Goal: Task Accomplishment & Management: Use online tool/utility

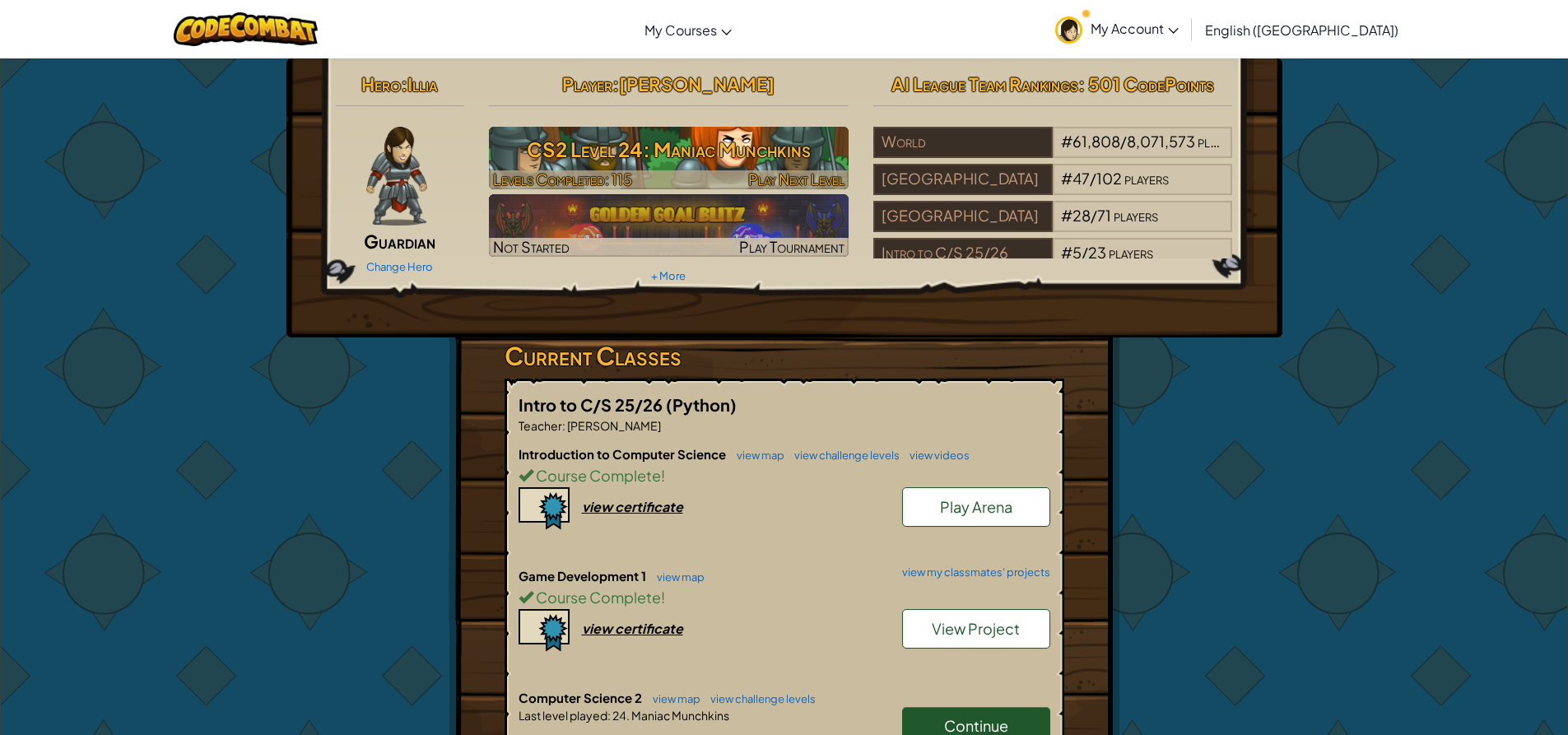
click at [664, 146] on h3 "CS2 Level 24: Maniac Munchkins" at bounding box center [669, 149] width 359 height 37
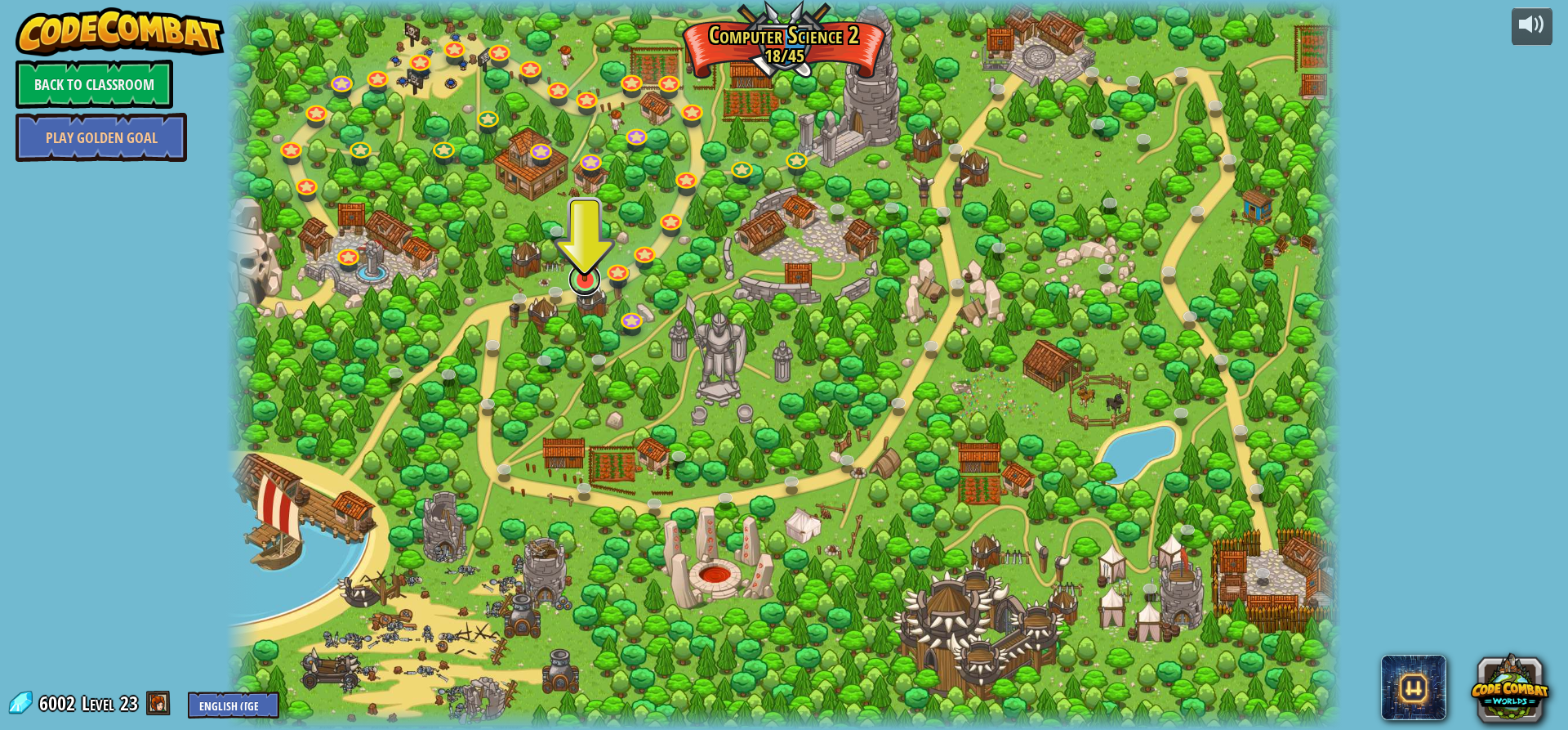
click at [581, 295] on div "8. Picnic Buster Protect the picnickers from patrolling ogres. Play 9. If-strav…" at bounding box center [784, 365] width 1116 height 730
click at [586, 284] on link at bounding box center [585, 280] width 33 height 33
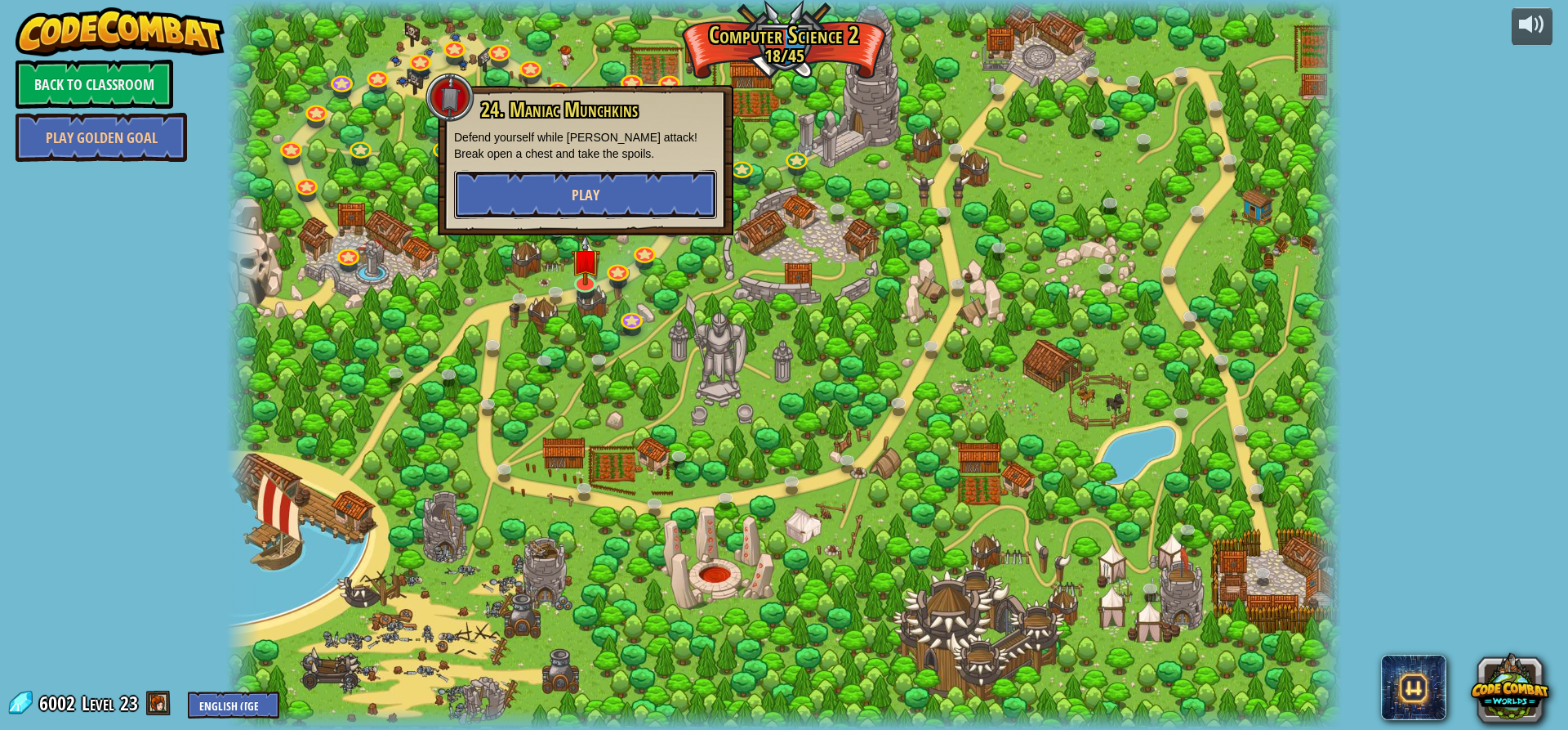
click at [572, 201] on span "Play" at bounding box center [586, 195] width 28 height 21
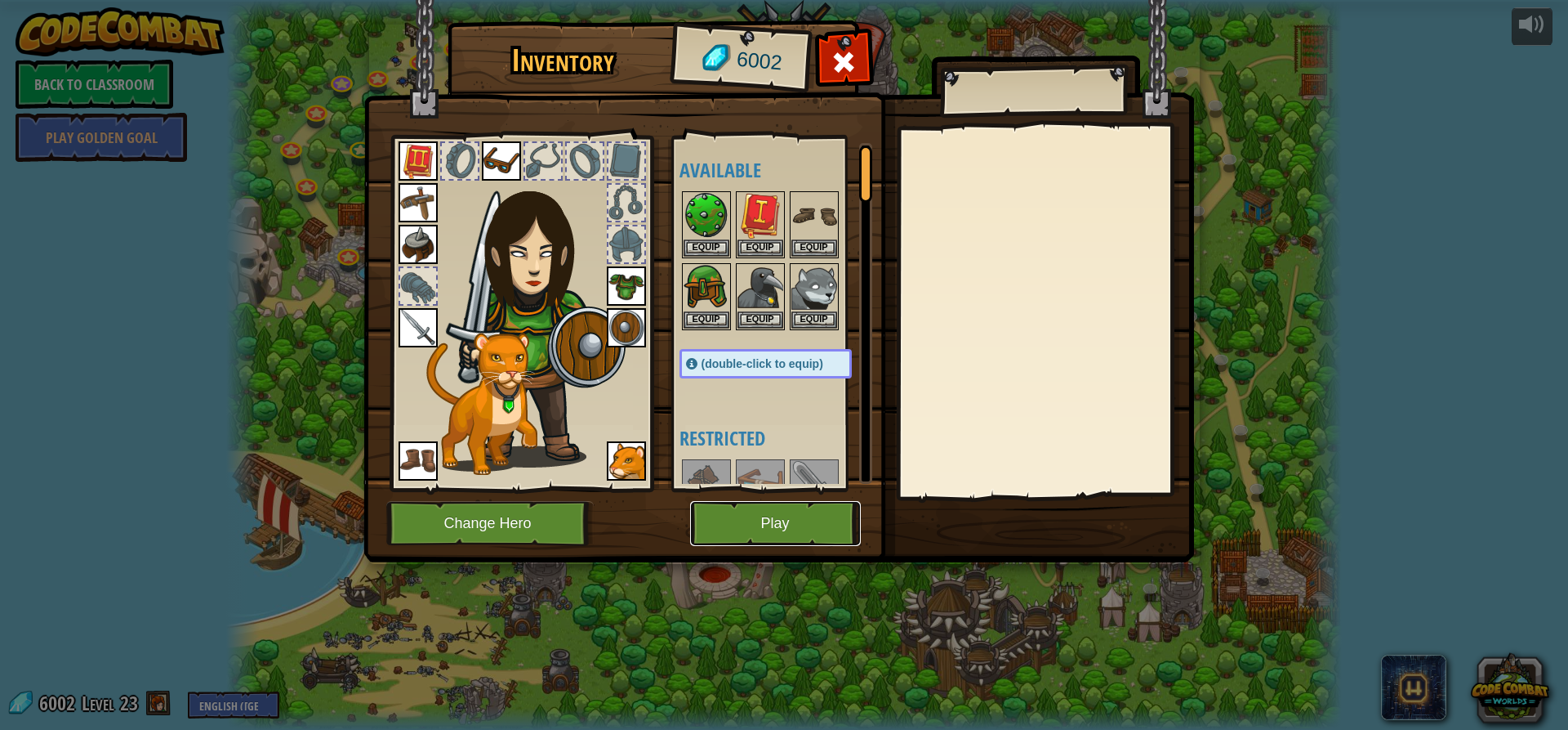
click at [796, 536] on button "Play" at bounding box center [775, 524] width 171 height 45
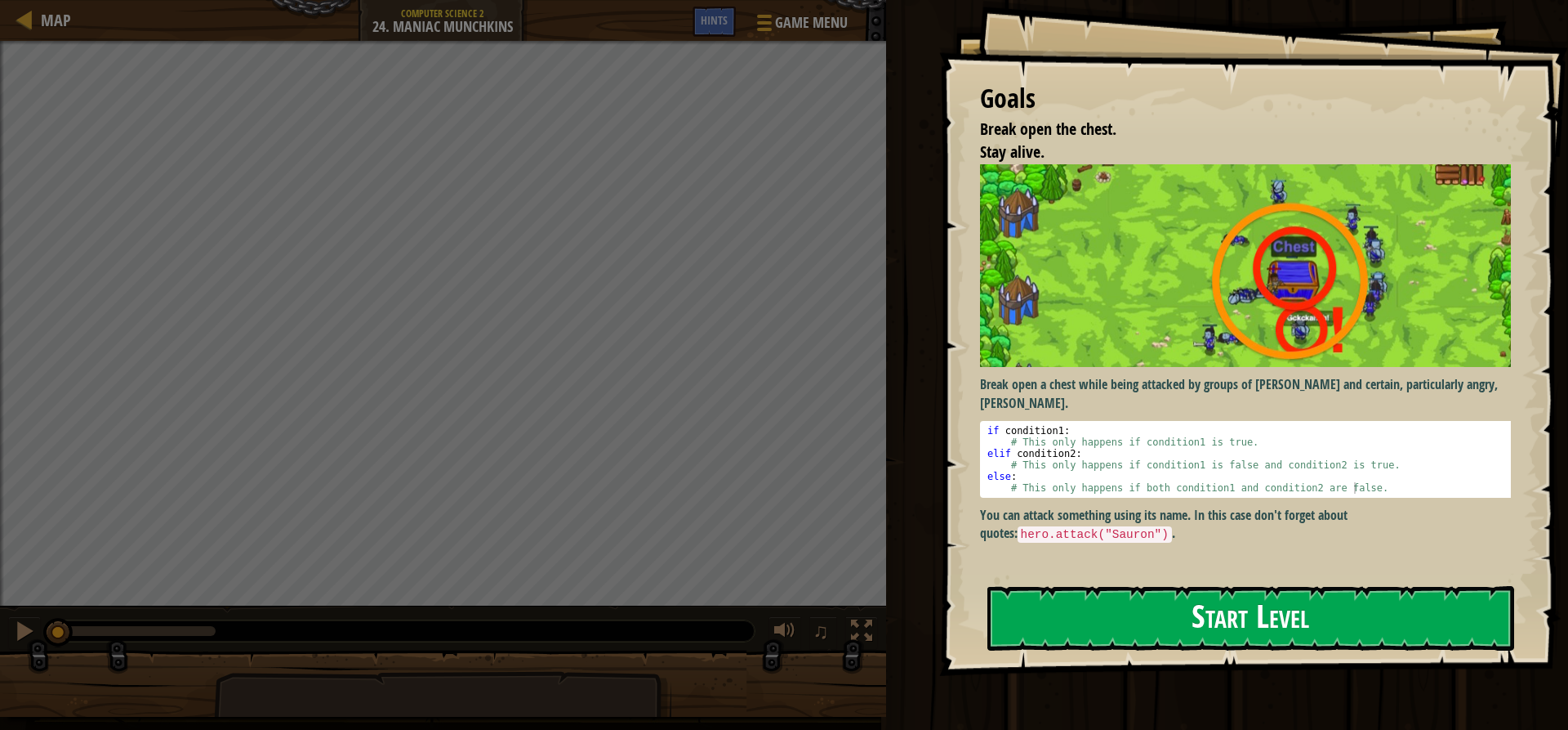
click at [1045, 586] on button "Start Level" at bounding box center [1250, 619] width 527 height 64
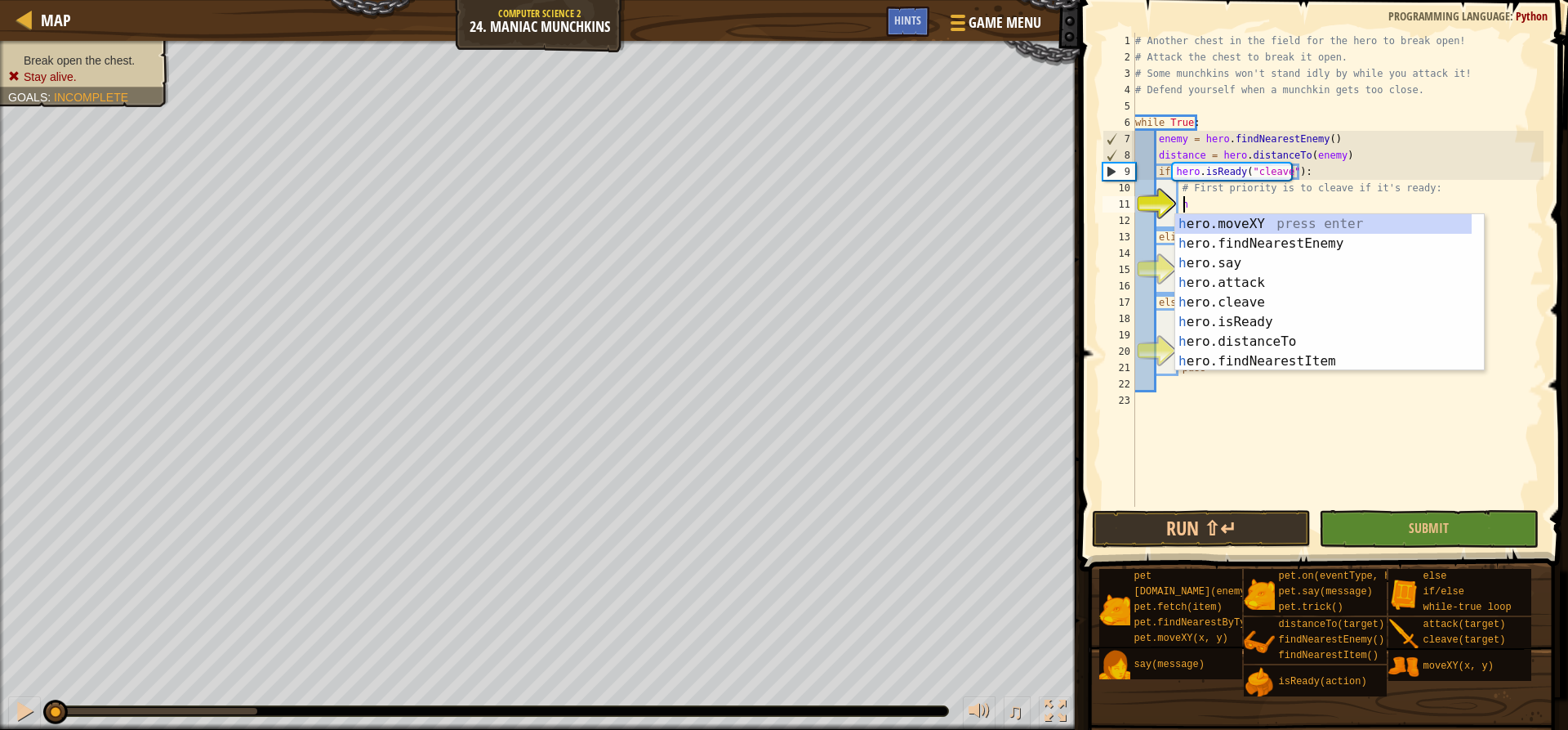
scroll to position [7, 4]
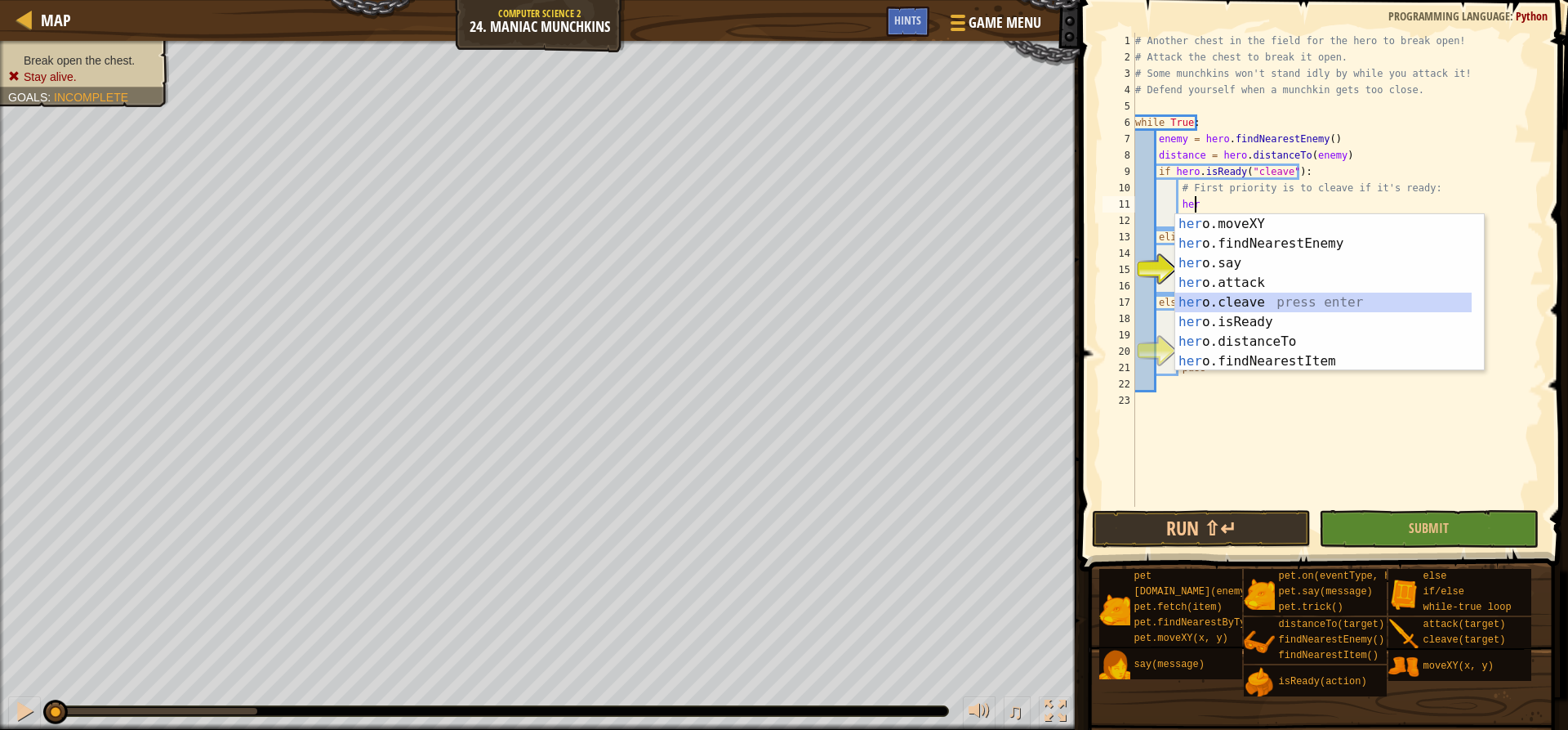
click at [1318, 302] on div "her o.moveXY press enter her o.findNearestEnemy press enter her o.say press ent…" at bounding box center [1323, 312] width 296 height 197
type textarea "hero.cleave(enemy)"
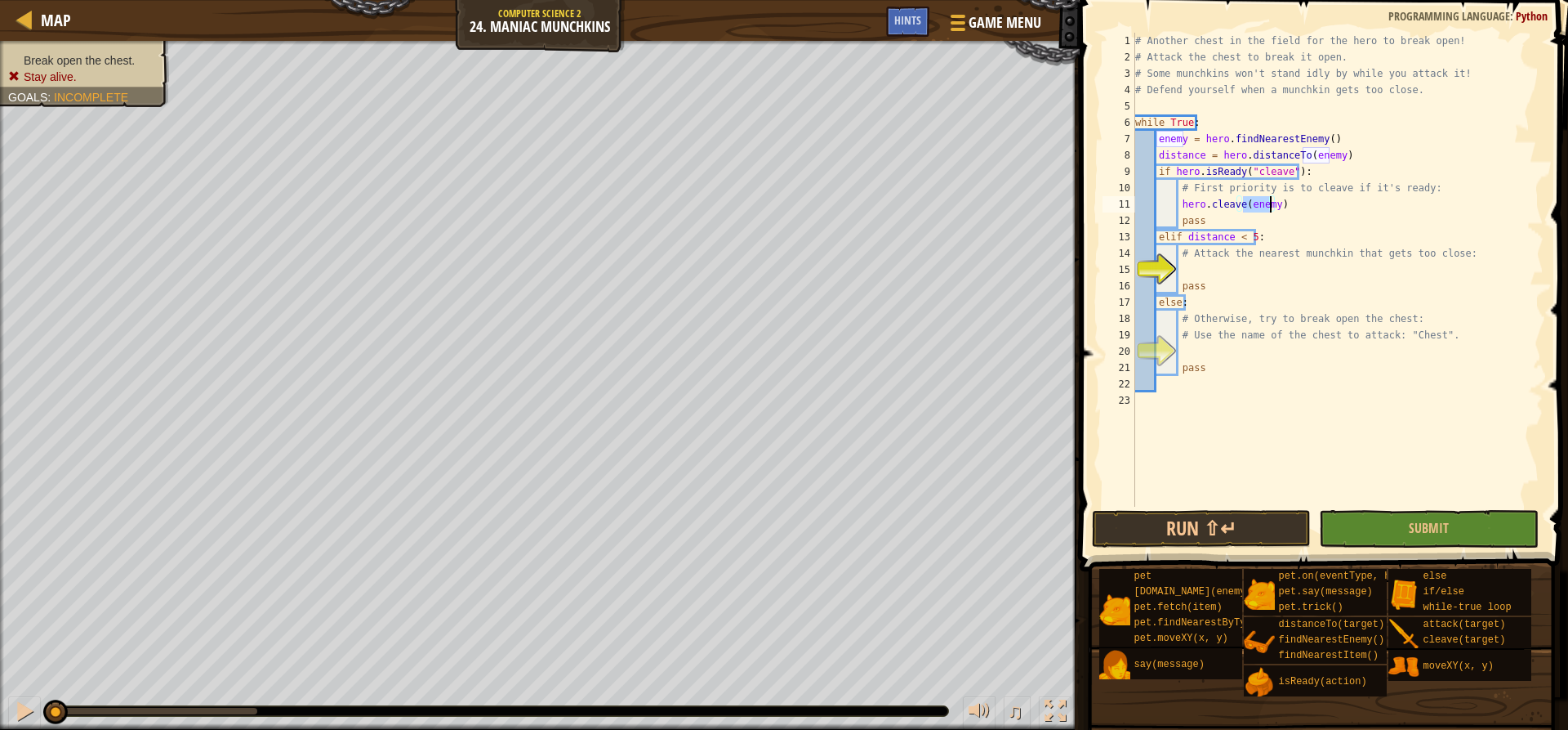
click at [1273, 272] on div "# Another chest in the field for the hero to break open! # Attack the chest to …" at bounding box center [1338, 287] width 412 height 507
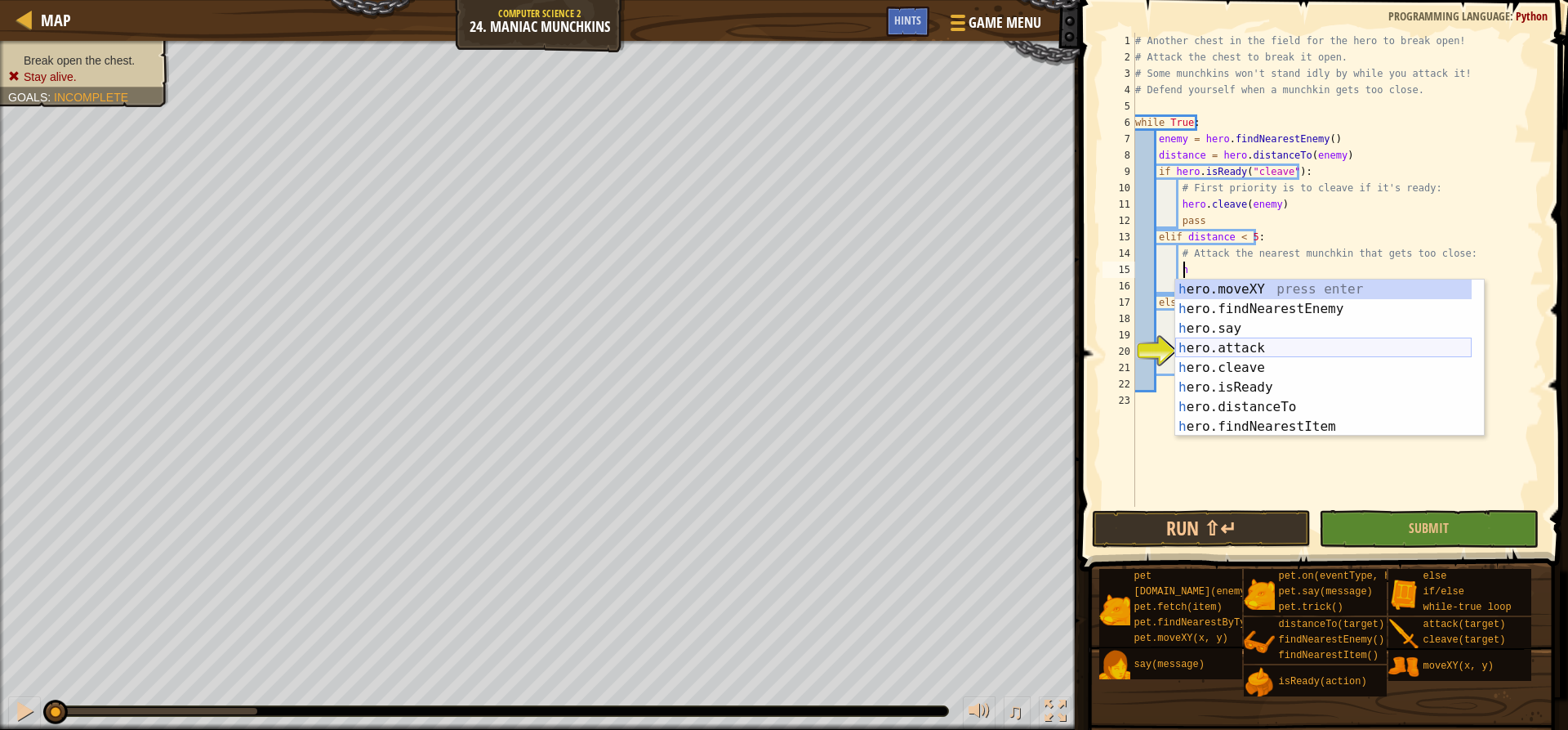
click at [1232, 346] on div "h ero.moveXY press enter h ero.findNearestEnemy press enter h ero.say press ent…" at bounding box center [1323, 377] width 296 height 197
type textarea "hero.attack(enemy)"
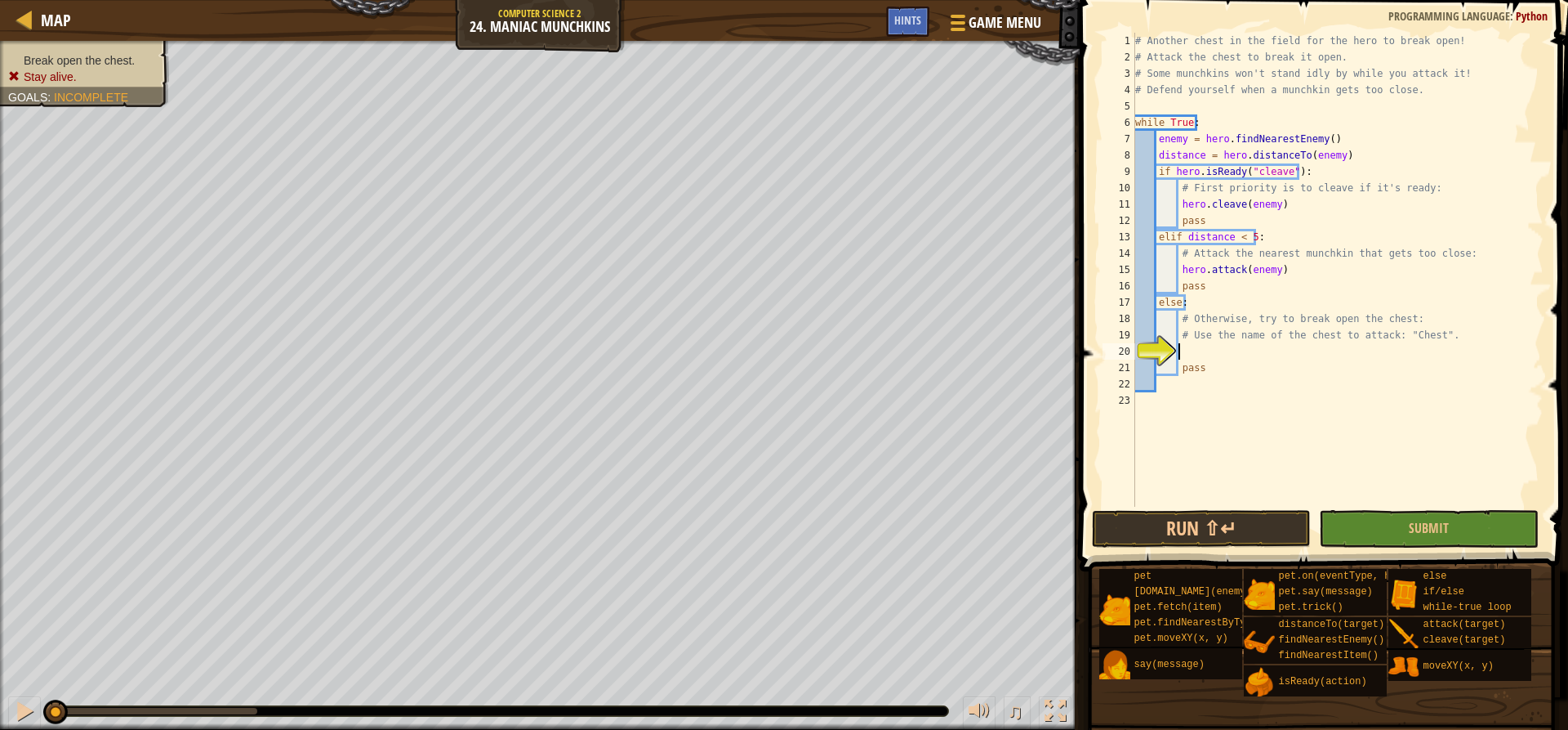
click at [1224, 354] on div "# Another chest in the field for the hero to break open! # Attack the chest to …" at bounding box center [1338, 287] width 412 height 507
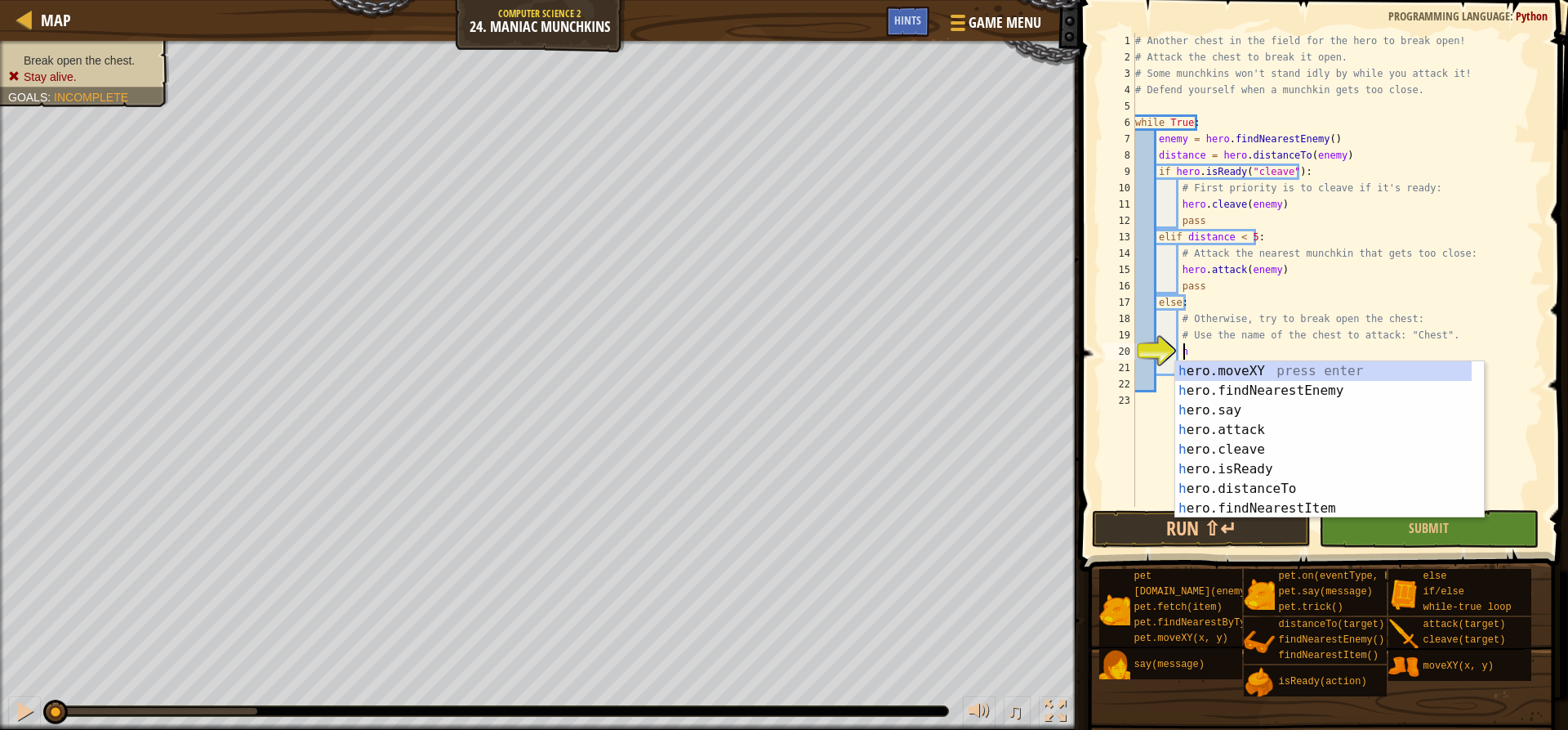
scroll to position [7, 4]
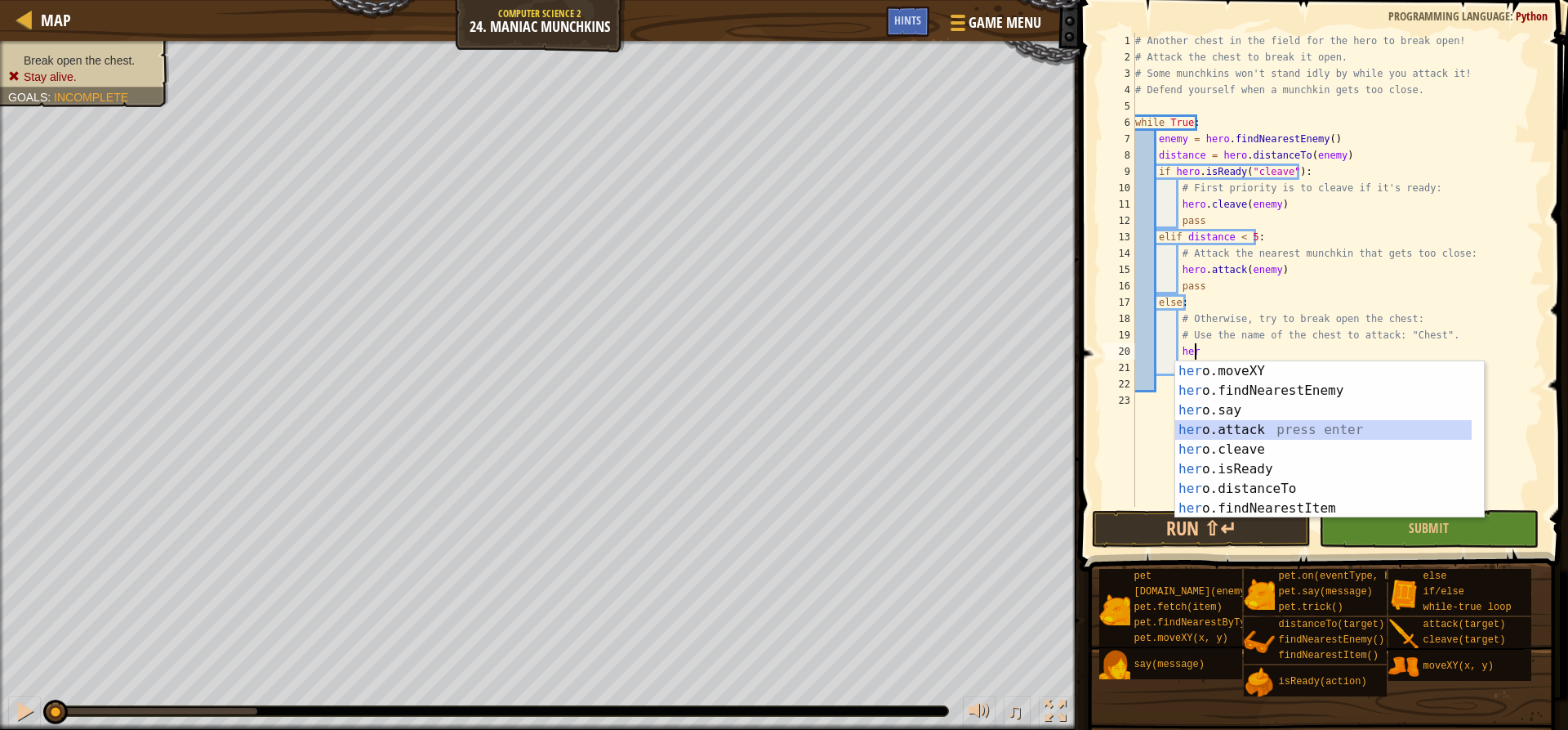
click at [1227, 431] on div "her o.moveXY press enter her o.findNearestEnemy press enter her o.say press ent…" at bounding box center [1323, 459] width 296 height 197
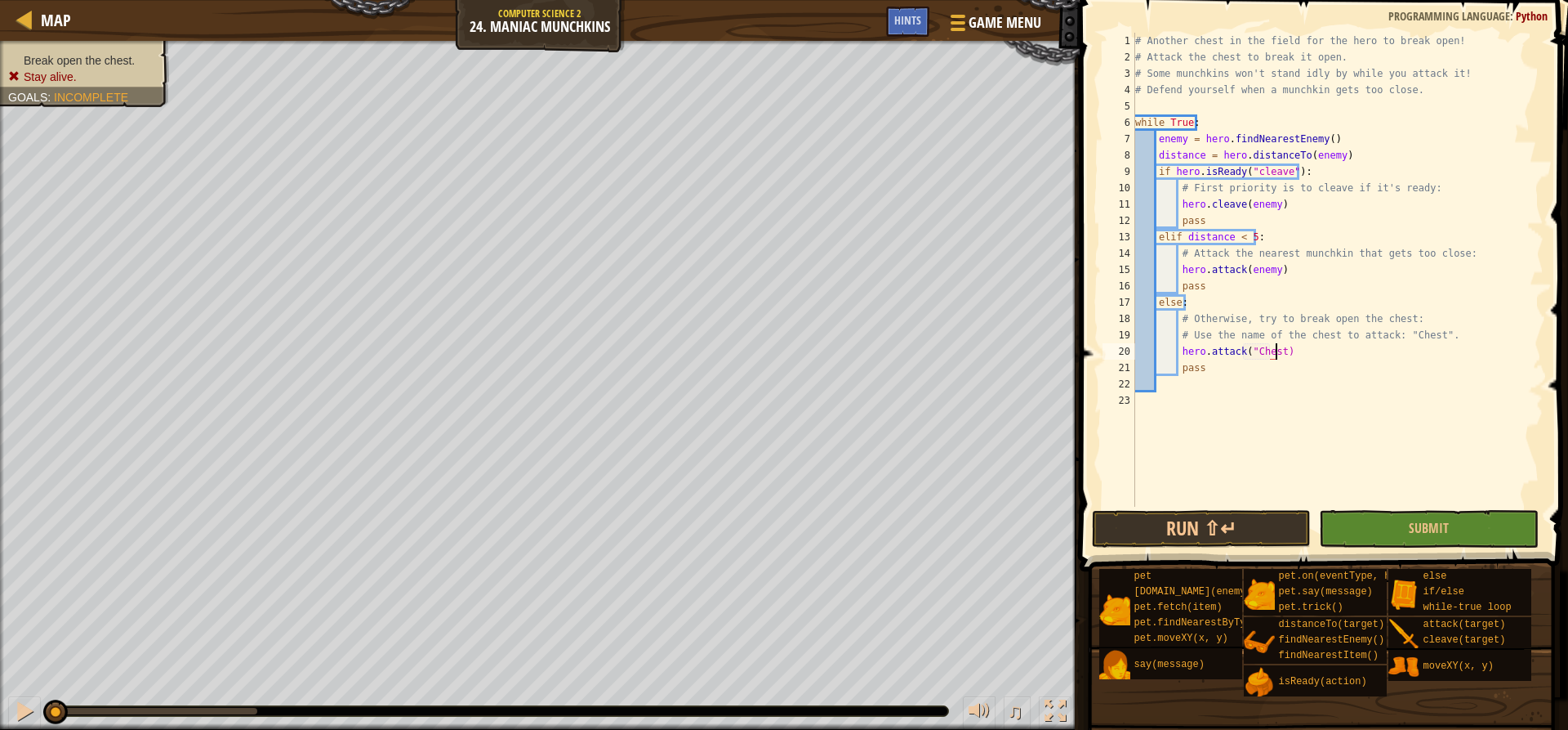
scroll to position [7, 12]
type textarea "hero.attack("Chest")"
click at [1381, 514] on button "Submit" at bounding box center [1428, 529] width 219 height 38
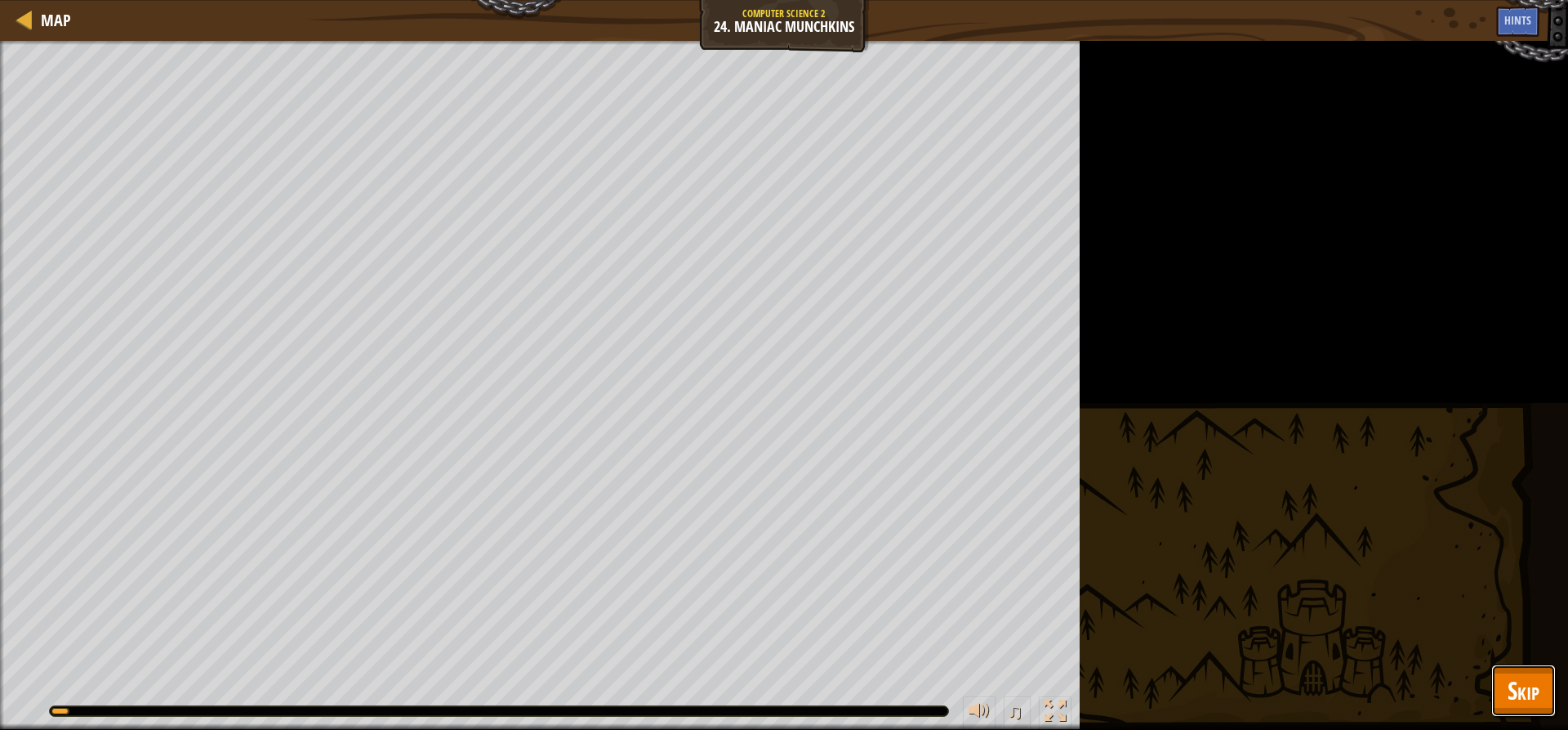
click at [1521, 699] on span "Skip" at bounding box center [1523, 690] width 32 height 34
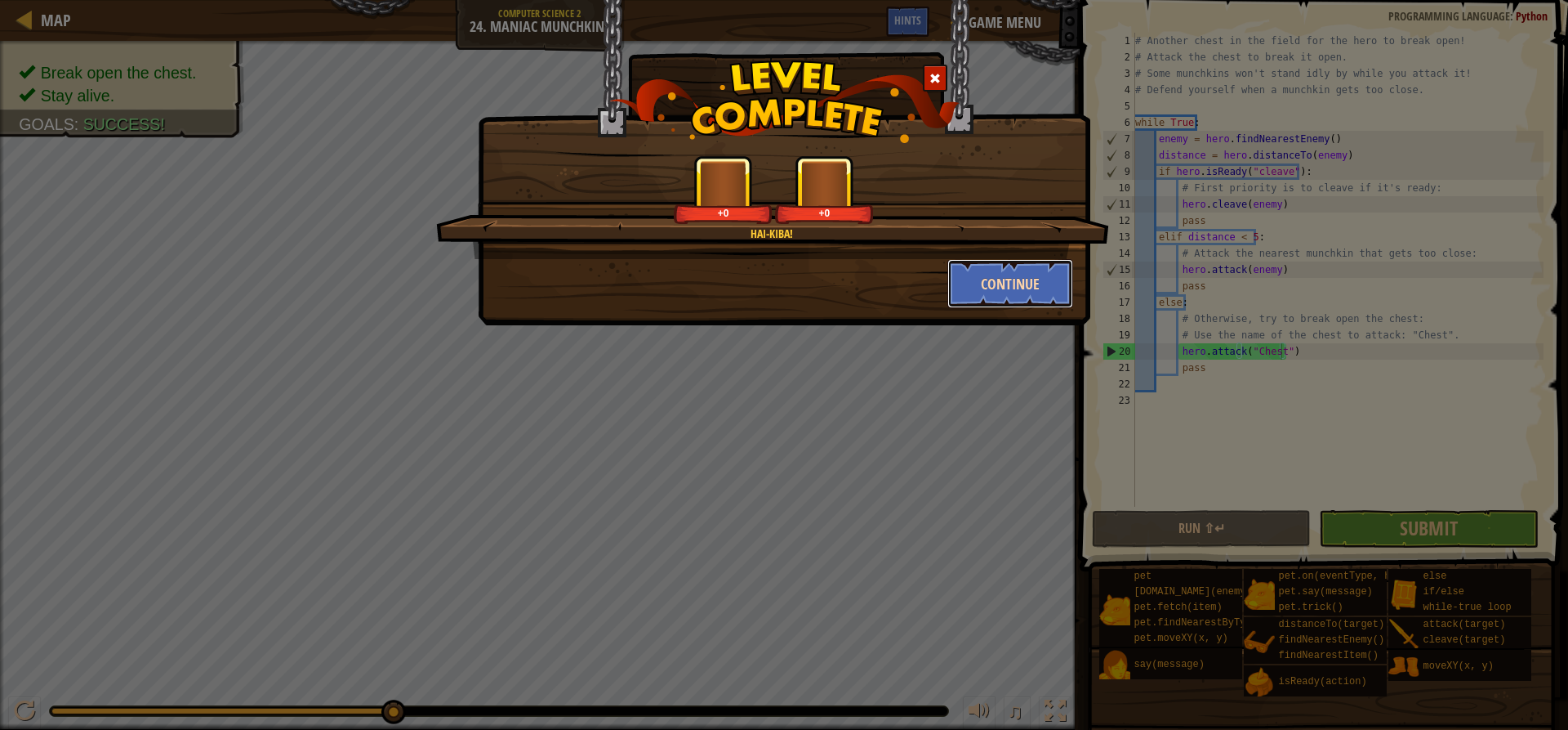
click at [991, 279] on button "Continue" at bounding box center [1010, 283] width 126 height 49
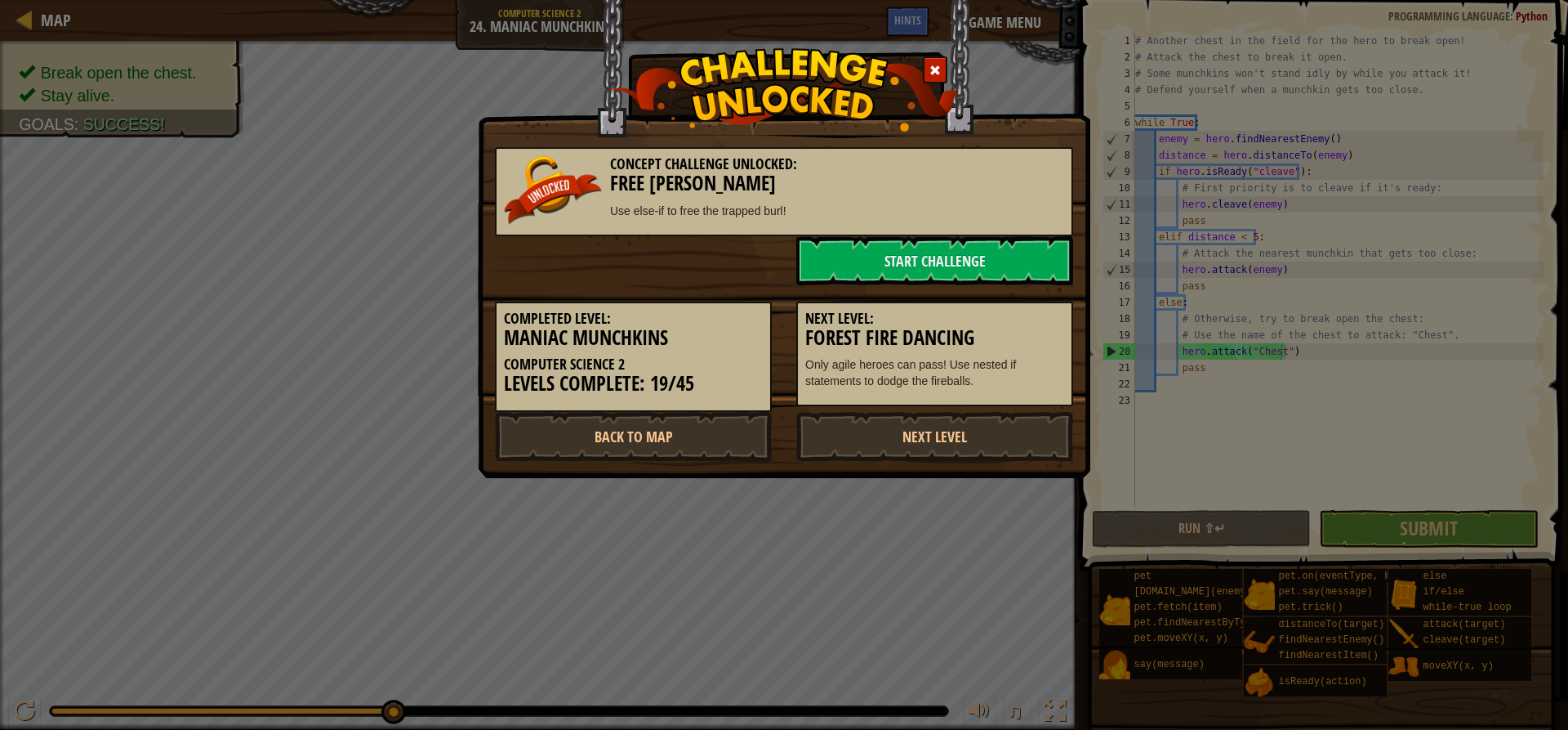
click at [903, 443] on link "Next Level" at bounding box center [934, 436] width 276 height 49
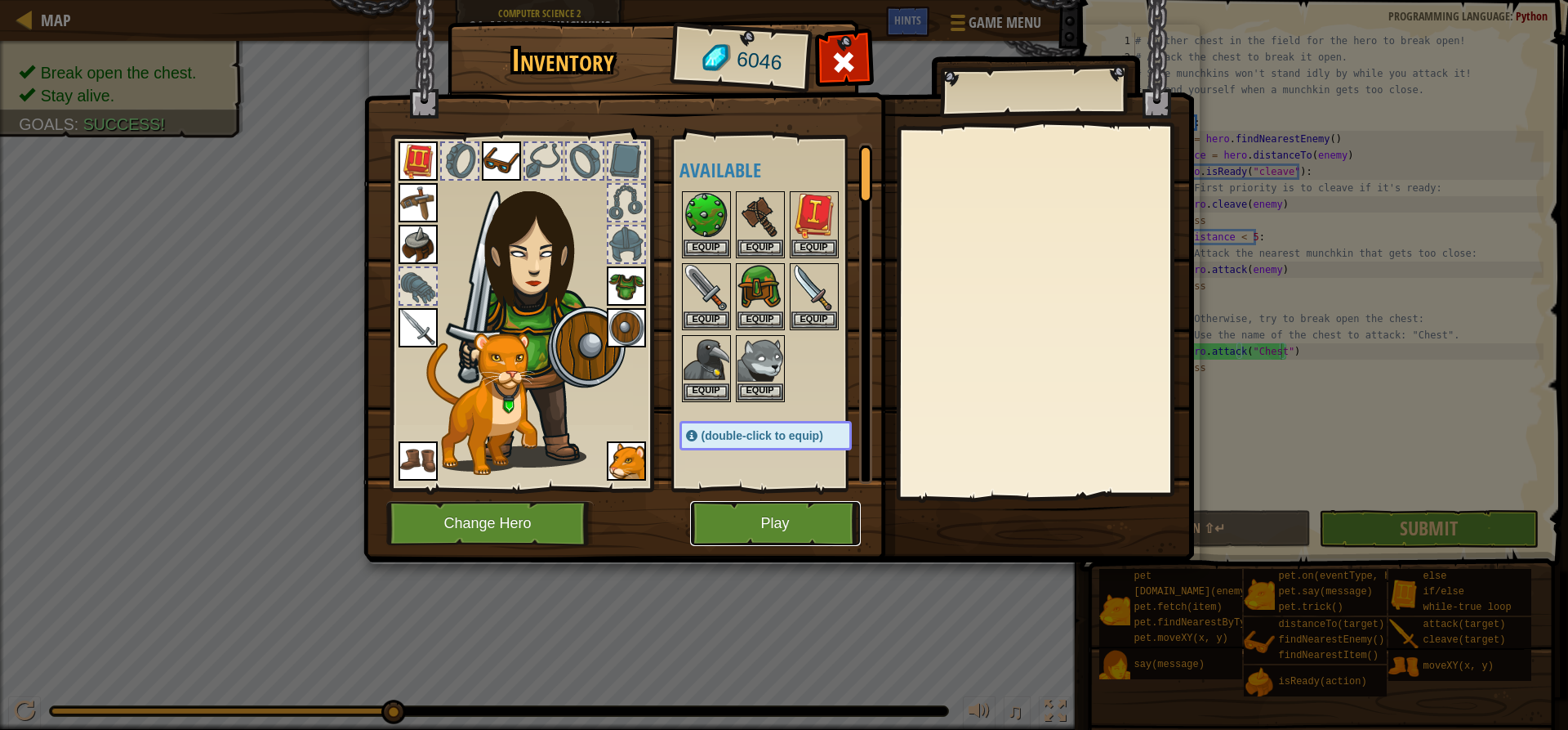
click at [776, 524] on button "Play" at bounding box center [775, 524] width 171 height 45
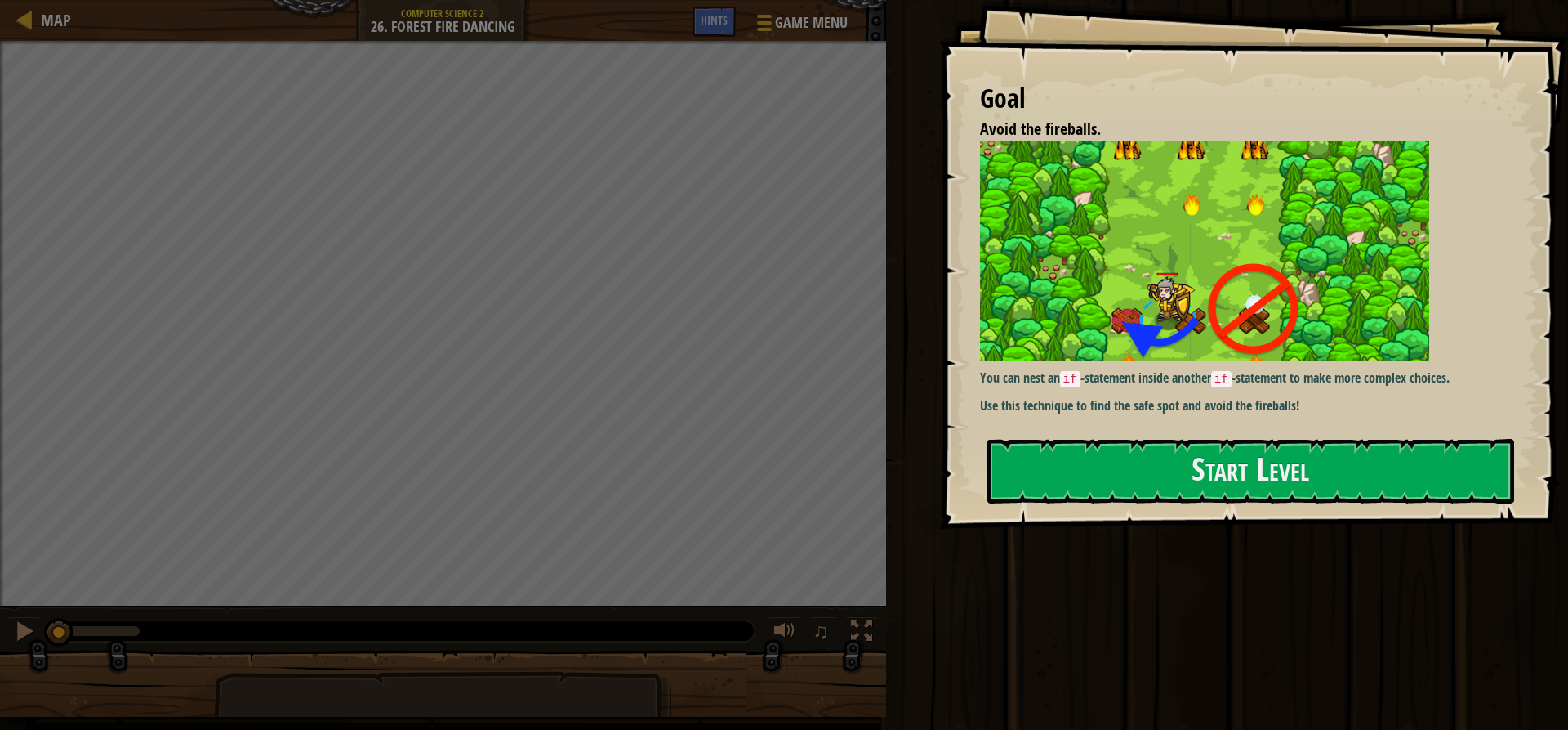
click at [1117, 274] on div "Goal Avoid the fireballs. You can nest an if -statement inside another if -stat…" at bounding box center [1254, 264] width 629 height 529
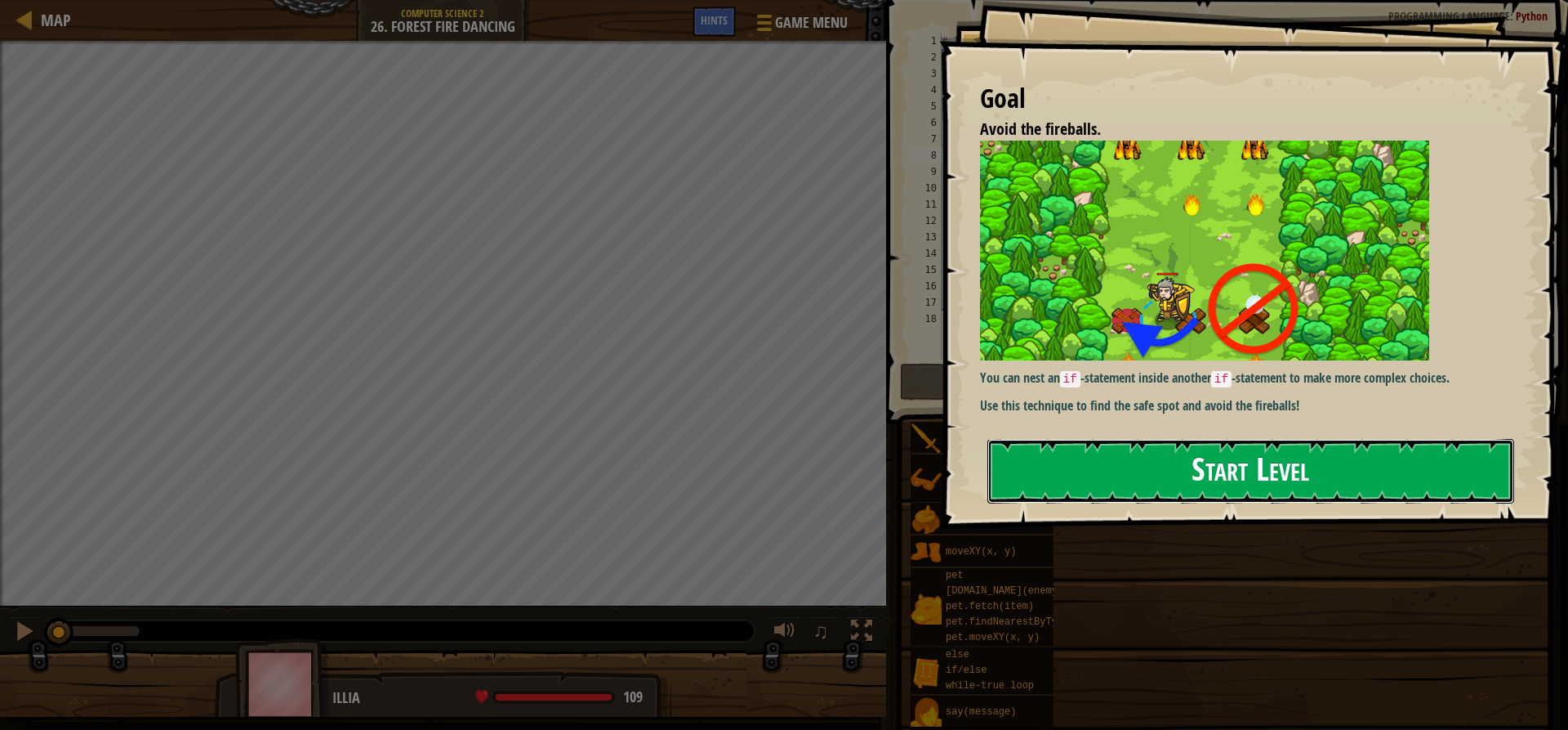
click at [1072, 405] on div "Goal Avoid the fireballs. You can nest an if -statement inside another if -stat…" at bounding box center [1254, 264] width 629 height 529
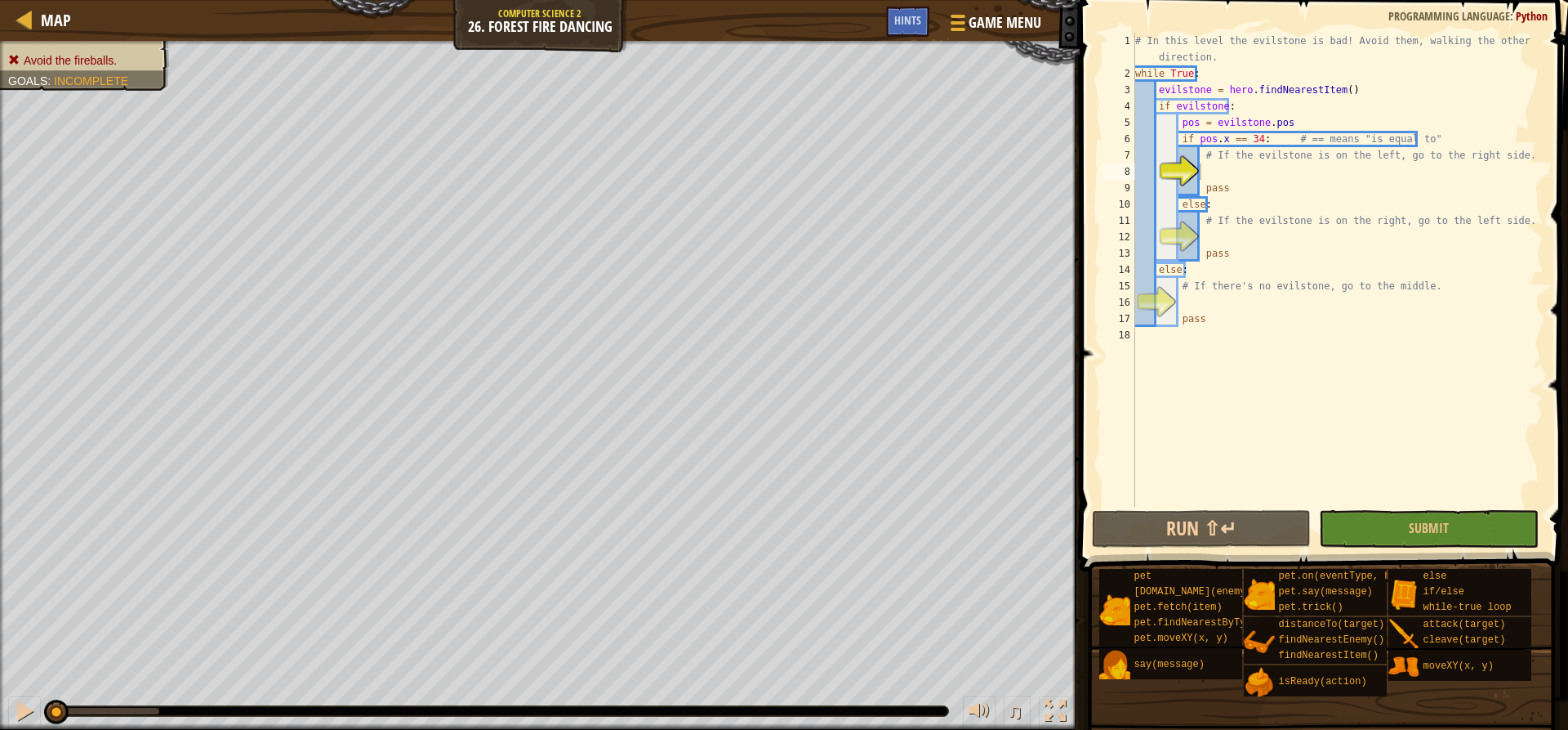
click at [1259, 172] on div "# In this level the evilstone is bad! Avoid them, walking the other direction. …" at bounding box center [1338, 294] width 412 height 523
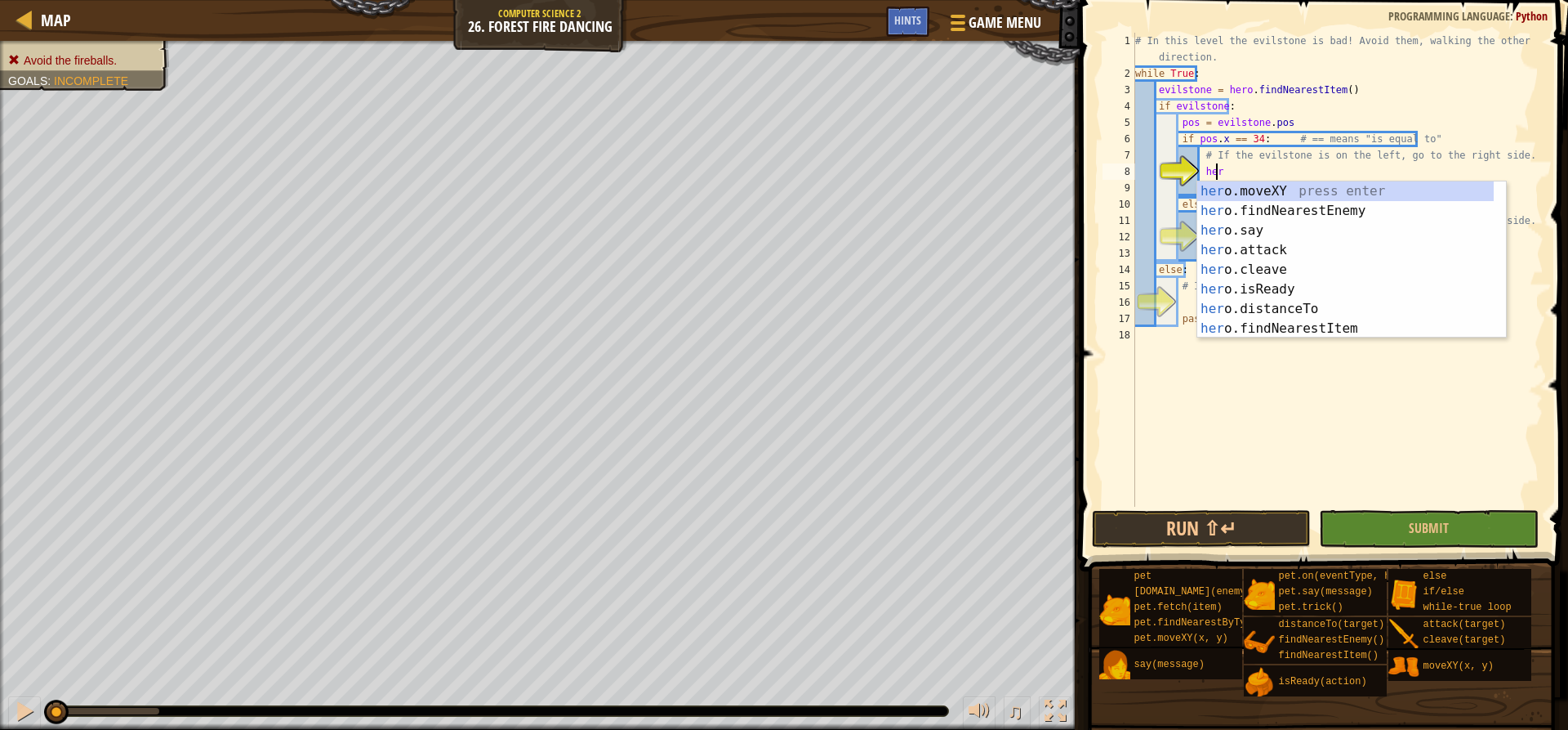
scroll to position [7, 7]
click at [1228, 185] on div "hero .moveXY press enter hero .findNearestEnemy press enter hero .say press ent…" at bounding box center [1345, 280] width 296 height 197
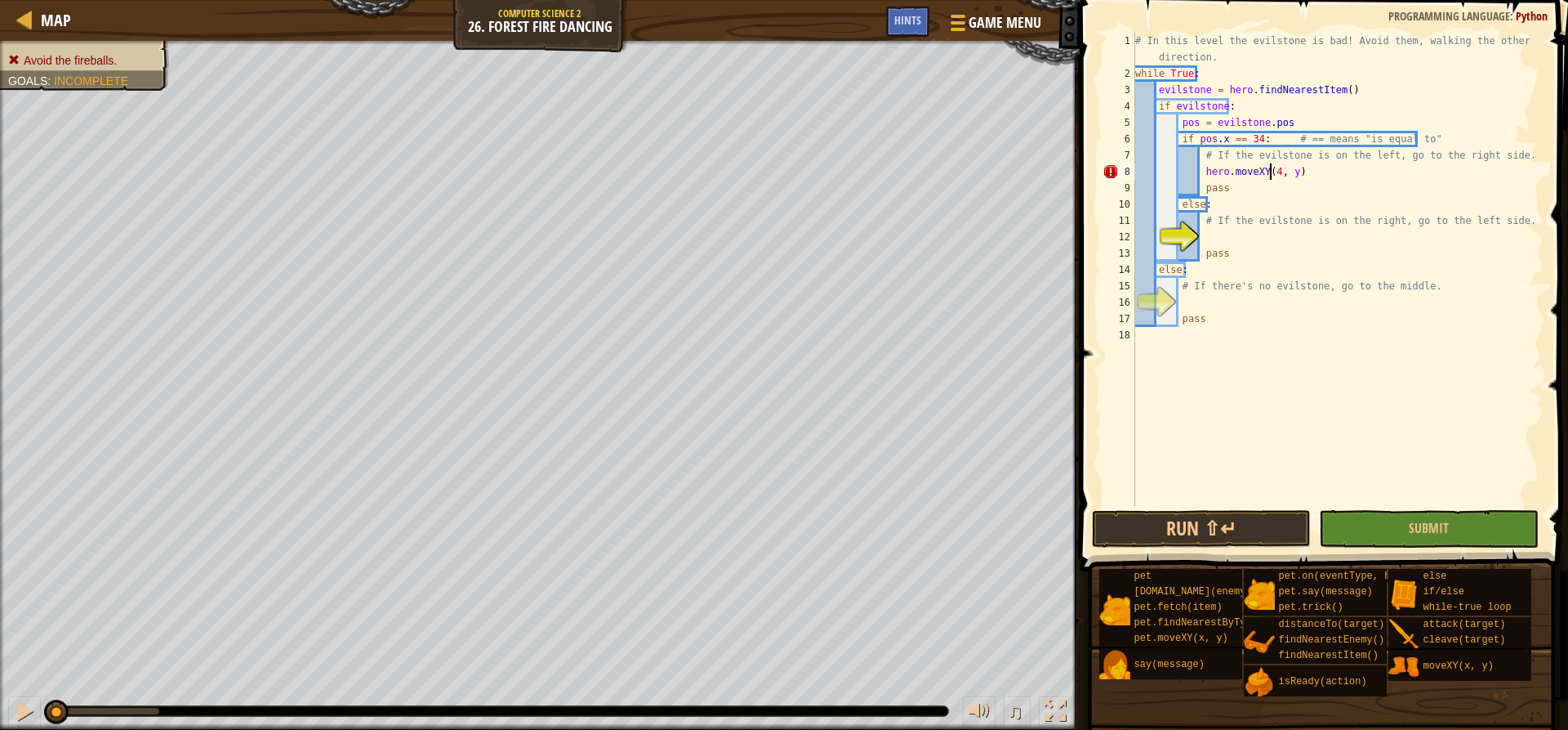
scroll to position [7, 12]
click at [1292, 169] on div "# In this level the evilstone is bad! Avoid them, walking the other direction. …" at bounding box center [1338, 294] width 412 height 523
type textarea "hero.moveXY(46, 22)"
click at [1266, 237] on div "# In this level the evilstone is bad! Avoid them, walking the other direction. …" at bounding box center [1338, 294] width 412 height 523
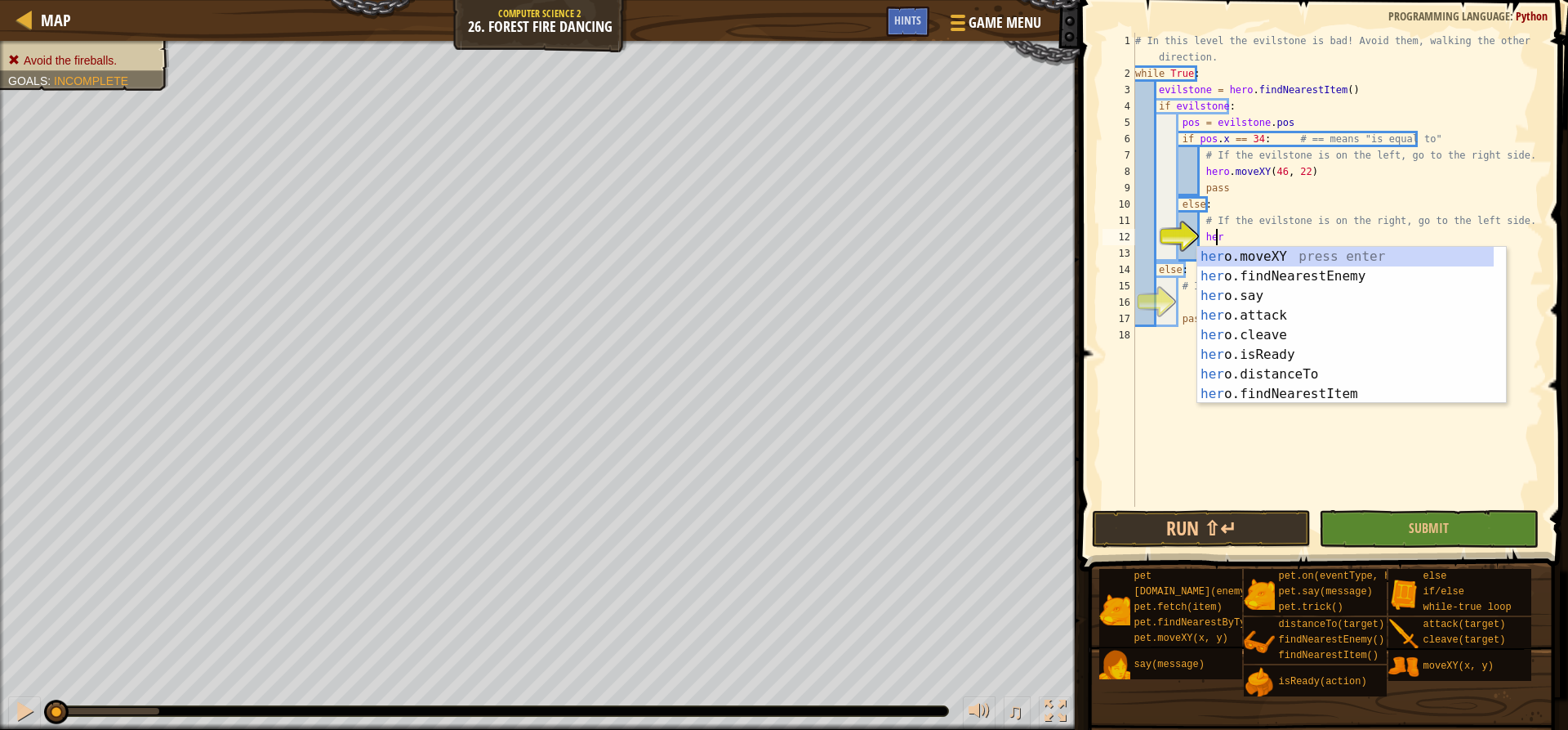
scroll to position [7, 7]
click at [1253, 249] on div "hero .moveXY press enter hero .findNearestEnemy press enter hero .say press ent…" at bounding box center [1345, 345] width 296 height 197
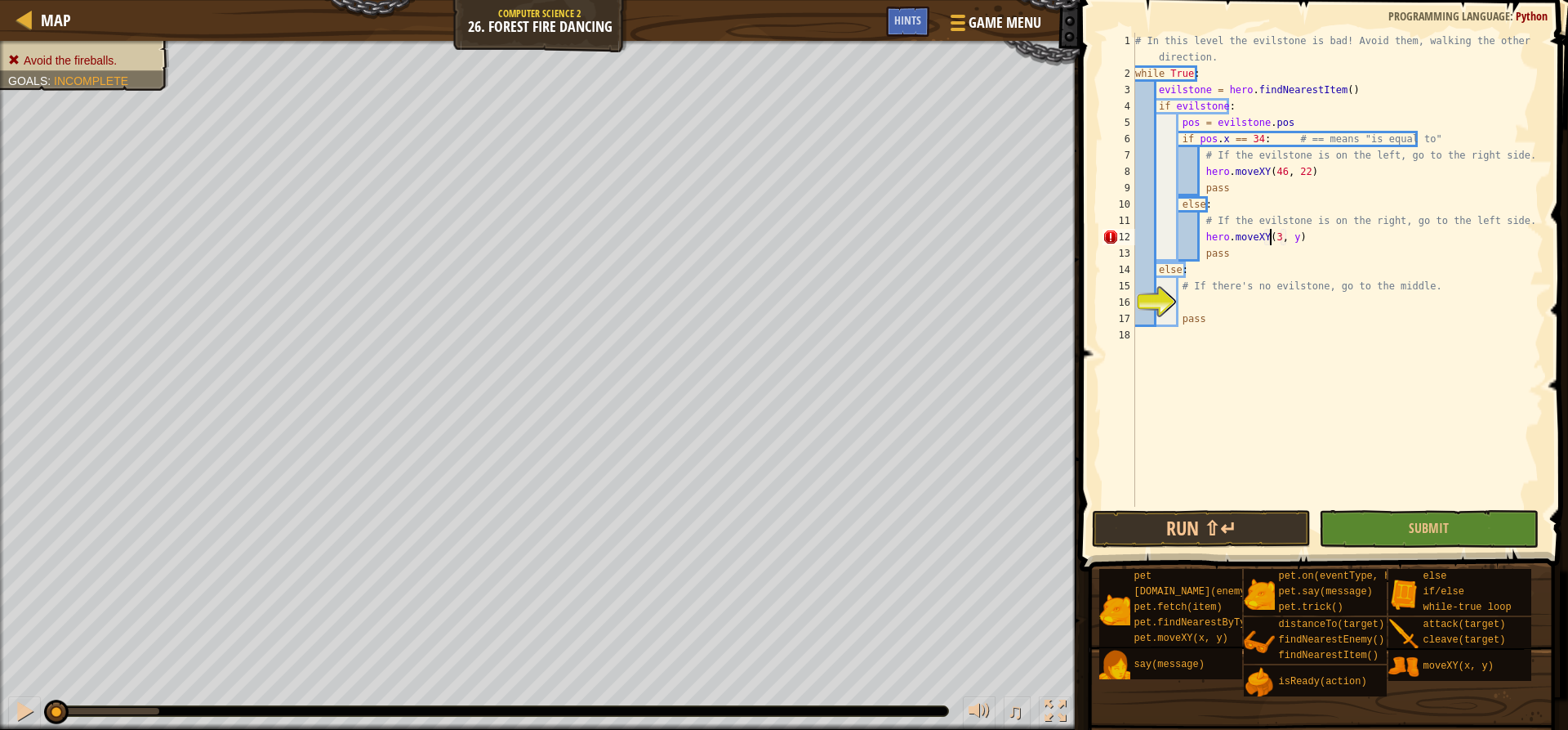
scroll to position [7, 12]
click at [1292, 243] on div "# In this level the evilstone is bad! Avoid them, walking the other direction. …" at bounding box center [1338, 294] width 412 height 523
type textarea "hero.moveXY(34, 23)"
click at [1221, 298] on div "# In this level the evilstone is bad! Avoid them, walking the other direction. …" at bounding box center [1338, 294] width 412 height 523
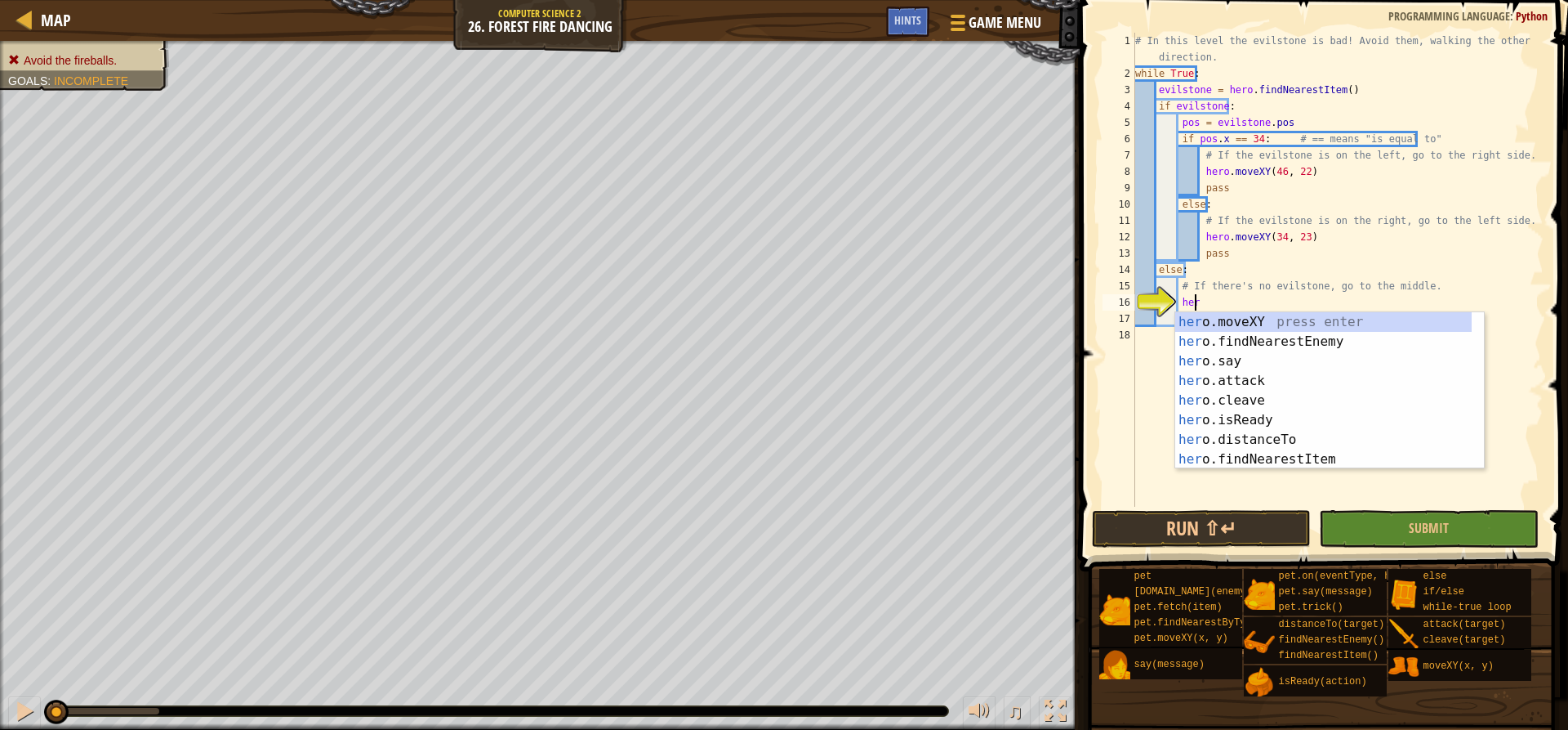
scroll to position [7, 5]
click at [1211, 325] on div "hero .moveXY press enter hero .findNearestEnemy press enter hero .say press ent…" at bounding box center [1323, 410] width 296 height 197
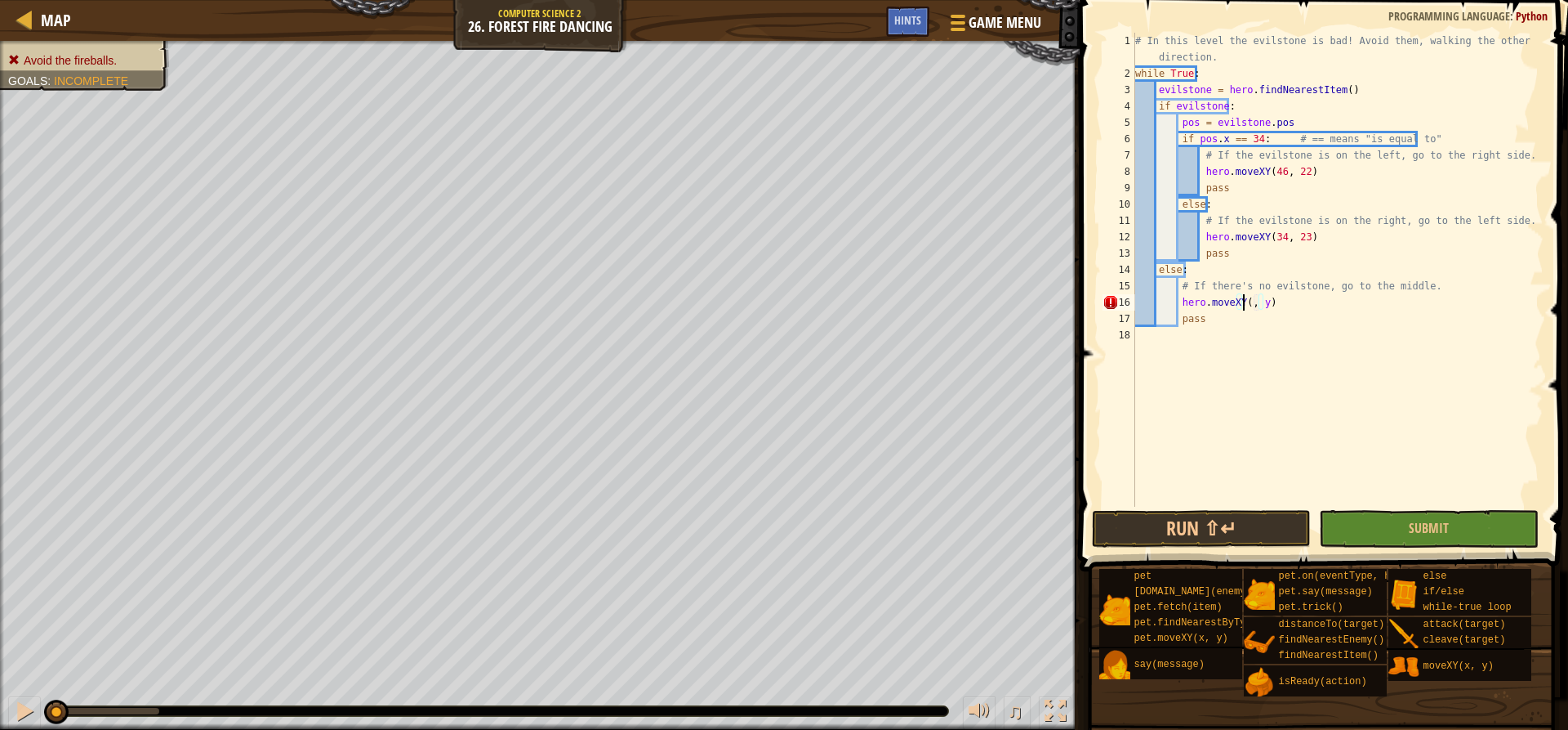
scroll to position [7, 11]
click at [1269, 302] on div "# In this level the evilstone is bad! Avoid them, walking the other direction. …" at bounding box center [1338, 294] width 412 height 523
type textarea "hero.moveXY(40, 22)"
click at [1490, 546] on button "Submit" at bounding box center [1428, 529] width 219 height 38
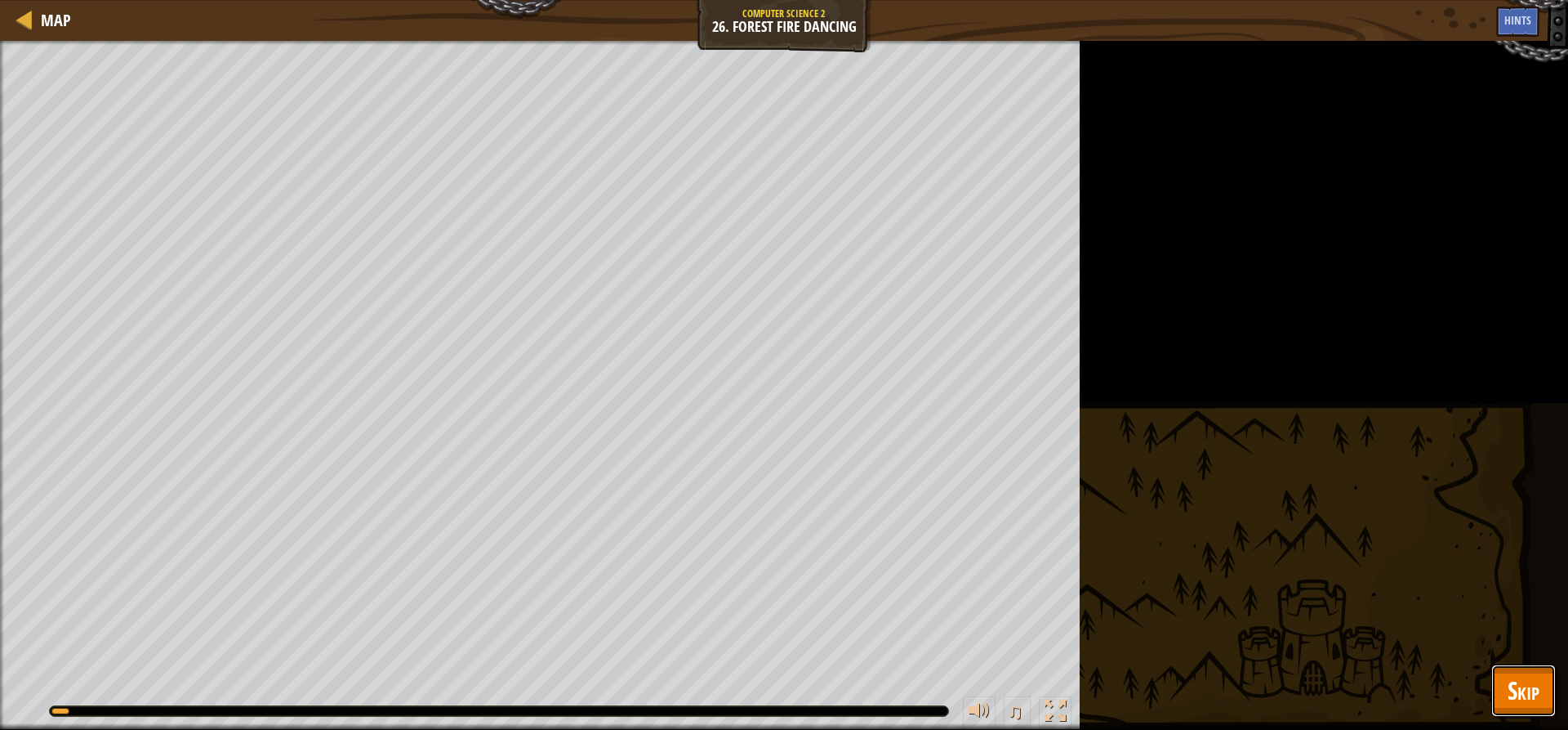
click at [1518, 682] on span "Skip" at bounding box center [1523, 690] width 32 height 34
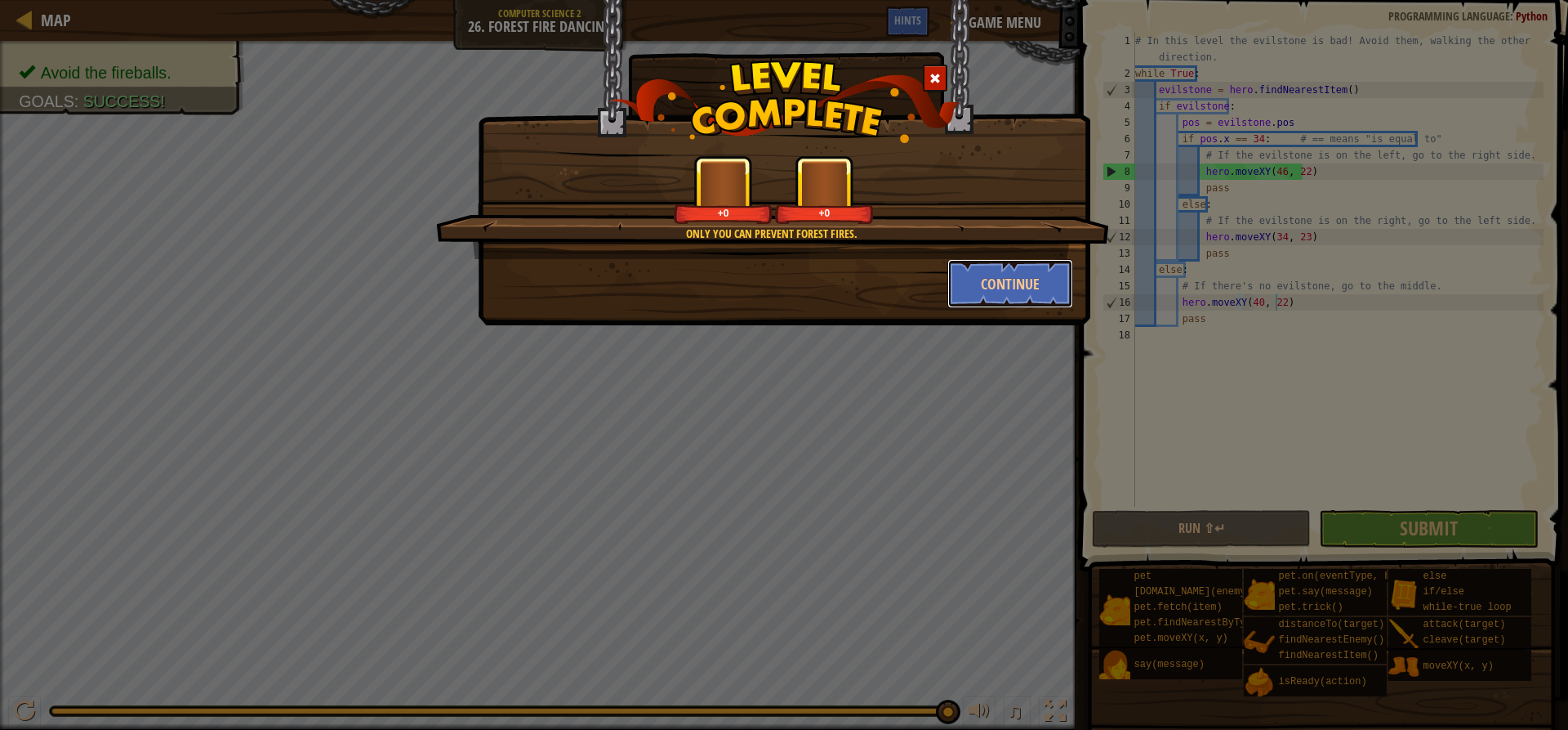
click at [973, 301] on button "Continue" at bounding box center [1010, 283] width 126 height 49
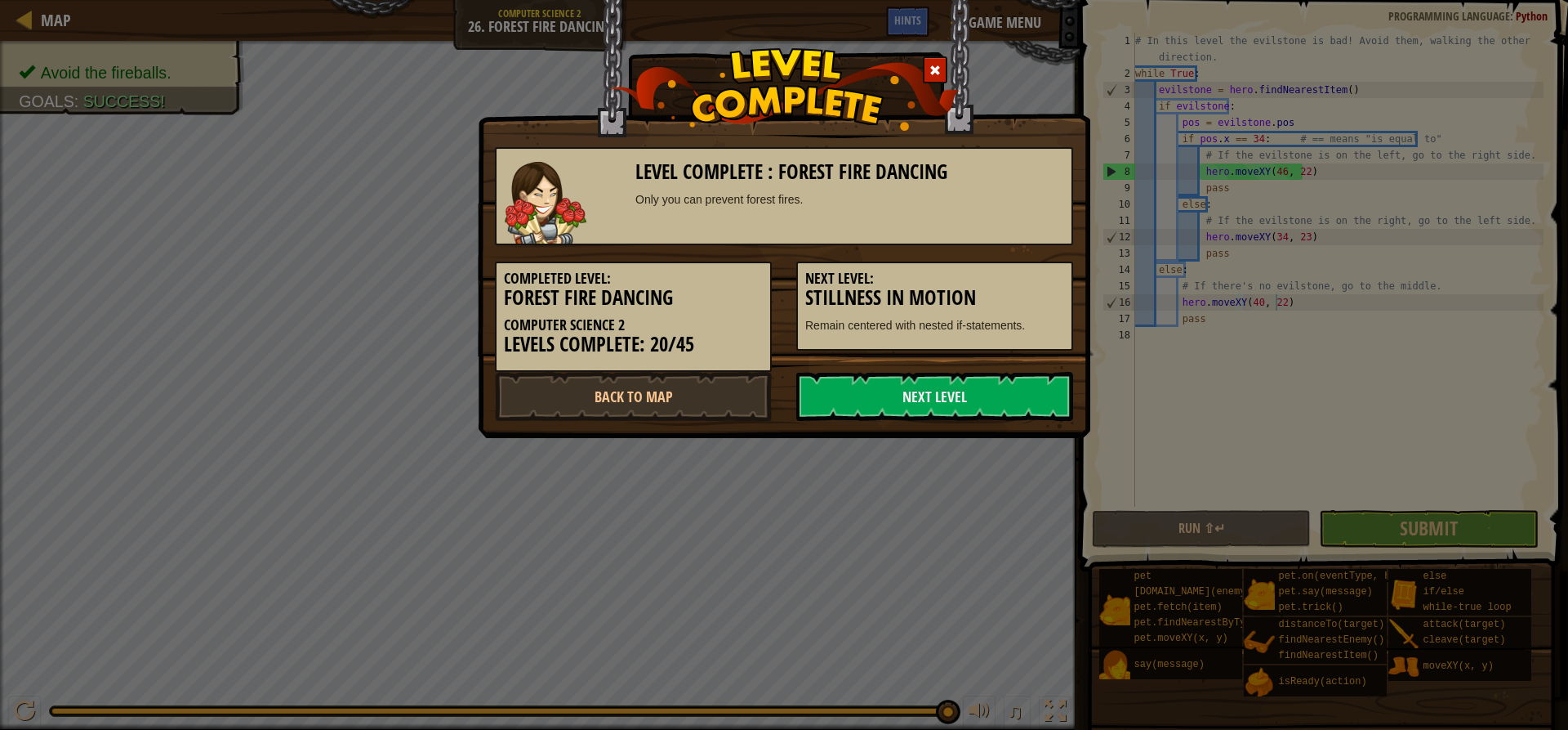
click at [966, 282] on h5 "Next Level:" at bounding box center [935, 279] width 259 height 17
click at [938, 397] on link "Next Level" at bounding box center [934, 396] width 276 height 49
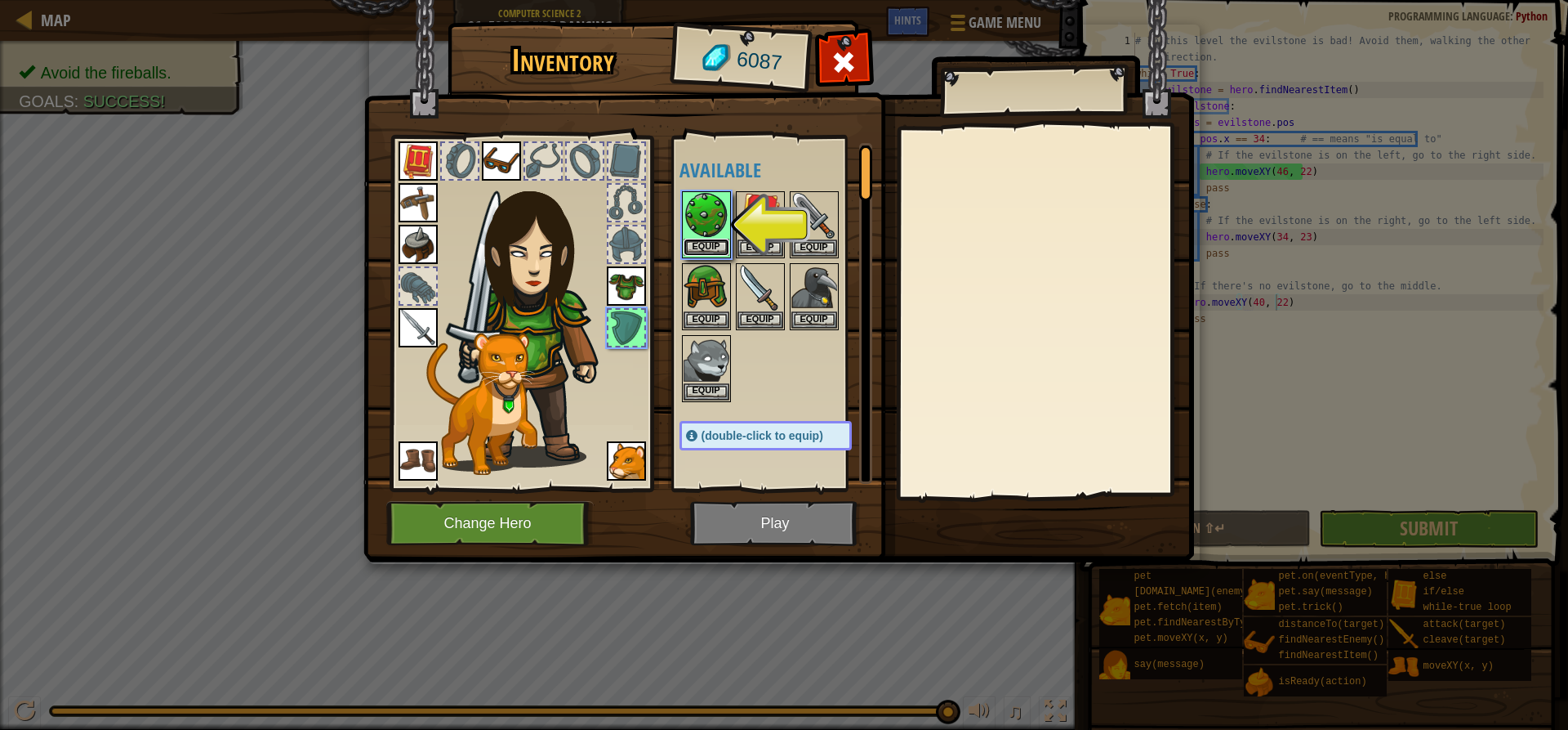
click at [705, 245] on button "Equip" at bounding box center [706, 247] width 45 height 17
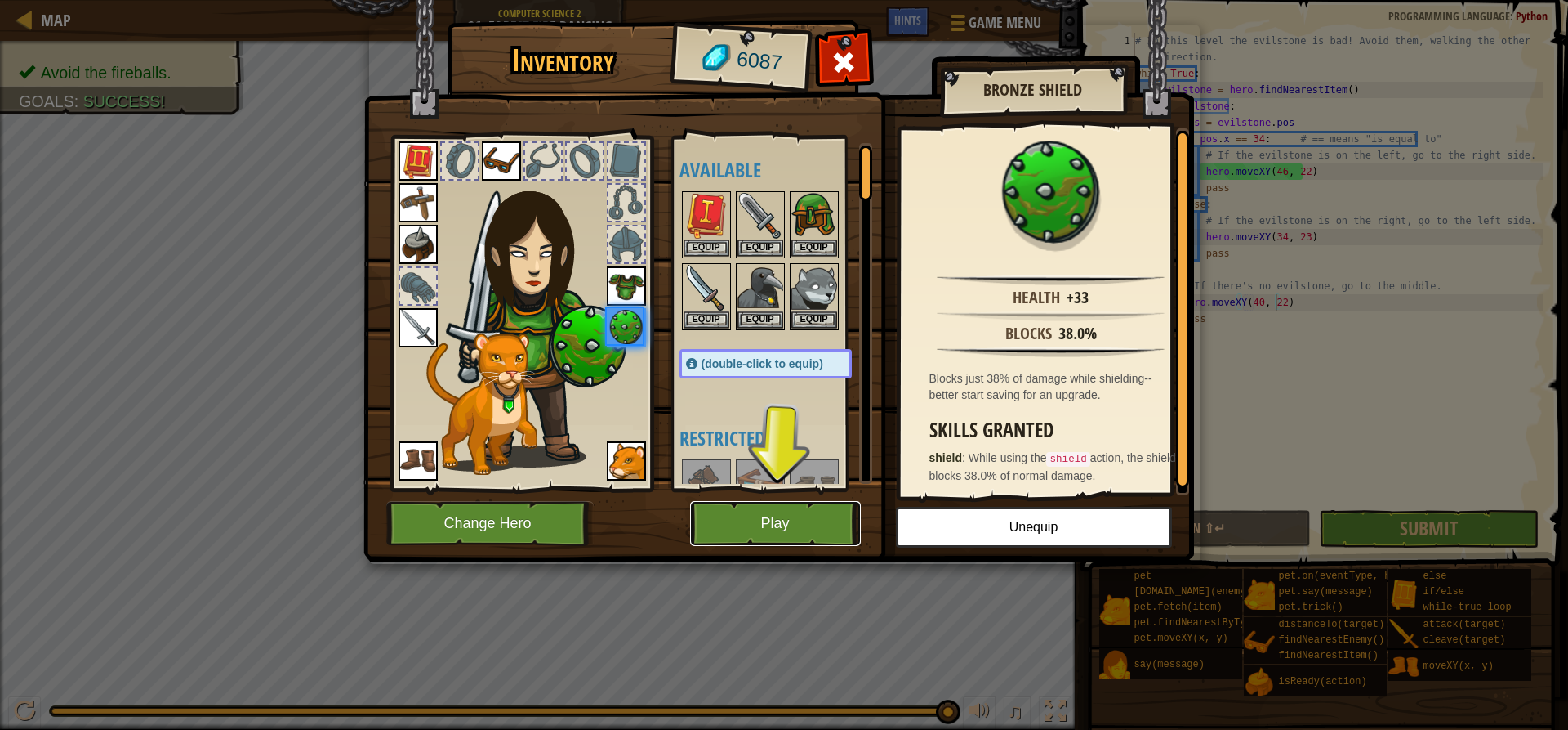
click at [845, 512] on button "Play" at bounding box center [775, 524] width 171 height 45
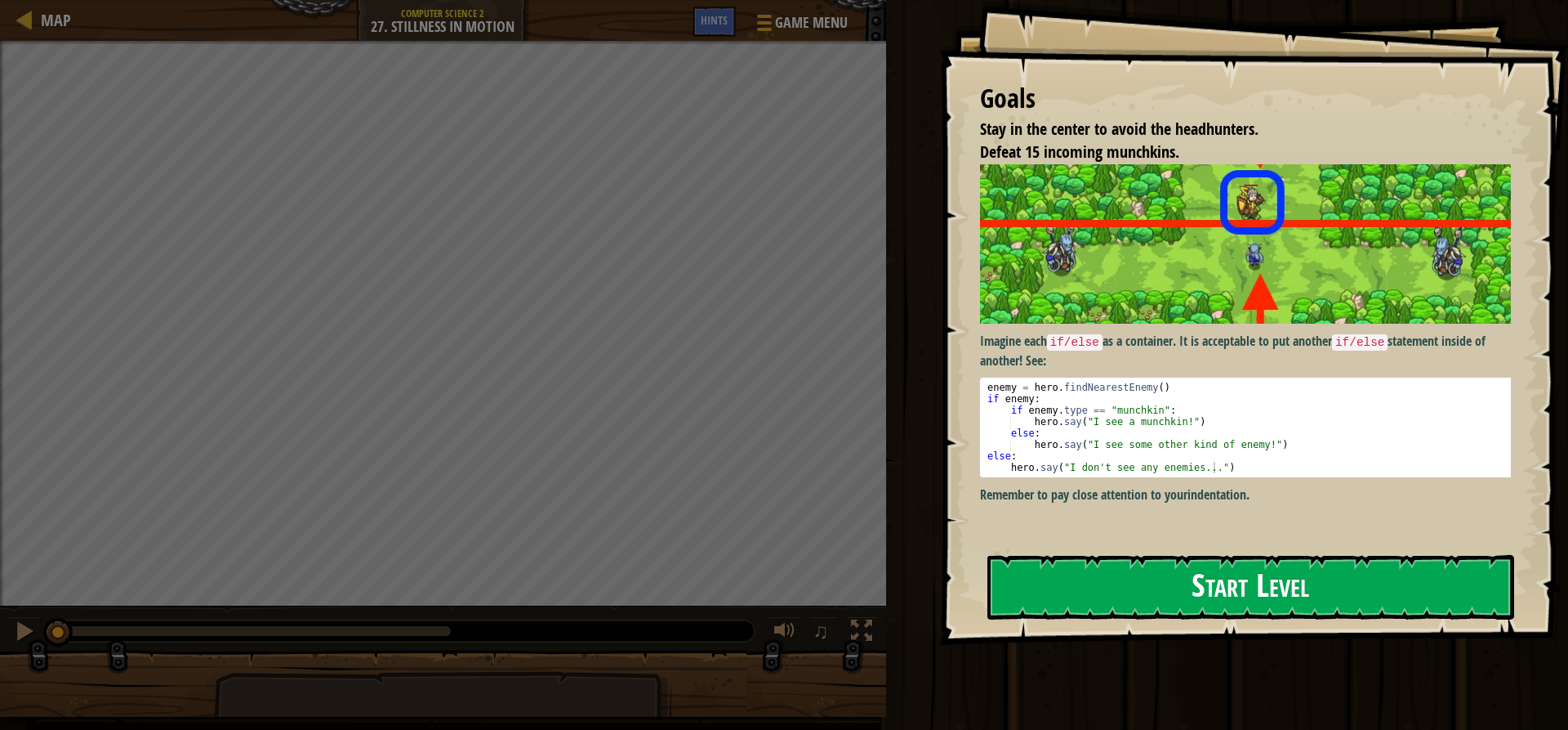
click at [1048, 566] on button "Start Level" at bounding box center [1250, 587] width 527 height 64
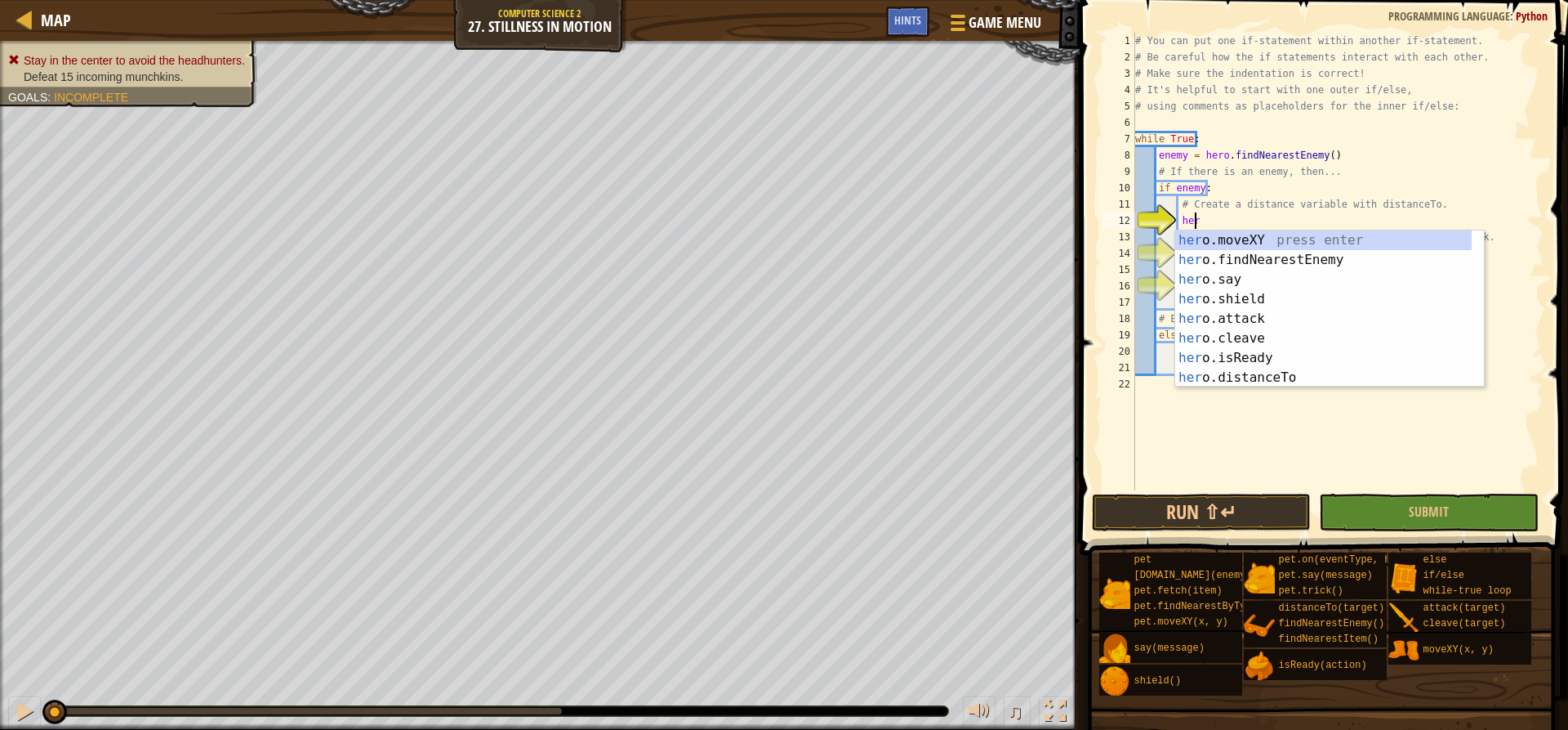
scroll to position [7, 5]
click at [1267, 371] on div "hero .moveXY press enter hero .findNearestEnemy press enter hero .say press ent…" at bounding box center [1323, 329] width 296 height 197
type textarea "distance = hero.distanceTo(target)"
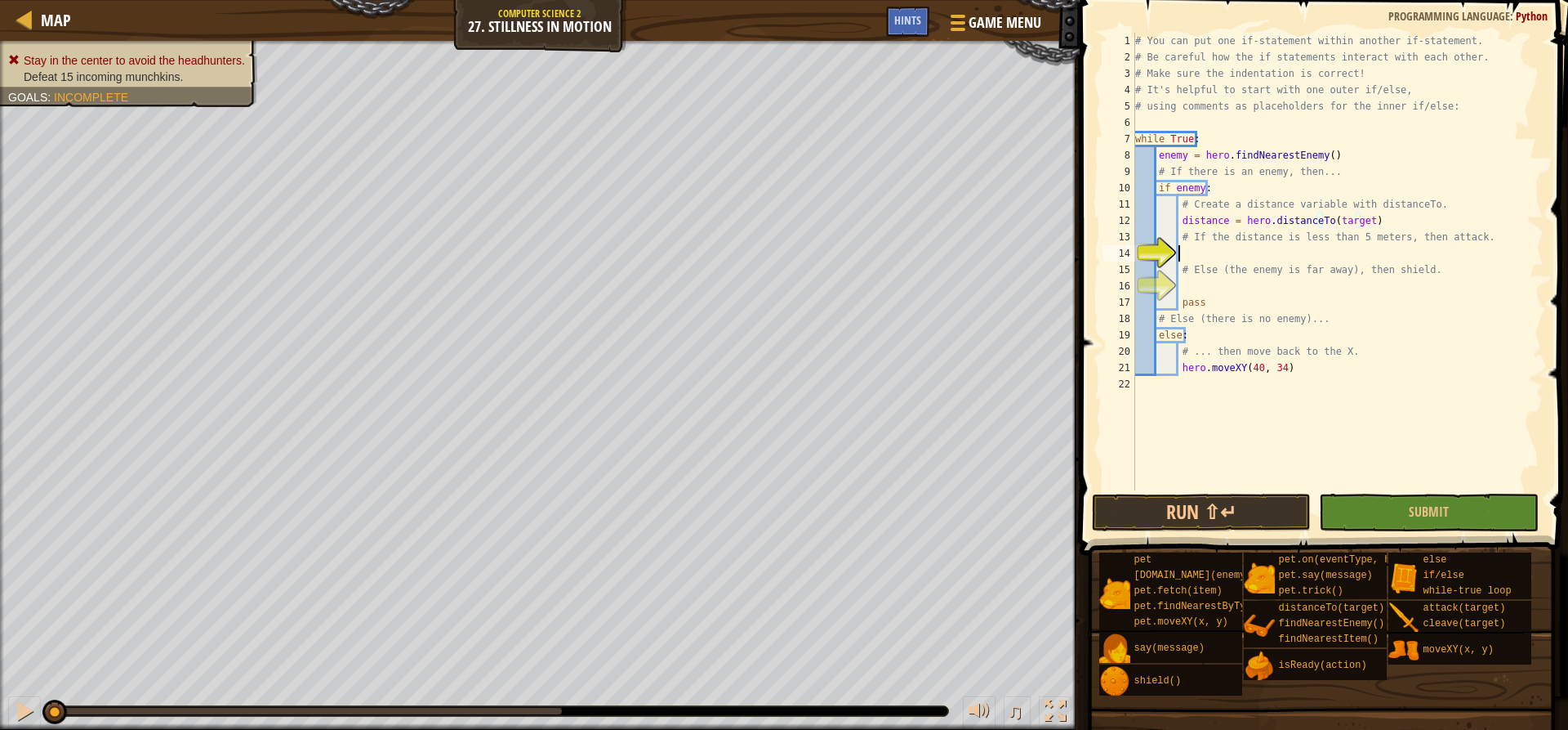
click at [1360, 256] on div "# You can put one if-statement within another if-statement. # Be careful how th…" at bounding box center [1338, 278] width 412 height 491
click at [1354, 221] on div "# You can put one if-statement within another if-statement. # Be careful how th…" at bounding box center [1338, 278] width 412 height 491
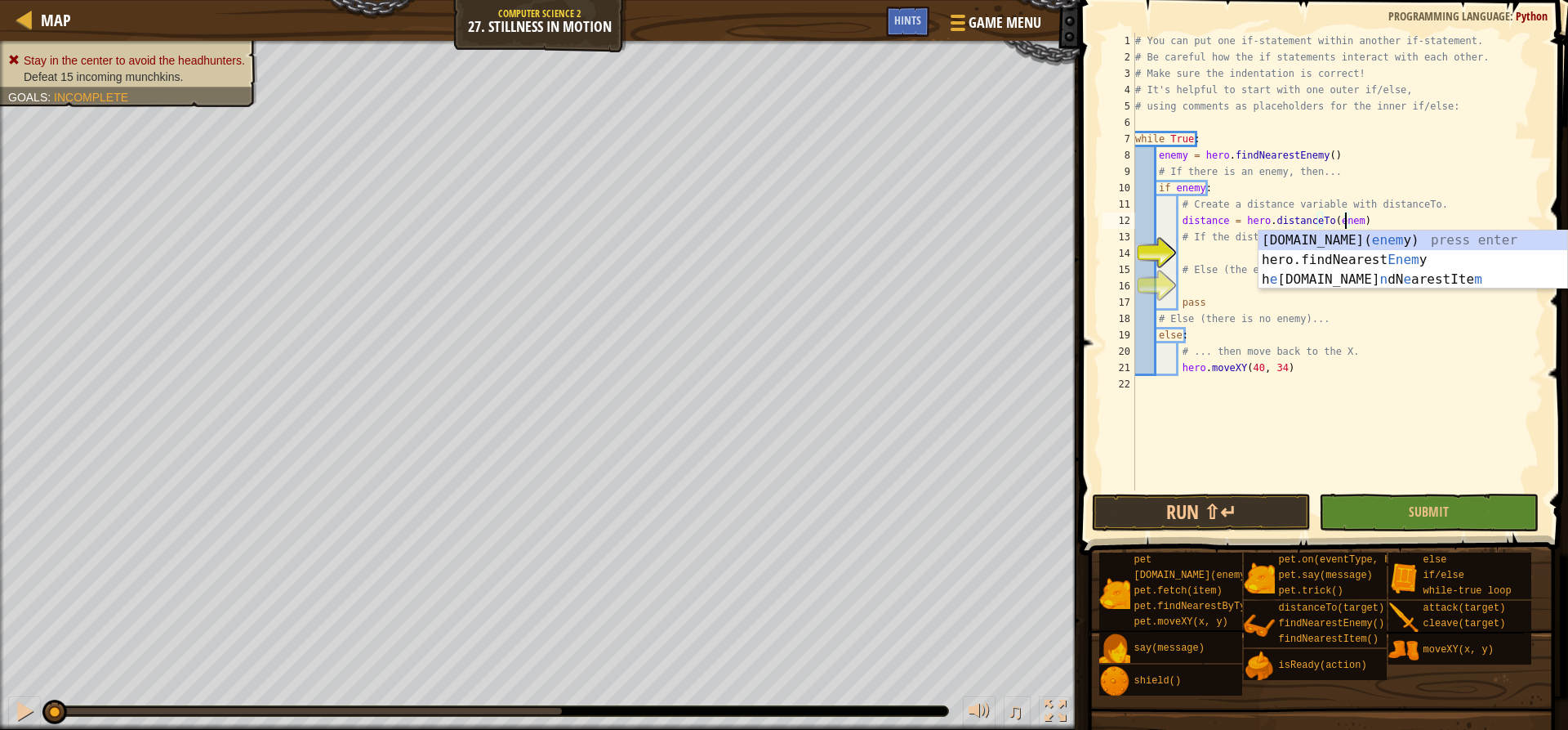
scroll to position [7, 18]
type textarea "distance = hero.distanceTo(enemy)"
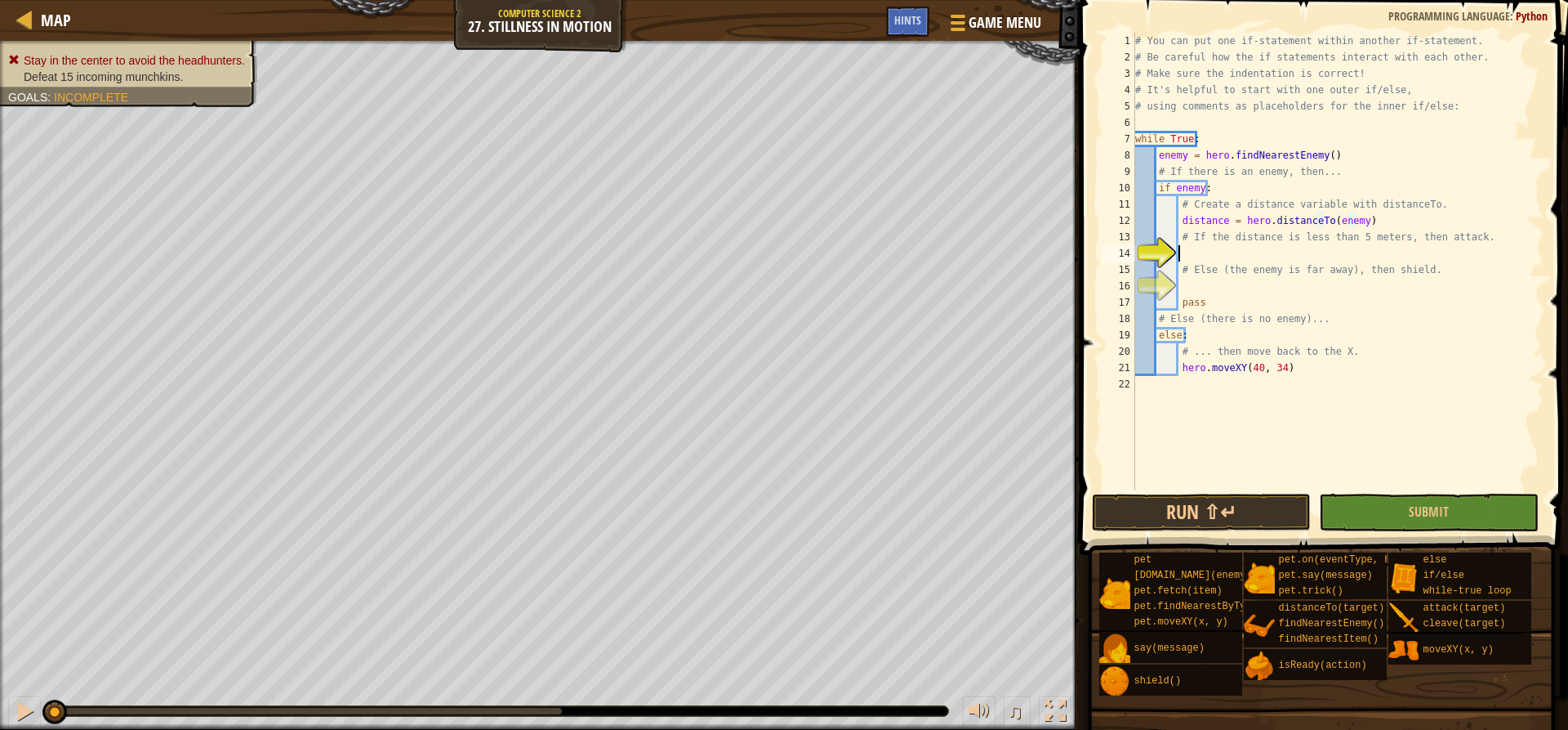
click at [1211, 261] on div "# You can put one if-statement within another if-statement. # Be careful how th…" at bounding box center [1338, 278] width 412 height 491
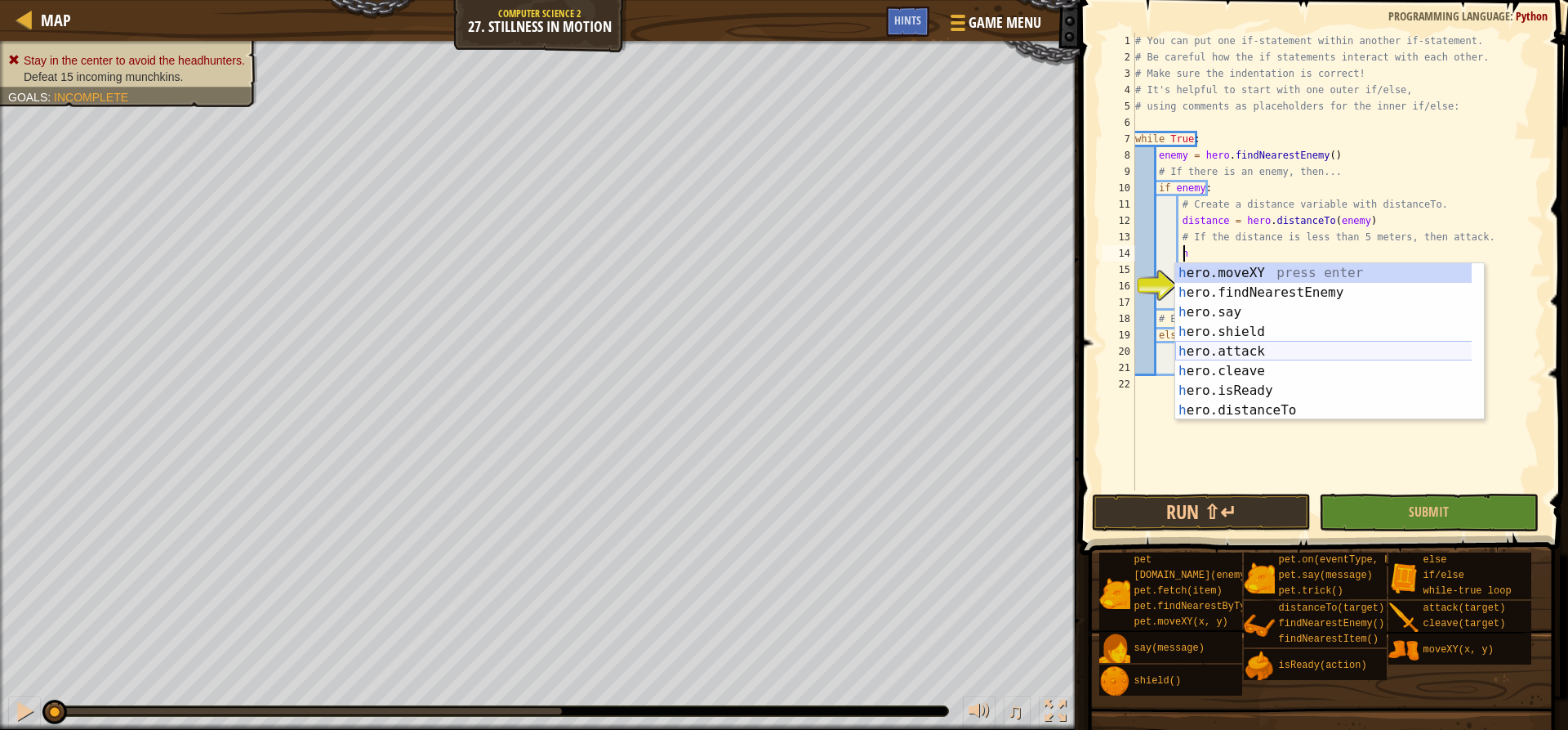
click at [1223, 354] on div "h ero.moveXY press enter h ero.findNearestEnemy press enter h ero.say press ent…" at bounding box center [1329, 362] width 309 height 197
type textarea "hero.attack(enemy)"
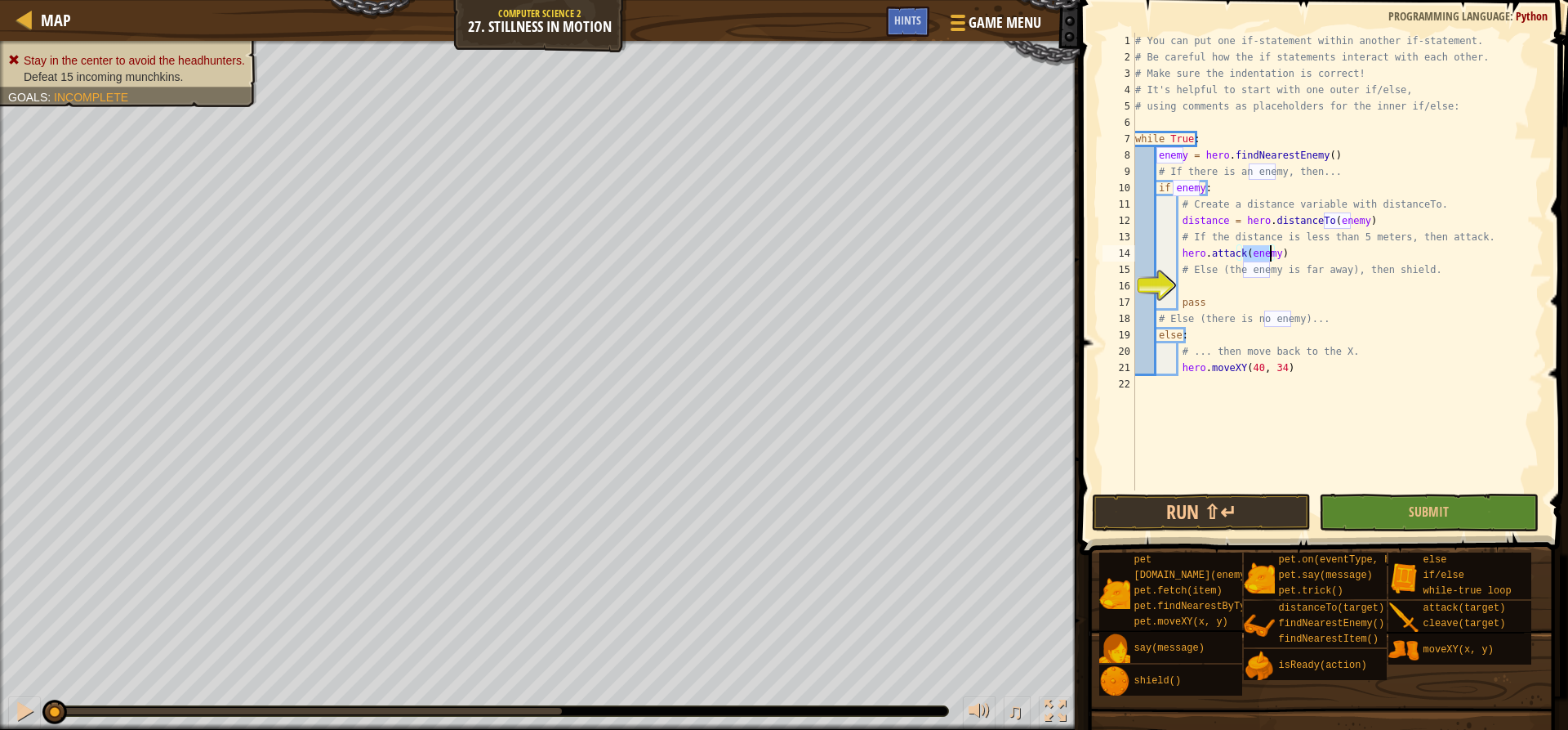
click at [1272, 290] on div "# You can put one if-statement within another if-statement. # Be careful how th…" at bounding box center [1338, 278] width 412 height 491
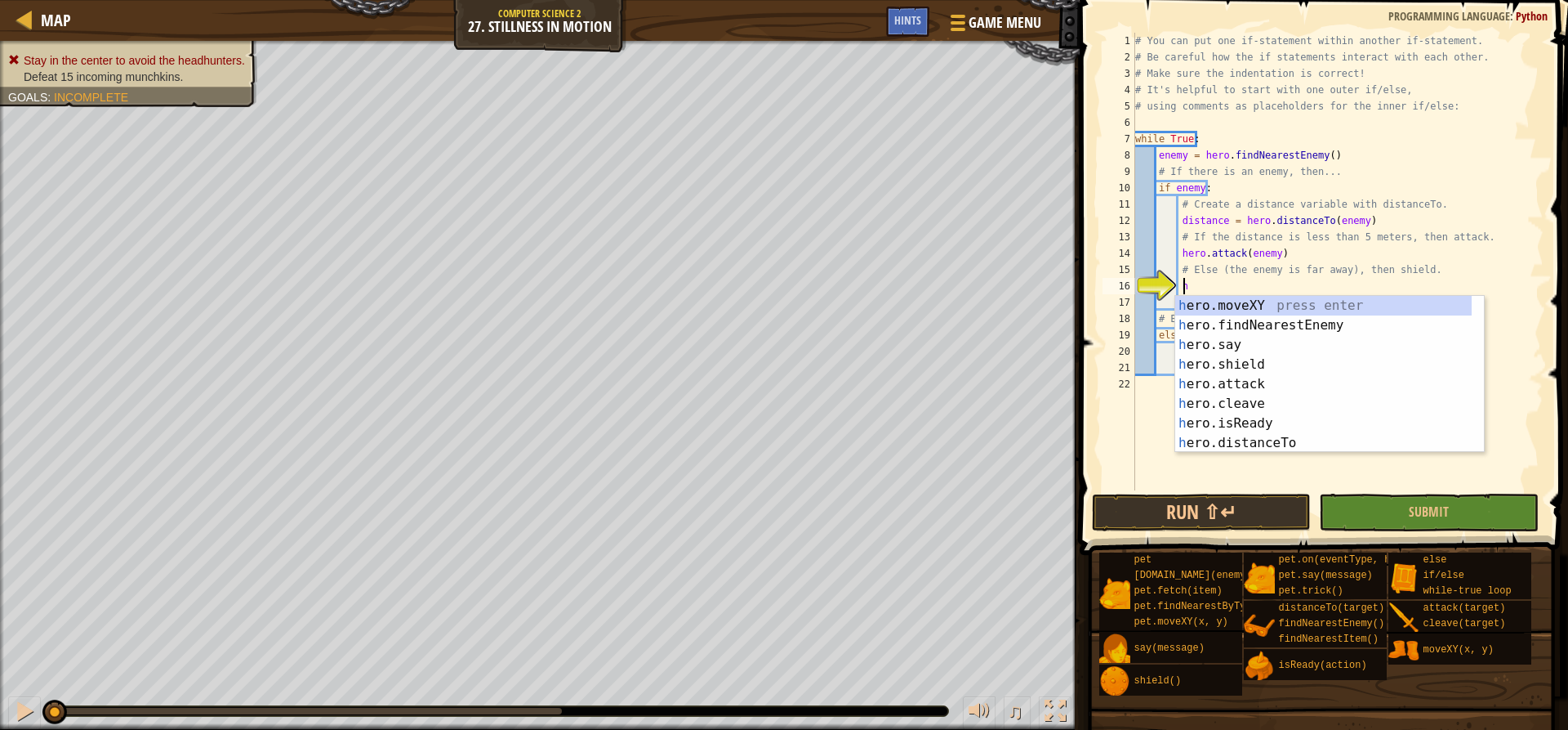
scroll to position [7, 4]
type textarea "her"
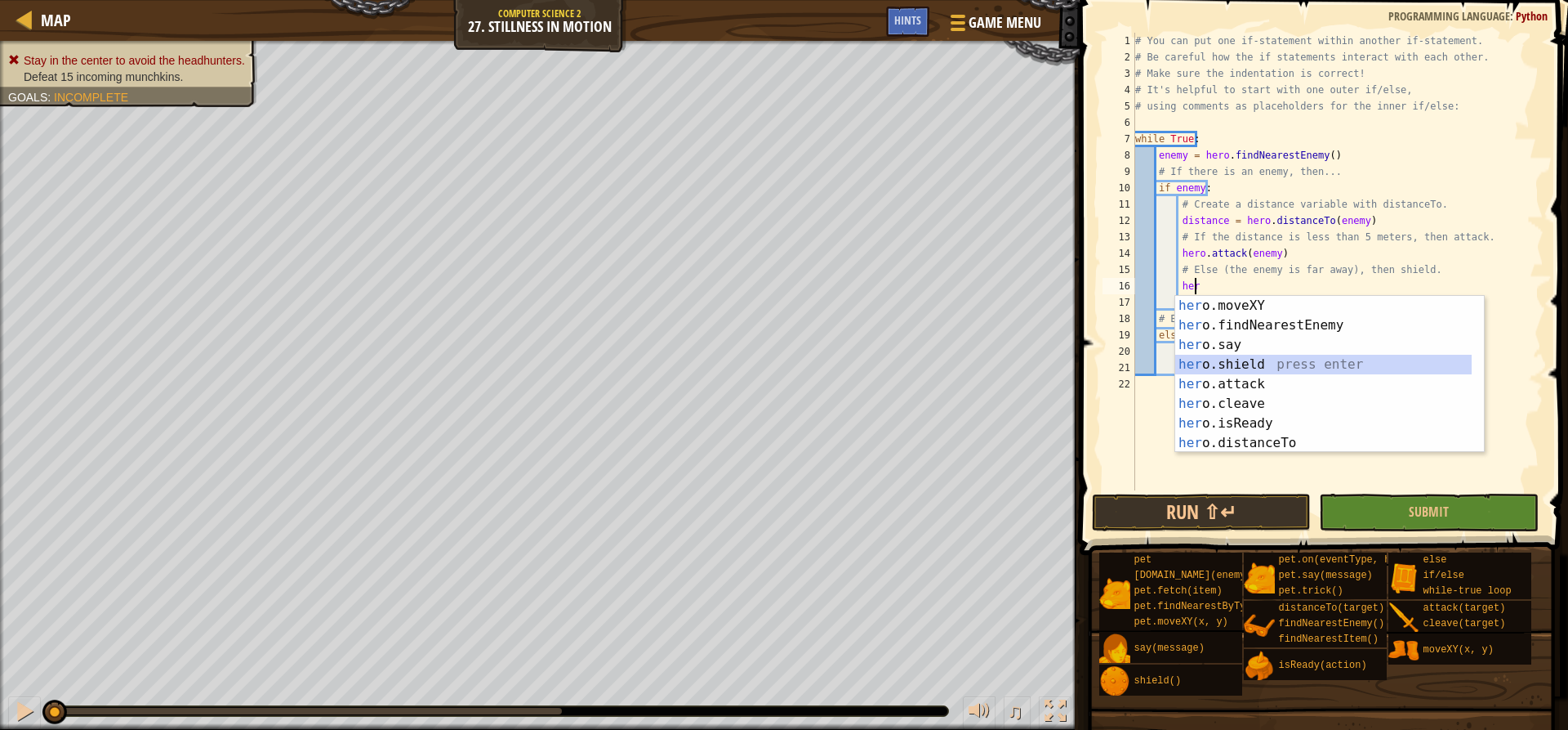
click at [1265, 363] on div "her o.moveXY press enter her o.findNearestEnemy press enter her o.say press ent…" at bounding box center [1323, 394] width 296 height 197
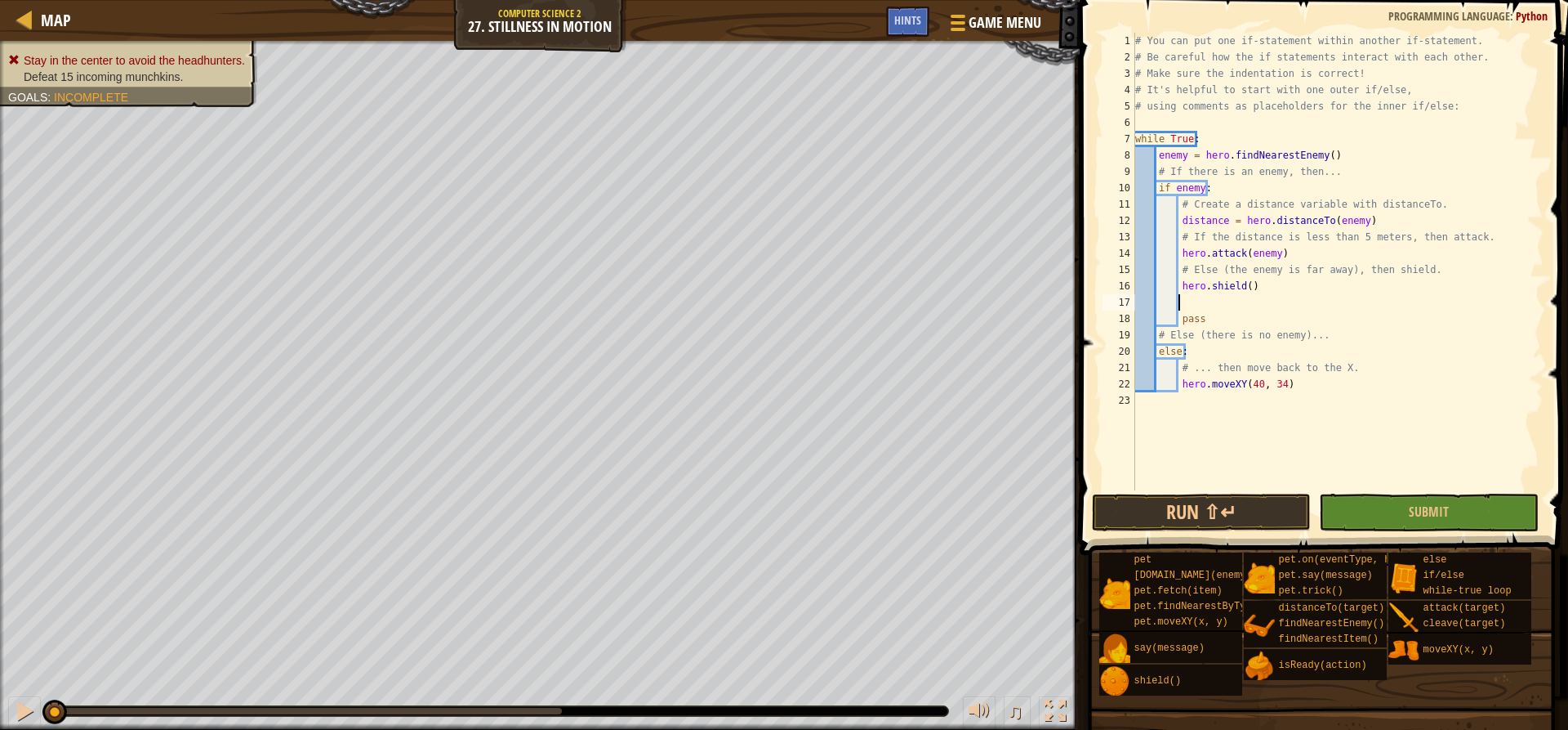
click at [1419, 491] on span at bounding box center [1325, 254] width 502 height 603
click at [1412, 513] on span "Submit" at bounding box center [1429, 512] width 40 height 18
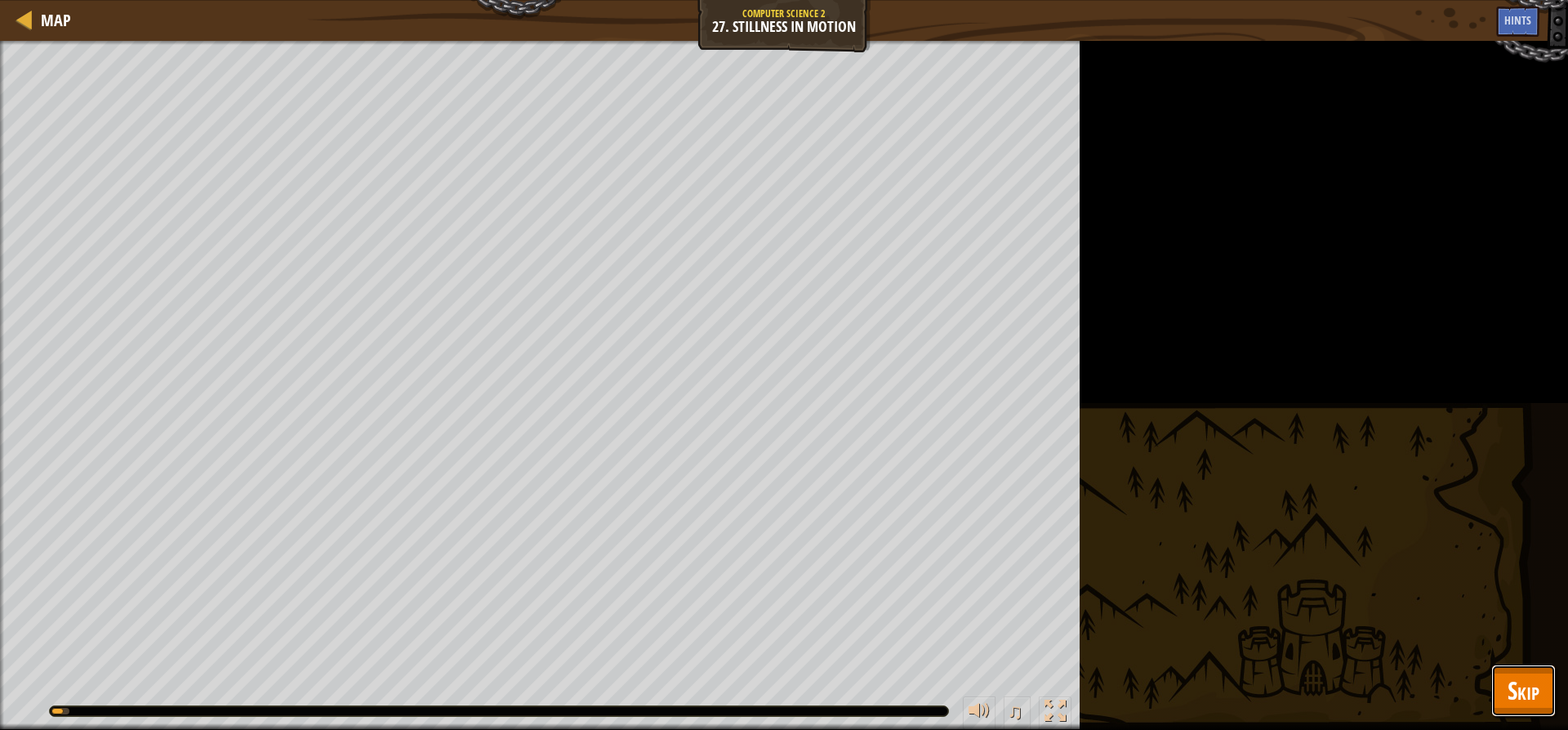
click at [1502, 676] on button "Skip" at bounding box center [1523, 690] width 64 height 52
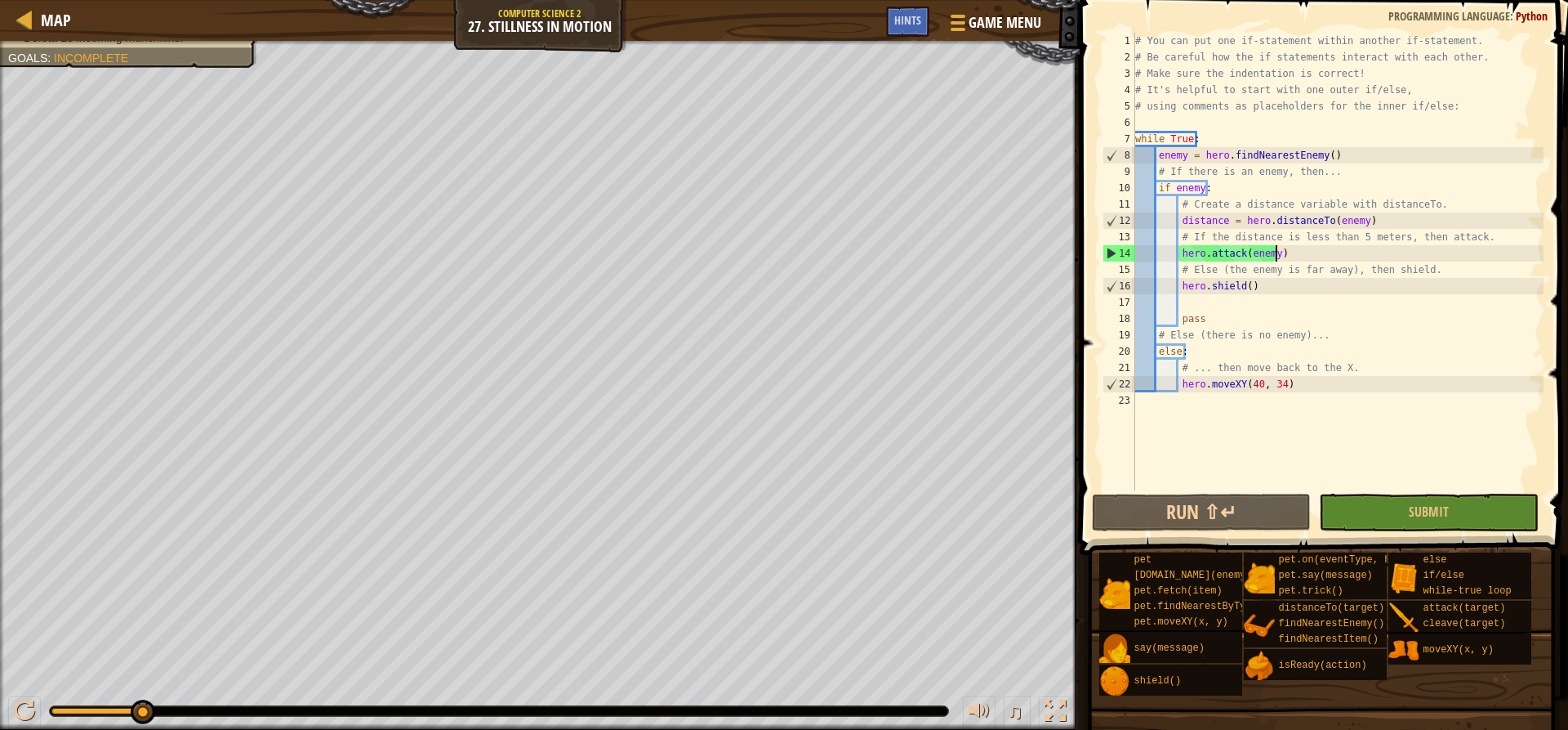
click at [1282, 254] on div "# You can put one if-statement within another if-statement. # Be careful how th…" at bounding box center [1338, 278] width 412 height 491
click at [1199, 191] on div "# You can put one if-statement within another if-statement. # Be careful how th…" at bounding box center [1338, 278] width 412 height 491
type textarea "if enemy:"
click at [949, 26] on div at bounding box center [956, 22] width 22 height 24
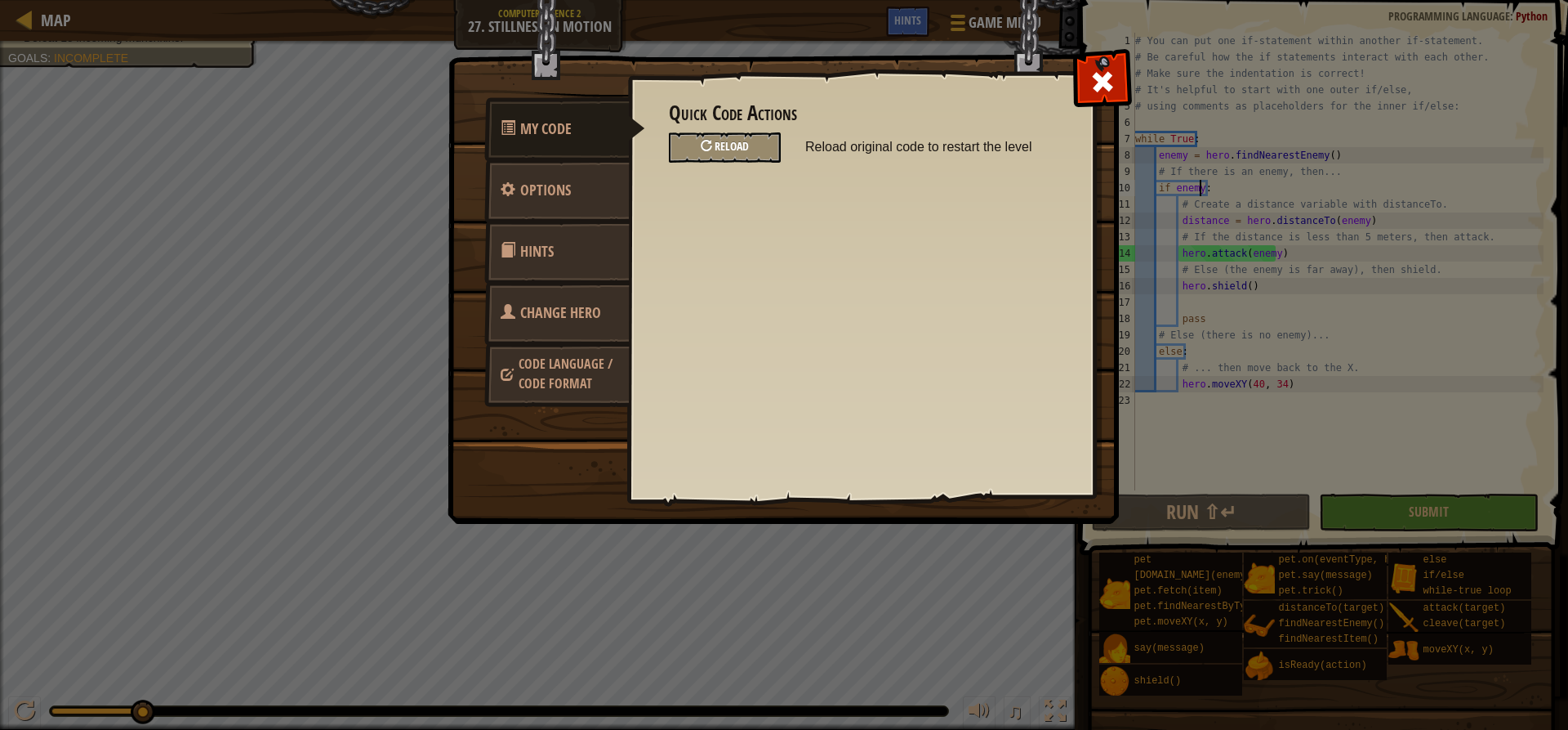
click at [721, 147] on span "Reload" at bounding box center [732, 145] width 35 height 16
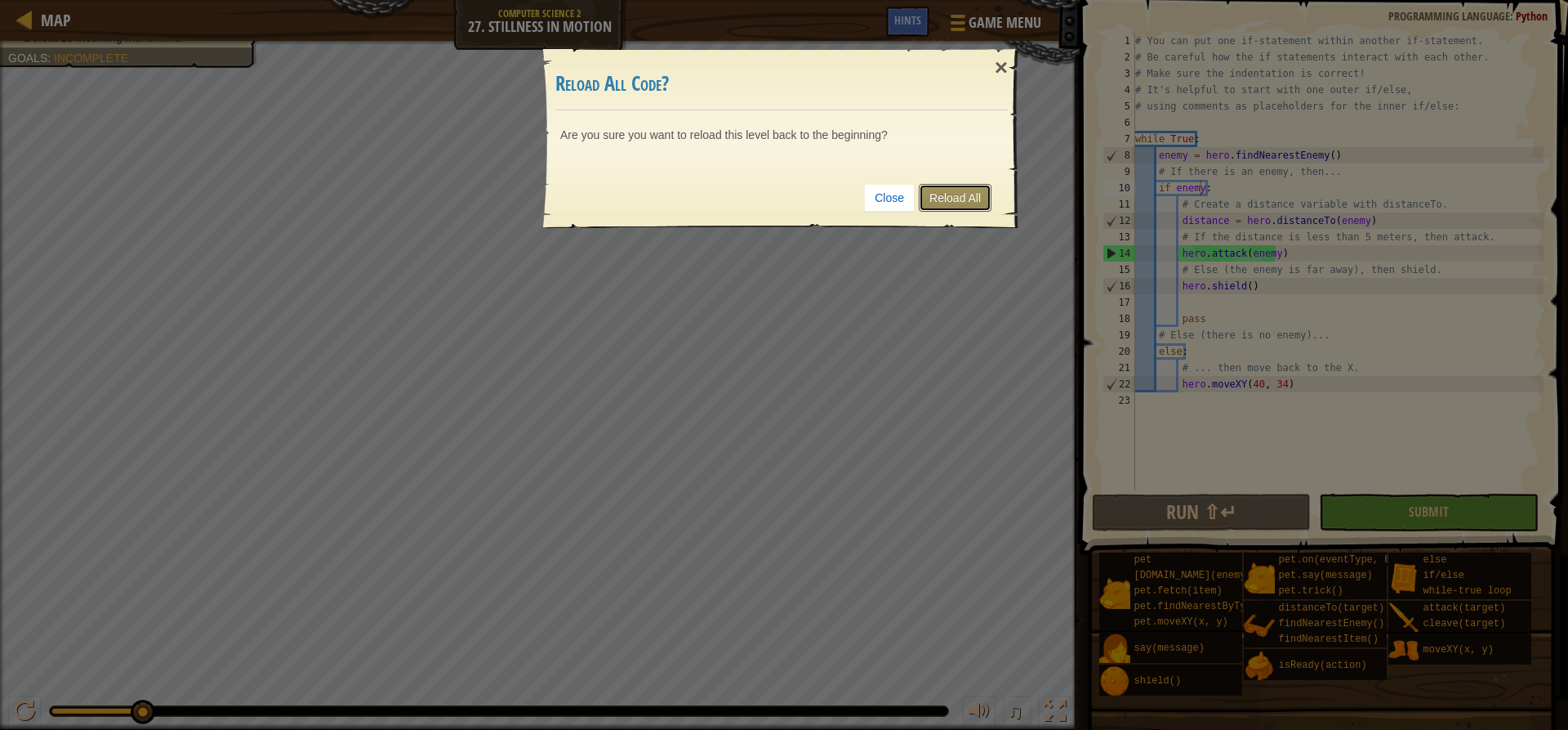
click at [941, 202] on link "Reload All" at bounding box center [955, 198] width 73 height 28
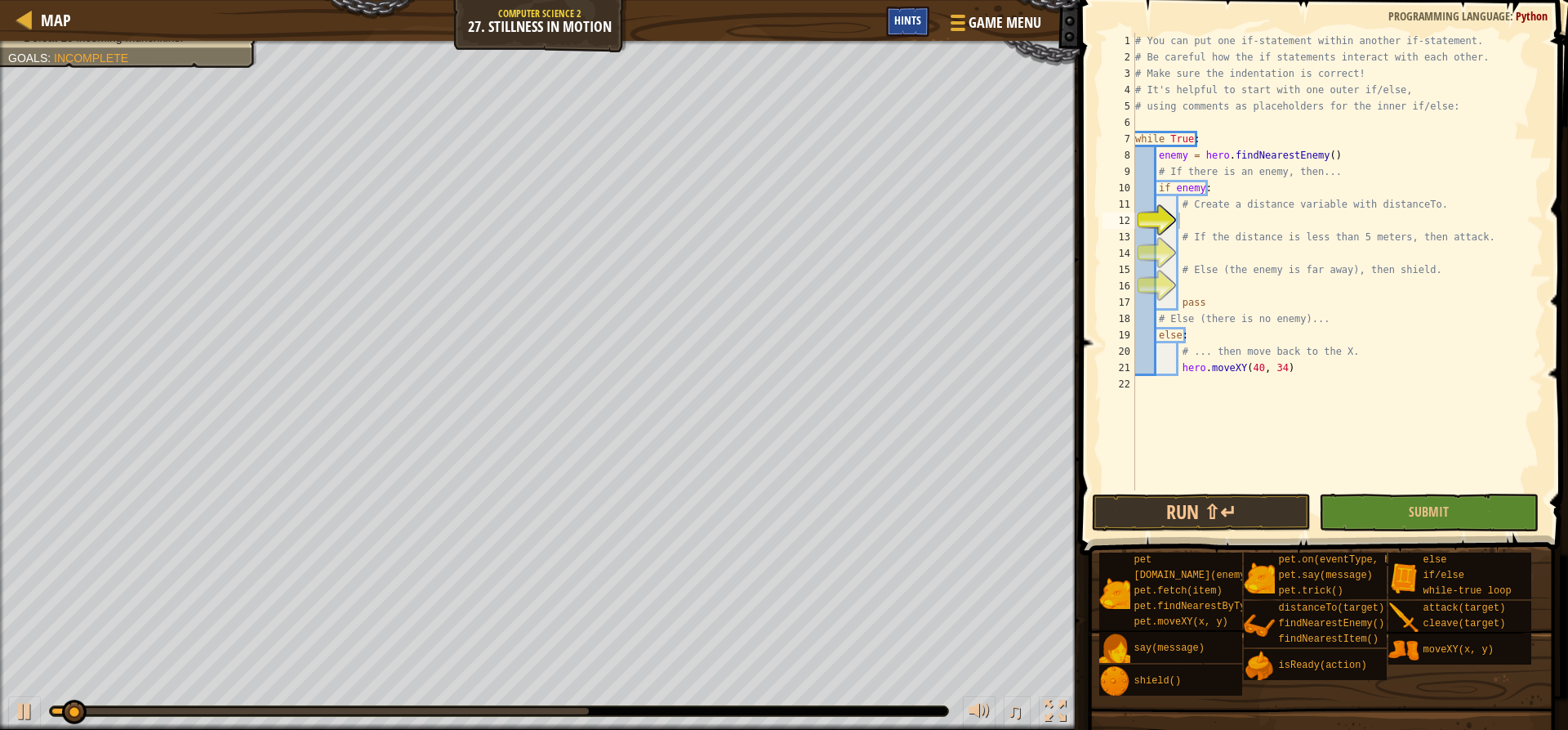
click at [910, 12] on div "Hints" at bounding box center [908, 21] width 43 height 31
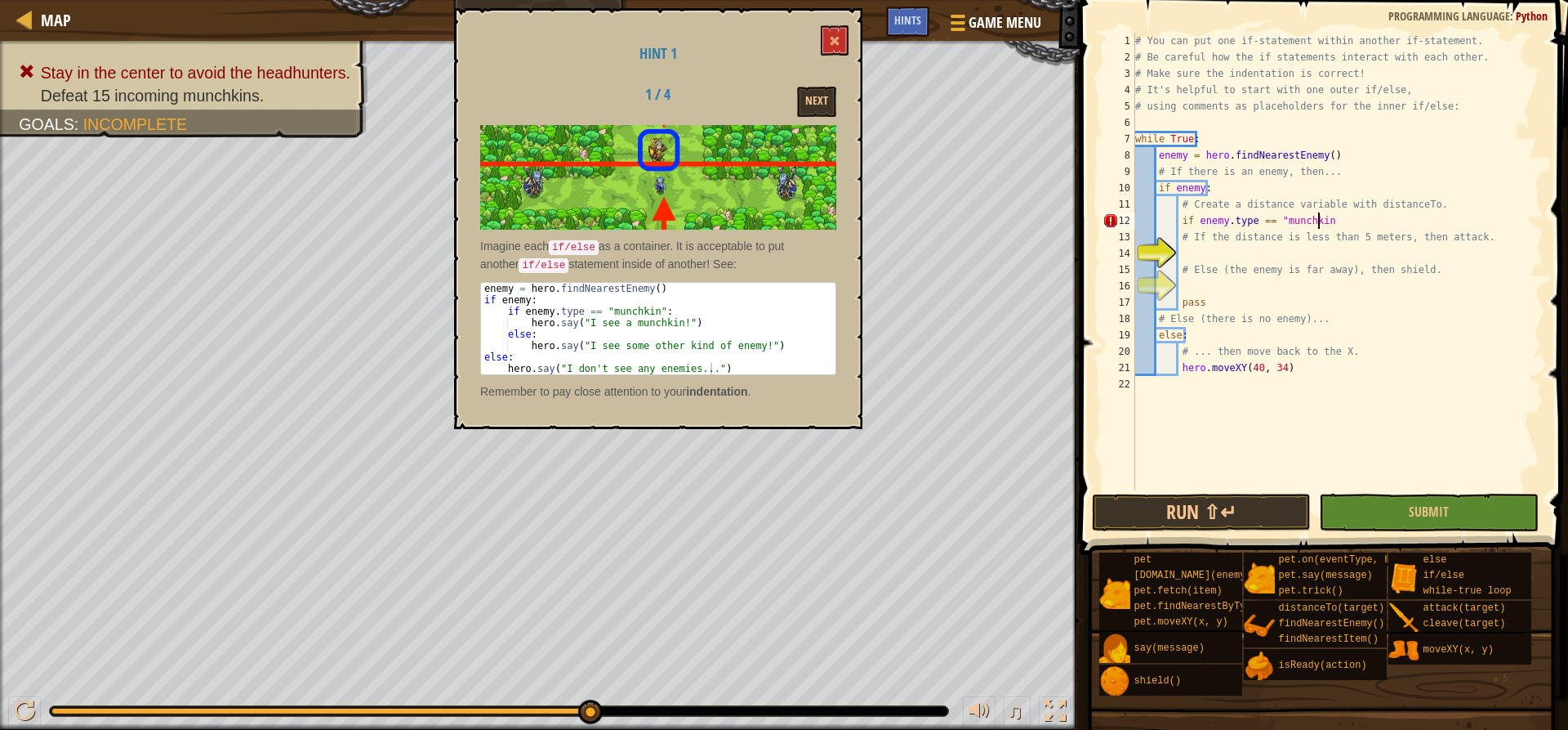
scroll to position [7, 15]
type textarea "if enemy.type == "munchkin""
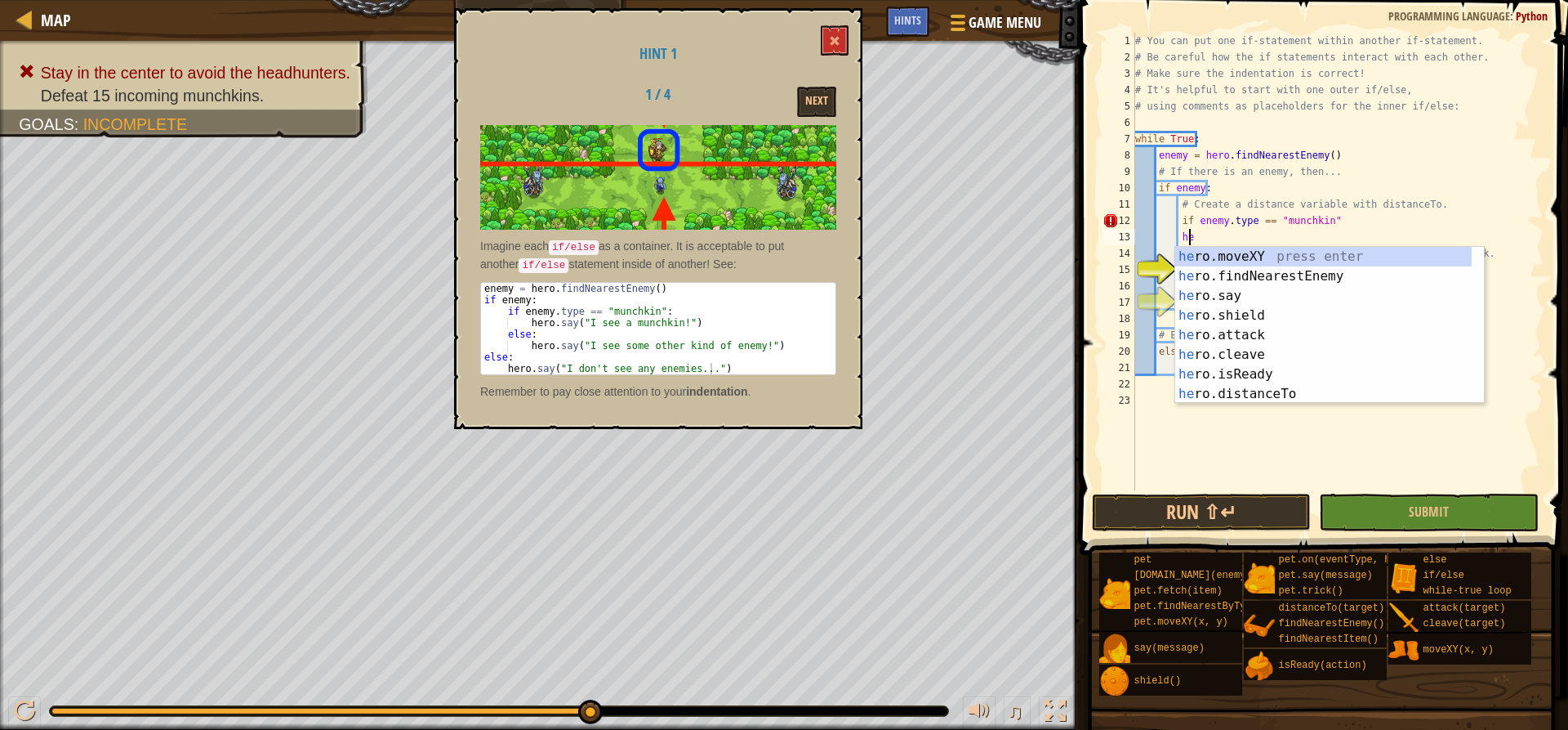
scroll to position [7, 5]
click at [1303, 287] on div "hero .moveXY press enter hero .findNearestEnemy press enter hero .say press ent…" at bounding box center [1323, 345] width 296 height 197
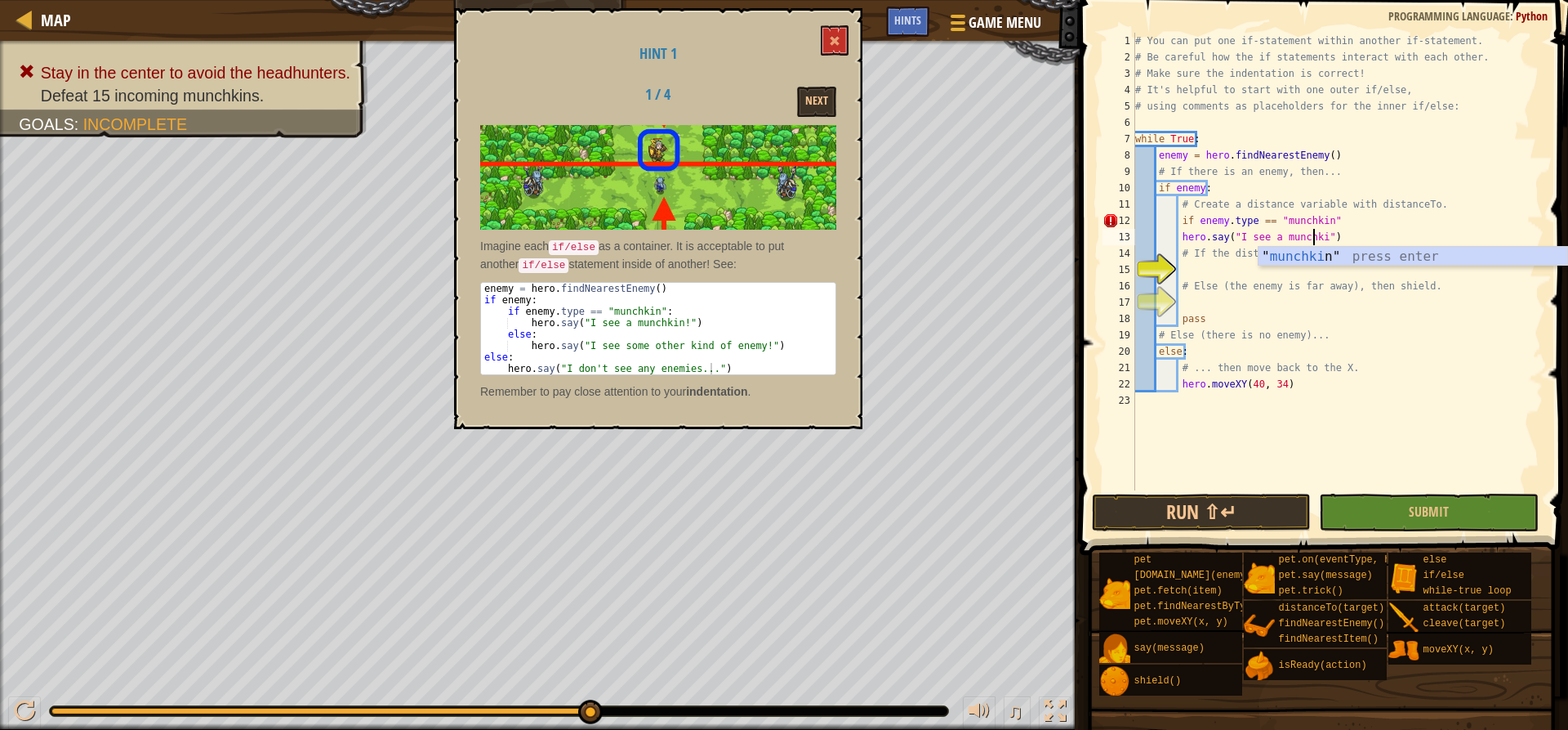
scroll to position [7, 16]
type textarea "hero.say("I see a munchkin!")"
click at [1340, 276] on div "# You can put one if-statement within another if-statement. # Be careful how th…" at bounding box center [1338, 278] width 412 height 491
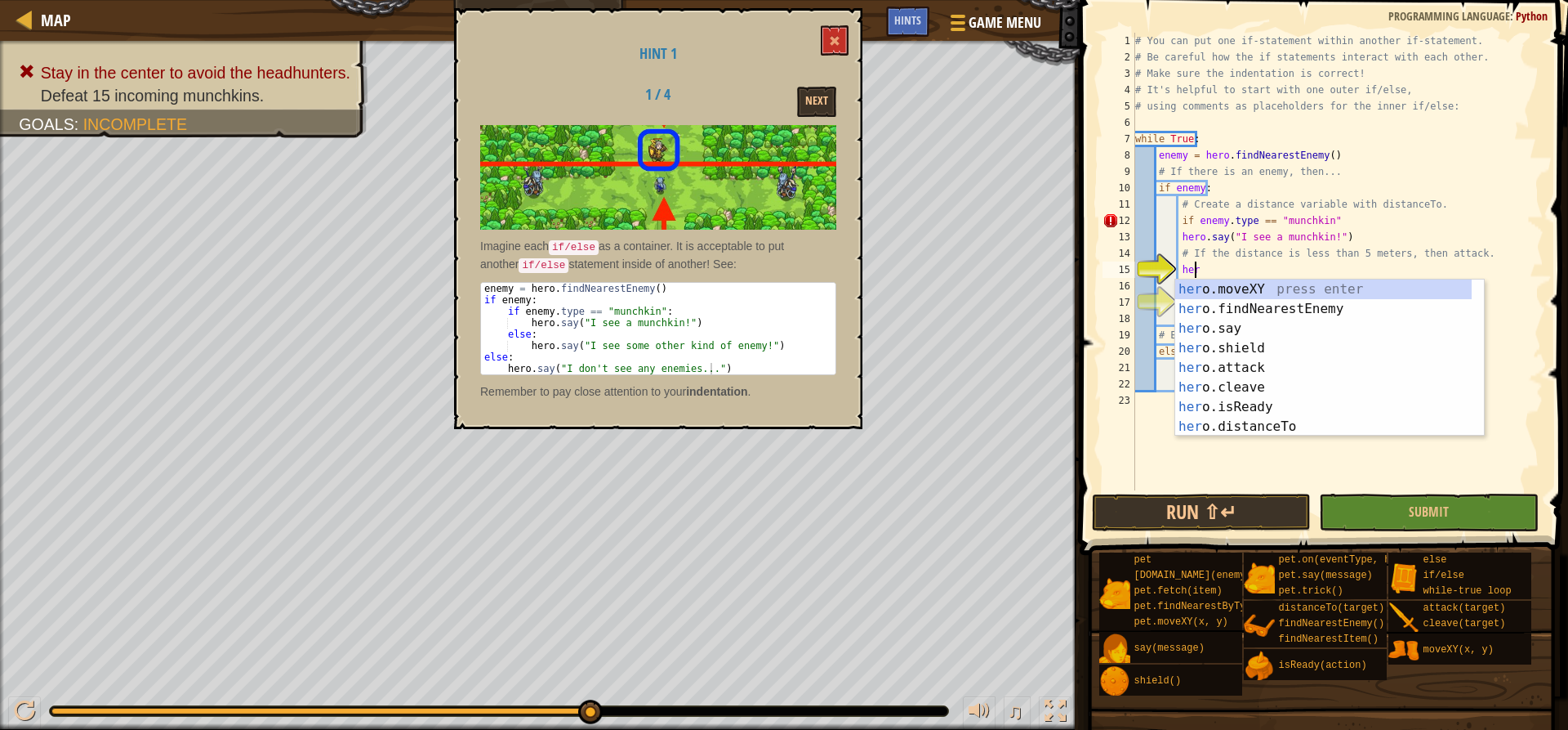
scroll to position [7, 5]
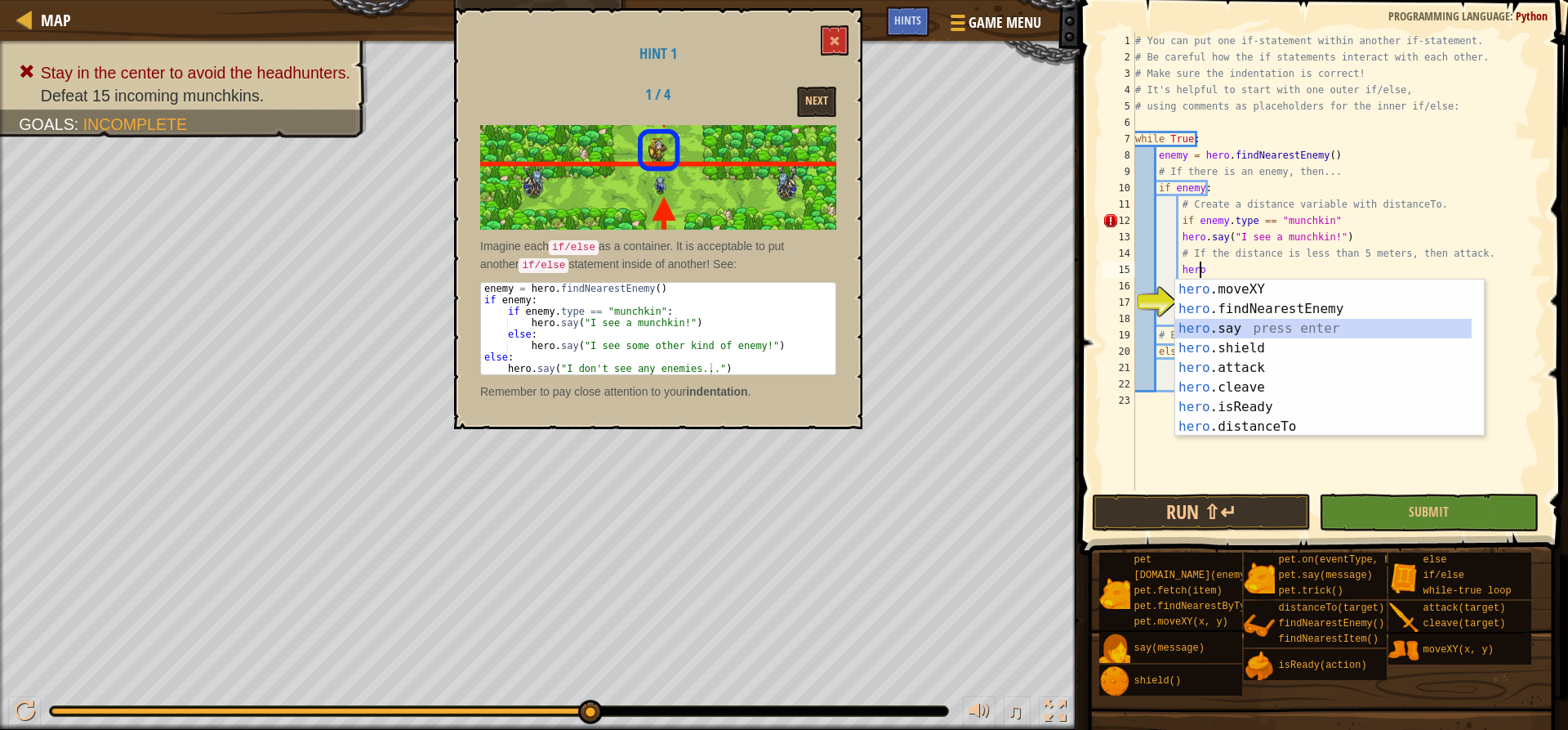
click at [1235, 320] on div "hero .moveXY press enter hero .findNearestEnemy press enter hero .say press ent…" at bounding box center [1323, 377] width 296 height 197
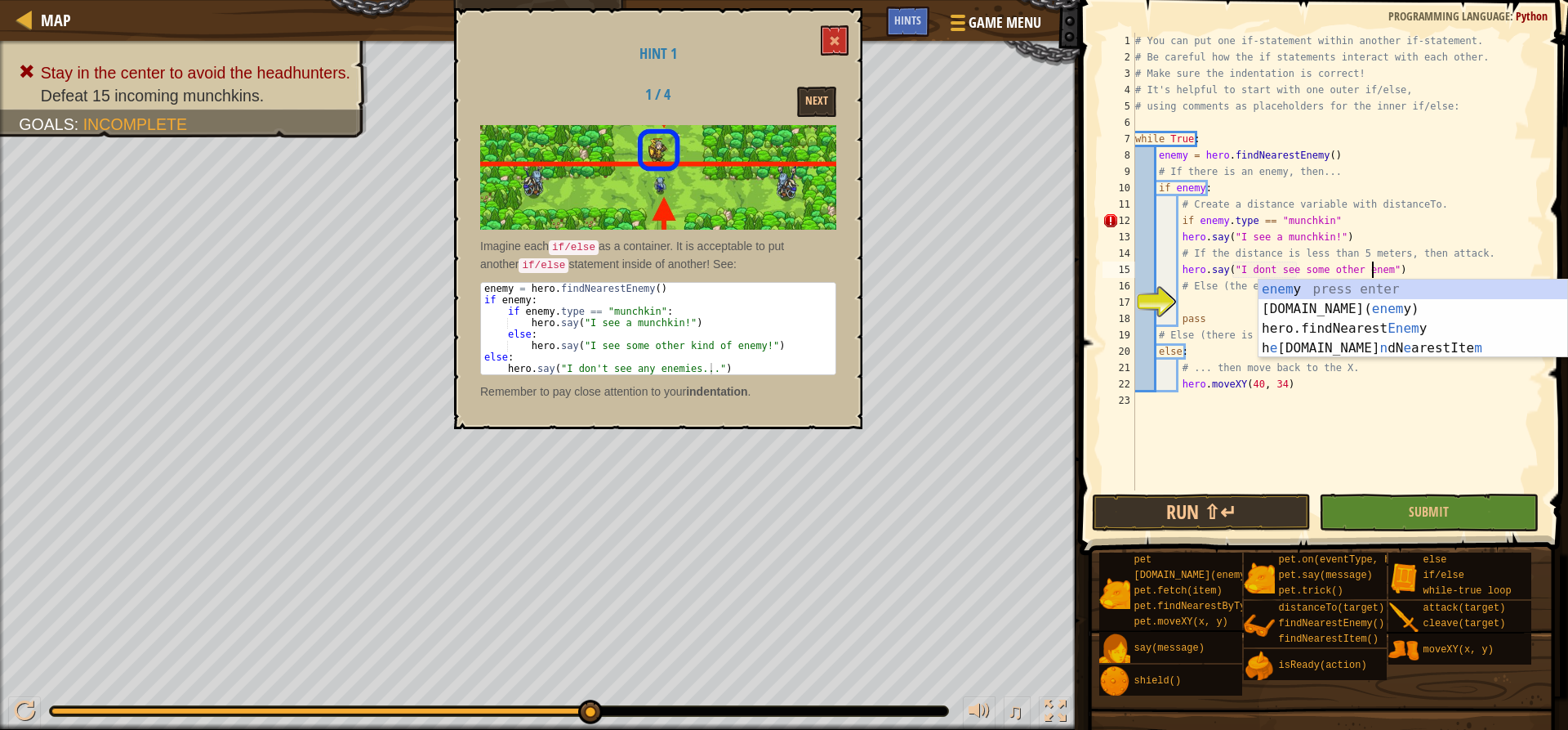
scroll to position [7, 21]
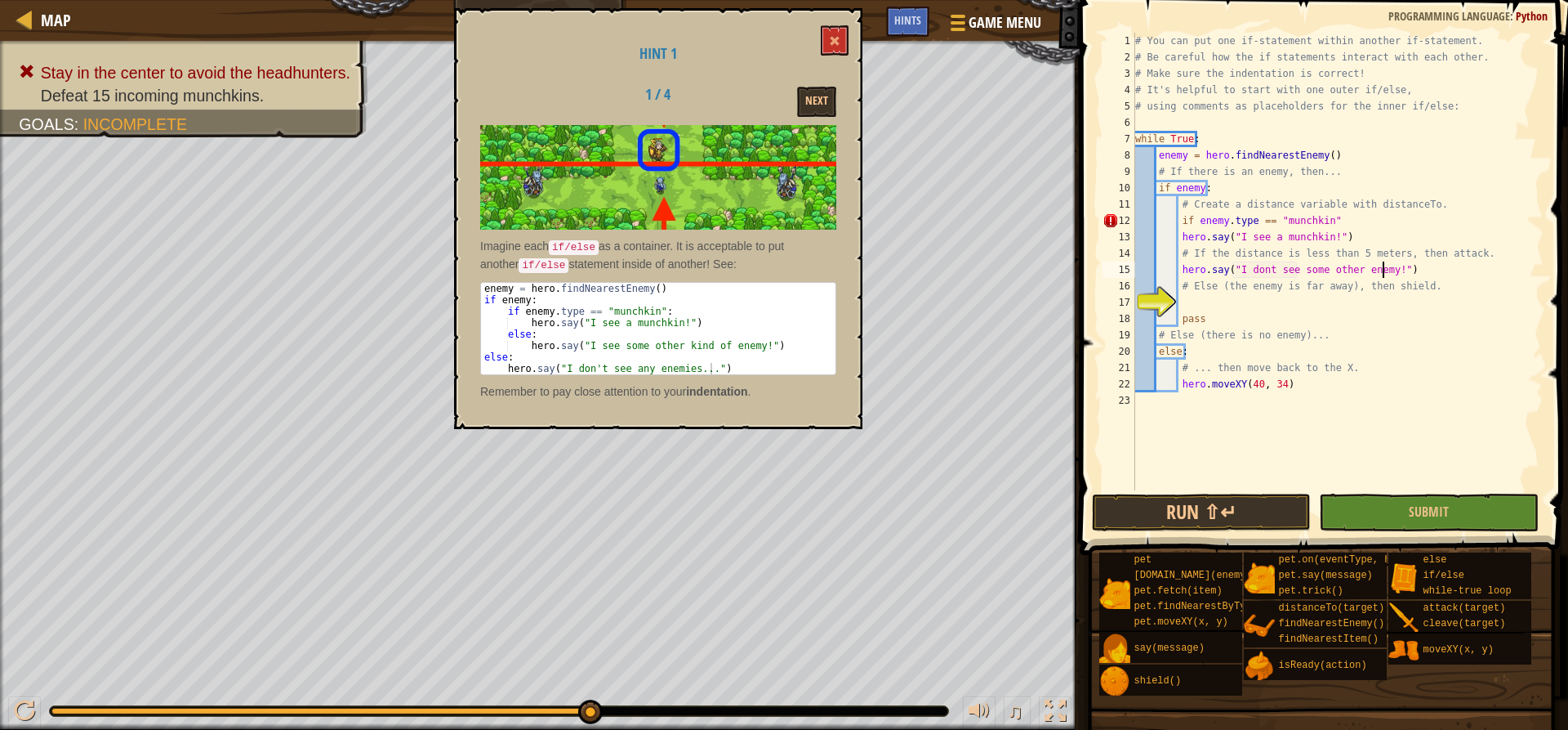
click at [1249, 310] on div "# You can put one if-statement within another if-statement. # Be careful how th…" at bounding box center [1338, 278] width 412 height 491
type textarea "pass"
click at [1246, 302] on div "# You can put one if-statement within another if-statement. # Be careful how th…" at bounding box center [1338, 278] width 412 height 491
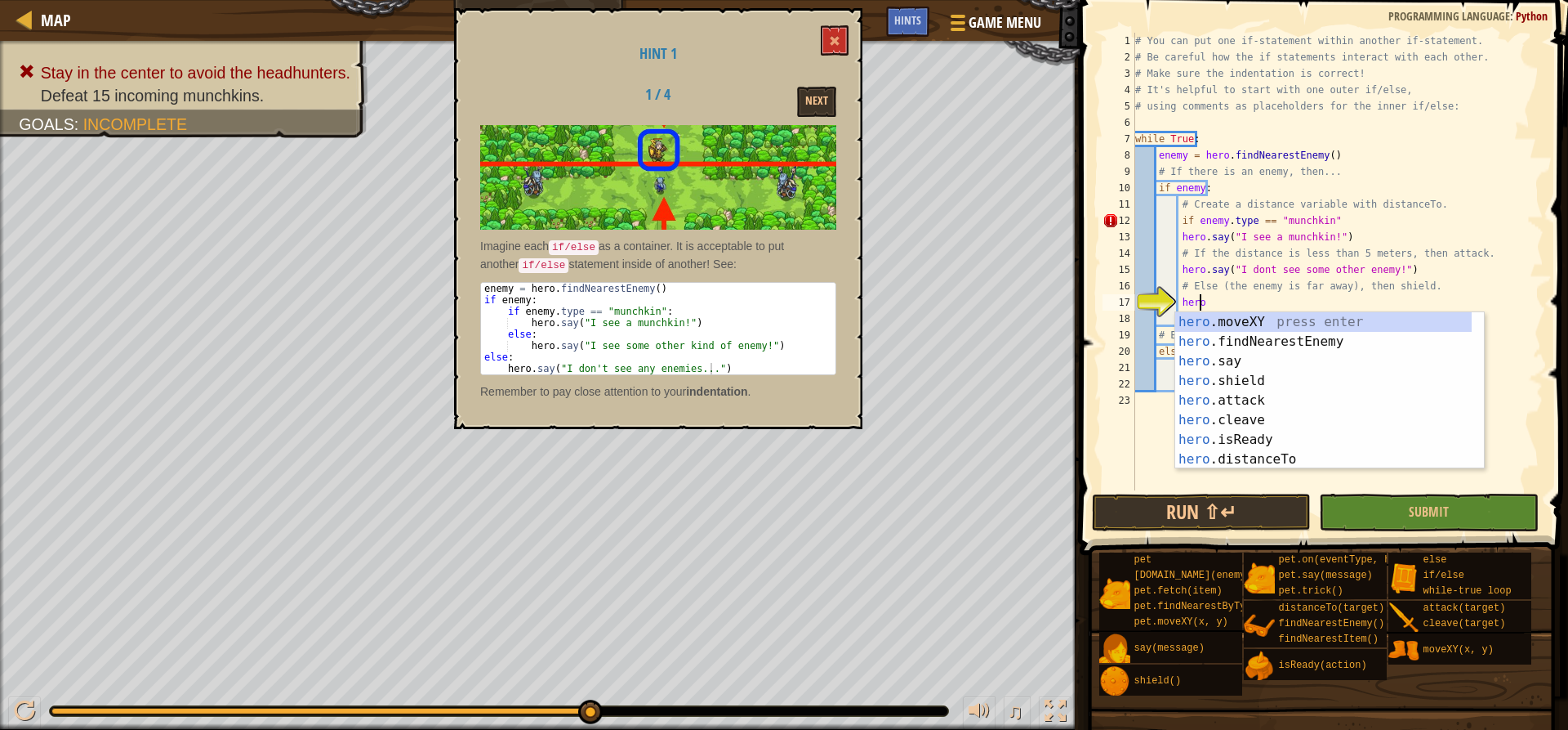
scroll to position [7, 5]
click at [1244, 367] on div "hero .moveXY press enter hero .findNearestEnemy press enter hero .say press ent…" at bounding box center [1323, 410] width 296 height 197
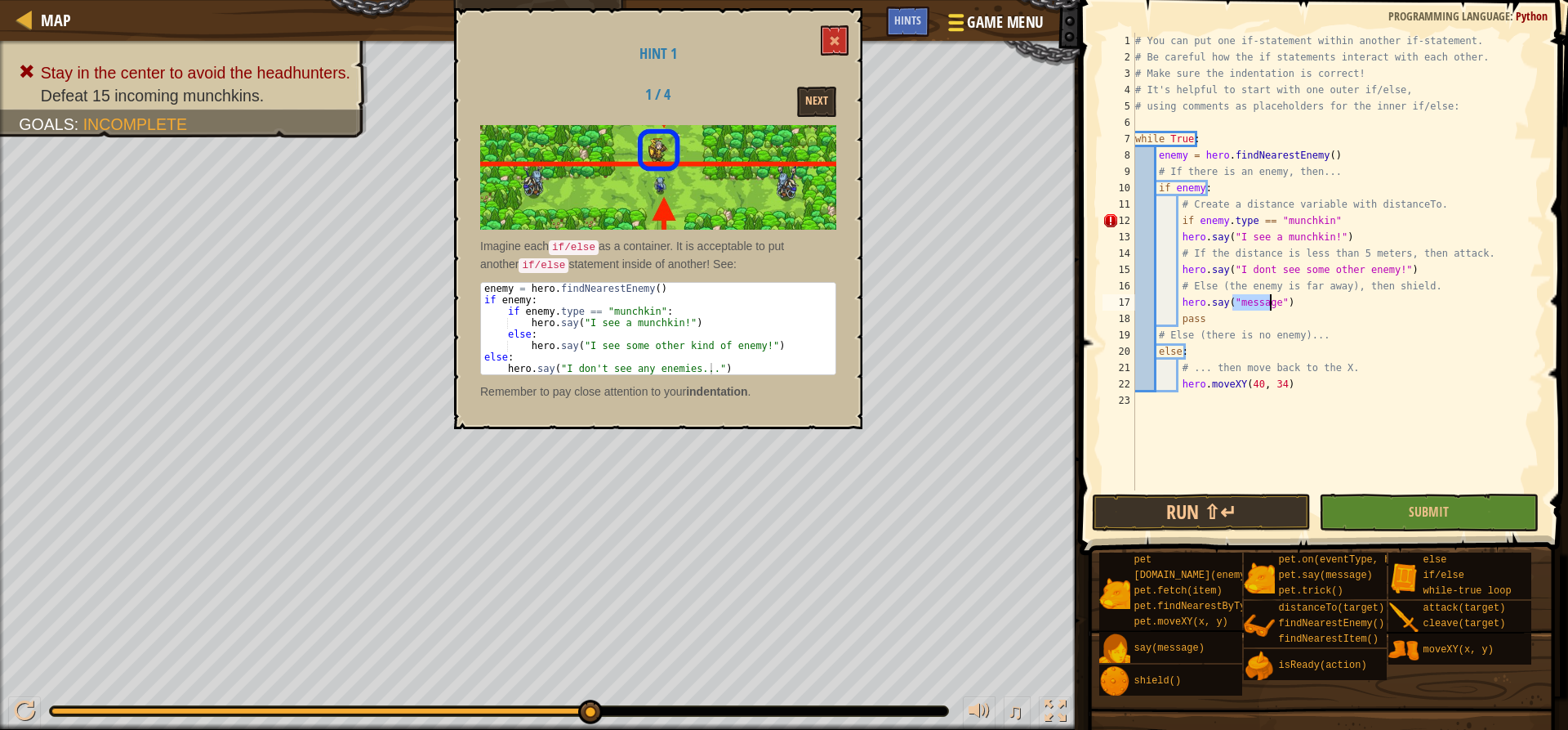
type textarea "hero.say("message")"
click at [945, 20] on button "Game Menu" at bounding box center [994, 26] width 119 height 40
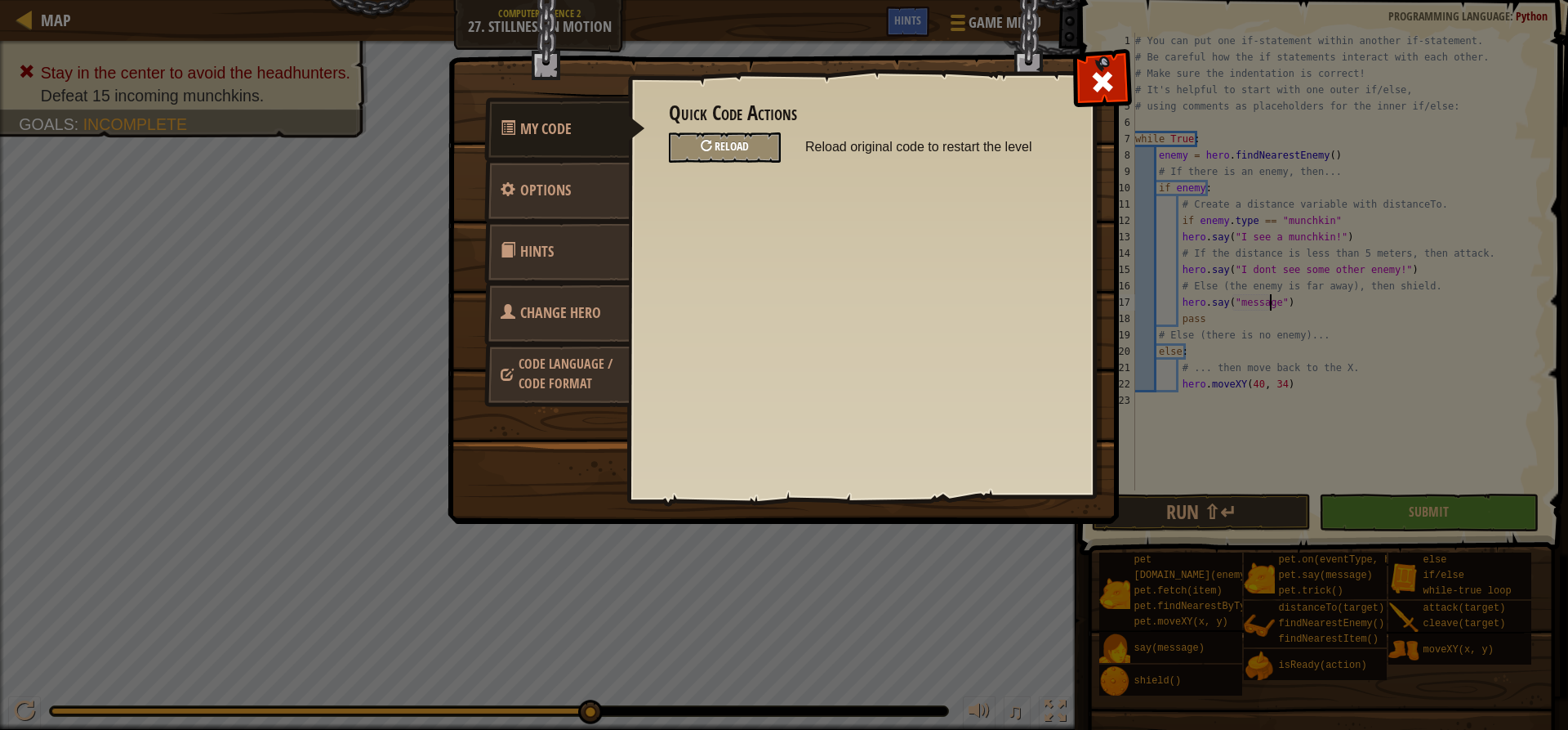
click at [722, 147] on span "Reload" at bounding box center [732, 145] width 35 height 16
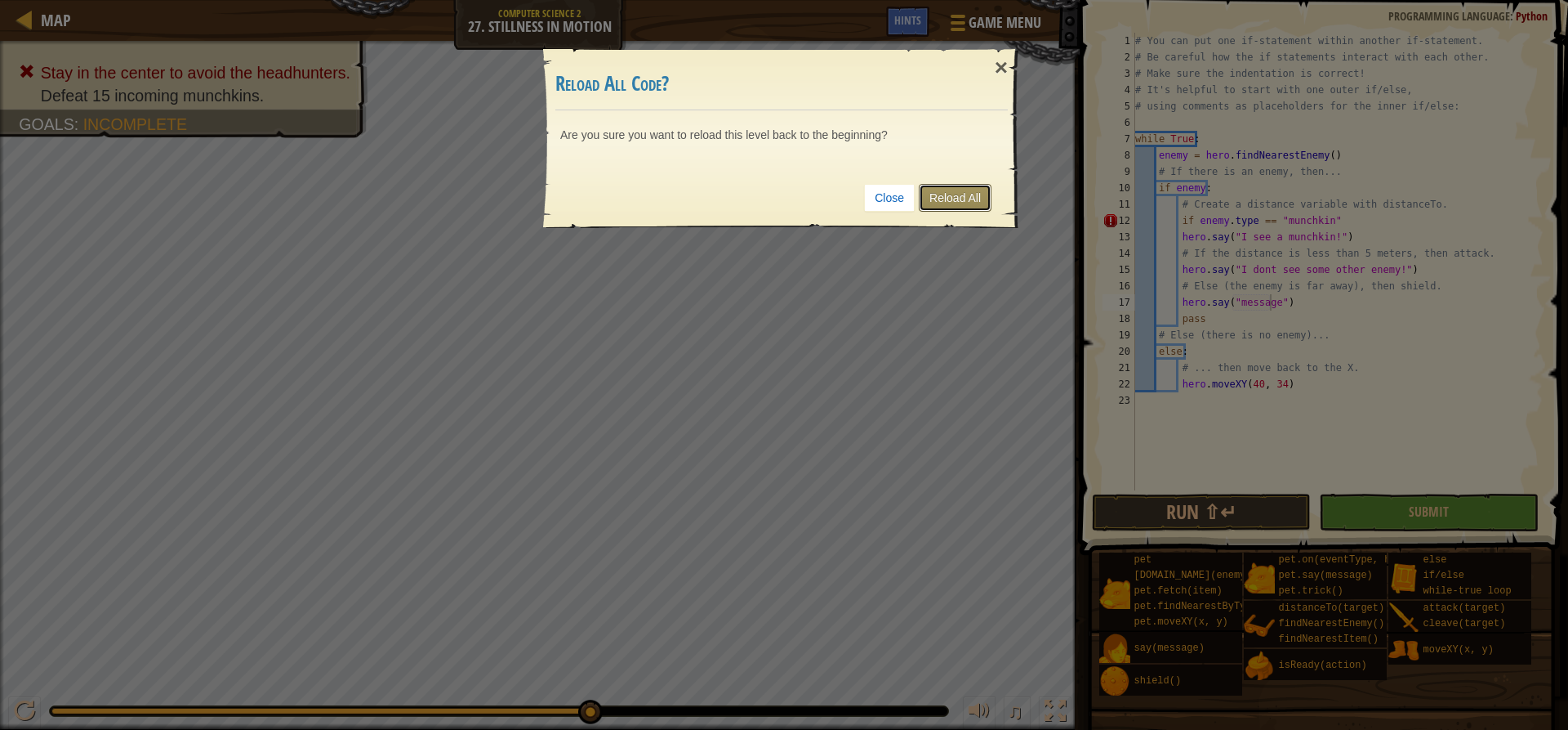
click at [962, 202] on link "Reload All" at bounding box center [955, 198] width 73 height 28
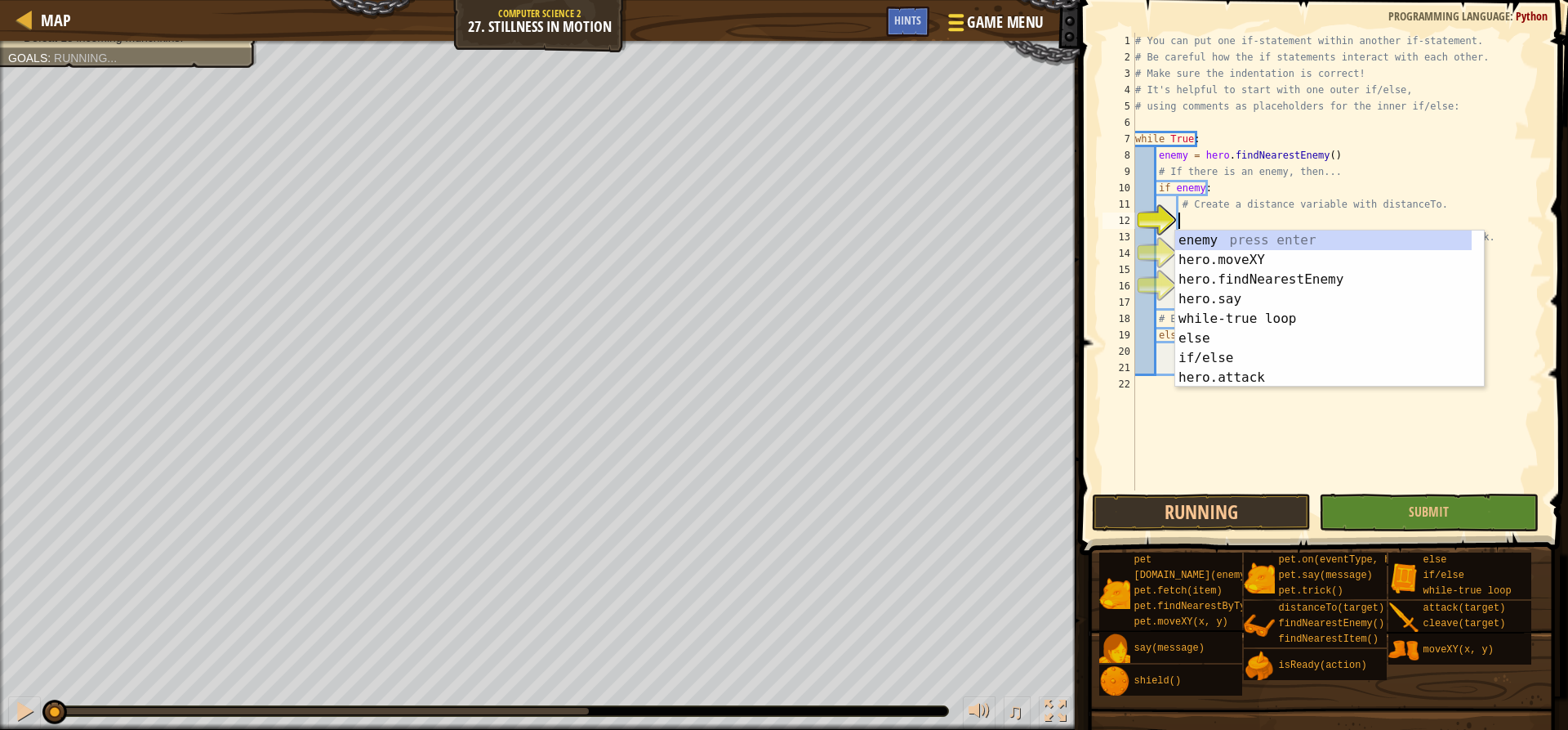
scroll to position [7, 2]
click at [970, 37] on button "Game Menu" at bounding box center [994, 26] width 119 height 40
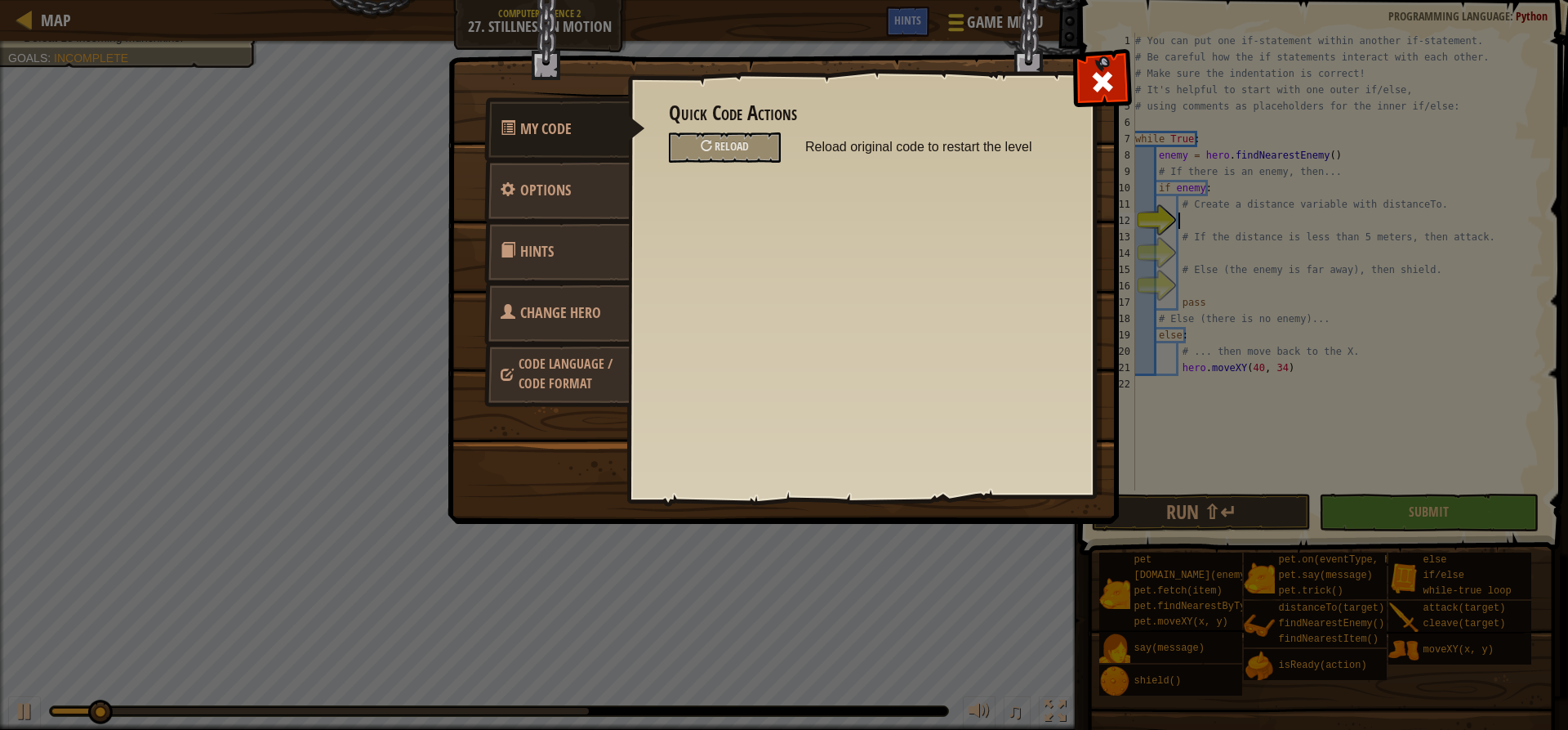
click at [1084, 83] on div at bounding box center [1102, 78] width 51 height 51
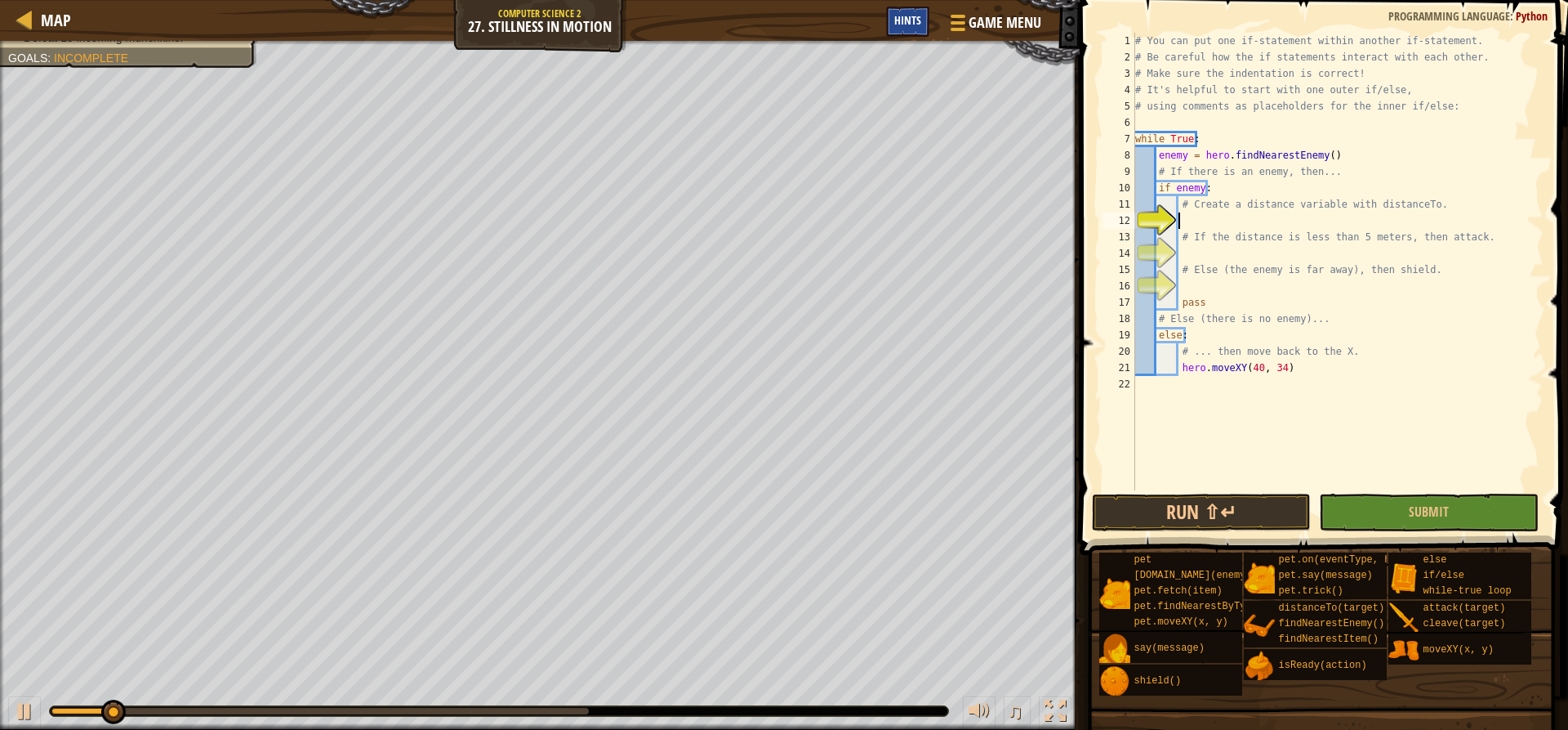
click at [902, 20] on span "Hints" at bounding box center [908, 20] width 27 height 16
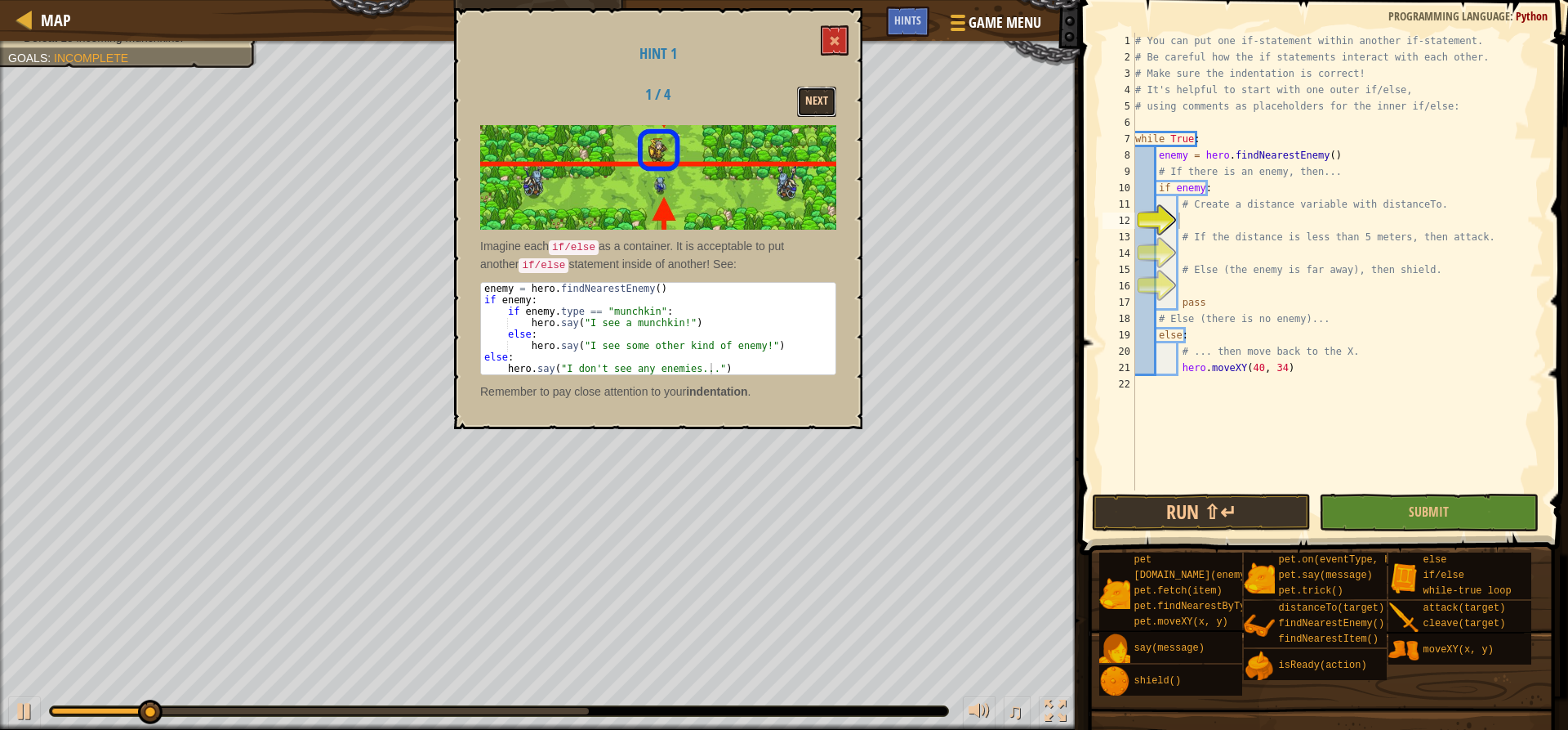
click at [813, 95] on button "Next" at bounding box center [817, 102] width 40 height 31
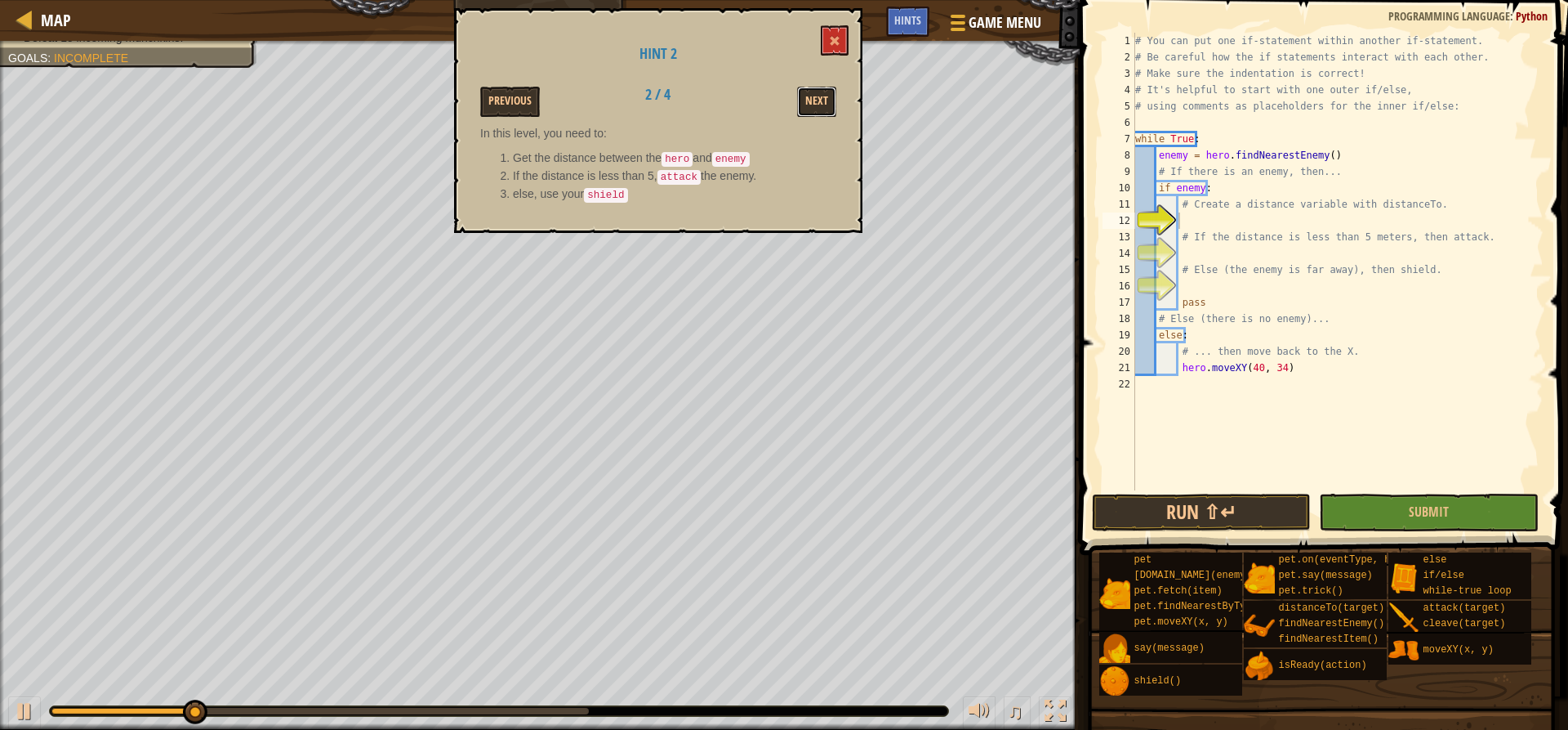
click at [813, 95] on button "Next" at bounding box center [817, 102] width 40 height 31
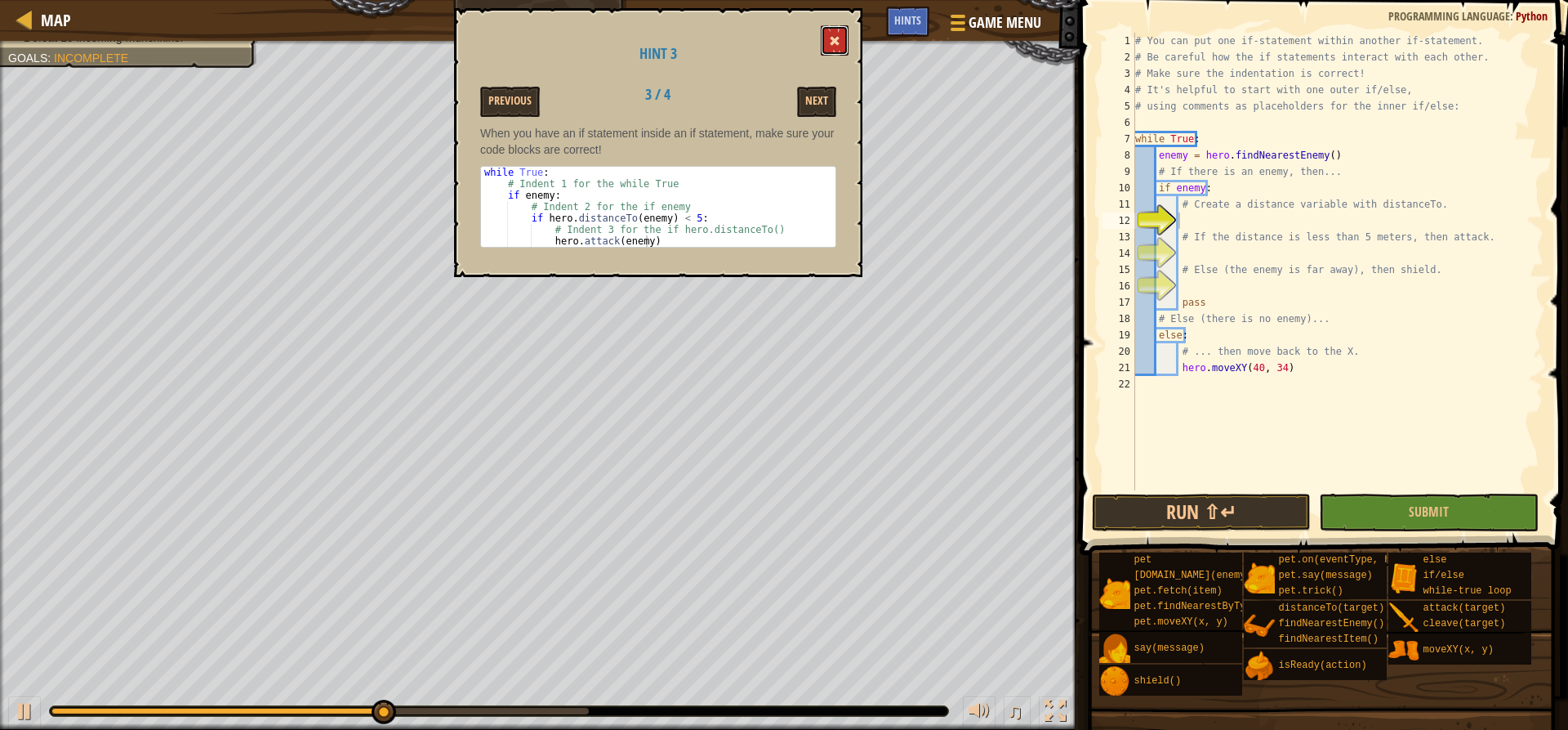
click at [846, 40] on button at bounding box center [835, 40] width 28 height 31
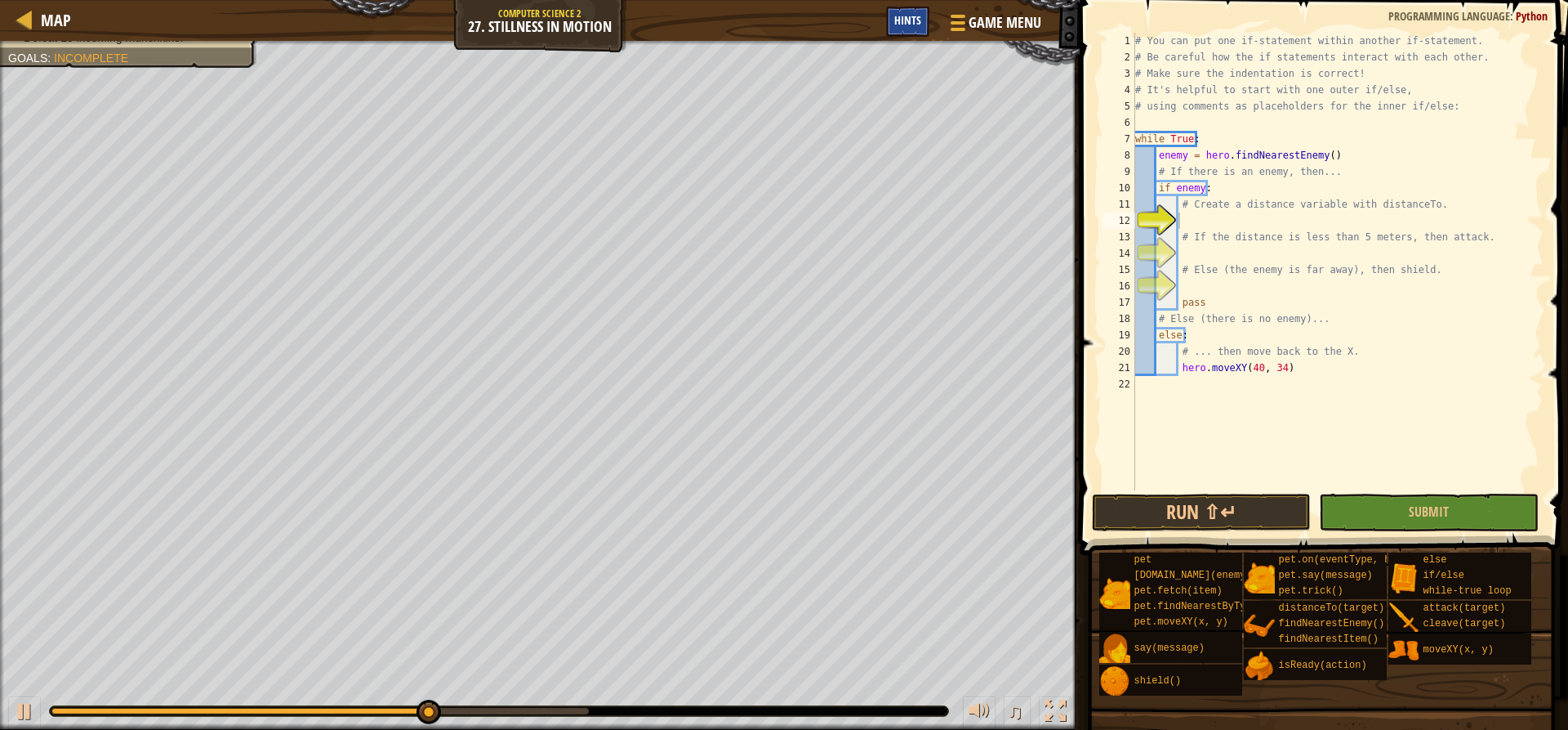
click at [904, 25] on span "Hints" at bounding box center [908, 20] width 27 height 16
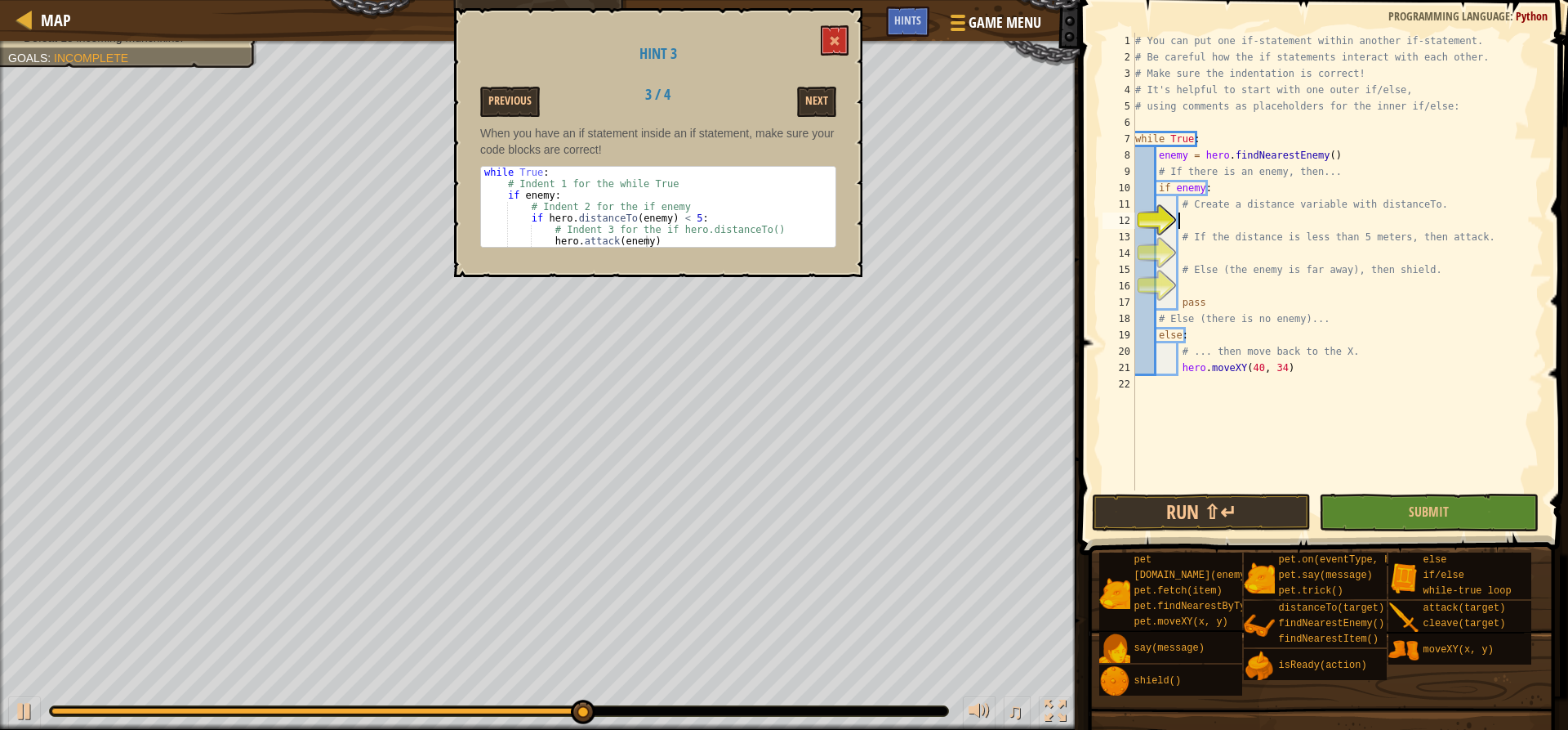
click at [1196, 218] on div "# You can put one if-statement within another if-statement. # Be careful how th…" at bounding box center [1338, 278] width 412 height 491
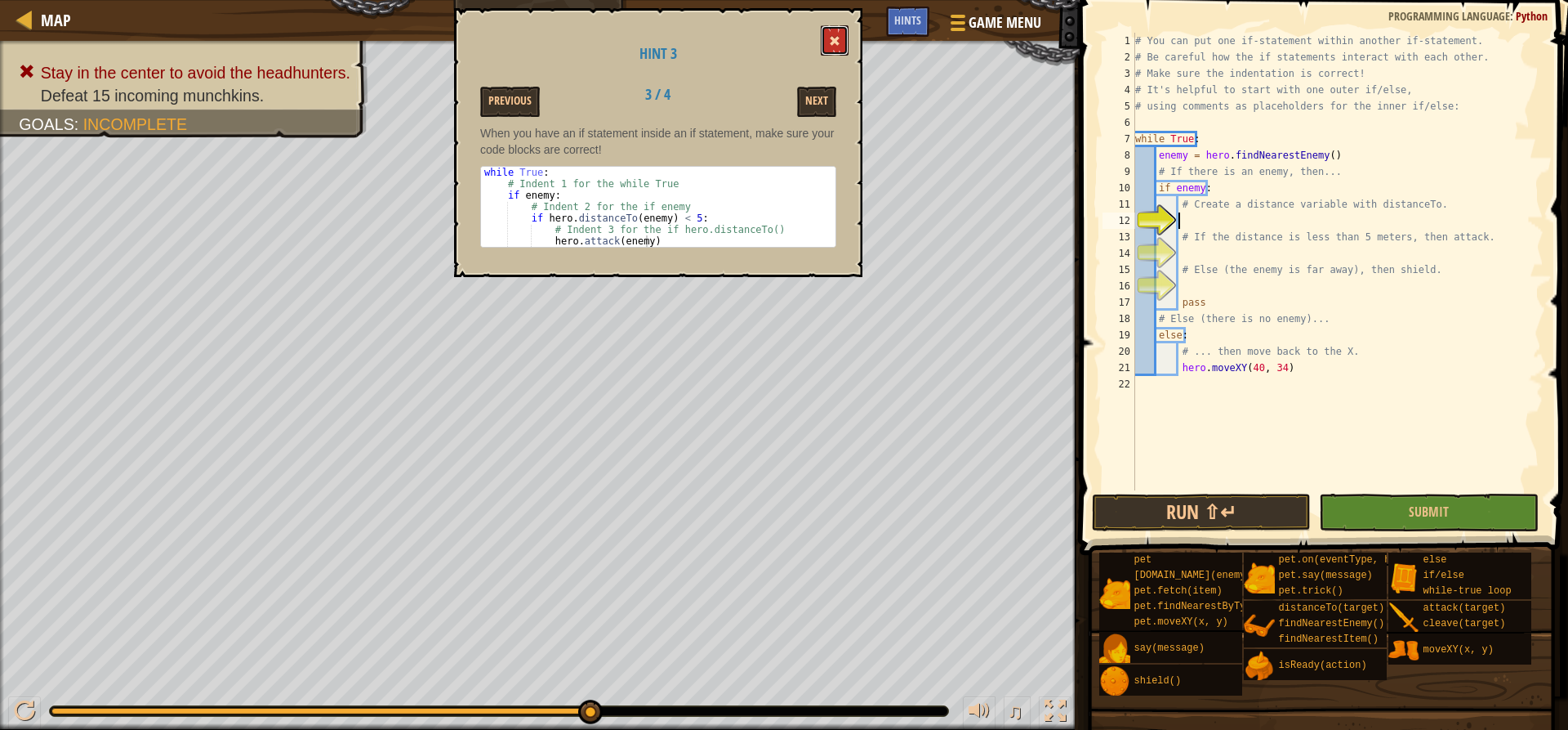
click at [845, 45] on button at bounding box center [835, 40] width 28 height 31
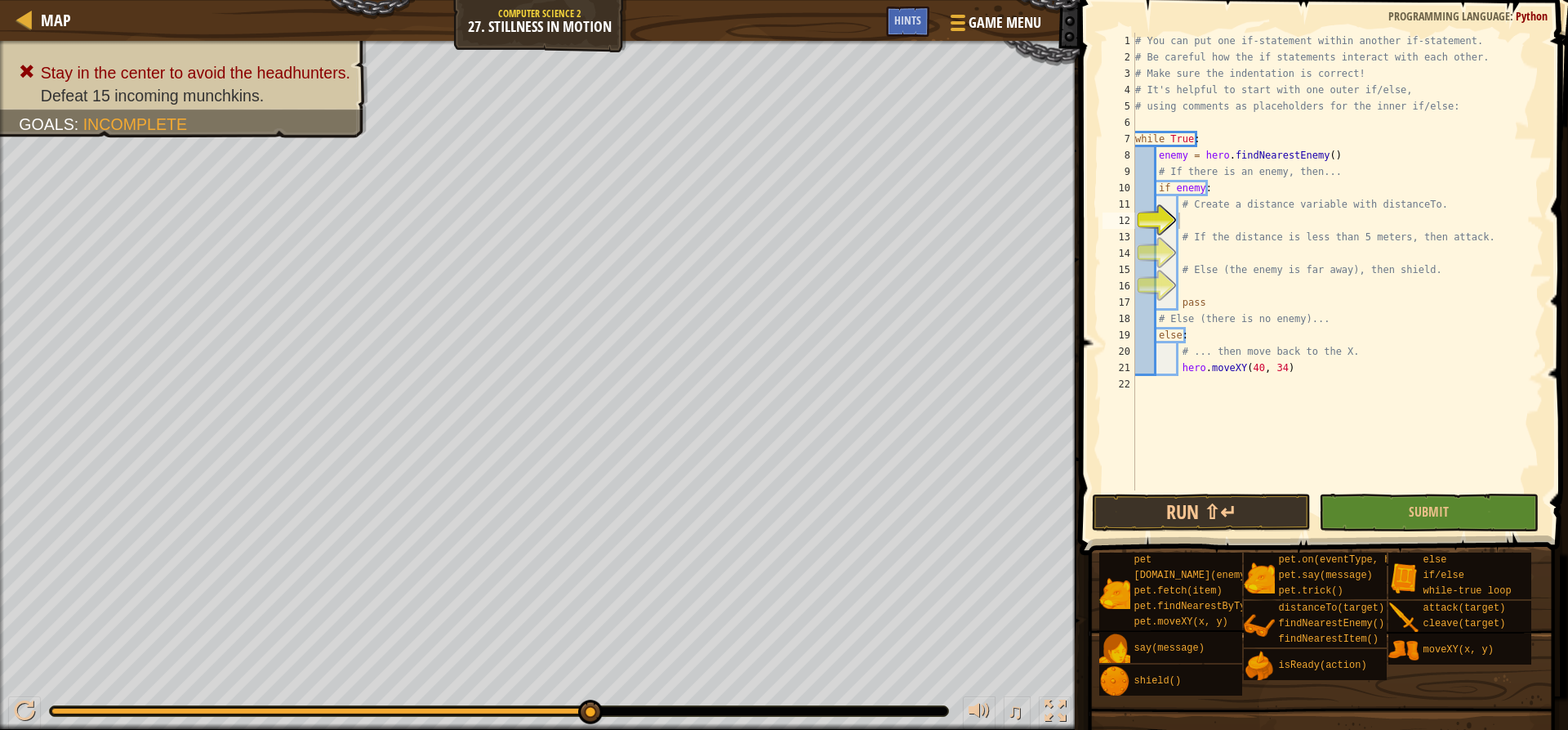
click at [1208, 214] on div "# You can put one if-statement within another if-statement. # Be careful how th…" at bounding box center [1338, 278] width 412 height 491
click at [900, 22] on span "Hints" at bounding box center [908, 20] width 27 height 16
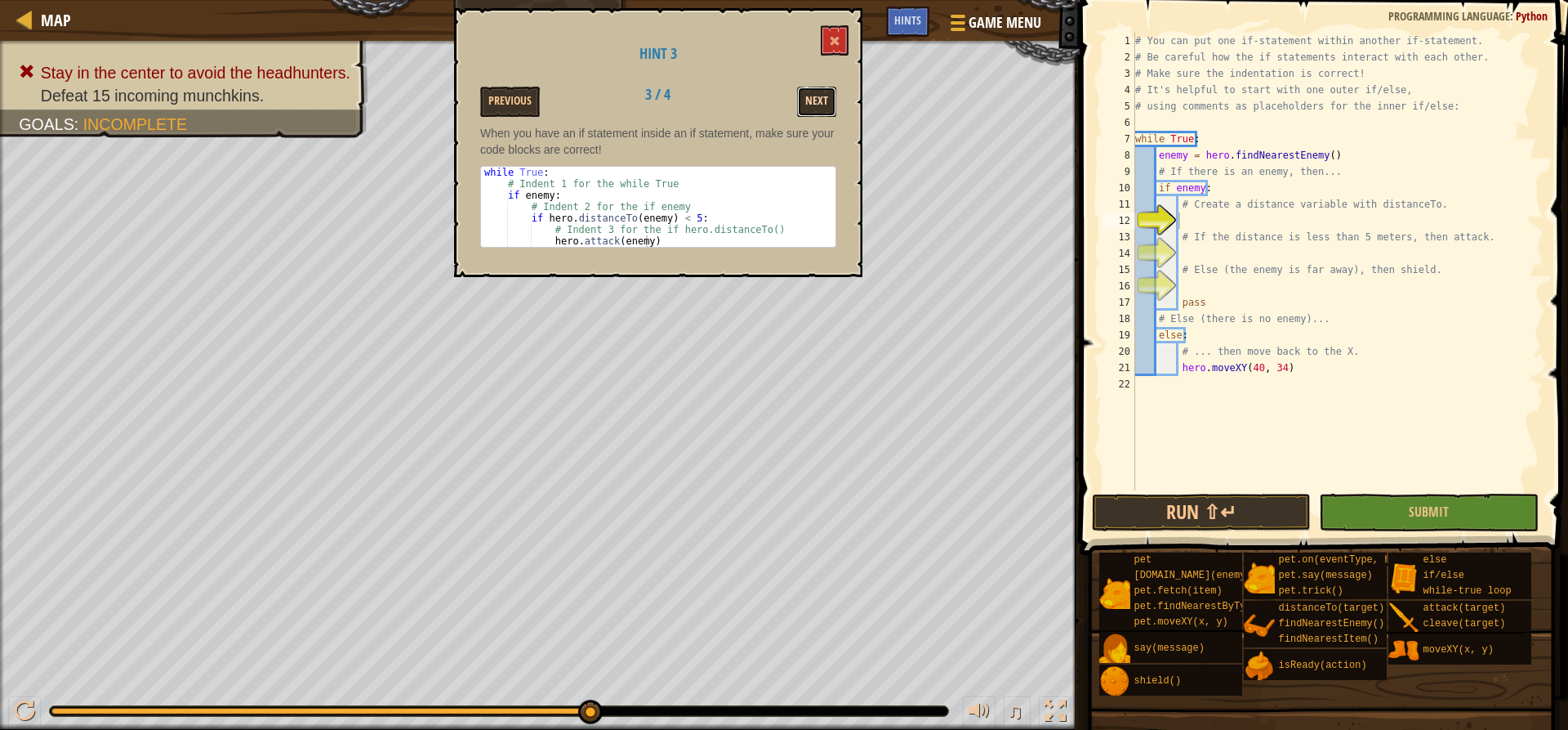
click at [817, 88] on button "Next" at bounding box center [817, 102] width 40 height 31
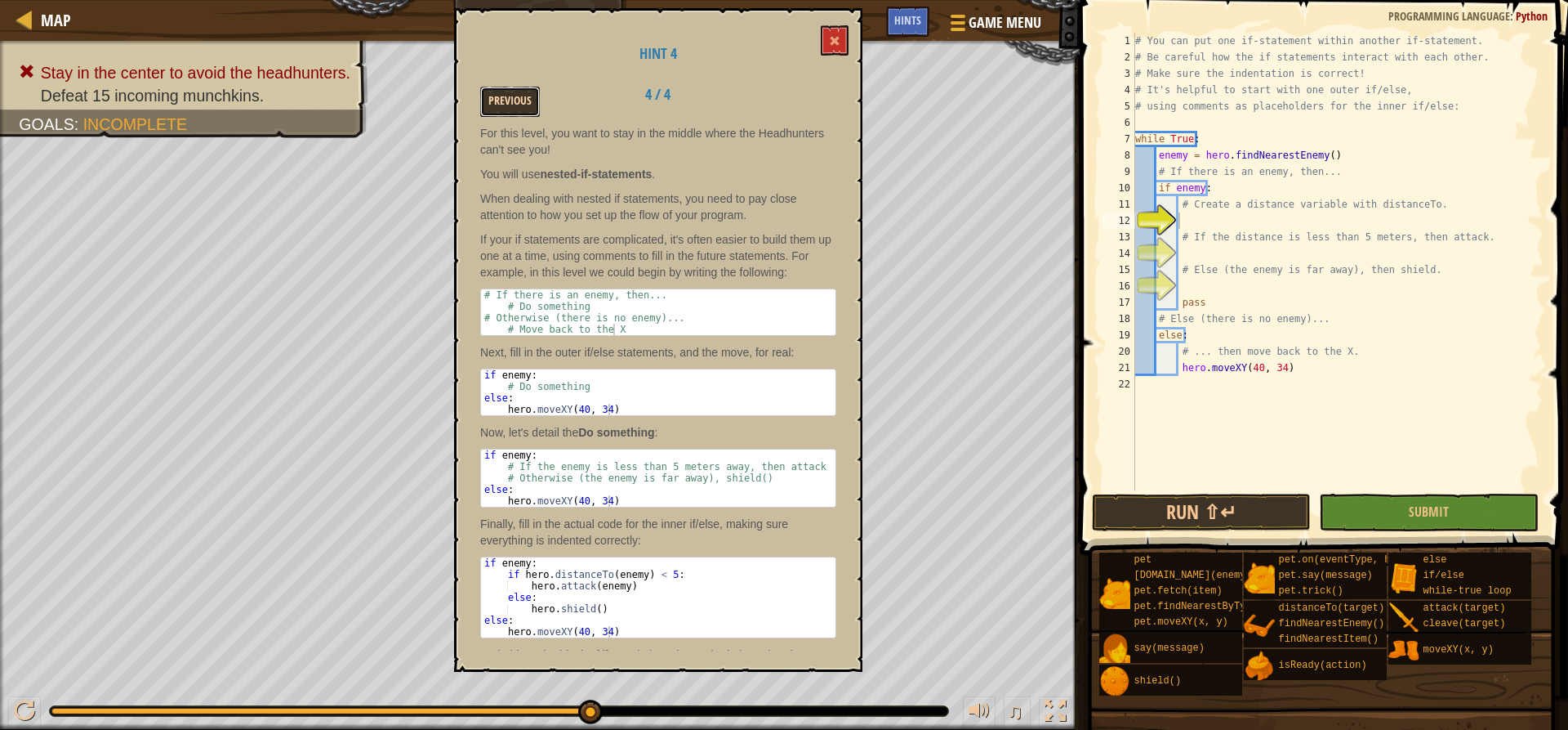
click at [523, 92] on button "Previous" at bounding box center [510, 102] width 59 height 31
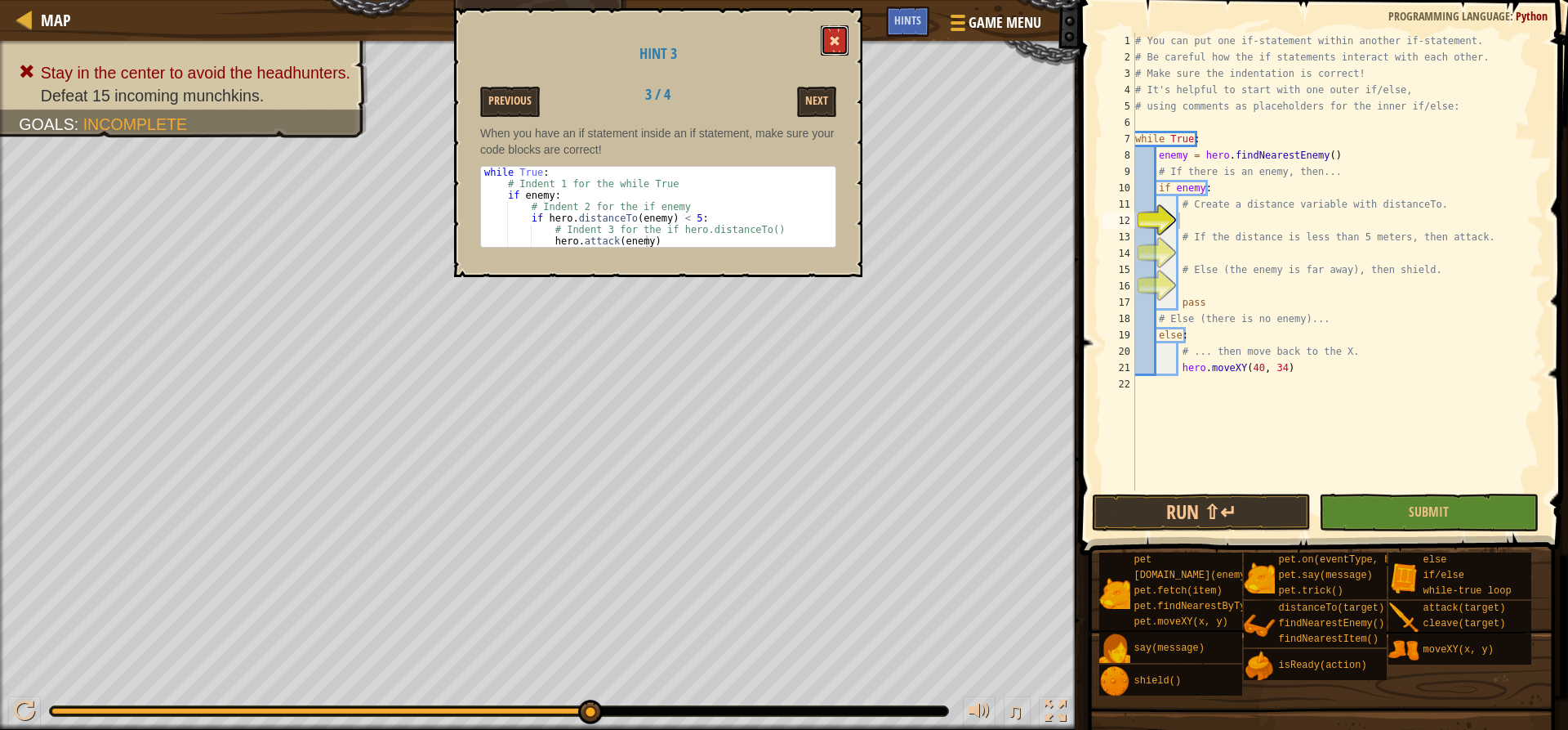
click at [825, 37] on button at bounding box center [835, 40] width 28 height 31
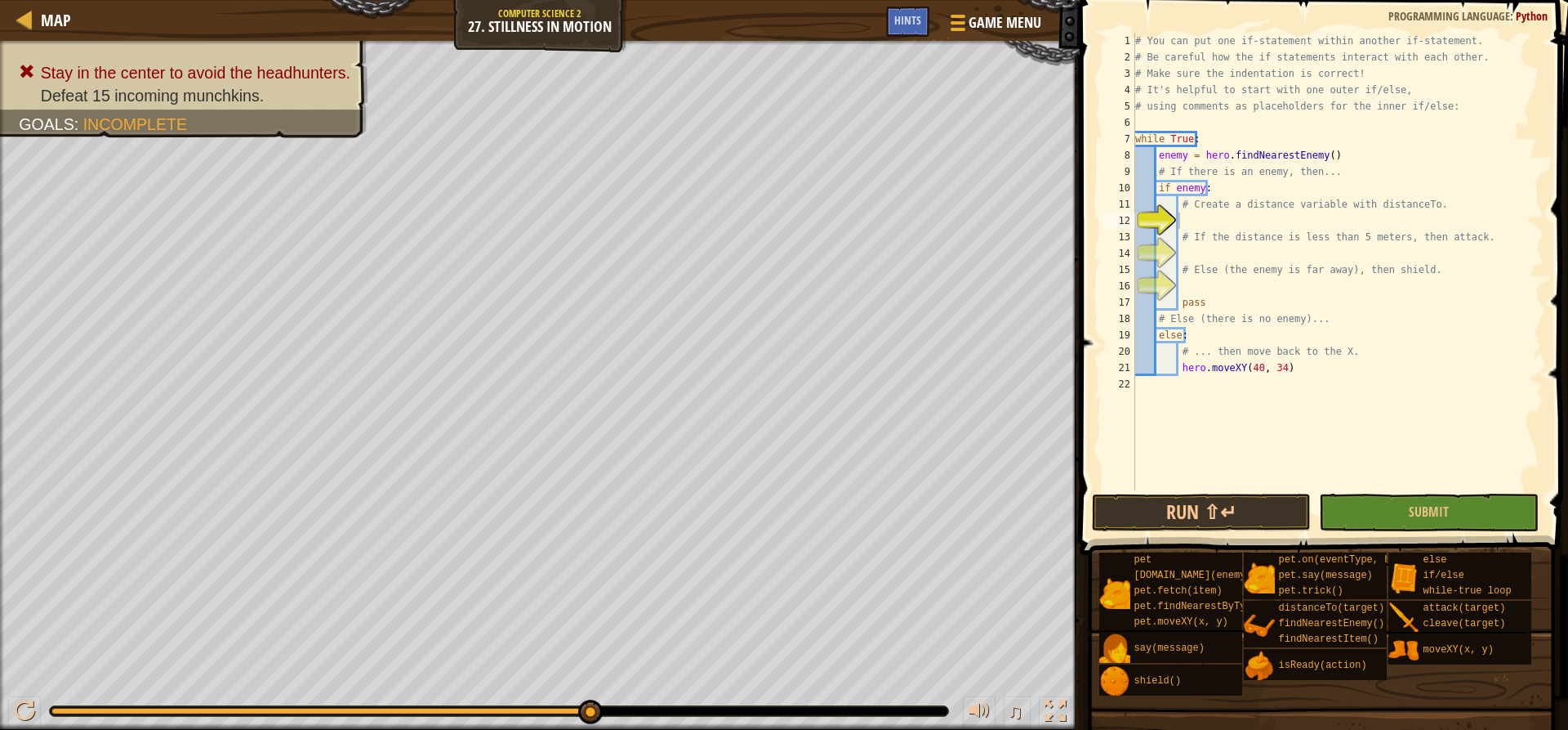
click at [1200, 230] on div "# You can put one if-statement within another if-statement. # Be careful how th…" at bounding box center [1338, 278] width 412 height 491
click at [1186, 210] on div "# You can put one if-statement within another if-statement. # Be careful how th…" at bounding box center [1338, 278] width 412 height 491
type textarea "# Create a distance variable with distanceTo."
click at [1181, 216] on div "# You can put one if-statement within another if-statement. # Be careful how th…" at bounding box center [1338, 278] width 412 height 491
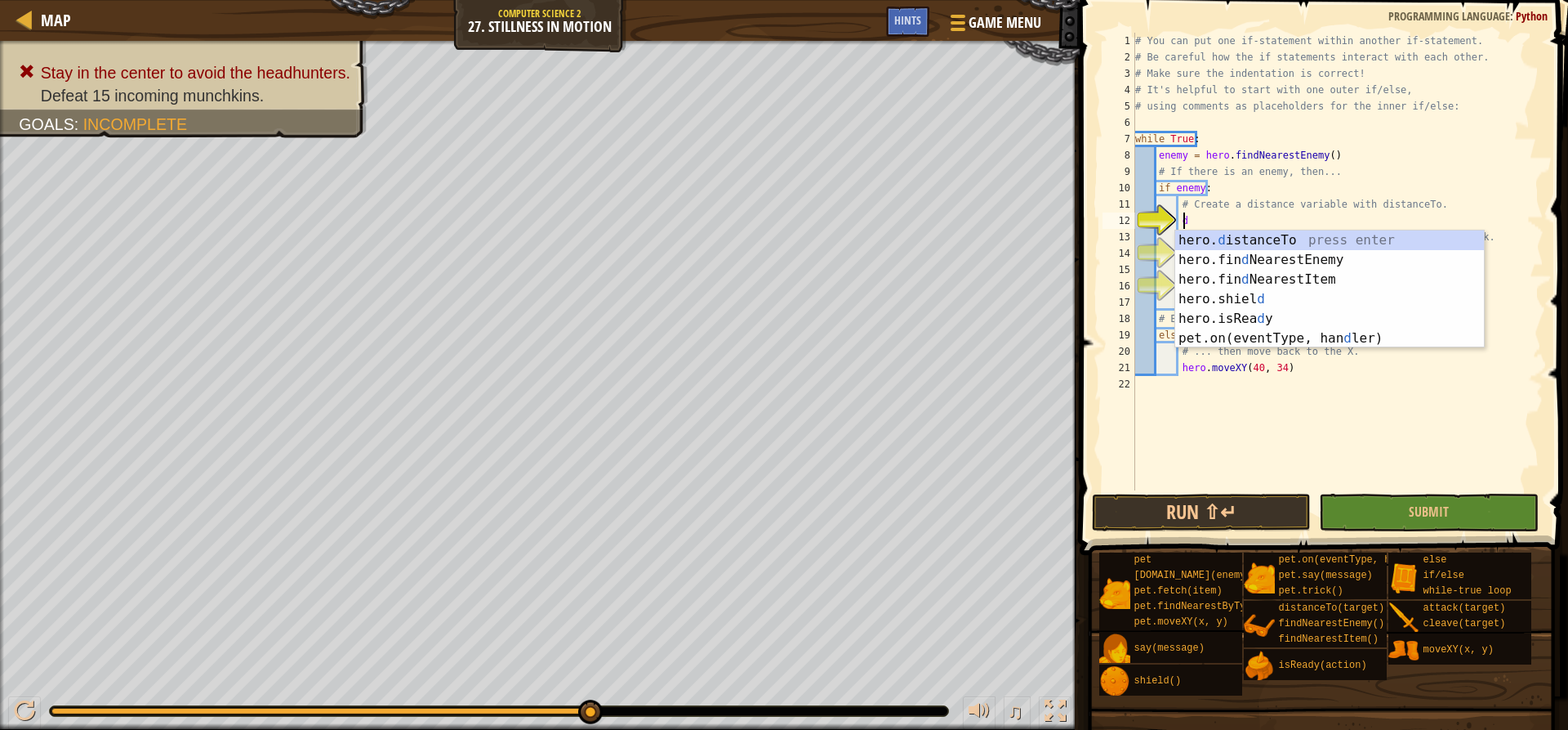
scroll to position [7, 3]
click at [1222, 244] on div "hero. d istanceTo press enter hero.fin d NearestEnemy press enter hero.fin d Ne…" at bounding box center [1329, 309] width 309 height 157
type textarea "distance = hero.distanceTo(target)"
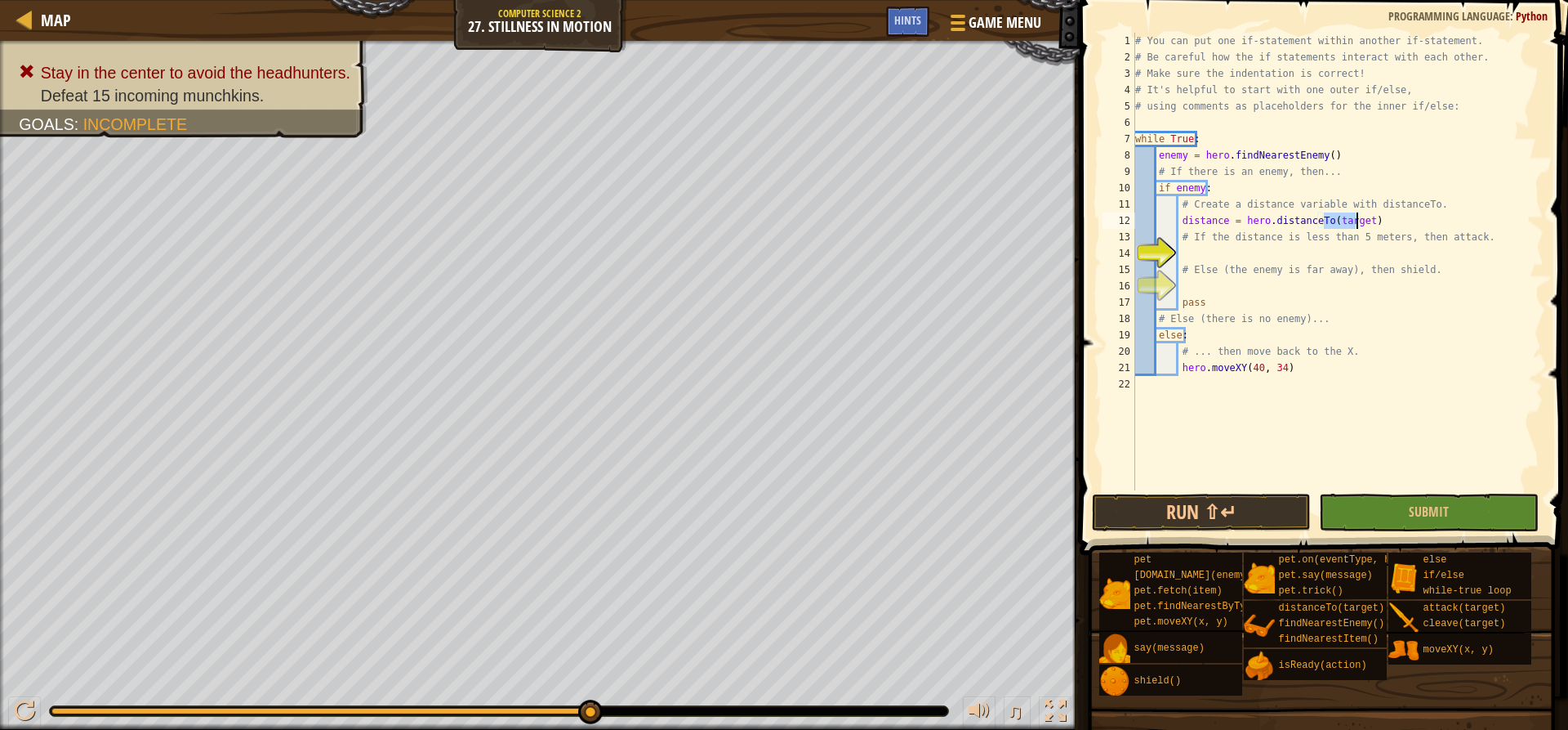
click at [1191, 258] on div "# You can put one if-statement within another if-statement. # Be careful how th…" at bounding box center [1338, 278] width 412 height 491
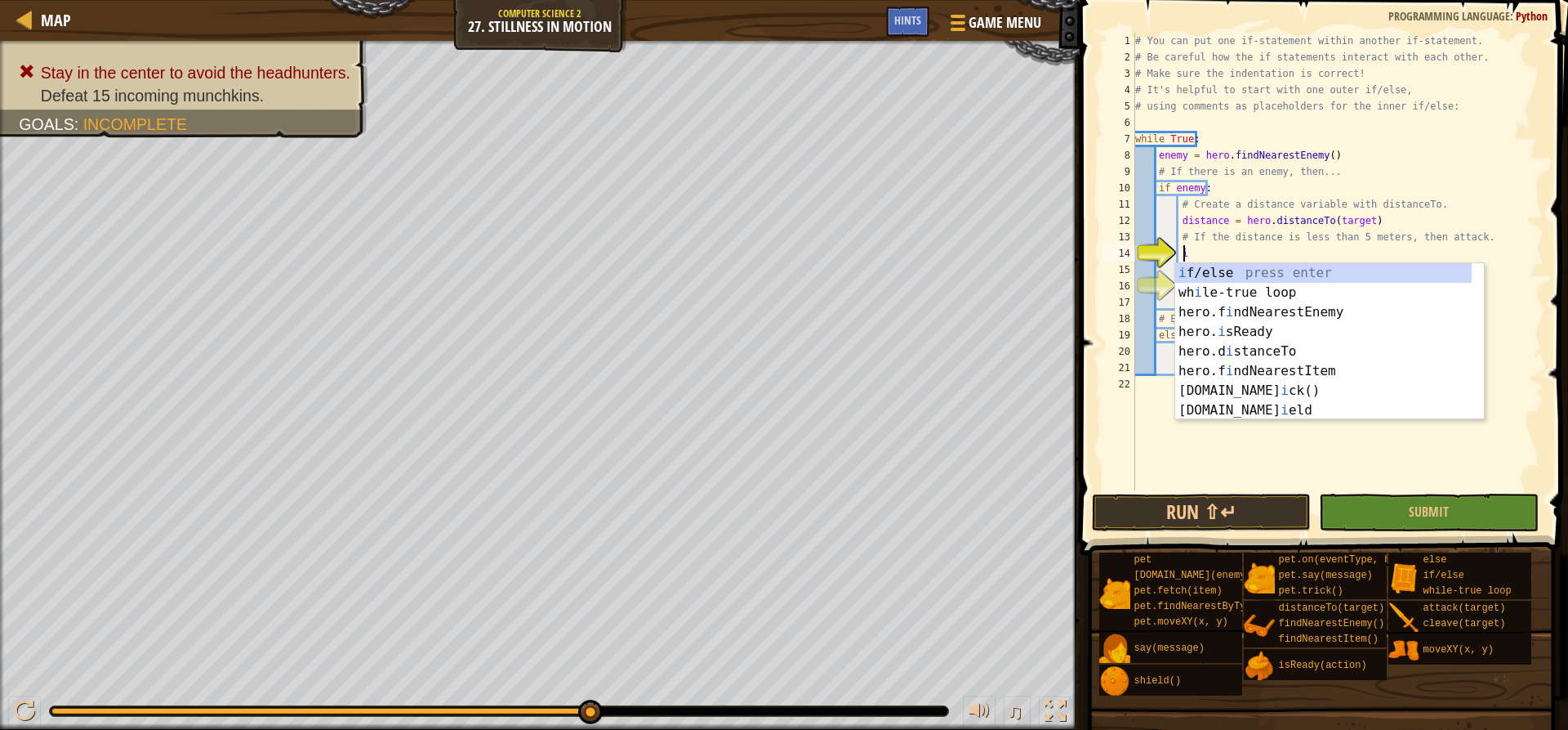
scroll to position [7, 4]
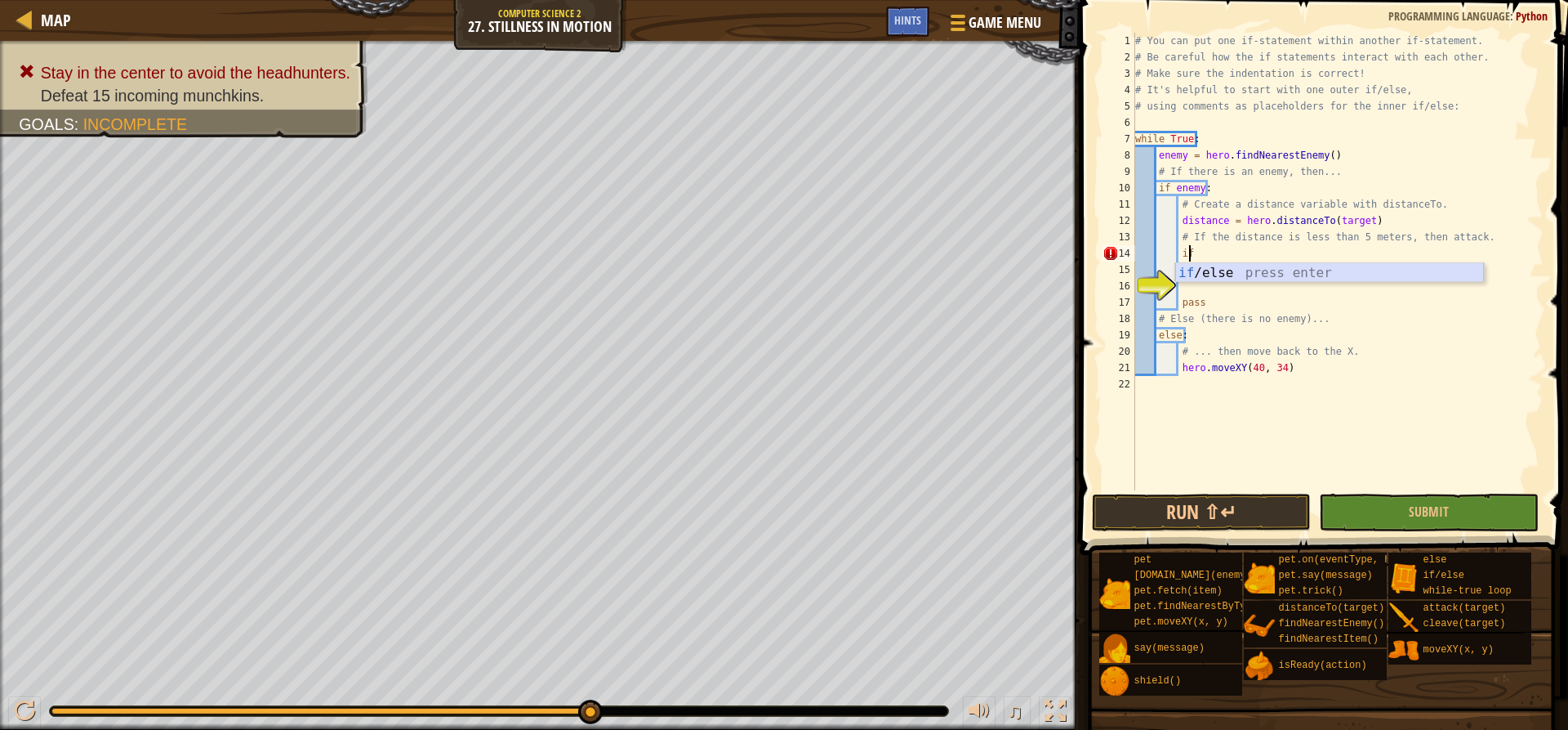
click at [1219, 269] on div "if /else press enter" at bounding box center [1329, 292] width 309 height 59
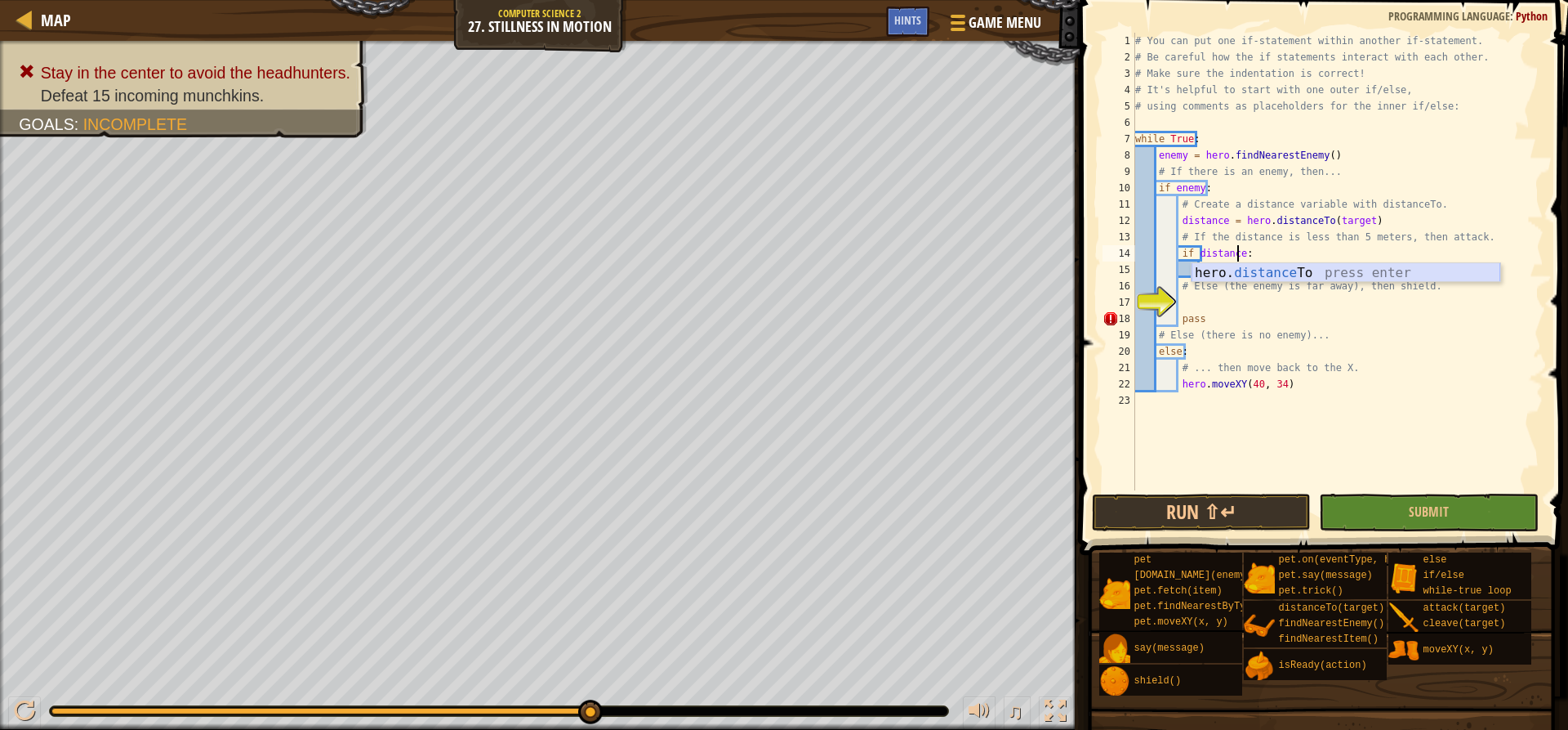
scroll to position [7, 9]
type textarea "if distance<5:"
click at [1209, 276] on div "# You can put one if-statement within another if-statement. # Be careful how th…" at bounding box center [1338, 278] width 412 height 491
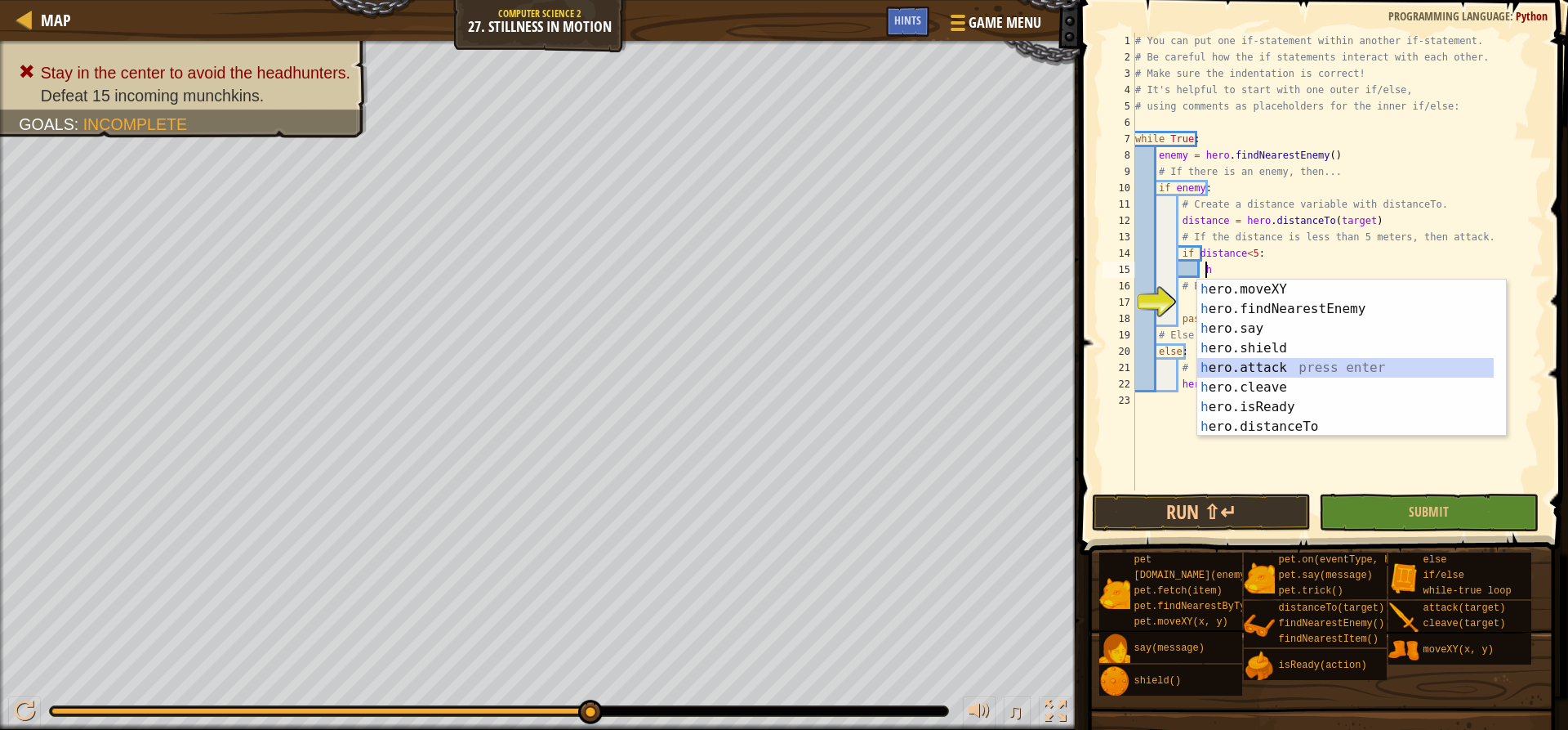
click at [1248, 369] on div "h ero.moveXY press enter h ero.findNearestEnemy press enter h ero.say press ent…" at bounding box center [1352, 377] width 309 height 197
type textarea "hero.attack(enemy)"
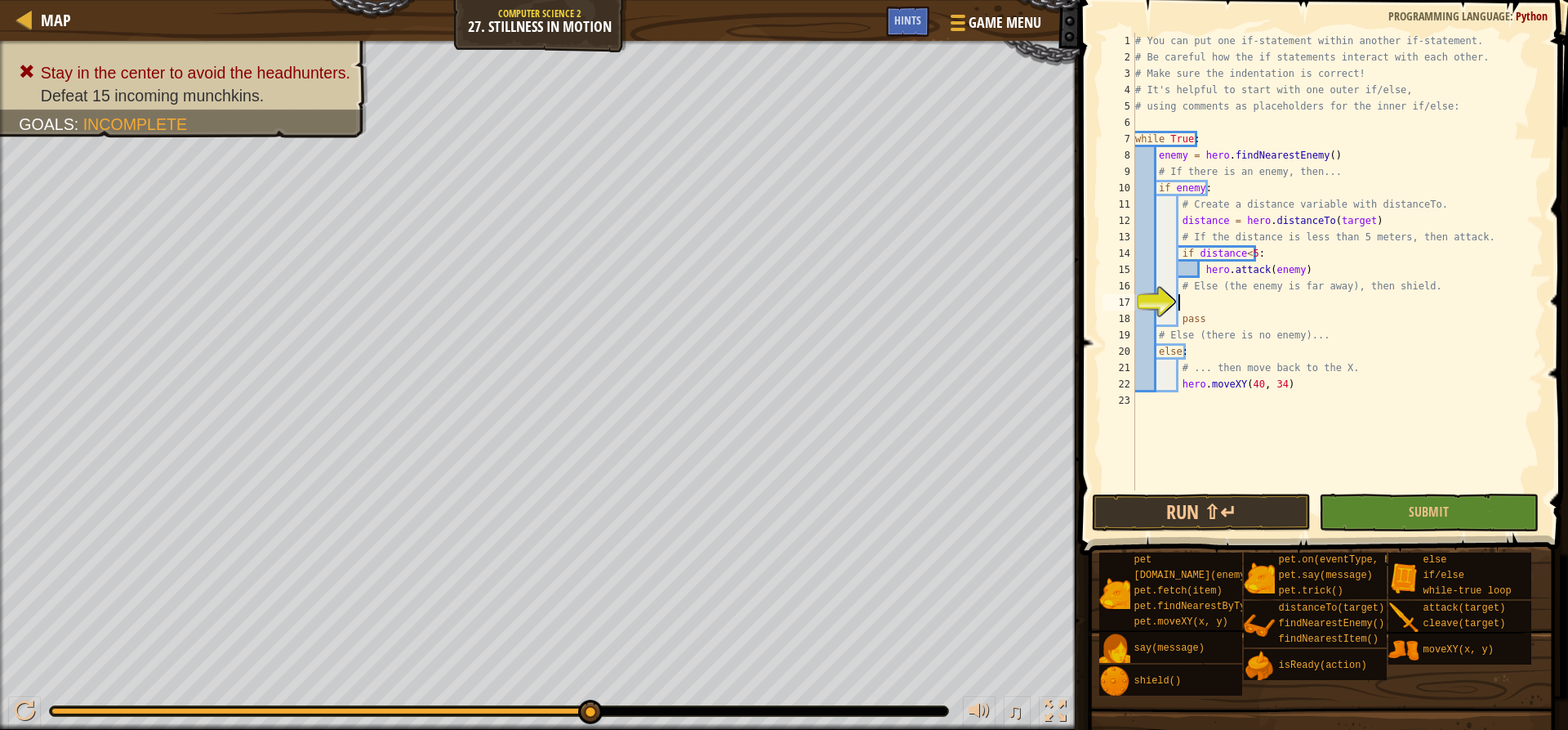
click at [1193, 304] on div "# You can put one if-statement within another if-statement. # Be careful how th…" at bounding box center [1338, 278] width 412 height 491
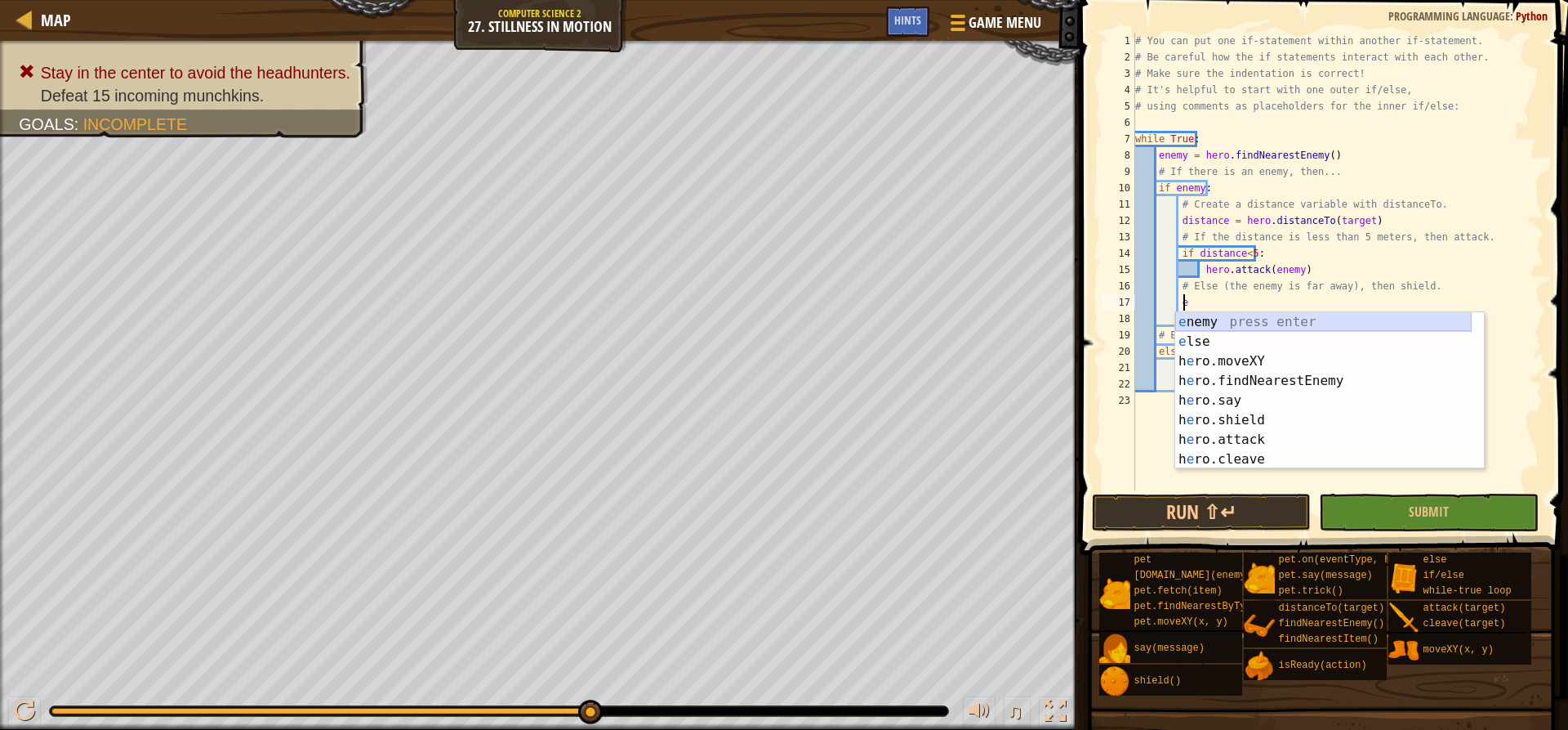
click at [1221, 320] on div "e nemy press enter e lse press enter h e ro.moveXY press enter h e ro.findNeare…" at bounding box center [1323, 410] width 296 height 197
type textarea "enemy"
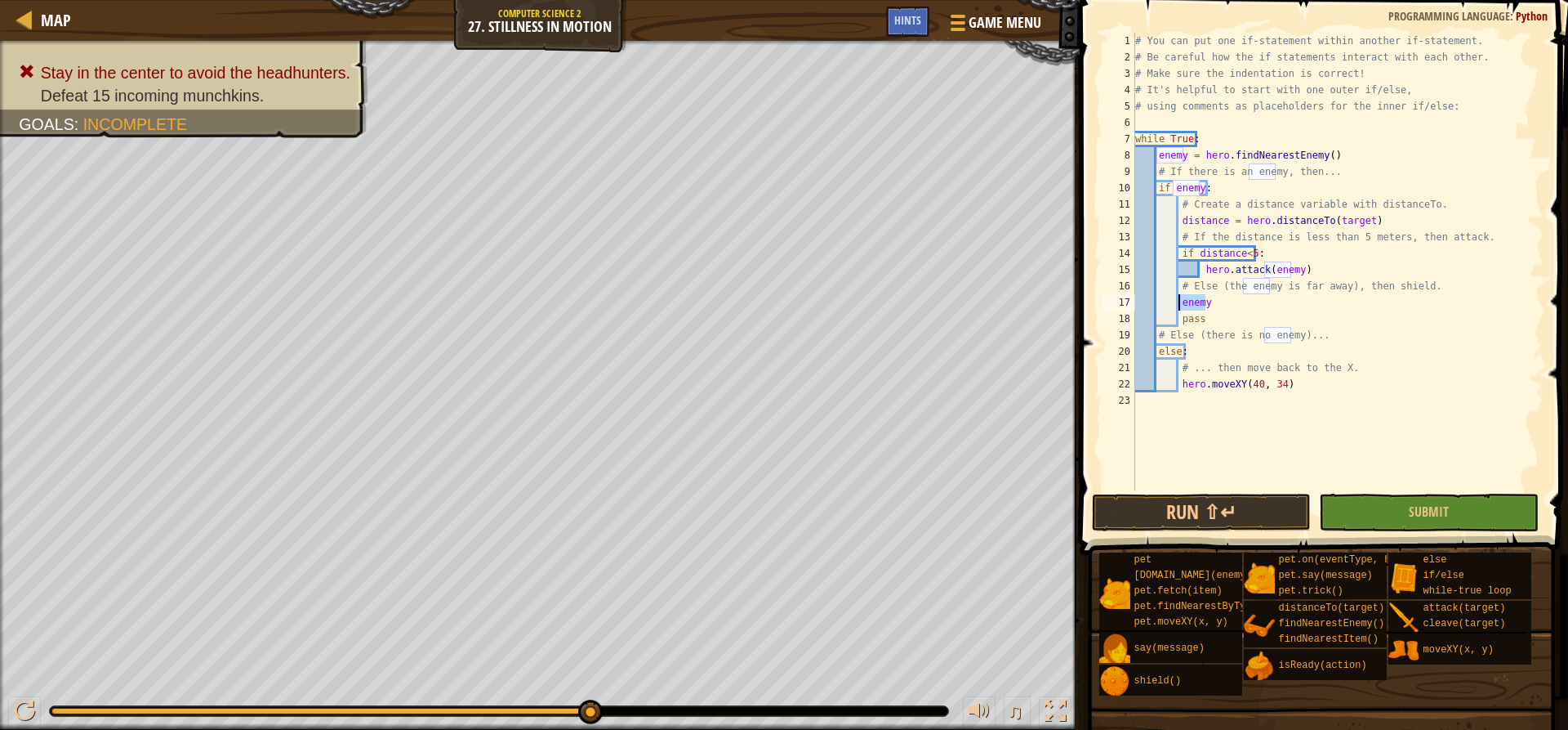
drag, startPoint x: 1217, startPoint y: 308, endPoint x: 1177, endPoint y: 306, distance: 40.0
click at [1177, 306] on div "# You can put one if-statement within another if-statement. # Be careful how th…" at bounding box center [1338, 278] width 412 height 491
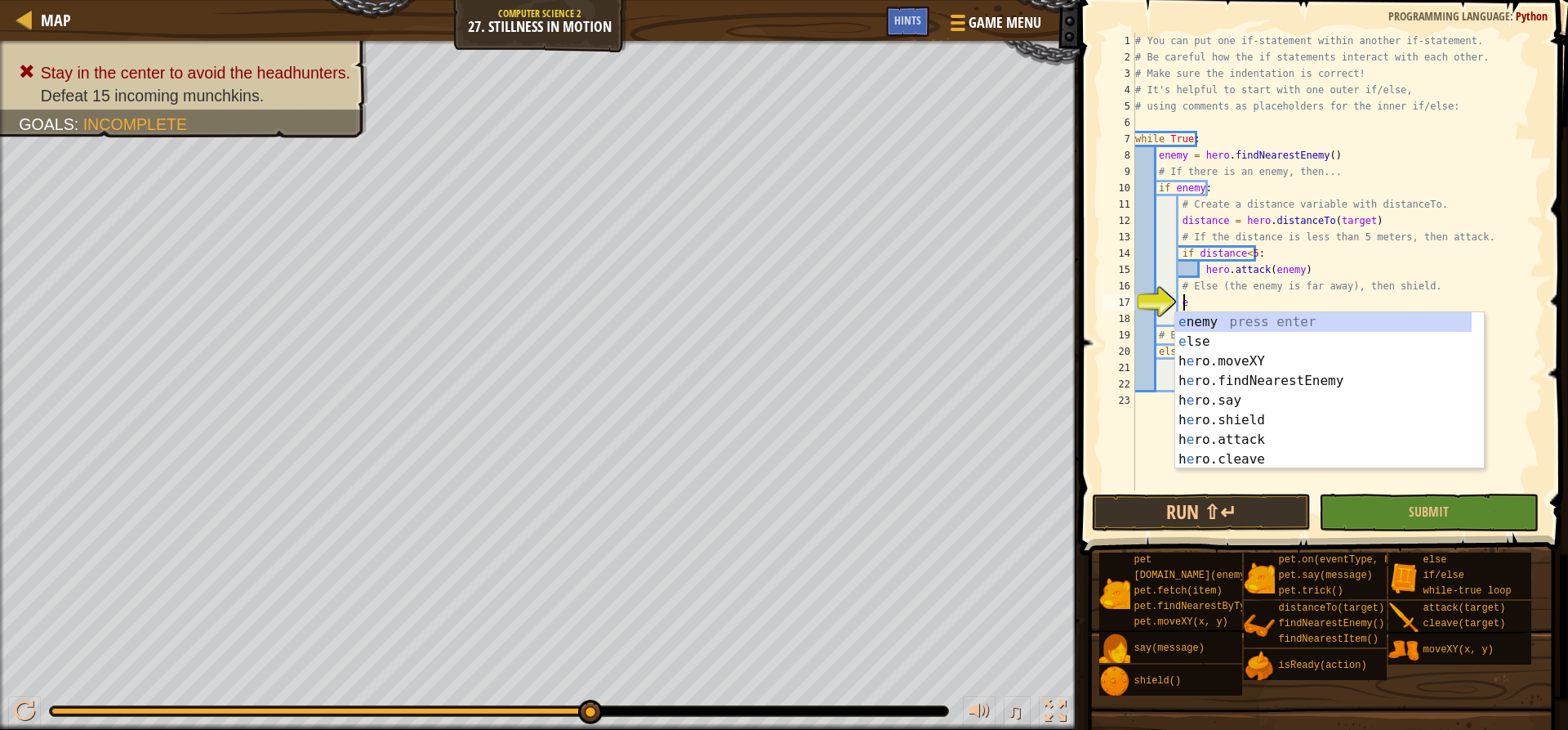
type textarea "el"
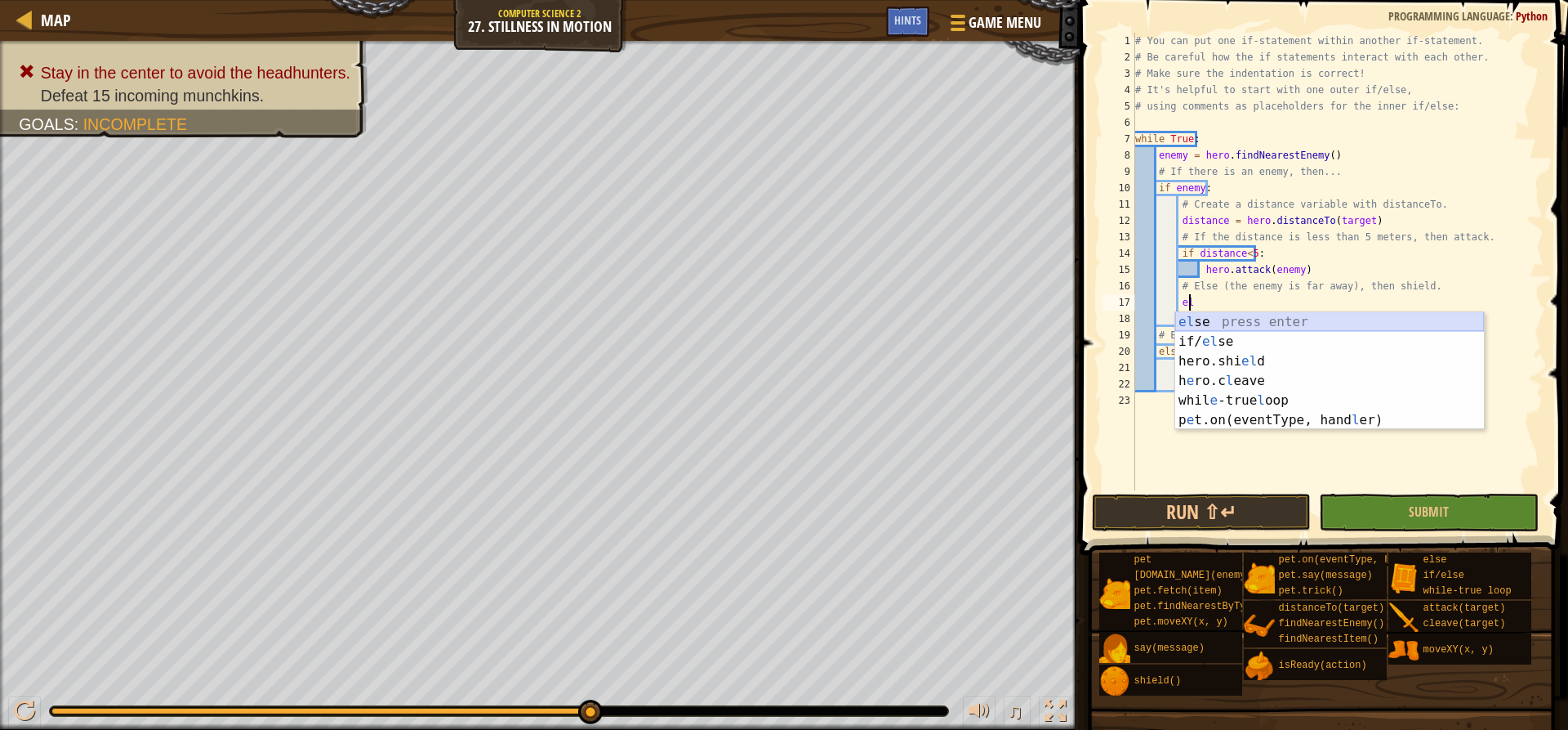
click at [1193, 318] on div "el se press enter if/ el se press enter hero.shi el d press enter h e ro.c l ea…" at bounding box center [1329, 391] width 309 height 157
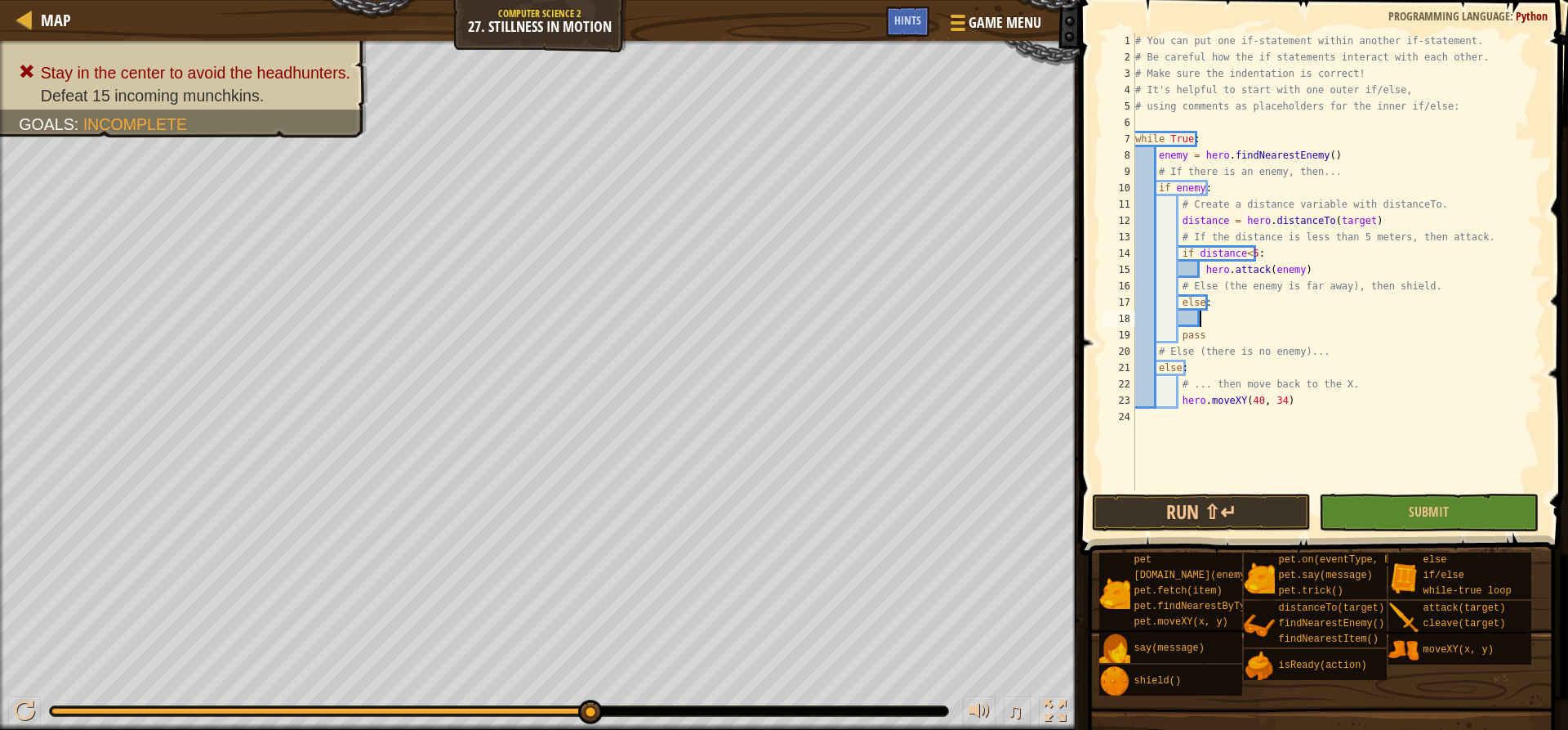
click at [1213, 318] on div "# You can put one if-statement within another if-statement. # Be careful how th…" at bounding box center [1338, 278] width 412 height 491
type textarea "h"
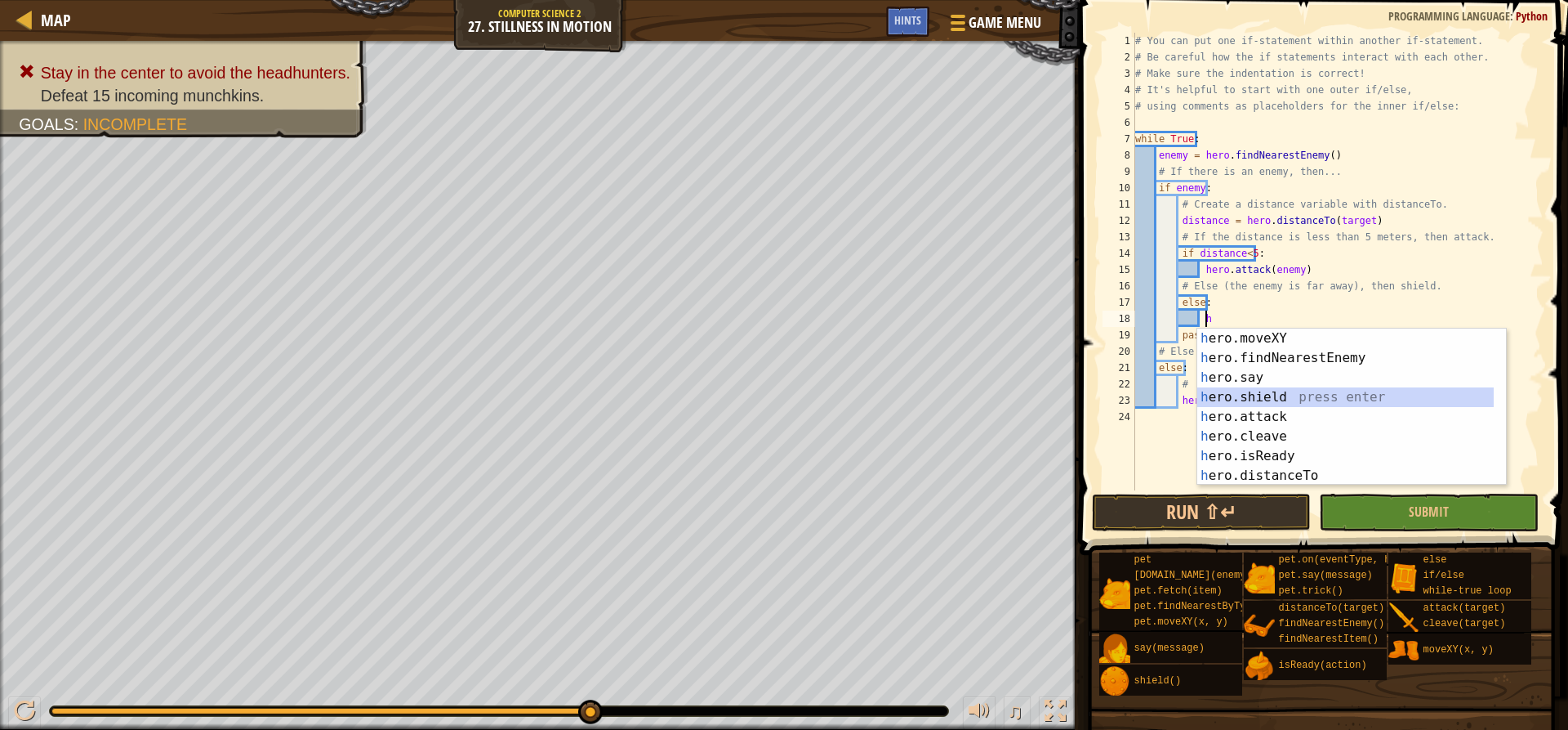
click at [1241, 391] on div "h ero.moveXY press enter h ero.findNearestEnemy press enter h ero.say press ent…" at bounding box center [1345, 427] width 296 height 197
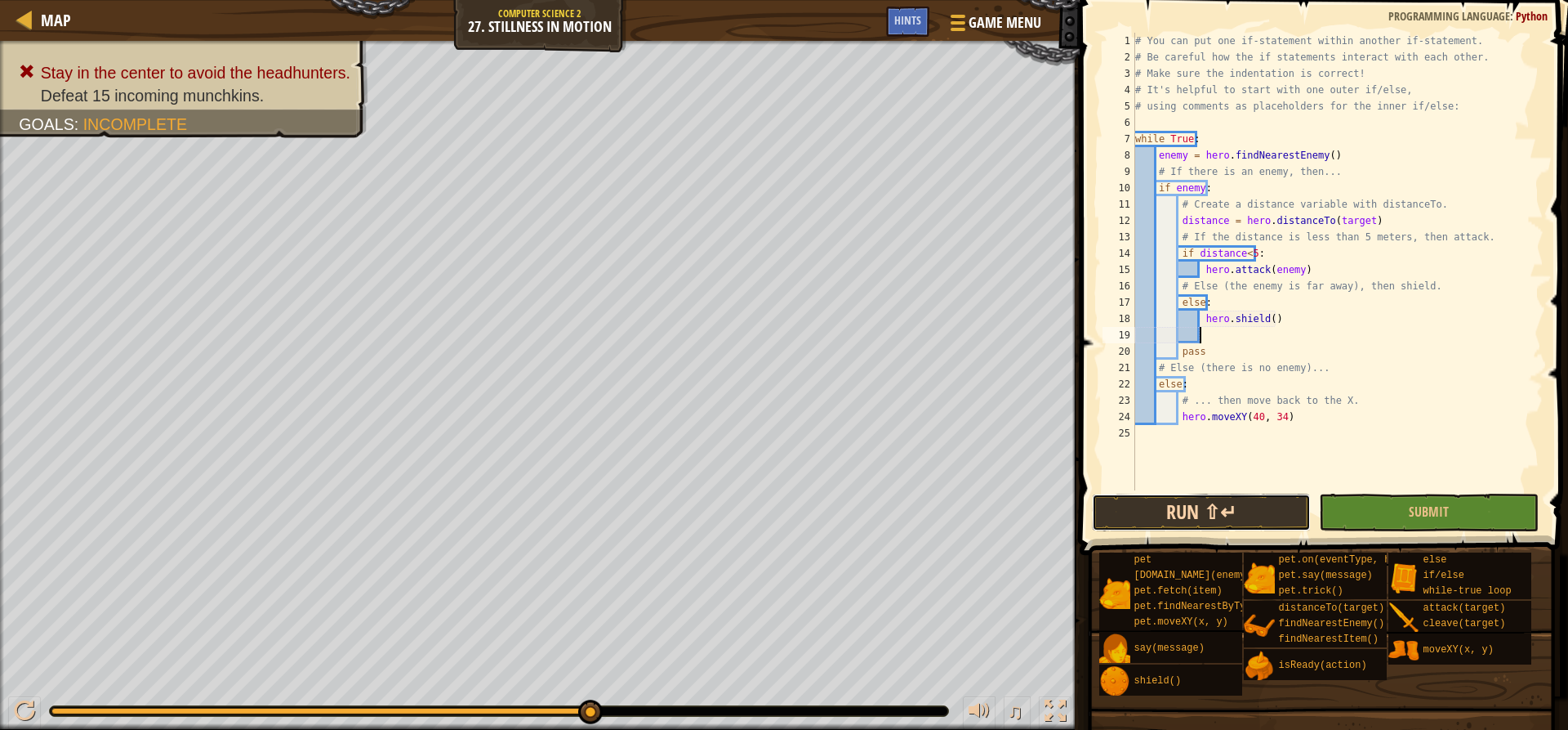
click at [1196, 509] on button "Run ⇧↵" at bounding box center [1201, 513] width 219 height 38
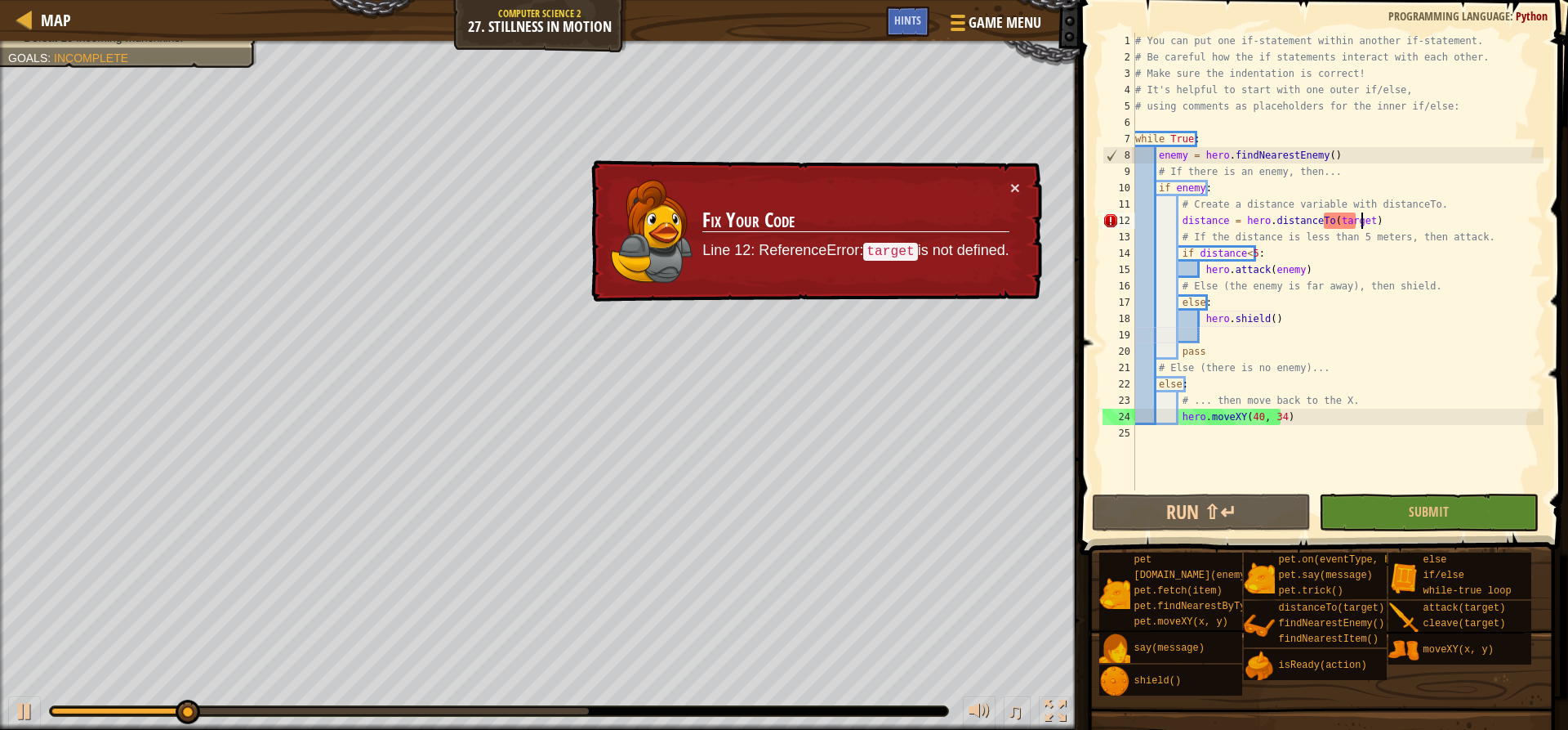
click at [1361, 216] on div "# You can put one if-statement within another if-statement. # Be careful how th…" at bounding box center [1338, 278] width 412 height 491
drag, startPoint x: 1358, startPoint y: 224, endPoint x: 1324, endPoint y: 225, distance: 34.0
click at [1324, 225] on div "# You can put one if-statement within another if-statement. # Be careful how th…" at bounding box center [1338, 278] width 412 height 491
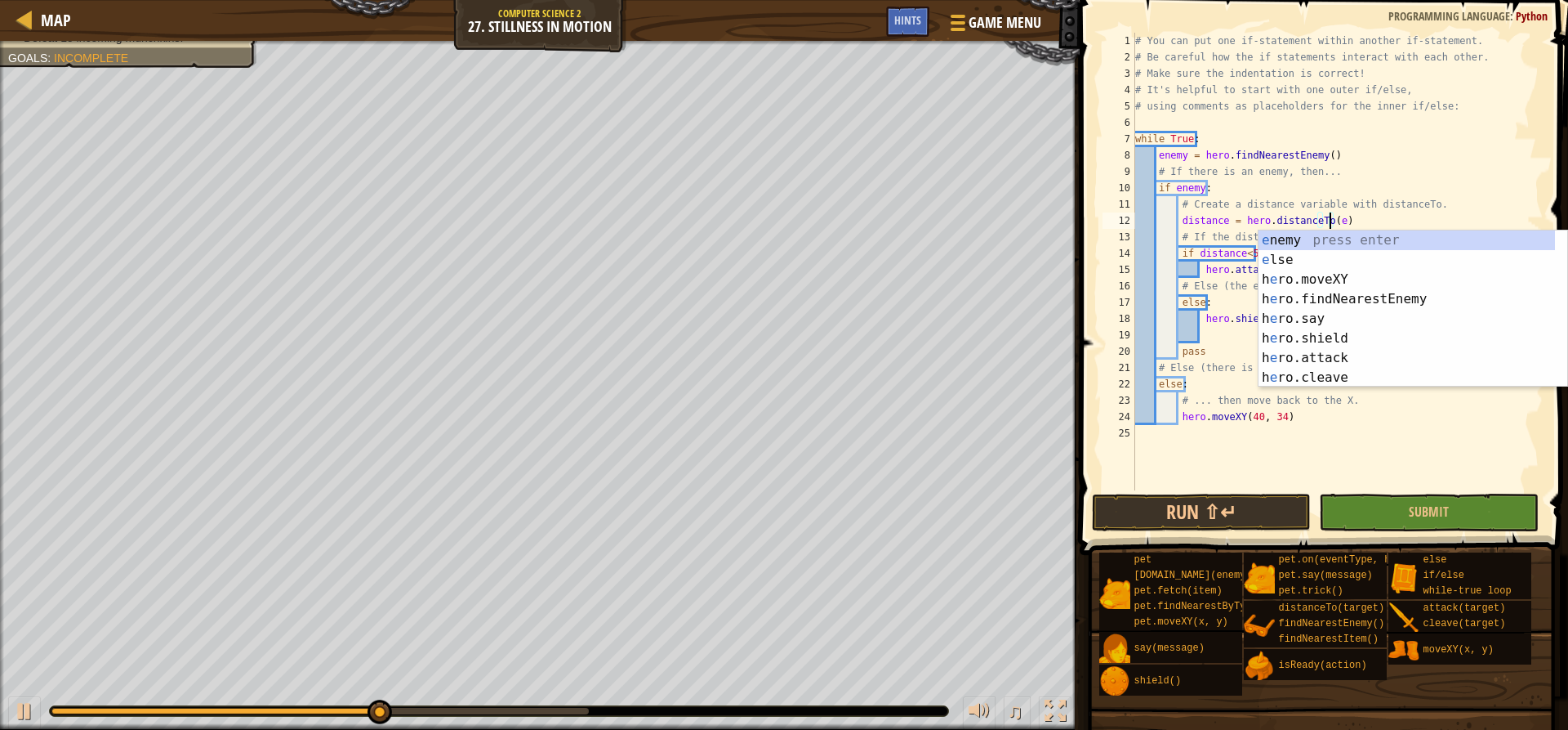
scroll to position [7, 17]
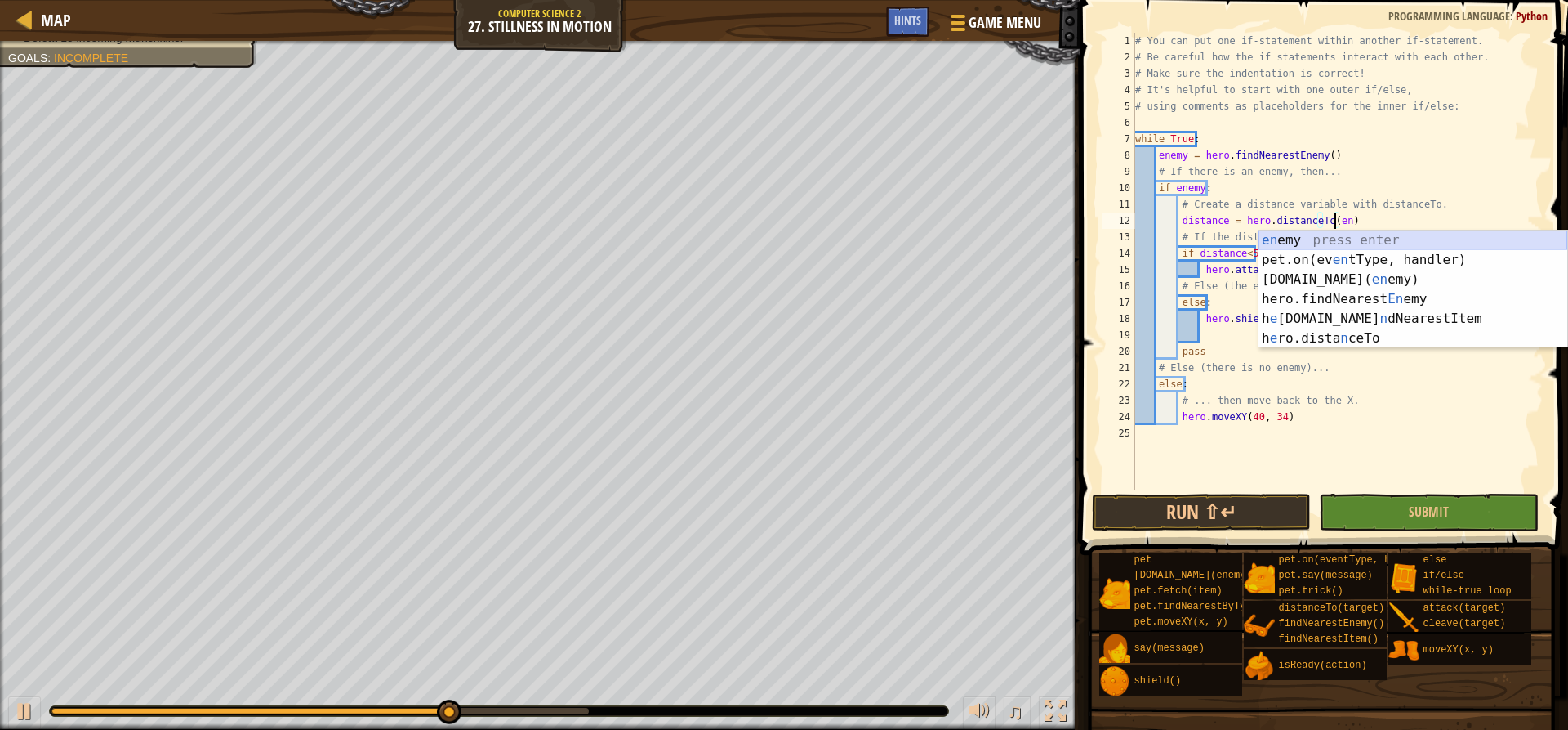
click at [1320, 239] on div "en emy press enter pet.on(ev en tType, handler) press enter [DOMAIN_NAME][PERSO…" at bounding box center [1413, 309] width 309 height 157
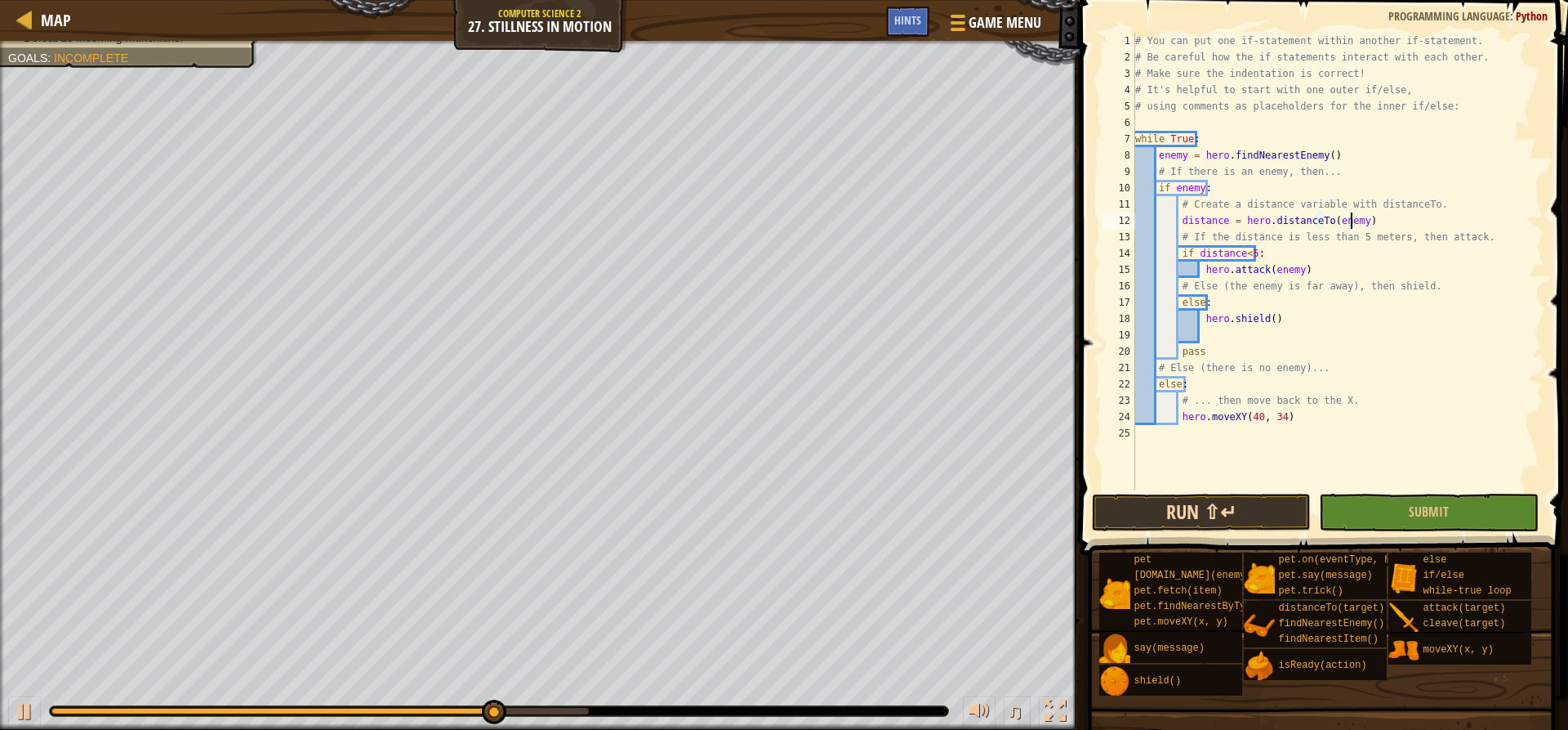
type textarea "distance = hero.distanceTo(enemy)"
click at [1197, 516] on button "Run ⇧↵" at bounding box center [1201, 513] width 219 height 38
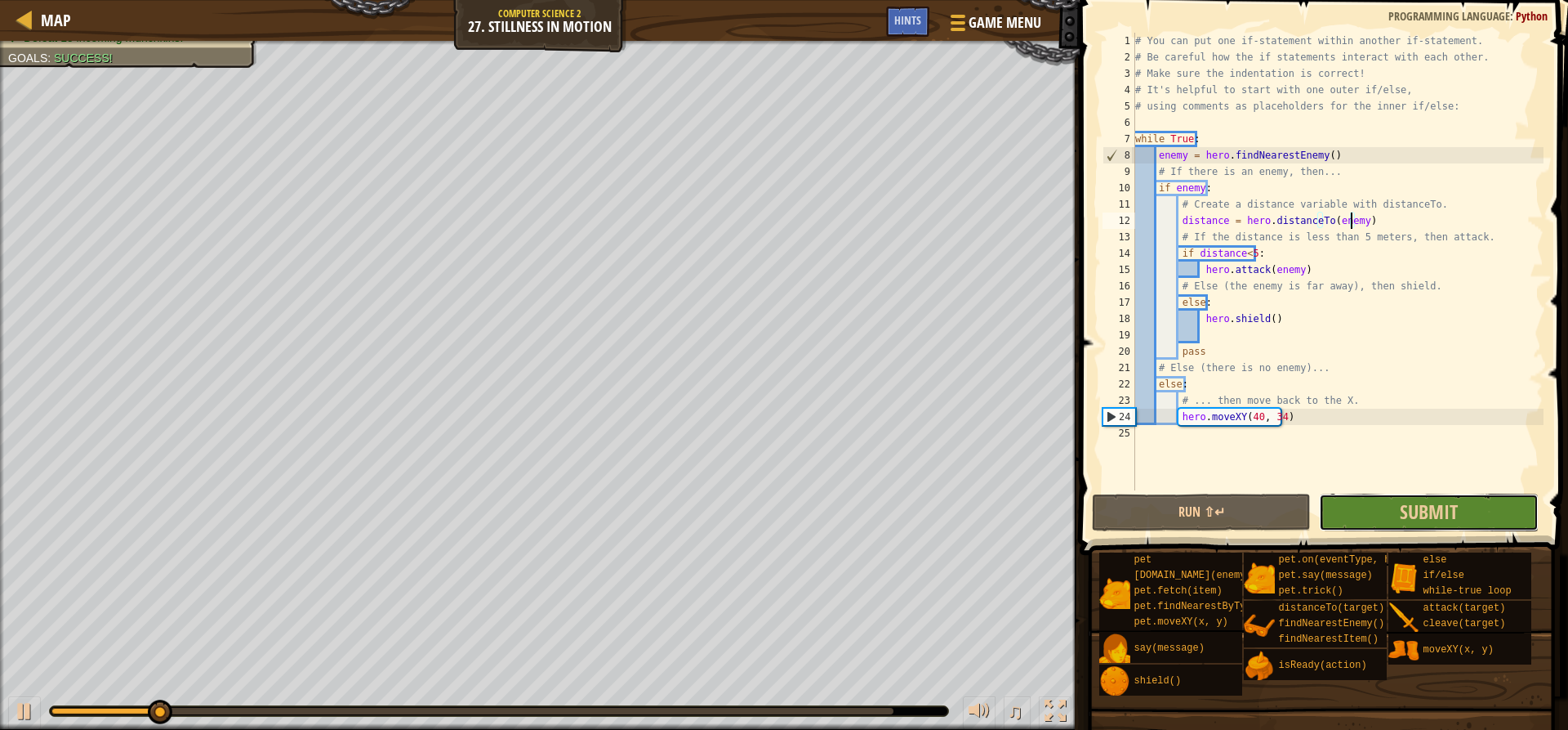
click at [1483, 511] on button "Submit" at bounding box center [1428, 513] width 219 height 38
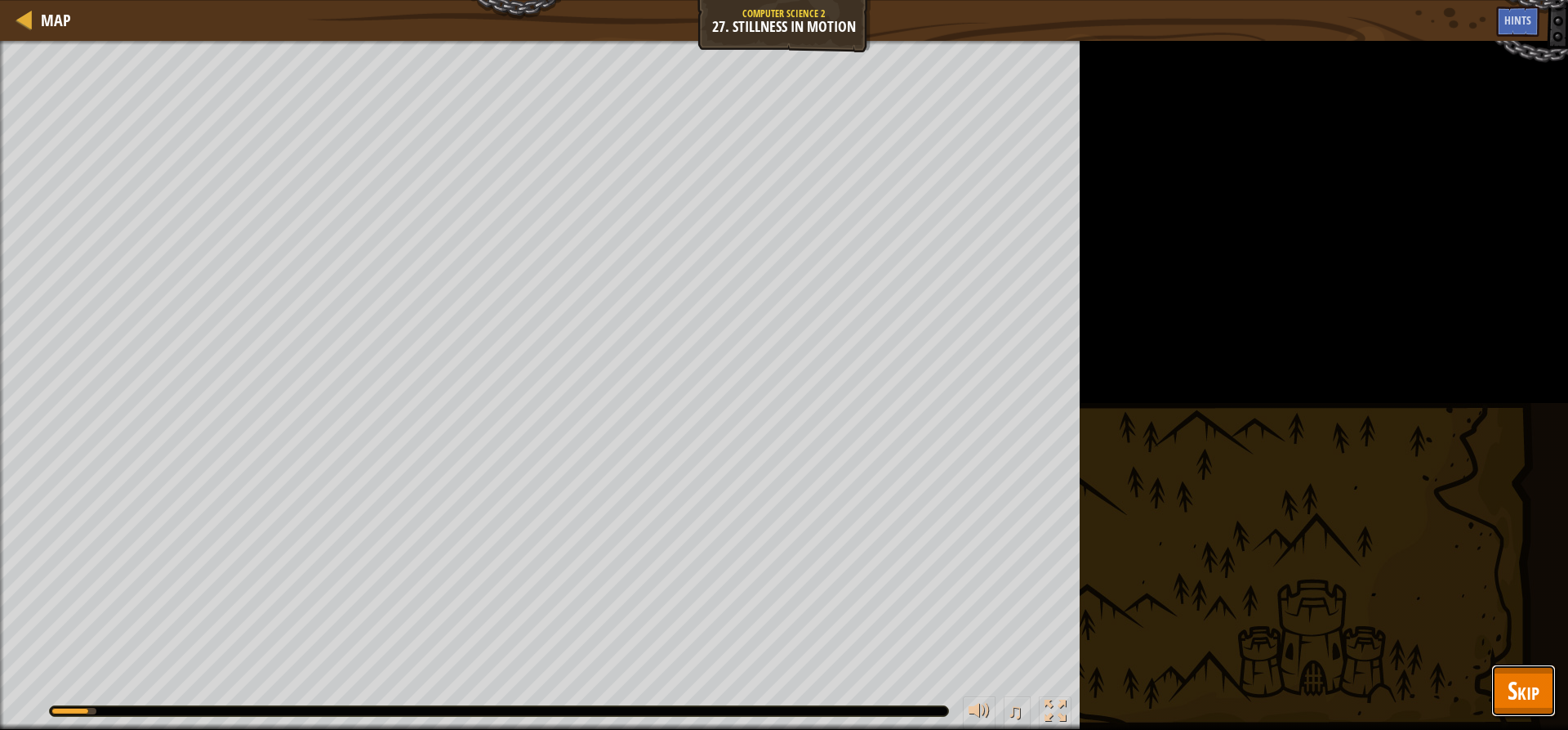
click at [1516, 691] on span "Skip" at bounding box center [1523, 690] width 32 height 34
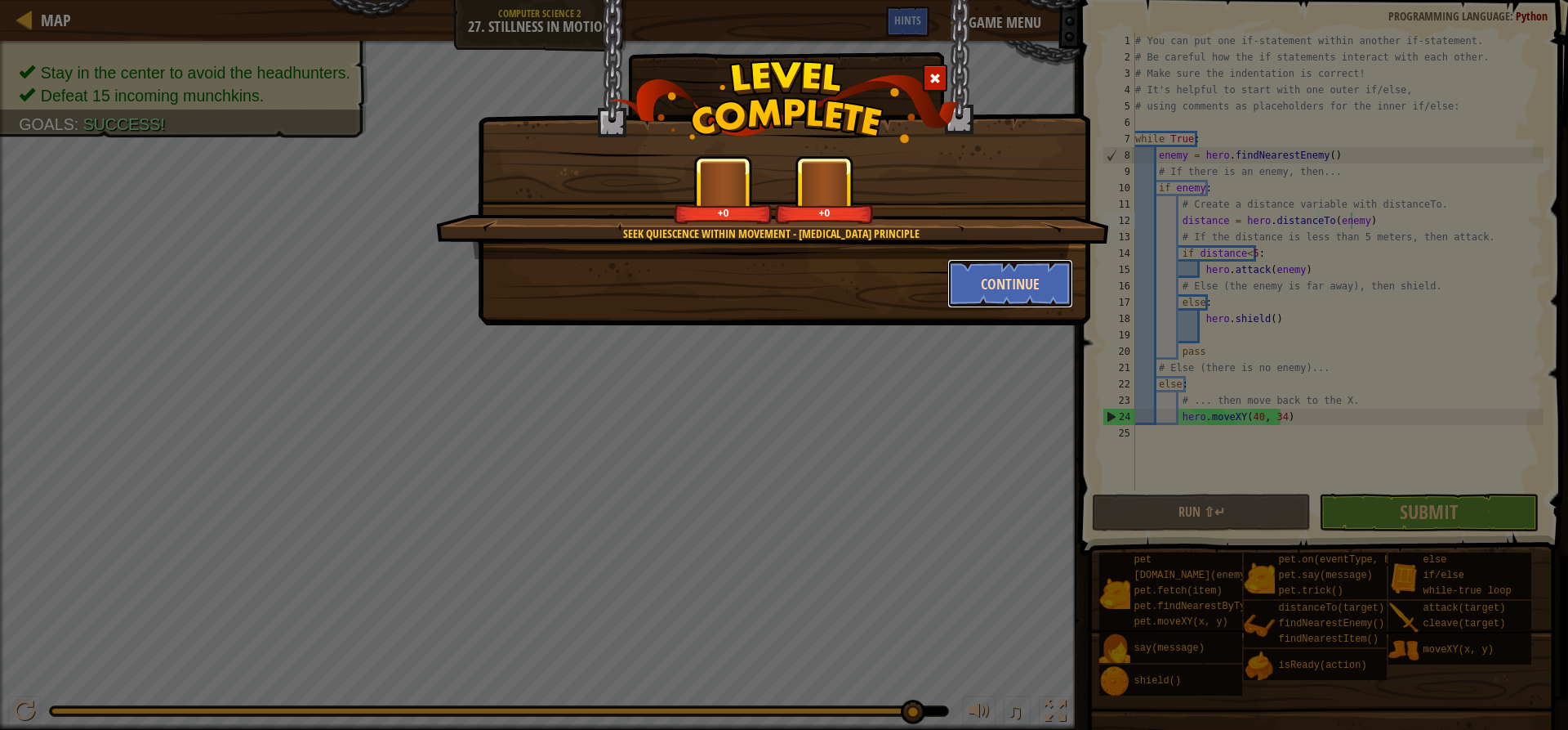
click at [960, 269] on button "Continue" at bounding box center [1010, 283] width 126 height 49
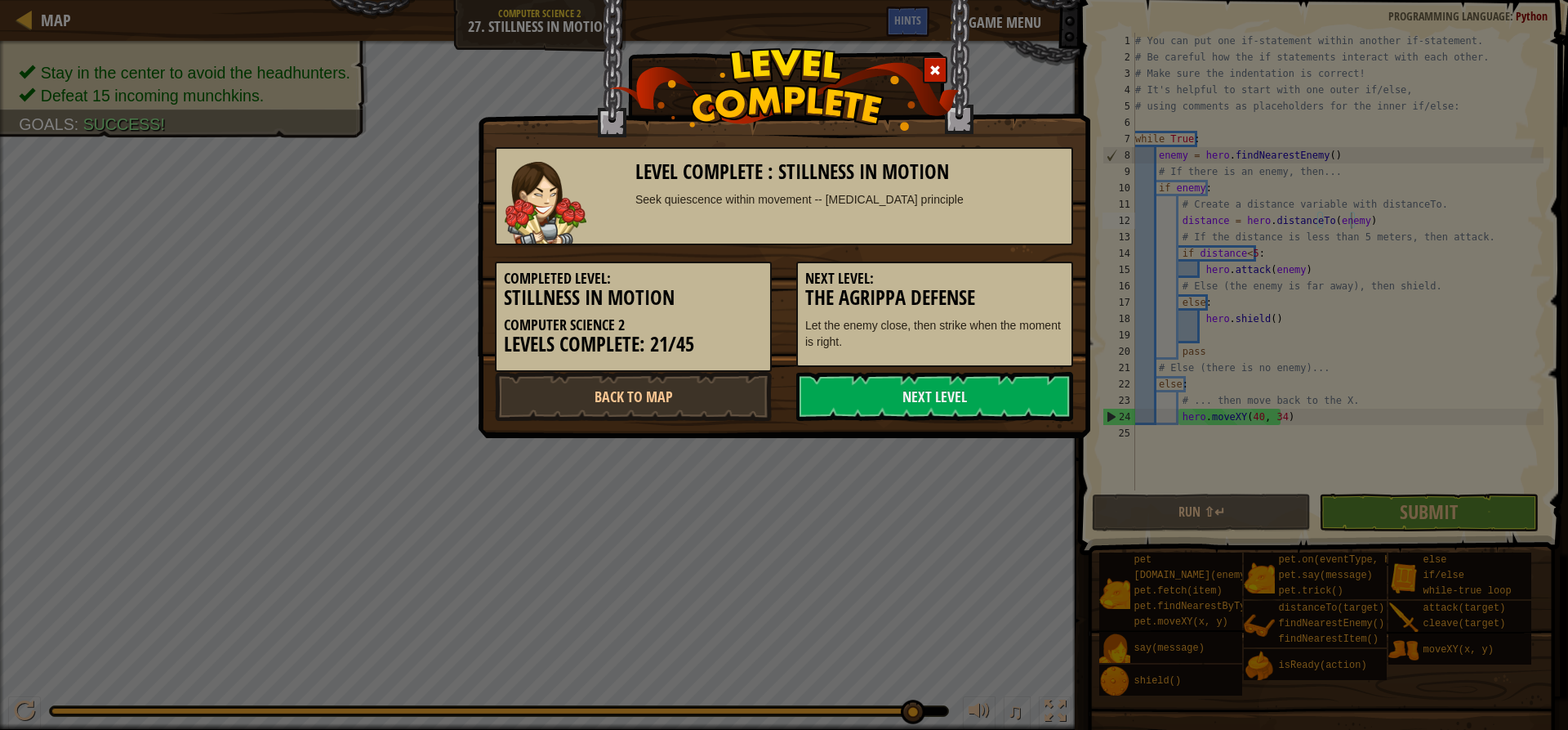
click at [955, 359] on div "Next Level: The Agrippa Defense Let the enemy close, then strike when the momen…" at bounding box center [934, 315] width 276 height 106
click at [952, 422] on div "Level Complete : Stillness in Motion Seek quiescence within movement -- [MEDICA…" at bounding box center [784, 219] width 612 height 438
click at [949, 413] on link "Next Level" at bounding box center [934, 396] width 276 height 49
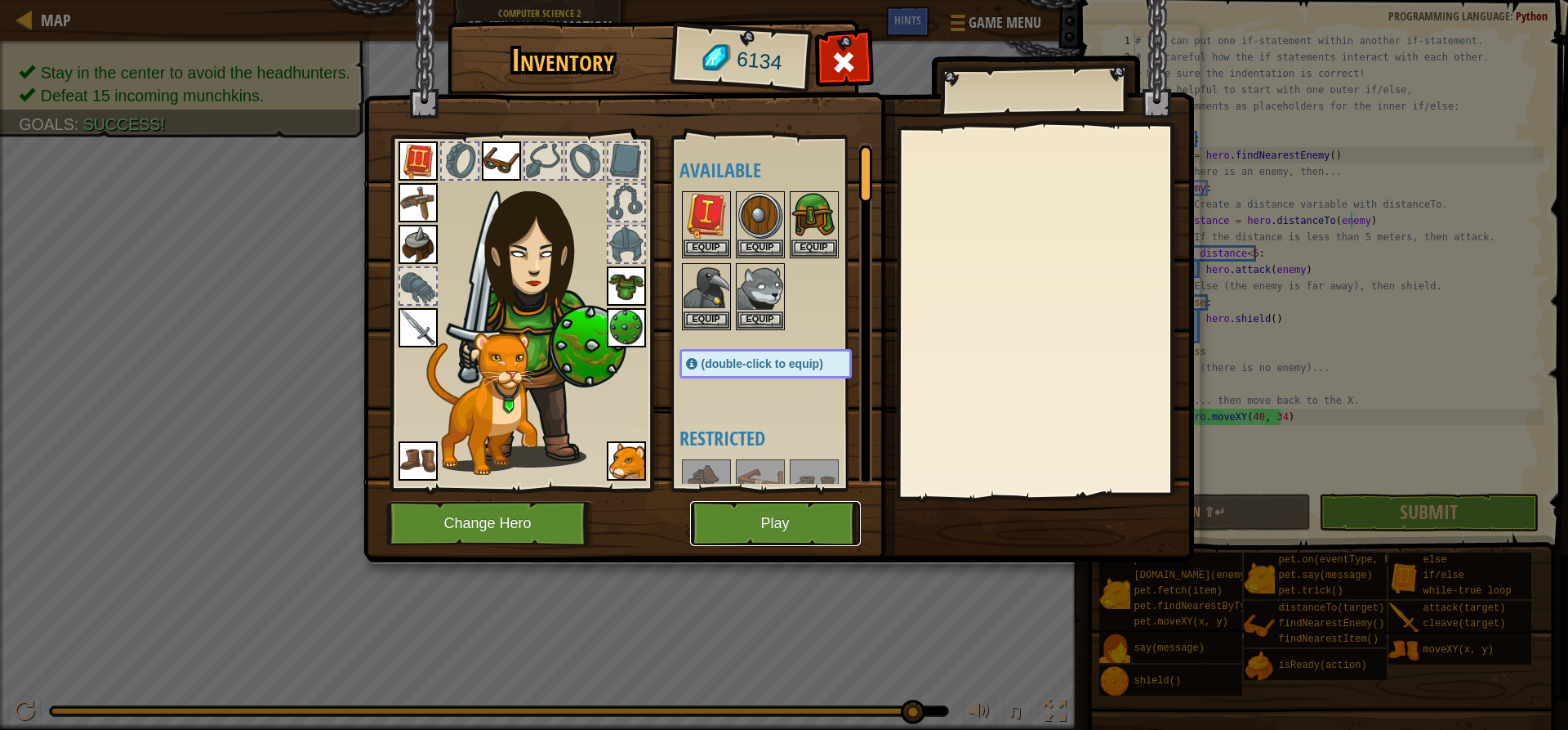
click at [721, 537] on button "Play" at bounding box center [775, 524] width 171 height 45
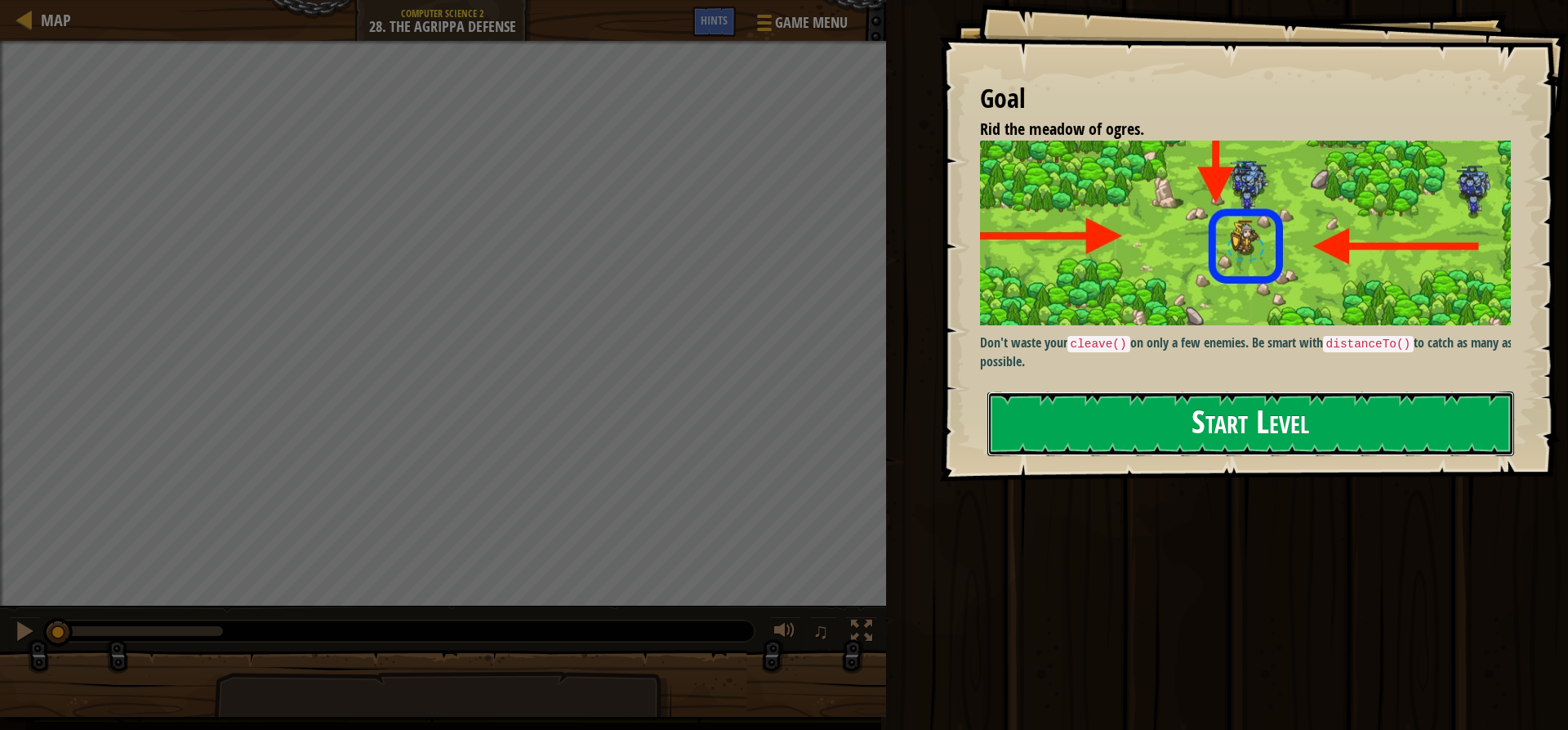
click at [1101, 424] on button "Start Level" at bounding box center [1250, 424] width 527 height 64
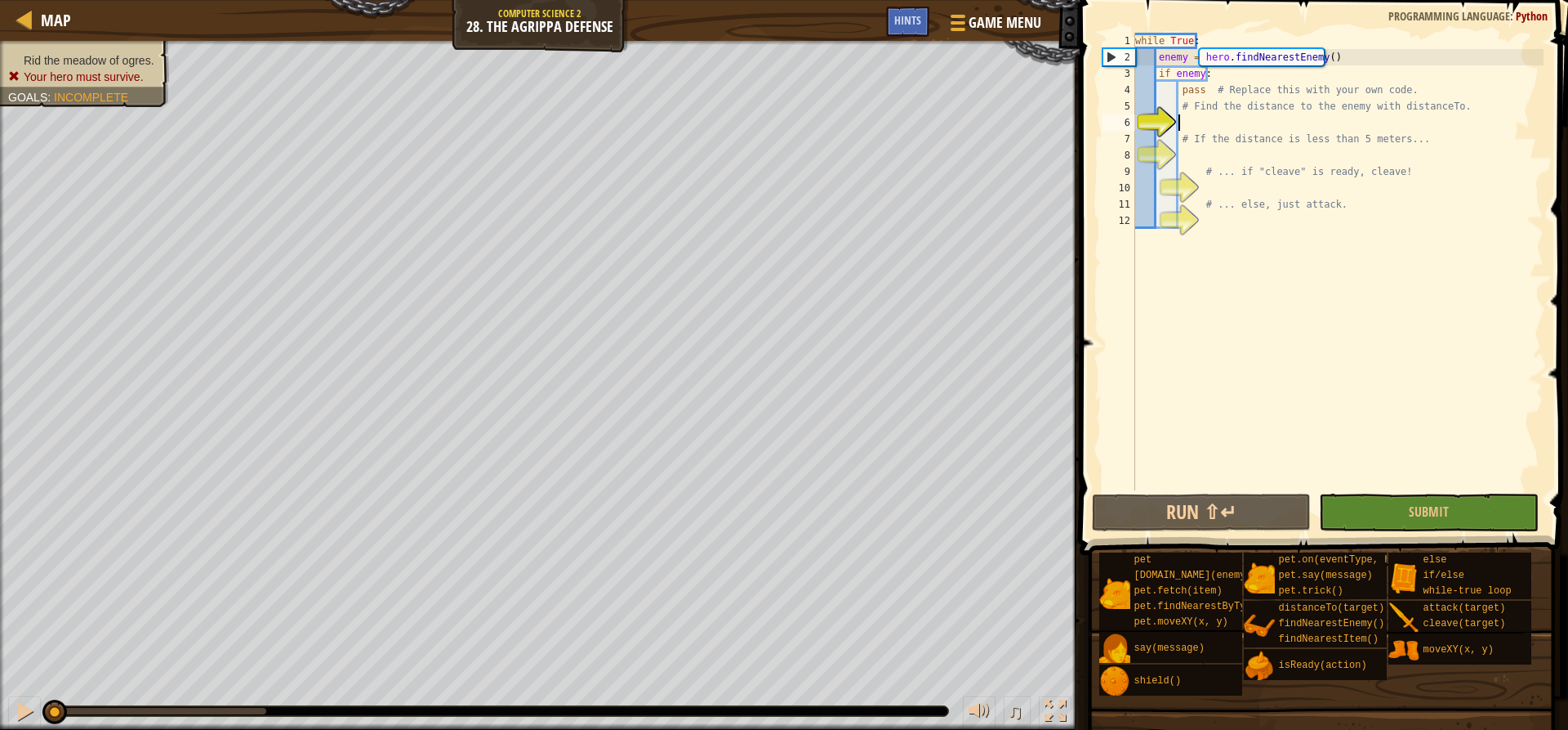
scroll to position [7, 4]
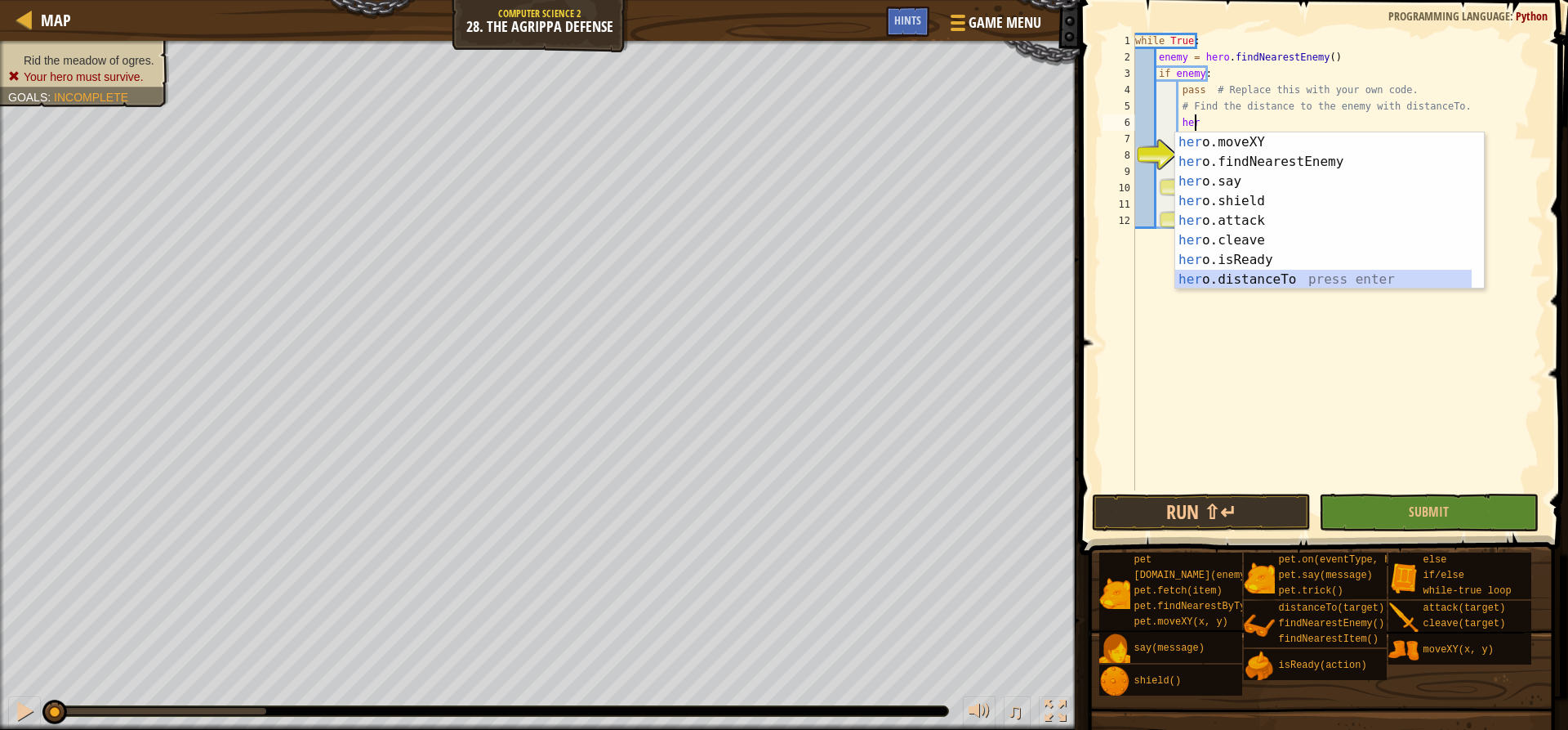
click at [1241, 283] on div "her o.moveXY press enter her o.findNearestEnemy press enter her o.say press ent…" at bounding box center [1323, 230] width 296 height 197
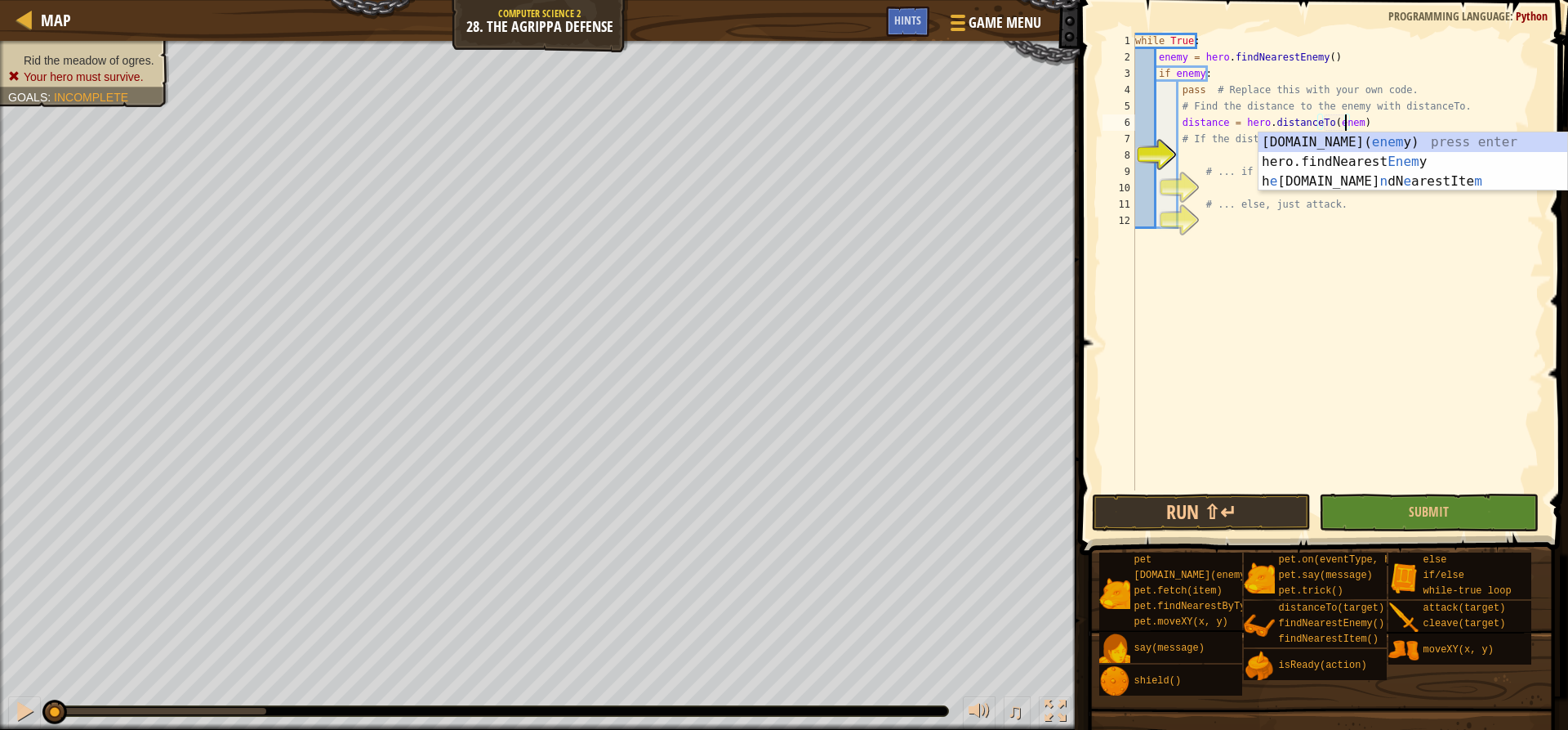
scroll to position [7, 18]
type textarea "distance = hero.distanceTo(enemy)"
click at [1235, 156] on div "while True : enemy = hero . findNearestEnemy ( ) if enemy : pass # Replace this…" at bounding box center [1338, 278] width 412 height 491
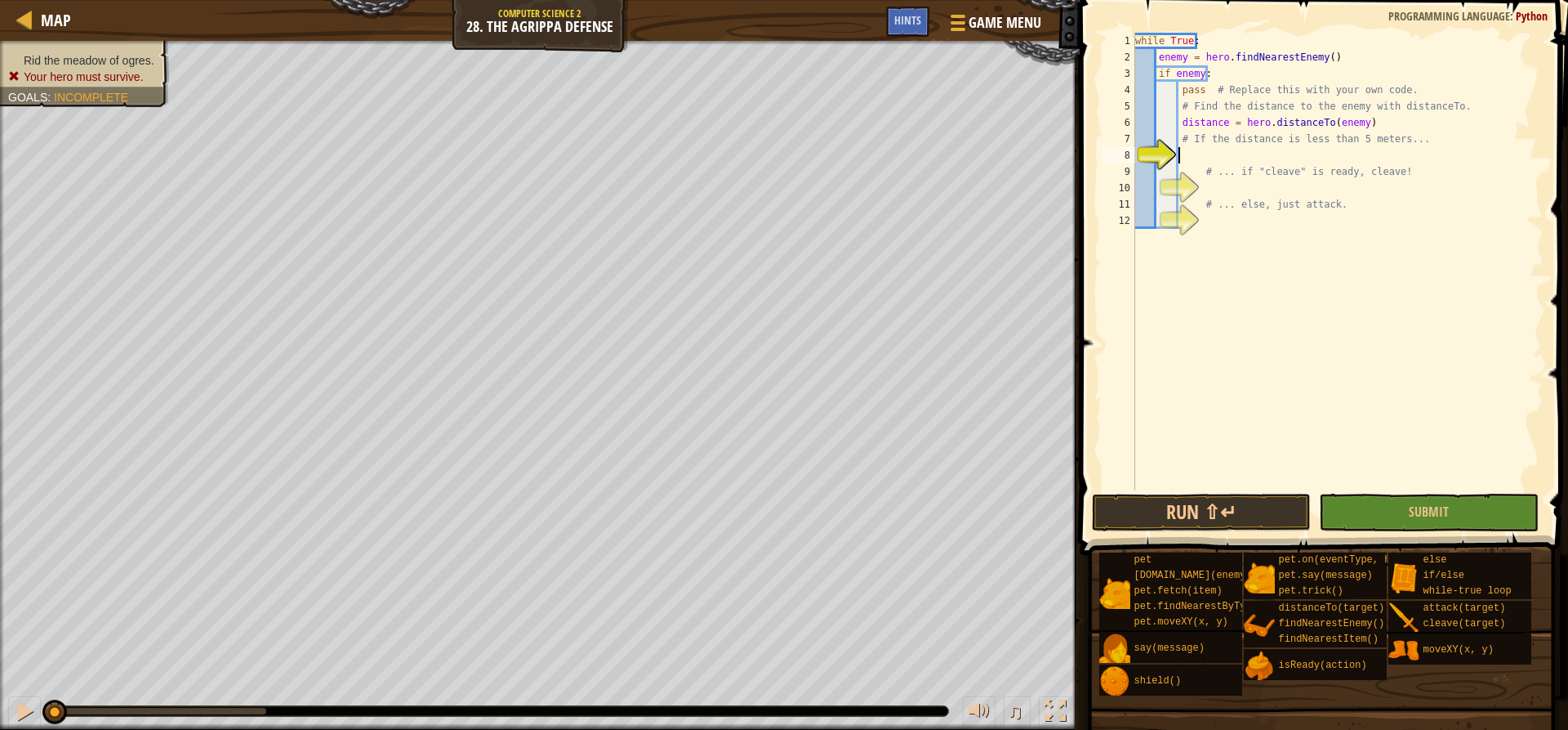
scroll to position [7, 4]
click at [1215, 173] on div "if /else press enter" at bounding box center [1329, 194] width 309 height 59
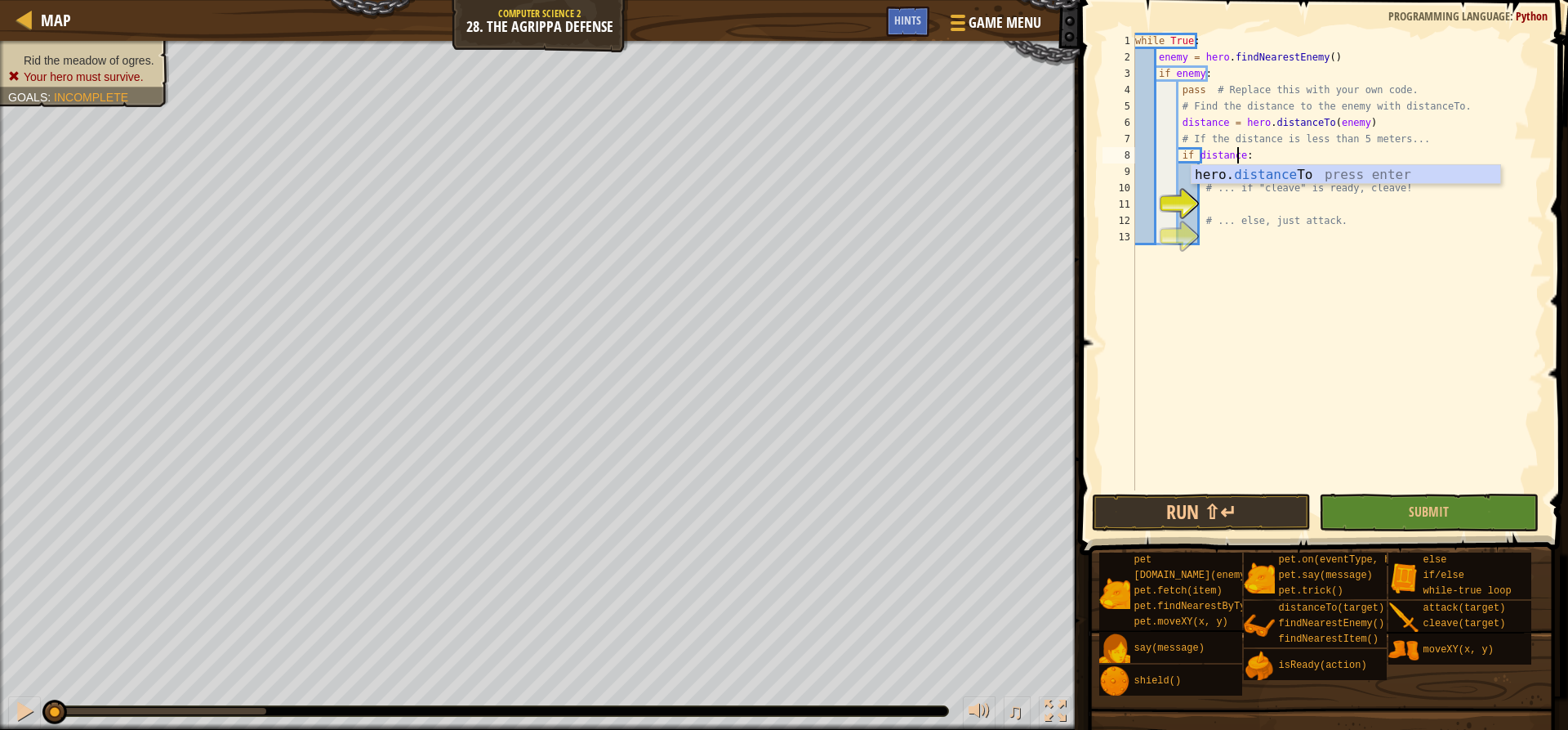
scroll to position [7, 9]
type textarea "if distance<5:"
click at [1262, 175] on div "while True : enemy = hero . findNearestEnemy ( ) if enemy : pass # Replace this…" at bounding box center [1338, 278] width 412 height 491
click at [1259, 170] on div "while True : enemy = hero . findNearestEnemy ( ) if enemy : pass # Replace this…" at bounding box center [1338, 278] width 412 height 491
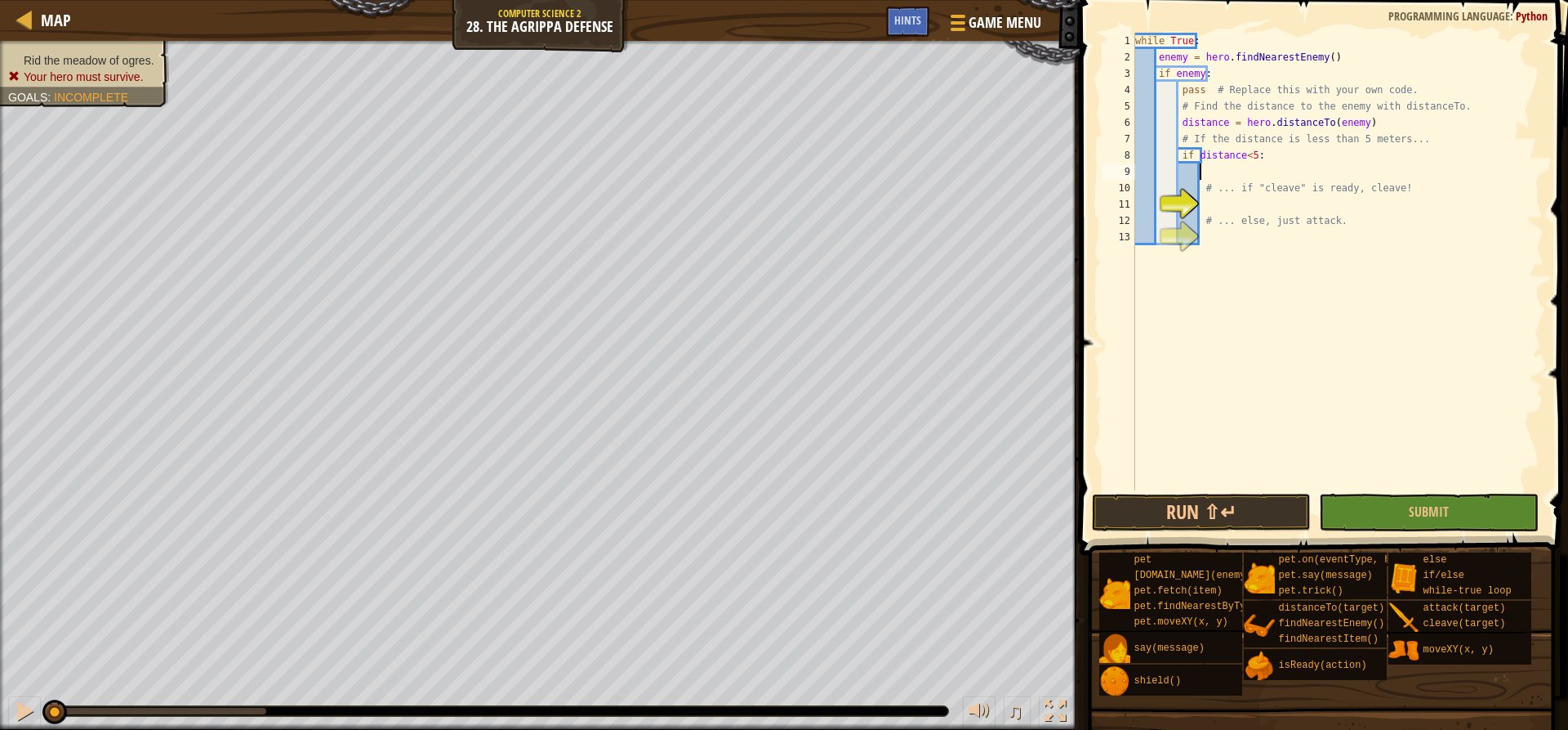
click at [1259, 154] on div "while True : enemy = hero . findNearestEnemy ( ) if enemy : pass # Replace this…" at bounding box center [1338, 278] width 412 height 491
type textarea "if distance<5:"
click at [1254, 171] on div "while True : enemy = hero . findNearestEnemy ( ) if enemy : pass # Replace this…" at bounding box center [1338, 278] width 412 height 491
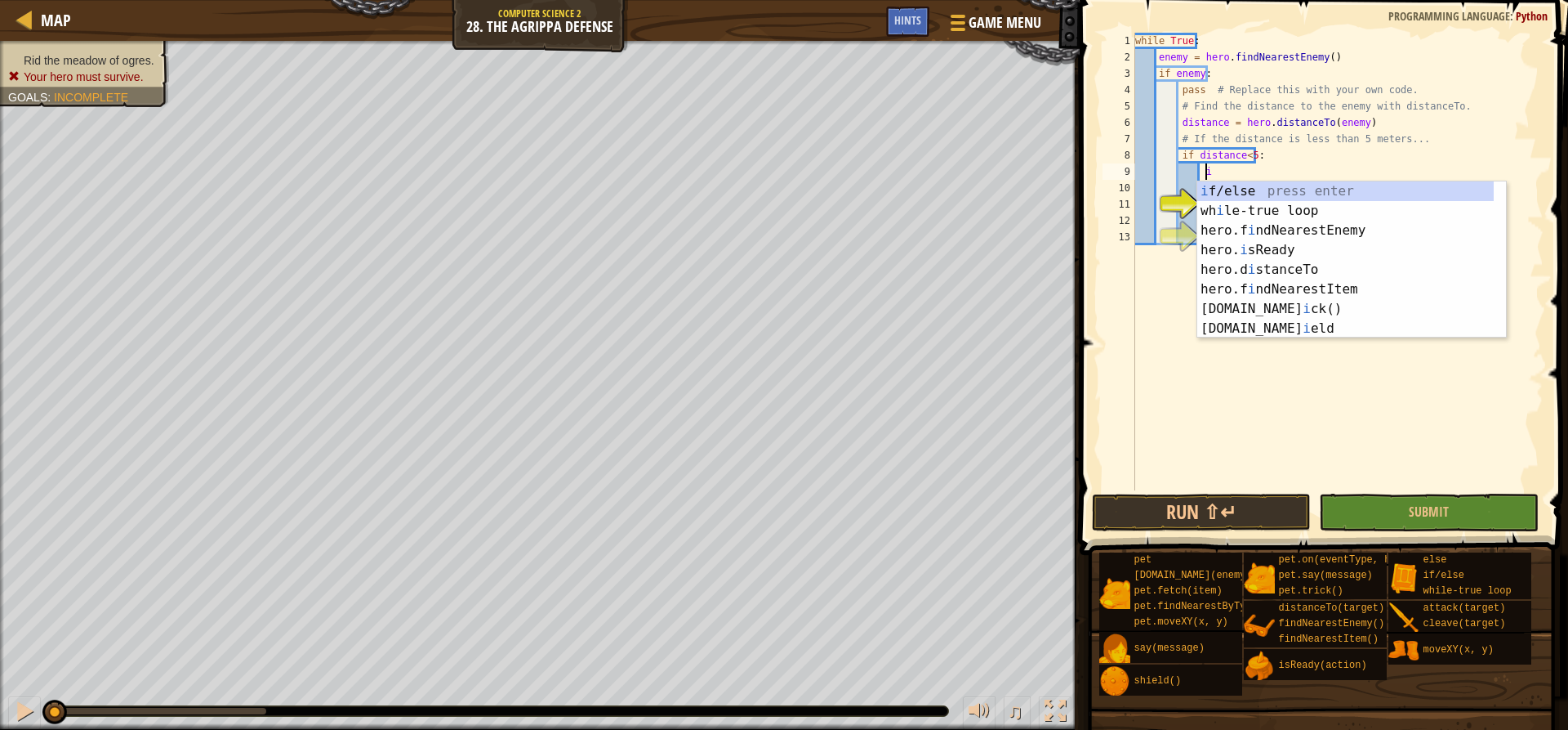
scroll to position [7, 6]
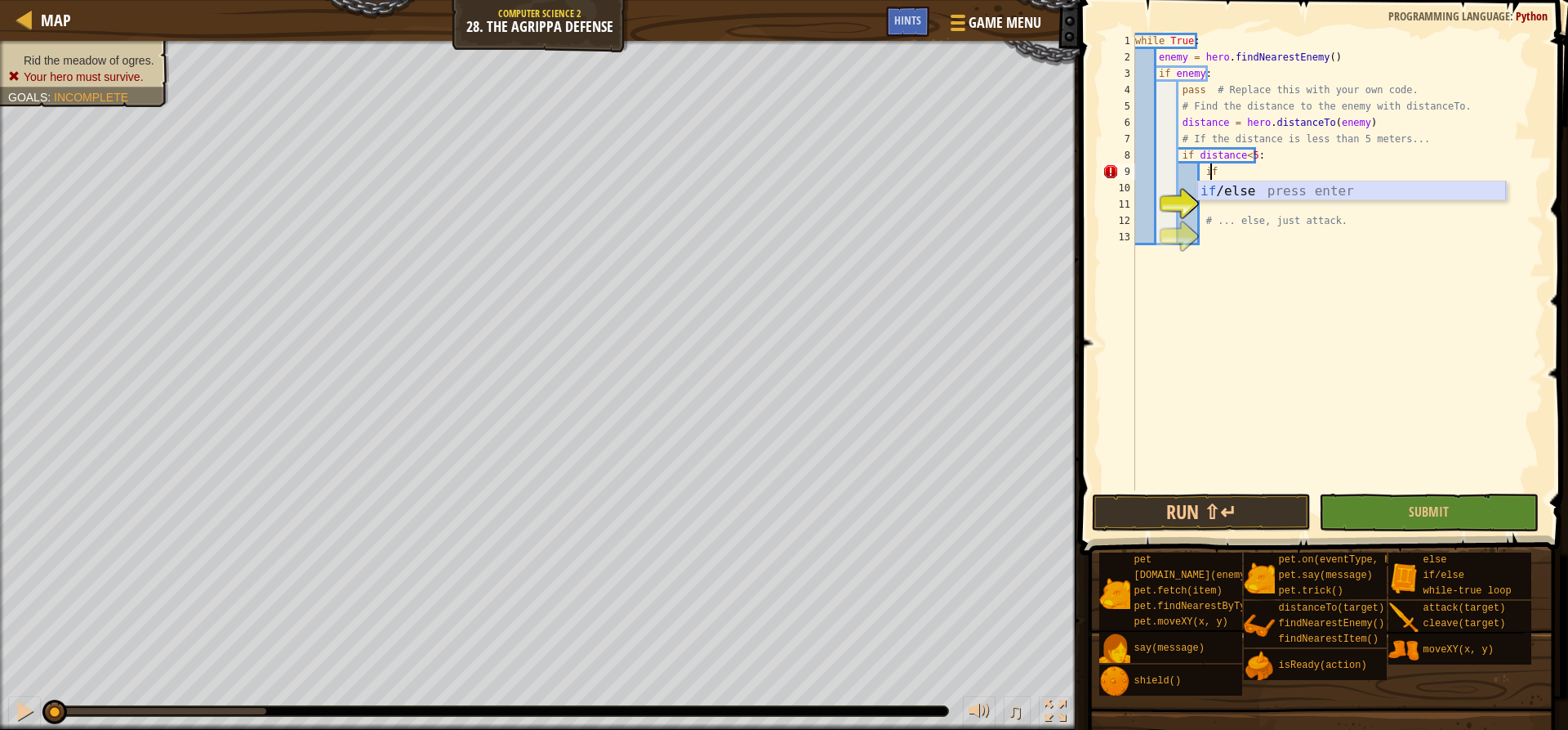
click at [1244, 192] on div "if /else press enter" at bounding box center [1352, 211] width 309 height 59
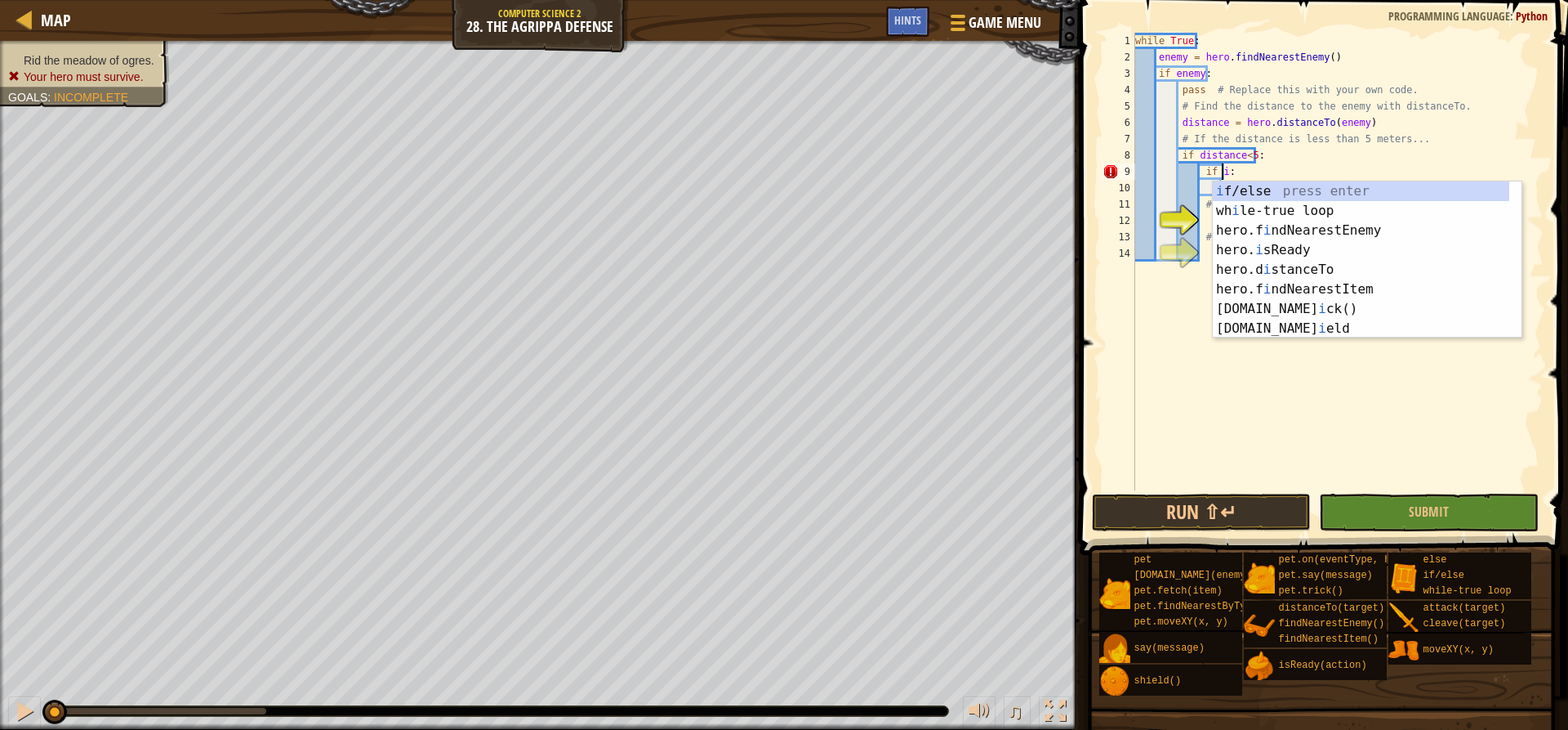
scroll to position [7, 7]
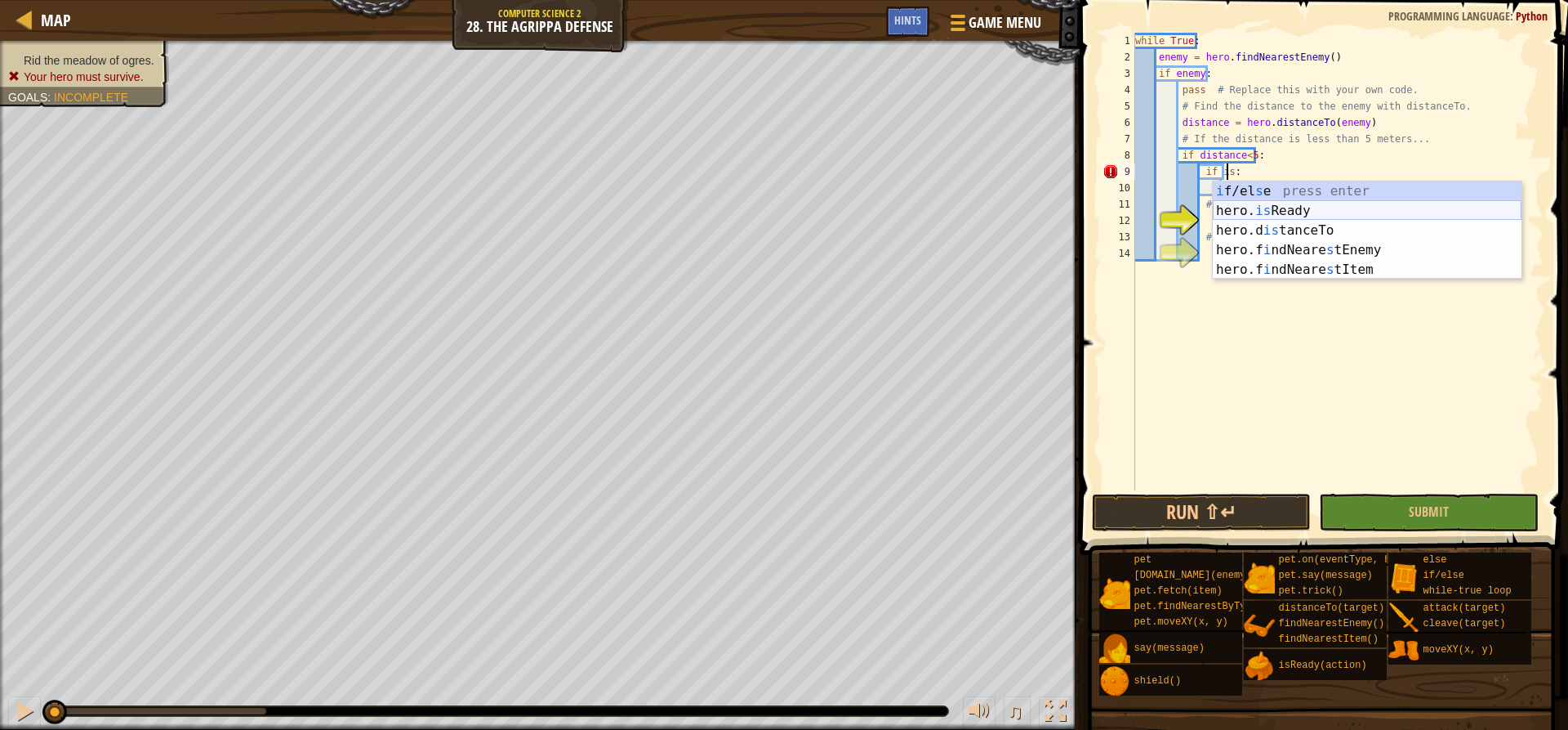
click at [1244, 211] on div "i f/el s e press enter hero. is Ready press enter hero.d is tanceTo press enter…" at bounding box center [1367, 250] width 309 height 137
type textarea "if hero.isReady("cleave"):"
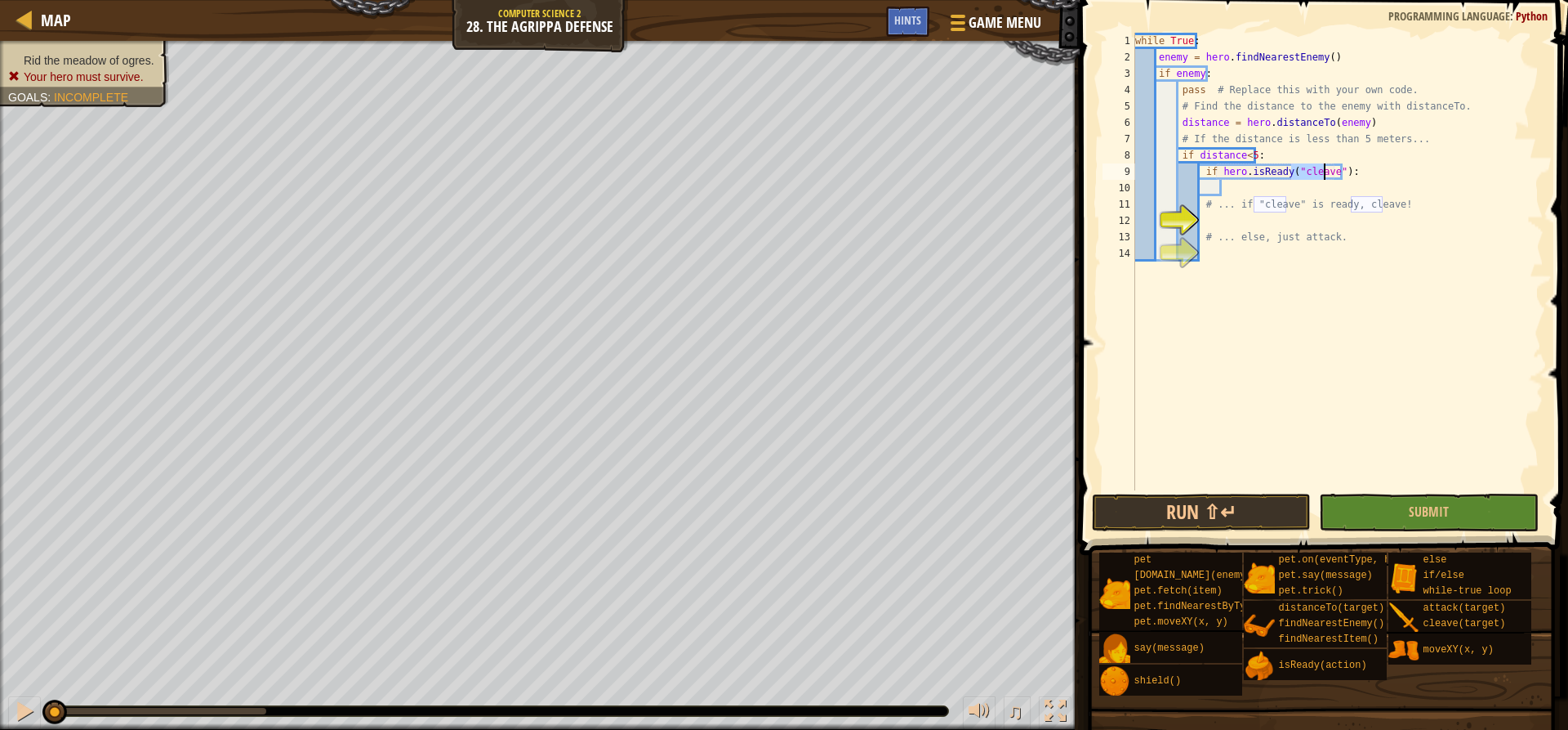
click at [1287, 187] on div "while True : enemy = hero . findNearestEnemy ( ) if enemy : pass # Replace this…" at bounding box center [1338, 278] width 412 height 491
click at [1266, 201] on div "hero. cl eave press enter" at bounding box center [1373, 226] width 309 height 59
type textarea "hero.cleave(enemy)"
click at [1345, 190] on div "while True : enemy = hero . findNearestEnemy ( ) if enemy : pass # Replace this…" at bounding box center [1338, 278] width 412 height 491
click at [1293, 216] on div "while True : enemy = hero . findNearestEnemy ( ) if enemy : pass # Replace this…" at bounding box center [1338, 278] width 412 height 491
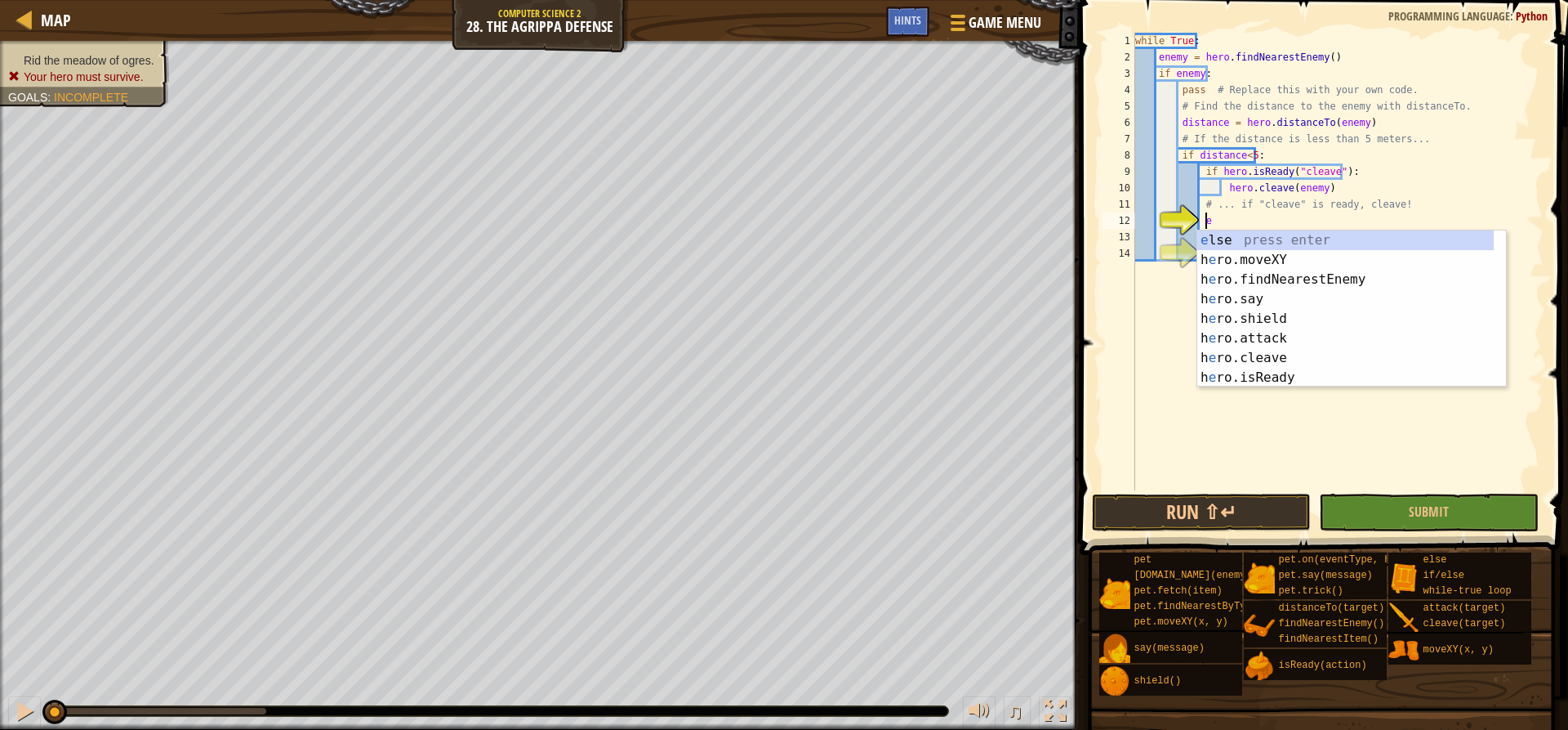
type textarea "el"
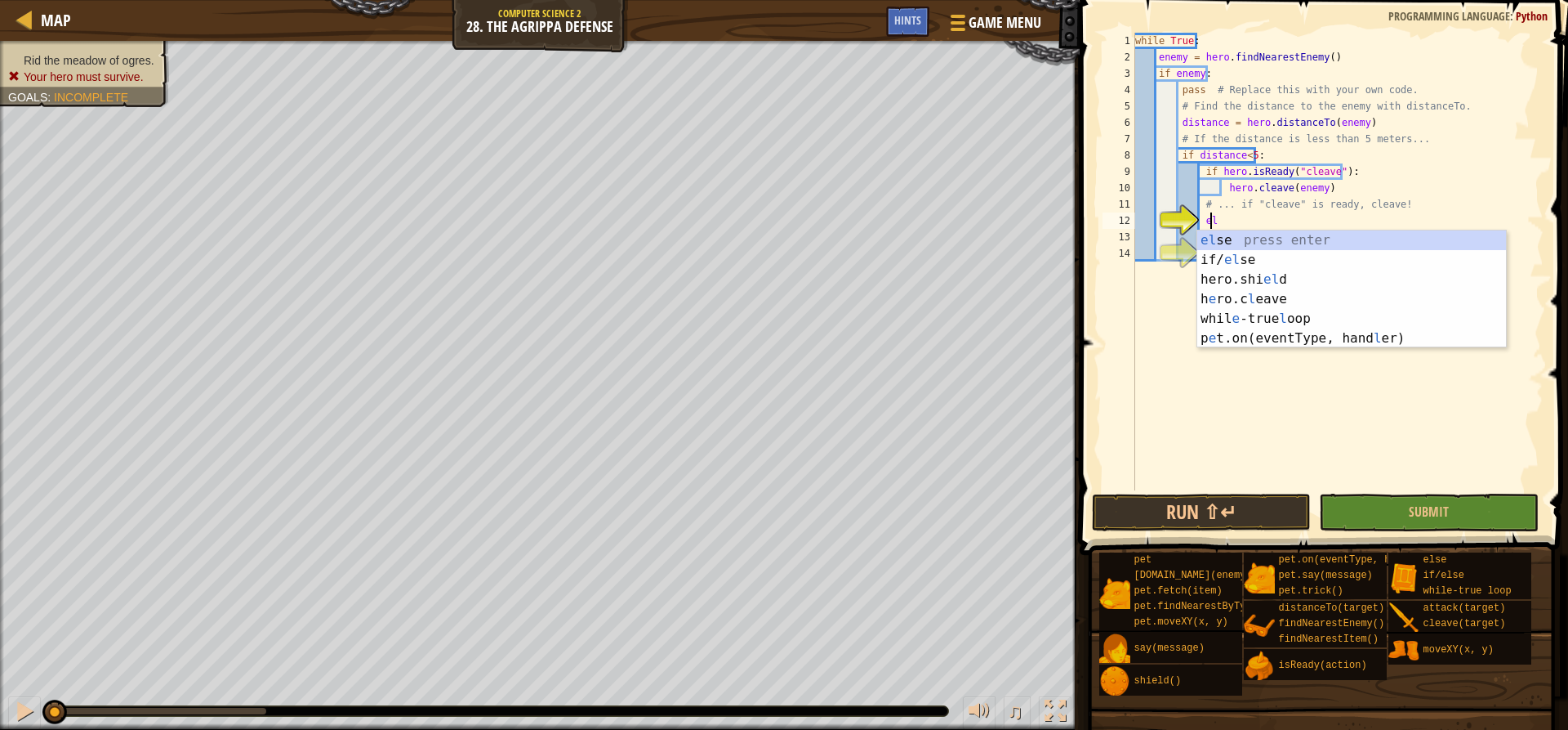
scroll to position [7, 6]
click at [1258, 239] on div "el se press enter if/ el se press enter hero.shi el d press enter h e ro.c l ea…" at bounding box center [1352, 309] width 309 height 157
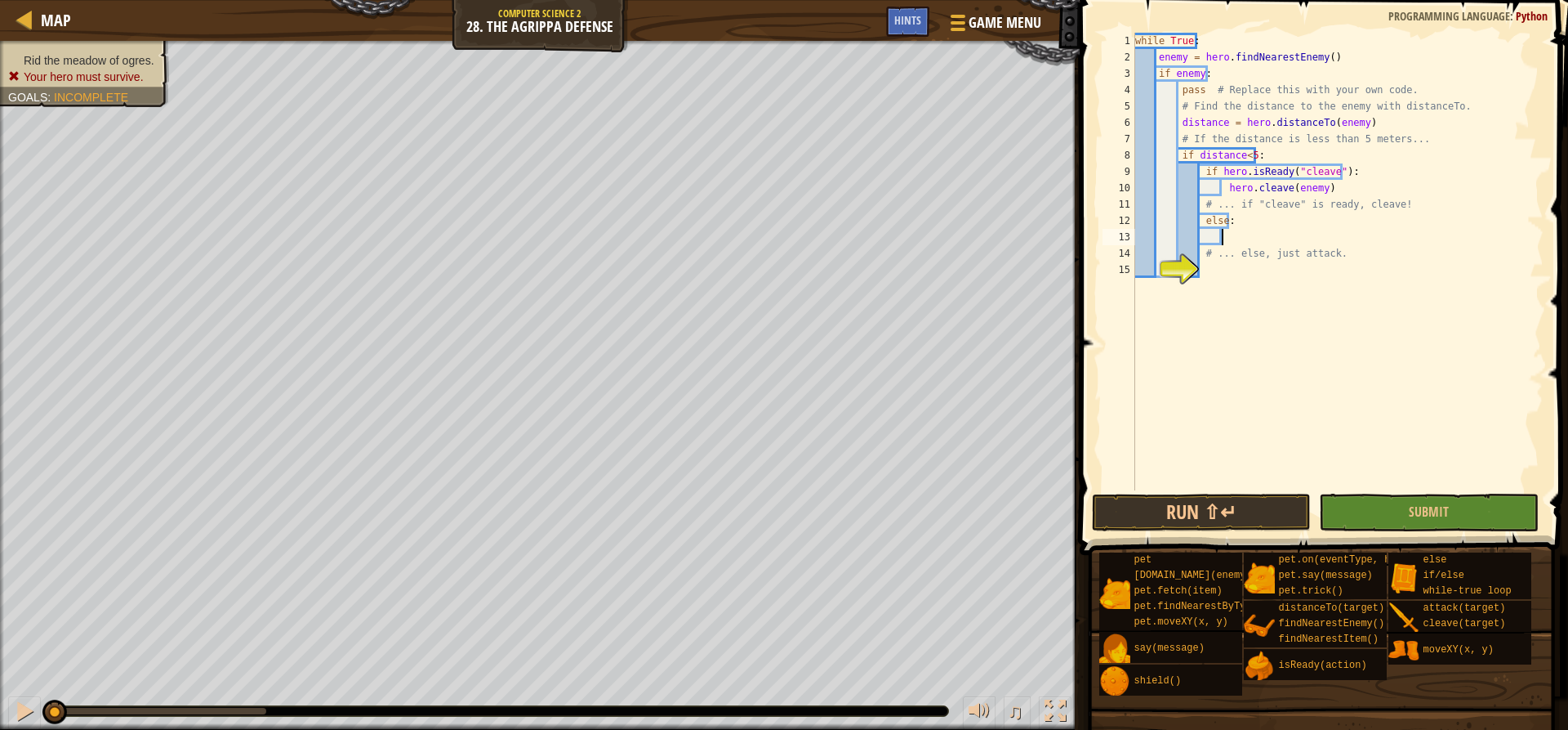
scroll to position [7, 7]
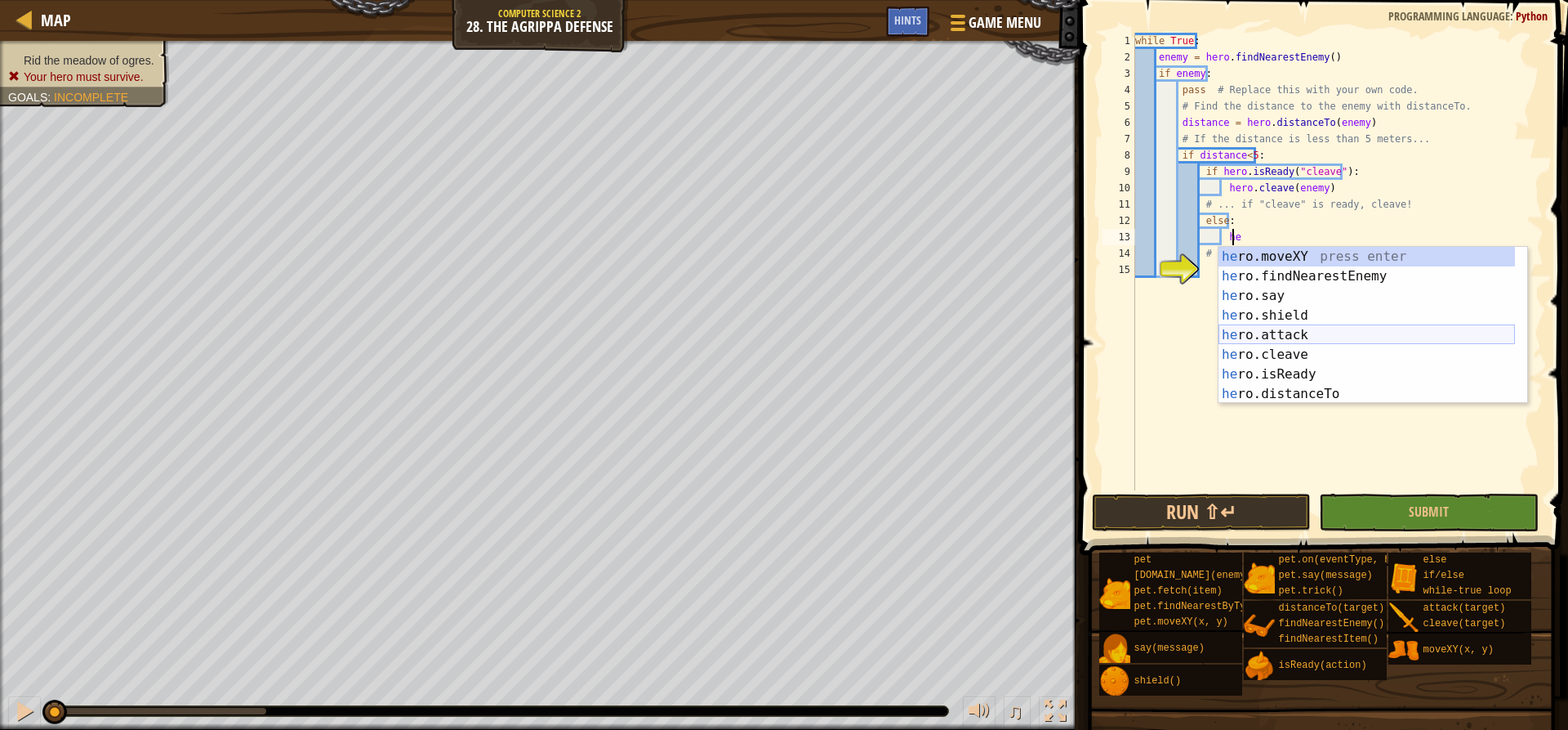
click at [1263, 329] on div "he ro.moveXY press enter he ro.findNearestEnemy press enter he ro.say press ent…" at bounding box center [1367, 345] width 296 height 197
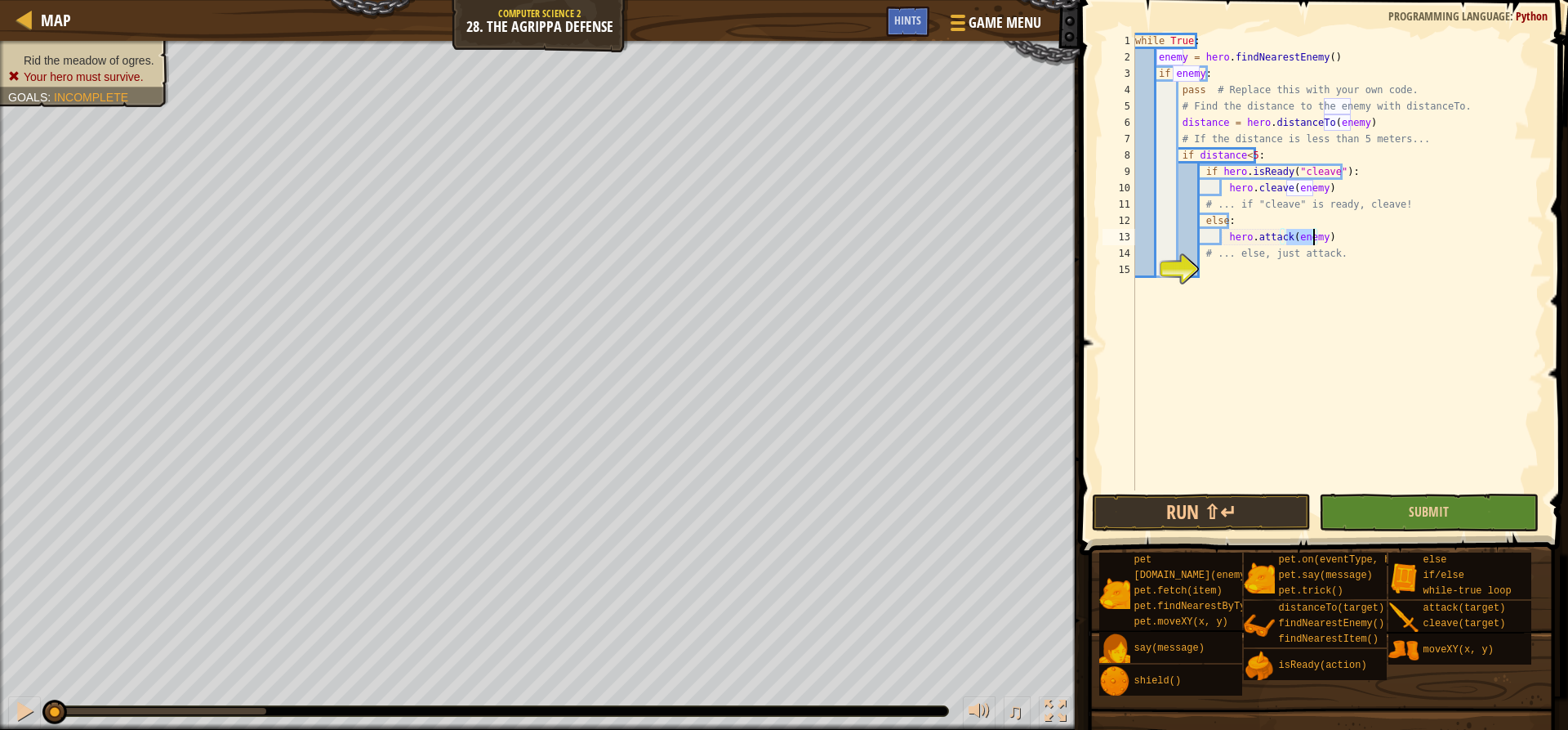
type textarea "hero.attack(enemy)"
click at [1403, 505] on button "Submit" at bounding box center [1428, 513] width 219 height 38
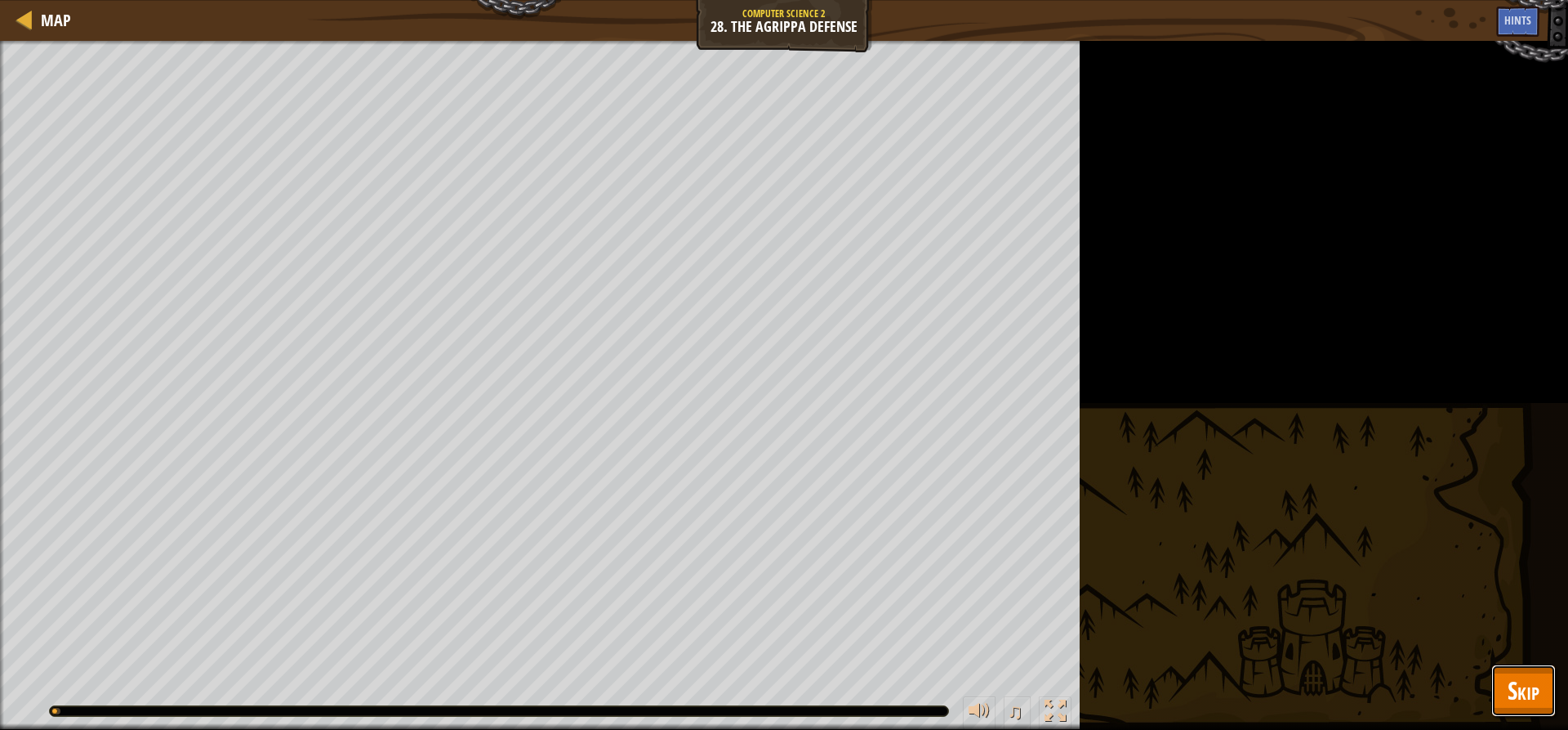
click at [1519, 687] on span "Skip" at bounding box center [1523, 690] width 32 height 34
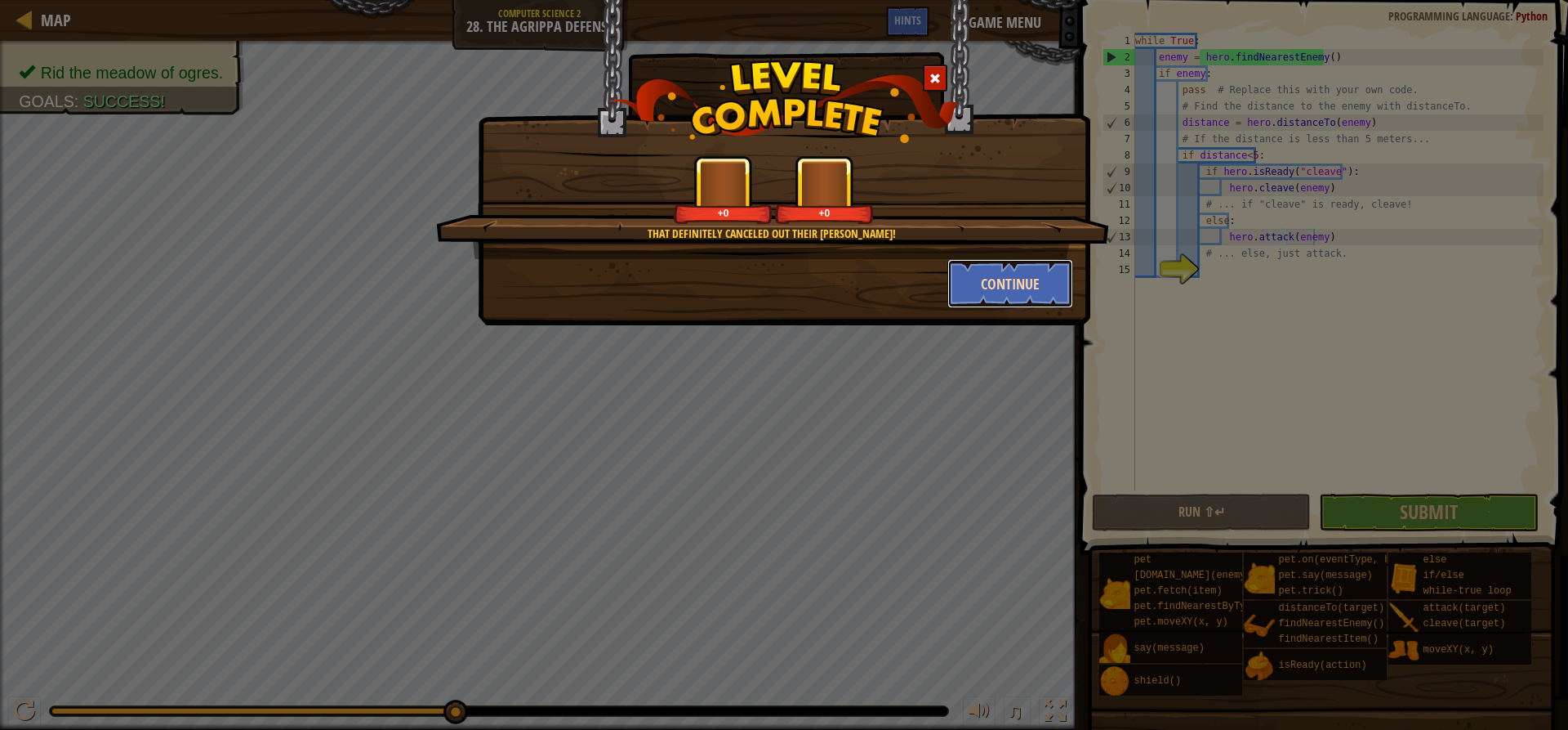
click at [1023, 288] on button "Continue" at bounding box center [1010, 283] width 126 height 49
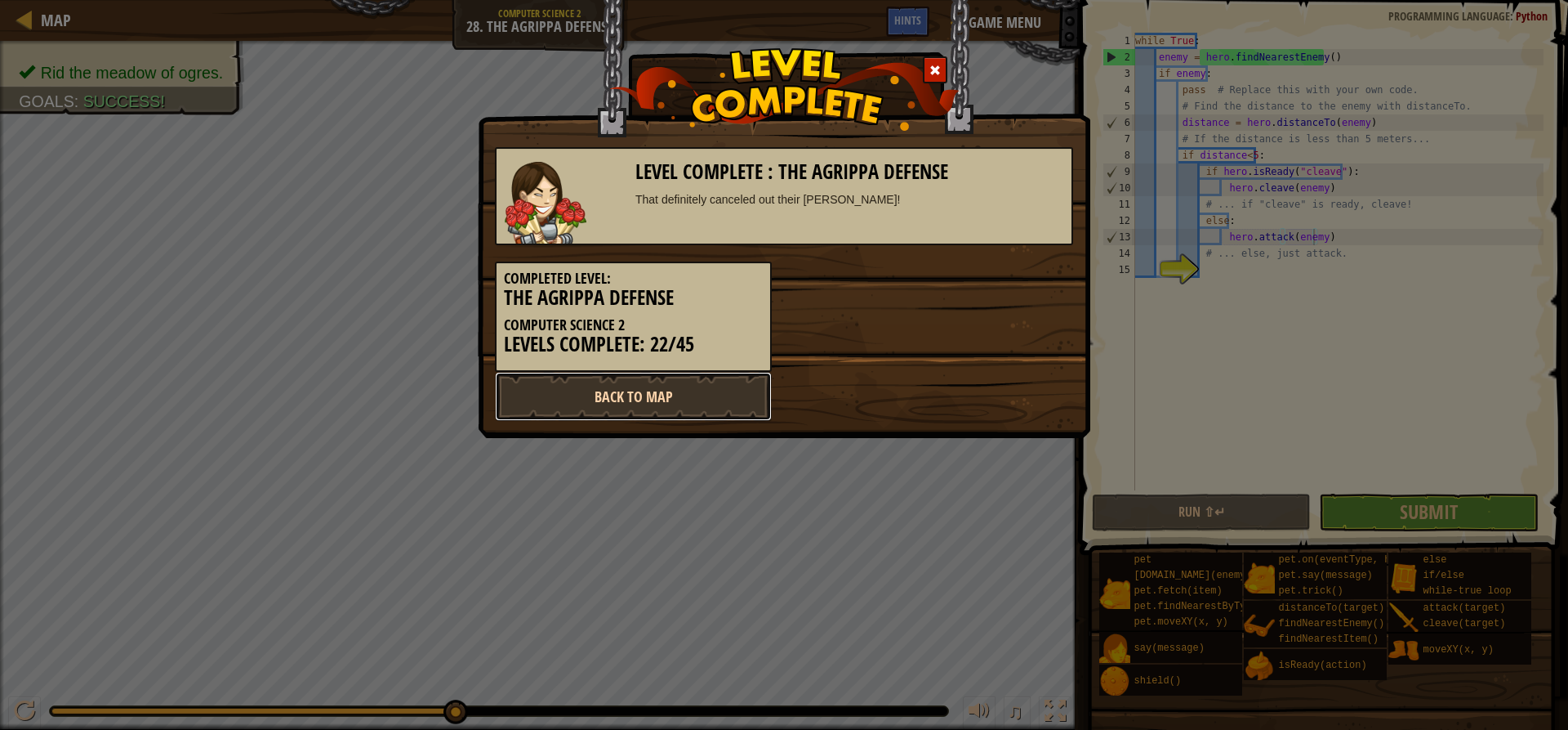
click at [607, 383] on link "Back to Map" at bounding box center [633, 396] width 276 height 49
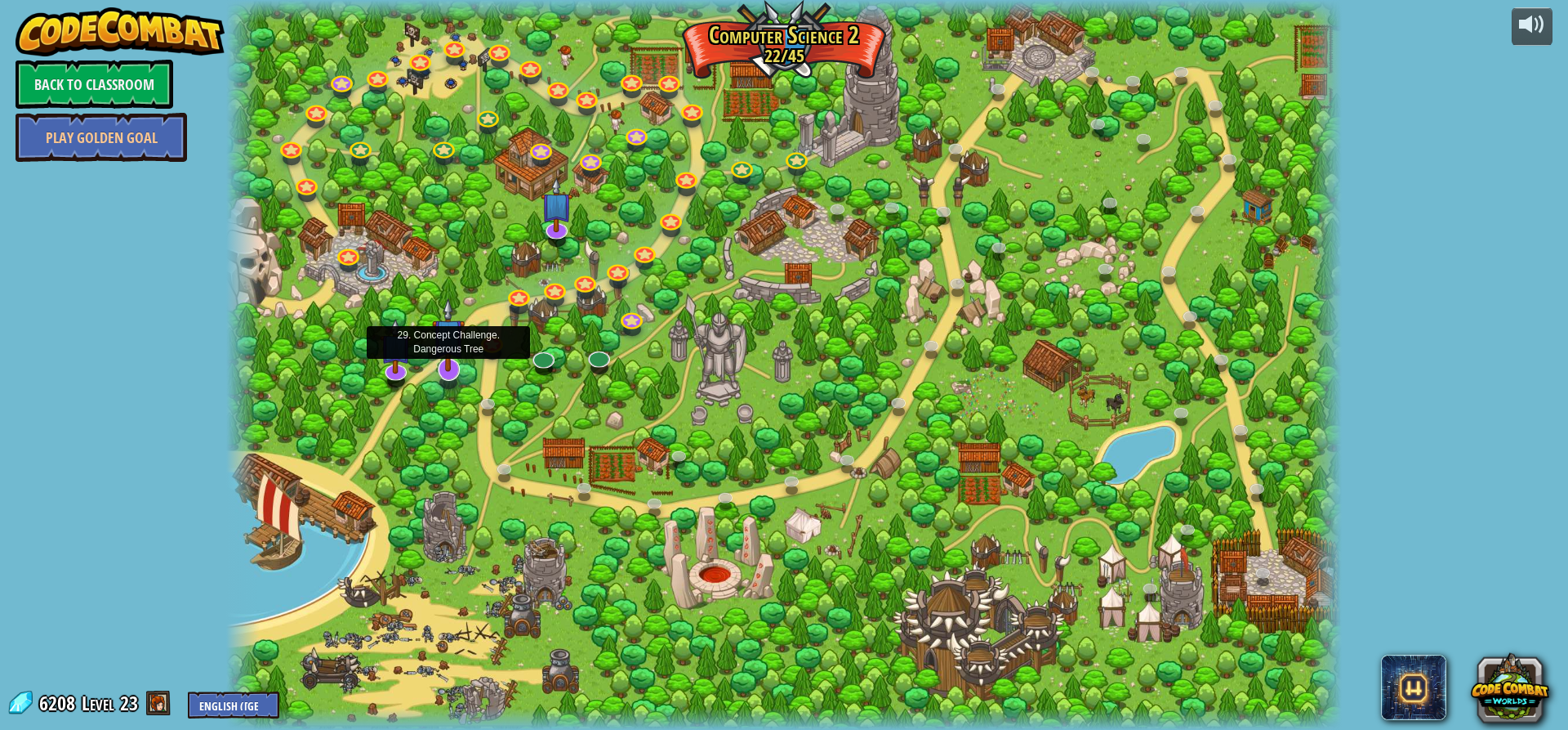
click at [440, 354] on img at bounding box center [449, 334] width 33 height 74
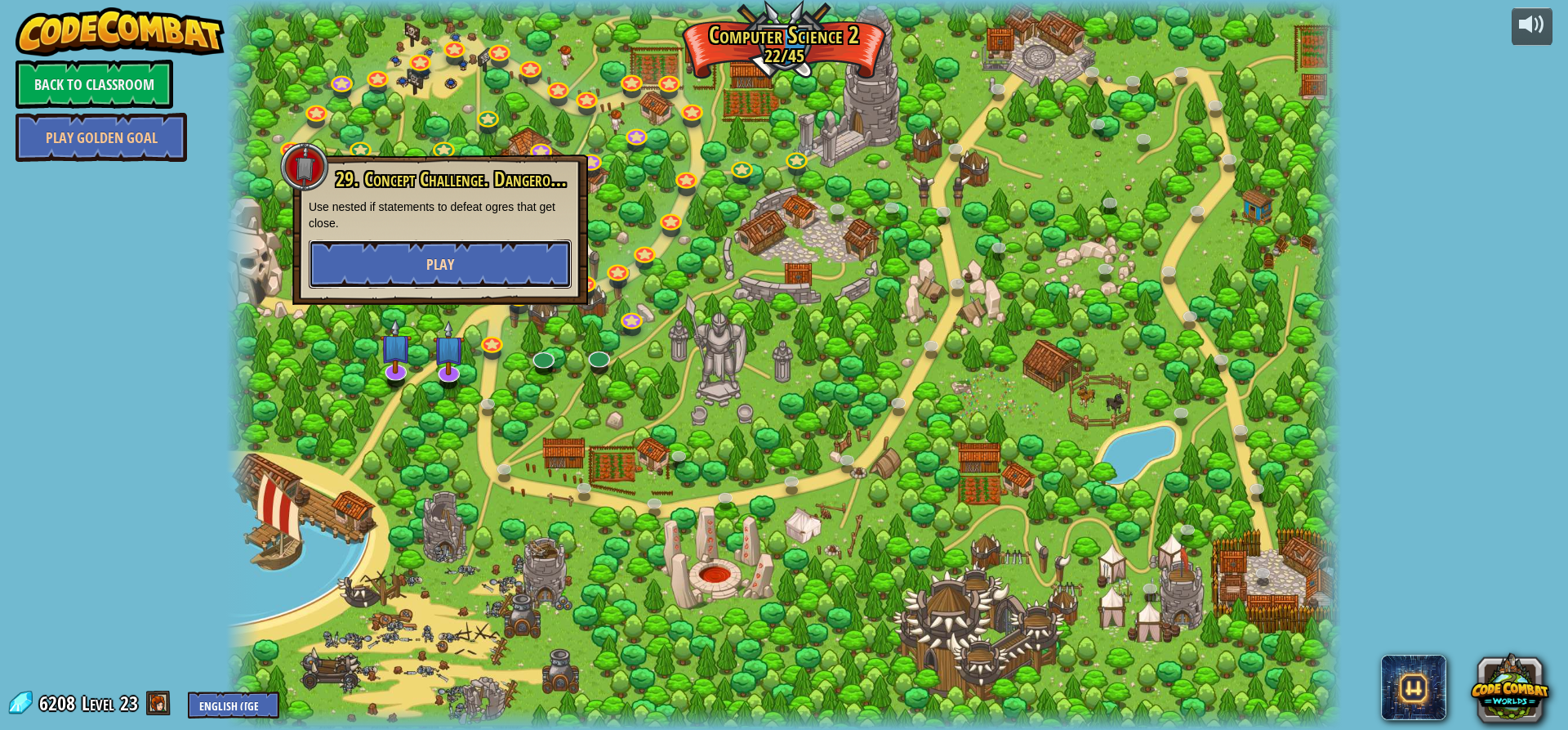
click at [503, 244] on button "Play" at bounding box center [440, 263] width 263 height 49
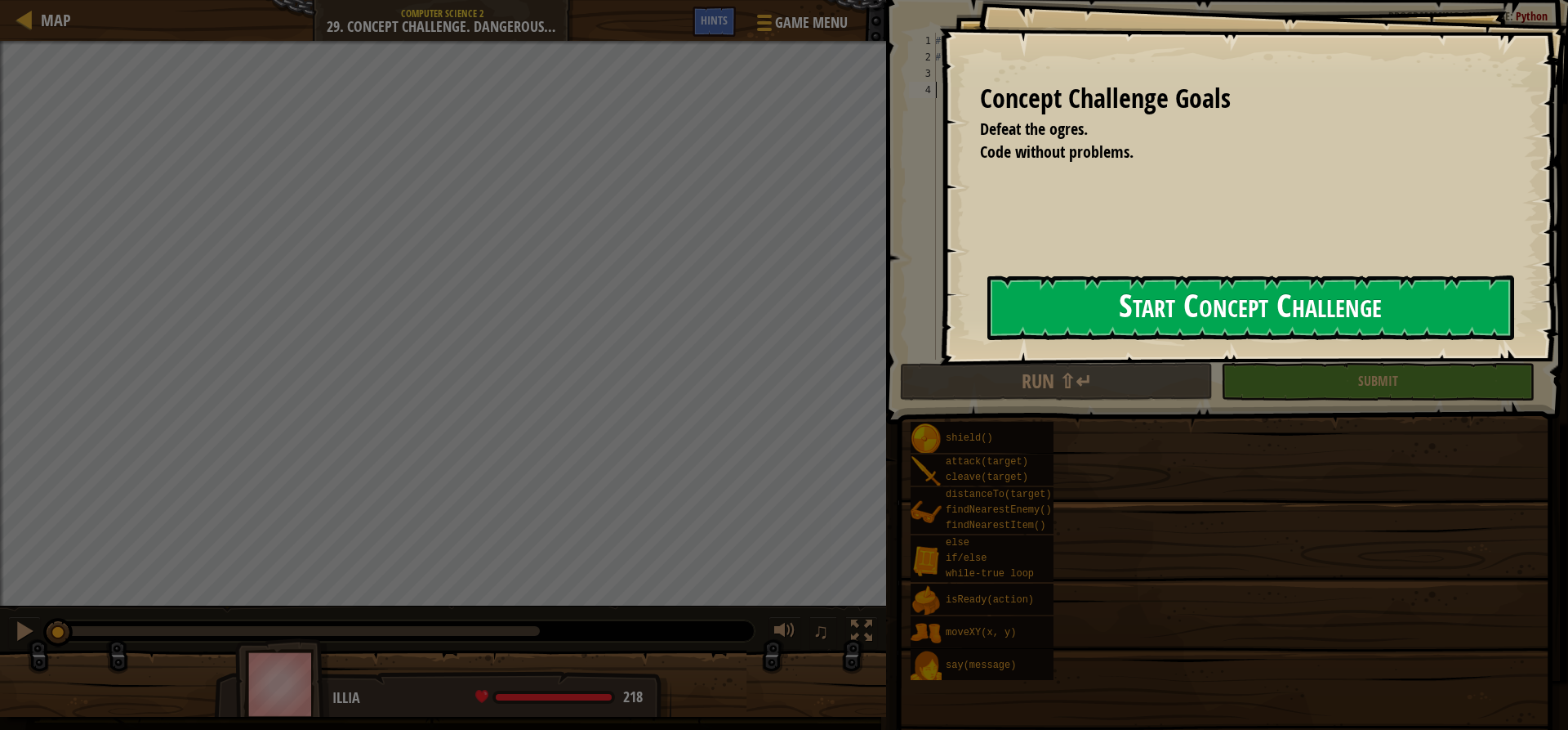
click at [1112, 294] on button "Start Concept Challenge" at bounding box center [1250, 308] width 527 height 64
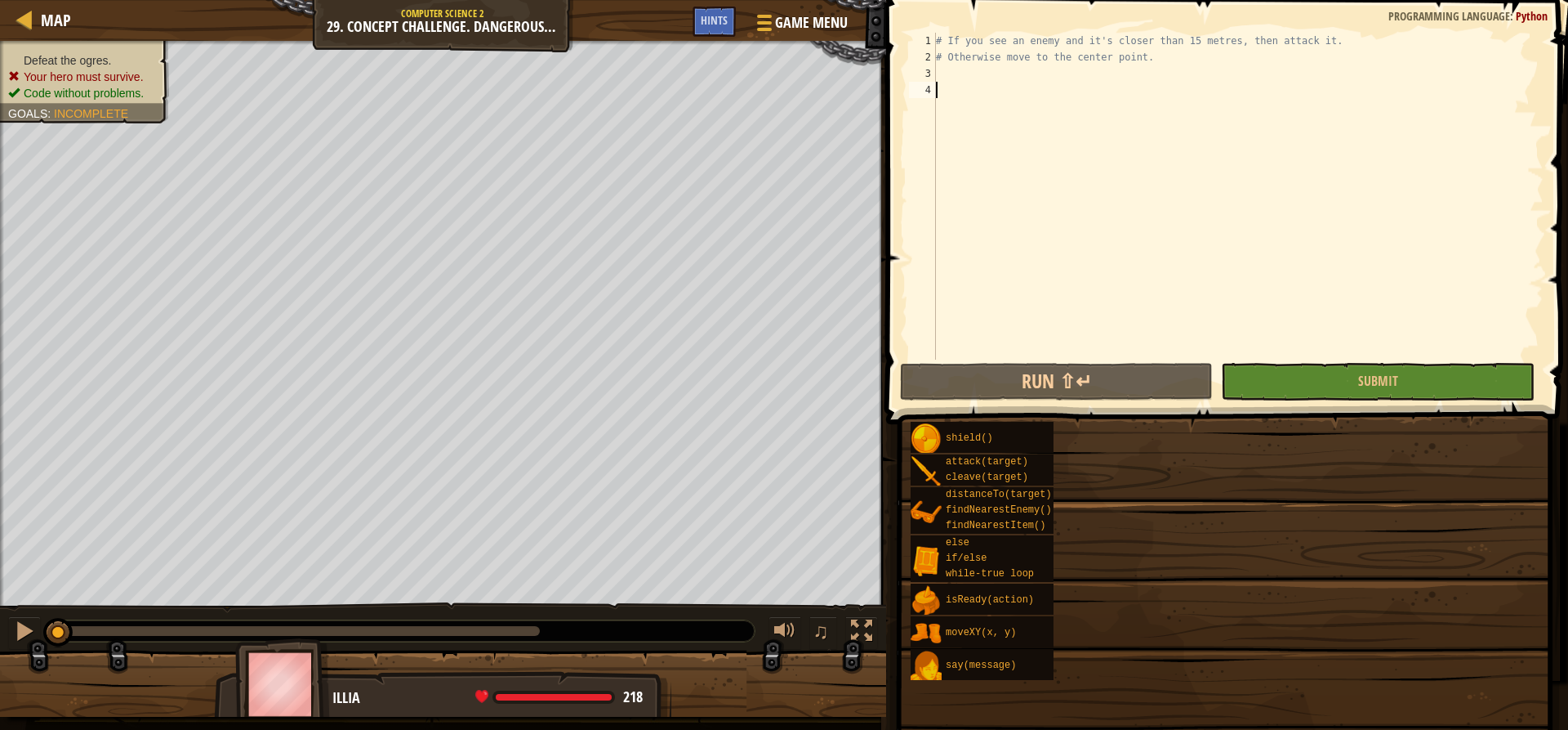
click at [886, 66] on div "Defeat the ogres. Your hero must survive. Code without problems. Goals : Incomp…" at bounding box center [443, 323] width 886 height 566
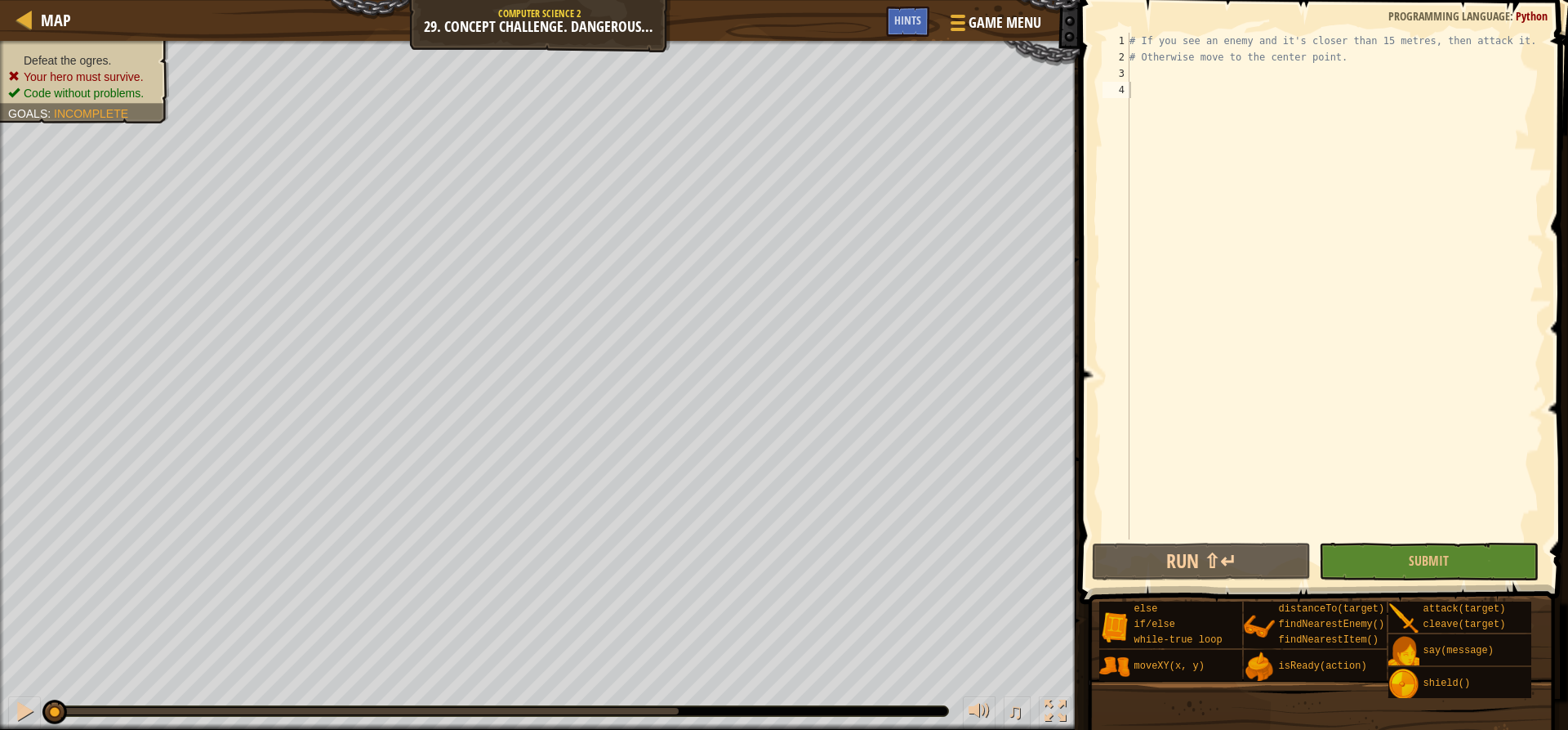
click at [1248, 74] on div "# If you see an enemy and it's closer than 15 metres, then attack it. # Otherwi…" at bounding box center [1335, 302] width 418 height 539
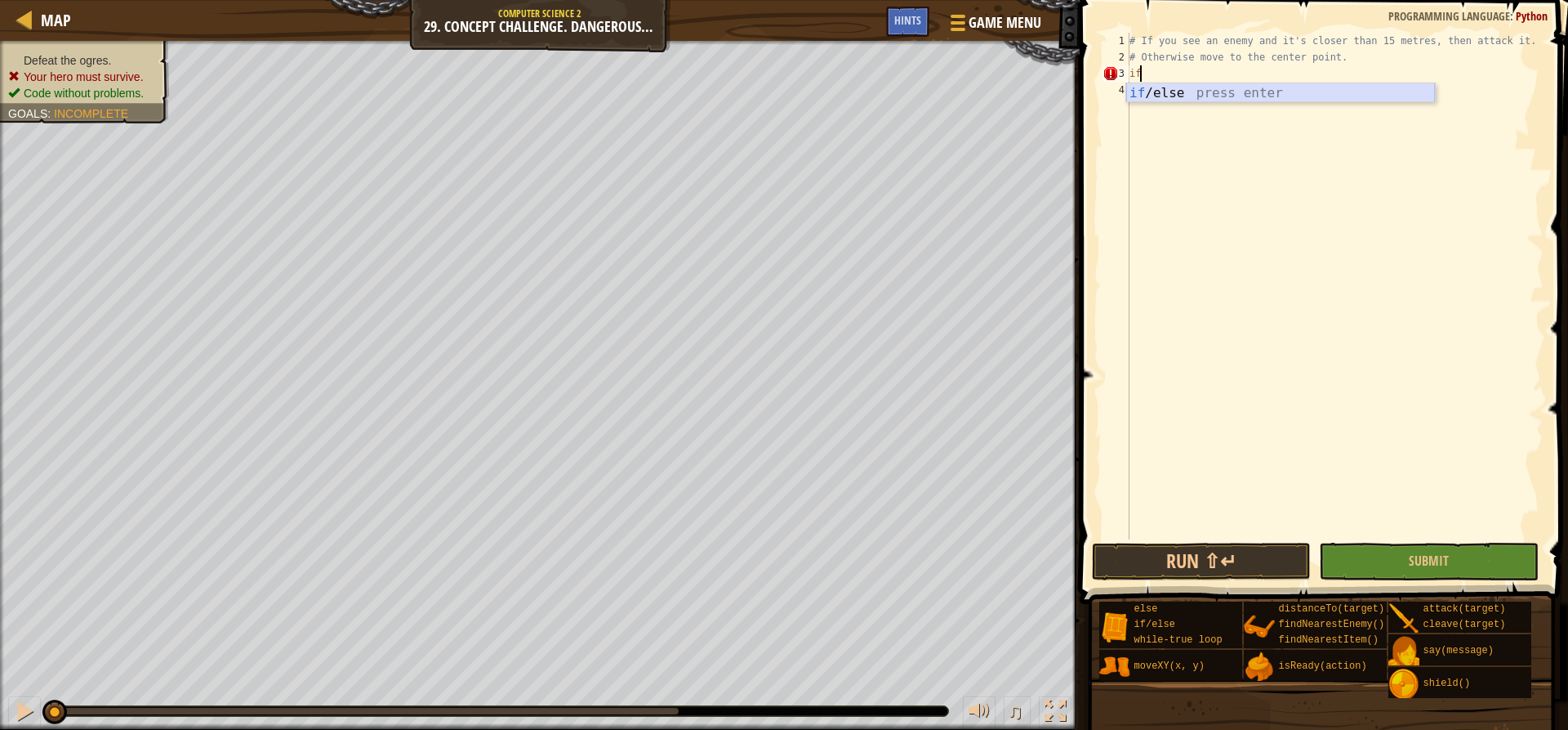
click at [1223, 87] on div "if /else press enter" at bounding box center [1281, 112] width 309 height 59
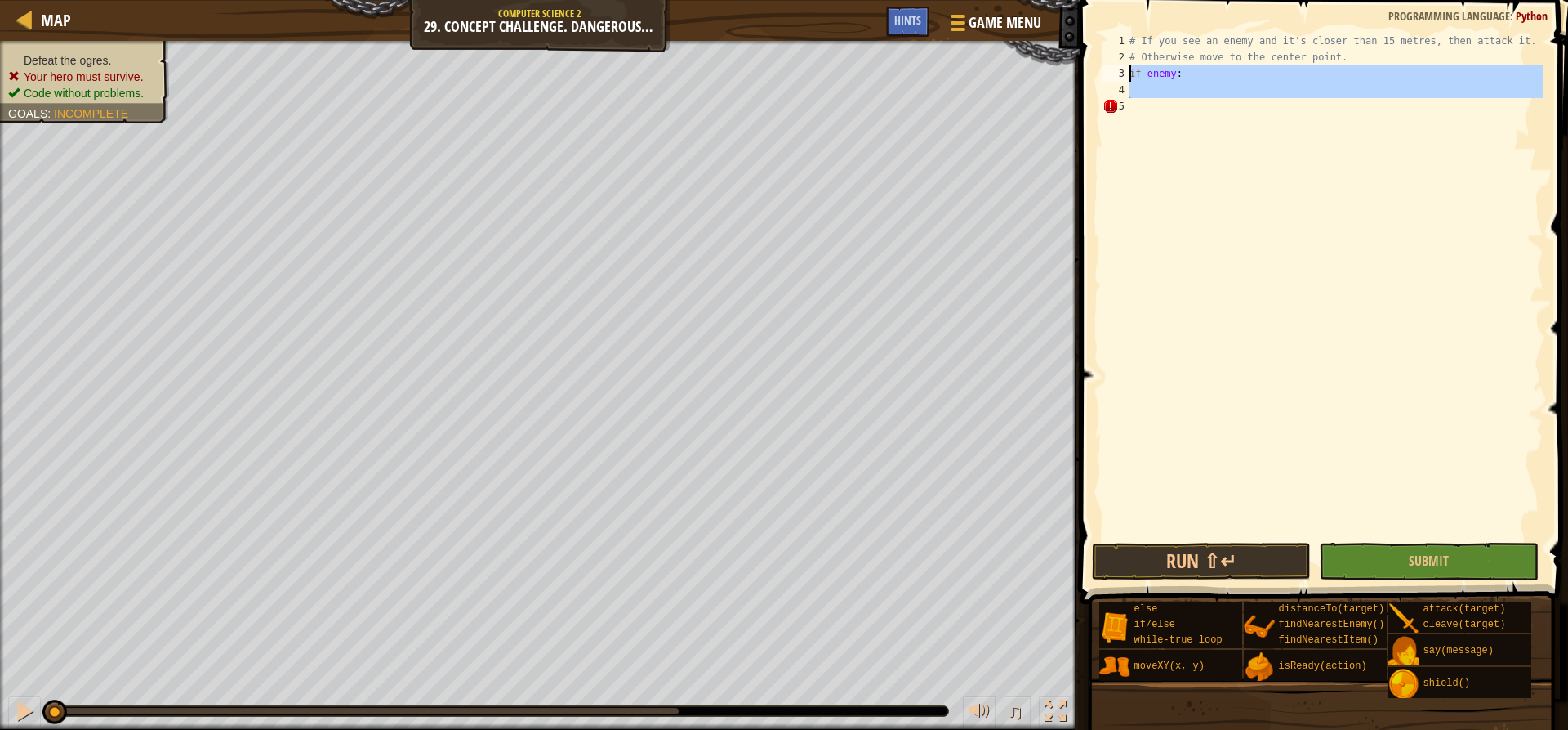
drag, startPoint x: 1198, startPoint y: 107, endPoint x: 1122, endPoint y: 65, distance: 86.8
click at [1122, 65] on div "if enemy: 1 2 3 4 5 # If you see an enemy and it's closer than 15 metres, then …" at bounding box center [1321, 287] width 444 height 507
type textarea "if enemy:"
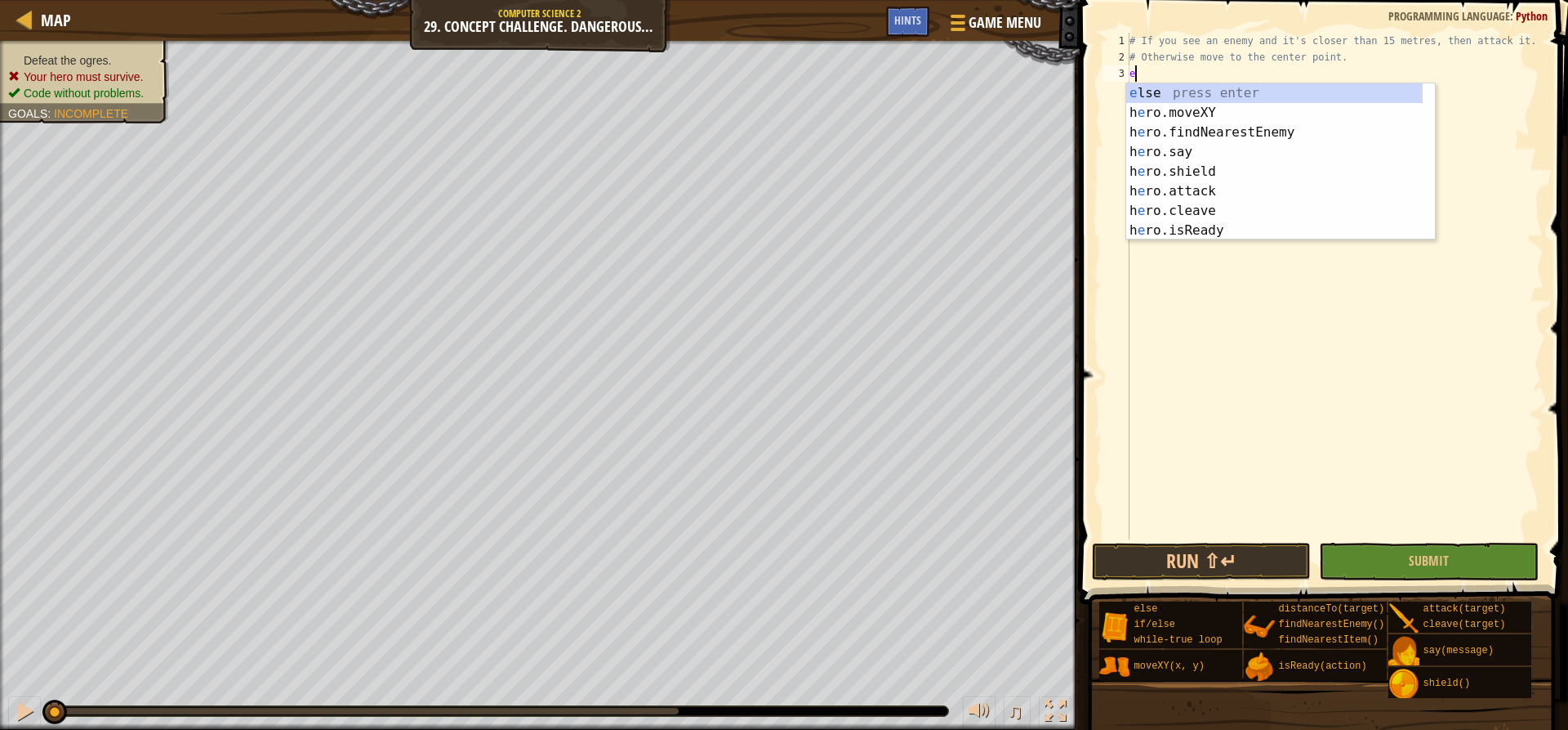
type textarea "en"
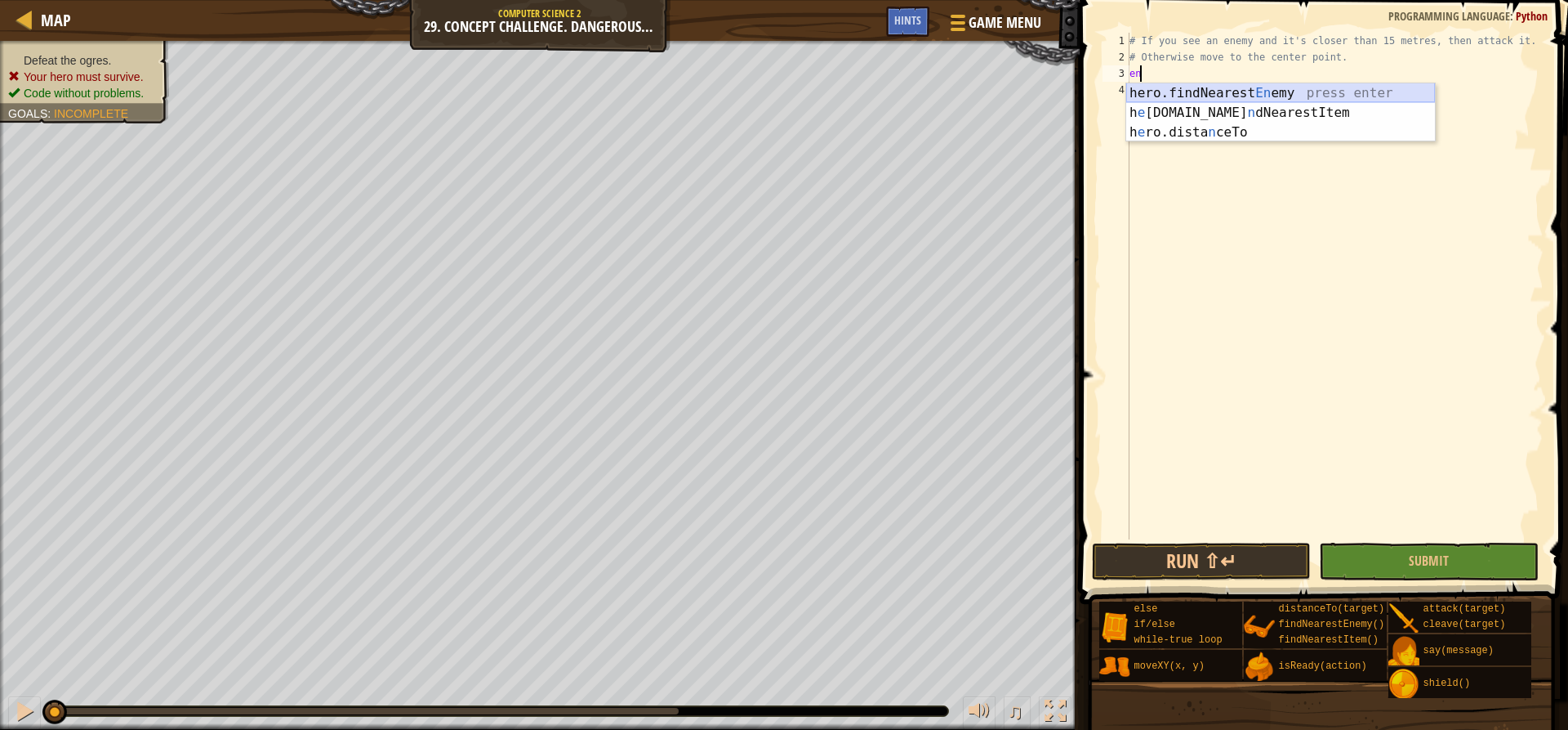
click at [1197, 83] on div "hero.findNearest En emy press enter h e [DOMAIN_NAME] n dNearestItem press ente…" at bounding box center [1281, 132] width 309 height 98
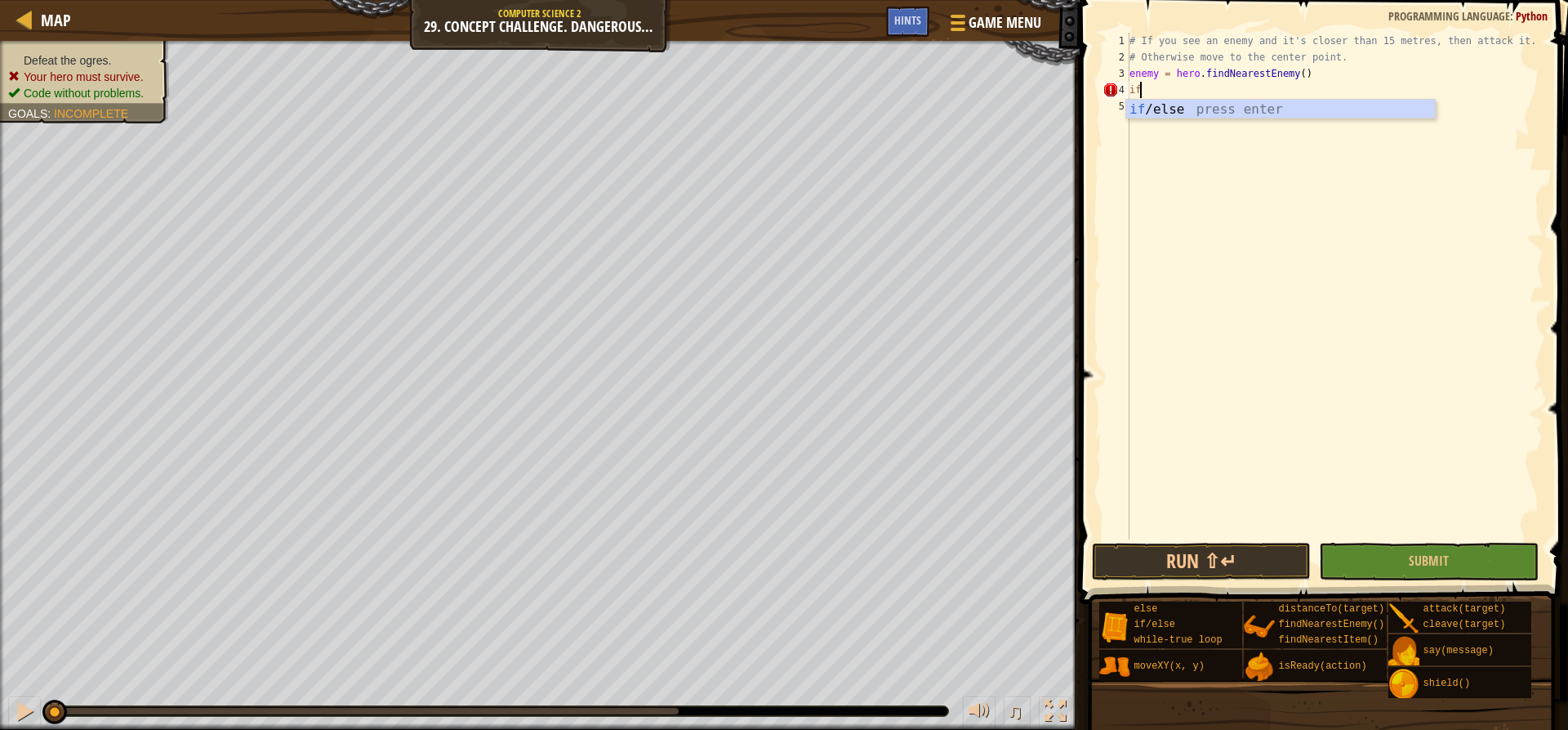
click at [1215, 107] on div "if /else press enter" at bounding box center [1281, 129] width 309 height 59
type textarea "if distance<15:"
click at [1215, 105] on div "# If you see an enemy and it's closer than 15 metres, then attack it. # Otherwi…" at bounding box center [1335, 302] width 418 height 539
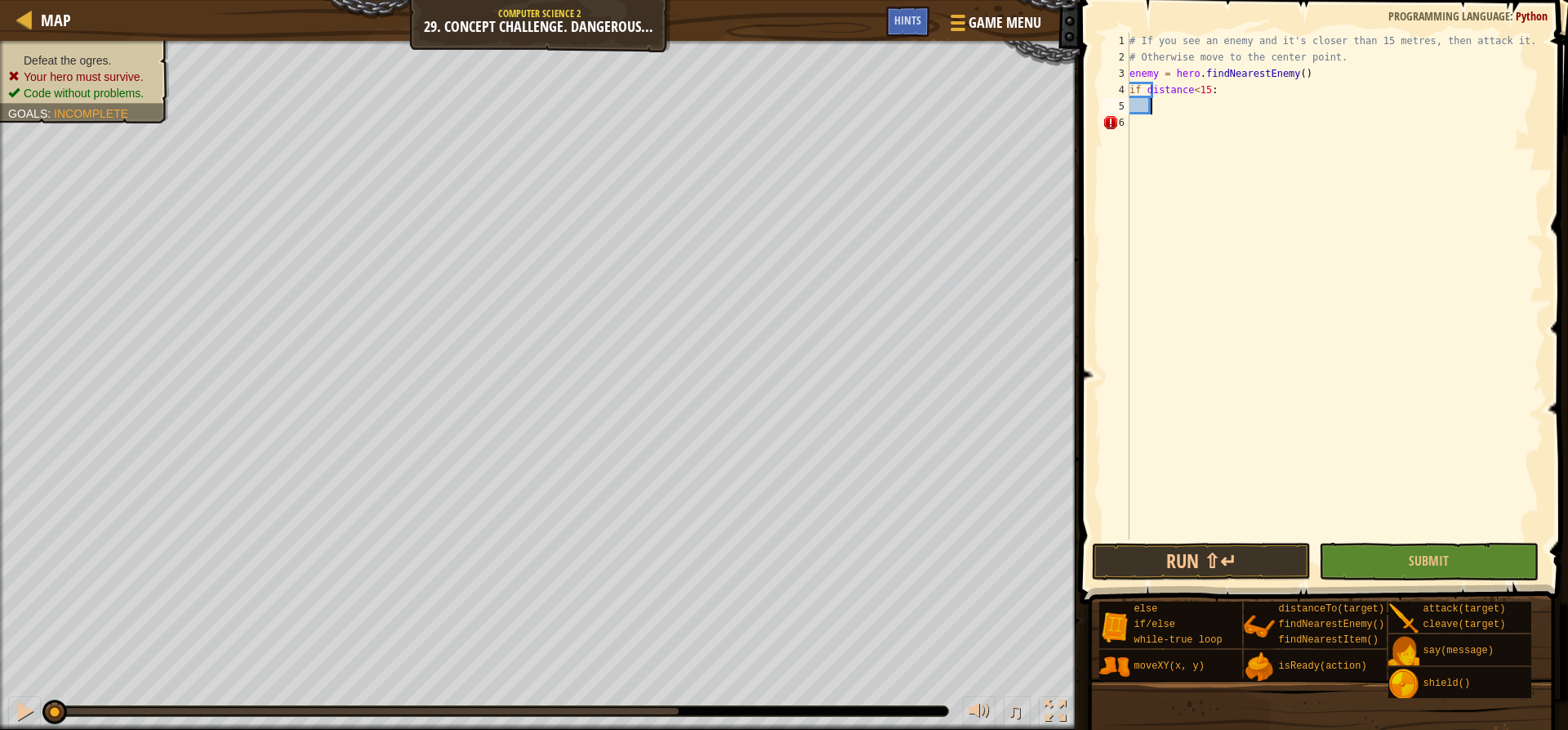
click at [1215, 84] on div "# If you see an enemy and it's closer than 15 metres, then attack it. # Otherwi…" at bounding box center [1335, 302] width 418 height 539
type textarea "if distance<15:"
click at [1207, 102] on div "# If you see an enemy and it's closer than 15 metres, then attack it. # Otherwi…" at bounding box center [1335, 302] width 418 height 539
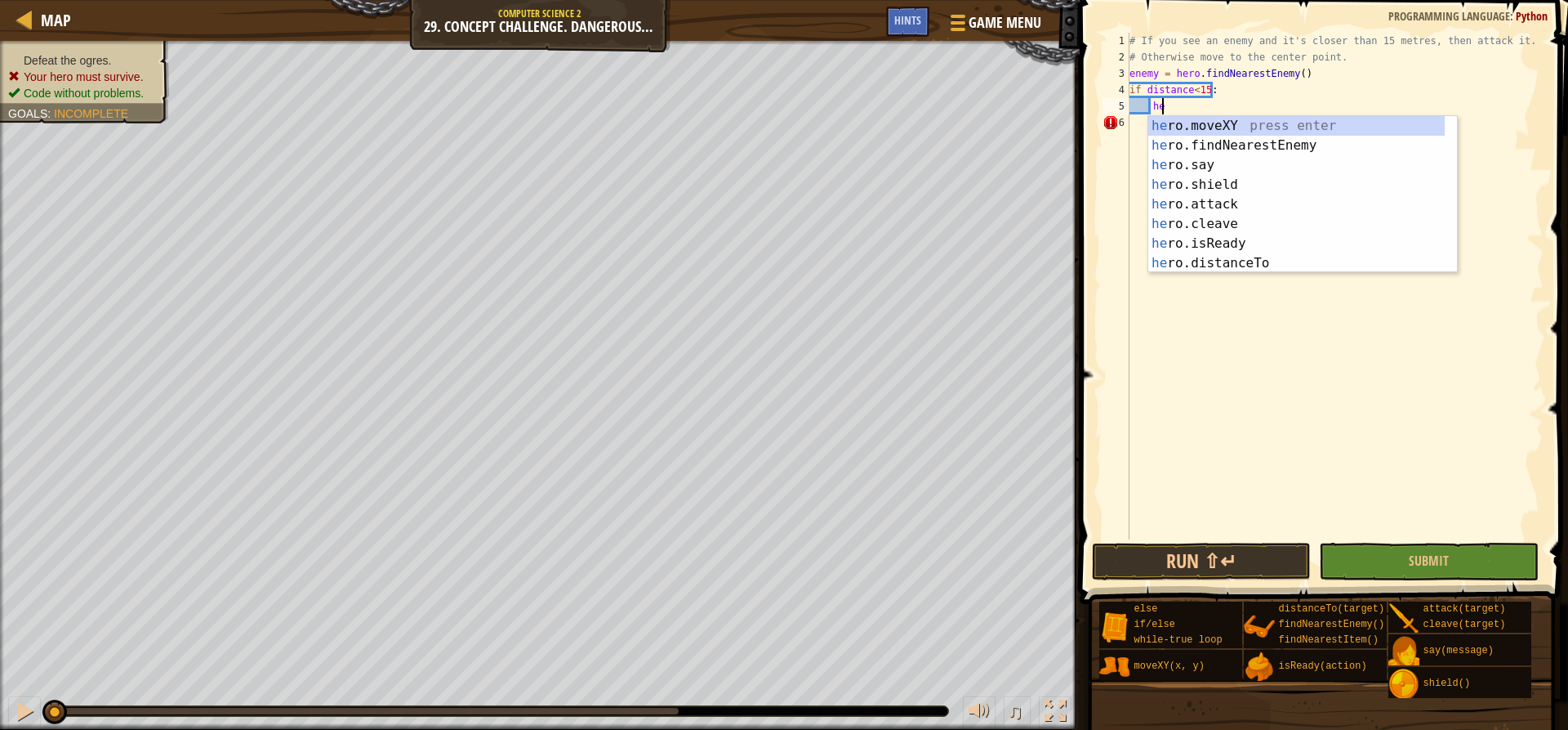
scroll to position [7, 2]
click at [1197, 198] on div "hero .moveXY press enter hero .findNearestEnemy press enter hero .say press ent…" at bounding box center [1296, 215] width 296 height 197
type textarea "hero.attack(enemy)"
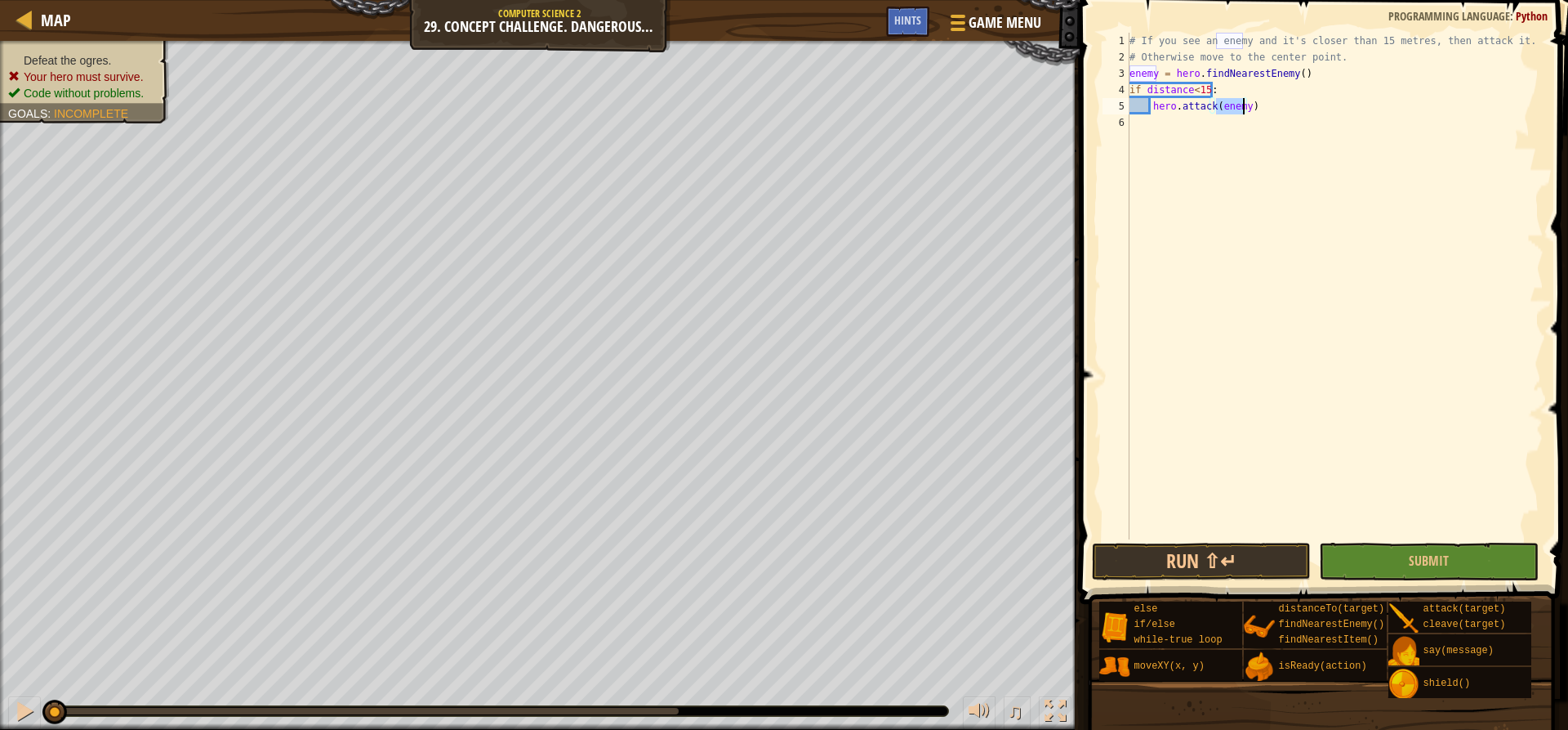
click at [1265, 99] on div "# If you see an enemy and it's closer than 15 metres, then attack it. # Otherwi…" at bounding box center [1335, 302] width 418 height 539
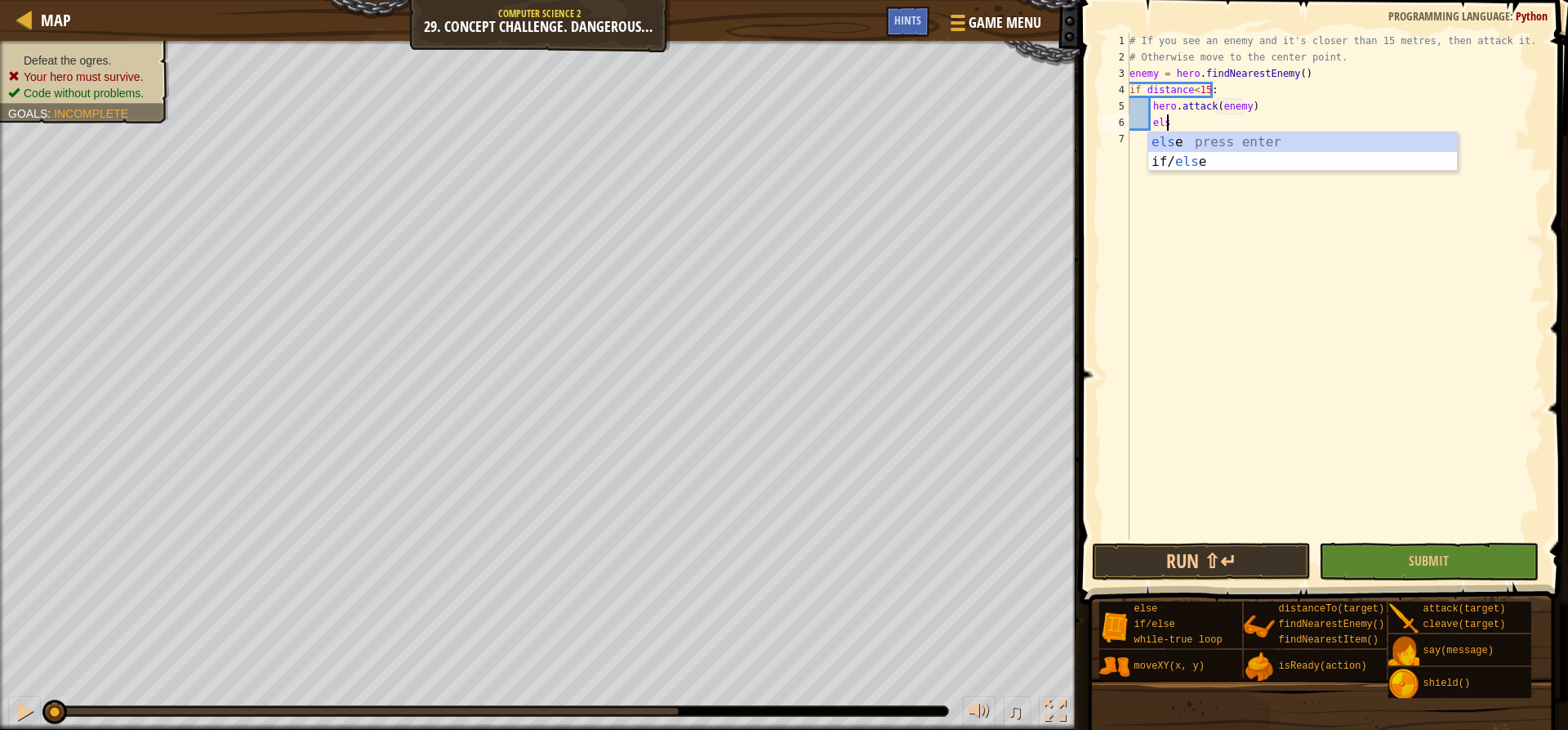
type textarea "else"
click at [1187, 145] on div "else press enter if/ else press enter" at bounding box center [1302, 171] width 309 height 78
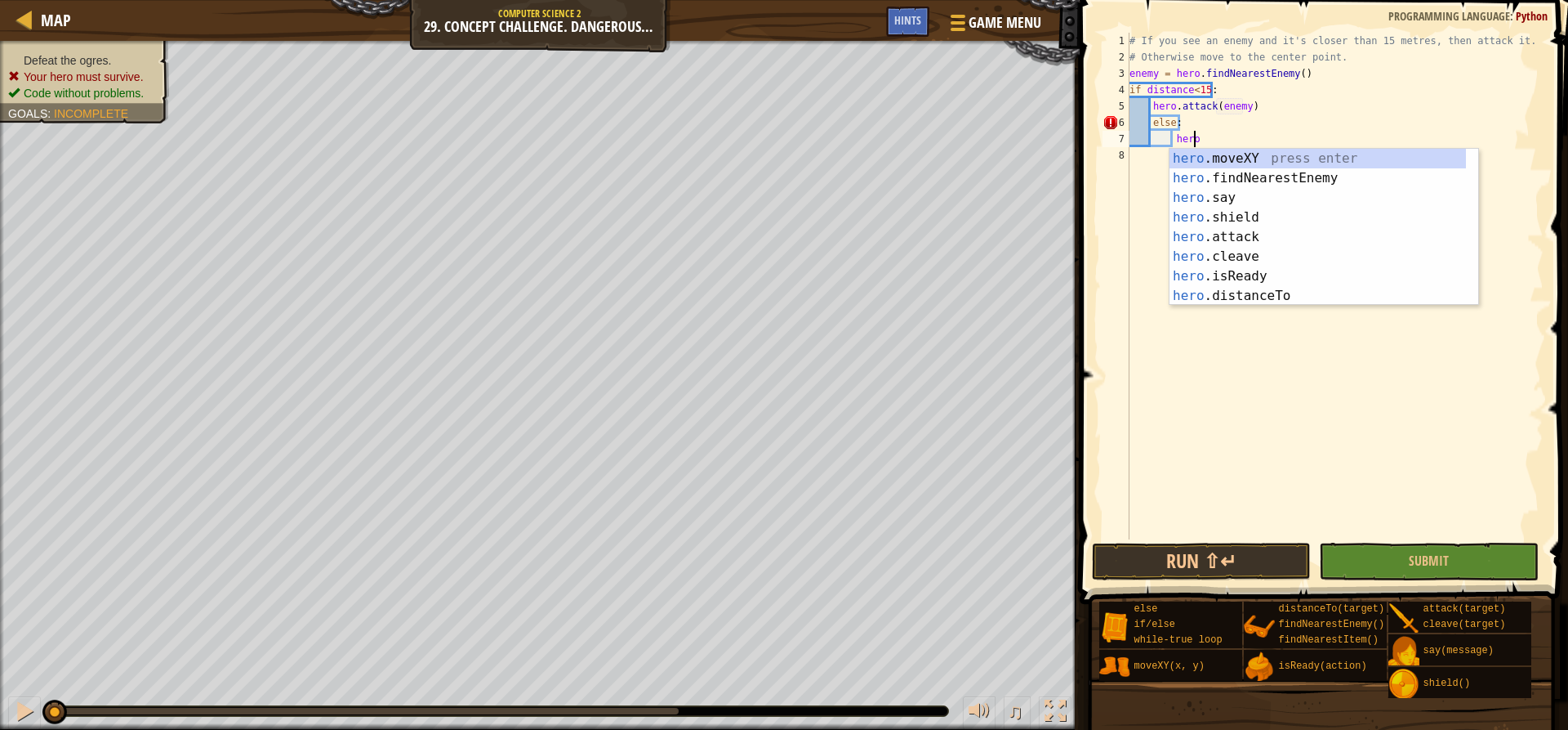
scroll to position [7, 5]
click at [1205, 161] on div "hero .moveXY press enter hero .findNearestEnemy press enter hero .say press ent…" at bounding box center [1317, 247] width 296 height 197
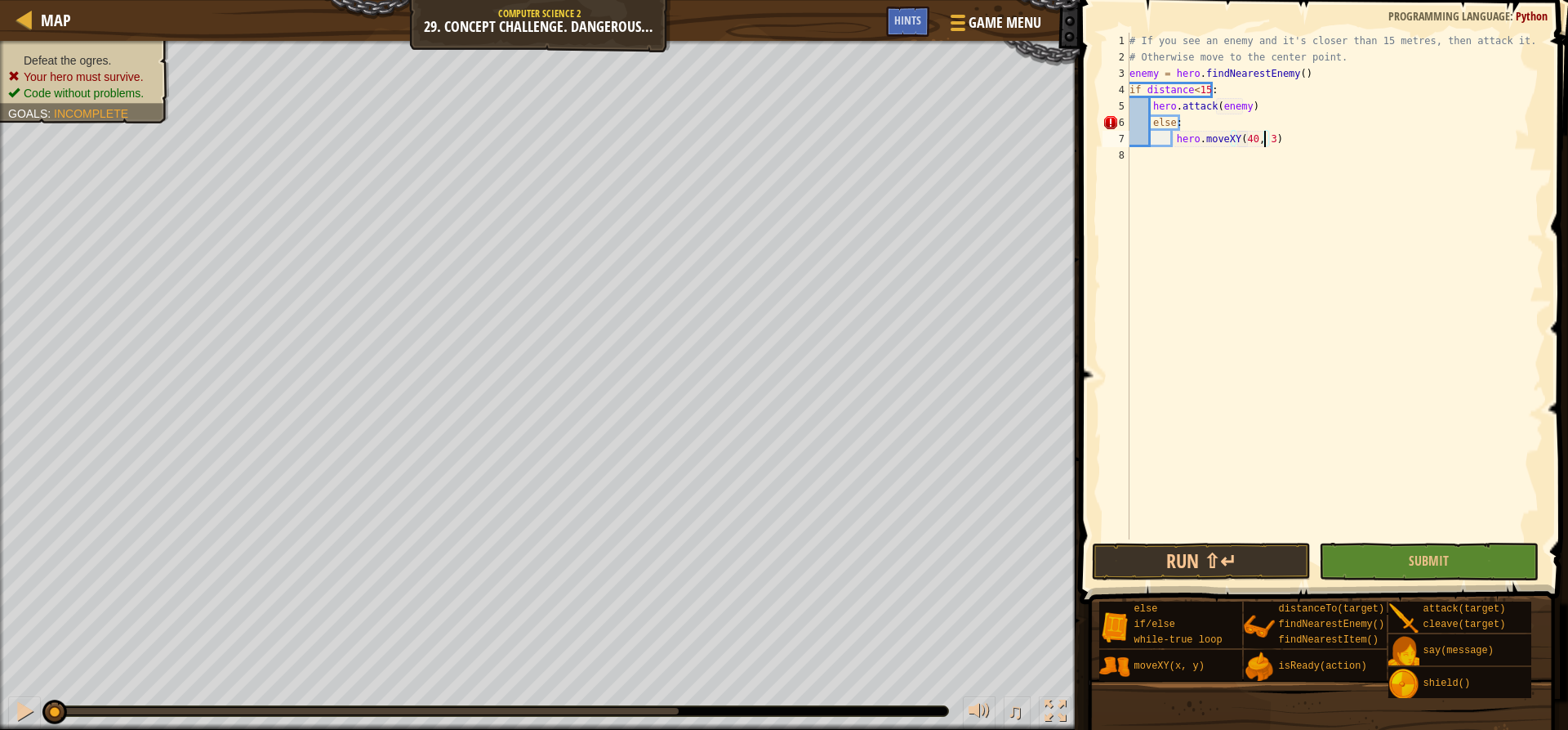
scroll to position [7, 12]
click at [1418, 565] on span "Submit" at bounding box center [1429, 561] width 40 height 18
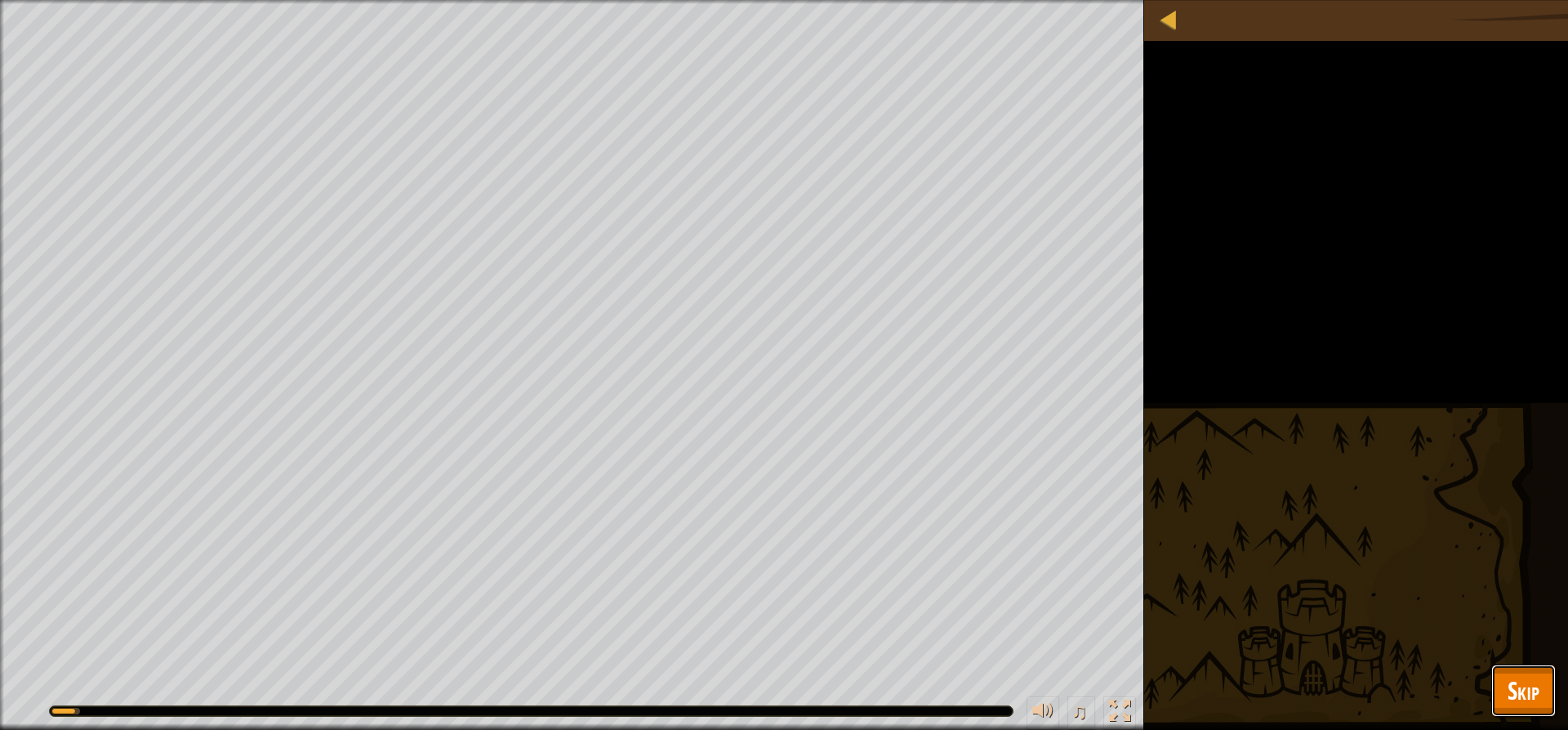
click at [1545, 680] on button "Skip" at bounding box center [1523, 690] width 64 height 52
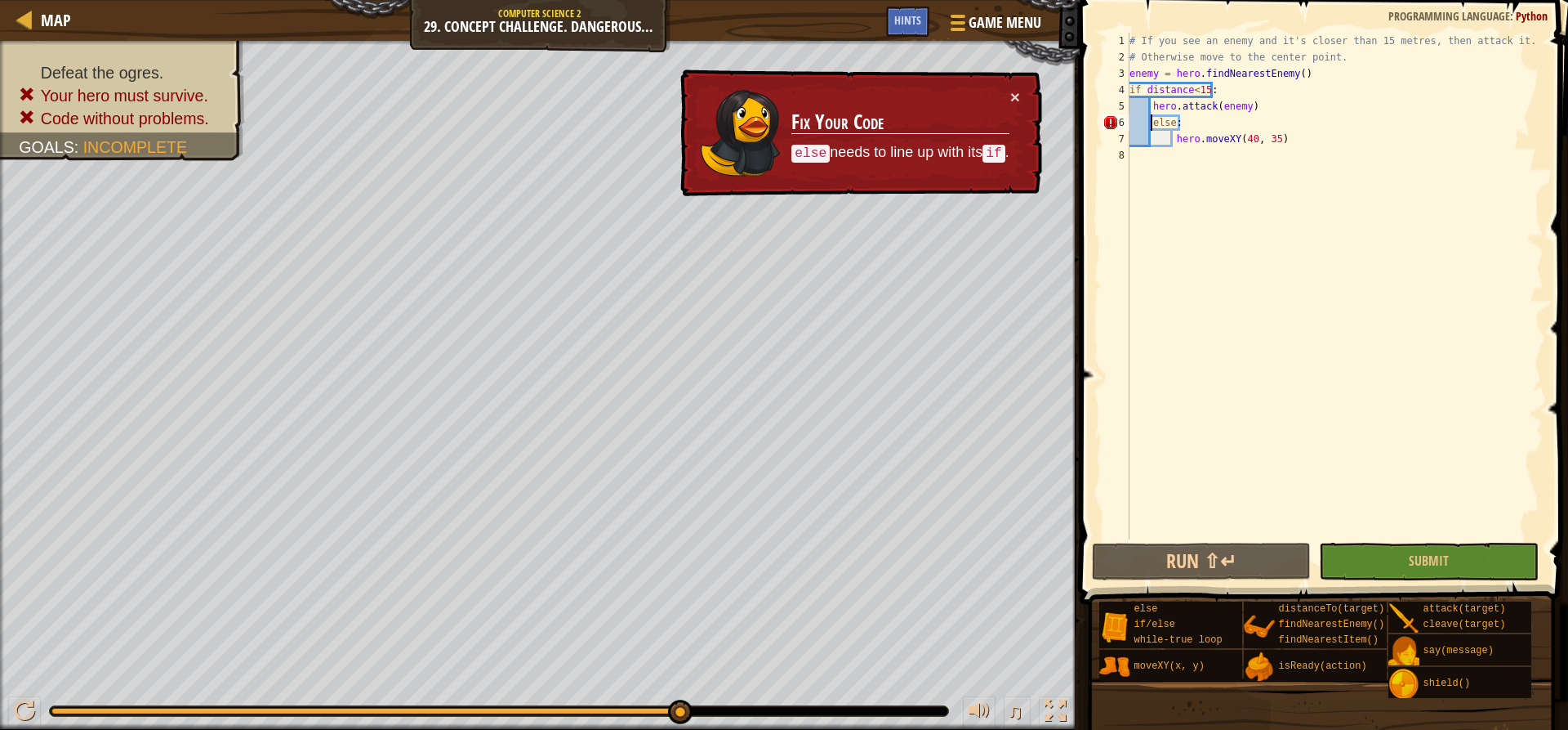
click at [1149, 126] on div "# If you see an enemy and it's closer than 15 metres, then attack it. # Otherwi…" at bounding box center [1335, 302] width 418 height 539
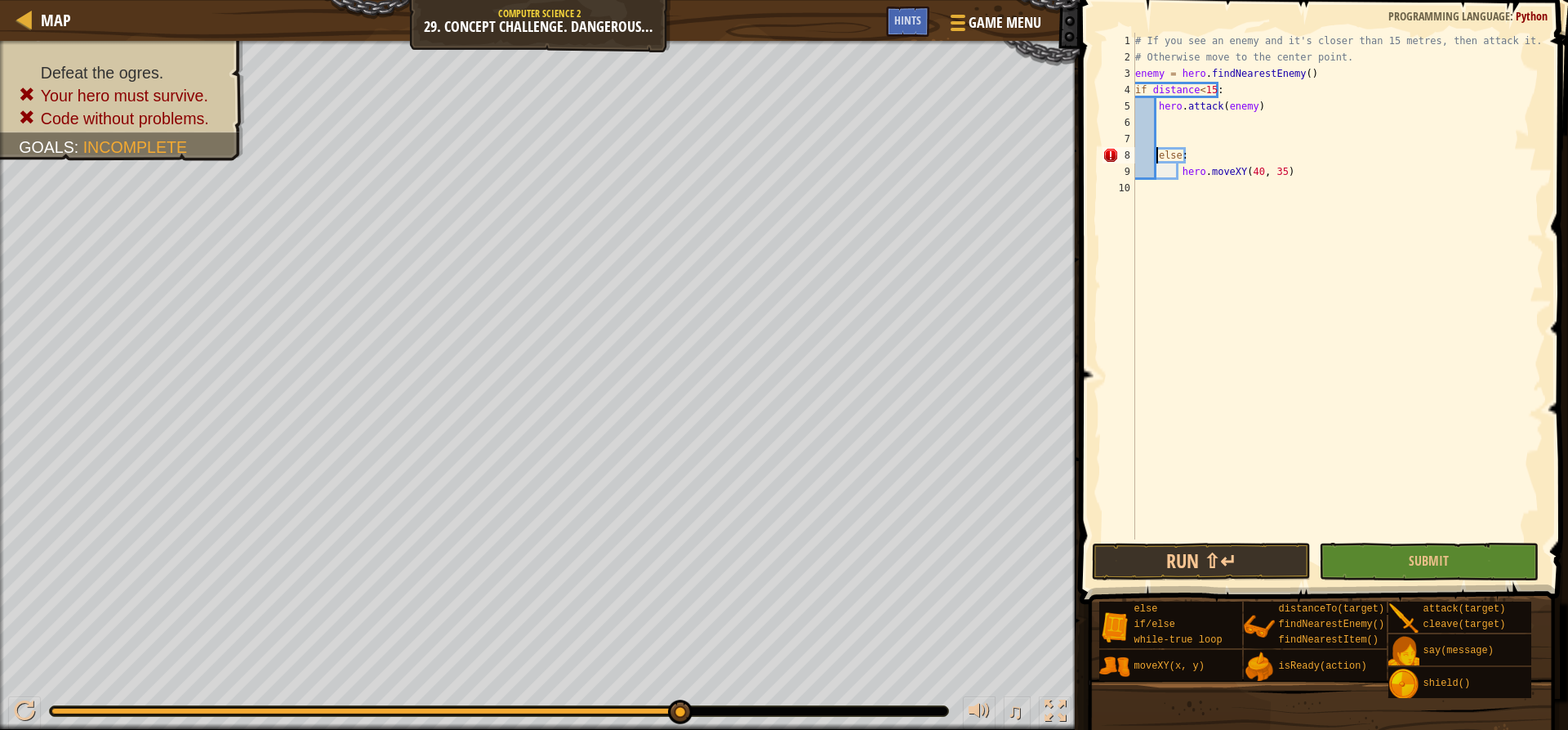
scroll to position [7, 2]
click at [1424, 569] on span "Submit" at bounding box center [1429, 561] width 40 height 18
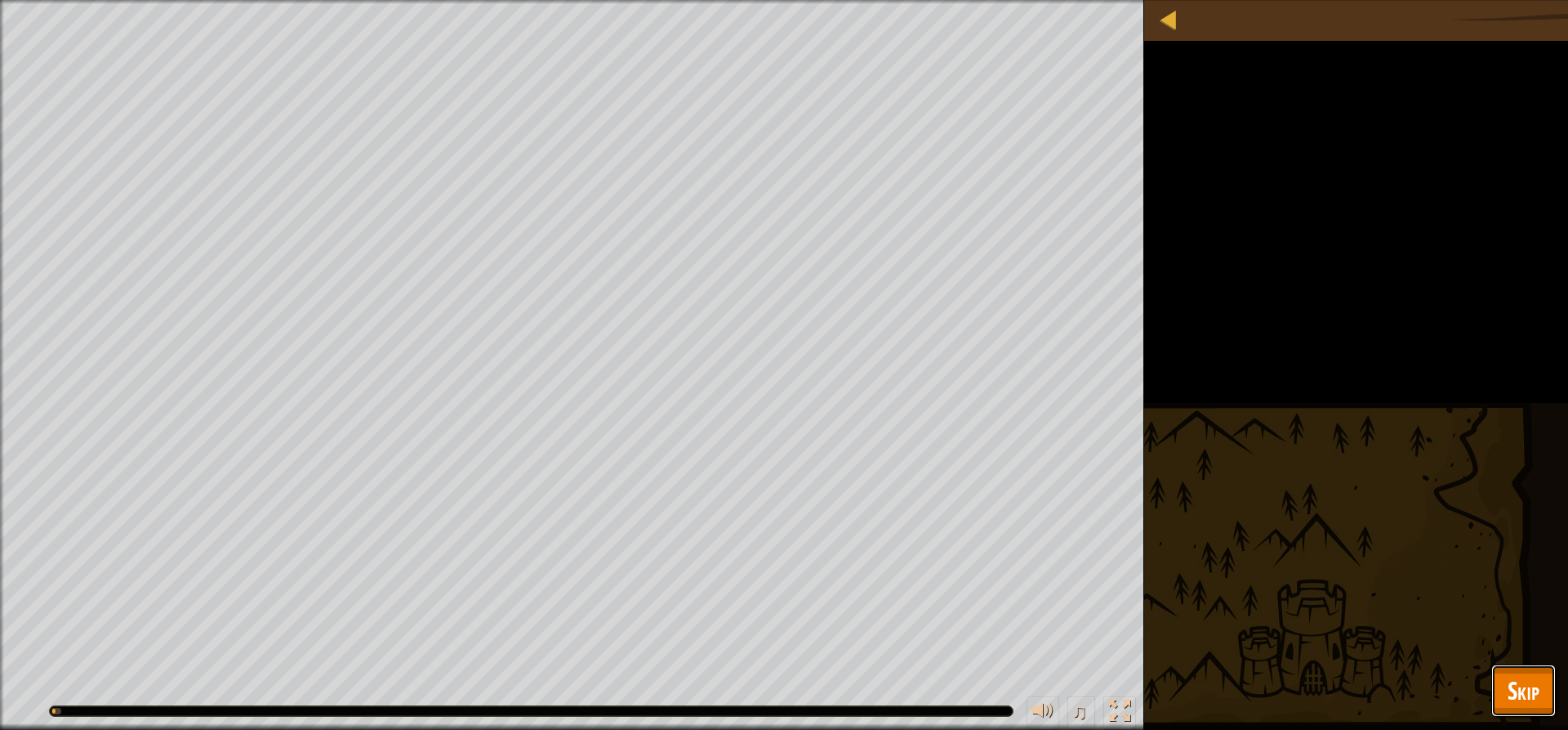
click at [1537, 678] on span "Skip" at bounding box center [1523, 690] width 32 height 34
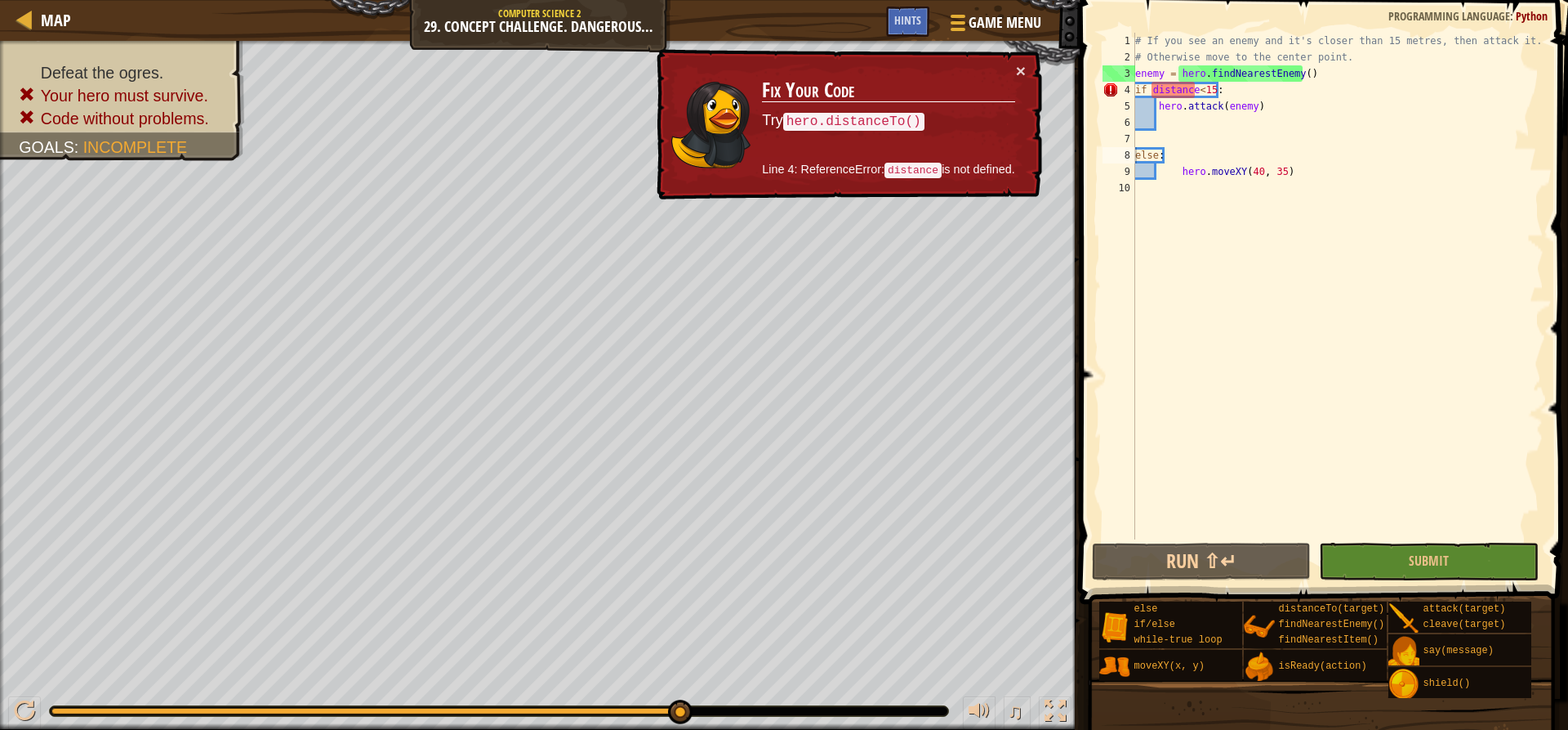
type textarea "enemy = hero.findNearestEnemy()"
click at [1312, 65] on div "# If you see an enemy and it's closer than 15 metres, then attack it. # Otherwi…" at bounding box center [1338, 302] width 412 height 539
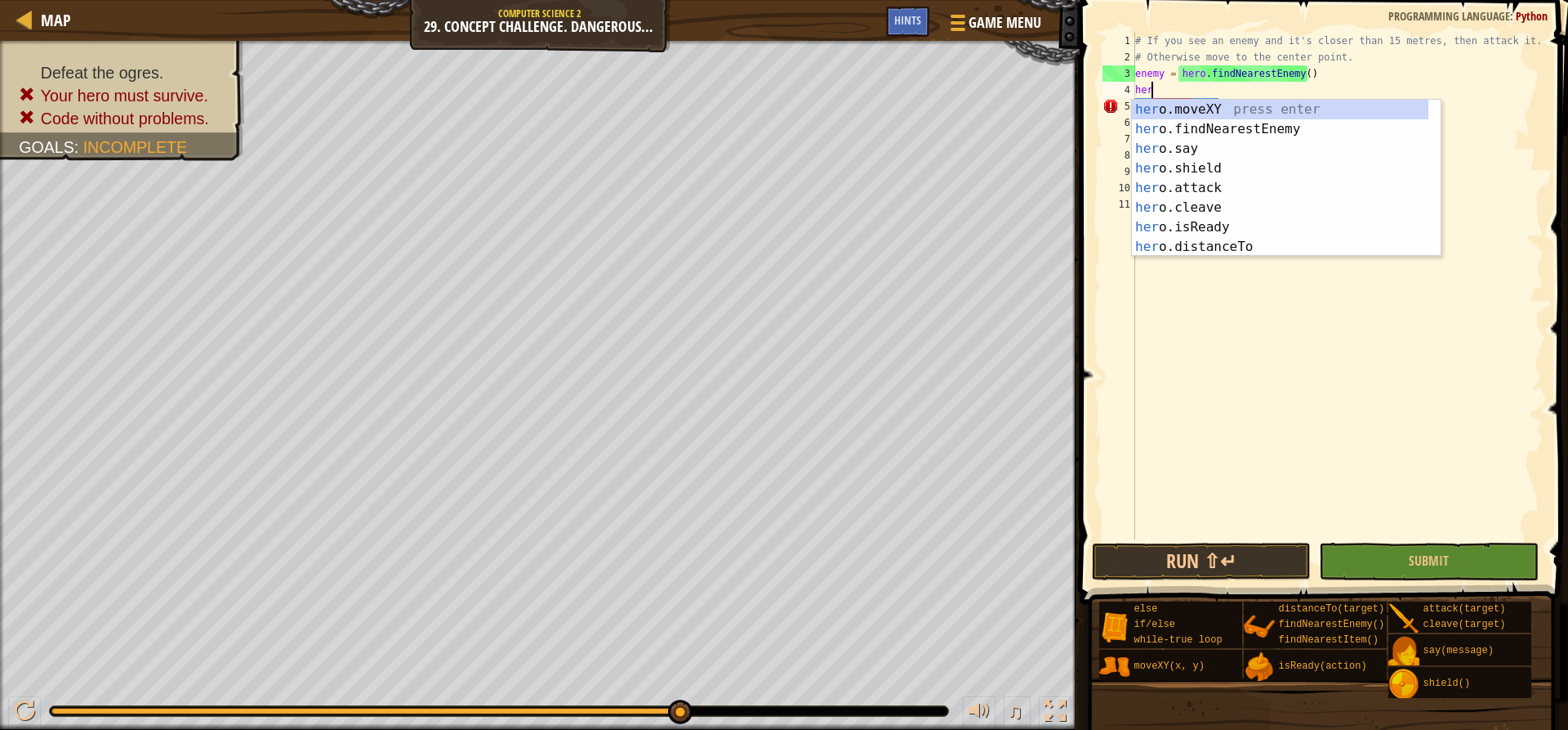
scroll to position [7, 1]
click at [1265, 238] on div "hero .moveXY press enter hero .findNearestEnemy press enter hero .say press ent…" at bounding box center [1280, 198] width 296 height 197
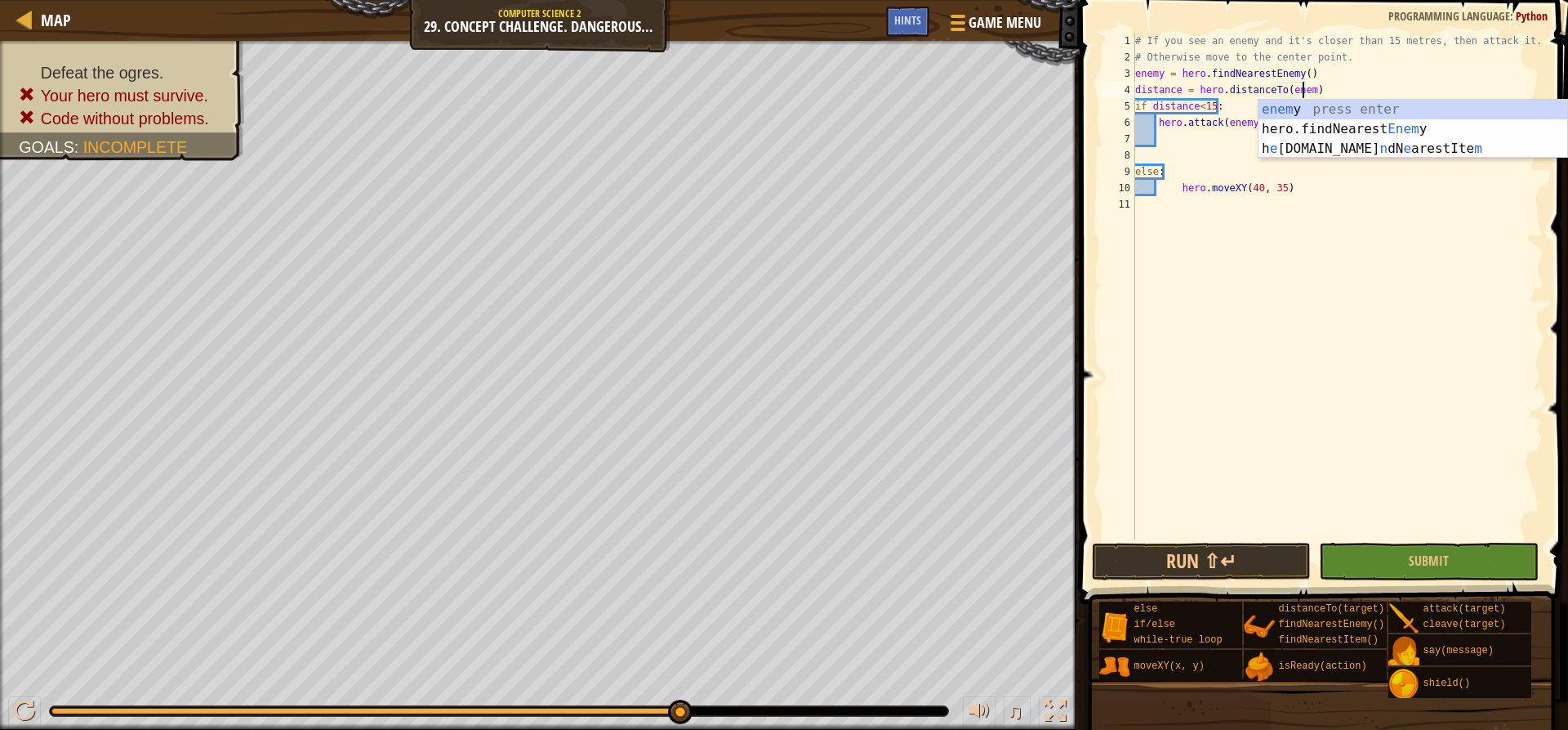
scroll to position [7, 14]
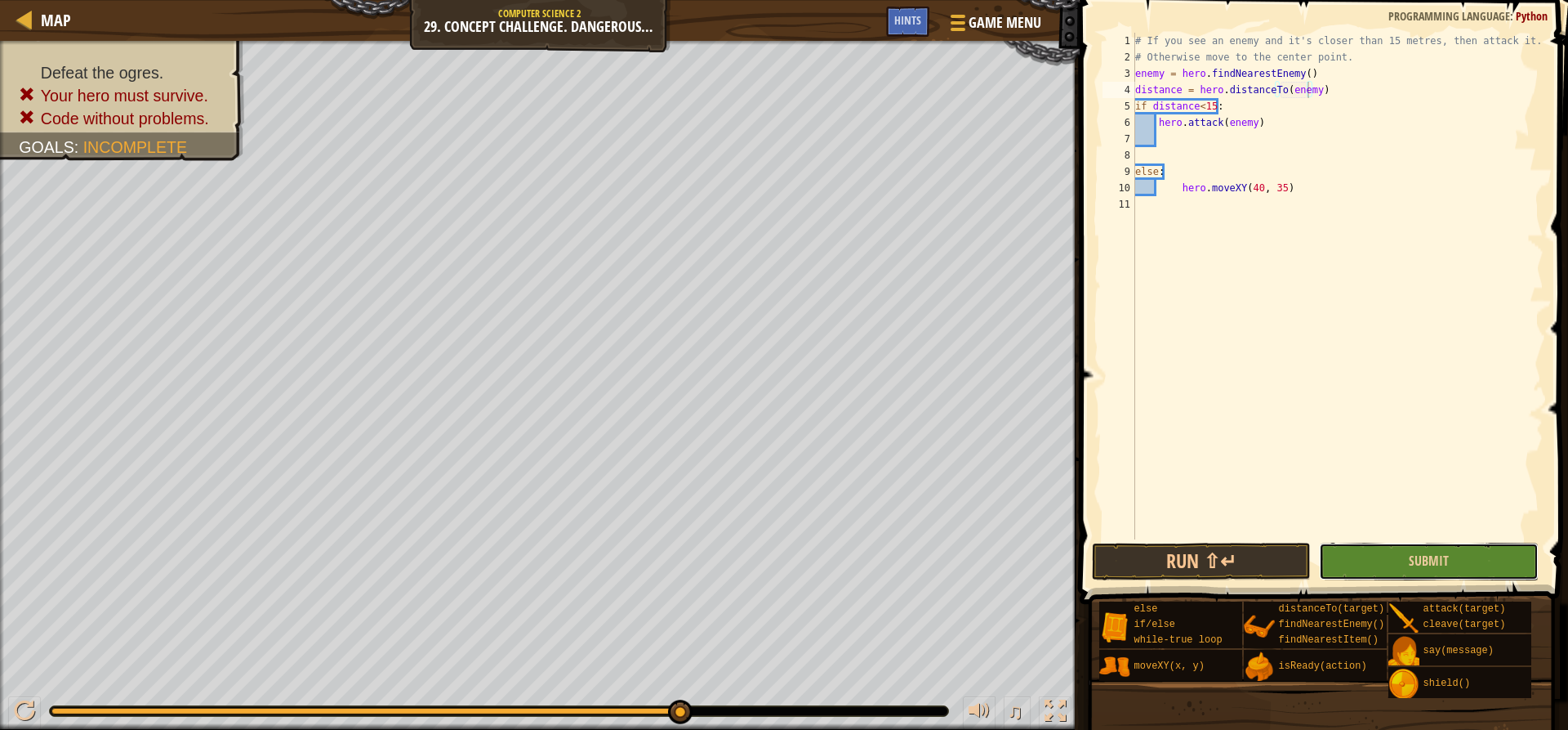
click at [1358, 559] on button "Submit" at bounding box center [1428, 562] width 219 height 38
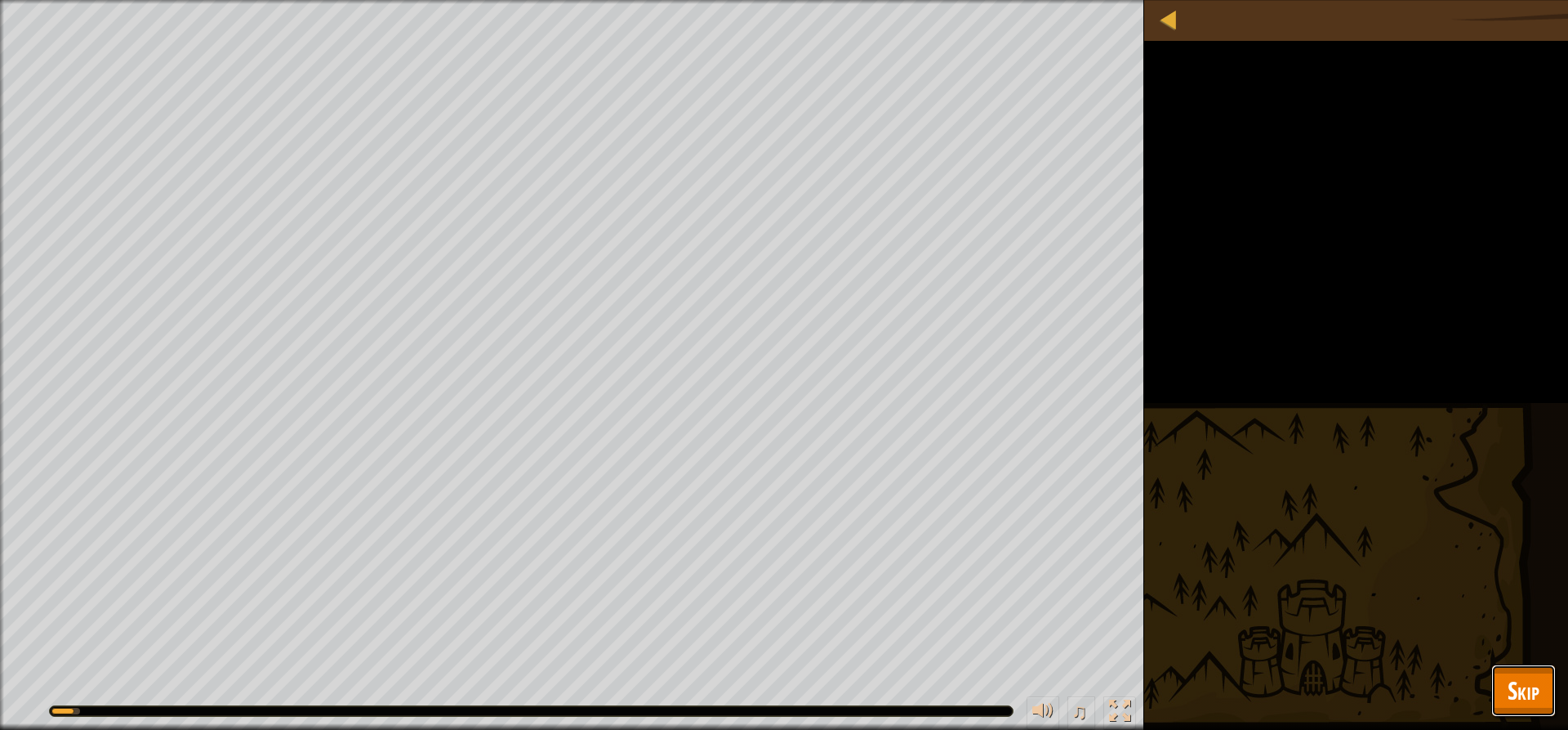
click at [1537, 677] on span "Skip" at bounding box center [1523, 690] width 32 height 34
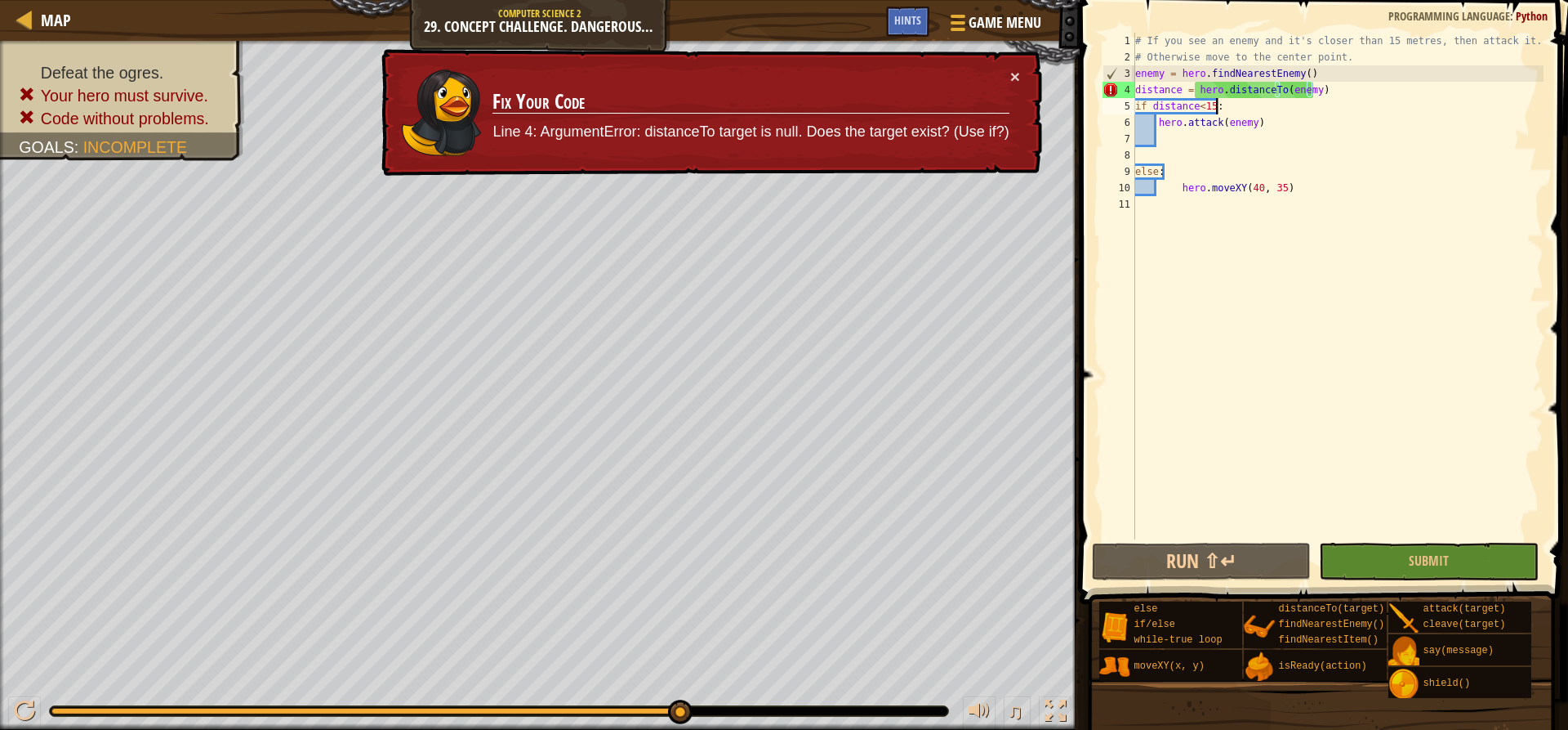
click at [1273, 110] on div "# If you see an enemy and it's closer than 15 metres, then attack it. # Otherwi…" at bounding box center [1338, 302] width 412 height 539
click at [1228, 170] on div "# If you see an enemy and it's closer than 15 metres, then attack it. # Otherwi…" at bounding box center [1338, 302] width 412 height 539
type textarea "else:"
click at [1215, 138] on div "# If you see an enemy and it's closer than 15 metres, then attack it. # Otherwi…" at bounding box center [1338, 302] width 412 height 539
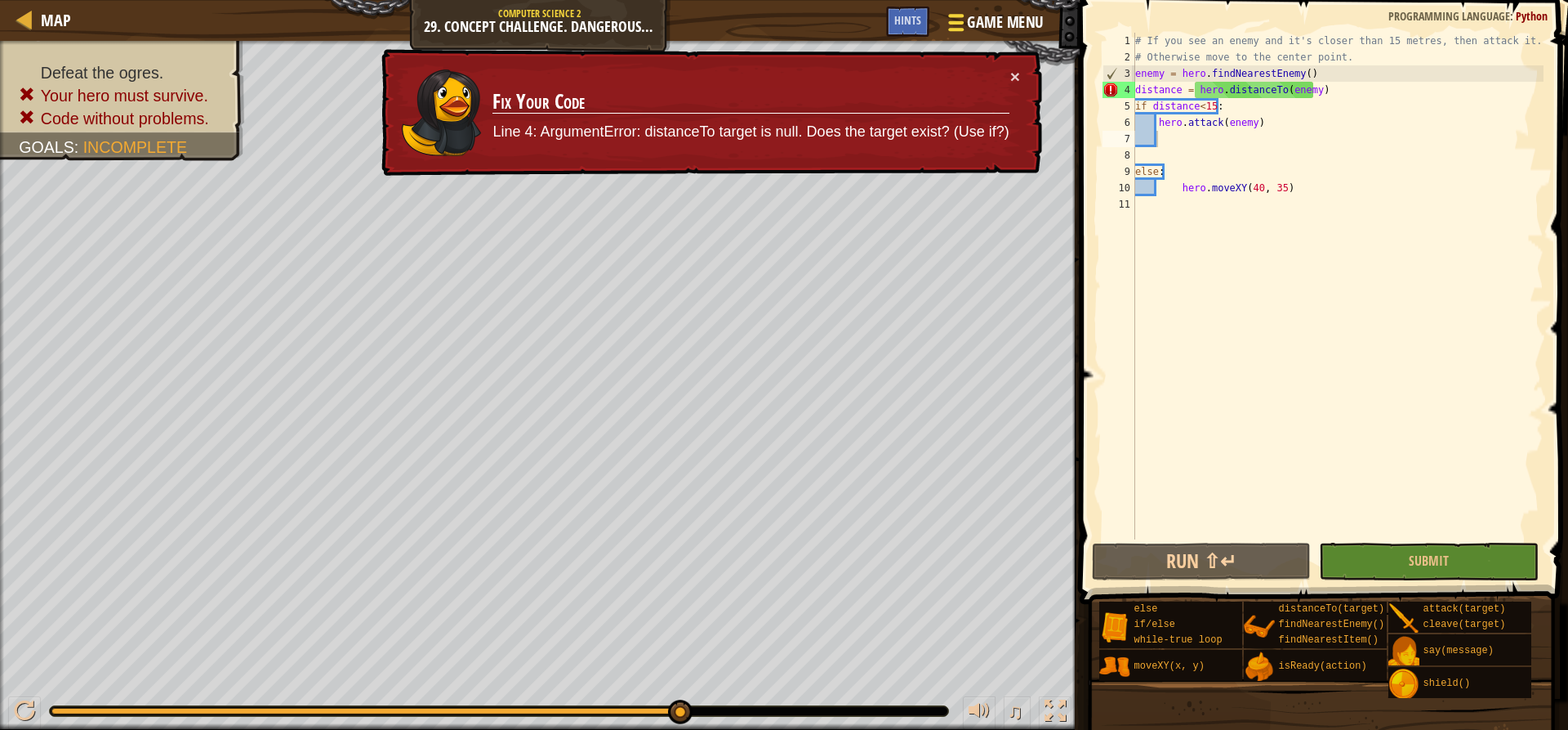
click at [989, 31] on span "Game Menu" at bounding box center [1006, 22] width 76 height 22
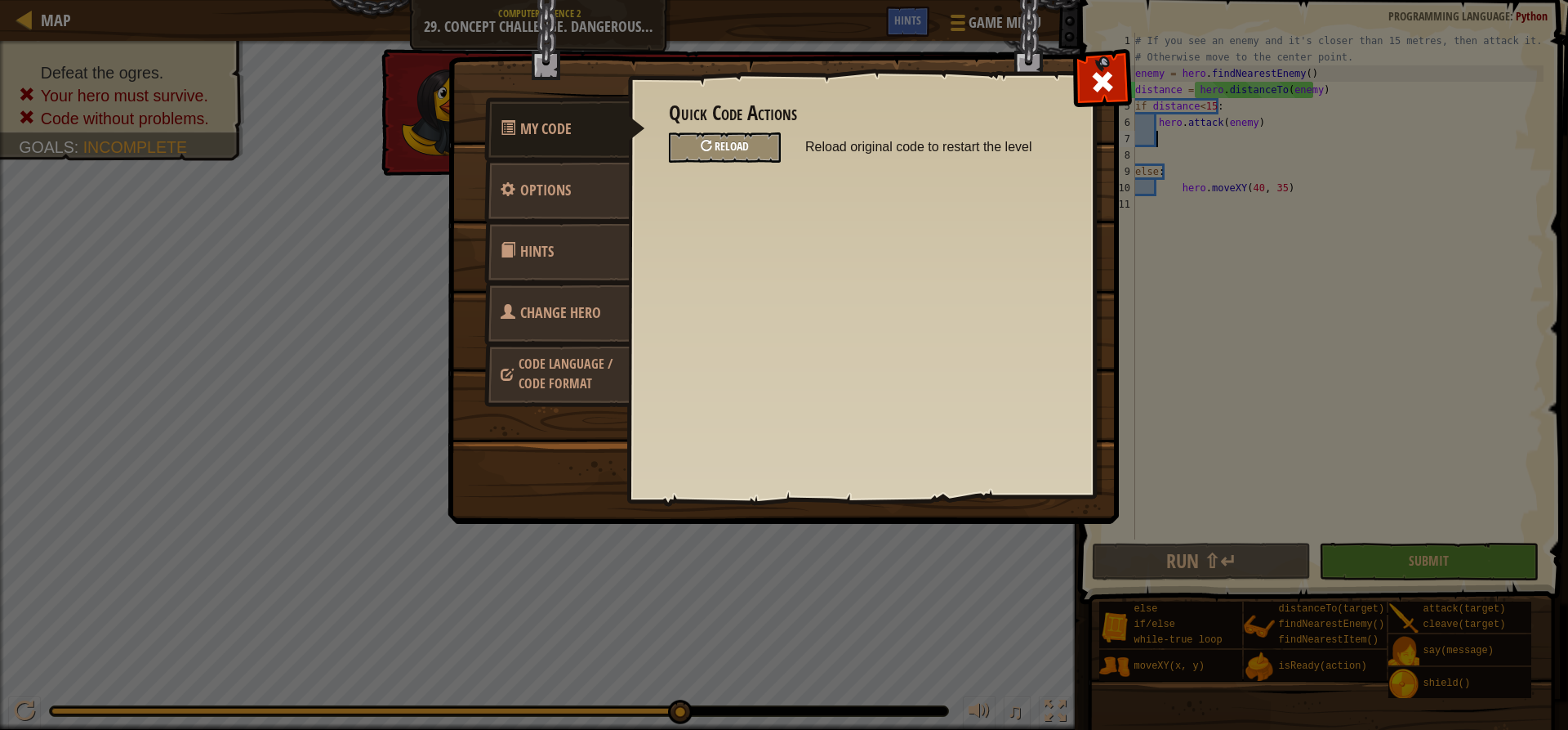
click at [710, 141] on div at bounding box center [706, 145] width 12 height 12
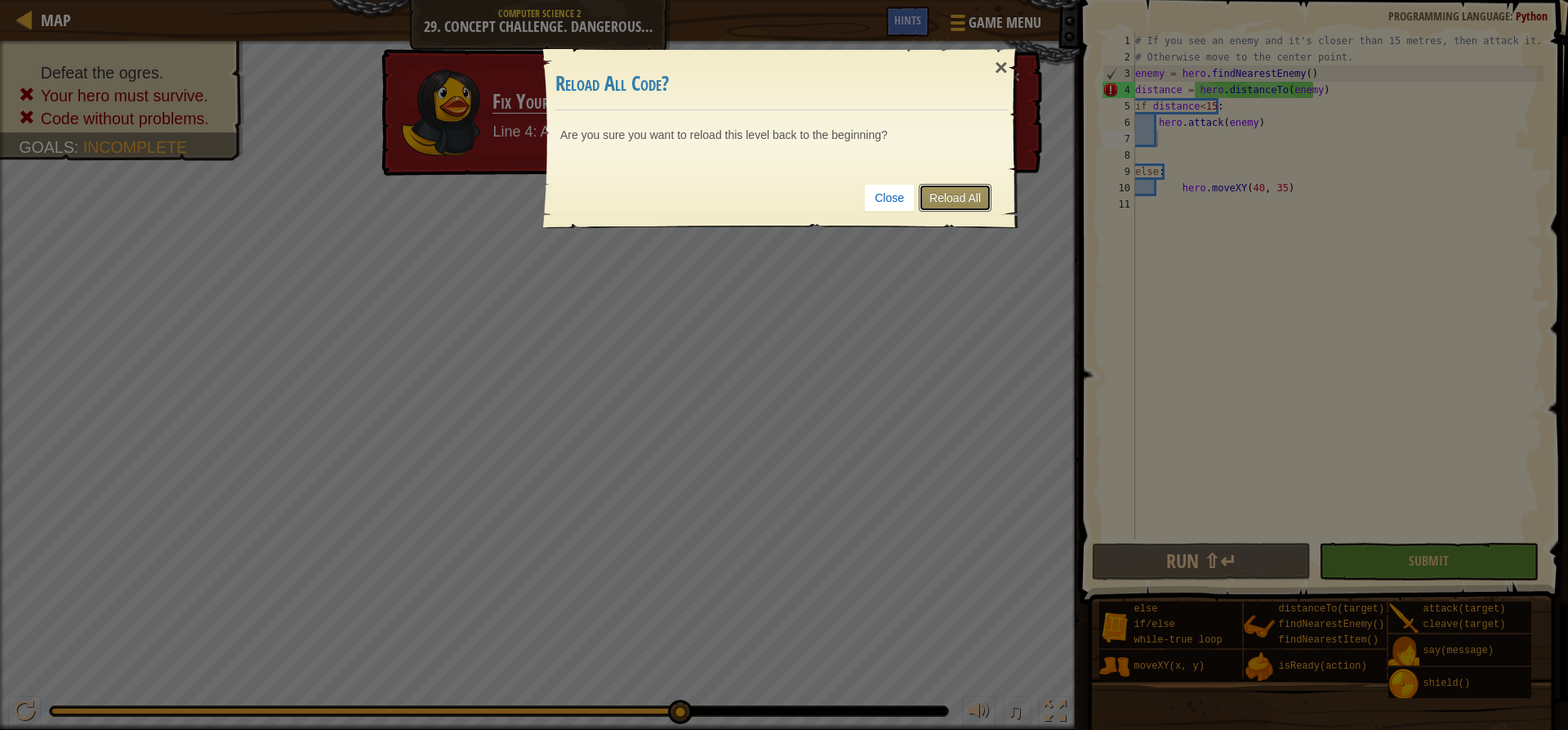
click at [956, 187] on link "Reload All" at bounding box center [955, 198] width 73 height 28
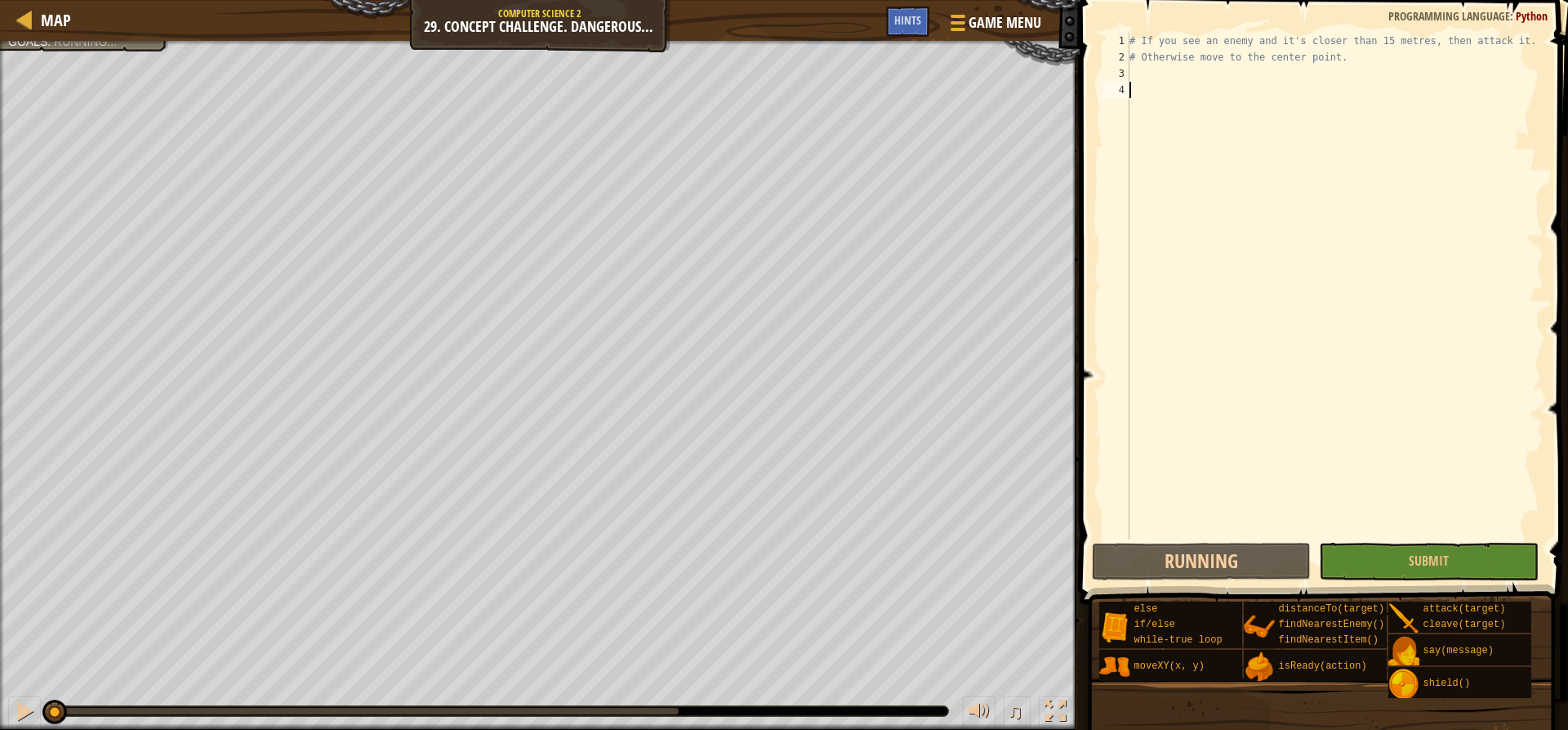
scroll to position [7, 0]
click at [1190, 69] on div "# If you see an enemy and it's closer than 15 metres, then attack it. # Otherwi…" at bounding box center [1335, 302] width 418 height 539
click at [61, 25] on span "Map" at bounding box center [55, 20] width 31 height 22
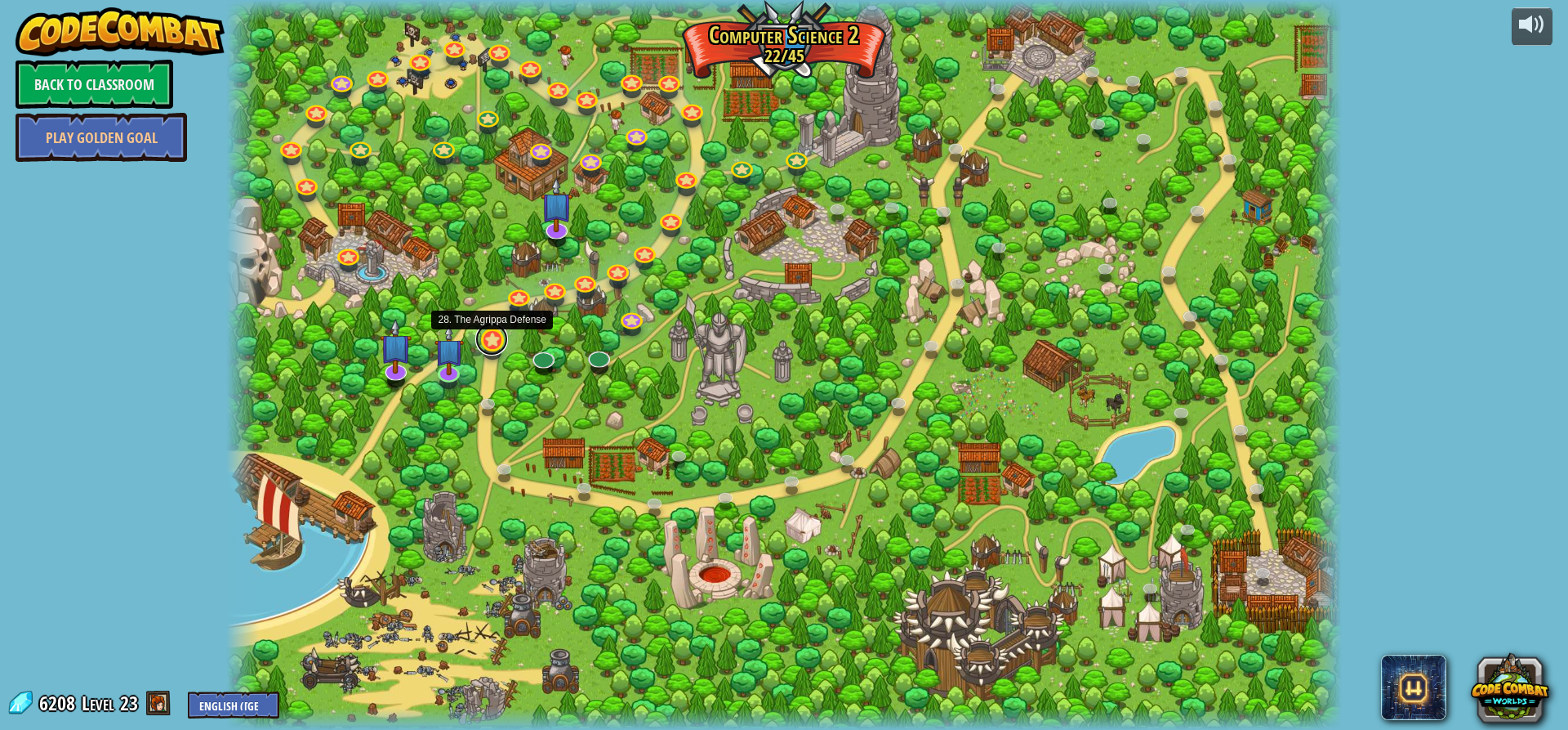
click at [486, 339] on link at bounding box center [492, 339] width 33 height 33
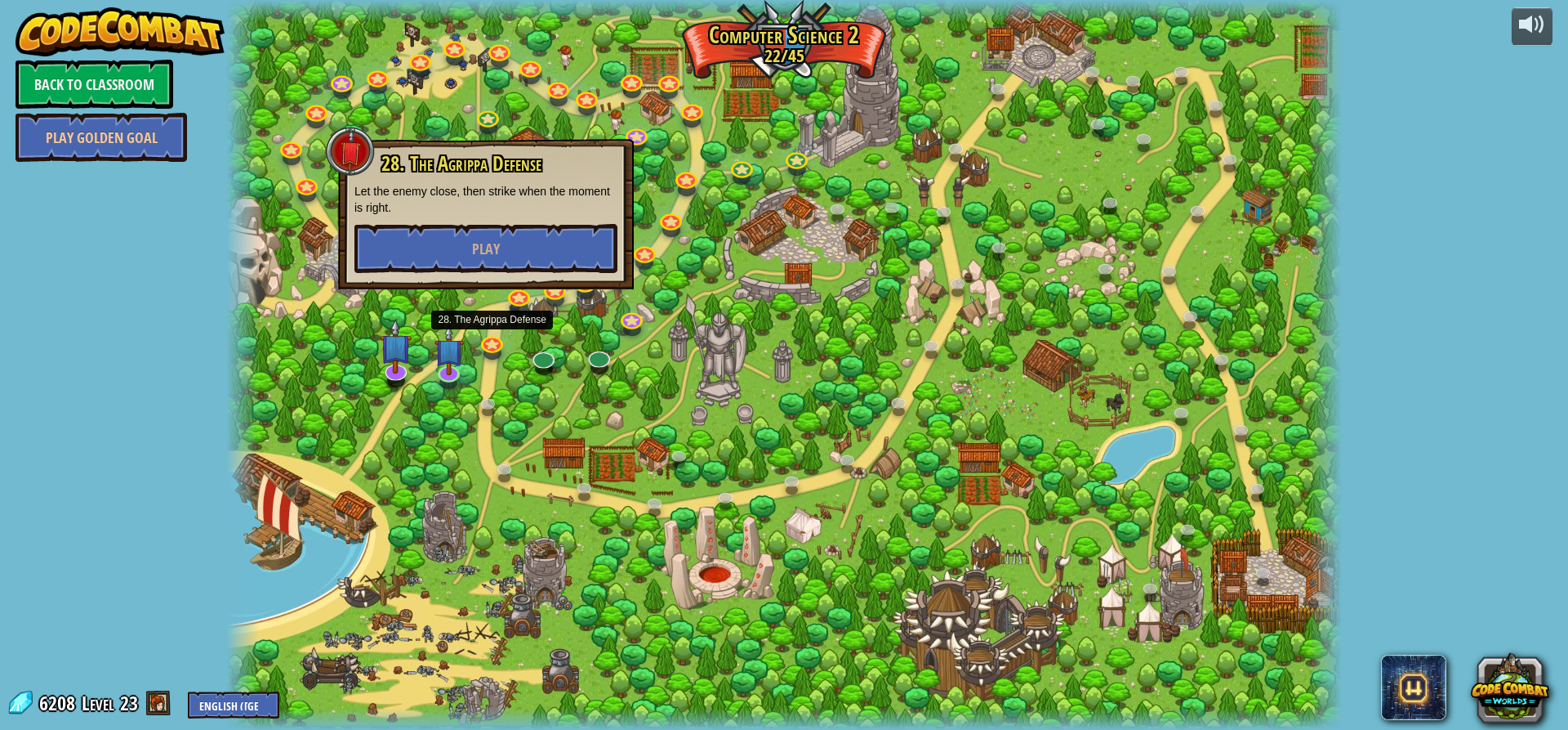
click at [512, 207] on p "Let the enemy close, then strike when the moment is right." at bounding box center [486, 200] width 263 height 33
click at [504, 255] on button "Play" at bounding box center [486, 248] width 263 height 49
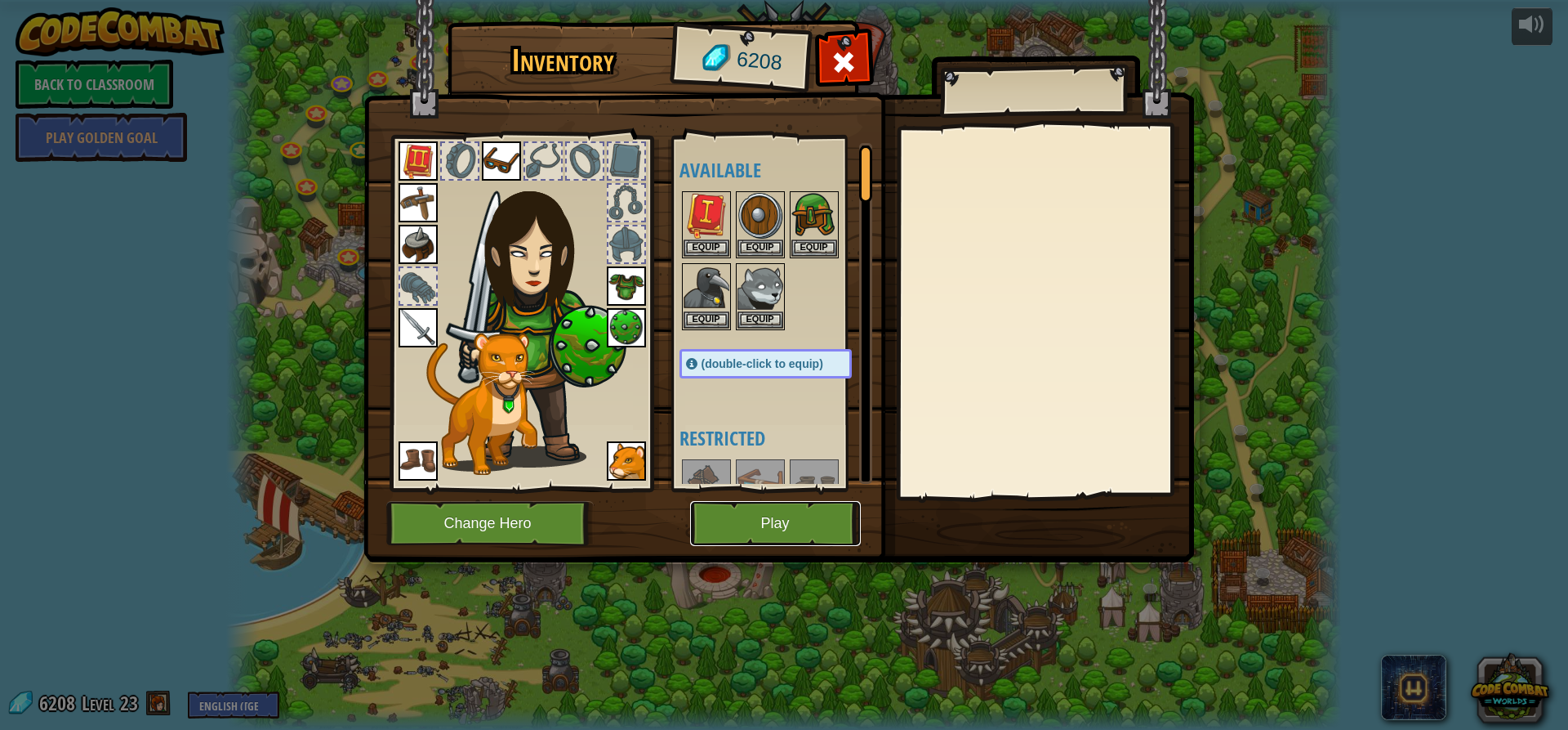
click at [742, 510] on button "Play" at bounding box center [775, 524] width 171 height 45
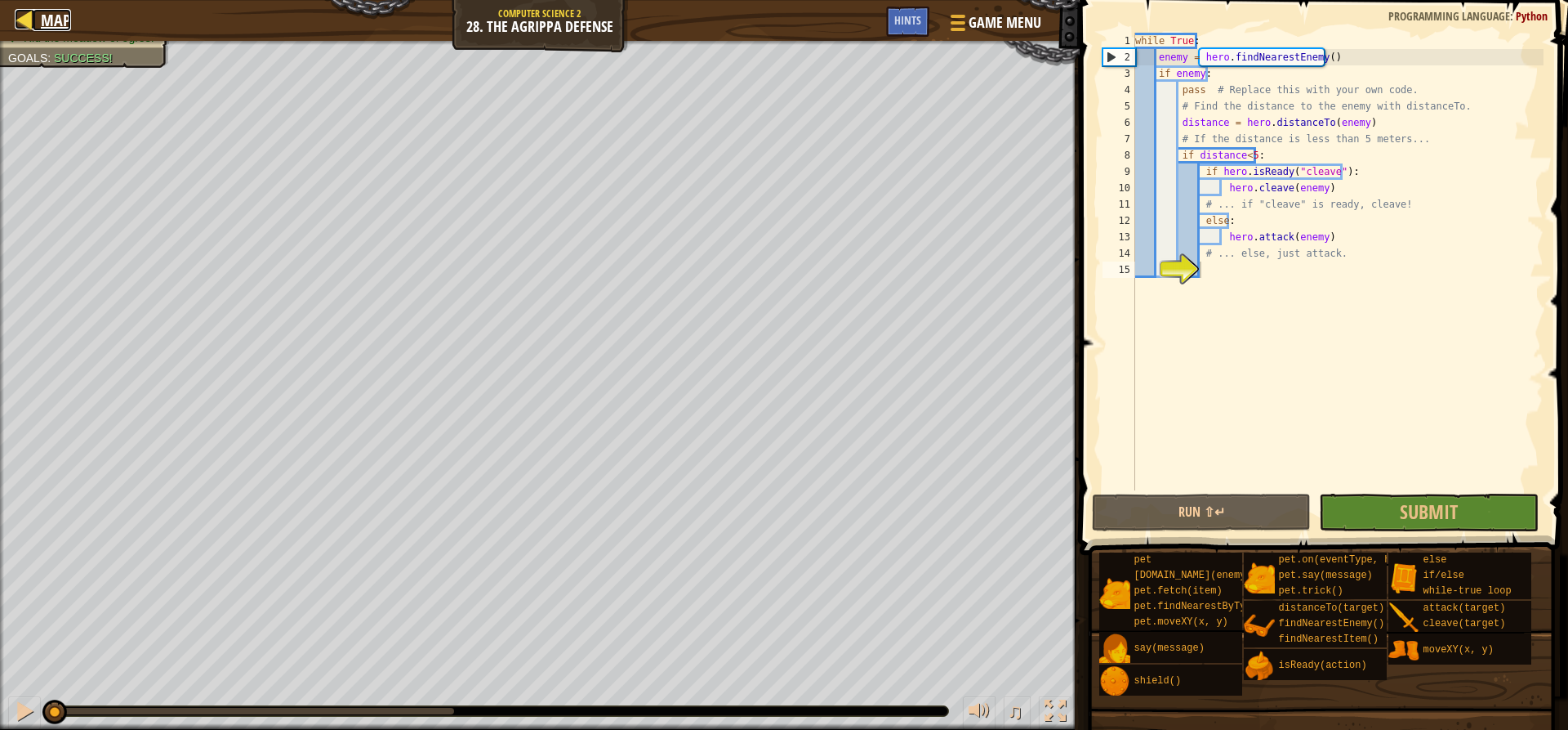
click at [25, 29] on div at bounding box center [25, 19] width 21 height 21
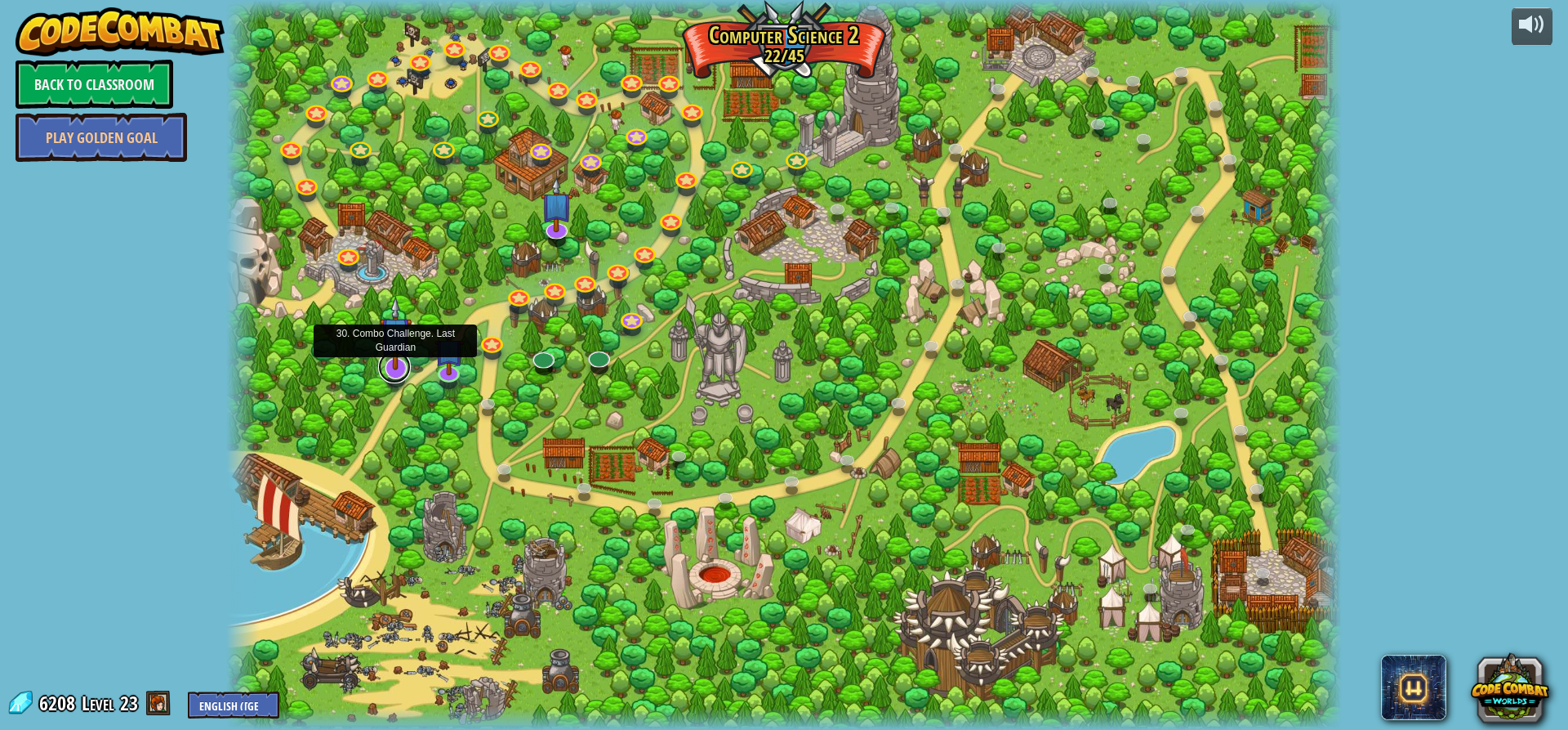
click at [383, 372] on link at bounding box center [394, 367] width 33 height 33
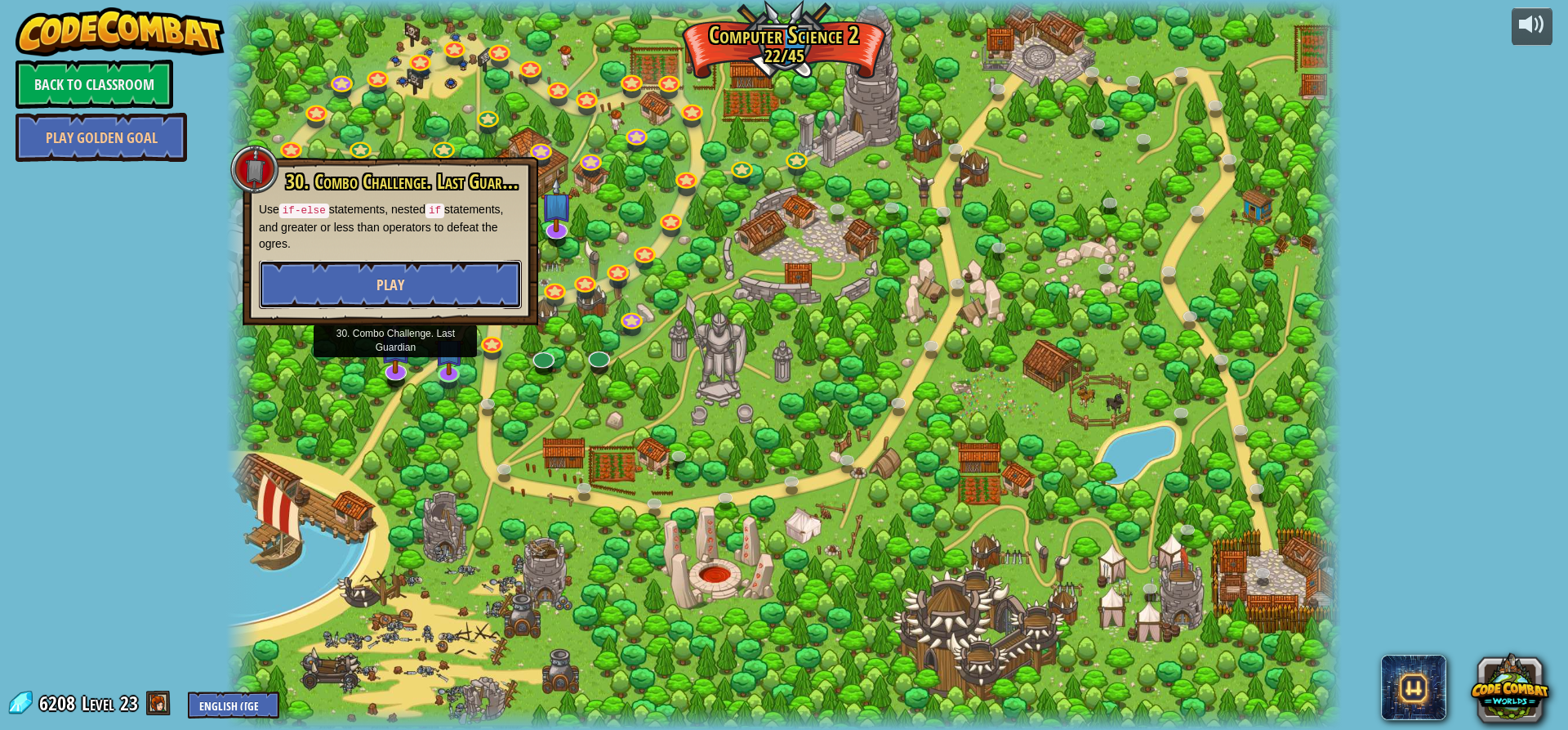
click at [467, 274] on button "Play" at bounding box center [390, 284] width 263 height 49
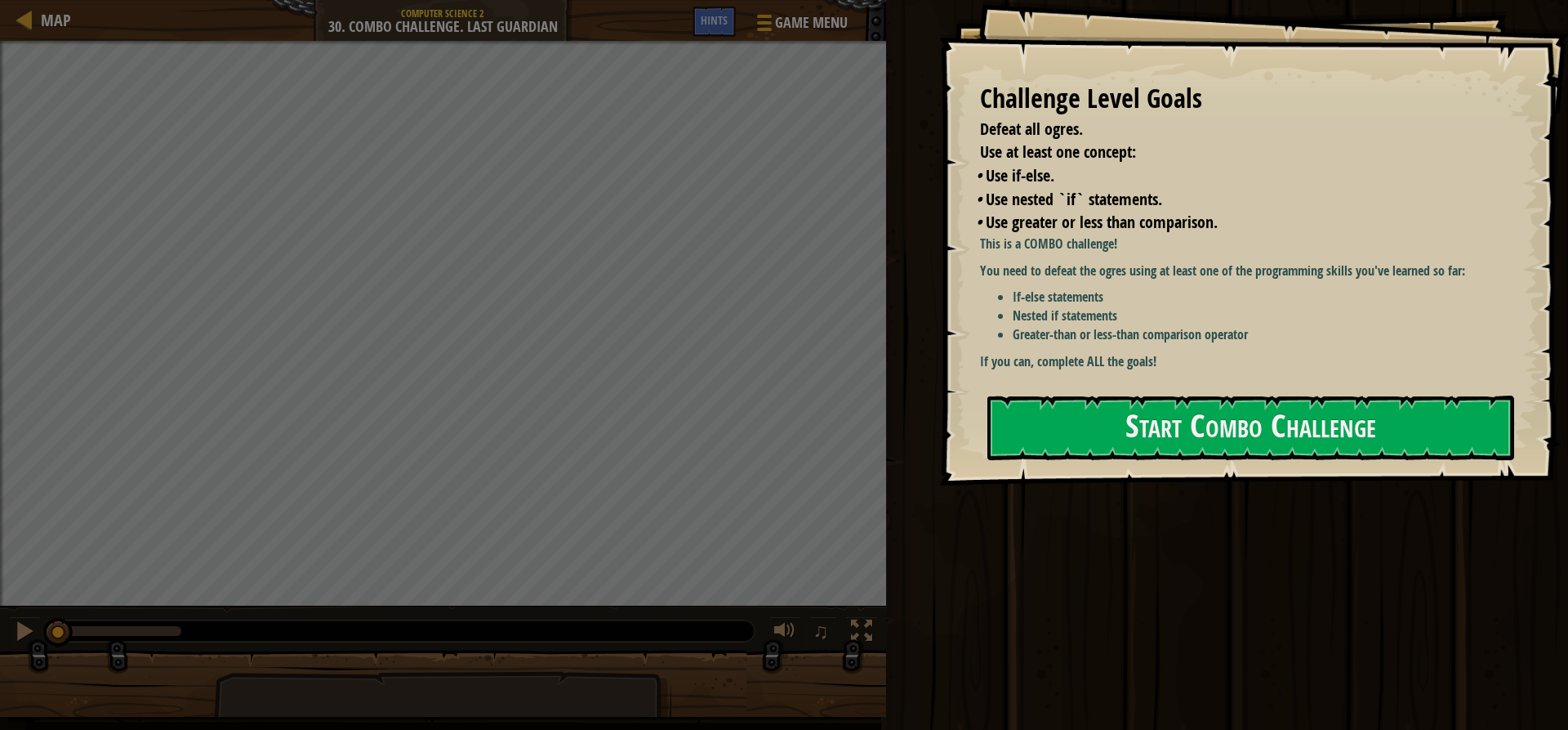
click at [1111, 443] on div "Challenge Level Goals Defeat all ogres. Use at least one concept: • Use if-else…" at bounding box center [1254, 243] width 629 height 486
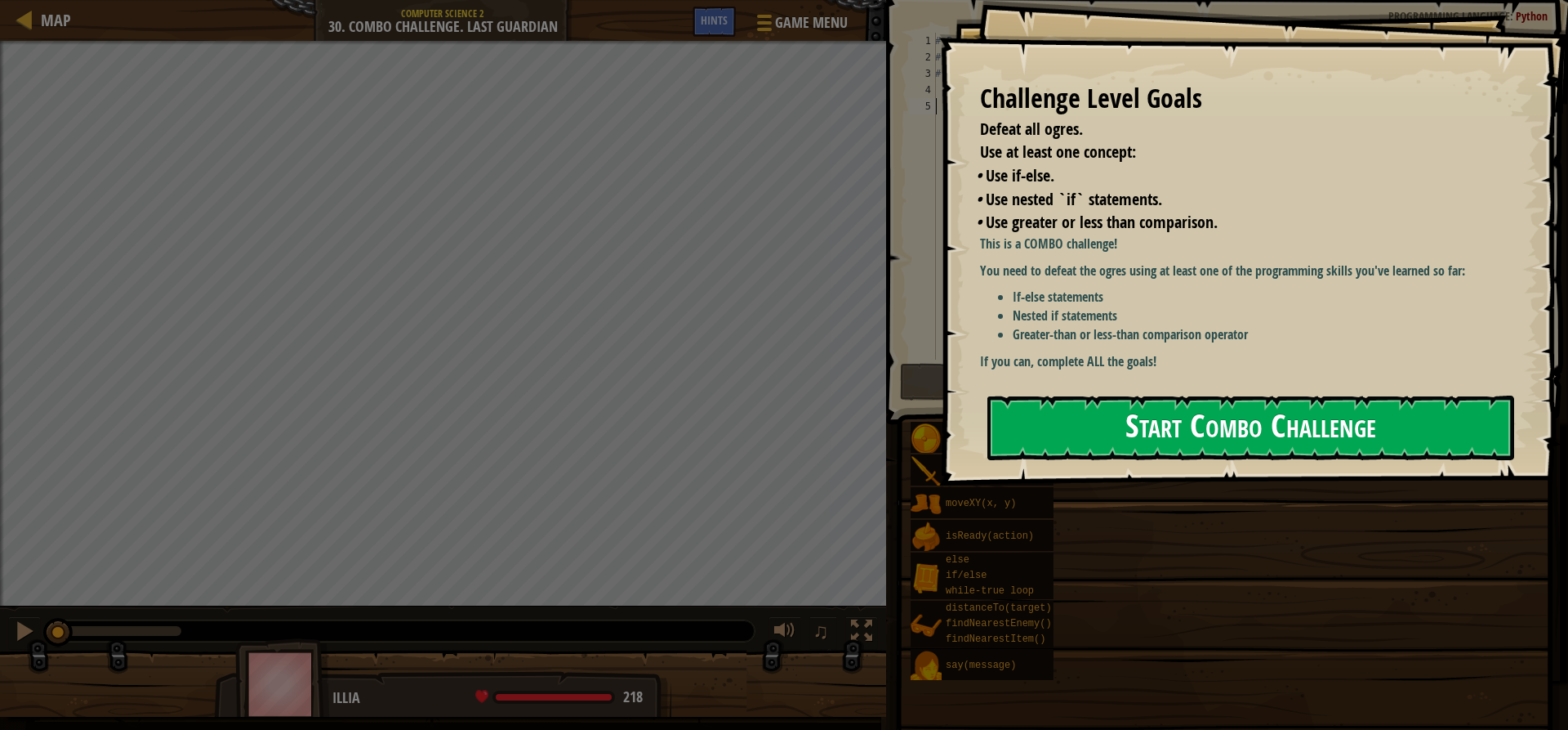
click at [1104, 435] on button "Start Combo Challenge" at bounding box center [1250, 428] width 527 height 64
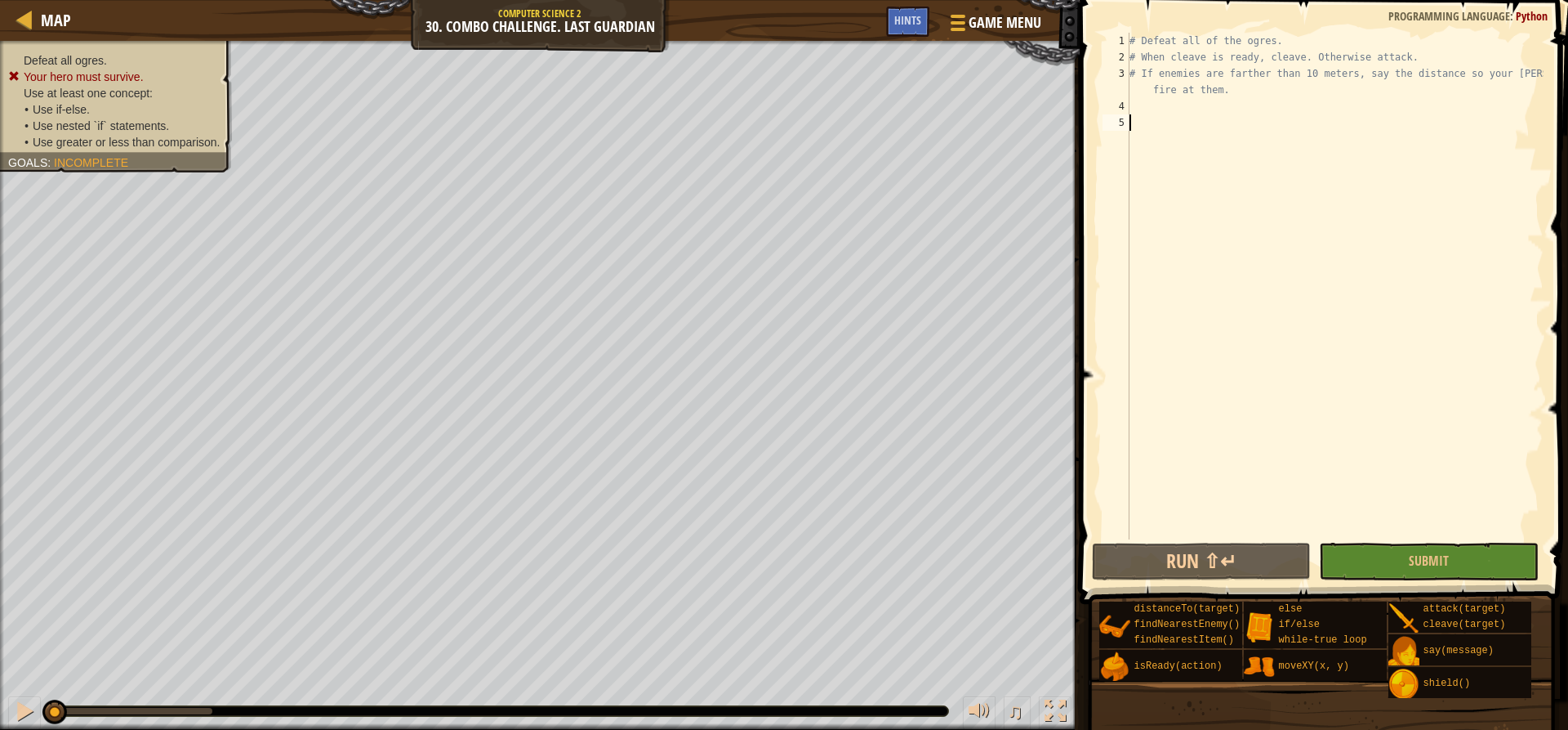
click at [1205, 101] on div "# Defeat all of the ogres. # When cleave is ready, cleave. Otherwise attack. # …" at bounding box center [1335, 302] width 418 height 539
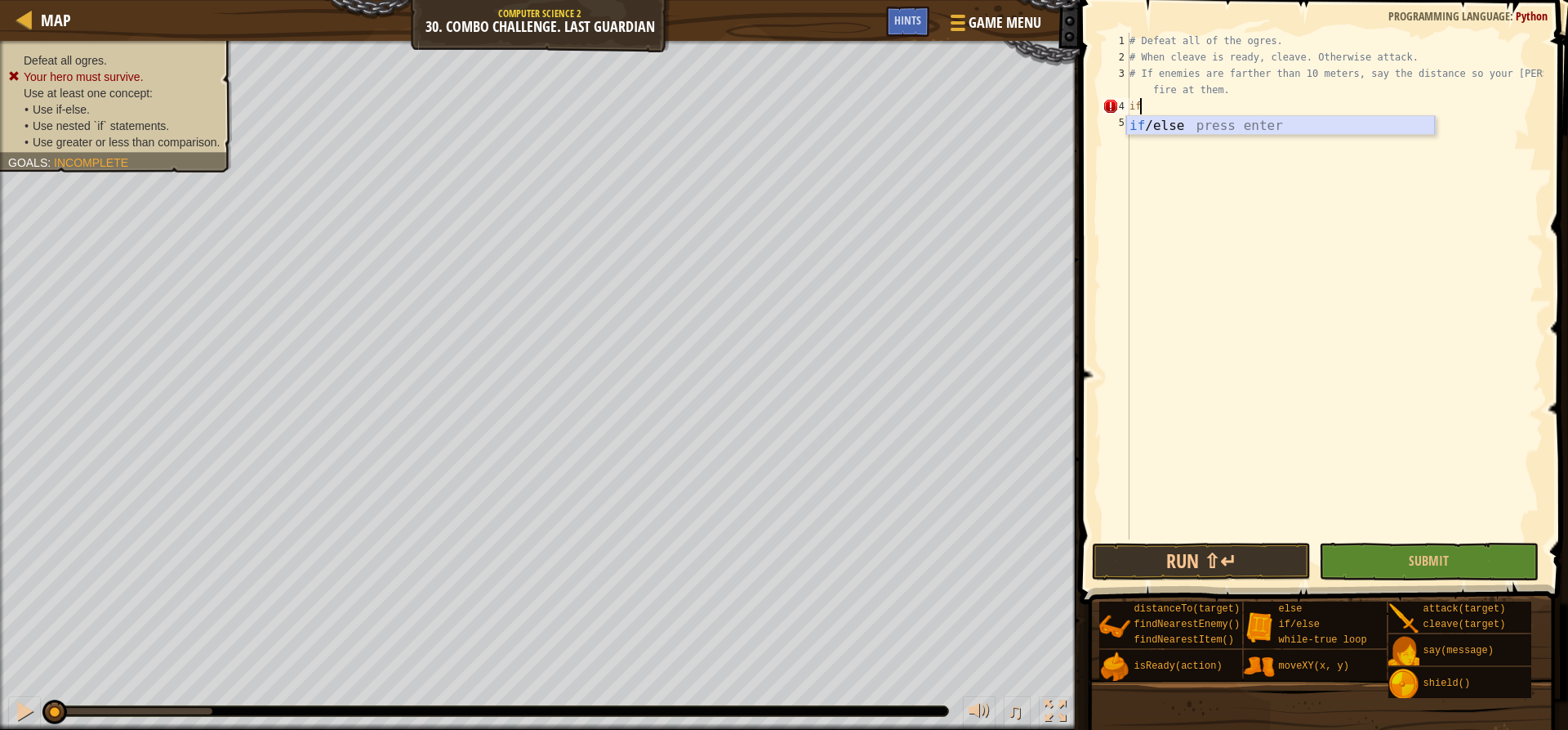
click at [1163, 123] on div "if /else press enter" at bounding box center [1281, 145] width 309 height 59
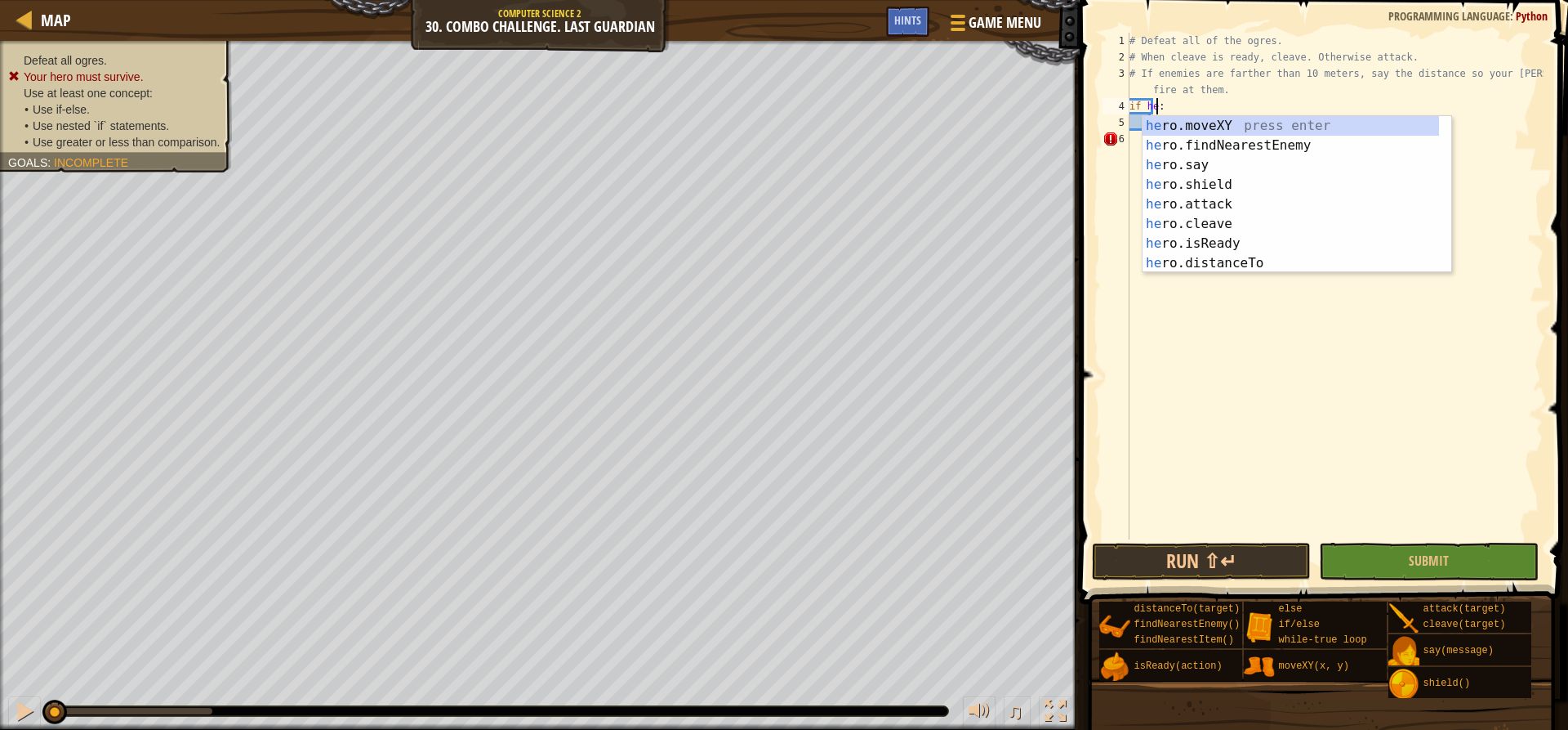
scroll to position [7, 2]
click at [1254, 241] on div "he ro.moveXY press enter he ro.findNearestEnemy press enter he ro.say press ent…" at bounding box center [1291, 215] width 296 height 197
type textarea "if hero.isReady("cleave"):"
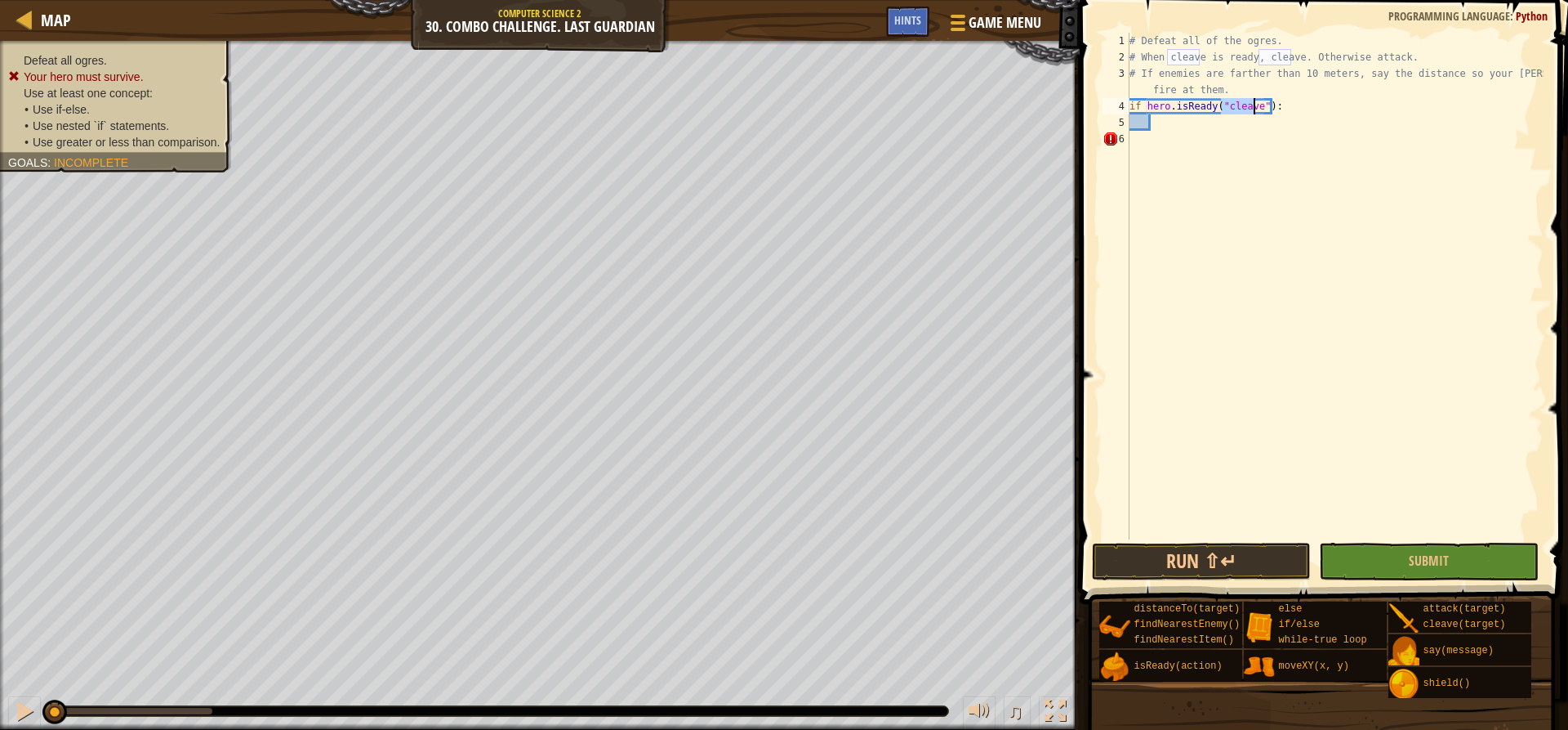
click at [1252, 122] on div "# Defeat all of the ogres. # When cleave is ready, cleave. Otherwise attack. # …" at bounding box center [1335, 302] width 418 height 539
click at [1222, 135] on div "hero. cl eave press enter" at bounding box center [1302, 161] width 309 height 59
type textarea "hero.cleave(enemy)"
click at [1272, 127] on div "# Defeat all of the ogres. # When cleave is ready, cleave. Otherwise attack. # …" at bounding box center [1335, 302] width 418 height 539
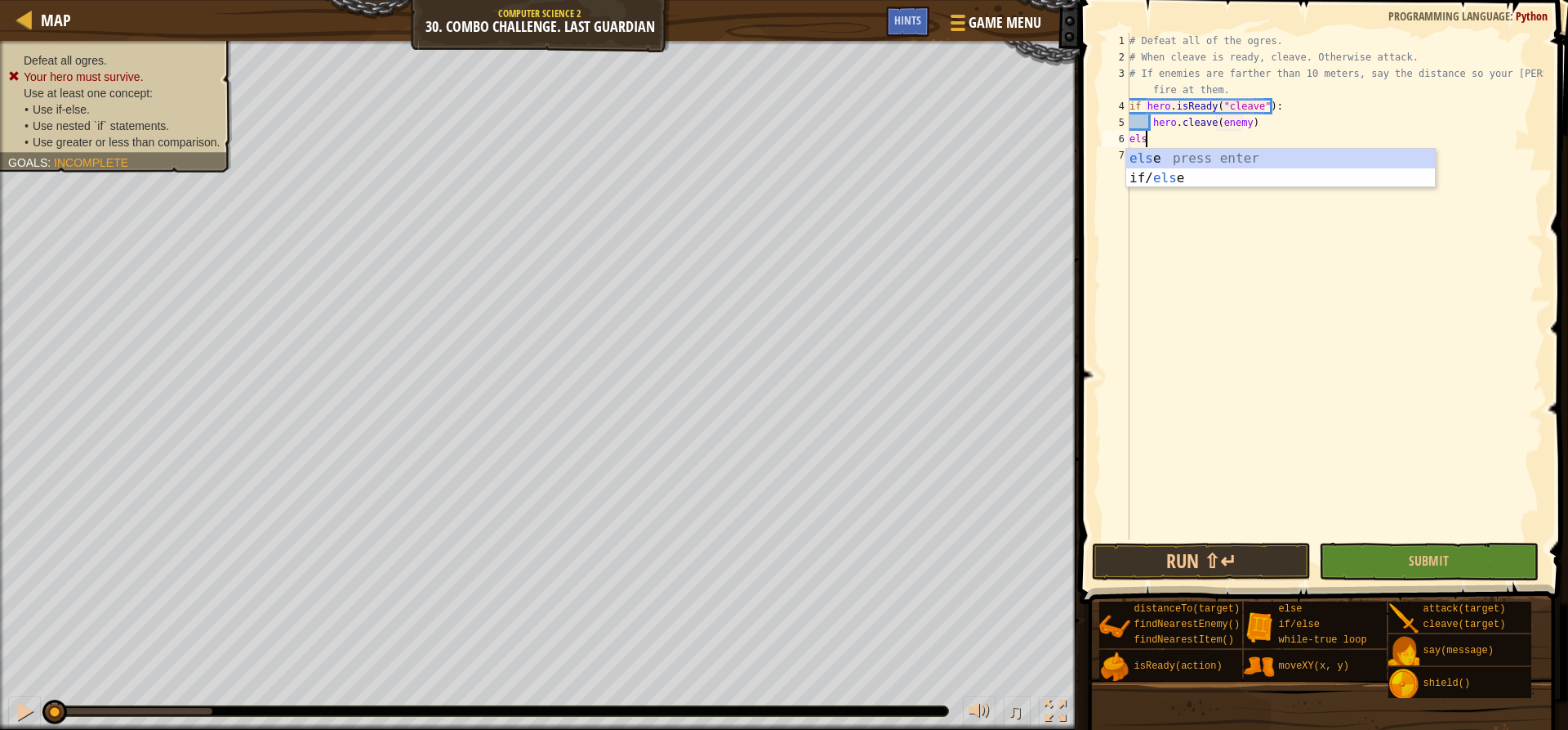
scroll to position [7, 1]
click at [1210, 185] on div "else press enter if/ else press enter" at bounding box center [1281, 187] width 309 height 78
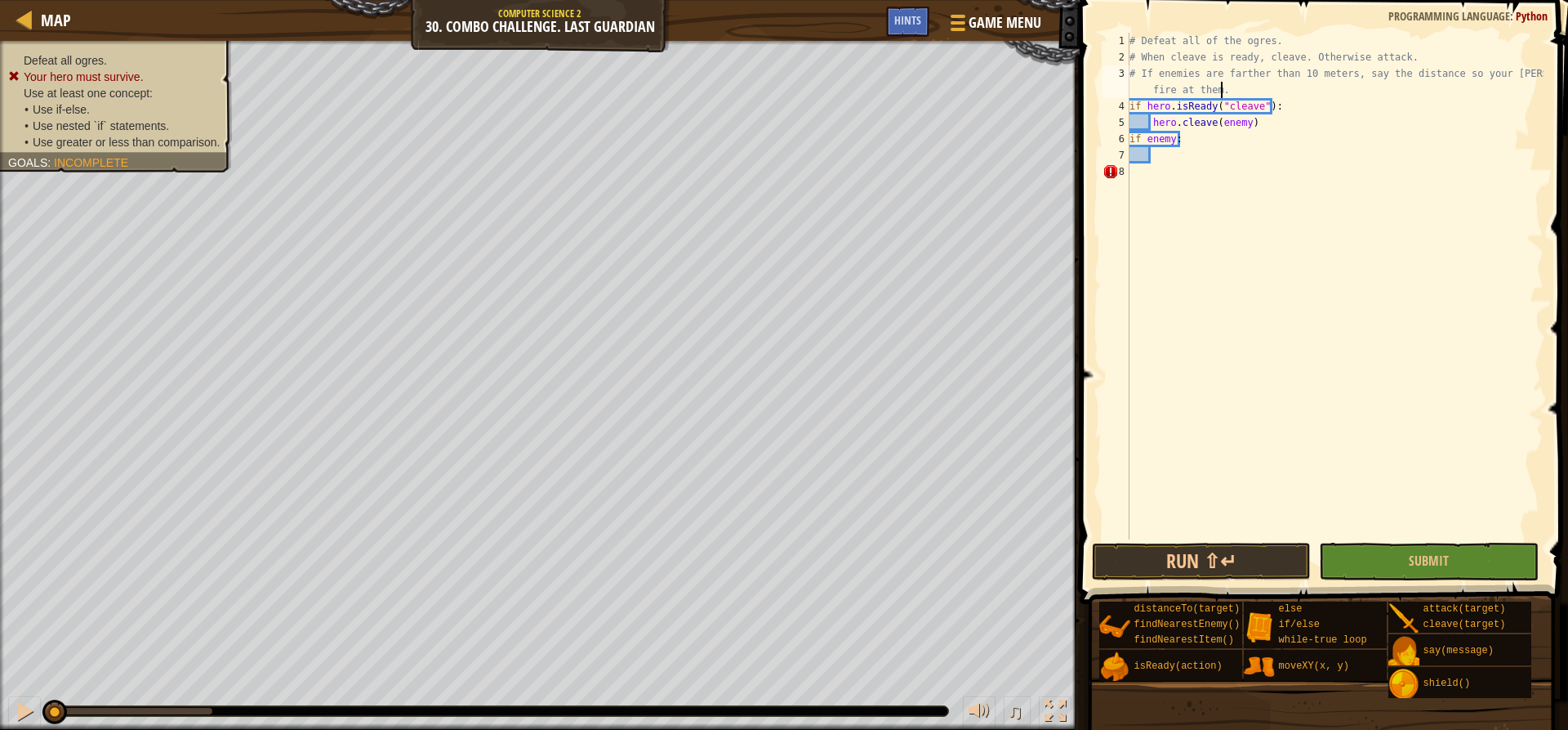
click at [1300, 92] on div "# Defeat all of the ogres. # When cleave is ready, cleave. Otherwise attack. # …" at bounding box center [1335, 302] width 418 height 539
click at [1296, 100] on div "# Defeat all of the ogres. # When cleave is ready, cleave. Otherwise attack. # …" at bounding box center [1335, 302] width 418 height 539
type textarea "if hero.isReady("cleave"):"
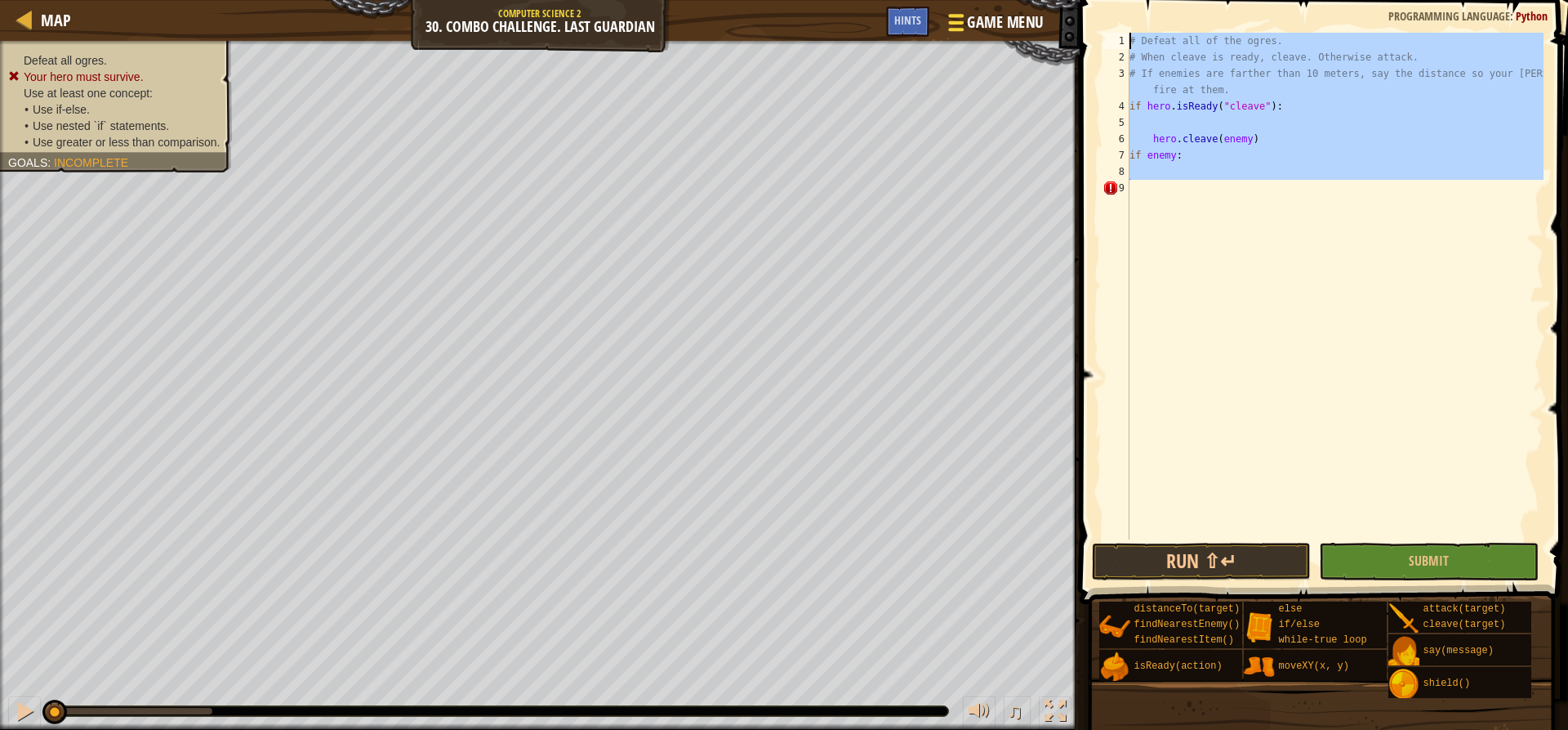
drag, startPoint x: 1304, startPoint y: 185, endPoint x: 1027, endPoint y: 9, distance: 328.2
click at [1027, 9] on div "Map Computer Science 2 30. Combo Challenge. Last Guardian Game Menu Done Hints …" at bounding box center [784, 365] width 1568 height 730
type textarea "# Defeat all of the ogres. # When cleave is ready, cleave. Otherwise attack."
click at [1215, 211] on div "# Defeat all of the ogres. # When cleave is ready, cleave. Otherwise attack. # …" at bounding box center [1335, 302] width 418 height 539
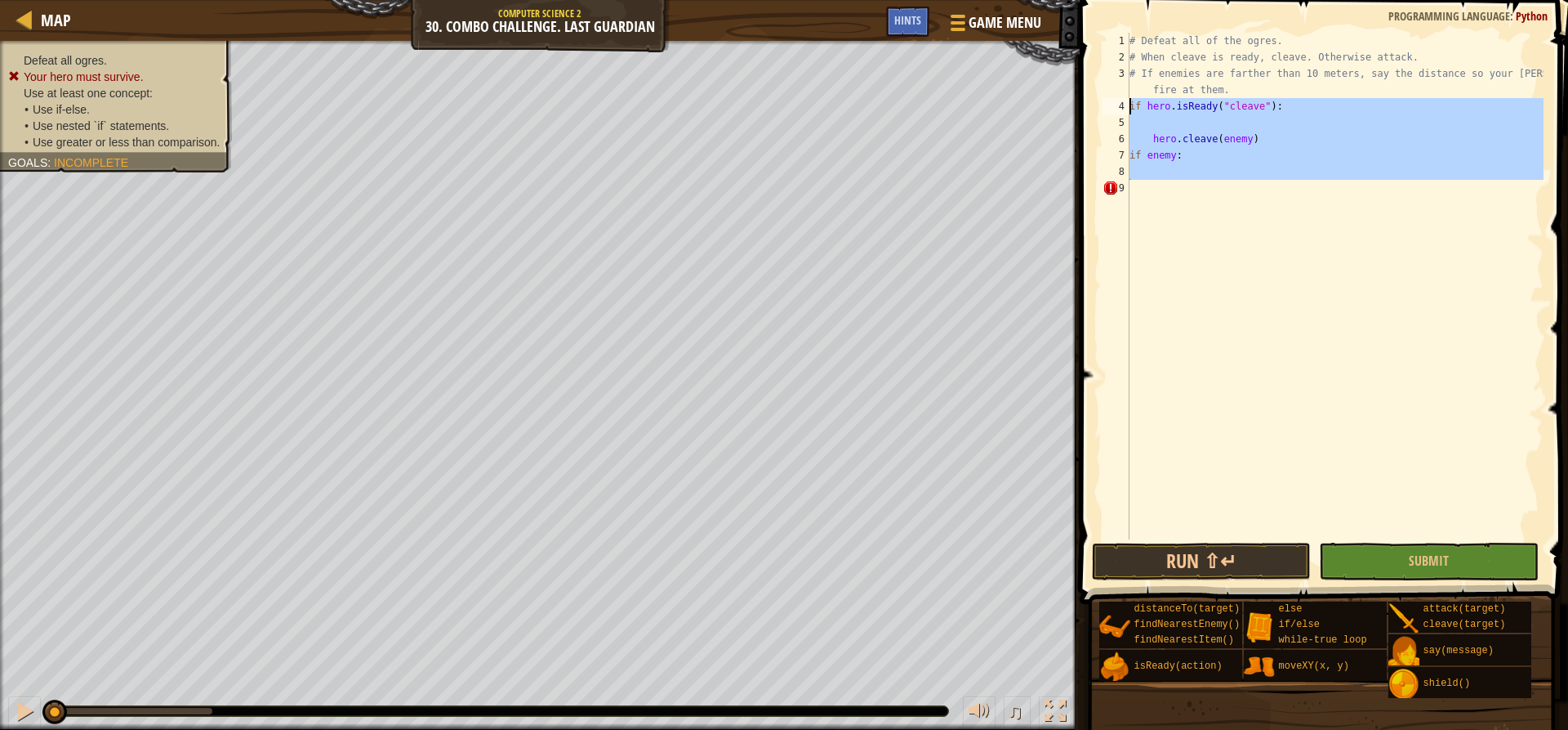
drag, startPoint x: 1211, startPoint y: 210, endPoint x: 1121, endPoint y: 105, distance: 138.3
click at [1121, 105] on div "1 2 3 4 5 6 7 8 9 # Defeat all of the ogres. # When cleave is ready, cleave. Ot…" at bounding box center [1321, 287] width 444 height 507
type textarea "if hero.isReady("cleave"):"
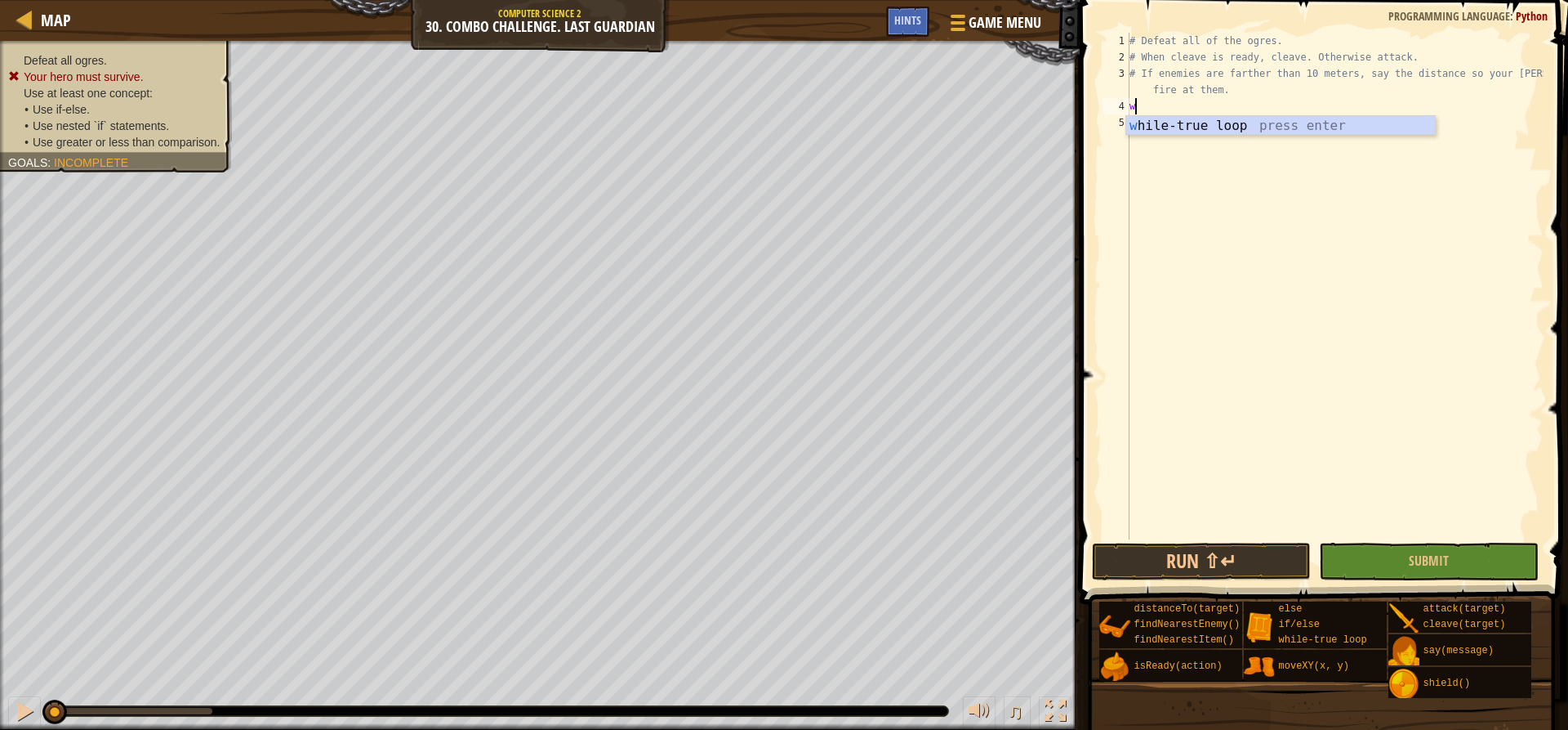
type textarea "wh"
click at [1155, 117] on div "wh ile-true loop press enter" at bounding box center [1281, 145] width 309 height 59
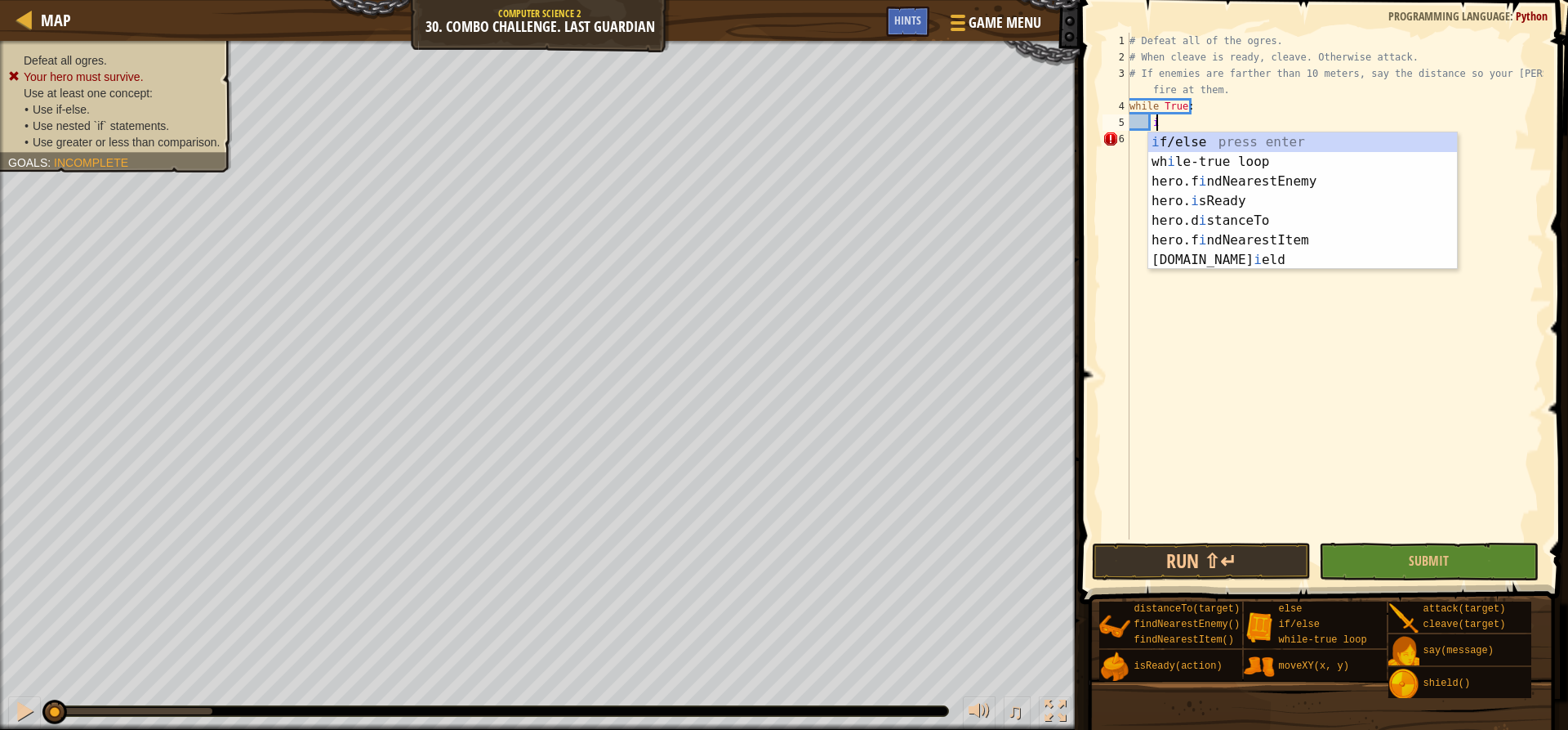
scroll to position [7, 2]
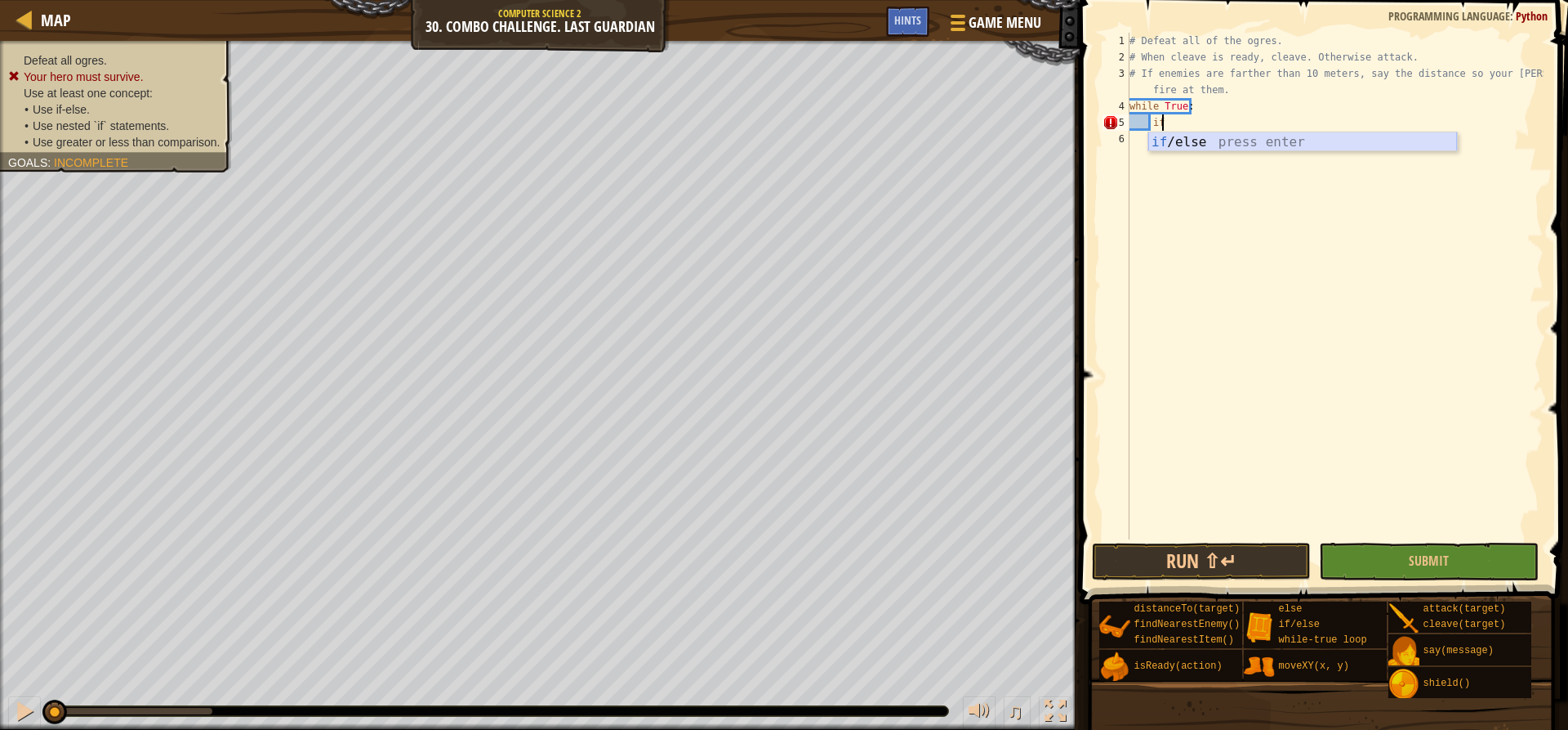
click at [1159, 149] on div "if /else press enter" at bounding box center [1302, 161] width 309 height 59
type textarea "if enemy:"
click at [1193, 135] on div "# Defeat all of the ogres. # When cleave is ready, cleave. Otherwise attack. # …" at bounding box center [1335, 302] width 418 height 539
click at [1190, 127] on div "# Defeat all of the ogres. # When cleave is ready, cleave. Otherwise attack. # …" at bounding box center [1335, 302] width 418 height 539
click at [1191, 125] on div "# Defeat all of the ogres. # When cleave is ready, cleave. Otherwise attack. # …" at bounding box center [1335, 302] width 418 height 539
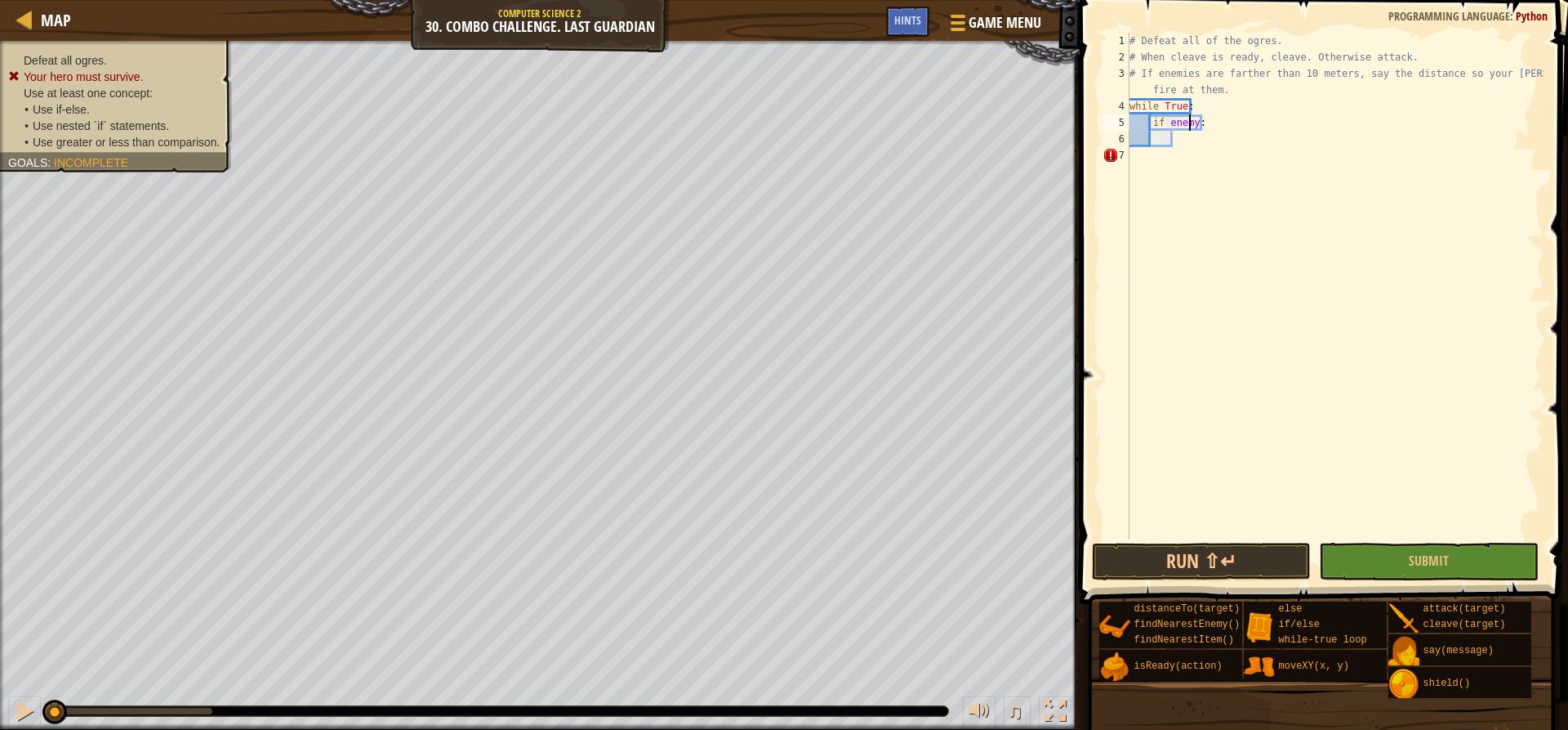
click at [1191, 125] on div "# Defeat all of the ogres. # When cleave is ready, cleave. Otherwise attack. # …" at bounding box center [1335, 302] width 418 height 539
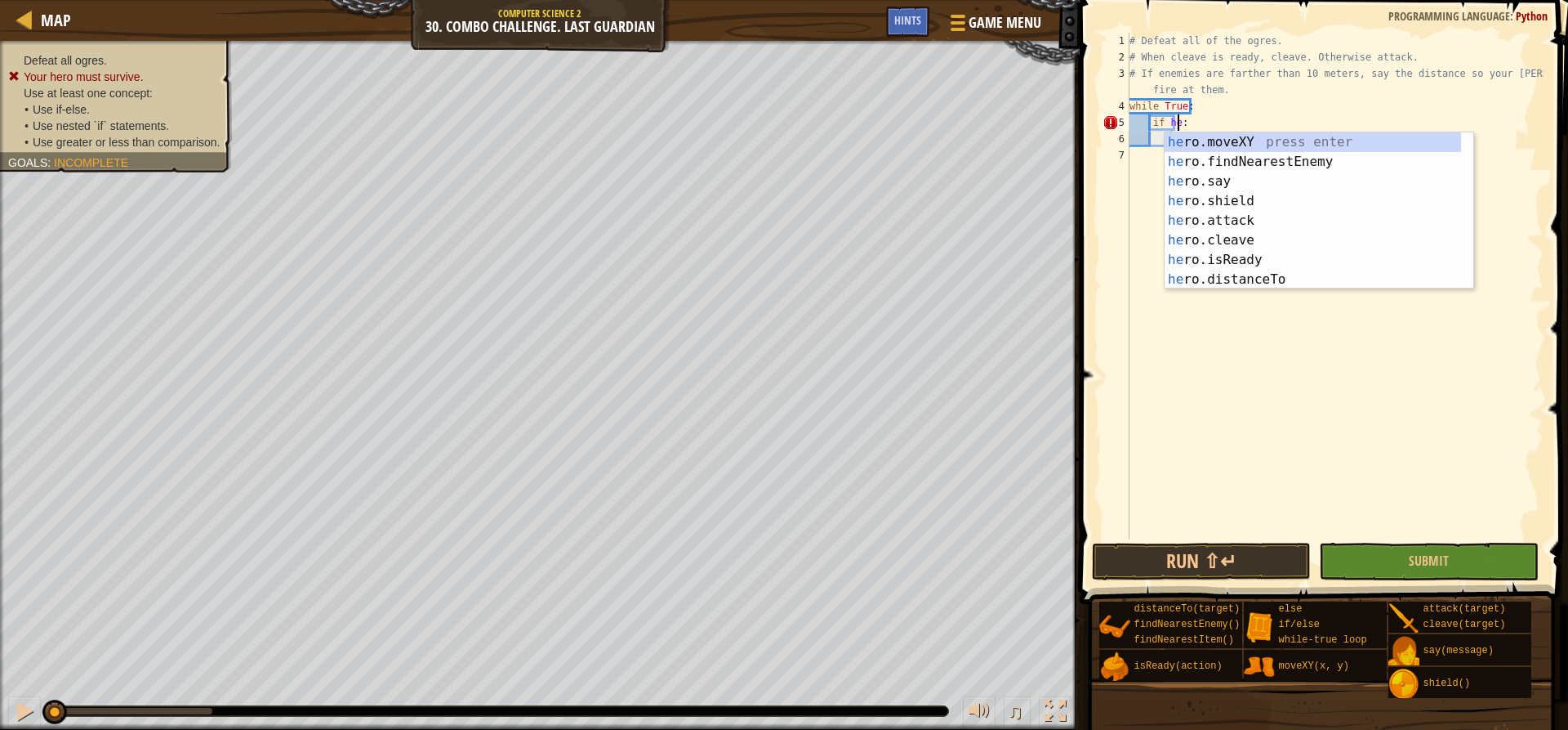
scroll to position [7, 4]
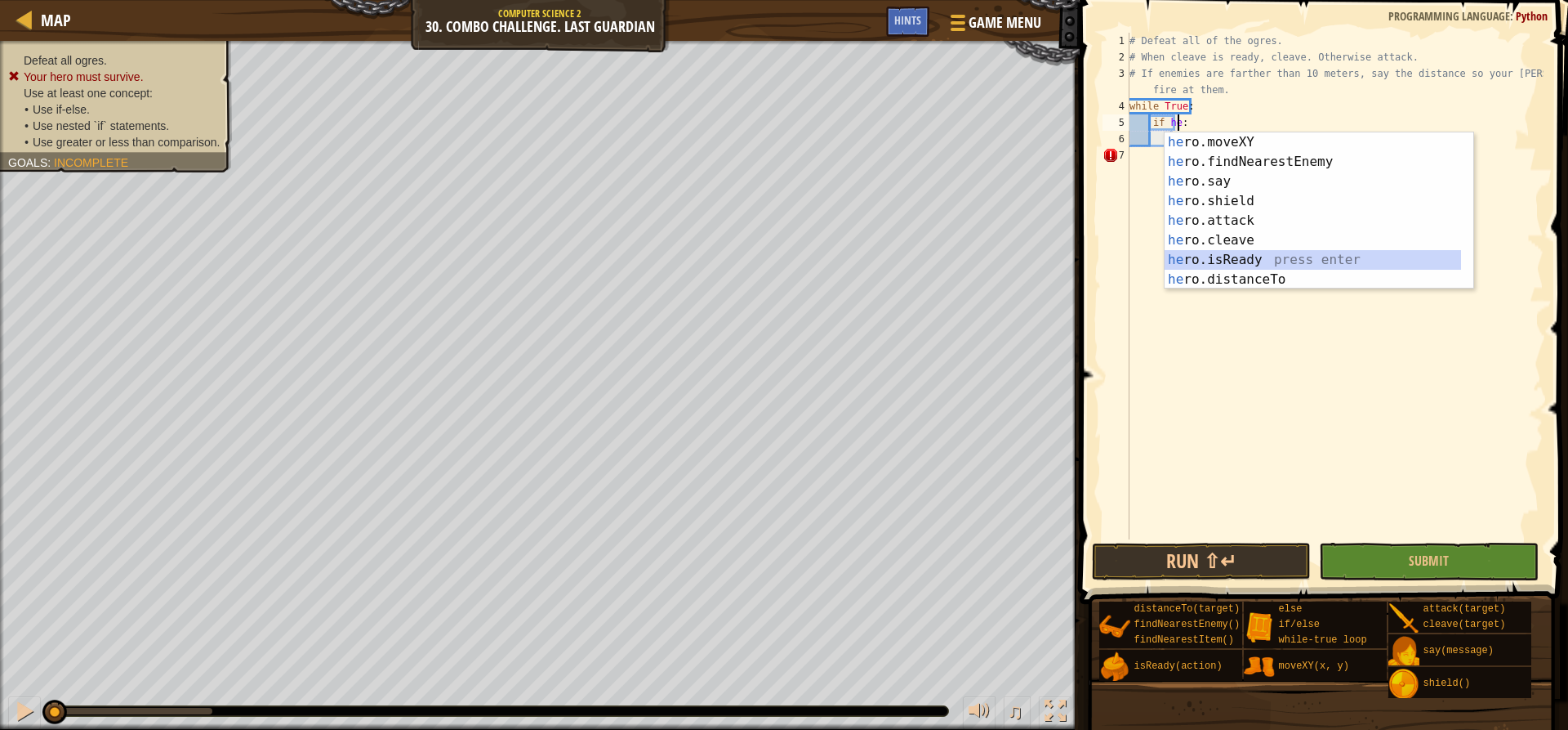
click at [1207, 252] on div "he ro.moveXY press enter he ro.findNearestEnemy press enter he ro.say press ent…" at bounding box center [1312, 230] width 296 height 197
type textarea "if hero.isReady("cleave"):"
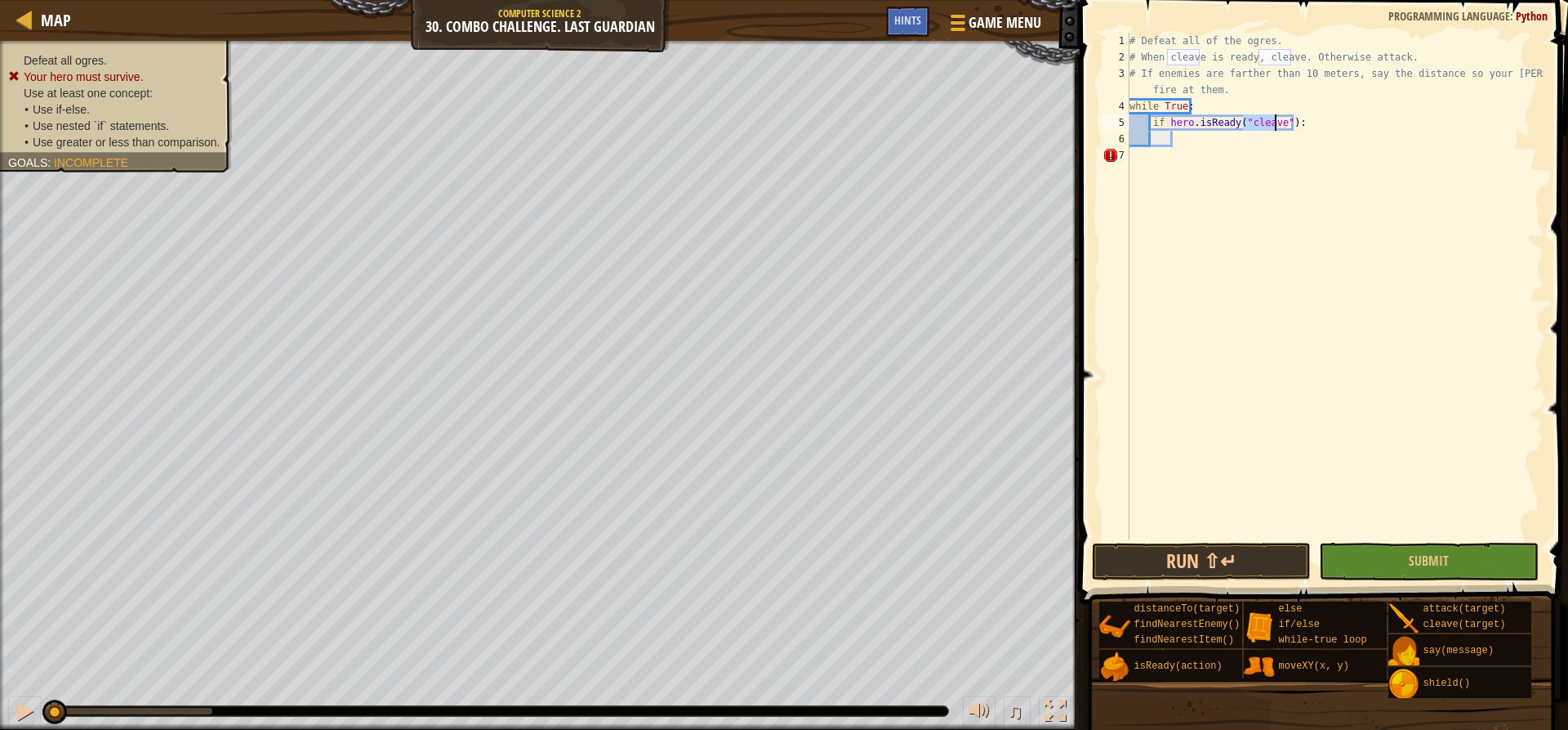
click at [1223, 146] on div "# Defeat all of the ogres. # When cleave is ready, cleave. Otherwise attack. # …" at bounding box center [1335, 302] width 418 height 539
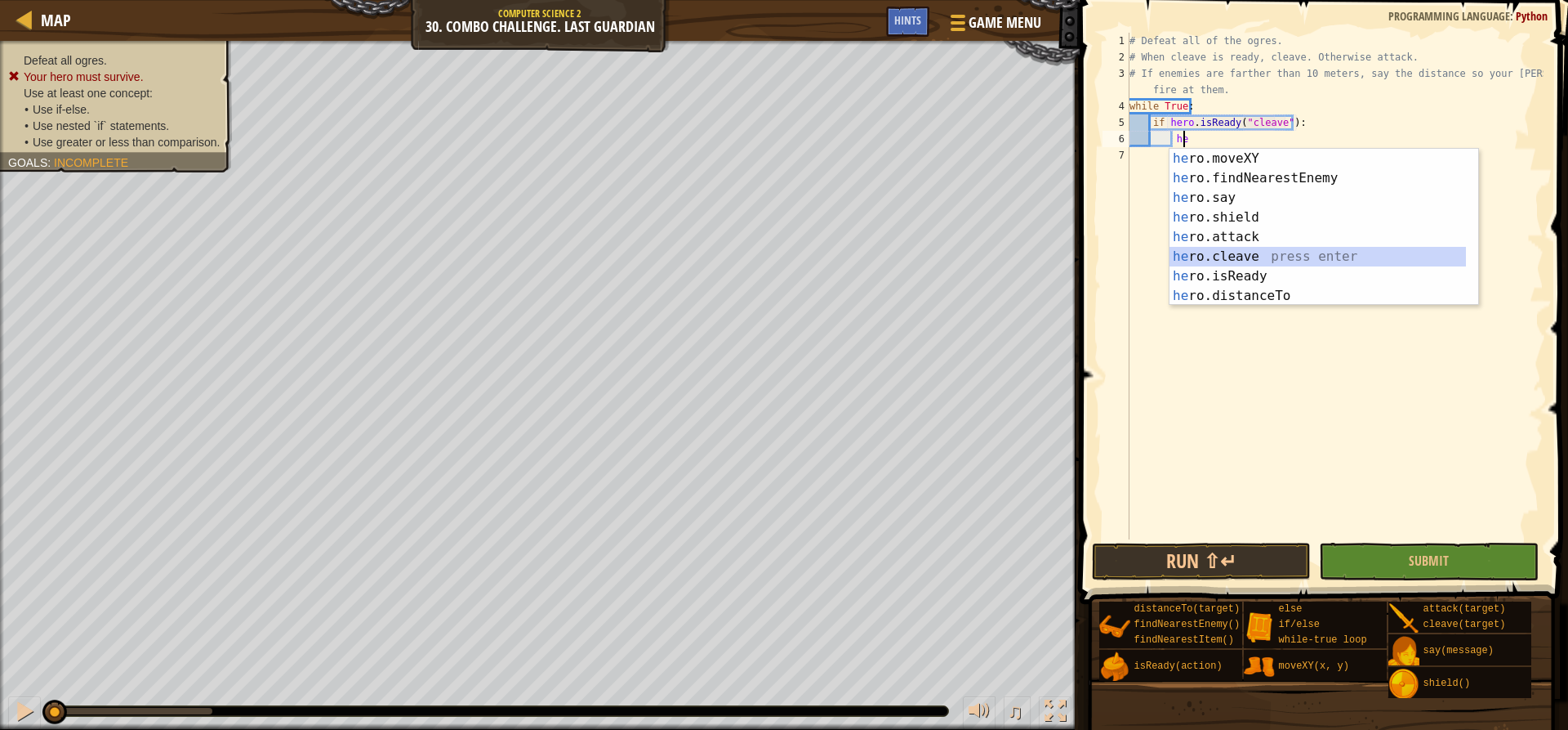
click at [1261, 257] on div "he ro.moveXY press enter he ro.findNearestEnemy press enter he ro.say press ent…" at bounding box center [1317, 247] width 296 height 197
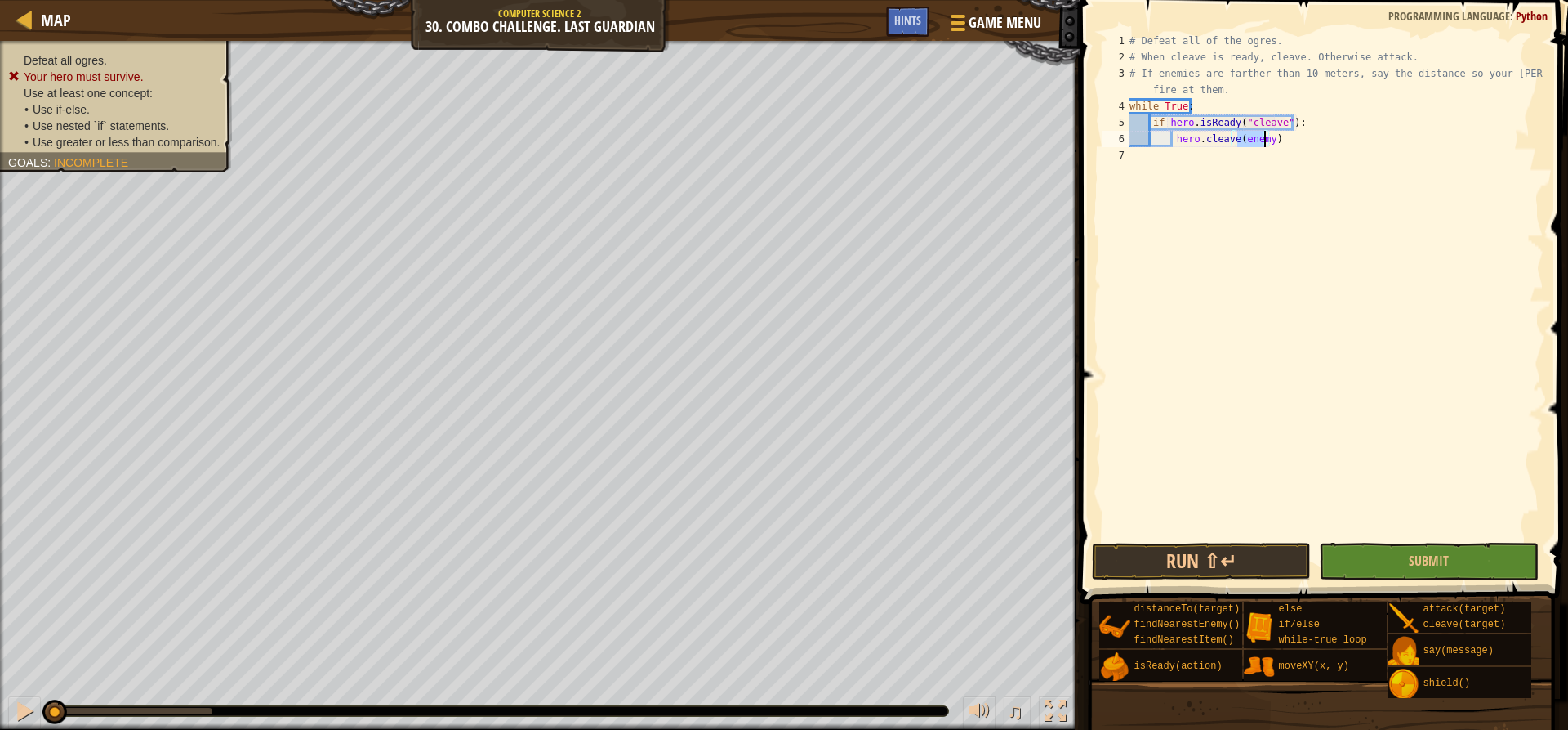
click at [1310, 142] on div "# Defeat all of the ogres. # When cleave is ready, cleave. Otherwise attack. # …" at bounding box center [1335, 302] width 418 height 539
type textarea "hero.cleave(enemy)\"
type textarea "e"
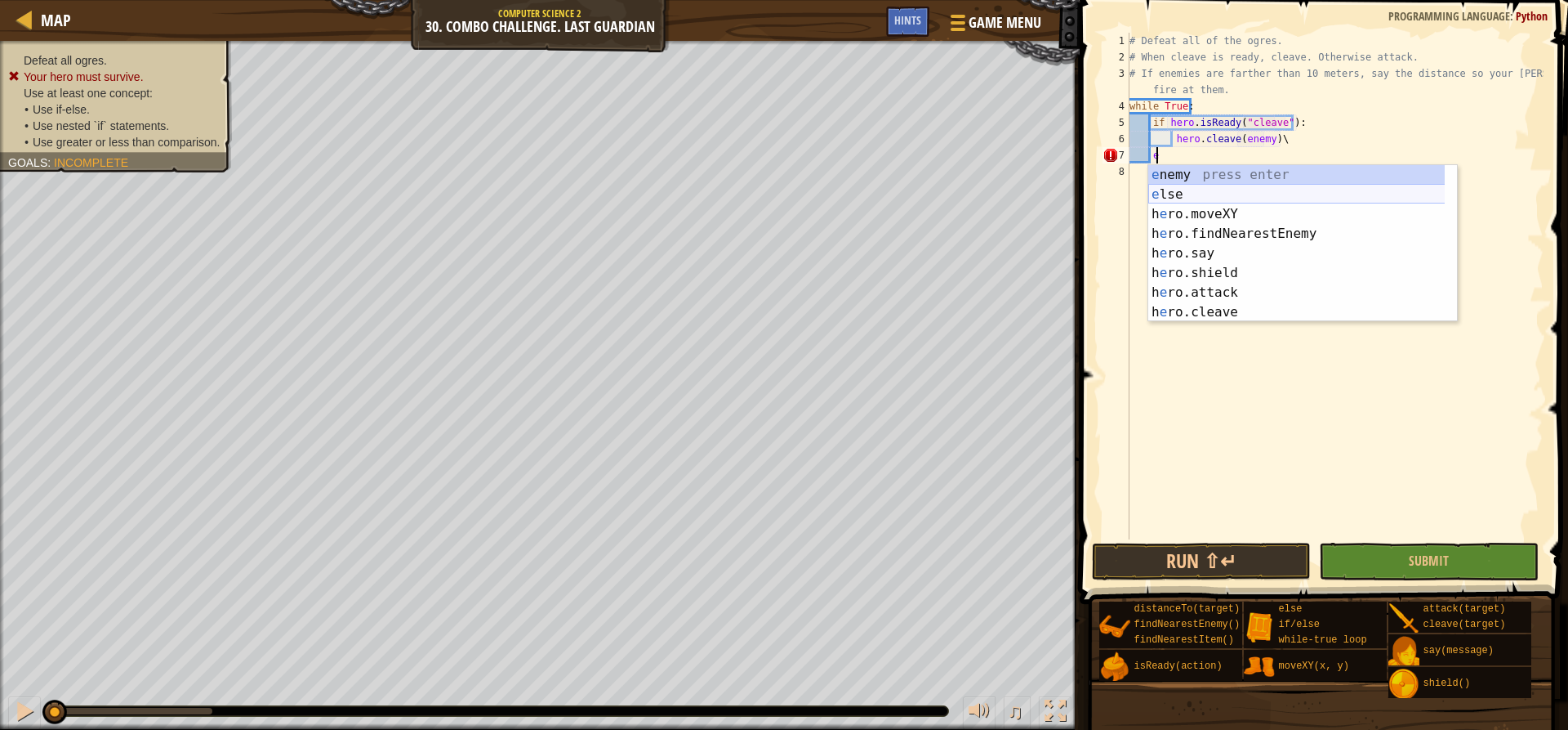
click at [1276, 198] on div "e nemy press enter e lse press enter h e ro.moveXY press enter h e ro.findNeare…" at bounding box center [1302, 263] width 309 height 197
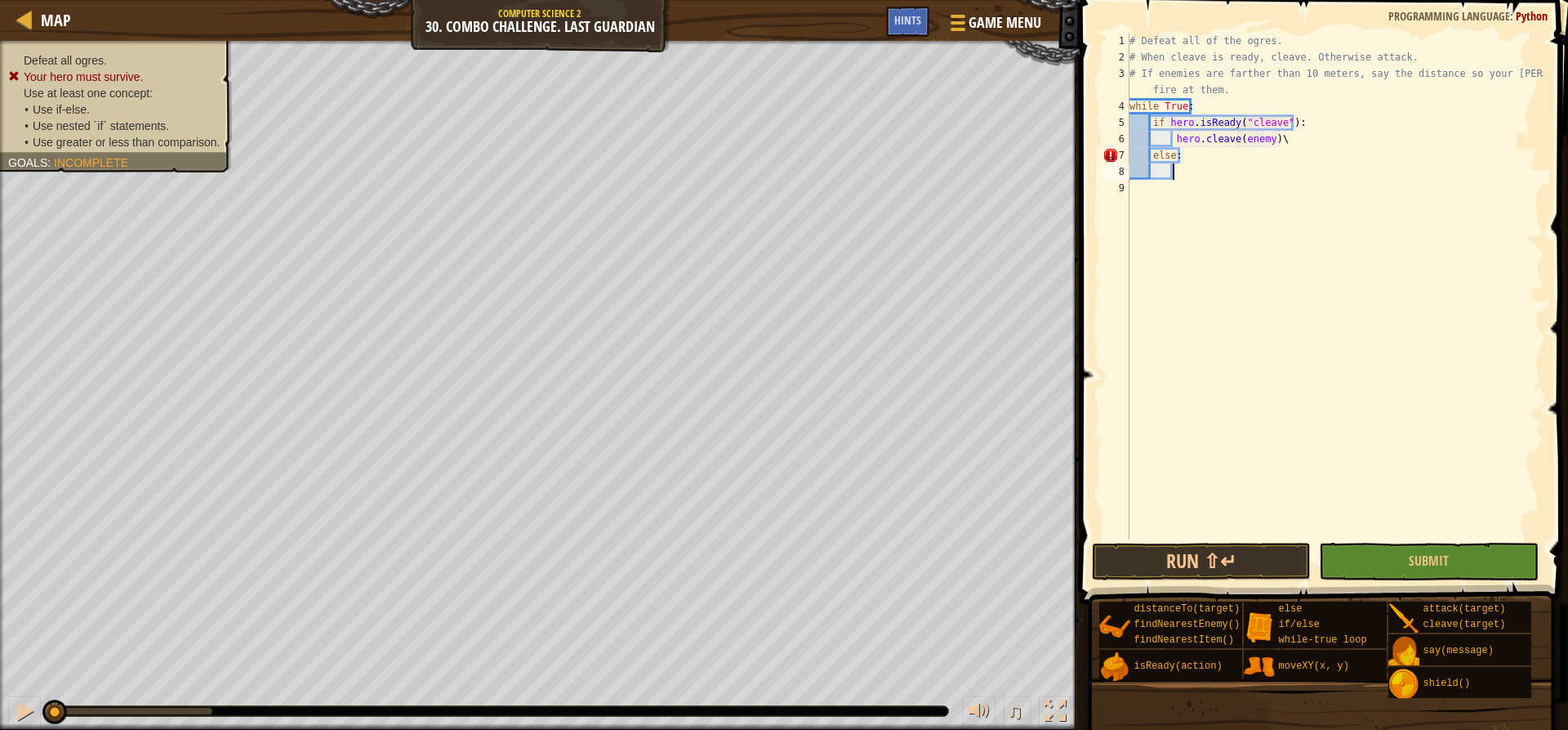
scroll to position [7, 4]
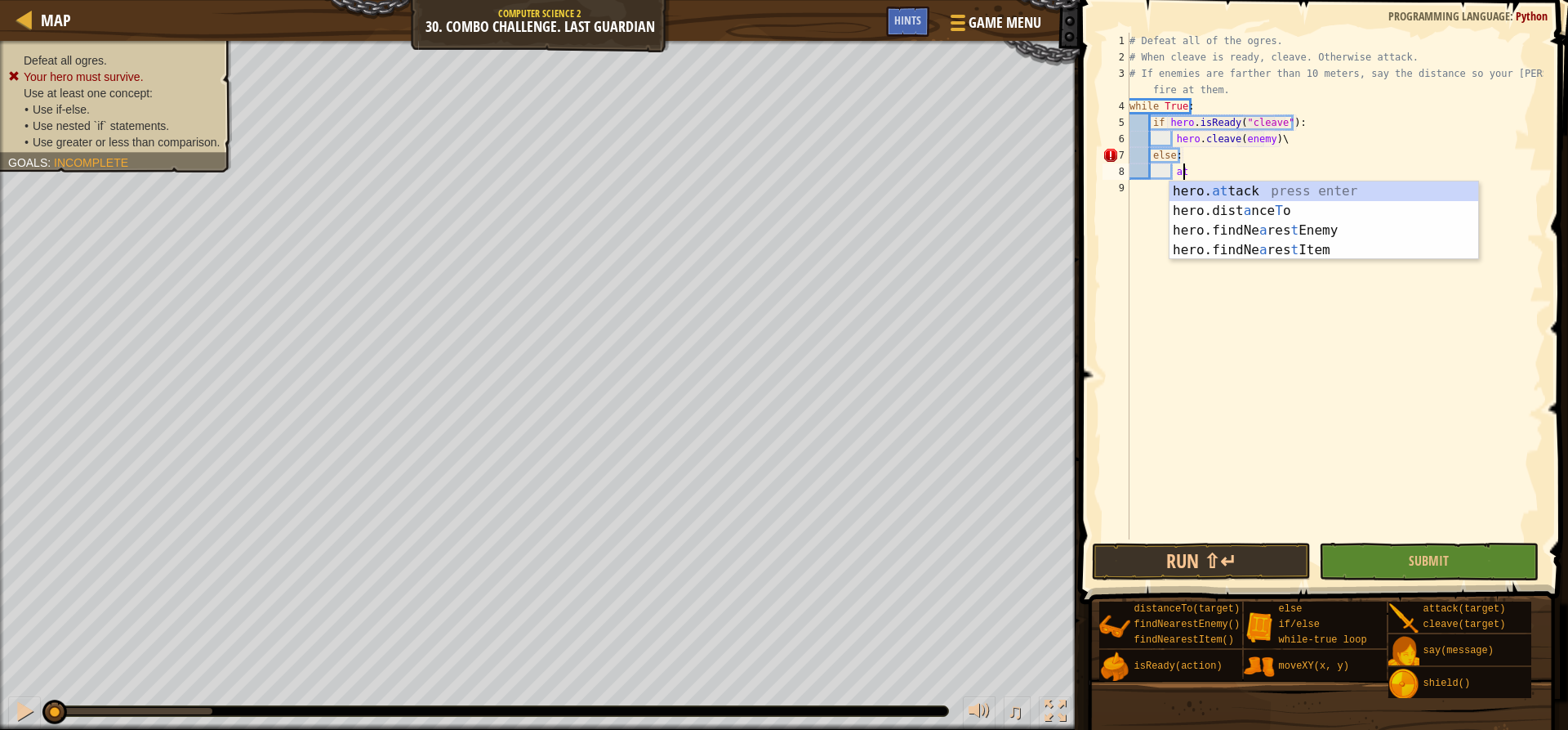
click at [1273, 190] on div "hero. at tack press enter hero.dist a nce T o press enter hero.findNe a res t E…" at bounding box center [1324, 240] width 309 height 118
type textarea "hero.attack(enemy)"
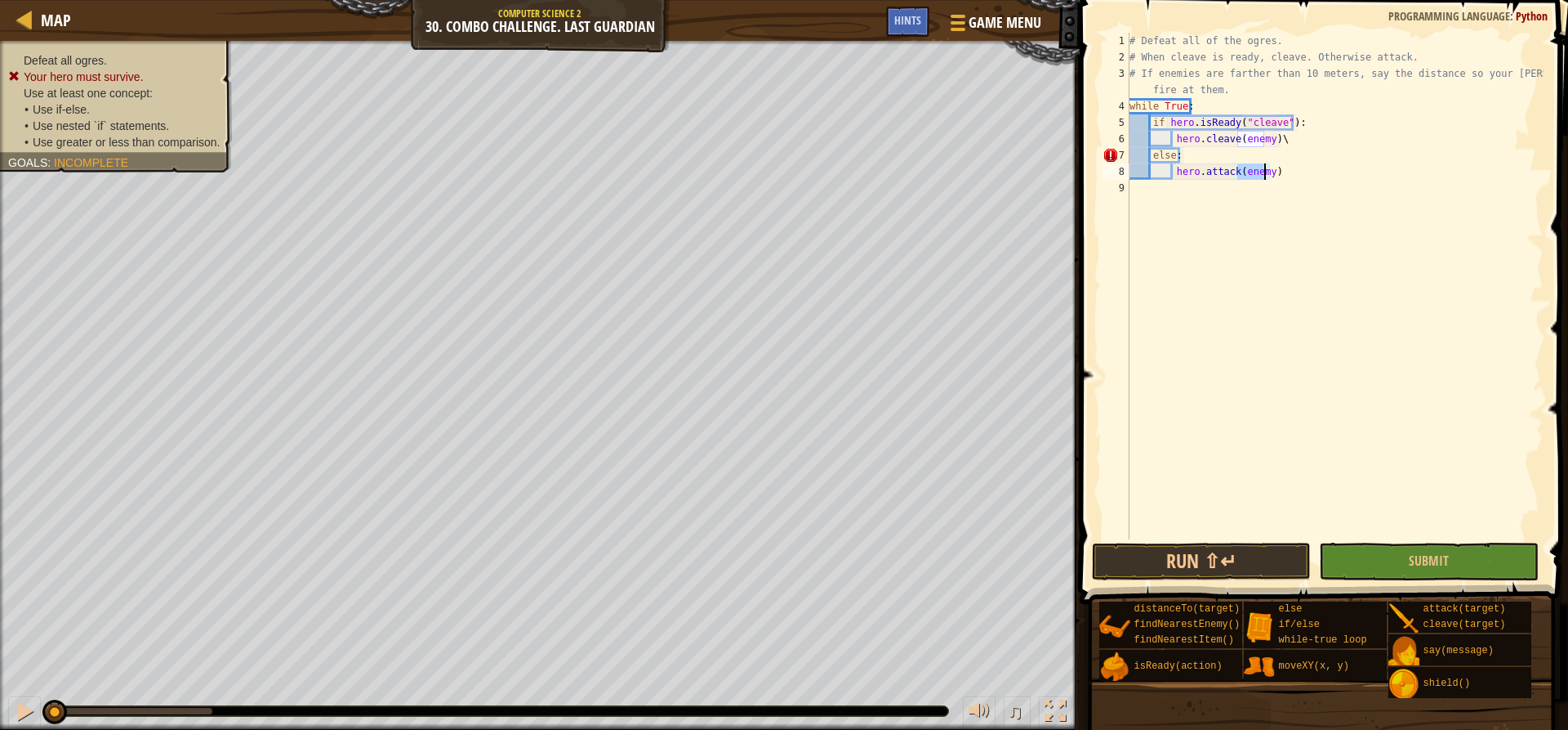
click at [1290, 173] on div "# Defeat all of the ogres. # When cleave is ready, cleave. Otherwise attack. # …" at bounding box center [1335, 302] width 418 height 539
click at [1273, 188] on div "# Defeat all of the ogres. # When cleave is ready, cleave. Otherwise attack. # …" at bounding box center [1335, 302] width 418 height 539
click at [1296, 173] on div "# Defeat all of the ogres. # When cleave is ready, cleave. Otherwise attack. # …" at bounding box center [1335, 302] width 418 height 539
type textarea "hero.attack(enemy)"
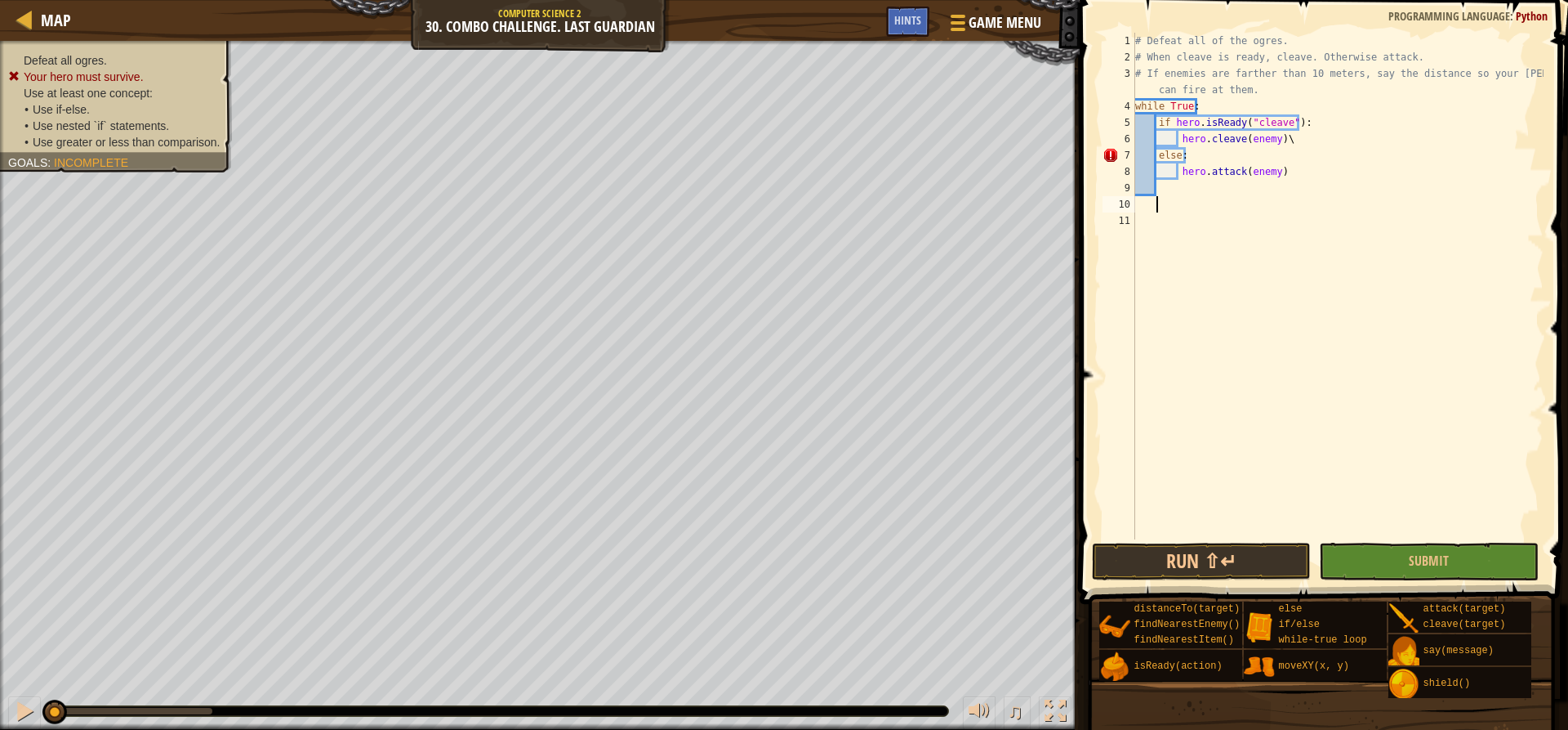
scroll to position [7, 2]
drag, startPoint x: 1267, startPoint y: 216, endPoint x: 1263, endPoint y: 230, distance: 14.6
click at [1266, 217] on div "if /else press enter" at bounding box center [1307, 243] width 309 height 59
type textarea "if enemy:"
click at [1223, 229] on div "# Defeat all of the ogres. # When cleave is ready, cleave. Otherwise attack. # …" at bounding box center [1339, 302] width 413 height 539
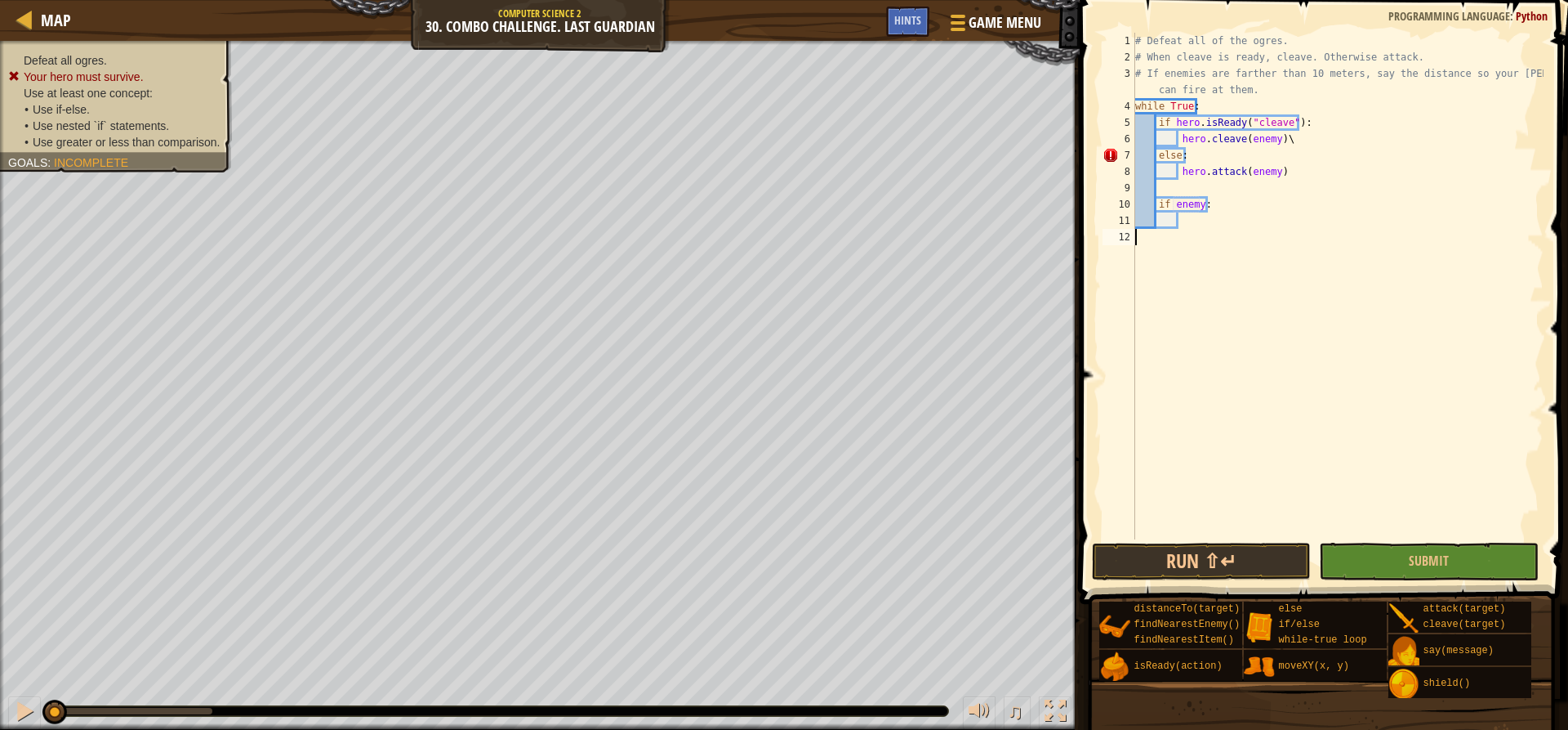
scroll to position [7, 0]
click at [1218, 222] on div "# Defeat all of the ogres. # When cleave is ready, cleave. Otherwise attack. # …" at bounding box center [1339, 302] width 413 height 539
click at [1170, 153] on div "# Defeat all of the ogres. # When cleave is ready, cleave. Otherwise attack. # …" at bounding box center [1339, 302] width 413 height 539
click at [1148, 153] on div "# Defeat all of the ogres. # When cleave is ready, cleave. Otherwise attack. # …" at bounding box center [1339, 302] width 413 height 539
click at [1155, 153] on div "# Defeat all of the ogres. # When cleave is ready, cleave. Otherwise attack. # …" at bounding box center [1339, 302] width 413 height 539
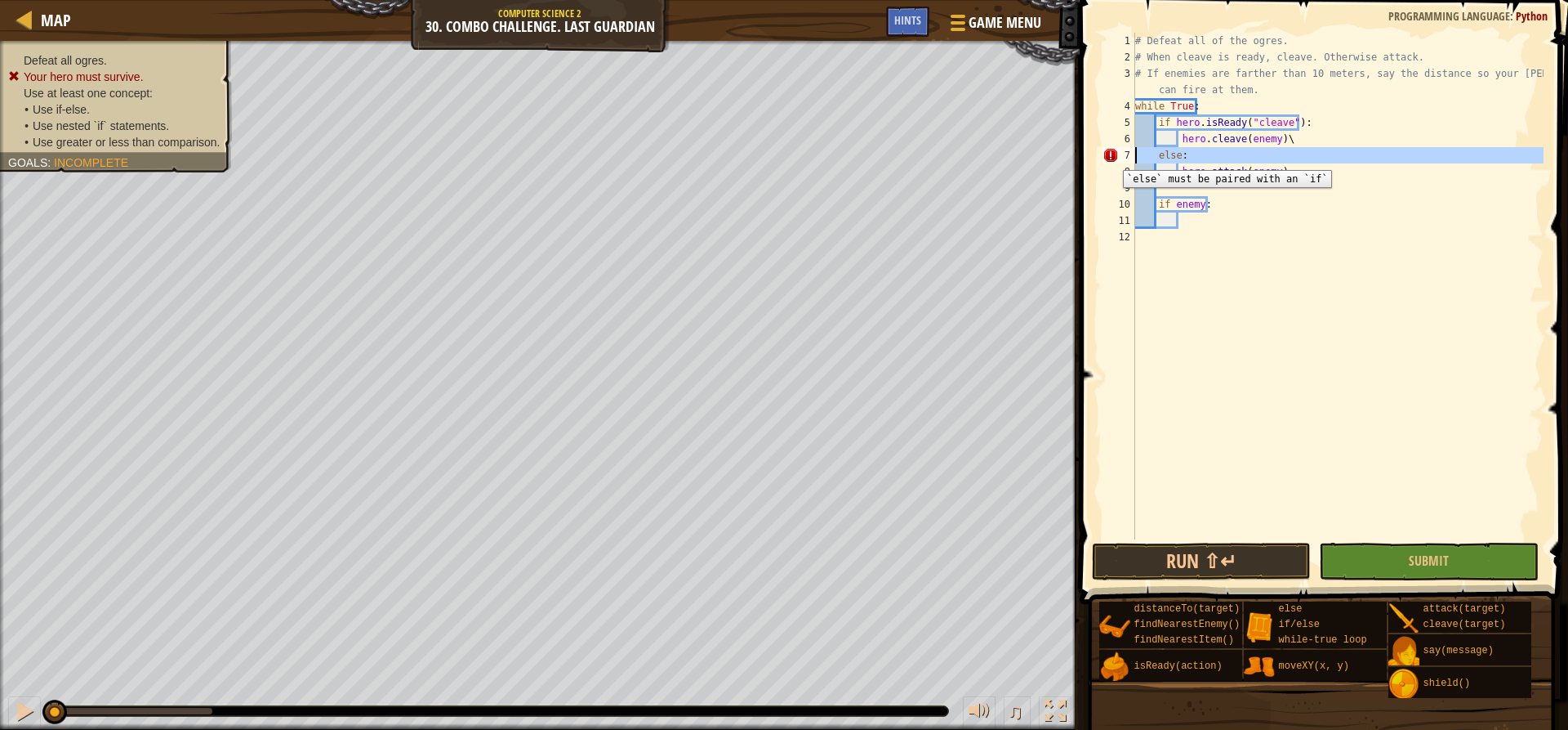
click at [1111, 158] on div "7" at bounding box center [1119, 155] width 33 height 17
click at [1164, 153] on div "# Defeat all of the ogres. # When cleave is ready, cleave. Otherwise attack. # …" at bounding box center [1339, 302] width 413 height 539
click at [1188, 150] on div "# Defeat all of the ogres. # When cleave is ready, cleave. Otherwise attack. # …" at bounding box center [1339, 302] width 413 height 539
click at [1155, 159] on div "# Defeat all of the ogres. # When cleave is ready, cleave. Otherwise attack. # …" at bounding box center [1339, 302] width 413 height 539
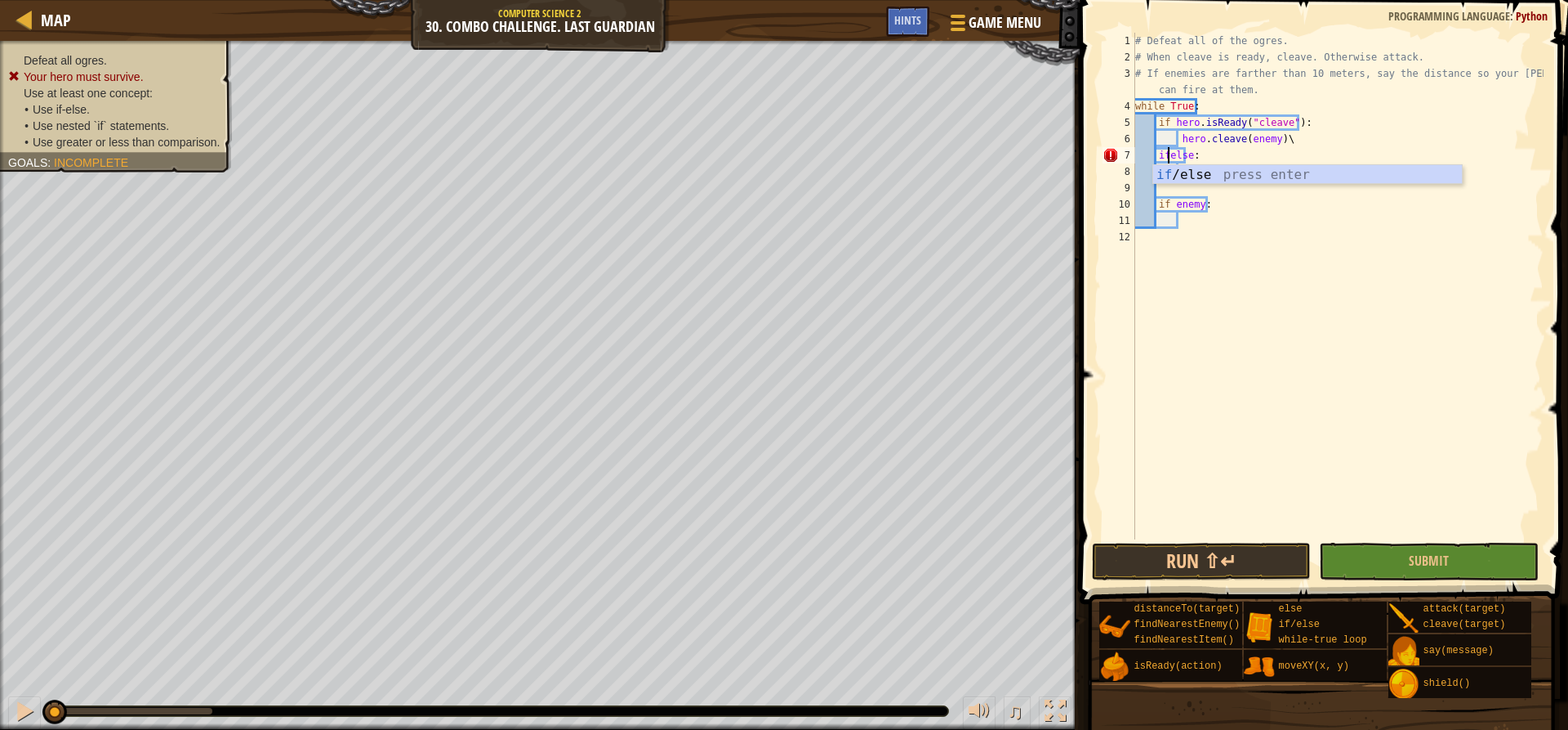
scroll to position [7, 3]
click at [1200, 159] on div "# Defeat all of the ogres. # When cleave is ready, cleave. Otherwise attack. # …" at bounding box center [1339, 302] width 413 height 539
click at [1171, 158] on div "# Defeat all of the ogres. # When cleave is ready, cleave. Otherwise attack. # …" at bounding box center [1339, 302] width 413 height 539
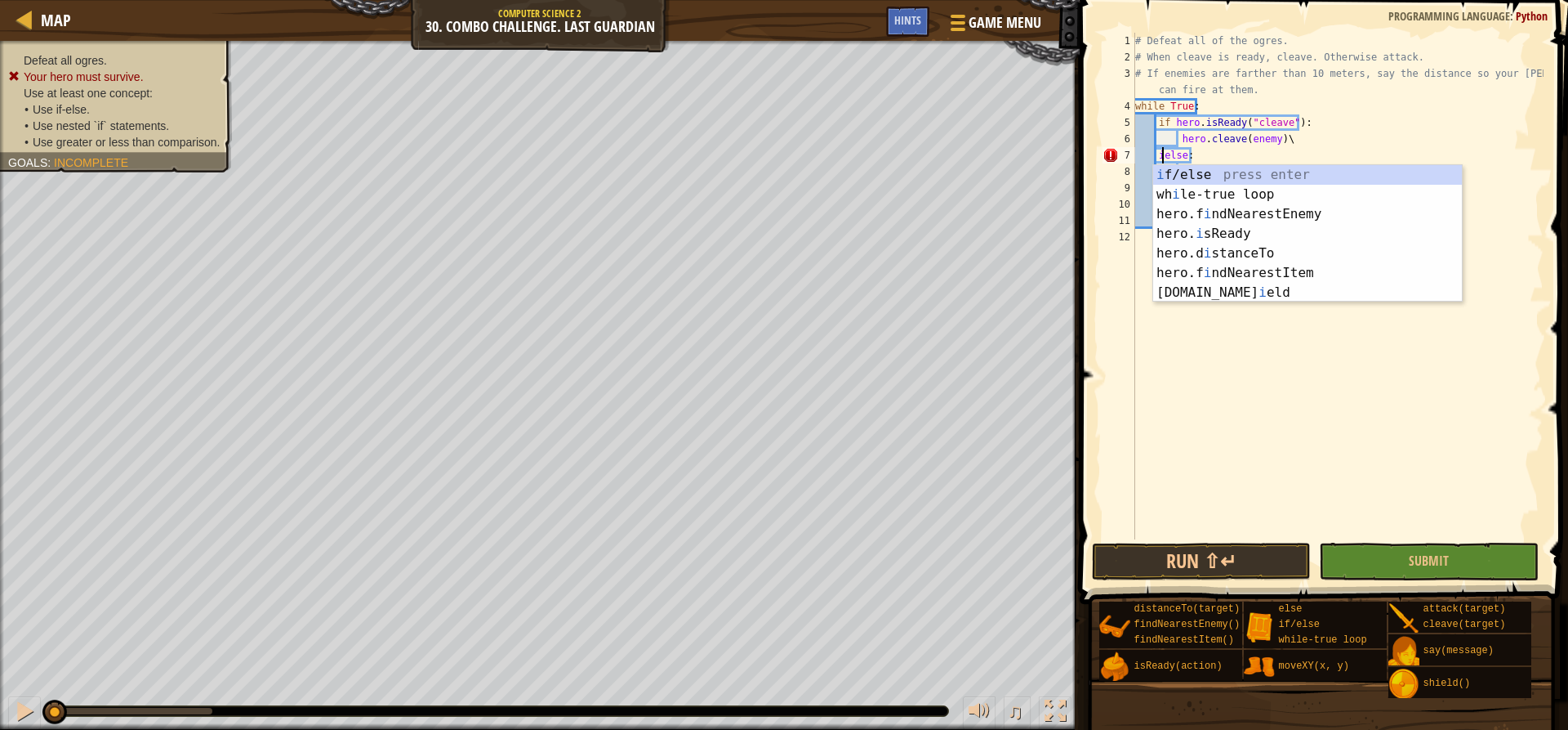
type textarea "else:"
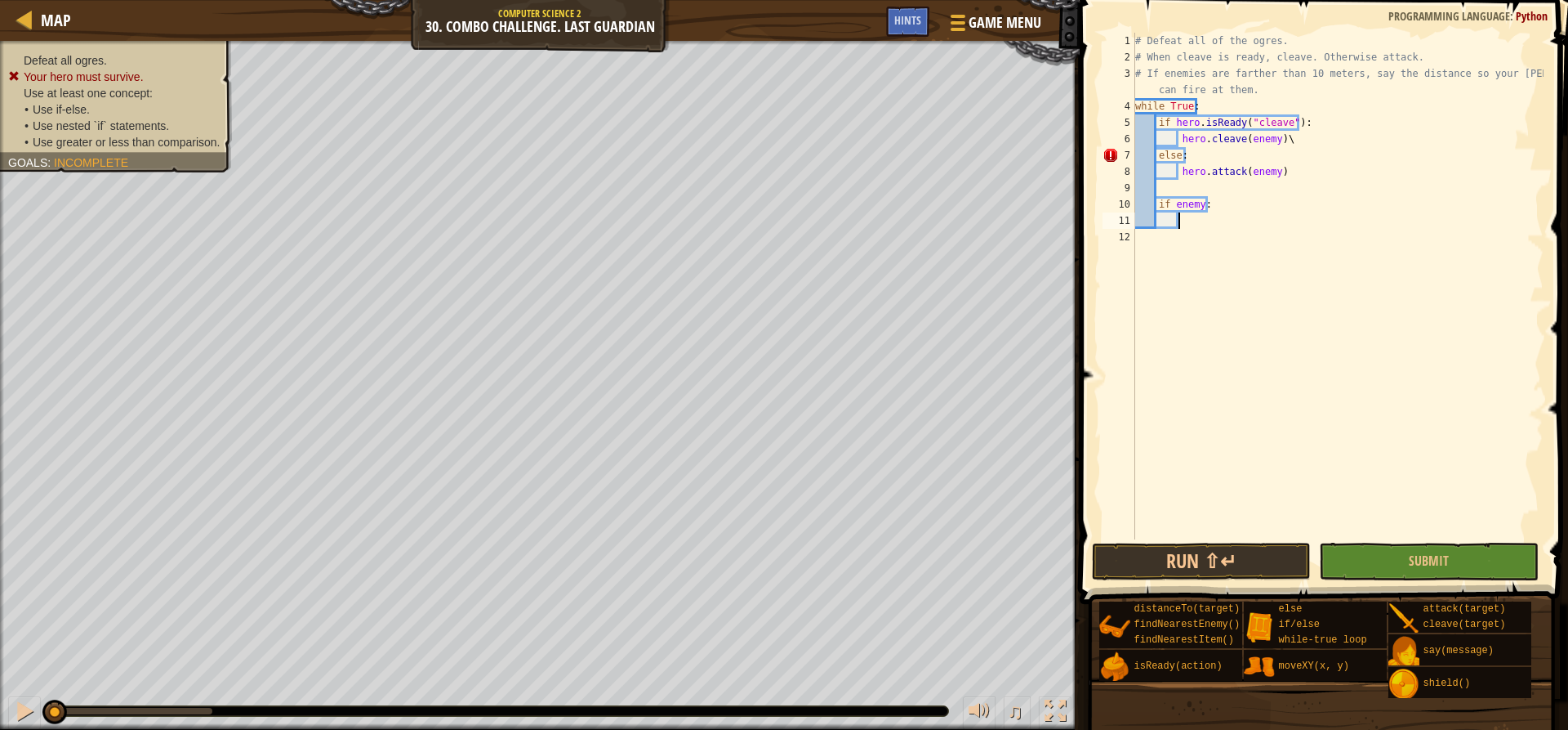
click at [1207, 220] on div "# Defeat all of the ogres. # When cleave is ready, cleave. Otherwise attack. # …" at bounding box center [1339, 302] width 413 height 539
click at [1190, 206] on div "# Defeat all of the ogres. # When cleave is ready, cleave. Otherwise attack. # …" at bounding box center [1339, 302] width 413 height 539
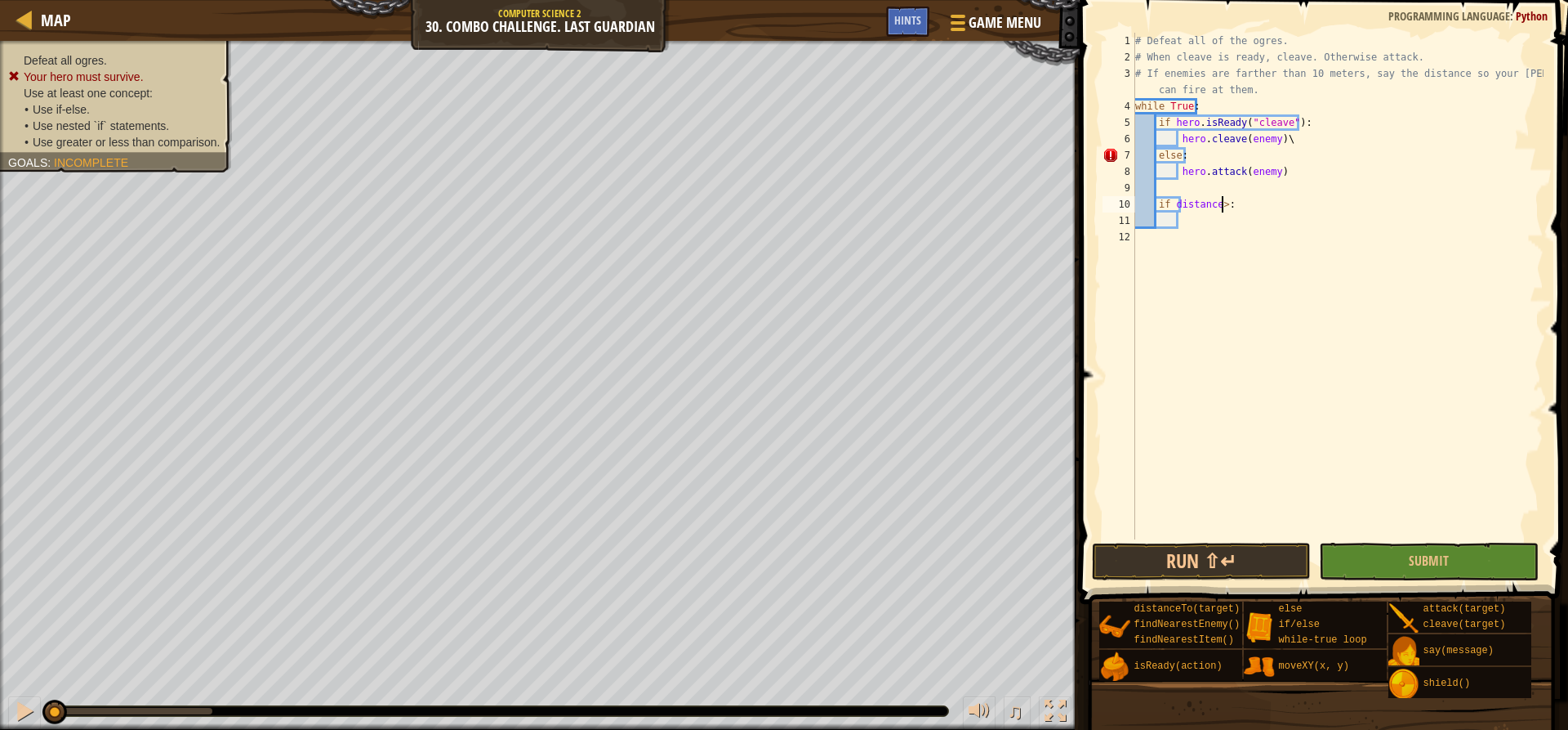
type textarea "if distance>10:"
click at [1252, 213] on div "# Defeat all of the ogres. # When cleave is ready, cleave. Otherwise attack. # …" at bounding box center [1339, 302] width 413 height 539
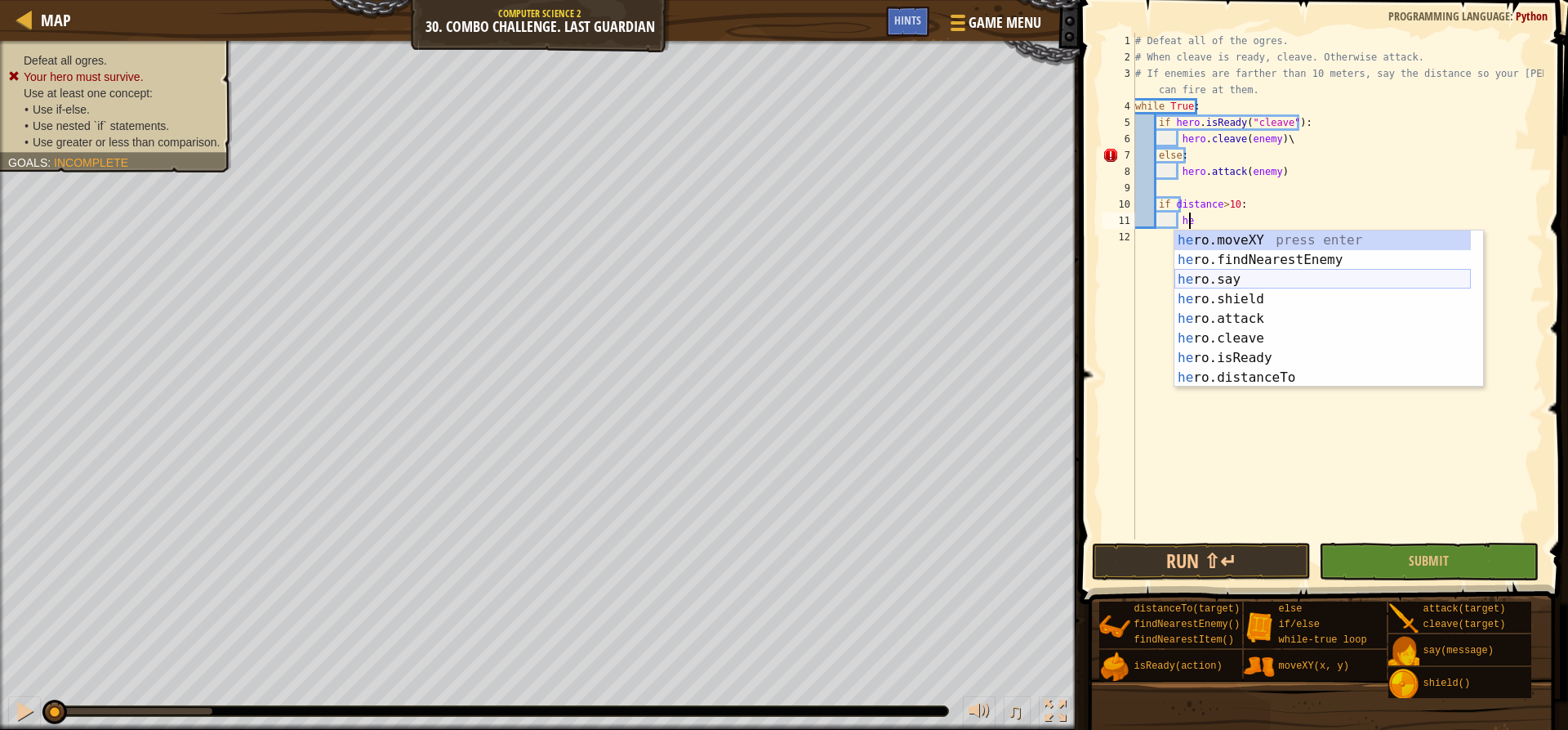
click at [1230, 273] on div "he ro.moveXY press enter he ro.findNearestEnemy press enter he ro.say press ent…" at bounding box center [1322, 329] width 296 height 197
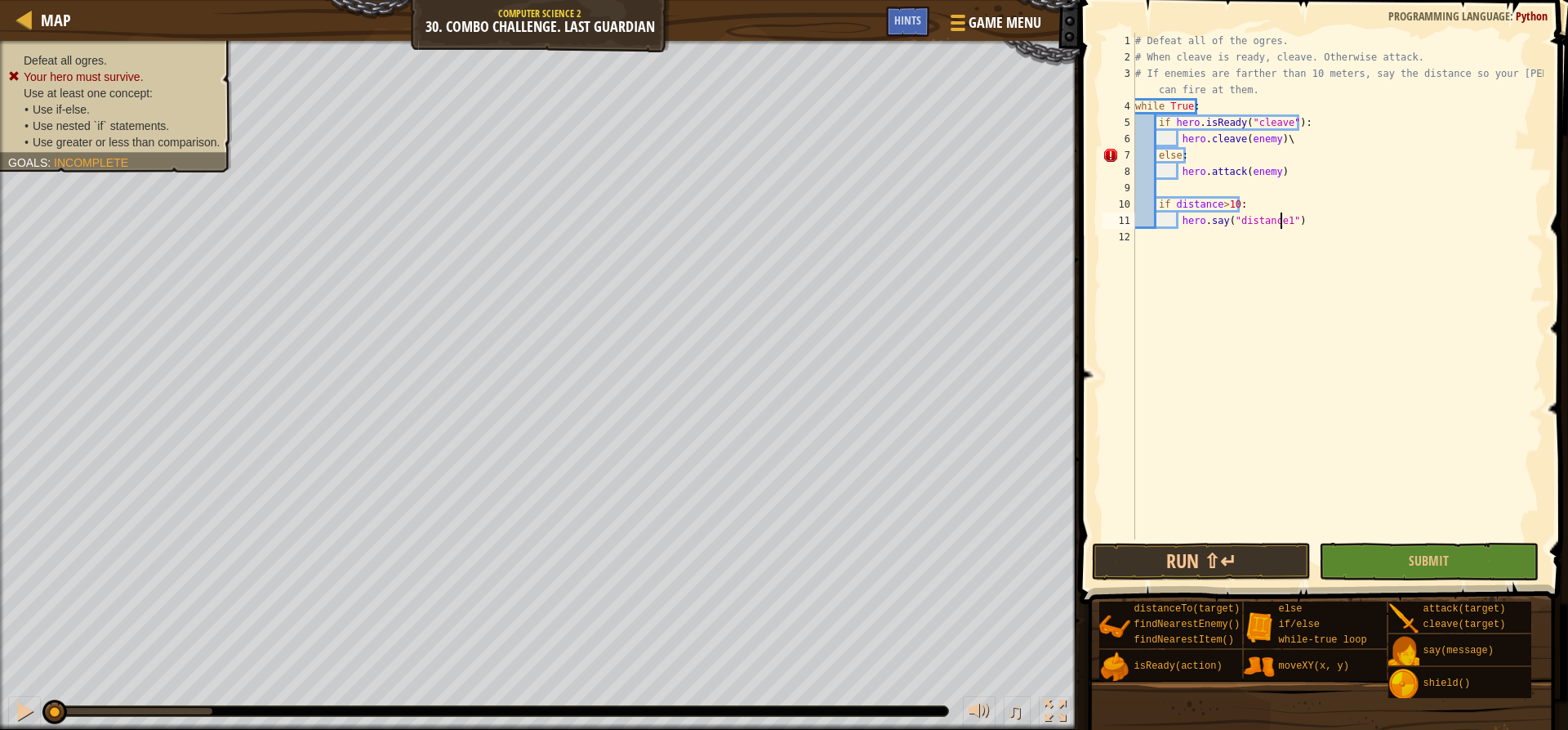
scroll to position [7, 13]
click at [1155, 154] on div "# Defeat all of the ogres. # When cleave is ready, cleave. Otherwise attack. # …" at bounding box center [1339, 302] width 413 height 539
click at [1183, 172] on div "if /else press enter" at bounding box center [1307, 194] width 309 height 59
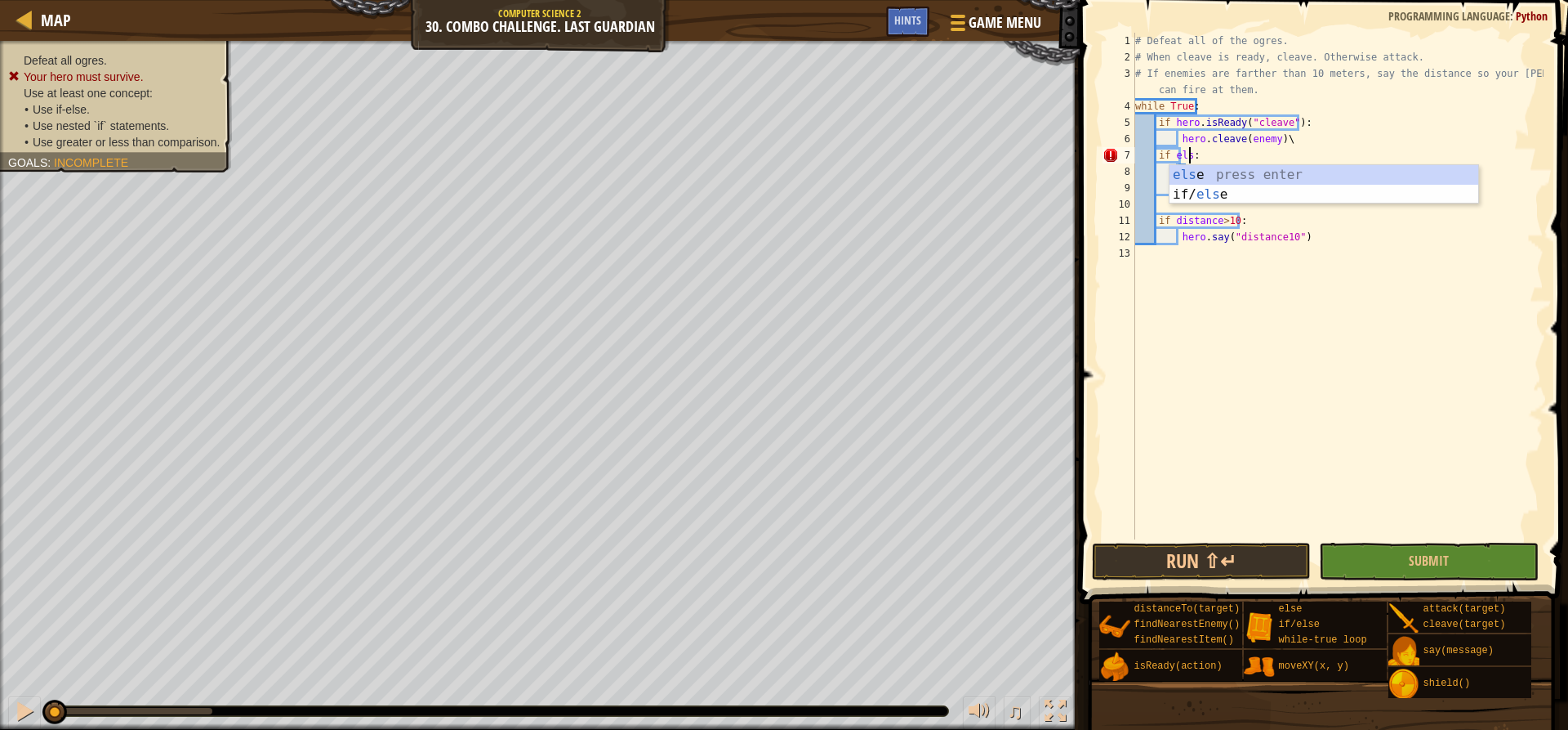
type textarea "if else:"
click at [1213, 266] on div "# Defeat all of the ogres. # When cleave is ready, cleave. Otherwise attack. # …" at bounding box center [1339, 302] width 413 height 539
click at [1178, 165] on div "# Defeat all of the ogres. # When cleave is ready, cleave. Otherwise attack. # …" at bounding box center [1339, 302] width 413 height 539
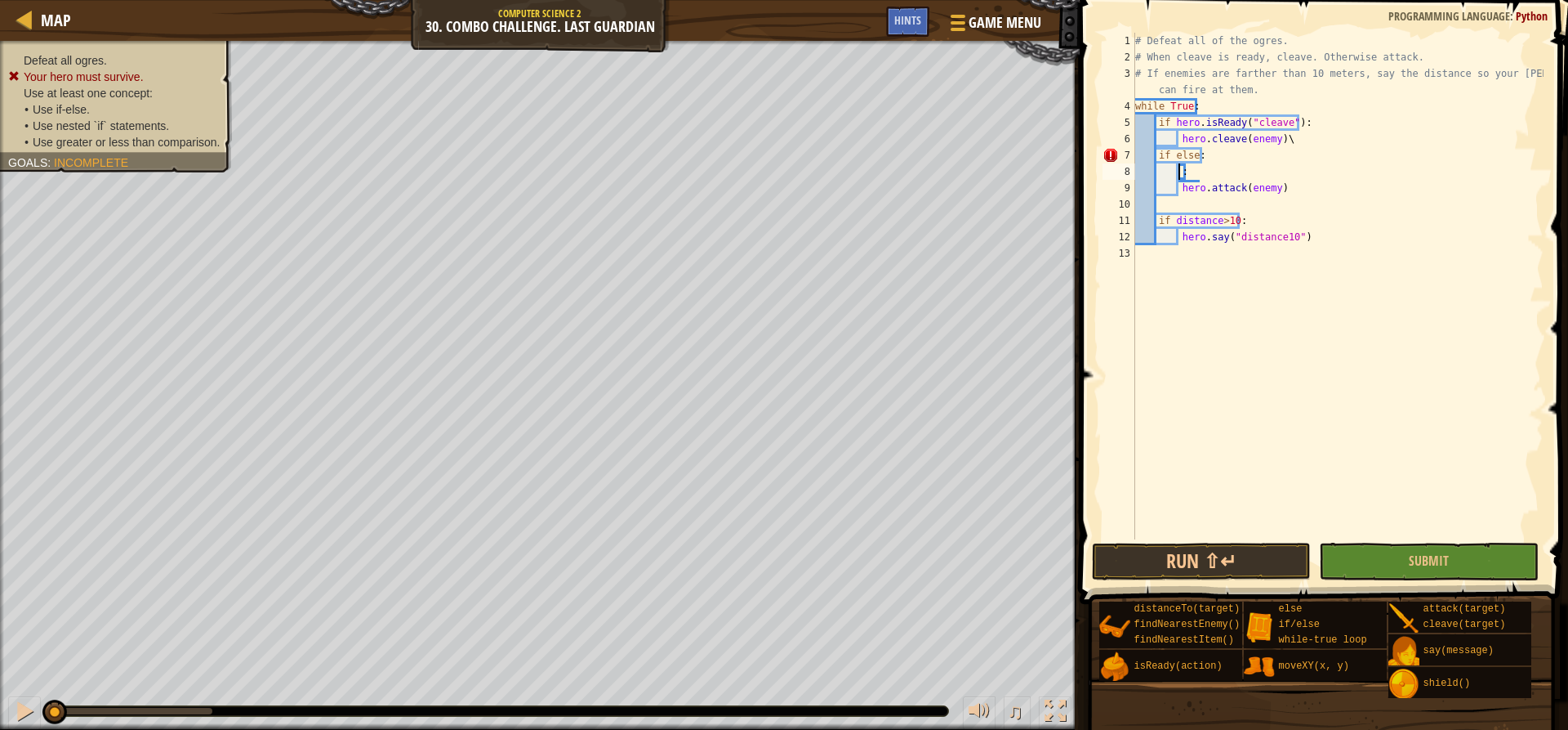
type textarea ":"
click at [1197, 167] on div "# Defeat all of the ogres. # When cleave is ready, cleave. Otherwise attack. # …" at bounding box center [1339, 302] width 413 height 539
click at [1174, 158] on div "# Defeat all of the ogres. # When cleave is ready, cleave. Otherwise attack. # …" at bounding box center [1339, 302] width 413 height 539
type textarea "else:"
click at [1181, 173] on div "# Defeat all of the ogres. # When cleave is ready, cleave. Otherwise attack. # …" at bounding box center [1339, 302] width 413 height 539
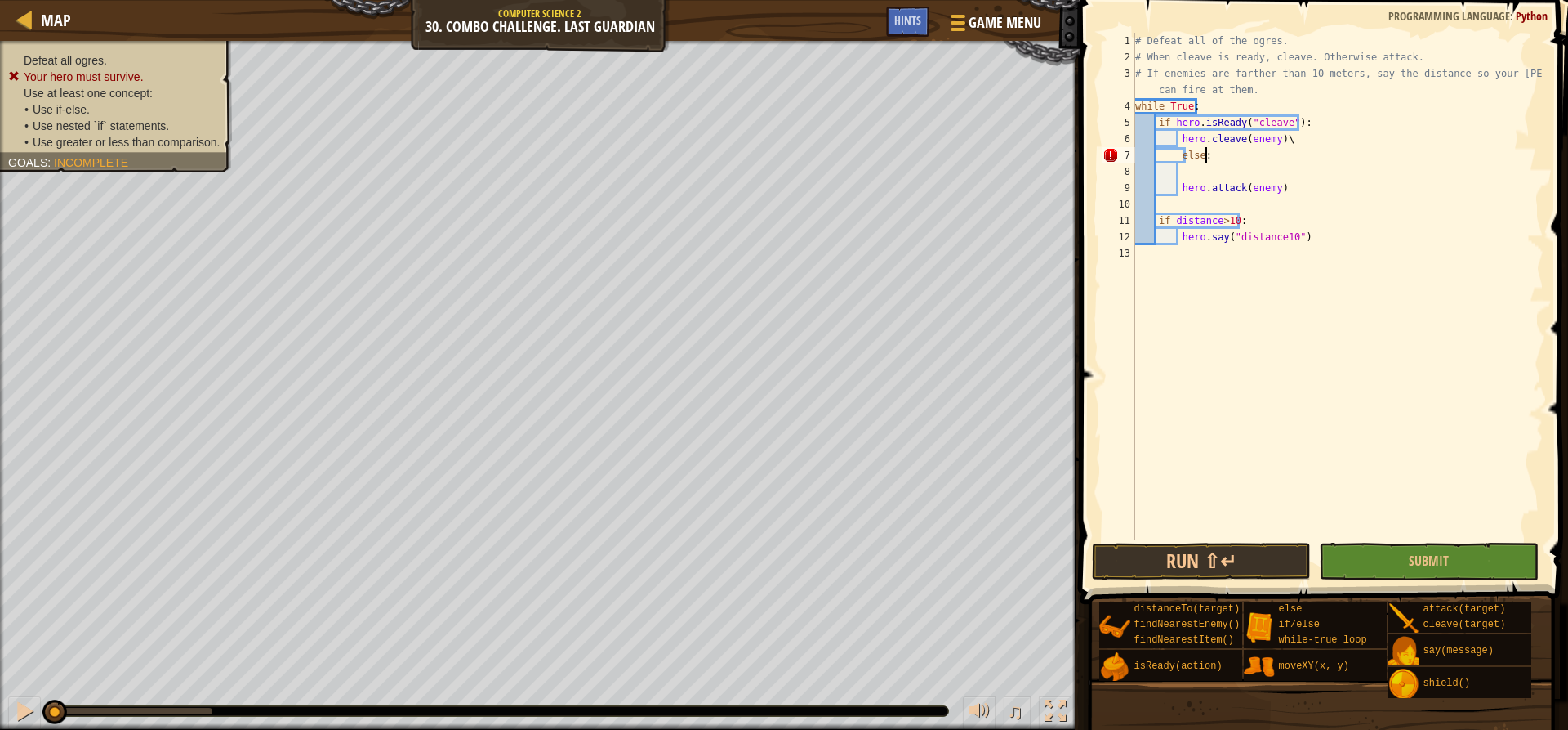
click at [1203, 160] on div "# Defeat all of the ogres. # When cleave is ready, cleave. Otherwise attack. # …" at bounding box center [1339, 302] width 413 height 539
type textarea "else:"
click at [1209, 159] on div "# Defeat all of the ogres. # When cleave is ready, cleave. Otherwise attack. # …" at bounding box center [1339, 302] width 413 height 539
click at [1176, 167] on div "# Defeat all of the ogres. # When cleave is ready, cleave. Otherwise attack. # …" at bounding box center [1339, 302] width 413 height 539
click at [1170, 155] on div "# Defeat all of the ogres. # When cleave is ready, cleave. Otherwise attack. # …" at bounding box center [1339, 302] width 413 height 539
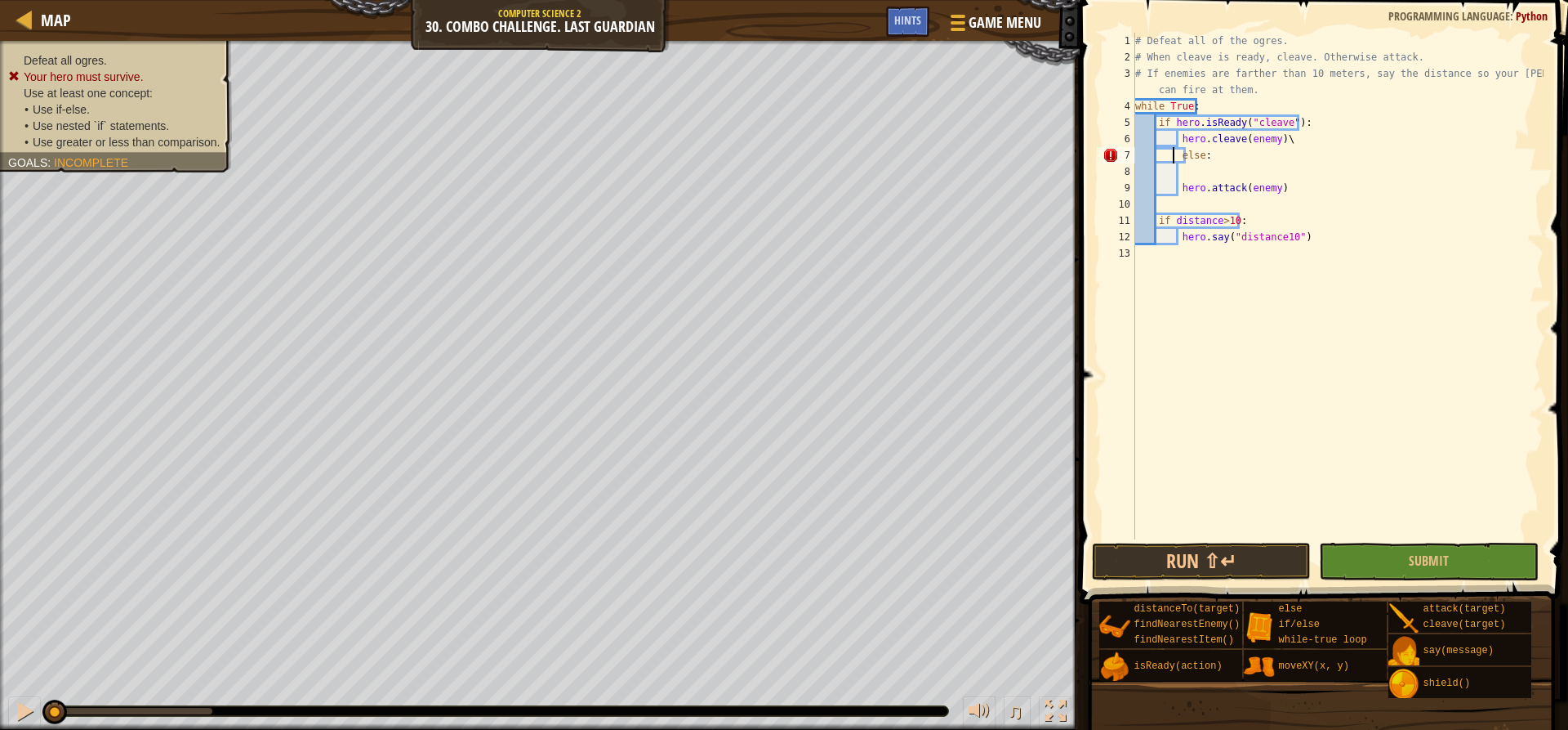
click at [1180, 154] on div "# Defeat all of the ogres. # When cleave is ready, cleave. Otherwise attack. # …" at bounding box center [1339, 302] width 413 height 539
click at [1311, 138] on div "# Defeat all of the ogres. # When cleave is ready, cleave. Otherwise attack. # …" at bounding box center [1339, 302] width 413 height 539
type textarea "hero.cleave(enemy)\"
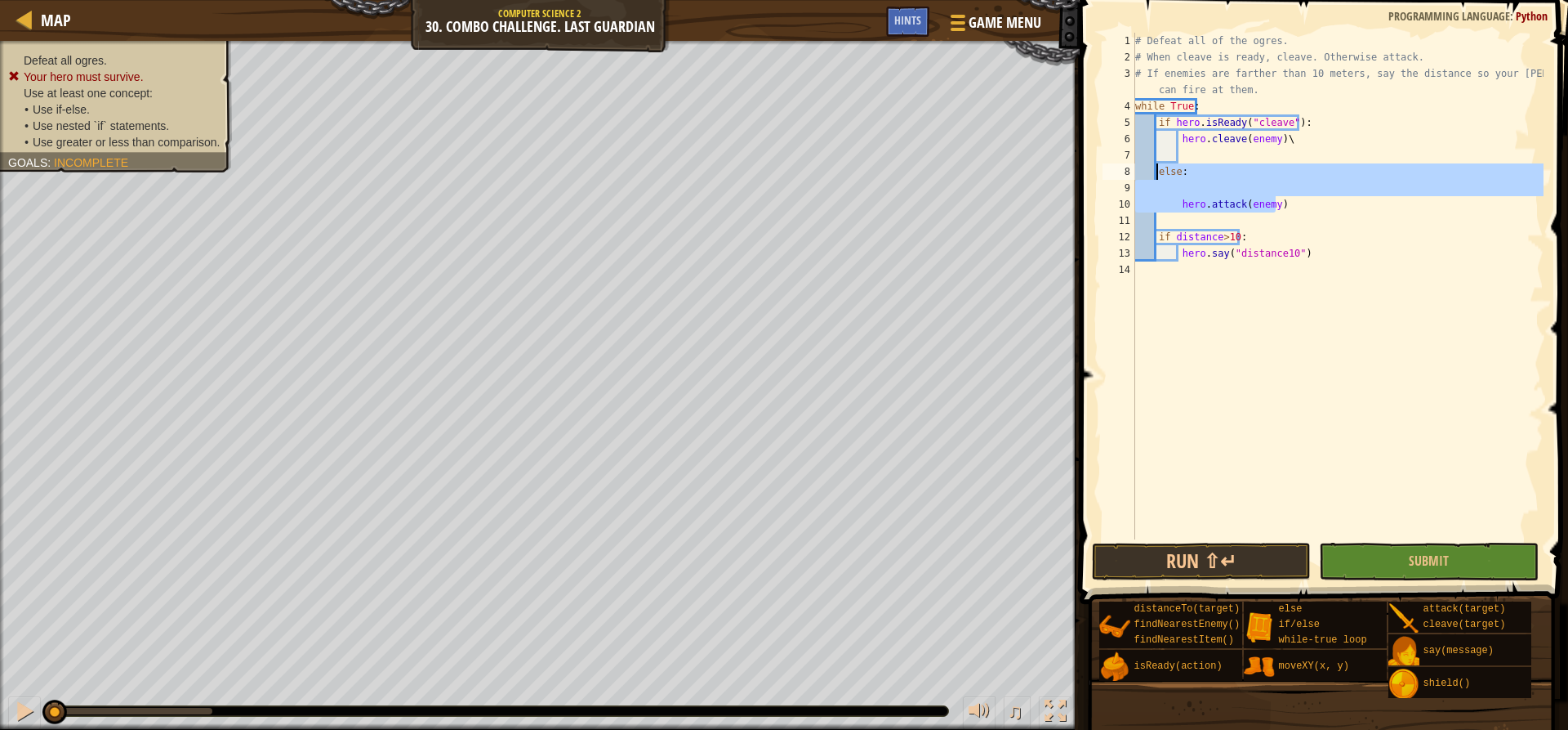
drag, startPoint x: 1324, startPoint y: 211, endPoint x: 1156, endPoint y: 170, distance: 172.9
click at [1156, 170] on div "# Defeat all of the ogres. # When cleave is ready, cleave. Otherwise attack. # …" at bounding box center [1339, 302] width 413 height 539
type textarea "else:"
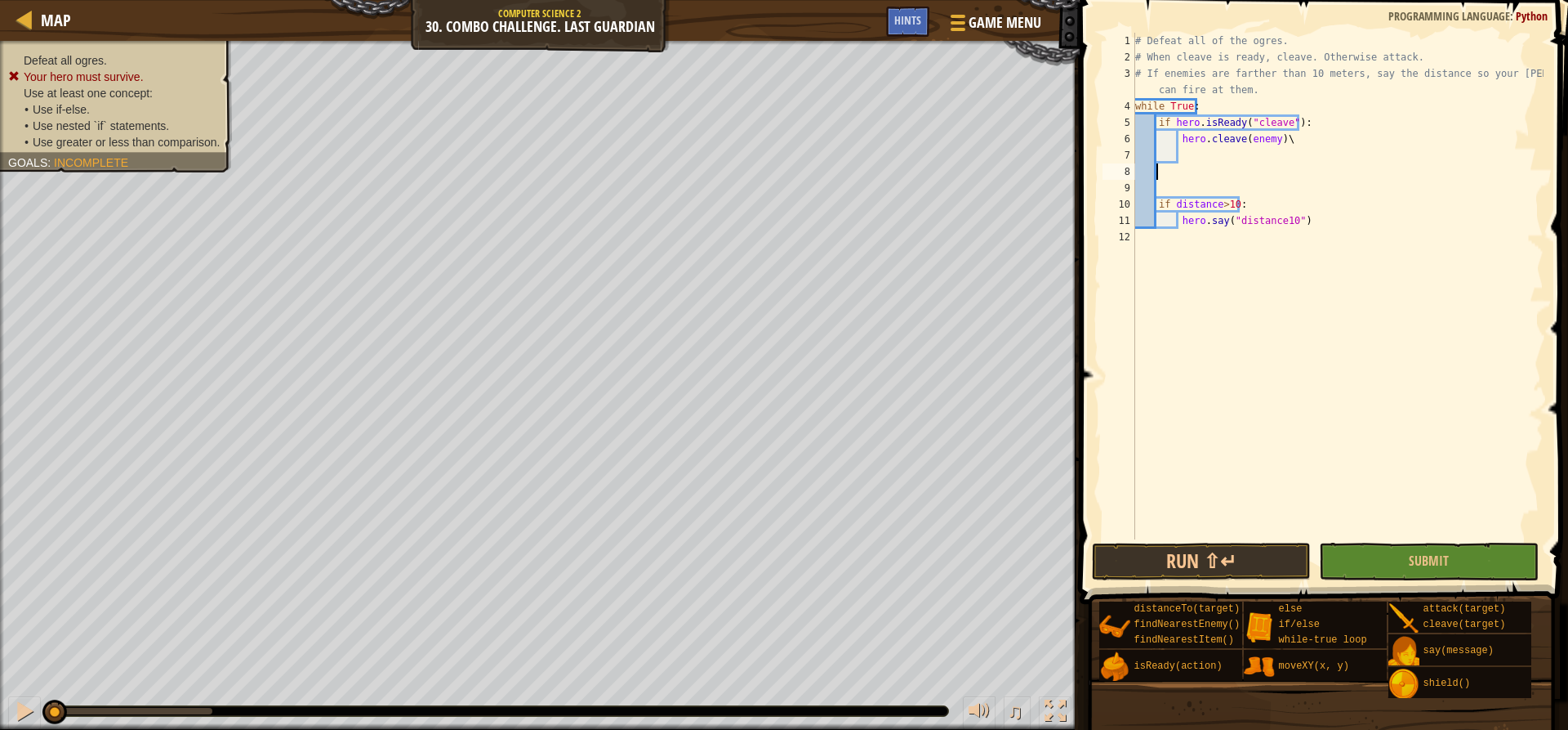
click at [1185, 148] on div "# Defeat all of the ogres. # When cleave is ready, cleave. Otherwise attack. # …" at bounding box center [1339, 302] width 413 height 539
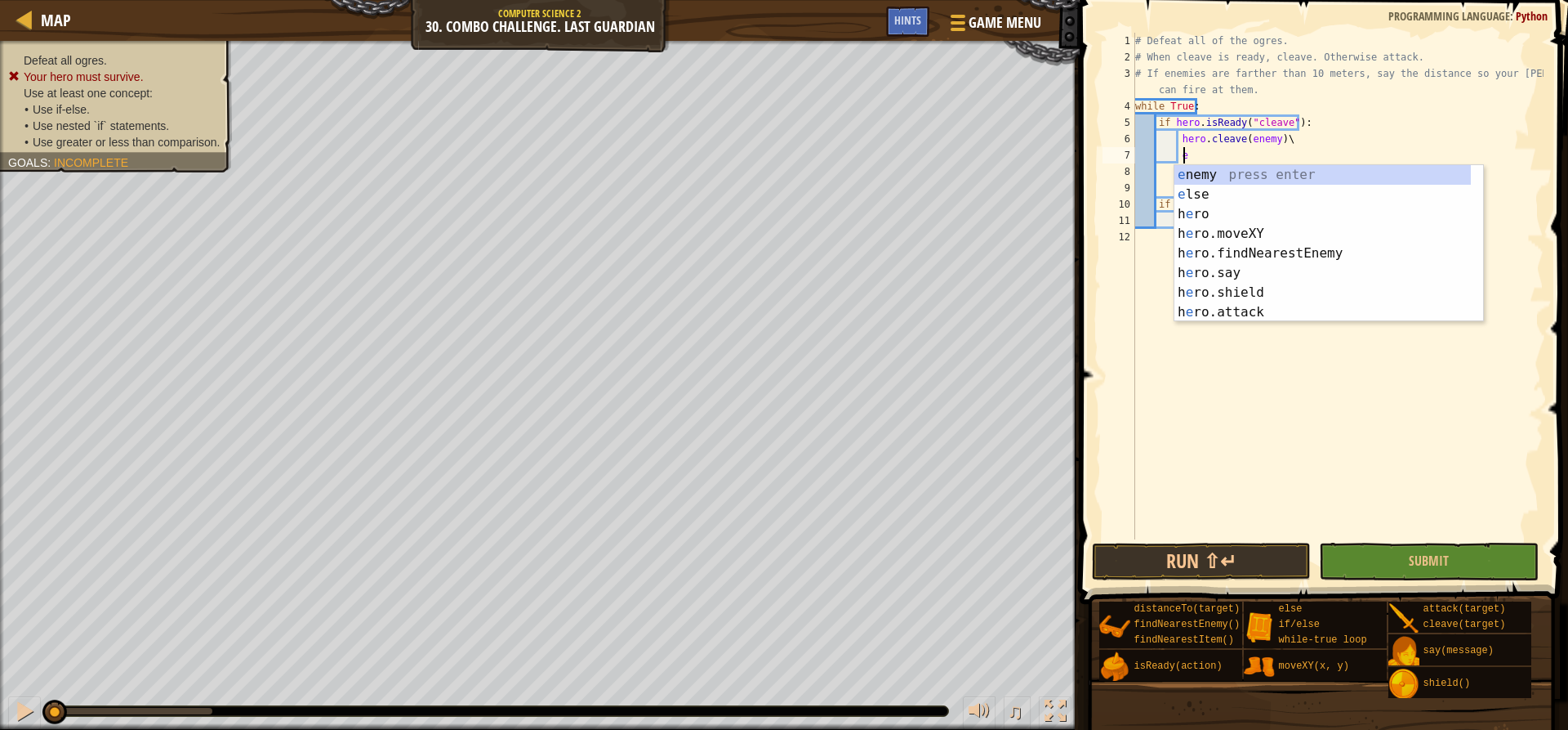
scroll to position [7, 4]
type textarea "el"
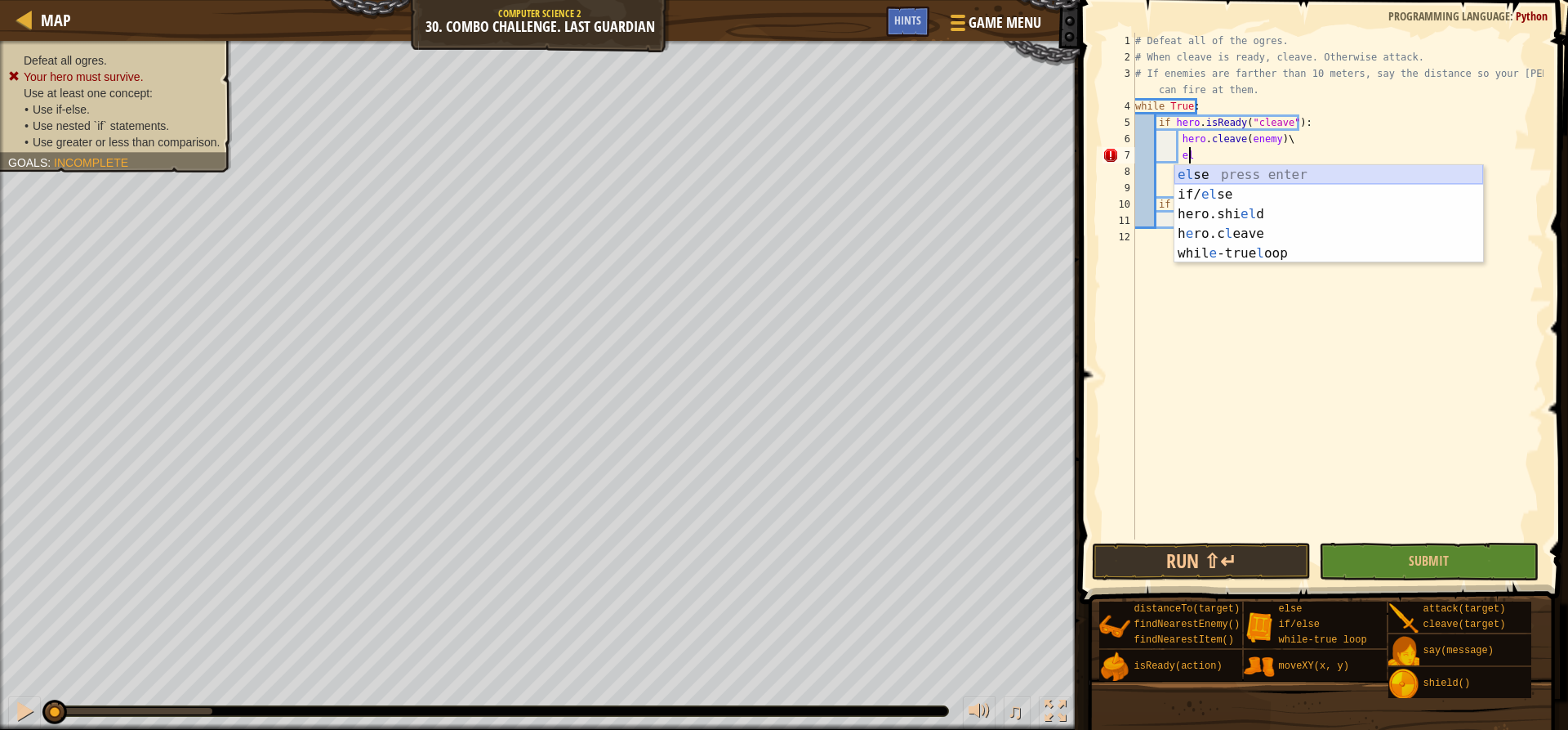
click at [1185, 177] on div "el se press enter if/ el se press enter hero.shi el d press enter h e ro.c l ea…" at bounding box center [1329, 234] width 309 height 137
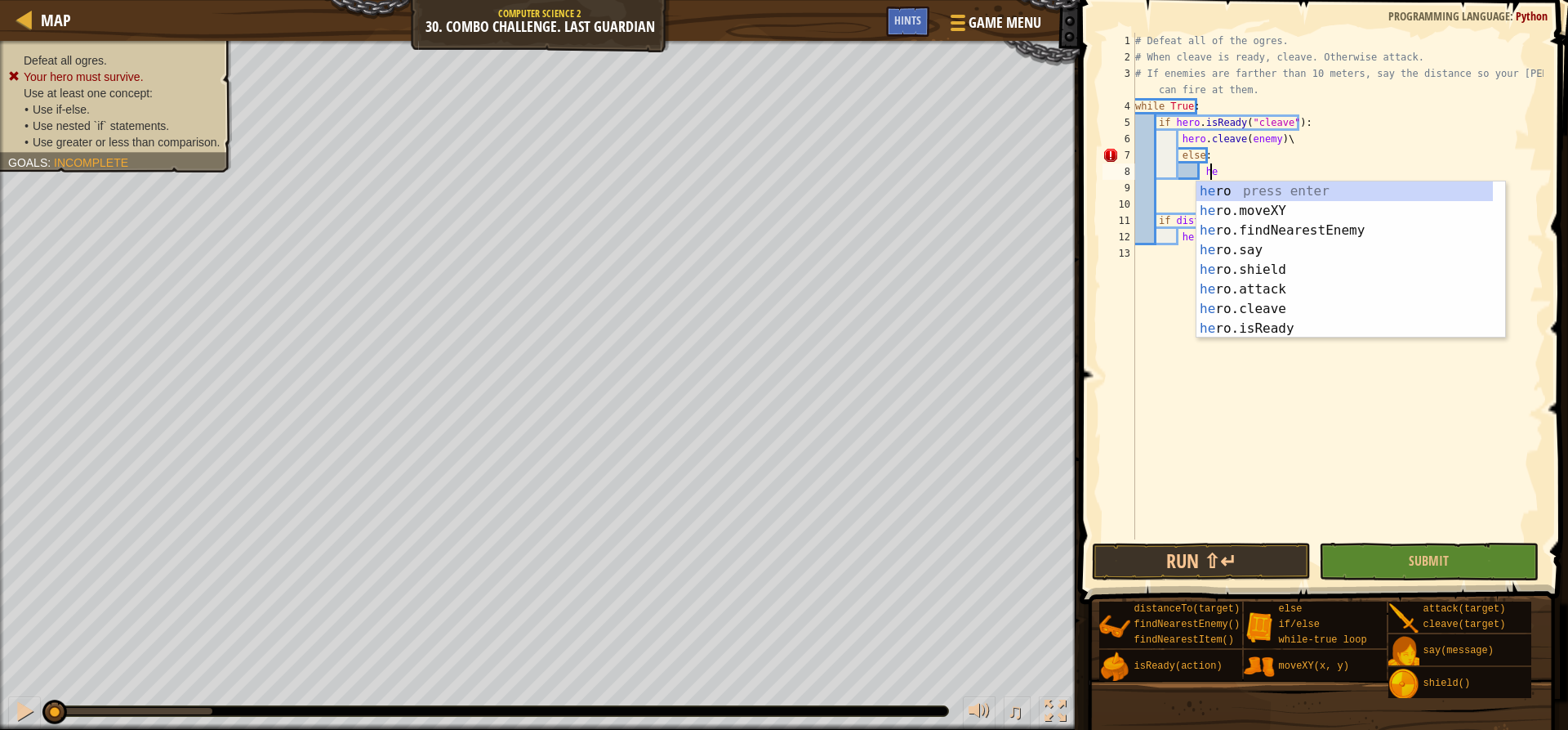
scroll to position [7, 7]
click at [1259, 283] on div "hero press enter hero .moveXY press enter hero .findNearestEnemy press enter he…" at bounding box center [1344, 280] width 296 height 197
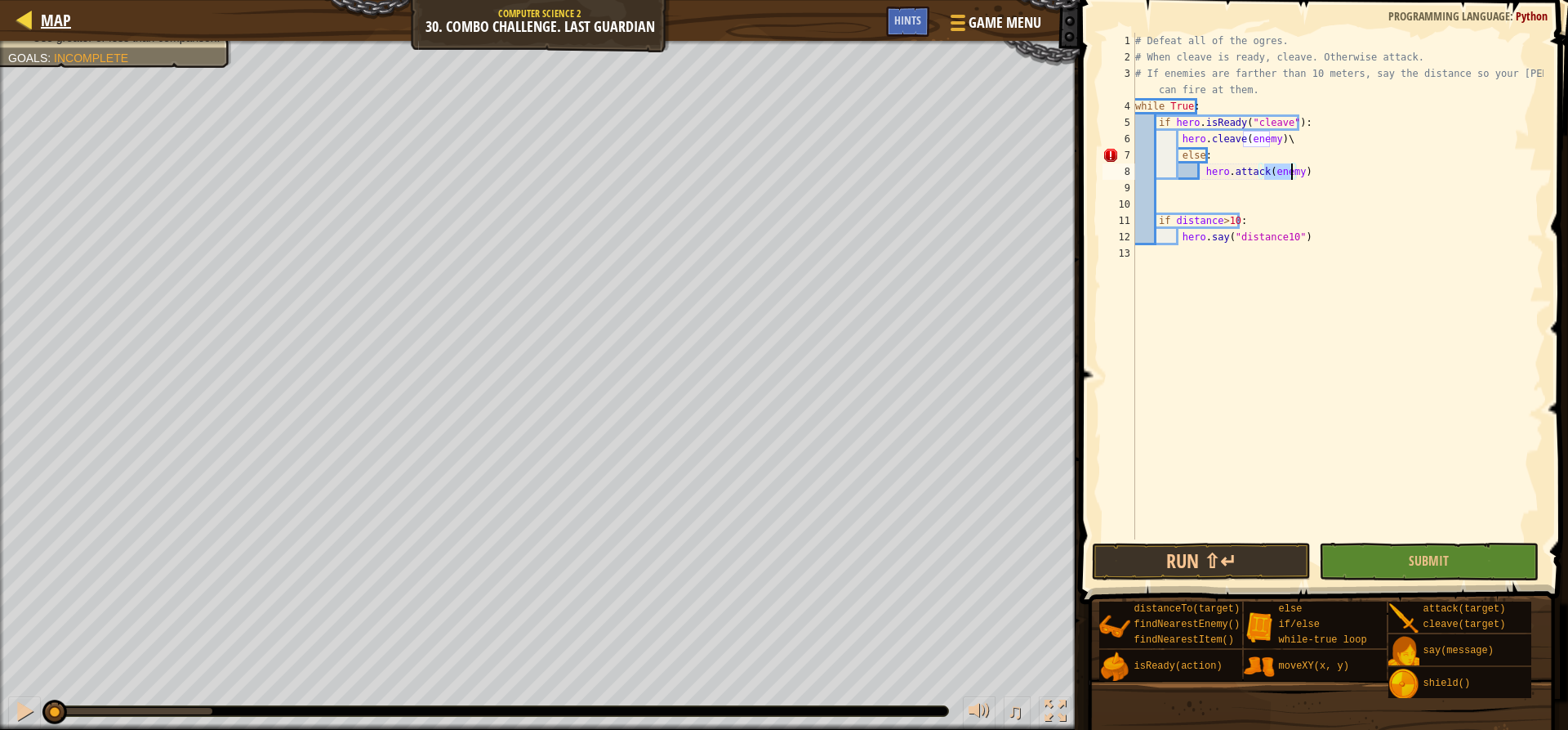
type textarea "hero.attack(enemy)"
click at [21, 12] on div at bounding box center [25, 19] width 21 height 21
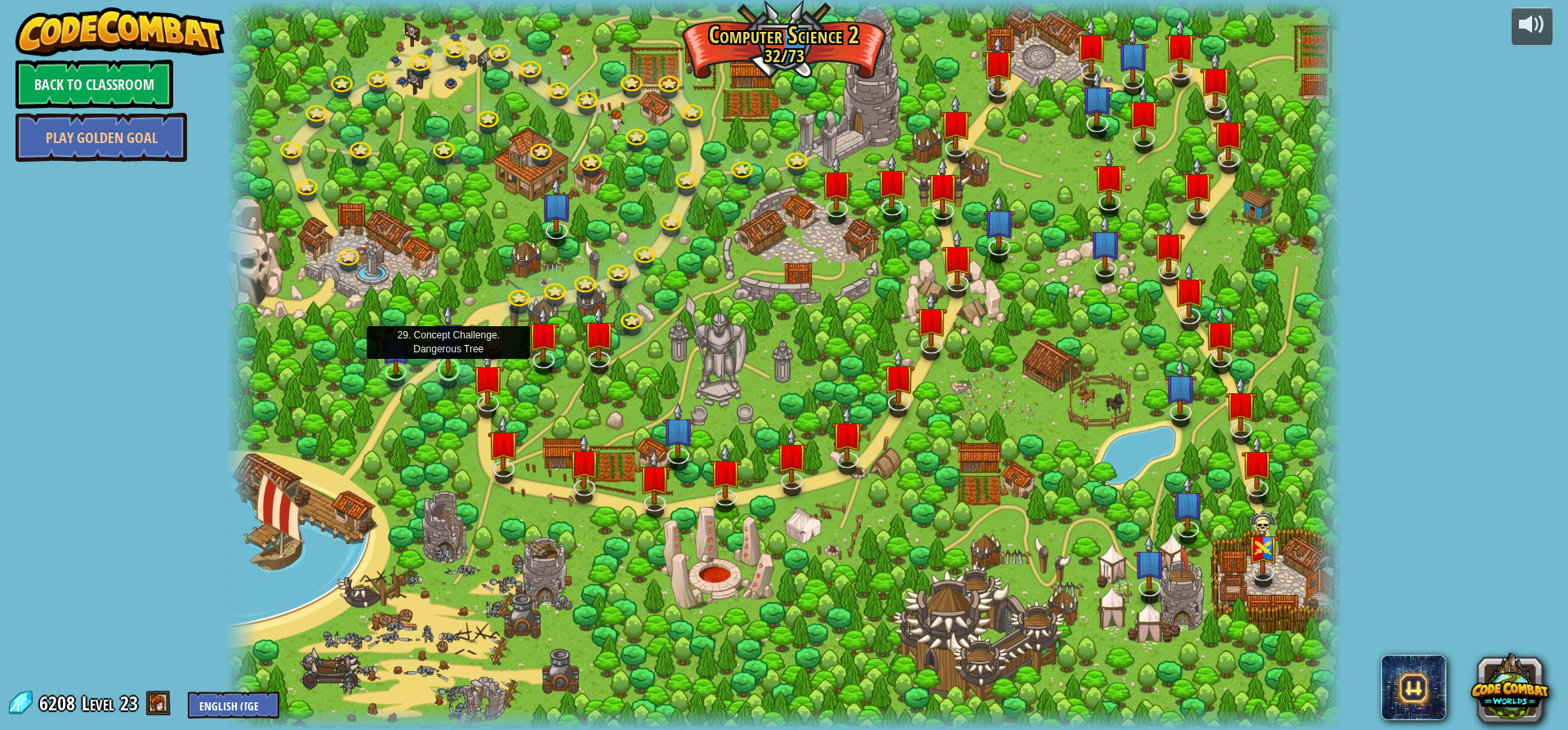
click at [451, 368] on img at bounding box center [449, 337] width 30 height 68
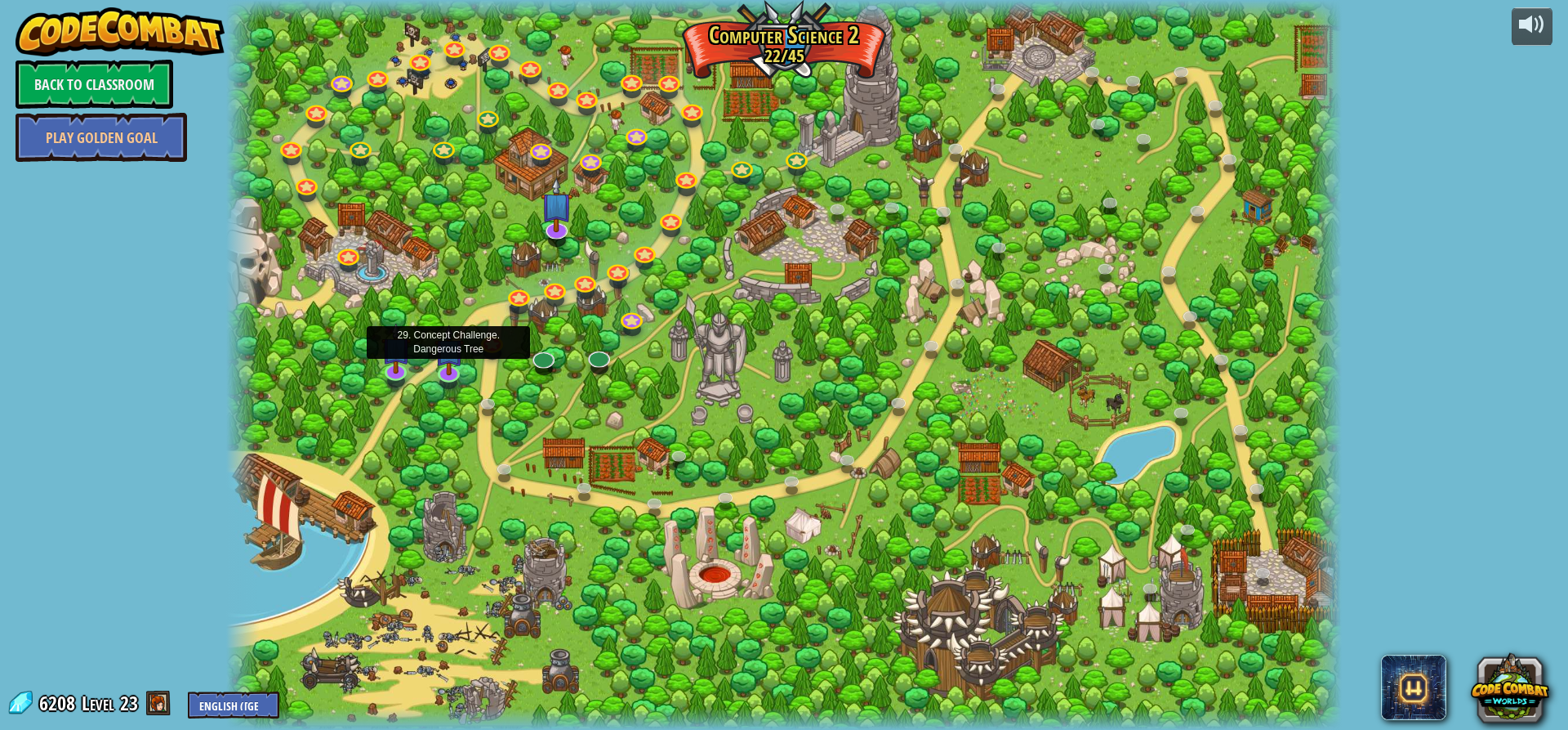
click at [438, 372] on div at bounding box center [448, 373] width 22 height 17
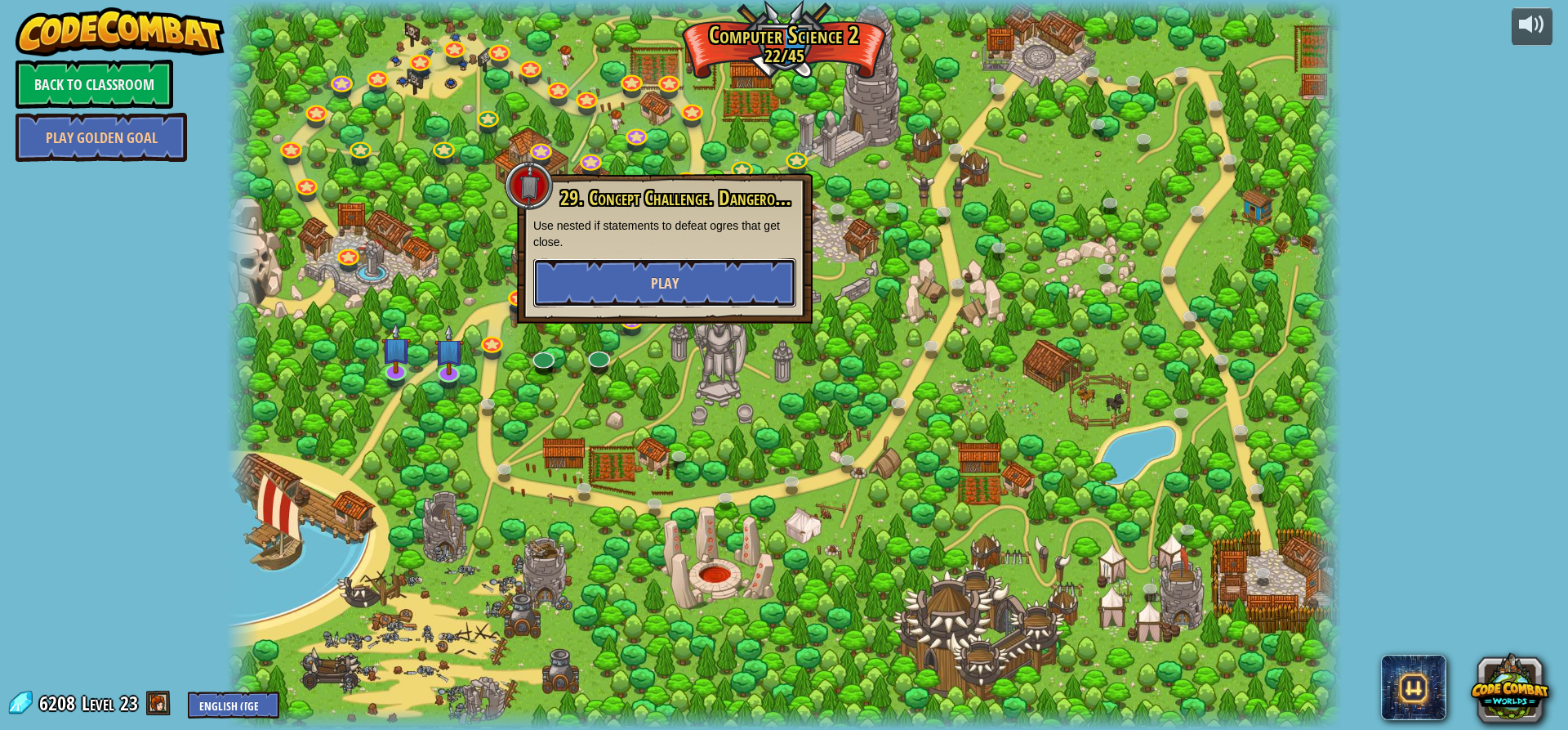
click at [668, 301] on button "Play" at bounding box center [664, 282] width 263 height 49
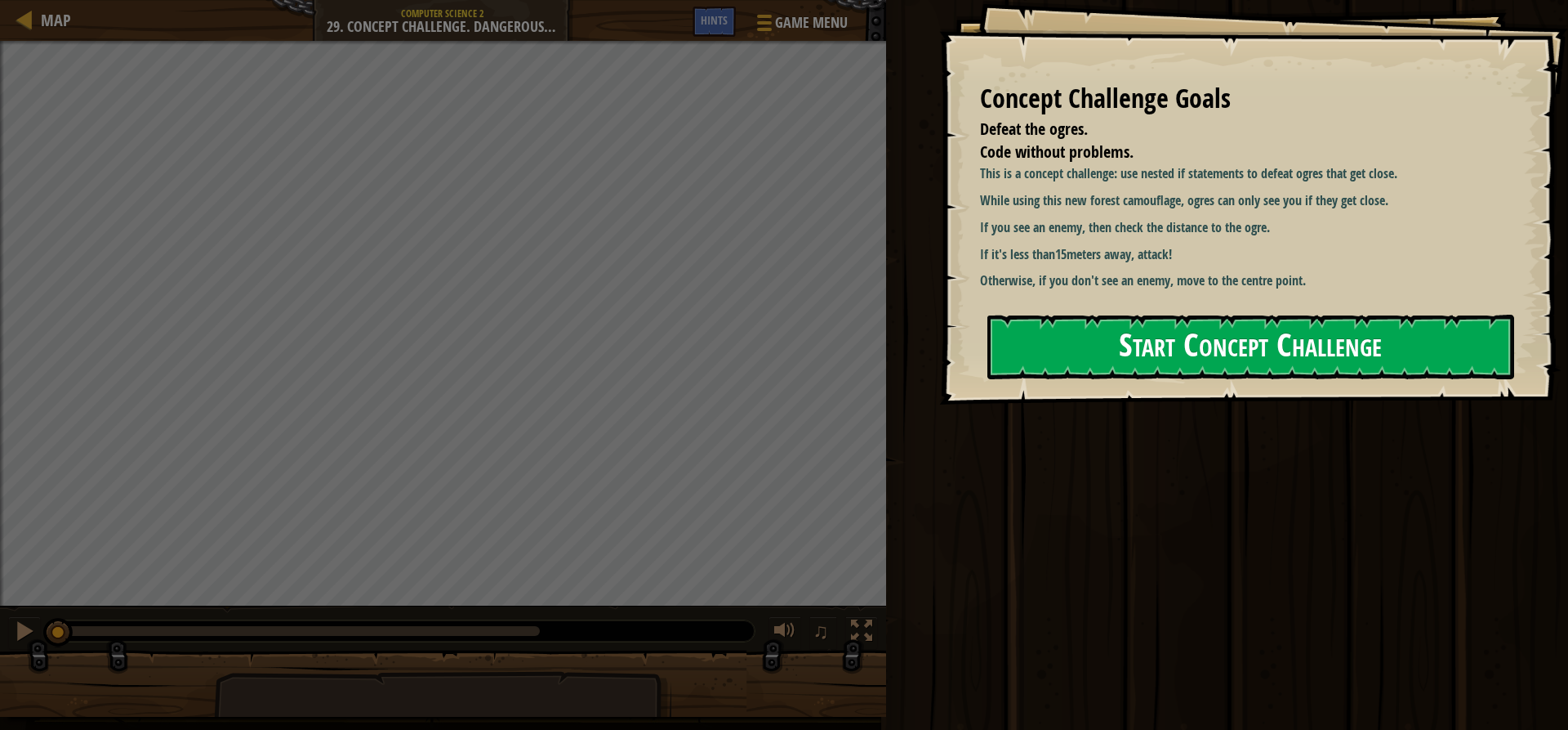
click at [1099, 329] on button "Start Concept Challenge" at bounding box center [1250, 347] width 527 height 64
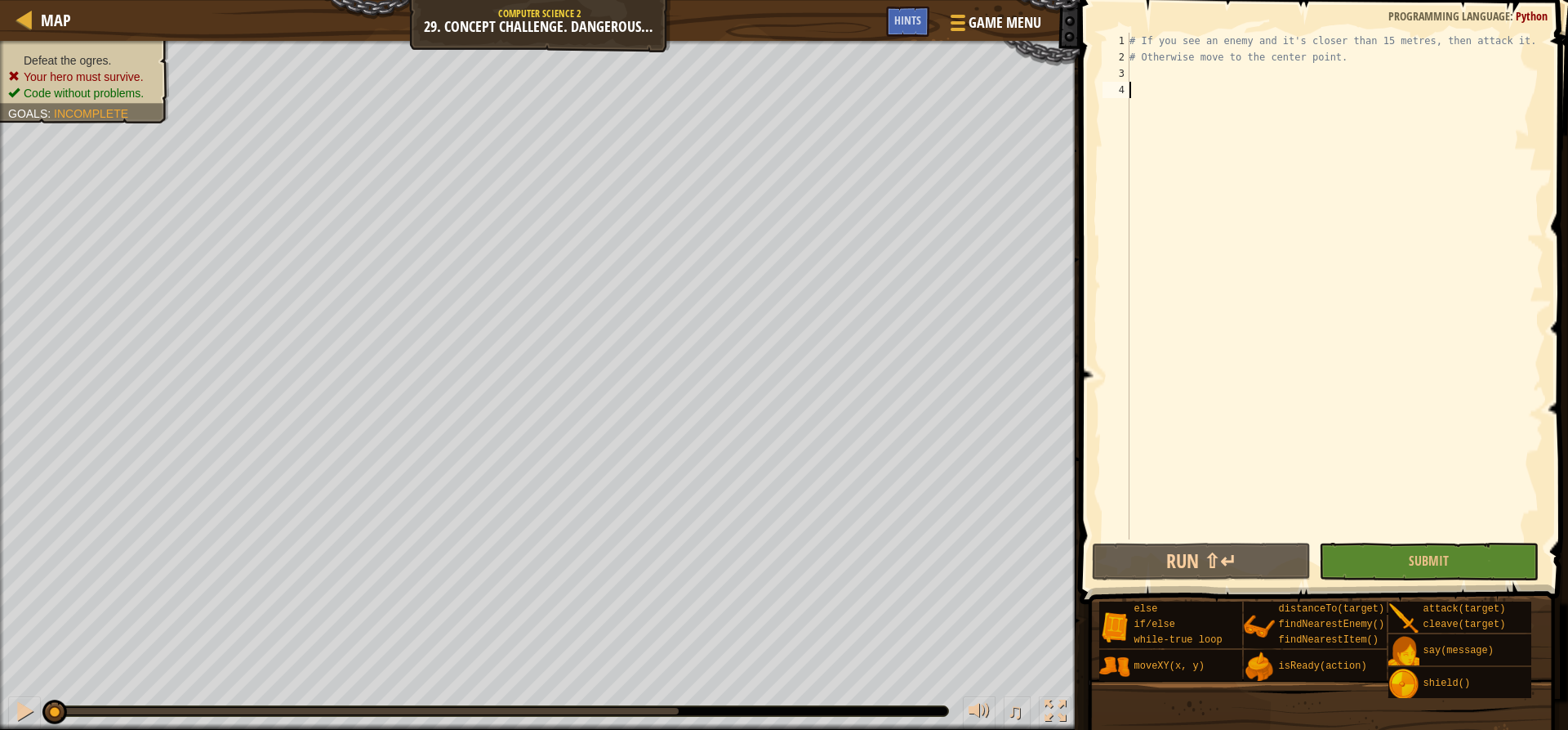
click at [1188, 72] on div "# If you see an enemy and it's closer than 15 metres, then attack it. # Otherwi…" at bounding box center [1335, 302] width 418 height 539
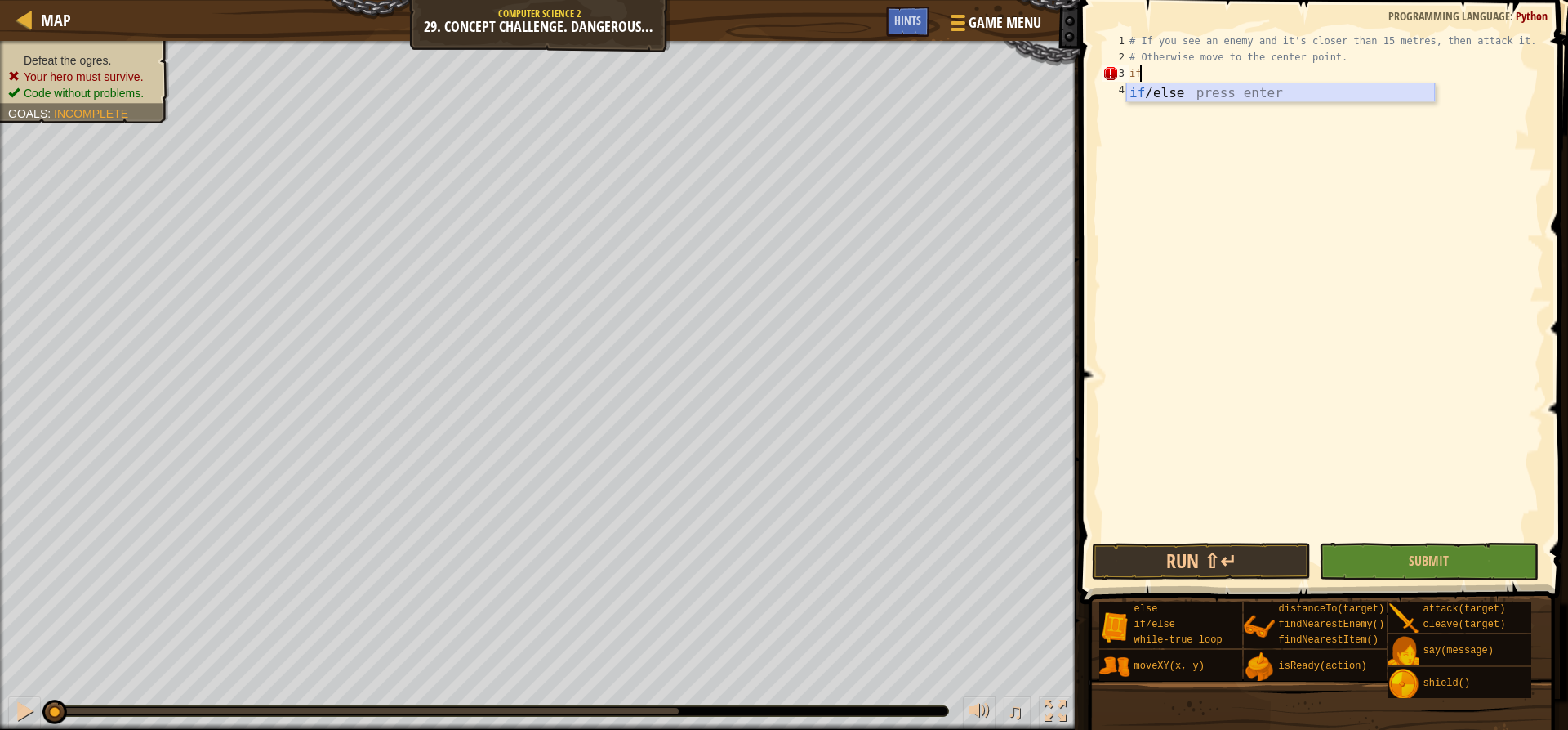
click at [1177, 96] on div "if /else press enter" at bounding box center [1281, 112] width 309 height 59
type textarea "if distance<15:"
click at [1363, 89] on div "# If you see an enemy and it's closer than 15 metres, then attack it. # Otherwi…" at bounding box center [1335, 302] width 418 height 539
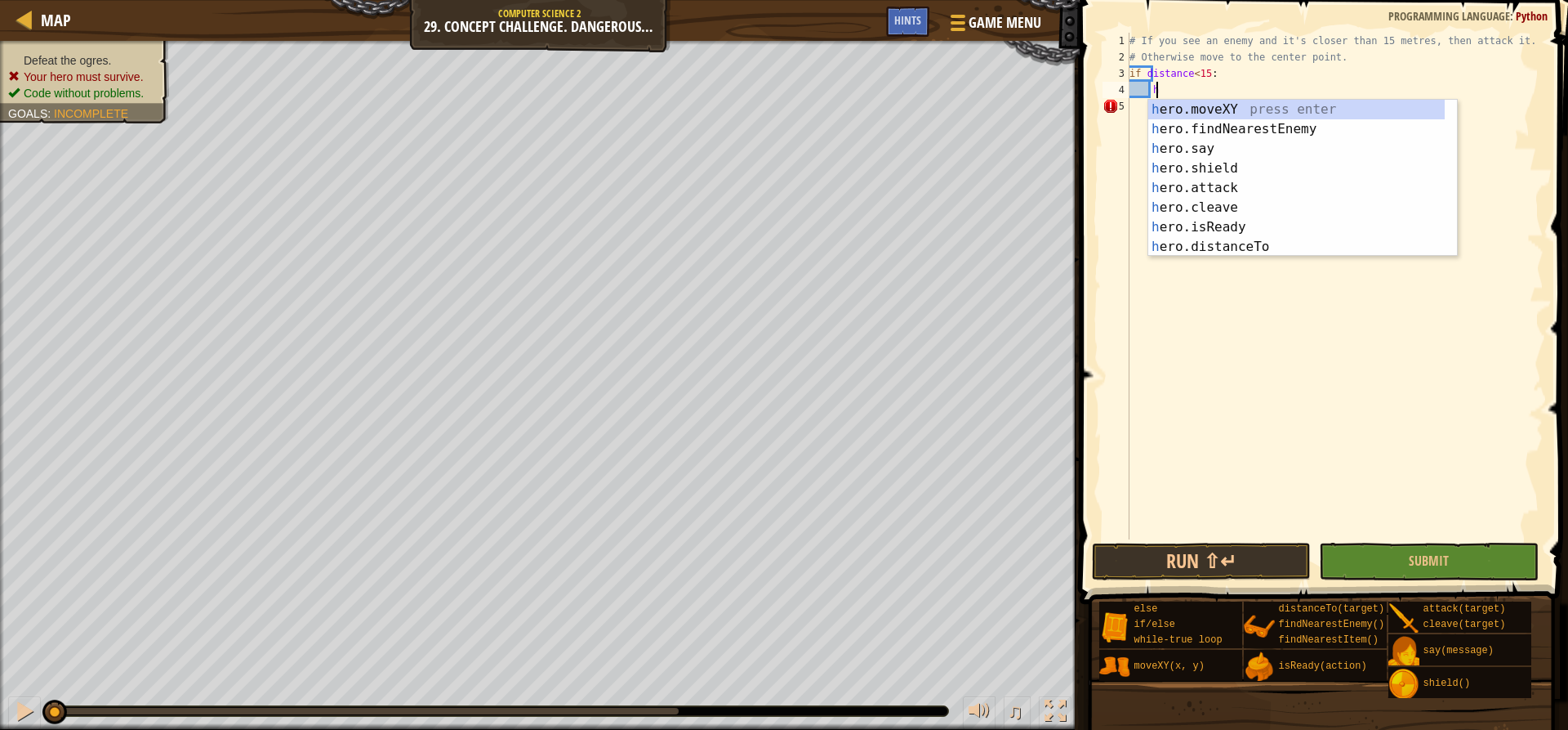
scroll to position [7, 2]
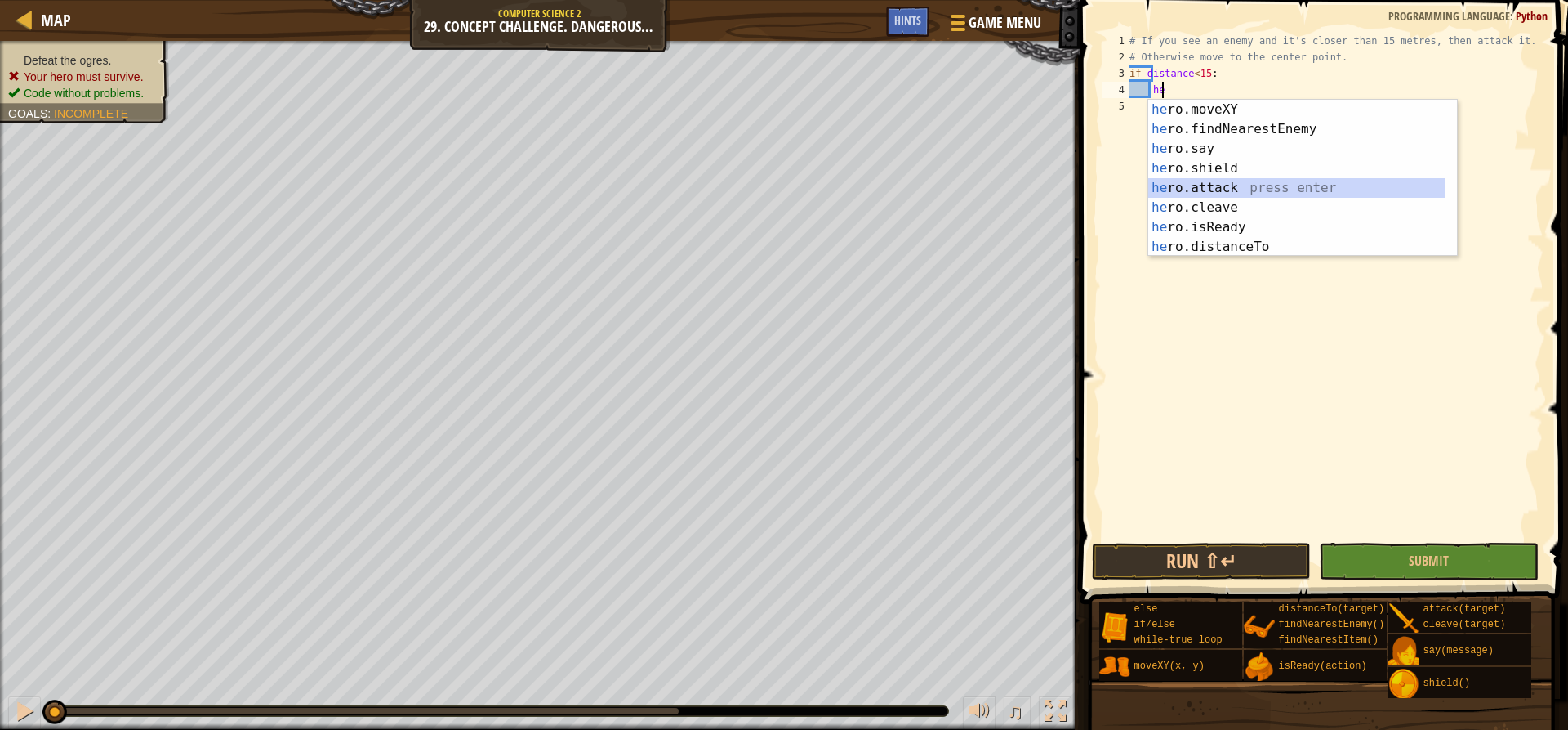
click at [1288, 179] on div "he ro.moveXY press enter he ro.findNearestEnemy press enter he ro.say press ent…" at bounding box center [1296, 198] width 296 height 197
type textarea "hero.attack(enemy)"
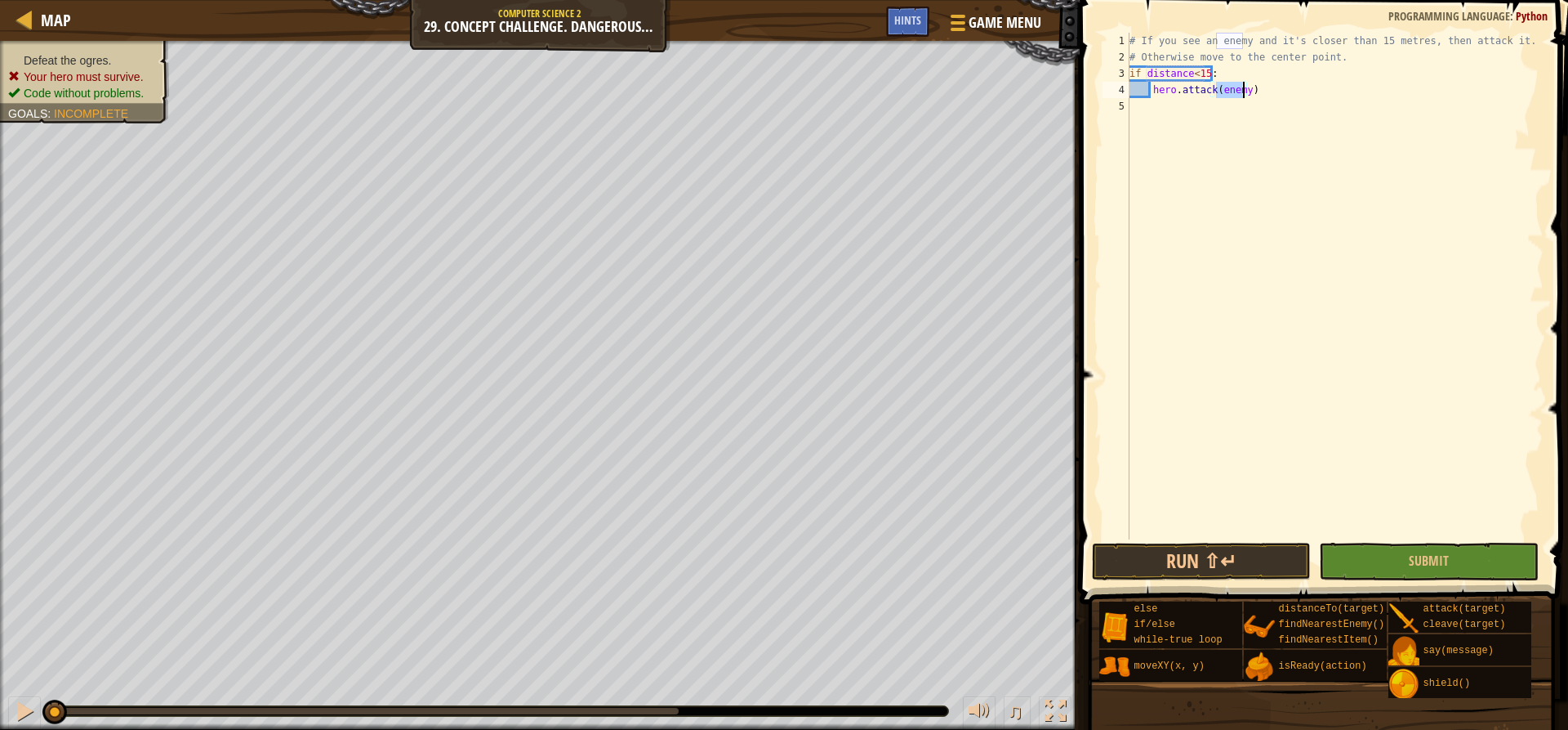
click at [1285, 96] on div "# If you see an enemy and it's closer than 15 metres, then attack it. # Otherwi…" at bounding box center [1335, 302] width 418 height 539
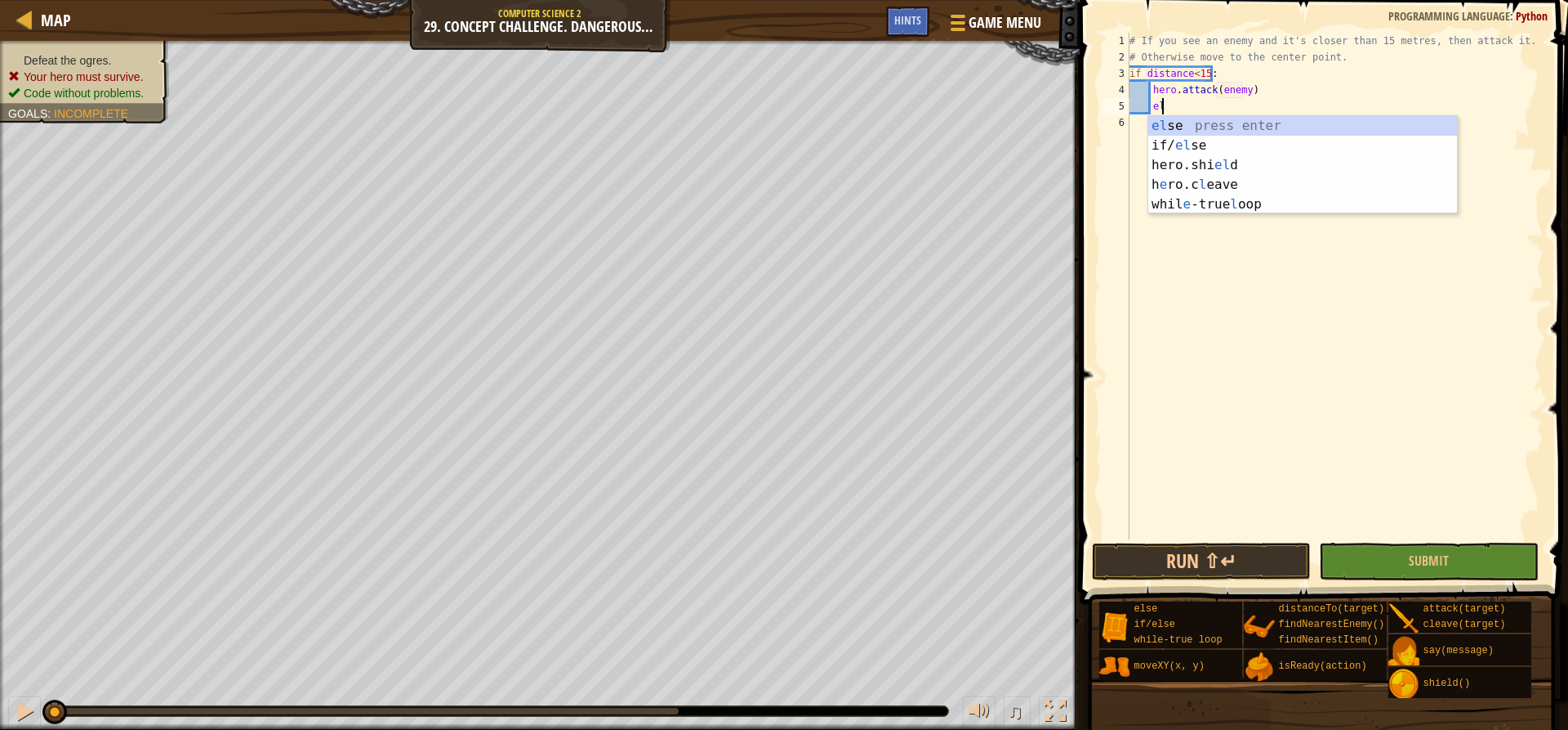
type textarea "els"
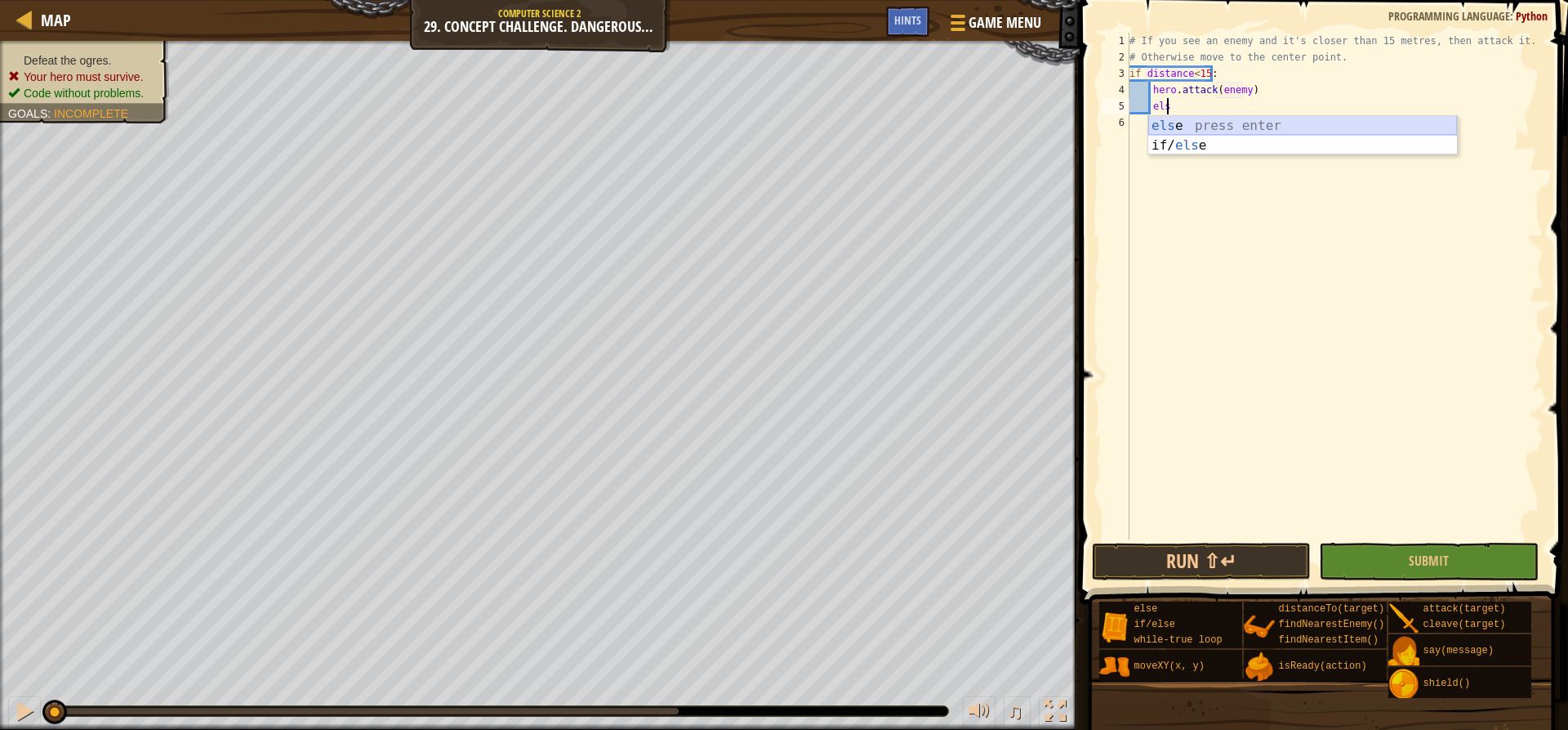
click at [1204, 129] on div "els e press enter if/ els e press enter" at bounding box center [1302, 155] width 309 height 78
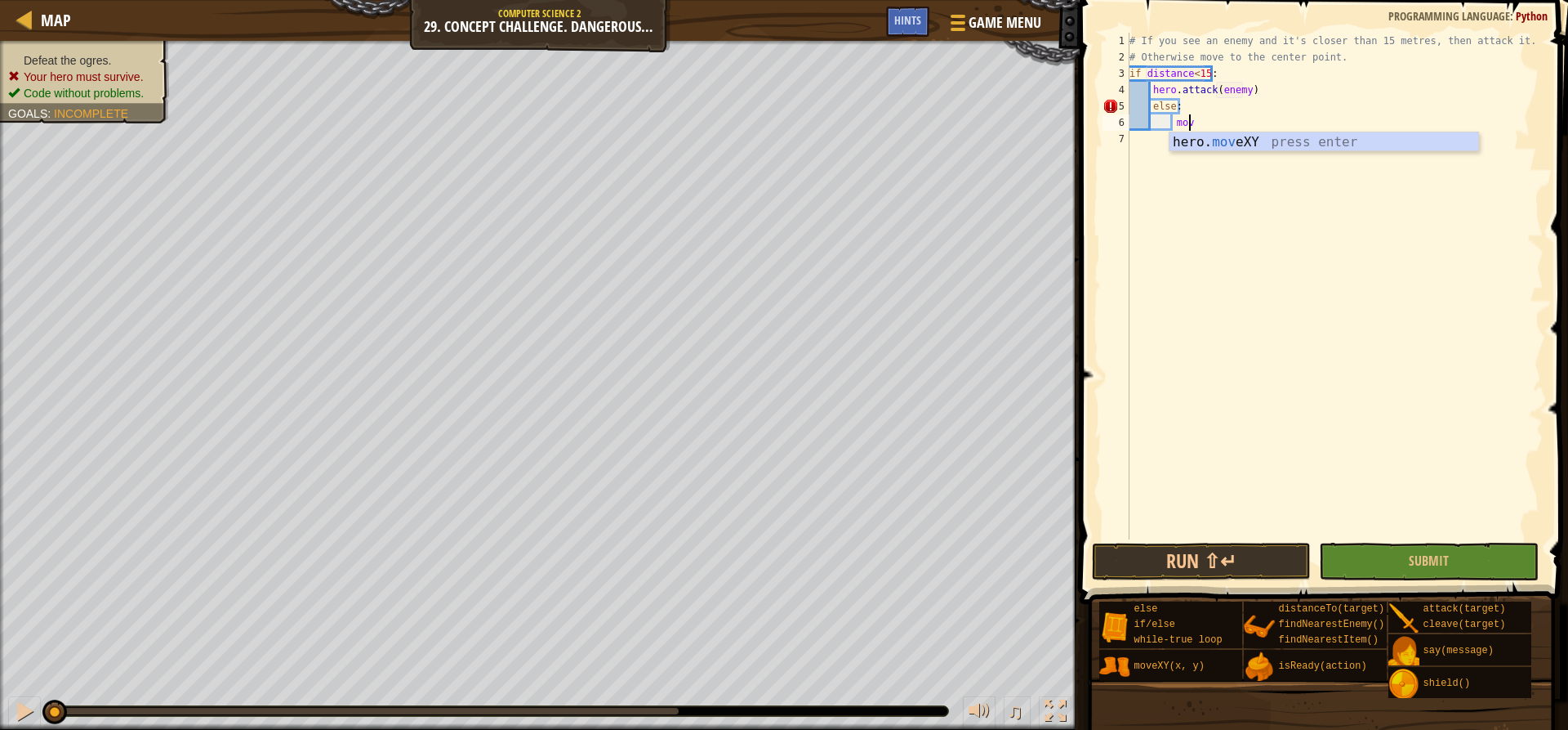
scroll to position [7, 5]
click at [1203, 135] on div "hero. move XY press enter" at bounding box center [1324, 161] width 309 height 59
click at [1175, 115] on div "# If you see an enemy and it's closer than 15 metres, then attack it. # Otherwi…" at bounding box center [1335, 302] width 418 height 539
click at [1181, 102] on div "# If you see an enemy and it's closer than 15 metres, then attack it. # Otherwi…" at bounding box center [1335, 302] width 418 height 539
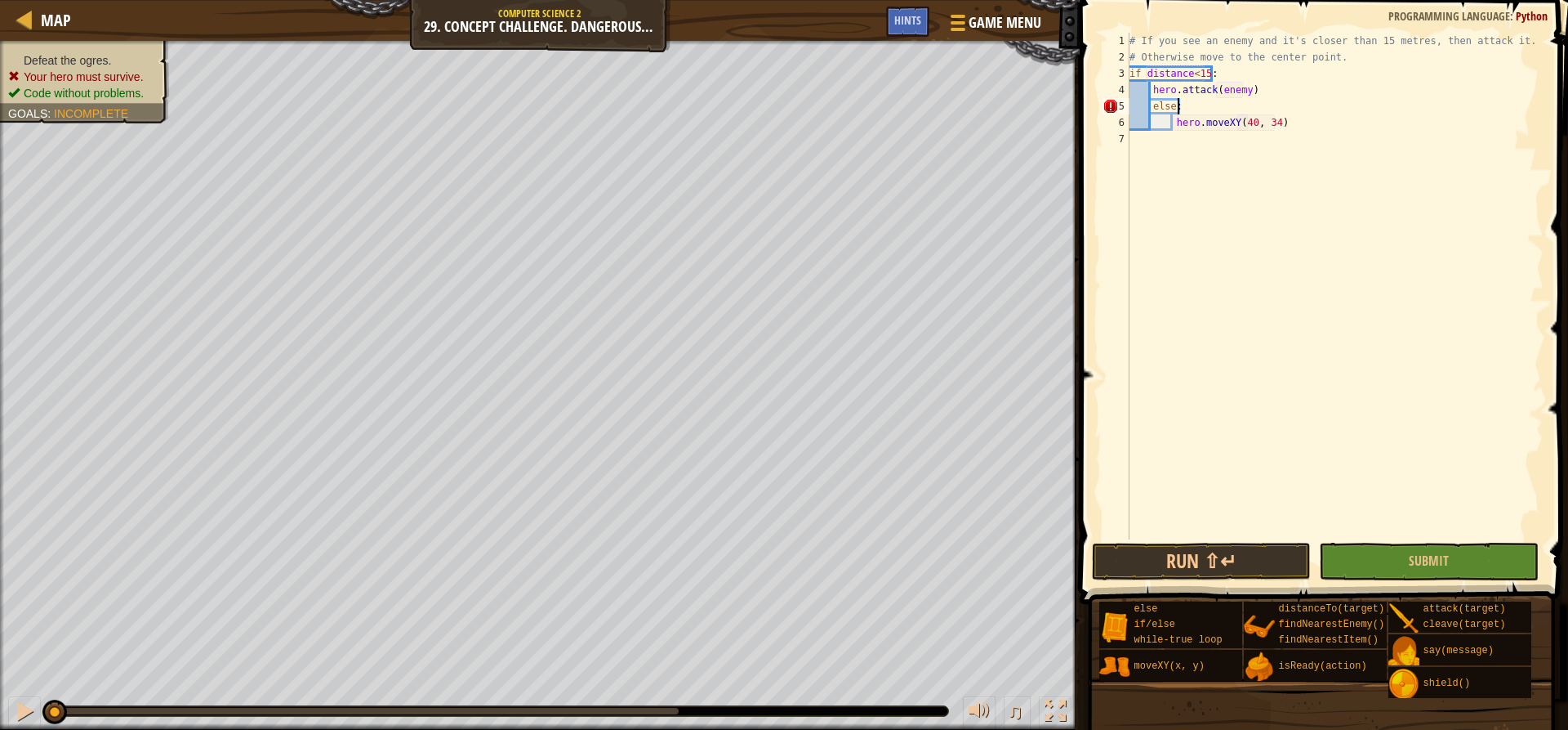
scroll to position [7, 3]
type textarea "else:"
click at [49, 13] on span "Map" at bounding box center [55, 20] width 31 height 22
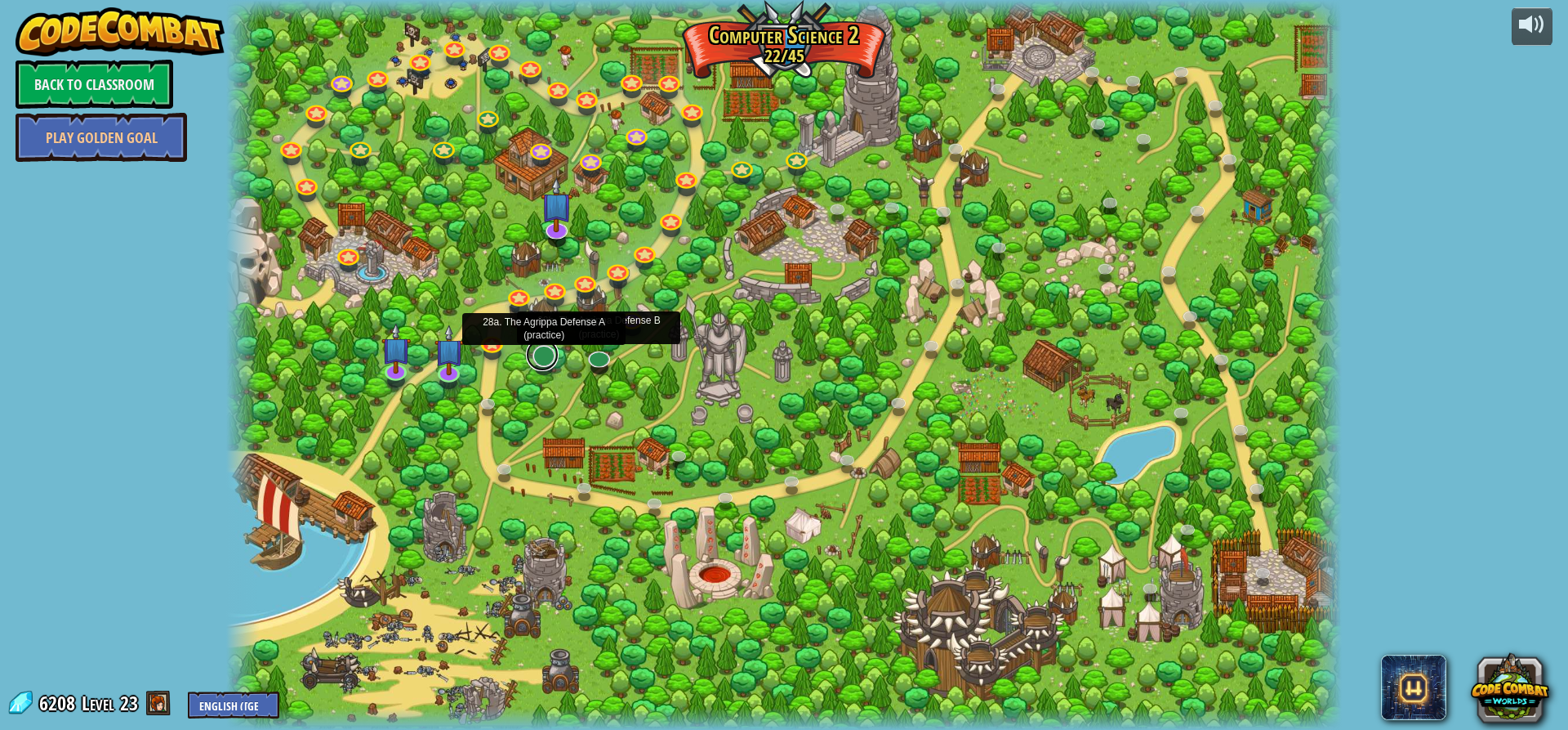
click at [554, 362] on link at bounding box center [542, 355] width 33 height 33
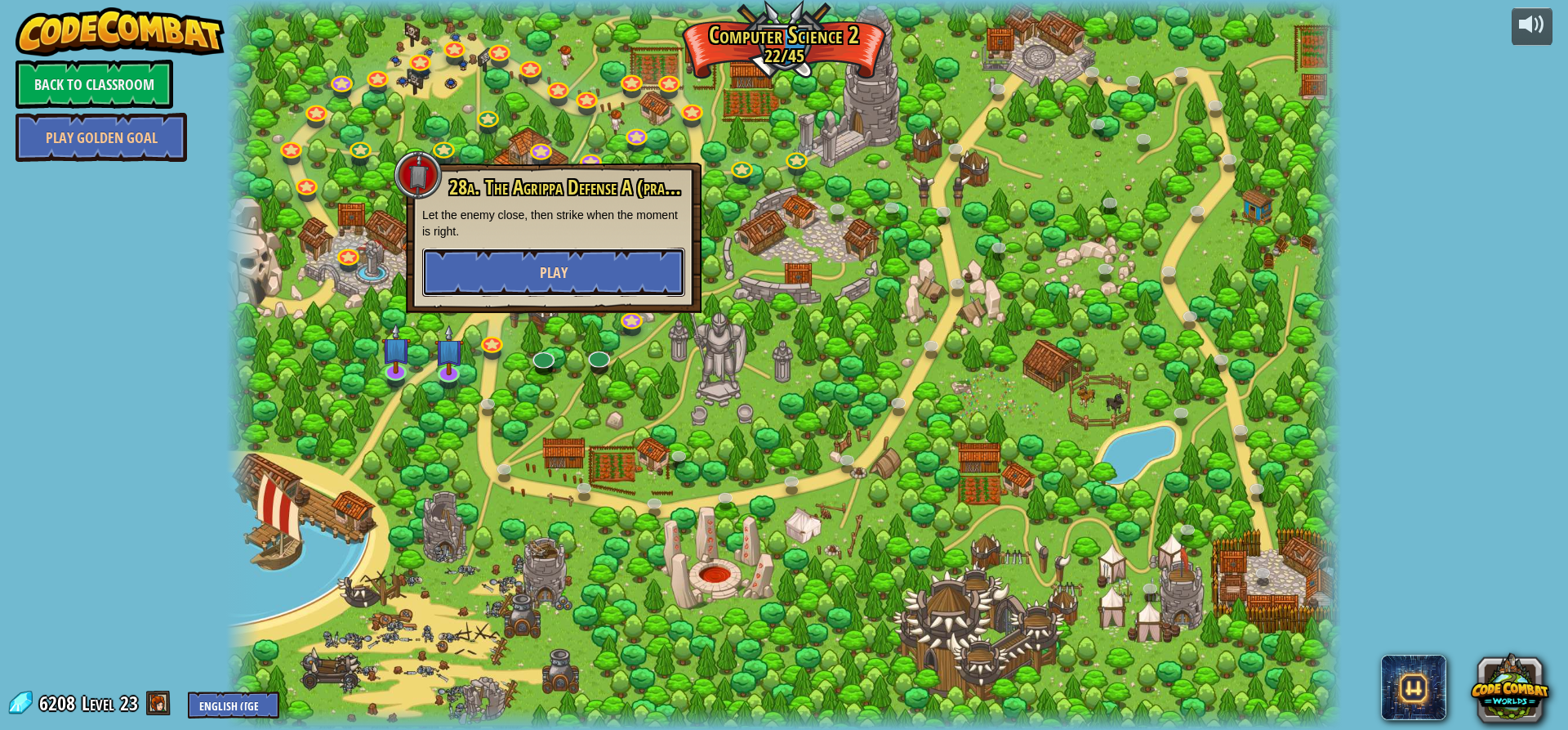
click at [561, 261] on button "Play" at bounding box center [554, 272] width 263 height 49
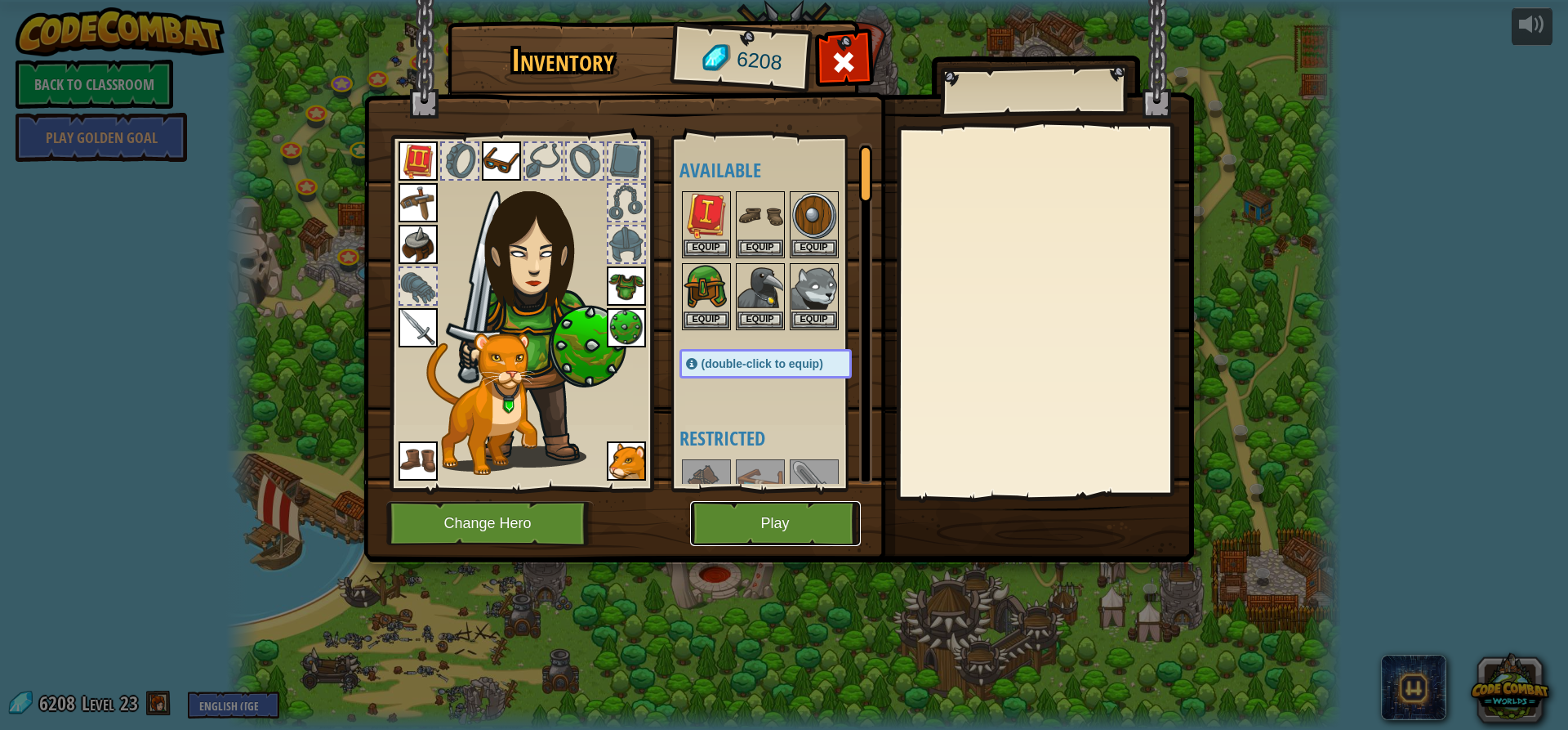
click at [758, 528] on button "Play" at bounding box center [775, 524] width 171 height 45
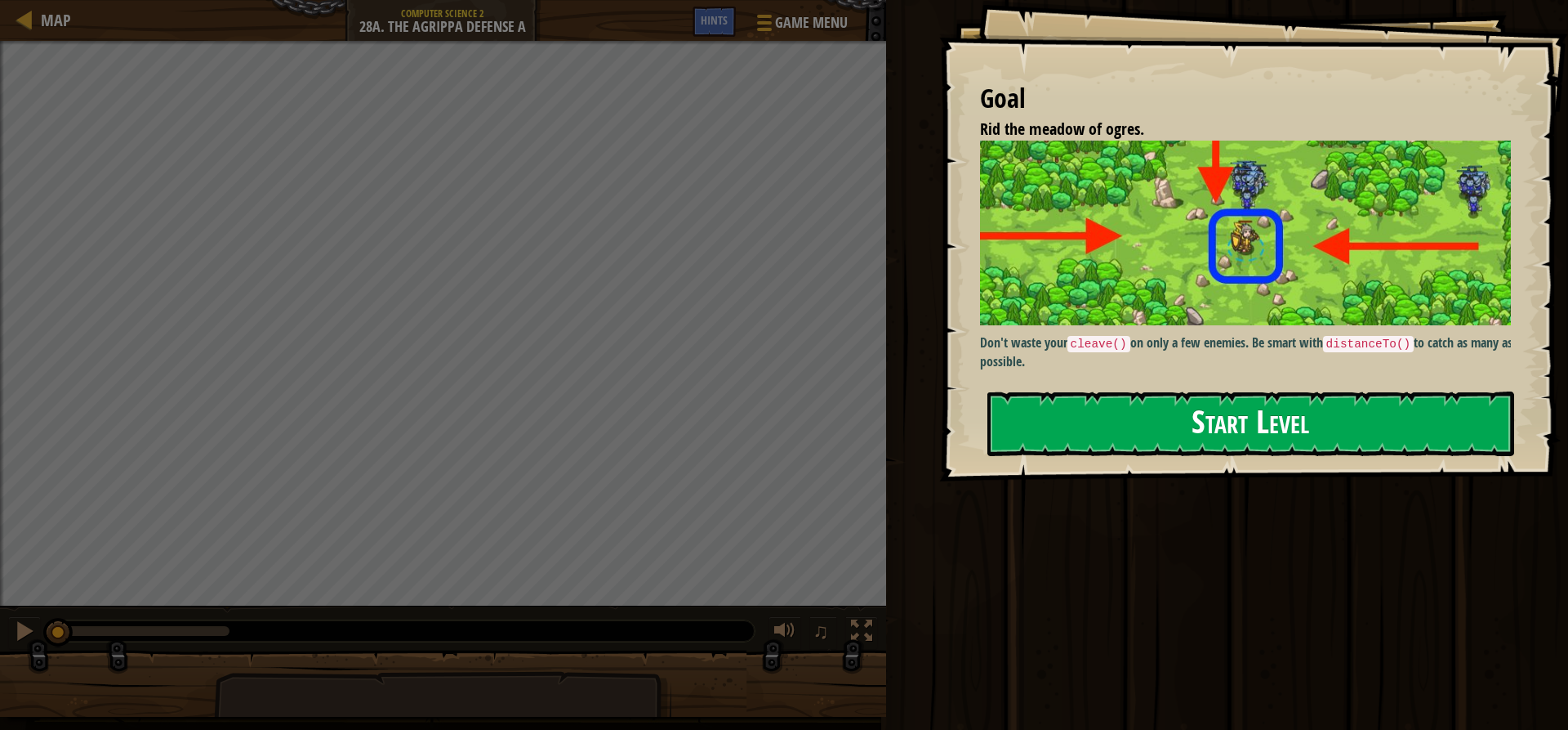
click at [1367, 391] on button "Start Level" at bounding box center [1250, 424] width 527 height 64
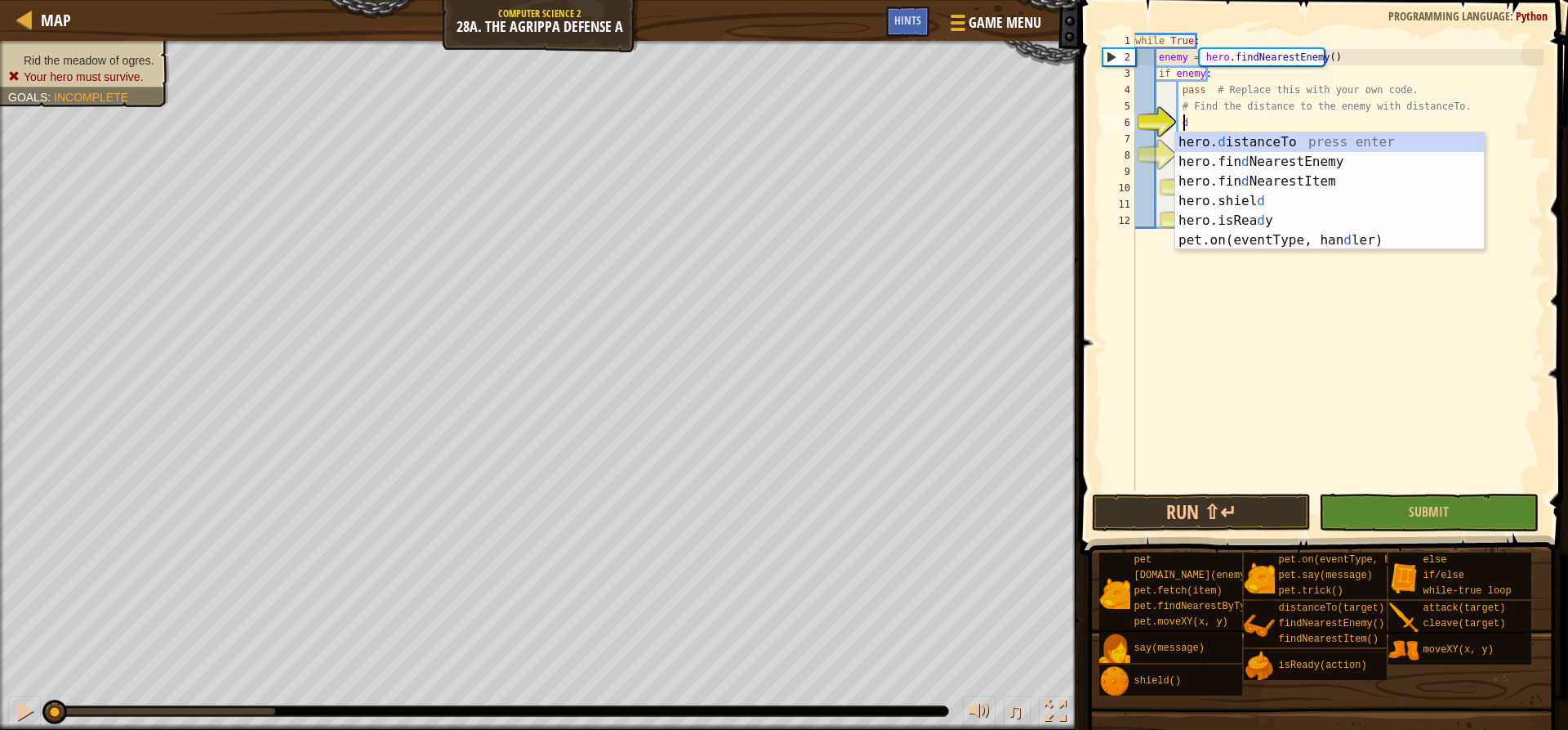
scroll to position [7, 4]
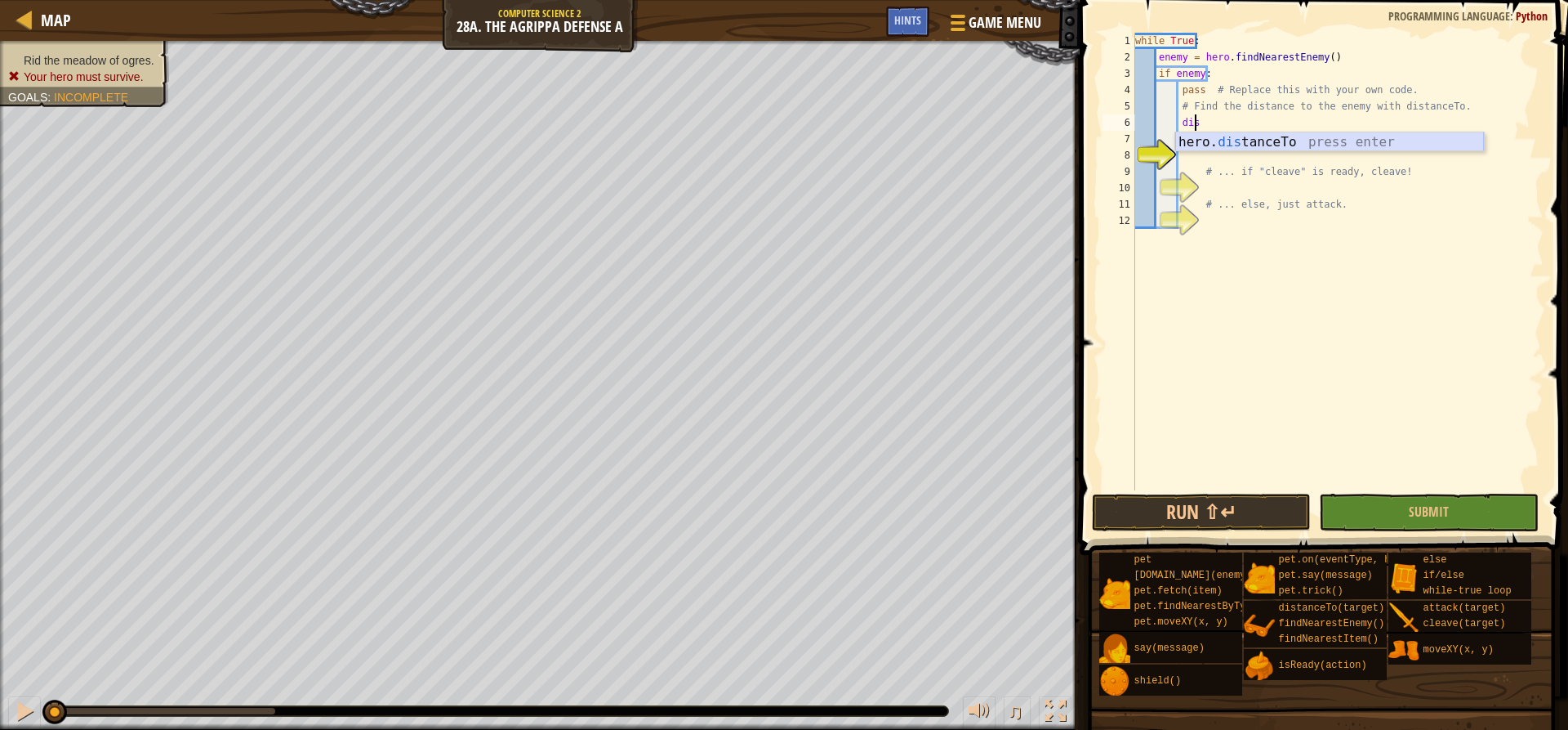
click at [1277, 138] on div "hero. dis tanceTo press enter" at bounding box center [1329, 161] width 309 height 59
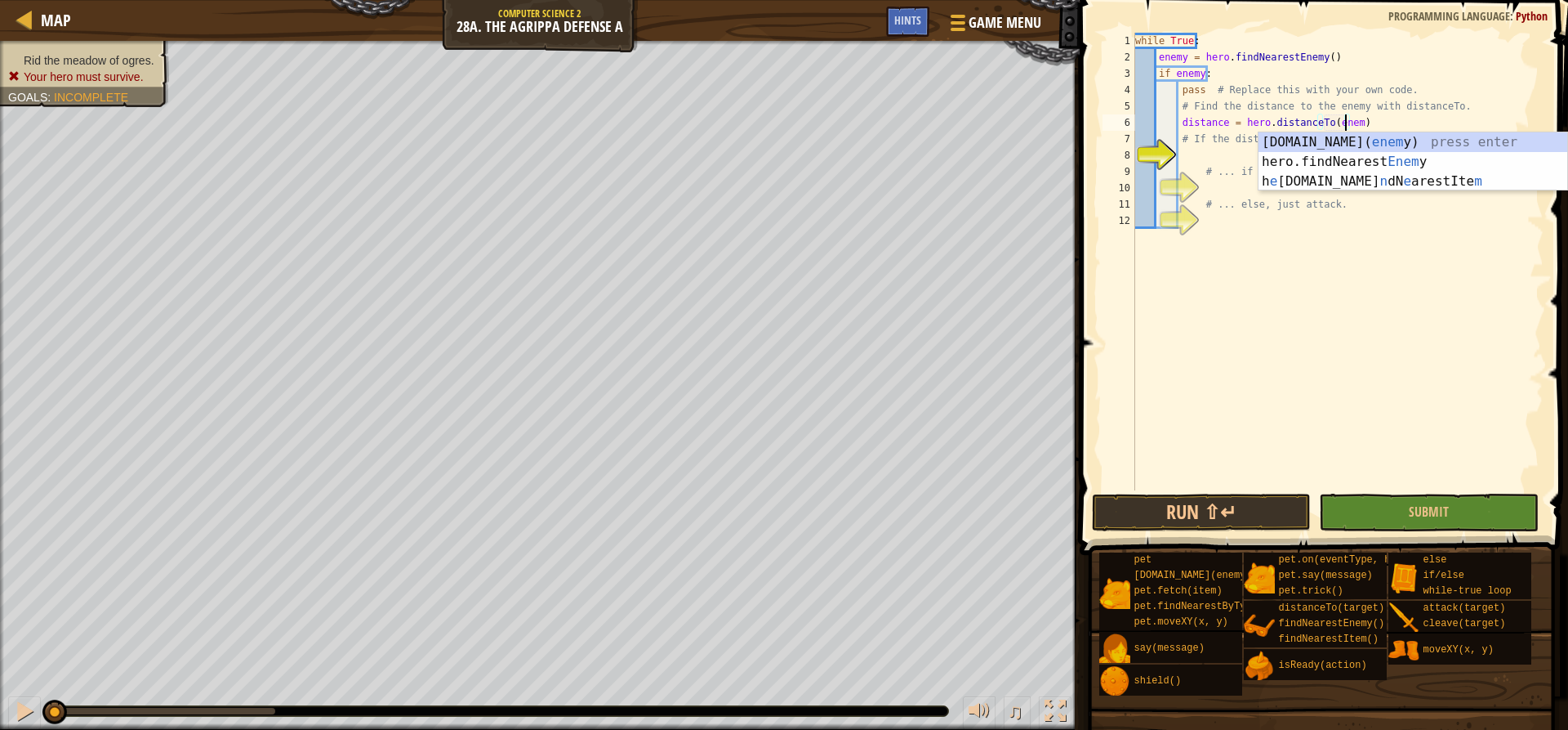
scroll to position [7, 18]
type textarea "distance = hero.distanceTo(enemy)"
click at [1197, 150] on div "while True : enemy = hero . findNearestEnemy ( ) if enemy : pass # Replace this…" at bounding box center [1338, 278] width 412 height 491
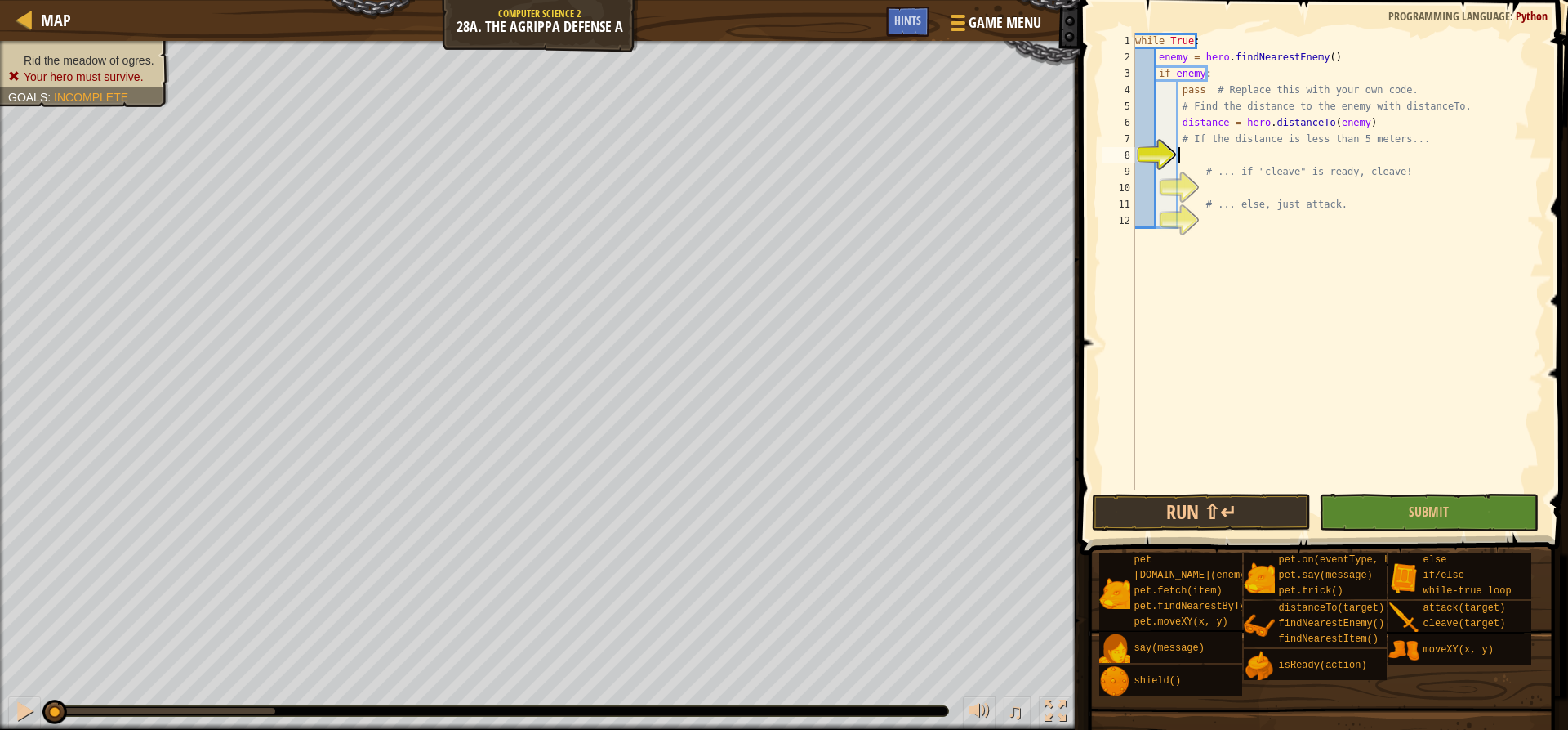
scroll to position [7, 4]
click at [1211, 178] on div "if /else press enter" at bounding box center [1329, 194] width 309 height 59
type textarea "if distance<5:"
click at [1219, 173] on div "while True : enemy = hero . findNearestEnemy ( ) if enemy : pass # Replace this…" at bounding box center [1338, 278] width 412 height 491
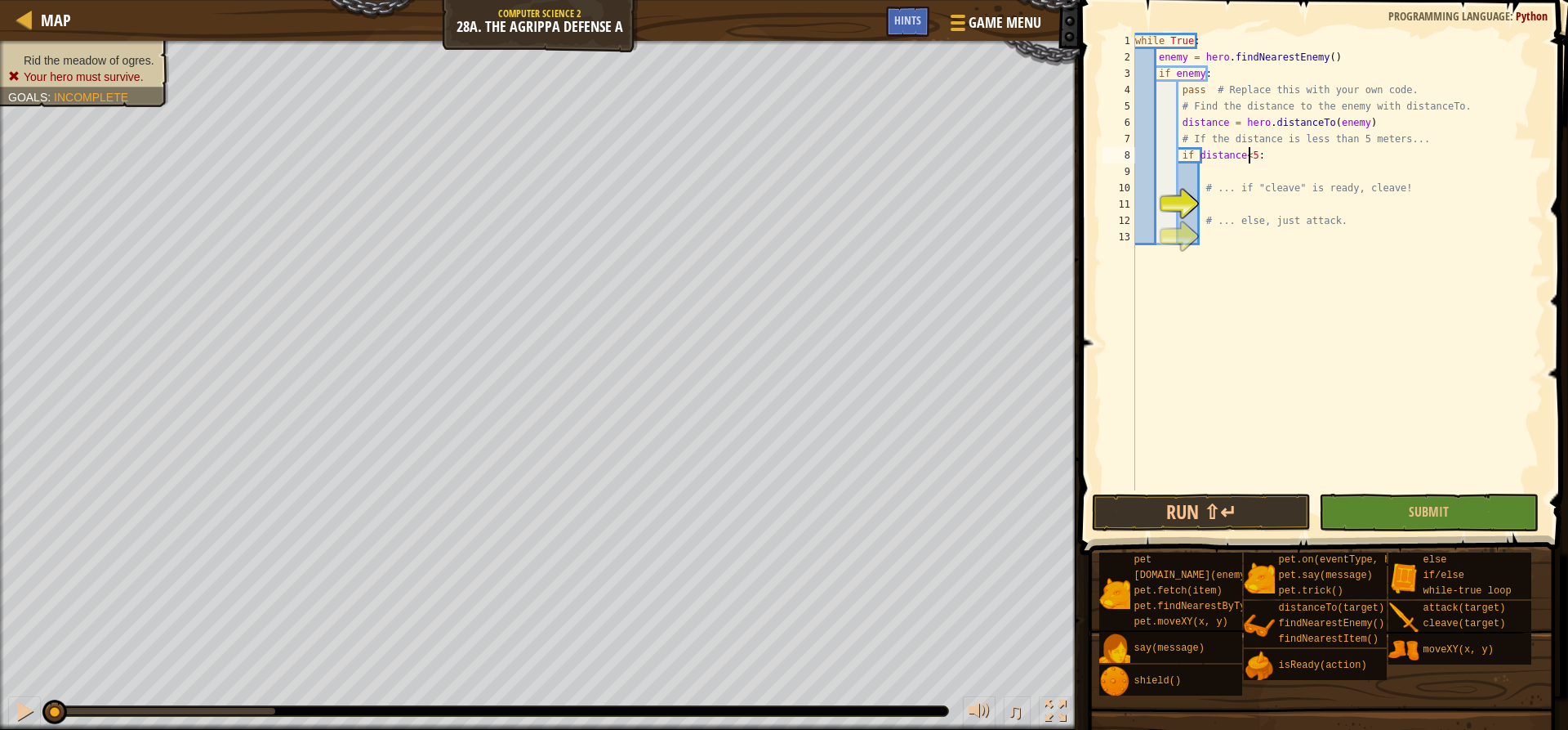
scroll to position [7, 5]
click at [1264, 206] on div "while True : enemy = hero . findNearestEnemy ( ) if enemy : pass # Replace this…" at bounding box center [1338, 278] width 412 height 491
click at [1256, 229] on div "if /else press enter" at bounding box center [1352, 243] width 309 height 59
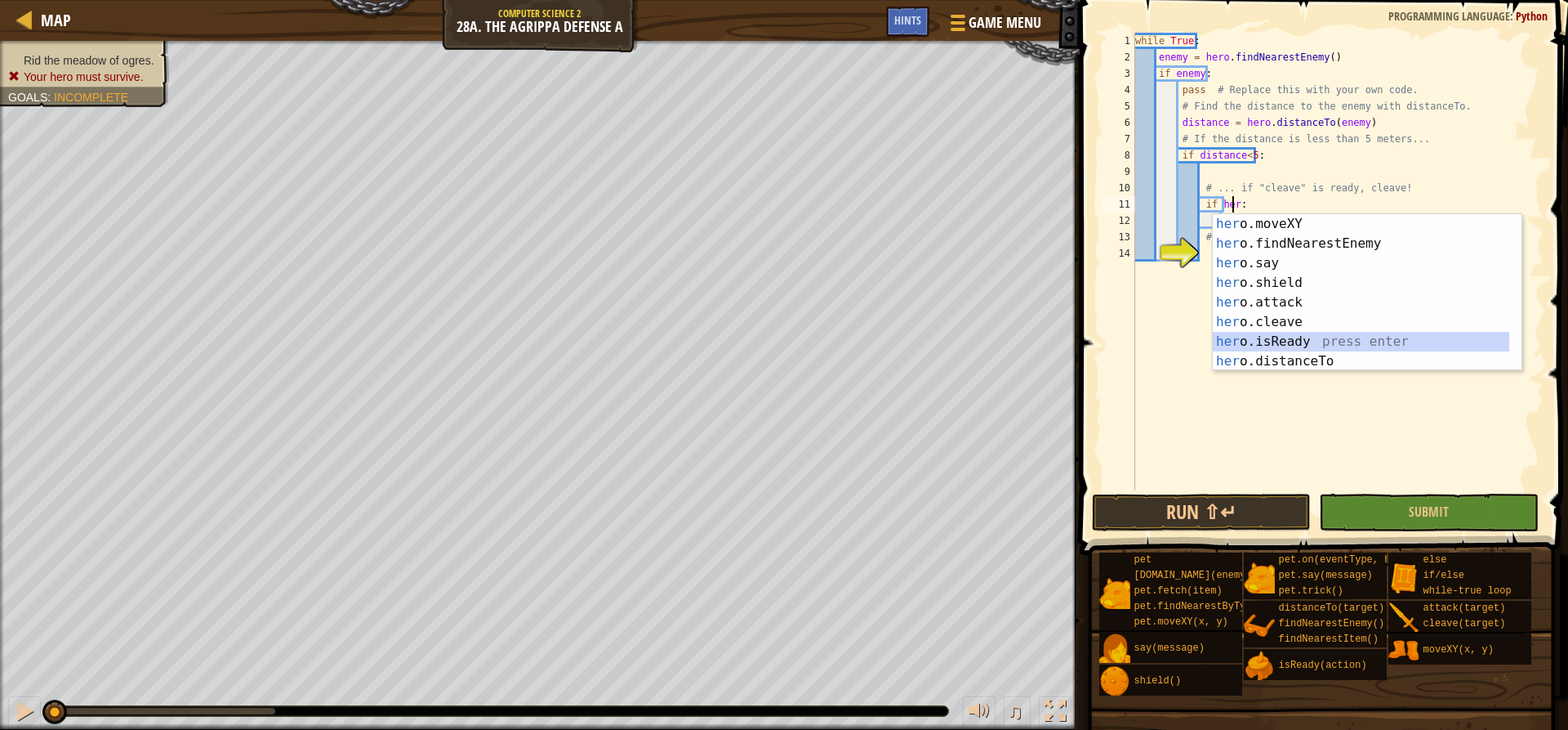
click at [1261, 334] on div "her o.moveXY press enter her o.findNearestEnemy press enter her o.say press ent…" at bounding box center [1361, 312] width 296 height 197
type textarea "if hero.isReady("cleave"):"
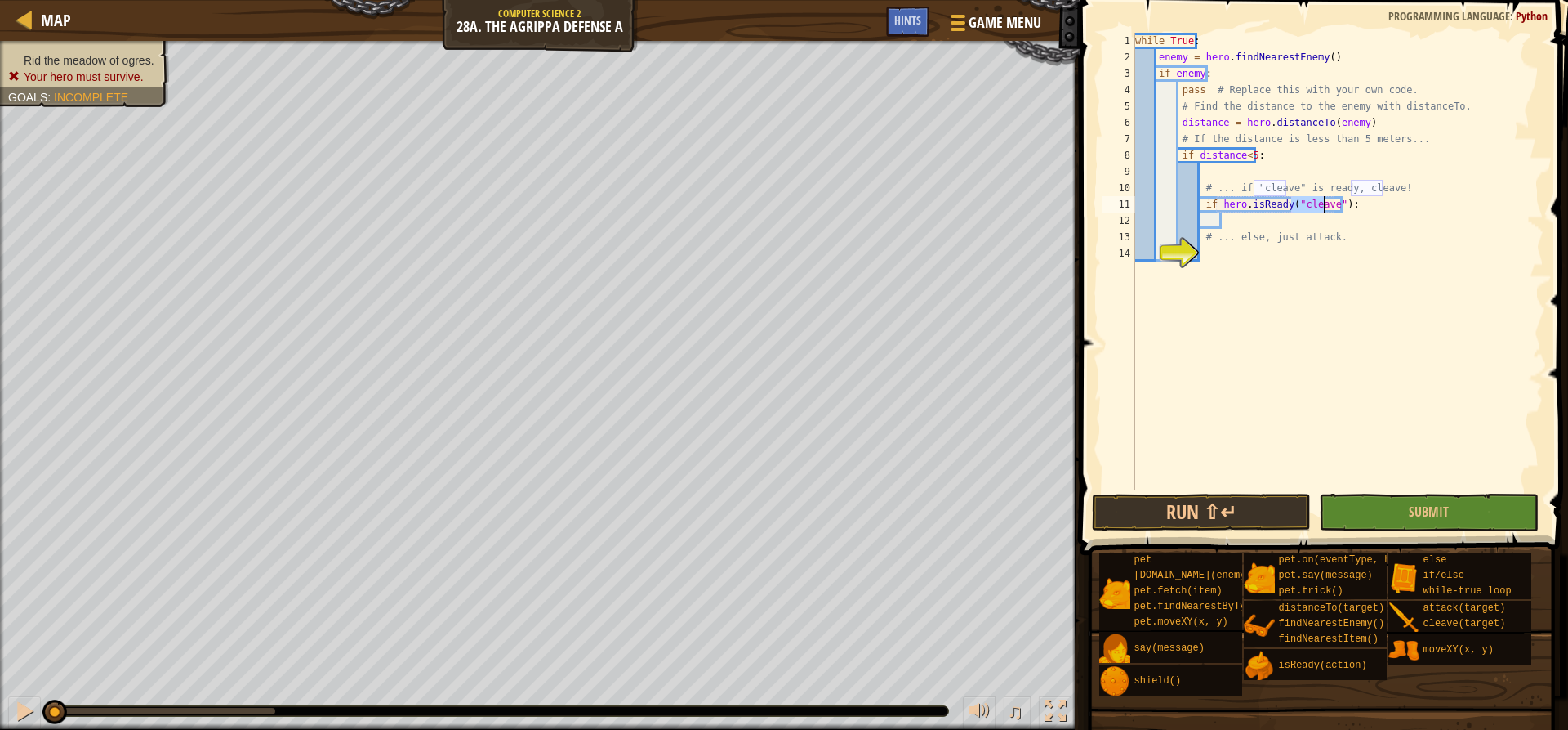
click at [1290, 213] on div "while True : enemy = hero . findNearestEnemy ( ) if enemy : pass # Replace this…" at bounding box center [1338, 278] width 412 height 491
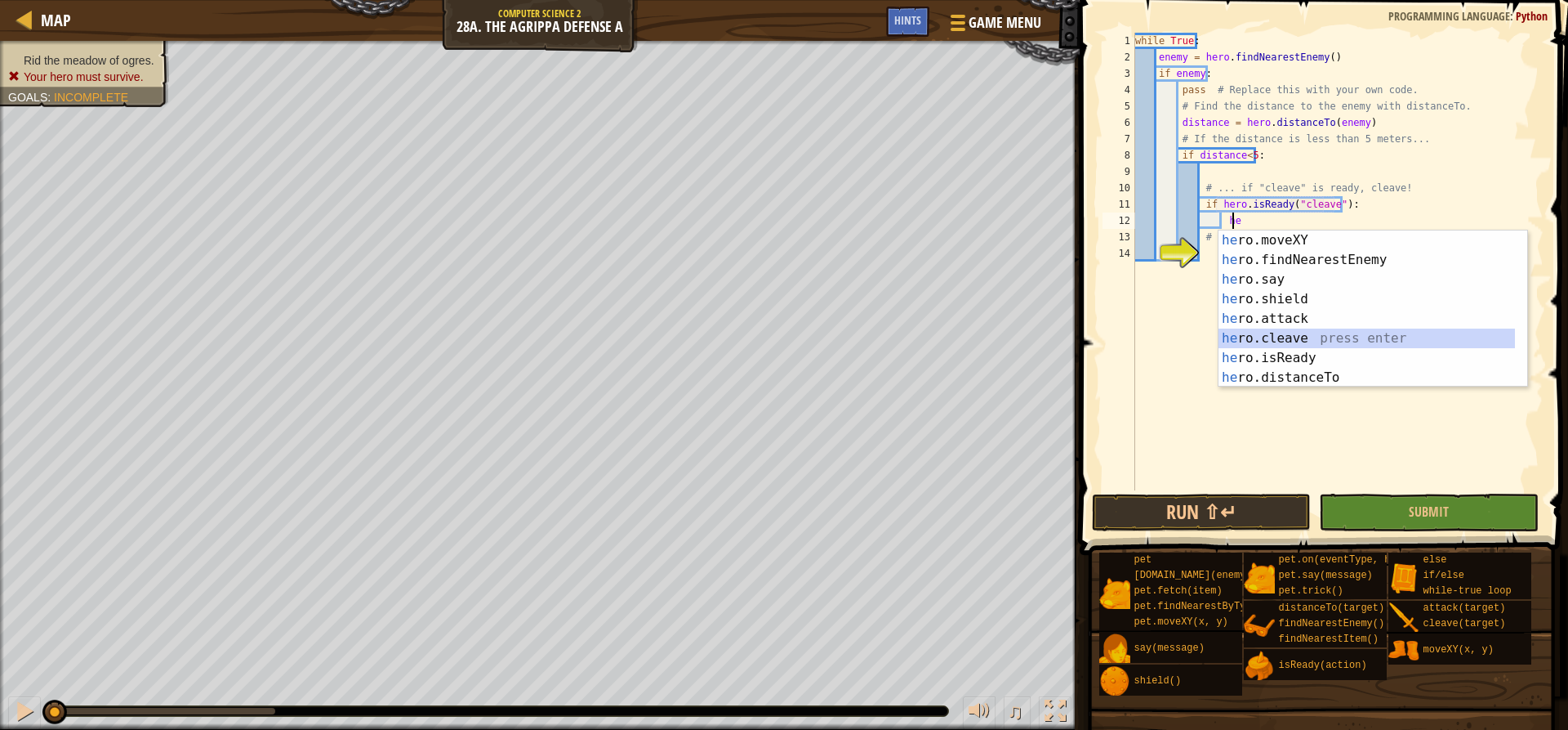
click at [1259, 337] on div "he ro.moveXY press enter he ro.findNearestEnemy press enter he ro.say press ent…" at bounding box center [1367, 329] width 296 height 197
type textarea "hero.cleave(enemy)"
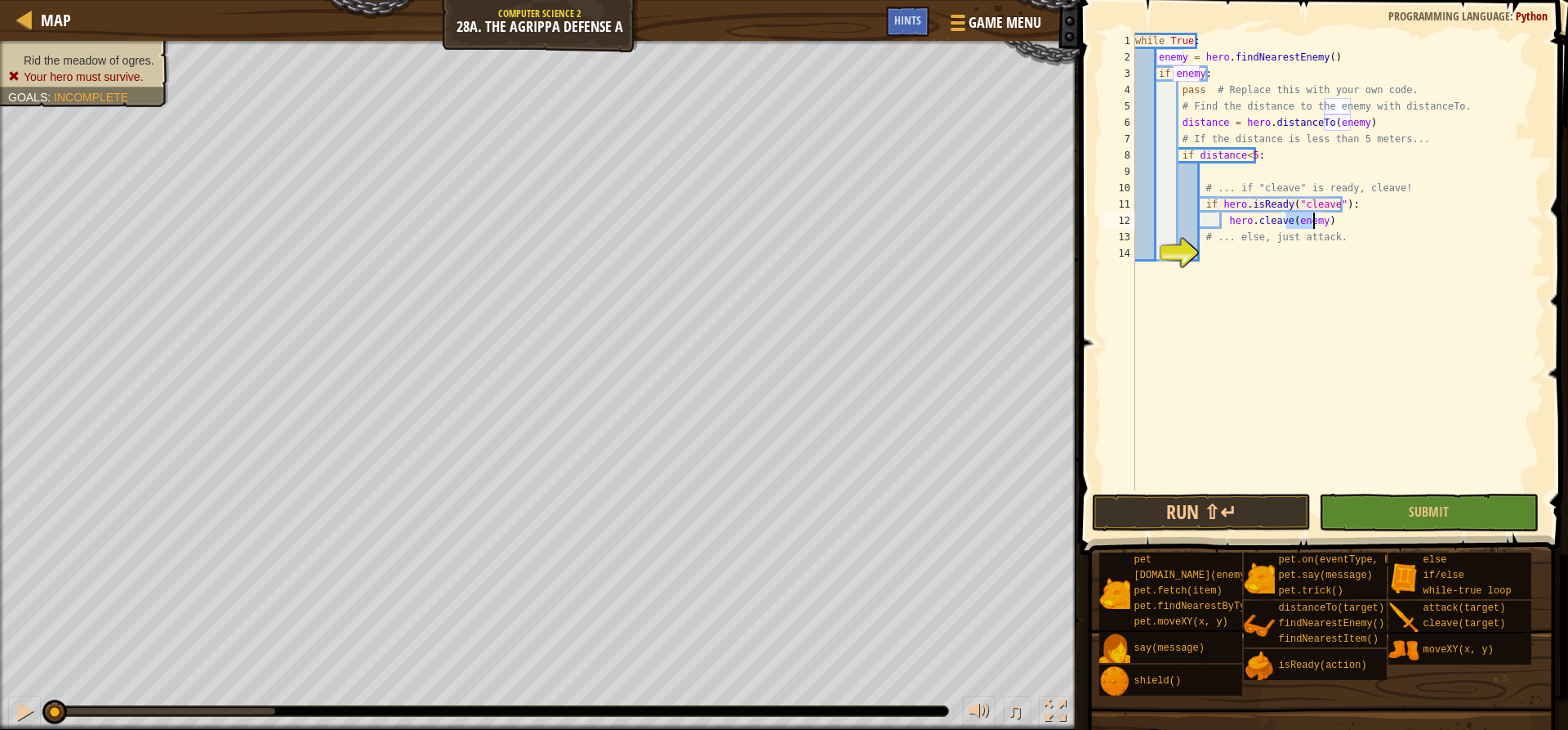
click at [1259, 258] on div "while True : enemy = hero . findNearestEnemy ( ) if enemy : pass # Replace this…" at bounding box center [1338, 278] width 412 height 491
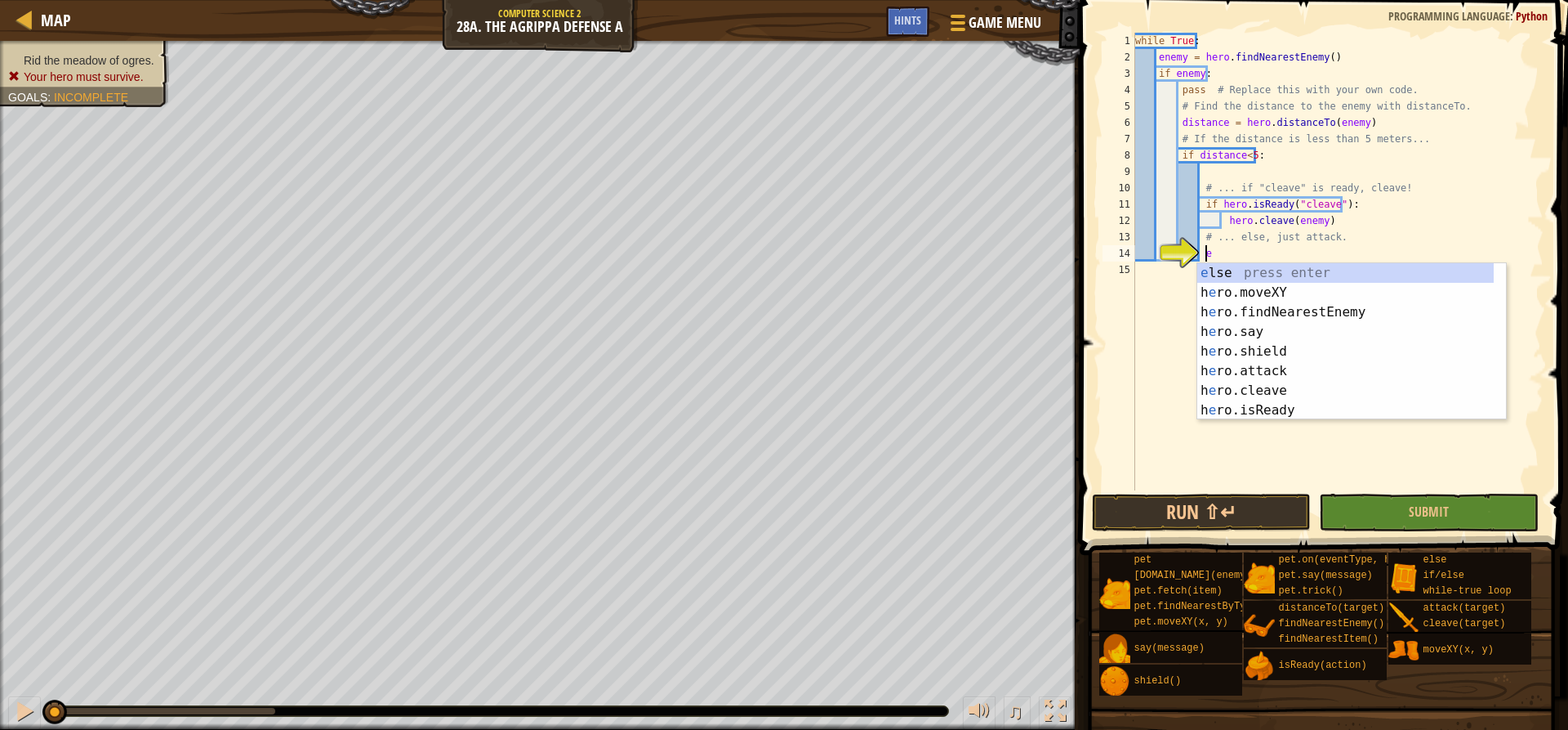
type textarea "el"
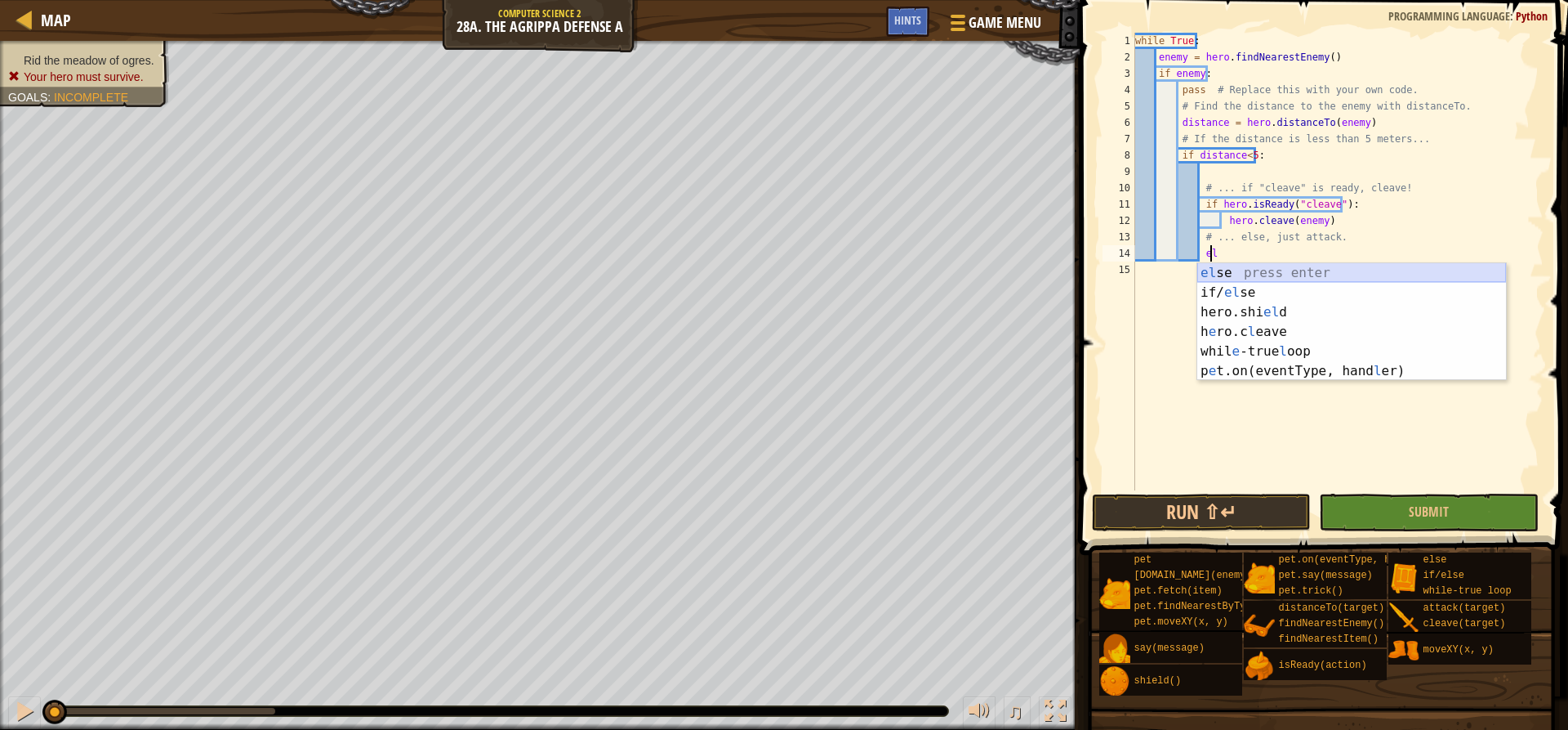
click at [1262, 268] on div "el se press enter if/ el se press enter hero.shi el d press enter h e ro.c l ea…" at bounding box center [1352, 342] width 309 height 157
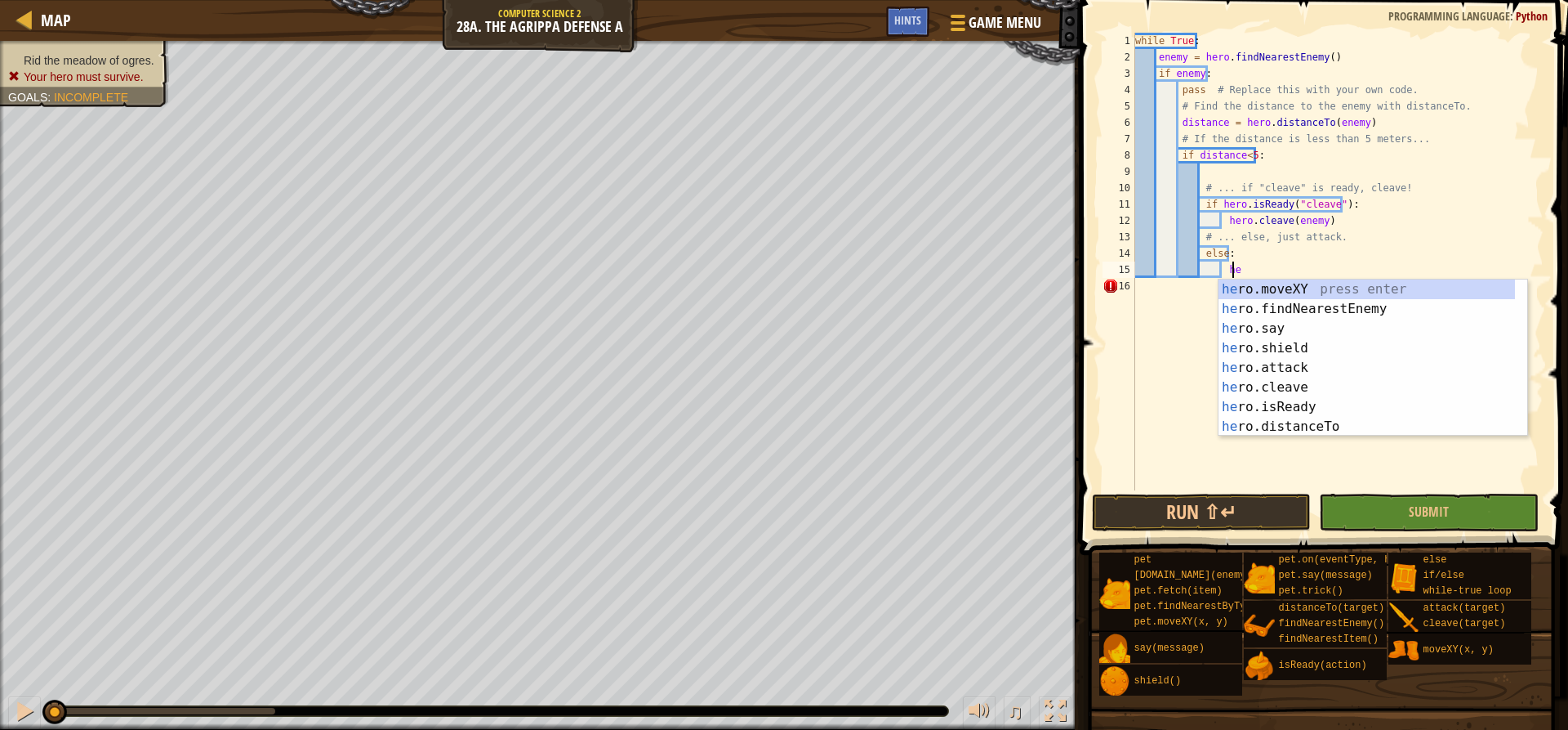
scroll to position [7, 8]
click at [1261, 365] on div "hero .moveXY press enter hero .findNearestEnemy press enter hero .say press ent…" at bounding box center [1367, 377] width 296 height 197
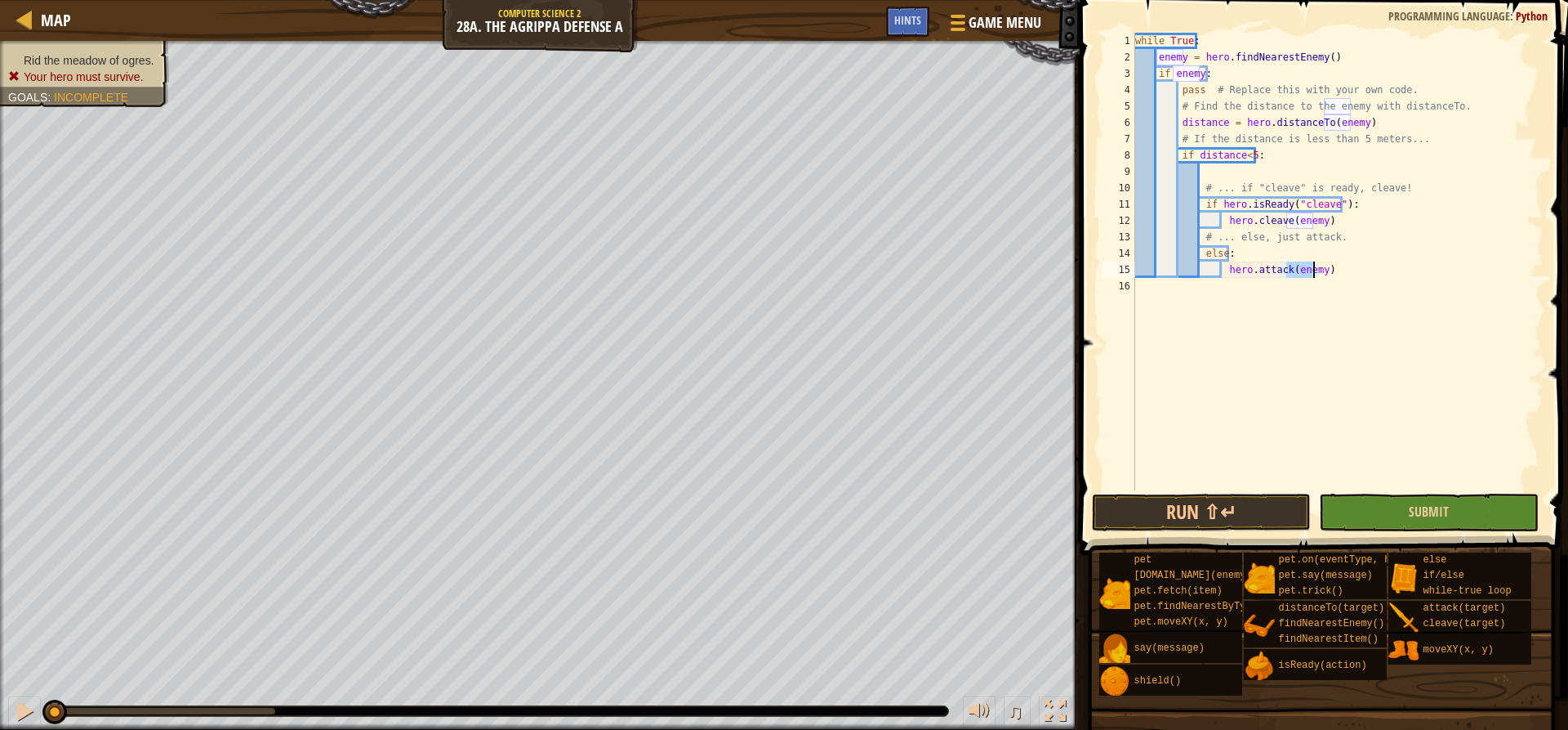
type textarea "hero.attack(enemy)"
click at [1334, 527] on button "Submit" at bounding box center [1428, 513] width 219 height 38
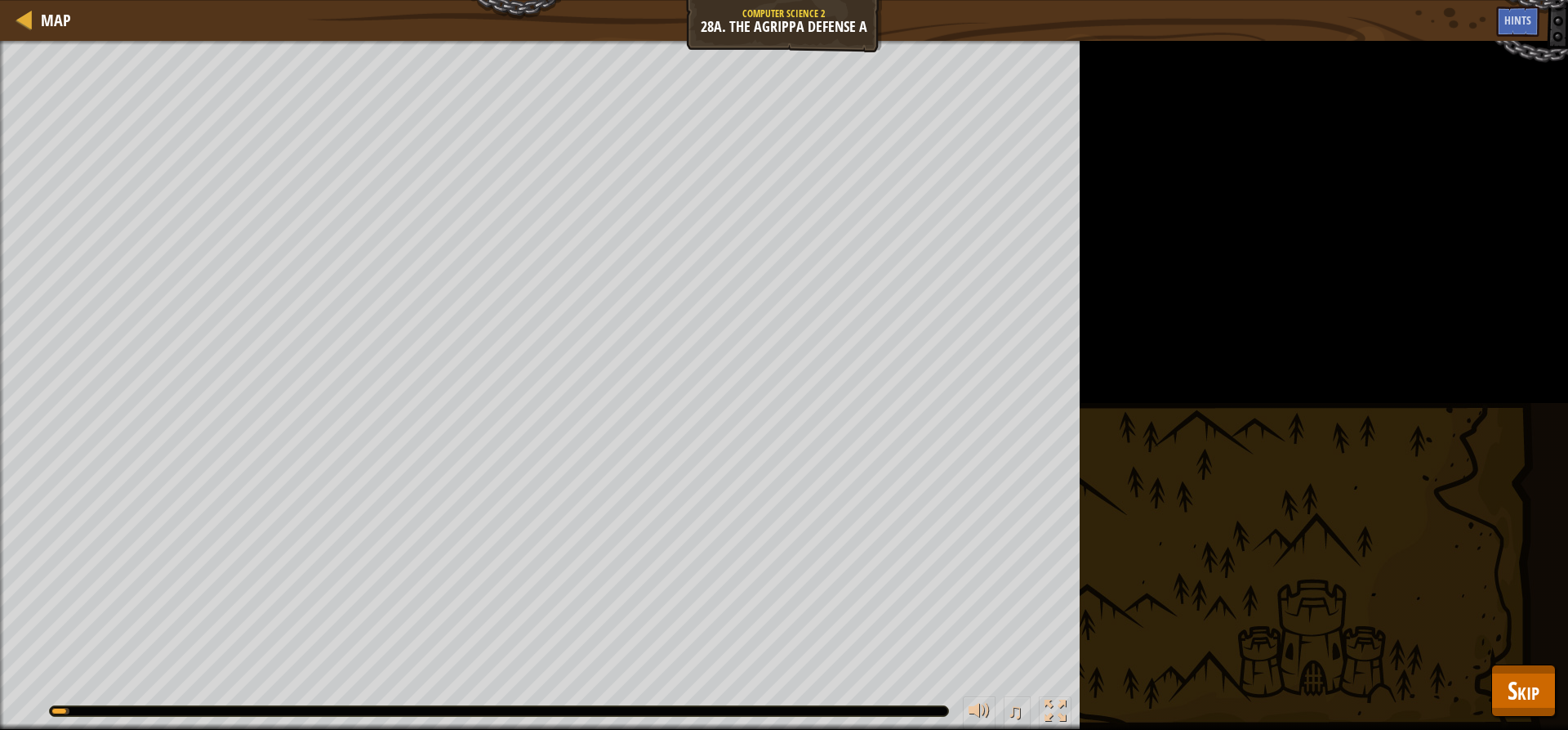
click at [1490, 697] on div "Rid the meadow of ogres. Your hero must survive. Goals : Running... ♫ Illia 169…" at bounding box center [784, 385] width 1568 height 689
click at [1495, 691] on button "Skip" at bounding box center [1523, 690] width 64 height 52
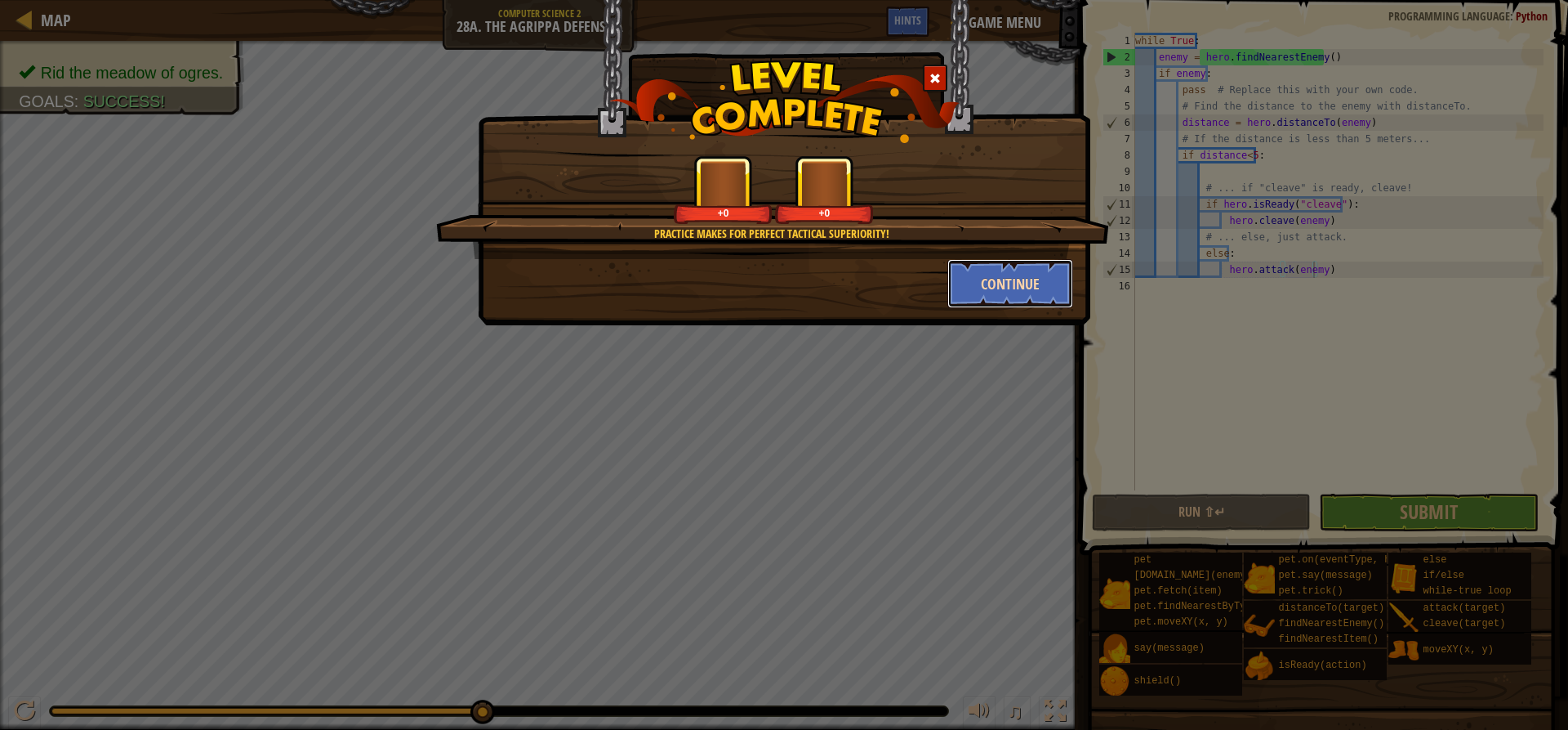
click at [1014, 289] on button "Continue" at bounding box center [1010, 283] width 126 height 49
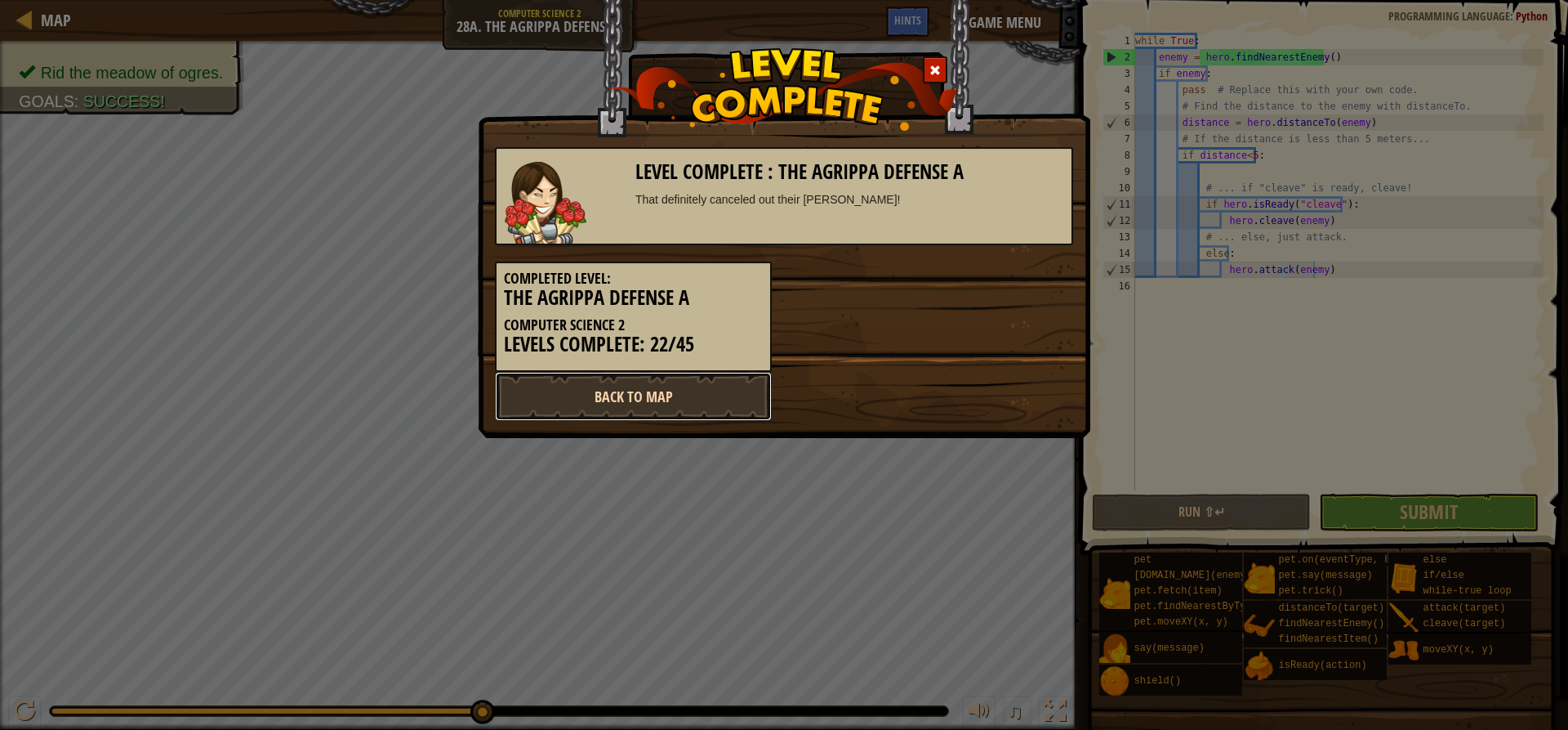
click at [569, 390] on link "Back to Map" at bounding box center [633, 396] width 276 height 49
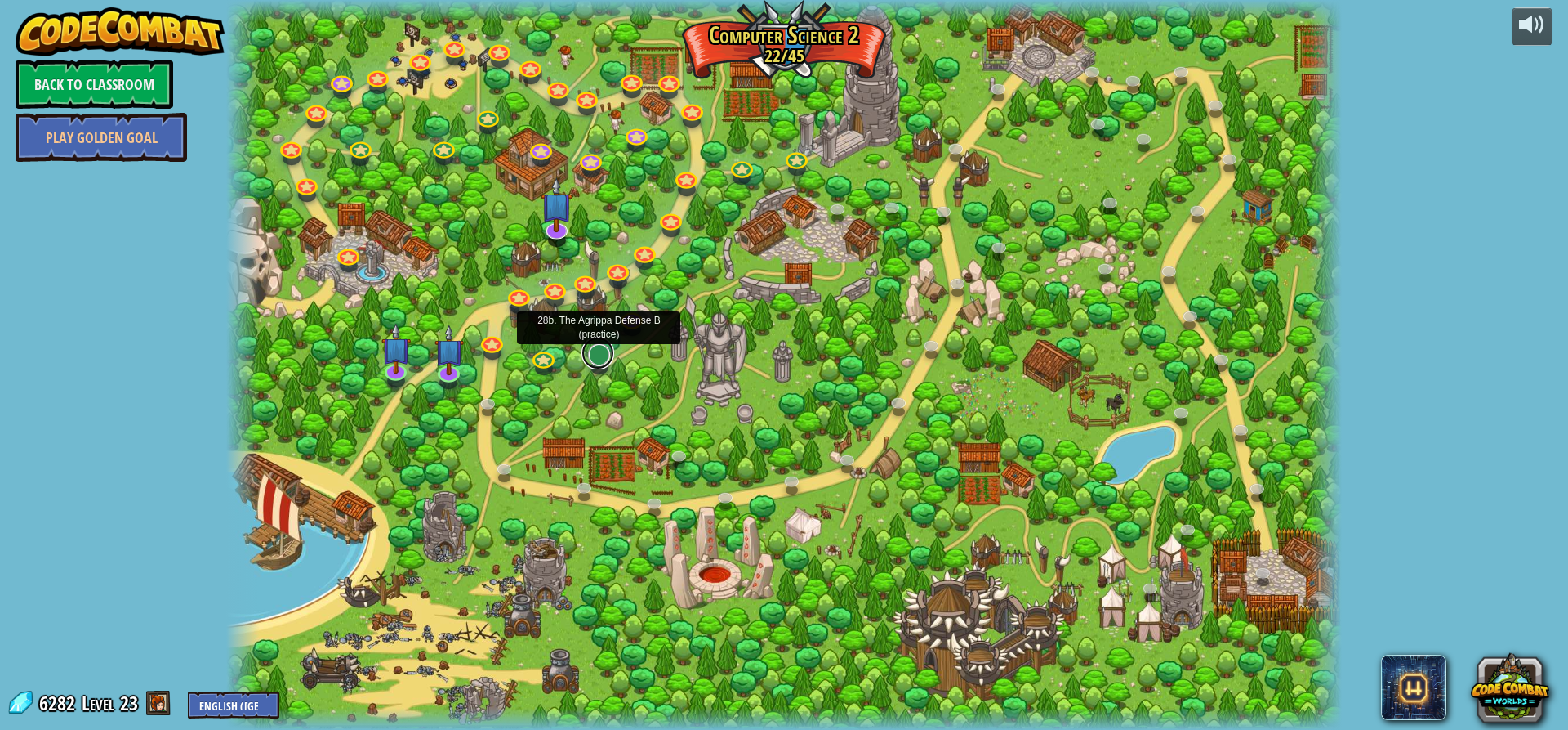
click at [593, 359] on link at bounding box center [598, 353] width 33 height 33
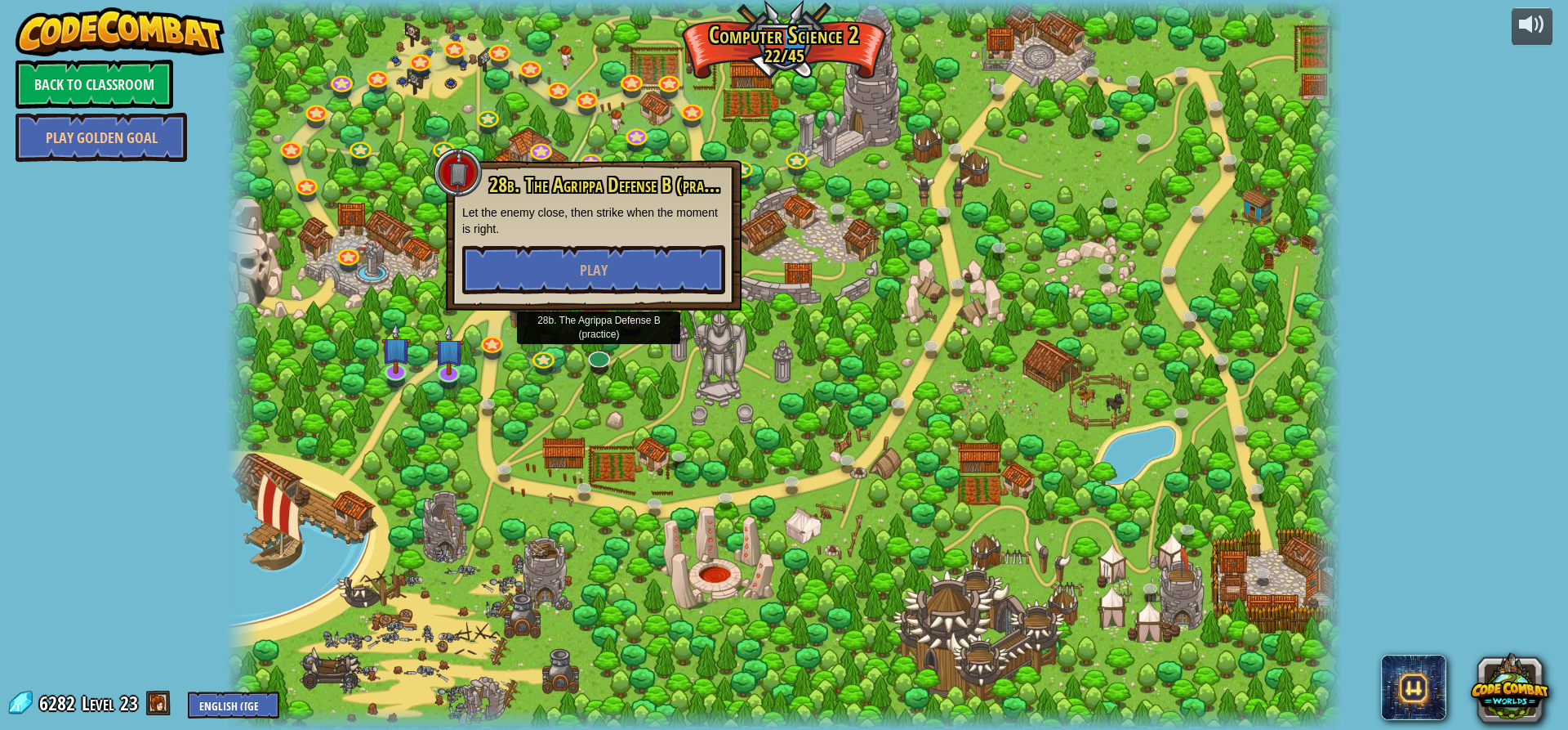
click at [631, 296] on div "28b. The Agrippa Defense B (practice) Let the enemy close, then strike when the…" at bounding box center [593, 235] width 295 height 150
click at [624, 273] on button "Play" at bounding box center [593, 269] width 263 height 49
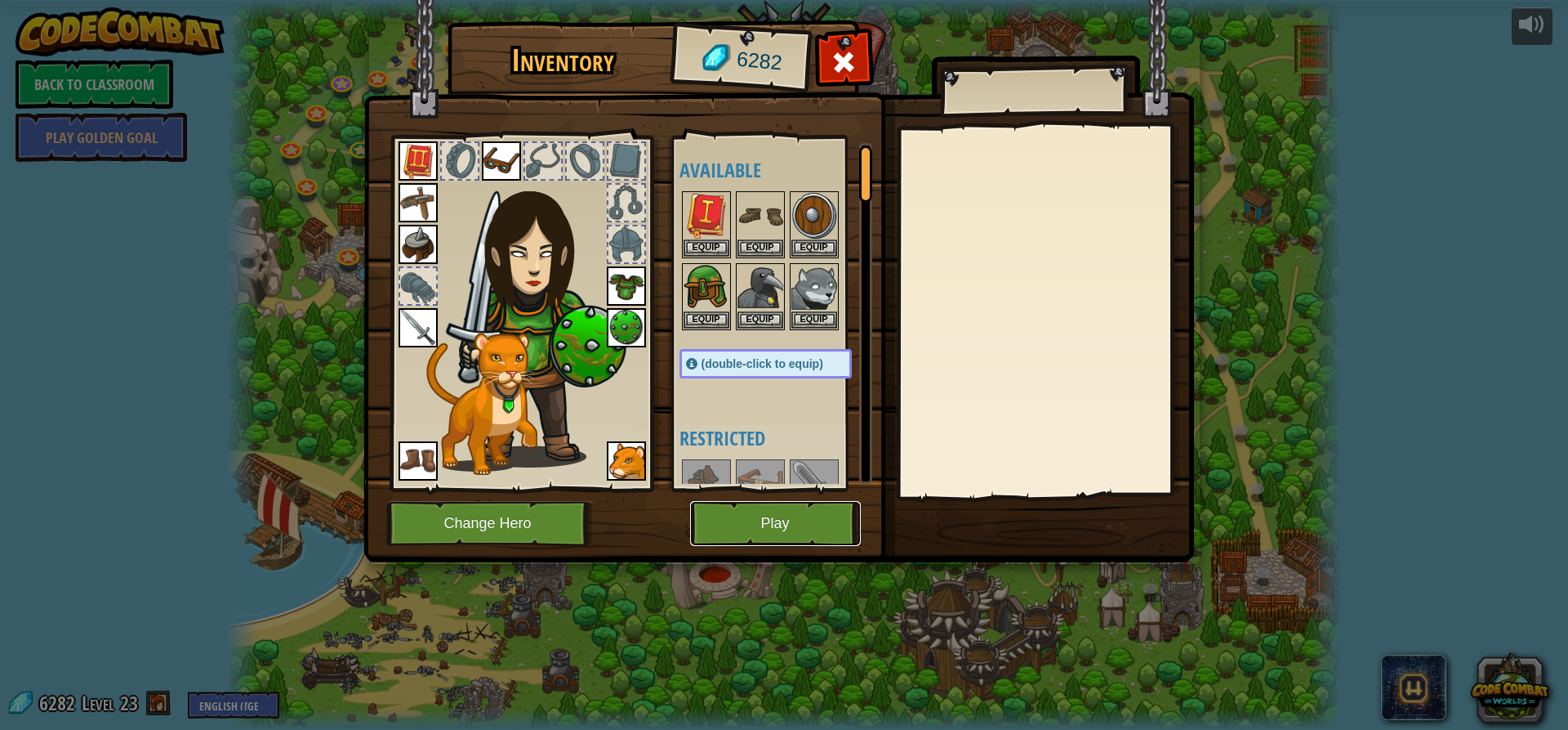
click at [738, 514] on button "Play" at bounding box center [775, 524] width 171 height 45
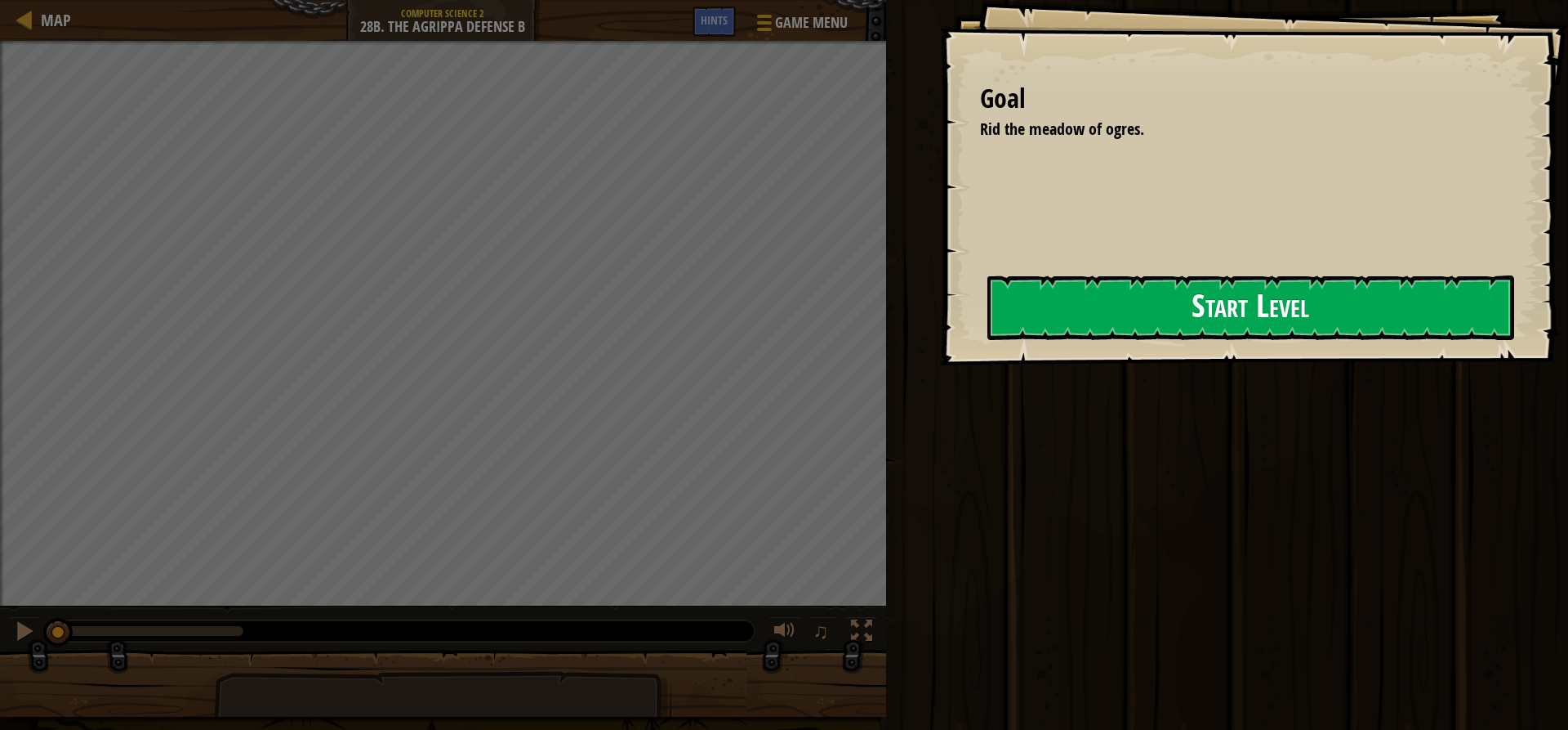
click at [1063, 330] on button "Start Level" at bounding box center [1250, 308] width 527 height 64
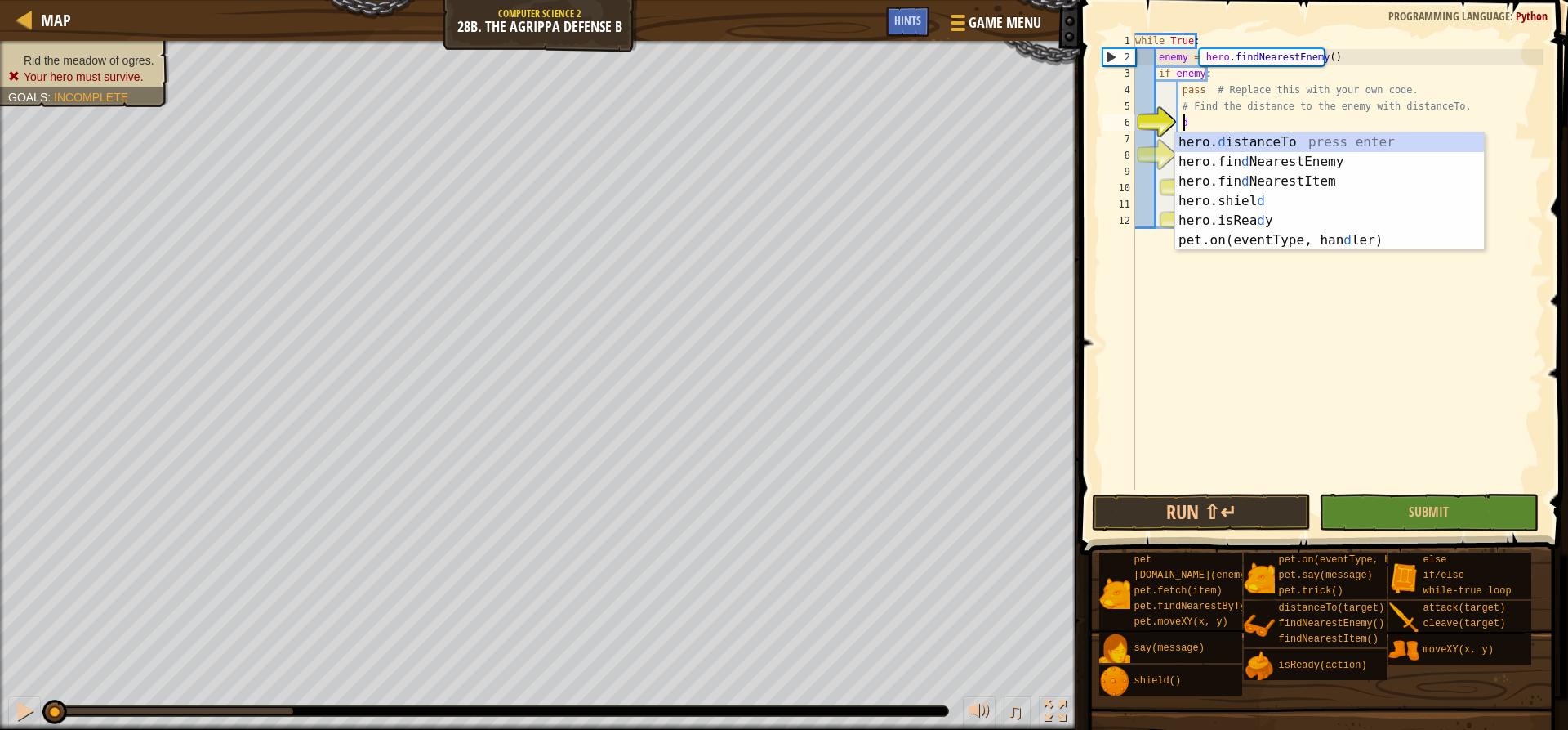
scroll to position [7, 4]
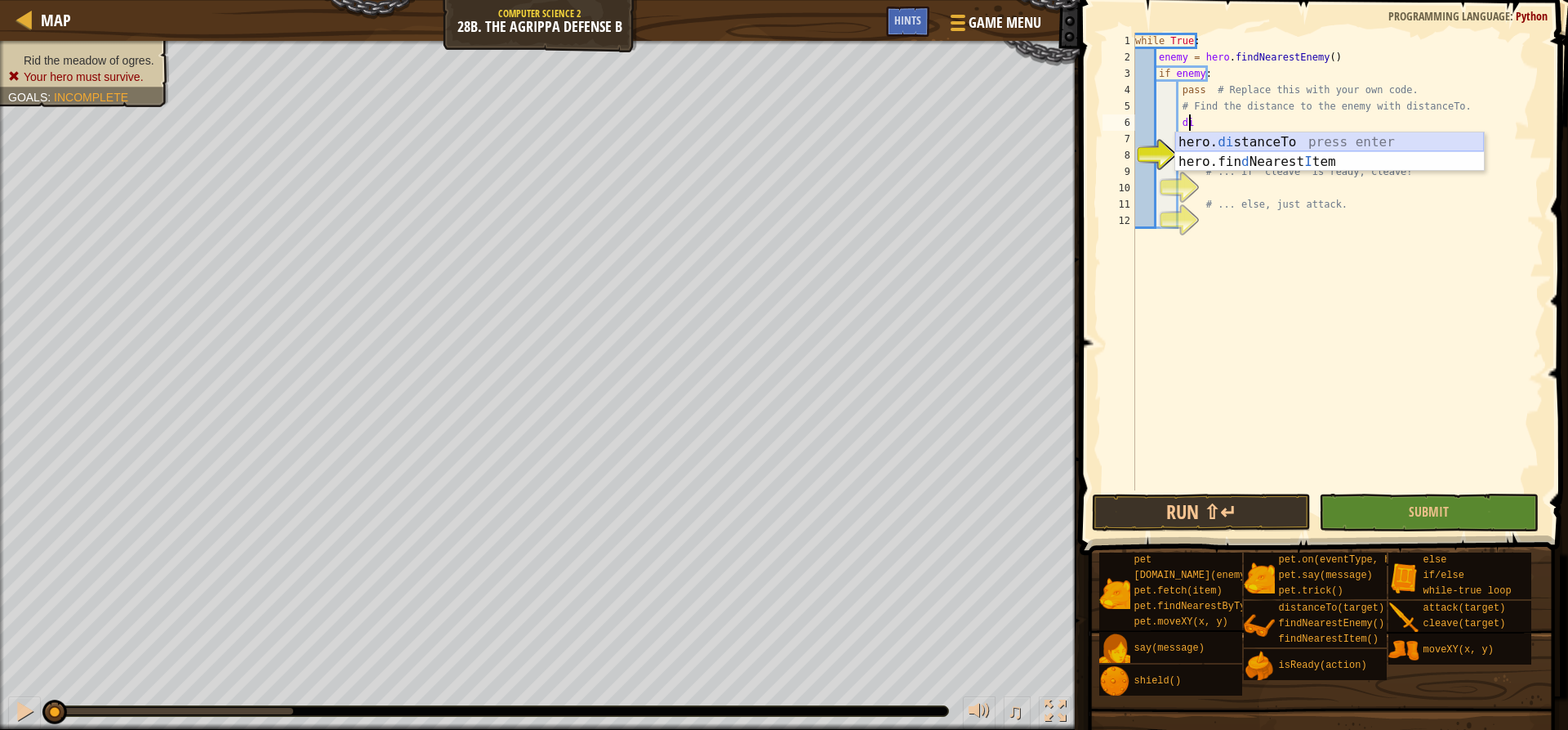
click at [1244, 140] on div "hero. di stanceTo press enter hero.fin d Nearest I tem press enter" at bounding box center [1329, 171] width 309 height 78
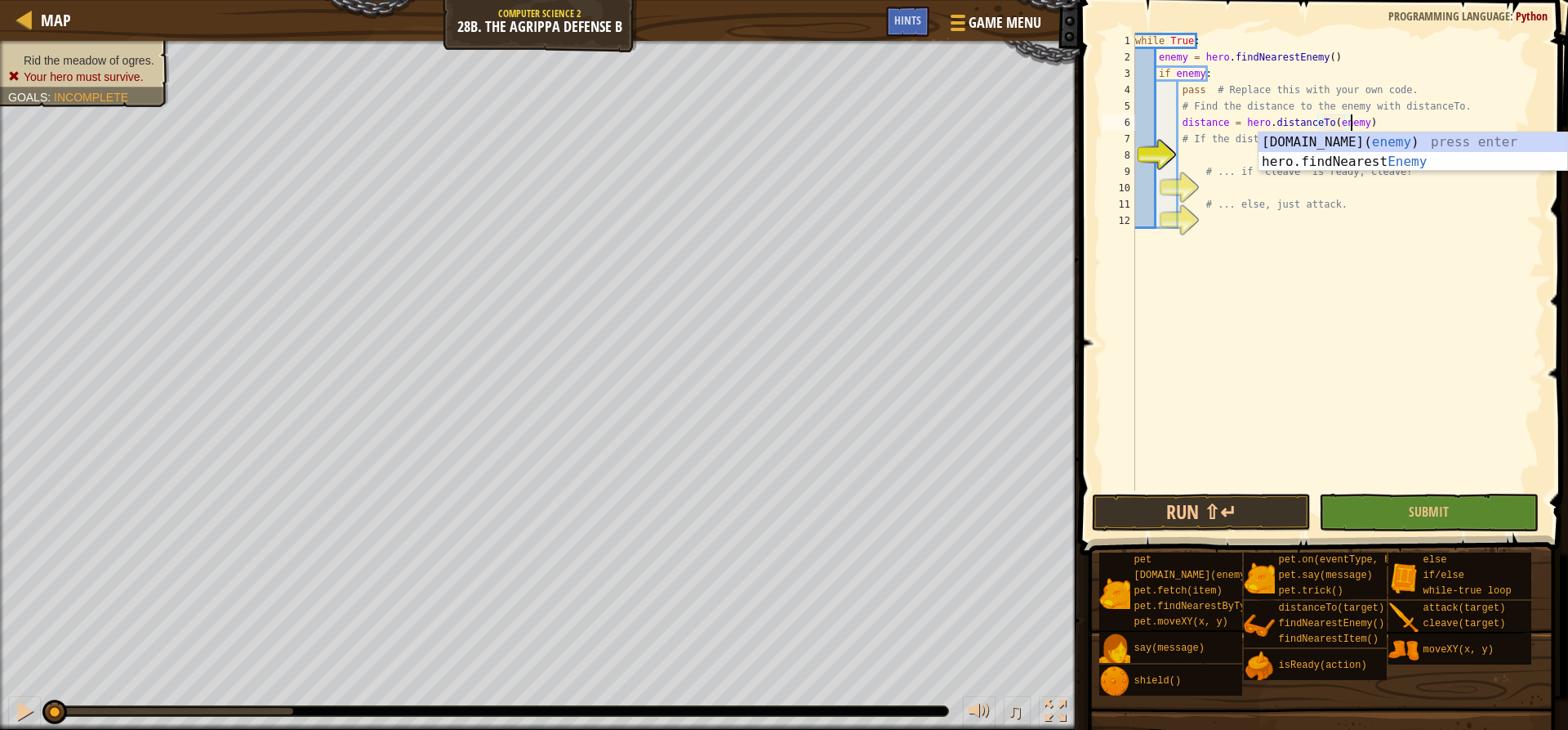
scroll to position [7, 18]
drag, startPoint x: 1206, startPoint y: 164, endPoint x: 1216, endPoint y: 153, distance: 14.9
click at [1213, 156] on div "while True : enemy = hero . findNearestEnemy ( ) if enemy : pass # Replace this…" at bounding box center [1338, 278] width 412 height 491
type textarea "# ... if "cleave" is ready, cleave!"
click at [1216, 152] on div "while True : enemy = hero . findNearestEnemy ( ) if enemy : pass # Replace this…" at bounding box center [1338, 278] width 412 height 491
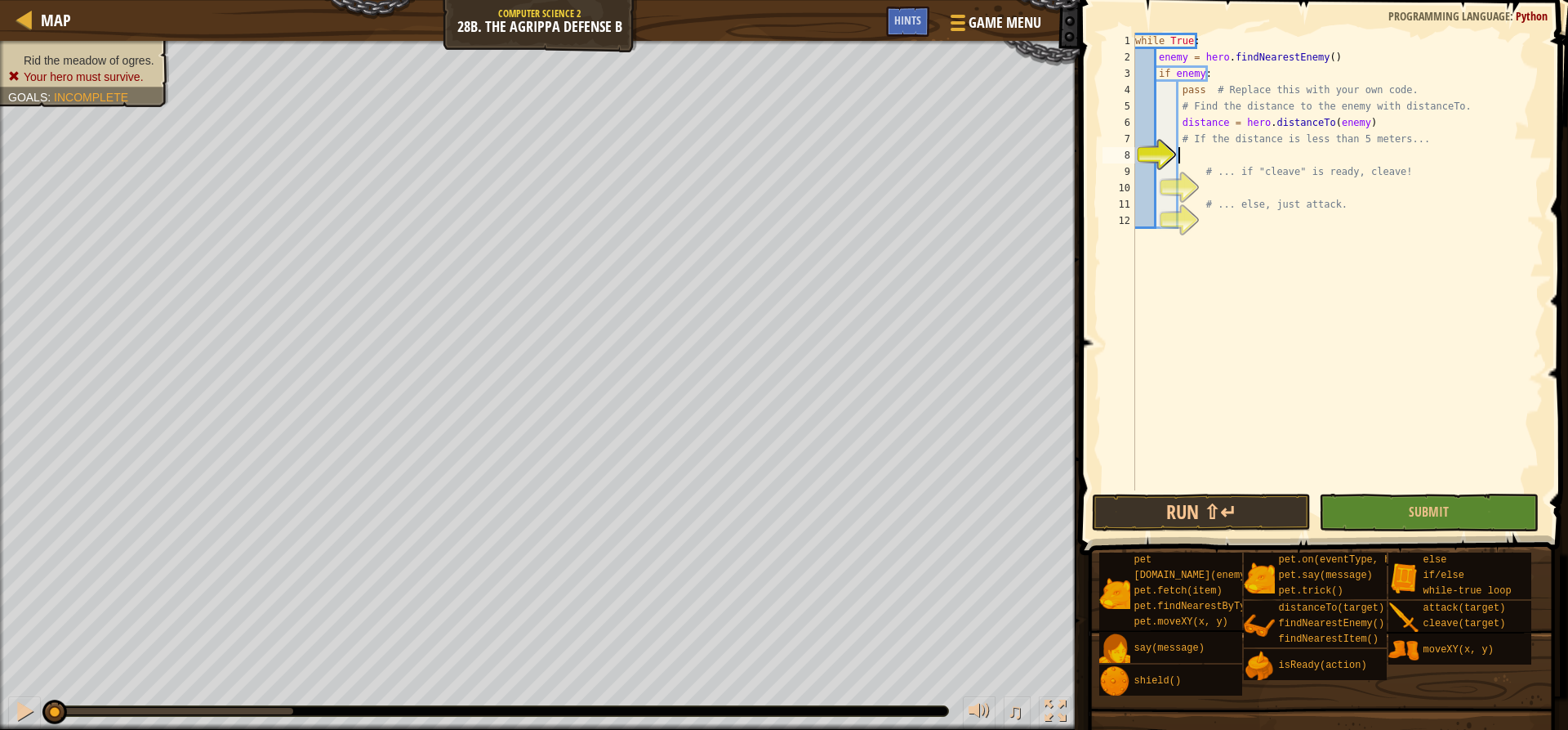
scroll to position [7, 4]
click at [1212, 174] on div "if /else press enter" at bounding box center [1329, 194] width 309 height 59
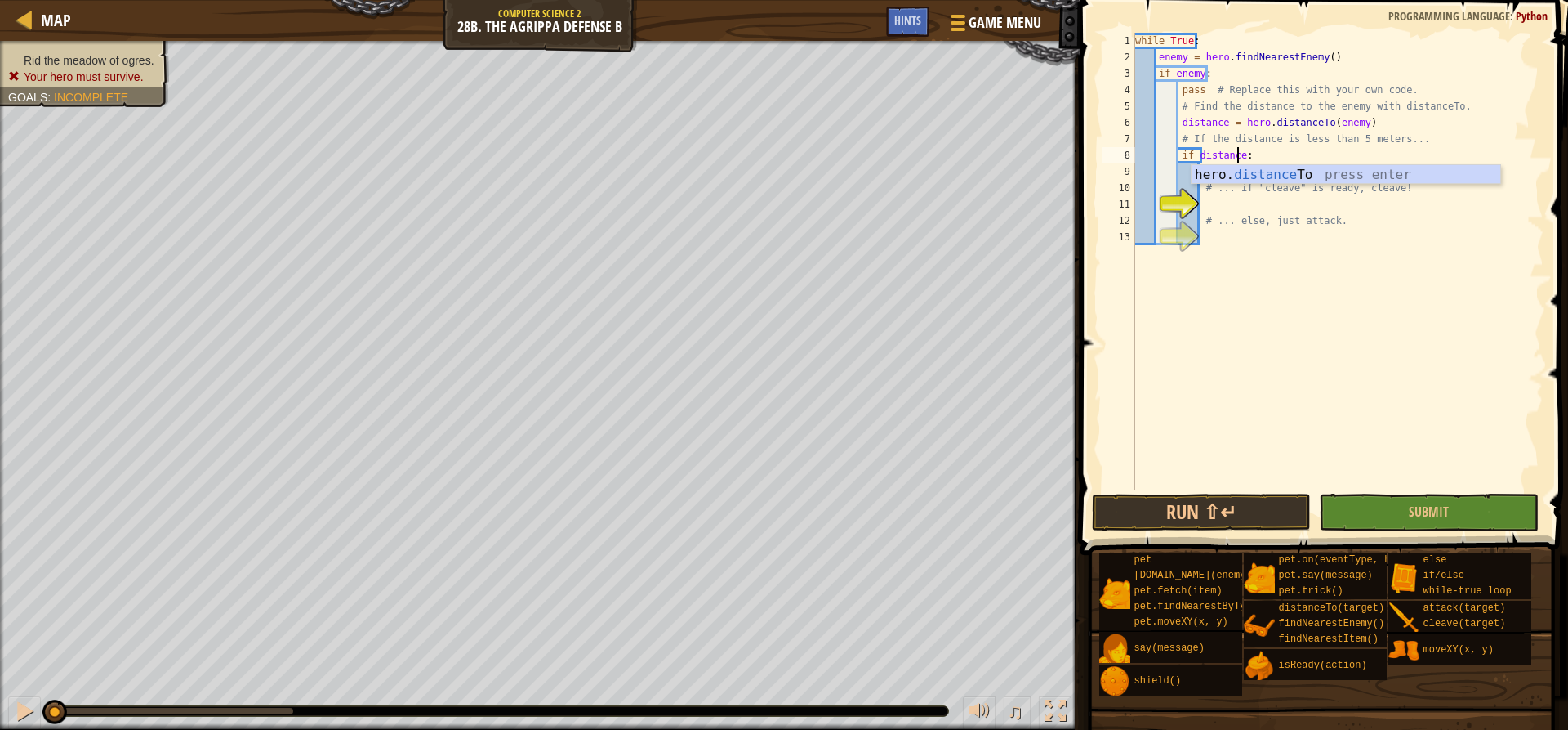
scroll to position [7, 9]
click at [1260, 158] on div "while True : enemy = hero . findNearestEnemy ( ) if enemy : pass # Replace this…" at bounding box center [1338, 278] width 412 height 491
click at [1249, 181] on div "while True : enemy = hero . findNearestEnemy ( ) if enemy : pass # Replace this…" at bounding box center [1338, 278] width 412 height 491
type textarea "# ... if "cleave" is ready, cleave!"
click at [1241, 209] on div "while True : enemy = hero . findNearestEnemy ( ) if enemy : pass # Replace this…" at bounding box center [1338, 278] width 412 height 491
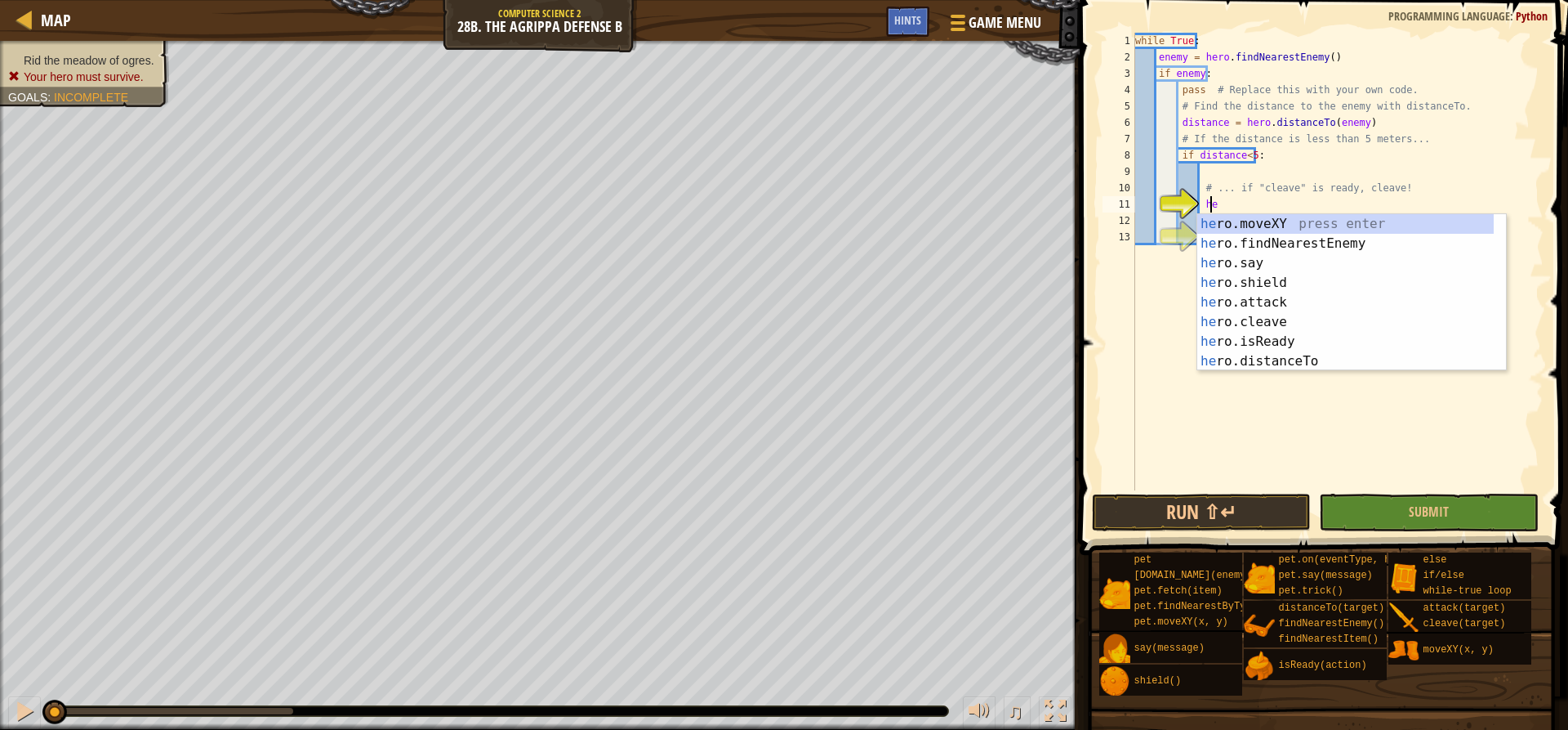
type textarea "h"
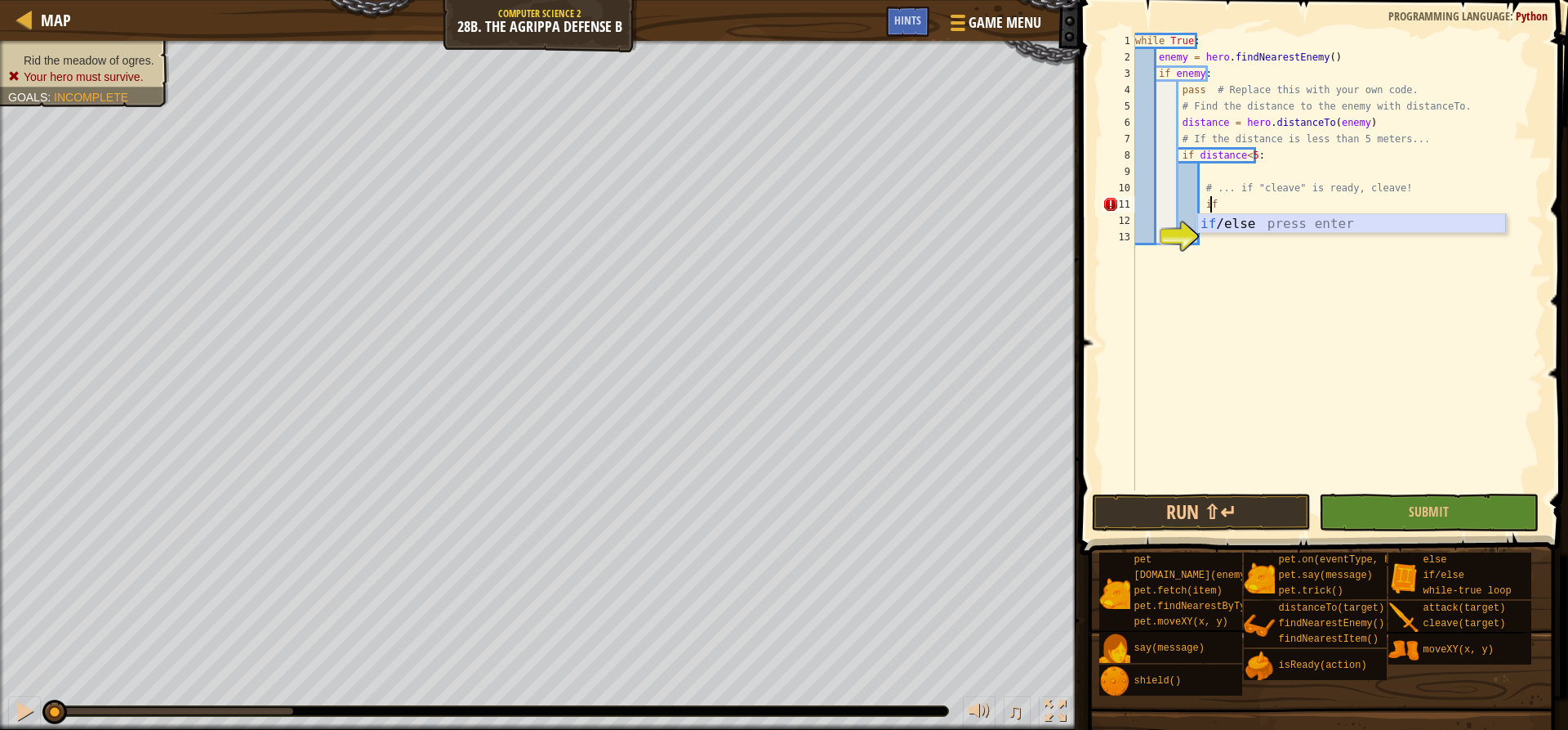
click at [1239, 218] on div "if /else press enter" at bounding box center [1352, 243] width 309 height 59
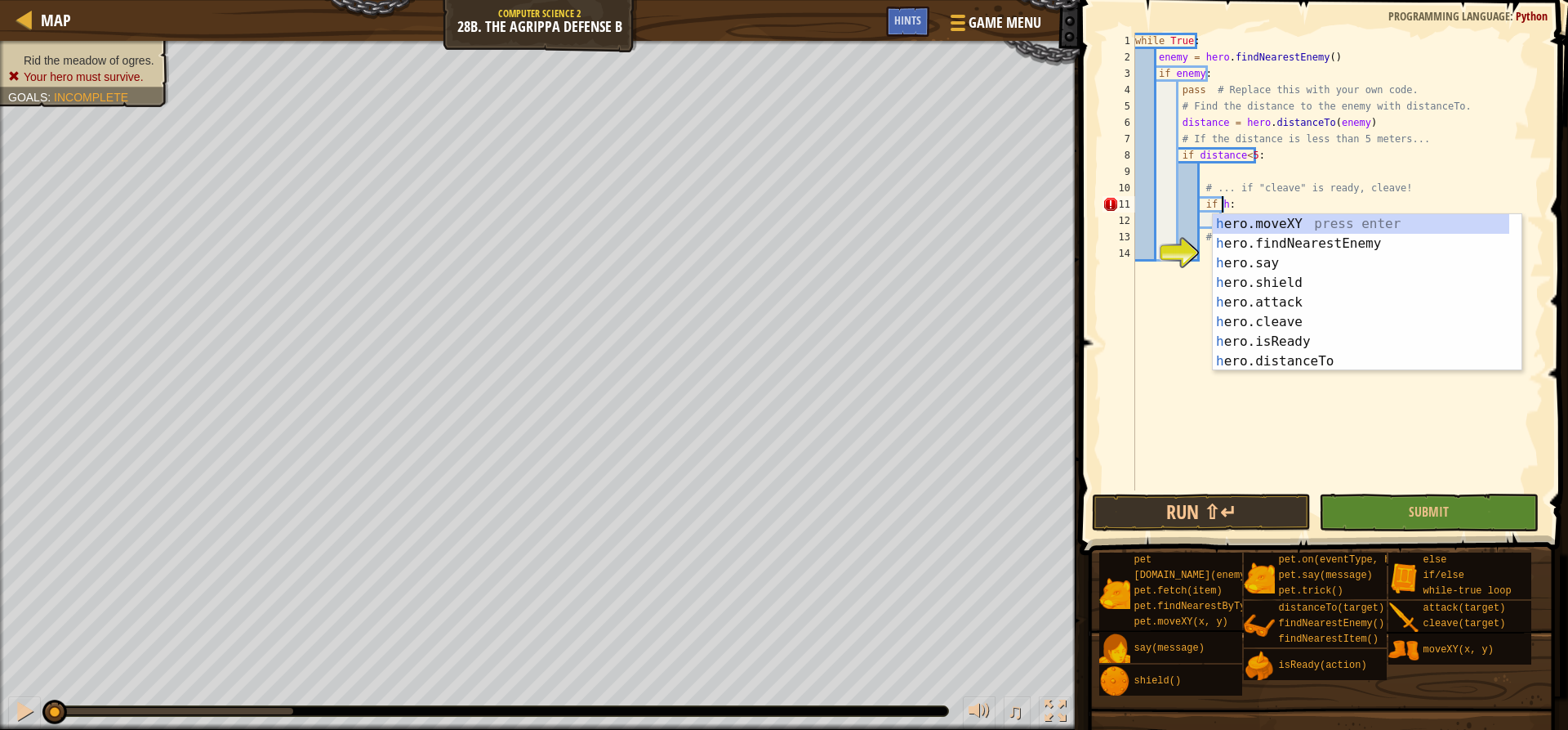
scroll to position [7, 7]
drag, startPoint x: 1263, startPoint y: 319, endPoint x: 1275, endPoint y: 320, distance: 12.0
click at [1263, 319] on div "her o.moveXY press enter her o.findNearestEnemy press enter her o.say press ent…" at bounding box center [1361, 312] width 296 height 197
type textarea "if hero.cleave(enemy):"
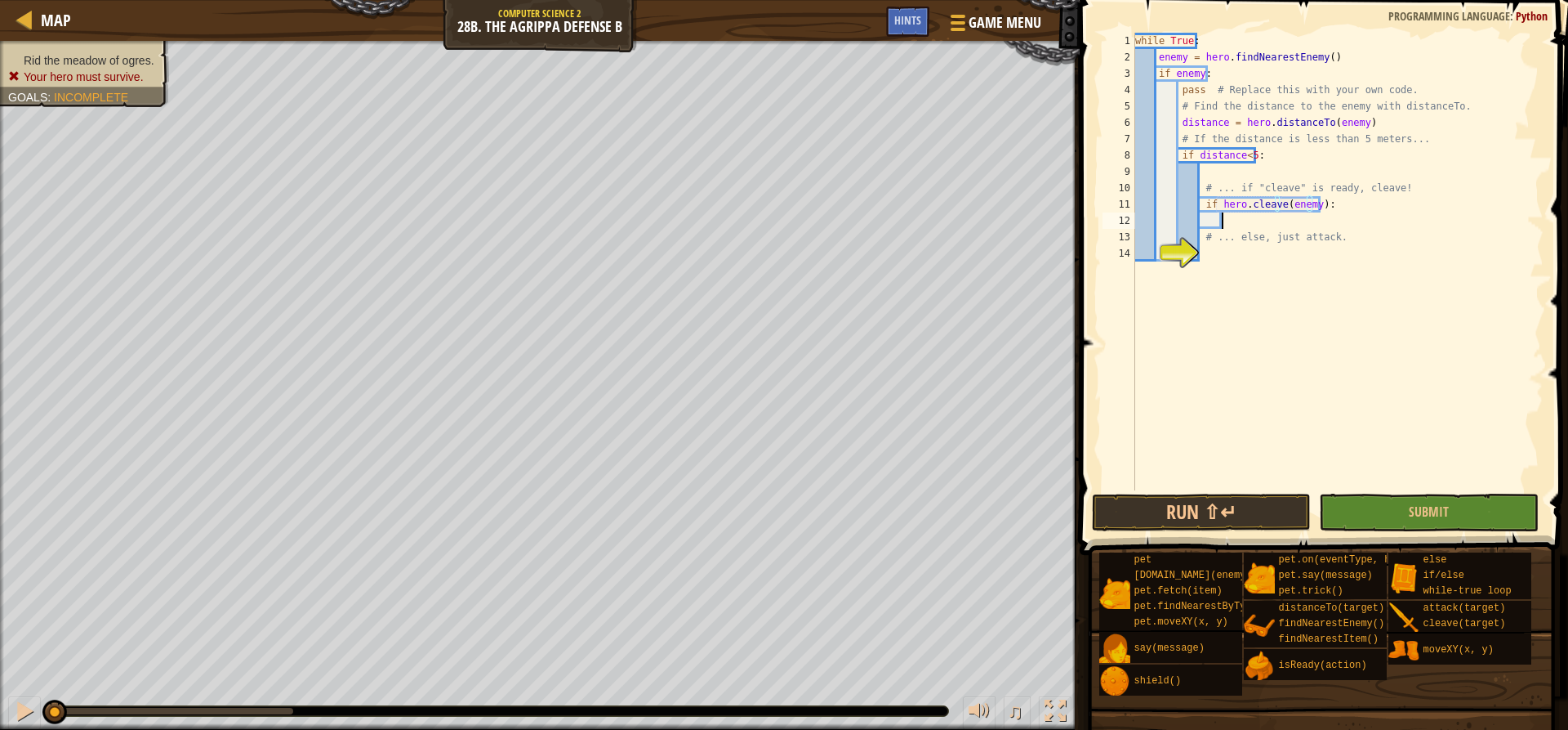
click at [1296, 216] on div "while True : enemy = hero . findNearestEnemy ( ) if enemy : pass # Replace this…" at bounding box center [1338, 278] width 412 height 491
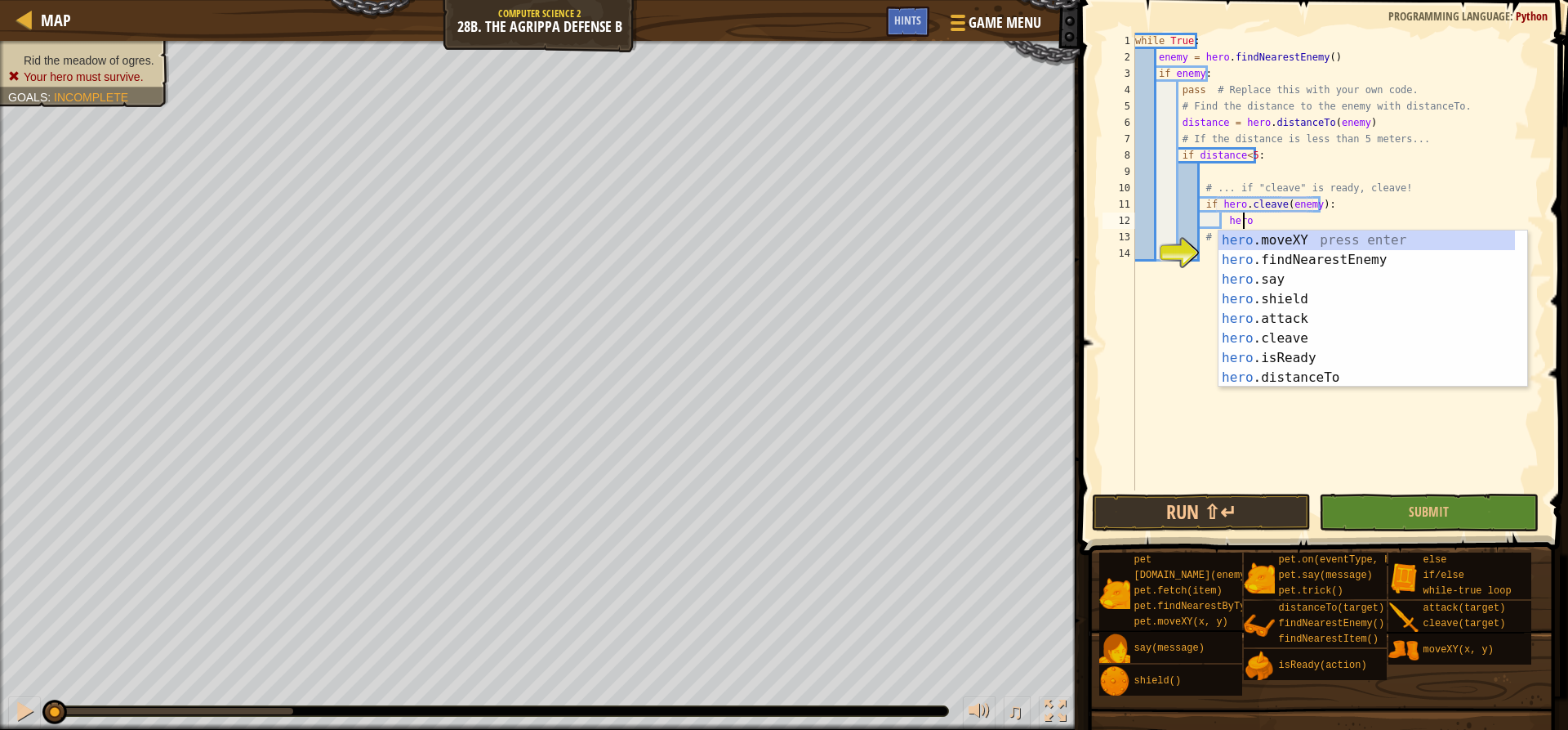
scroll to position [7, 8]
click at [1328, 344] on div "hero .moveXY press enter hero .findNearestEnemy press enter hero .say press ent…" at bounding box center [1367, 329] width 296 height 197
type textarea "hero.cleave(enemy)"
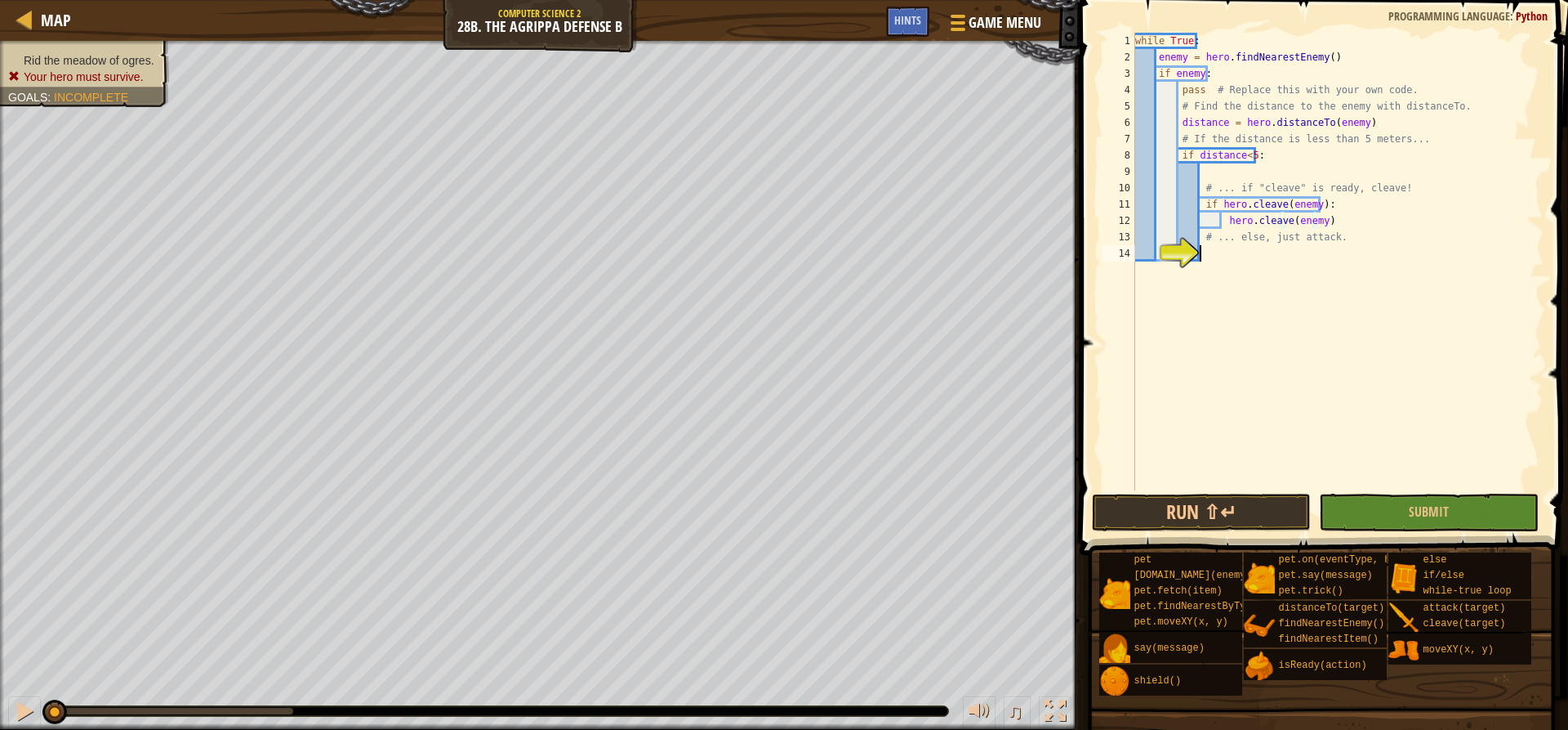
click at [1223, 262] on div "while True : enemy = hero . findNearestEnemy ( ) if enemy : pass # Replace this…" at bounding box center [1338, 278] width 412 height 491
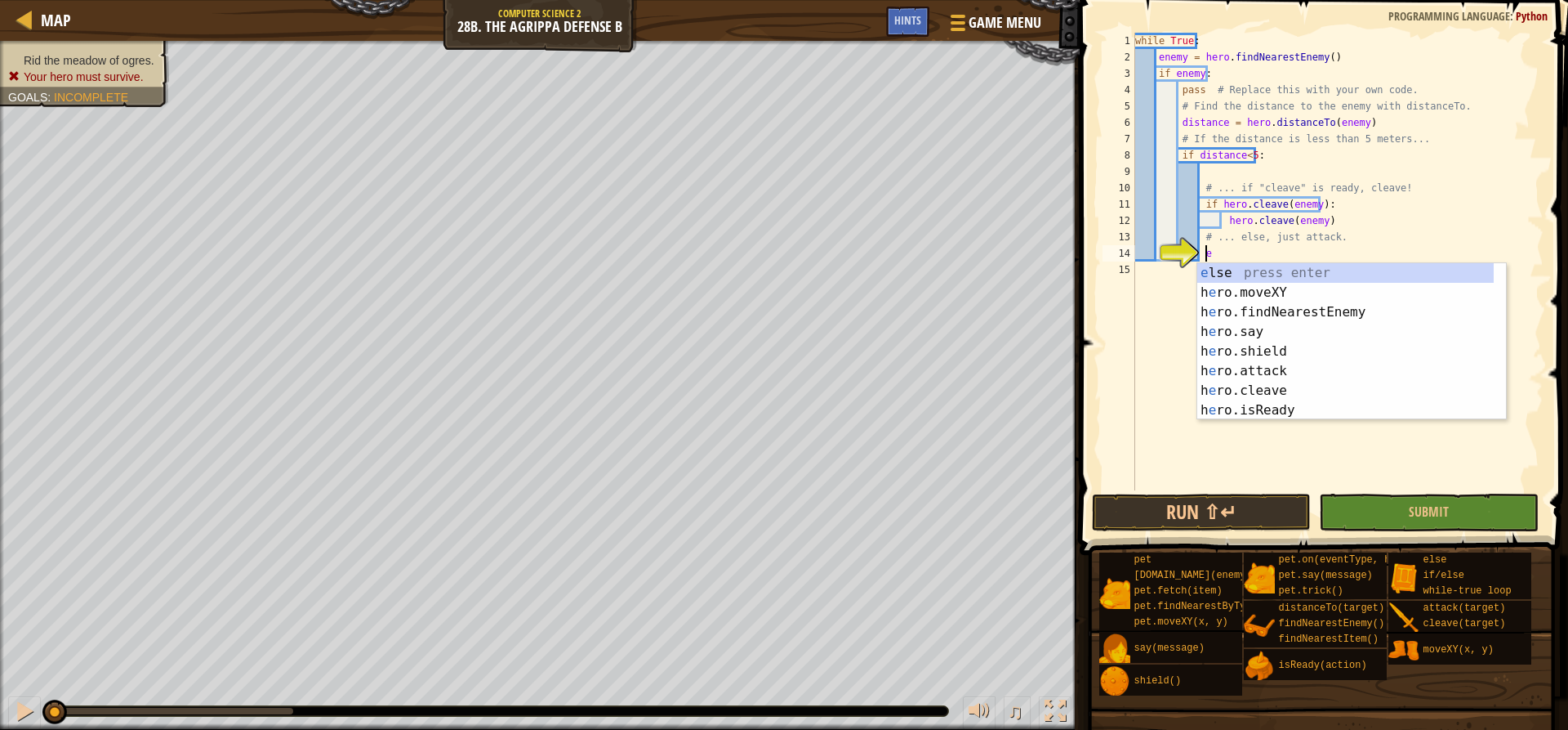
type textarea "el"
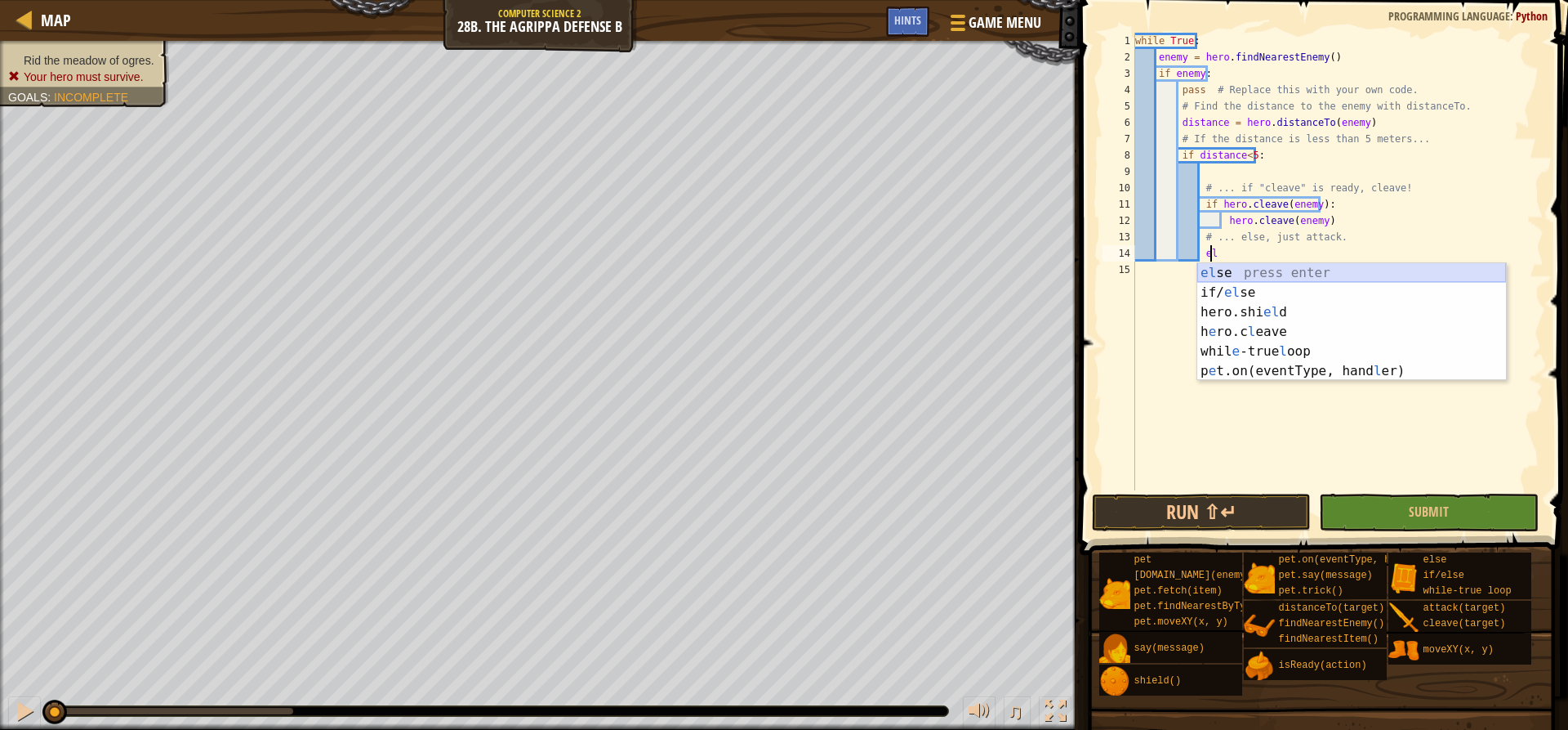
click at [1240, 271] on div "el se press enter if/ el se press enter hero.shi el d press enter h e ro.c l ea…" at bounding box center [1352, 342] width 309 height 157
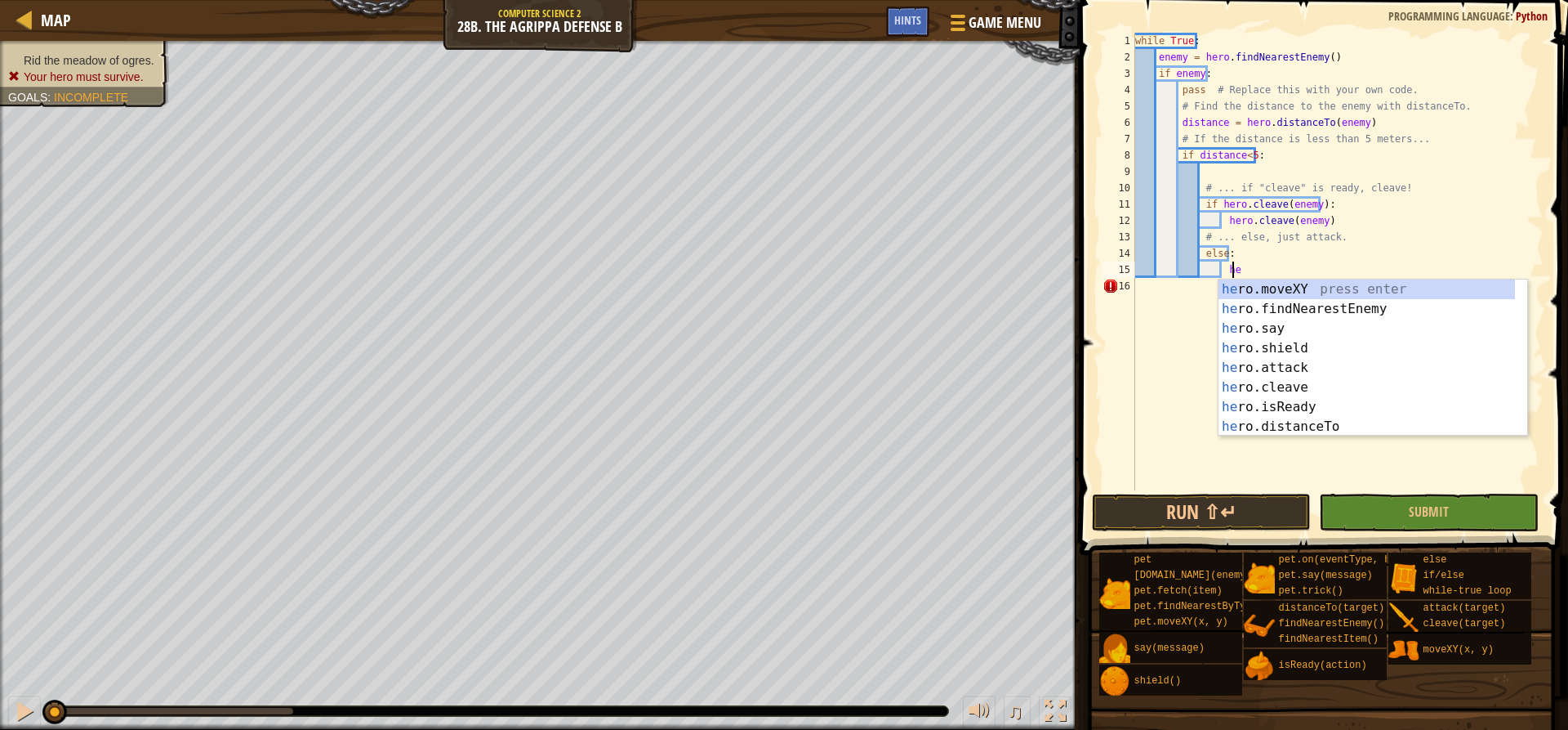
scroll to position [7, 7]
click at [1282, 372] on div "he ro.moveXY press enter he ro.findNearestEnemy press enter he ro.say press ent…" at bounding box center [1367, 377] width 296 height 197
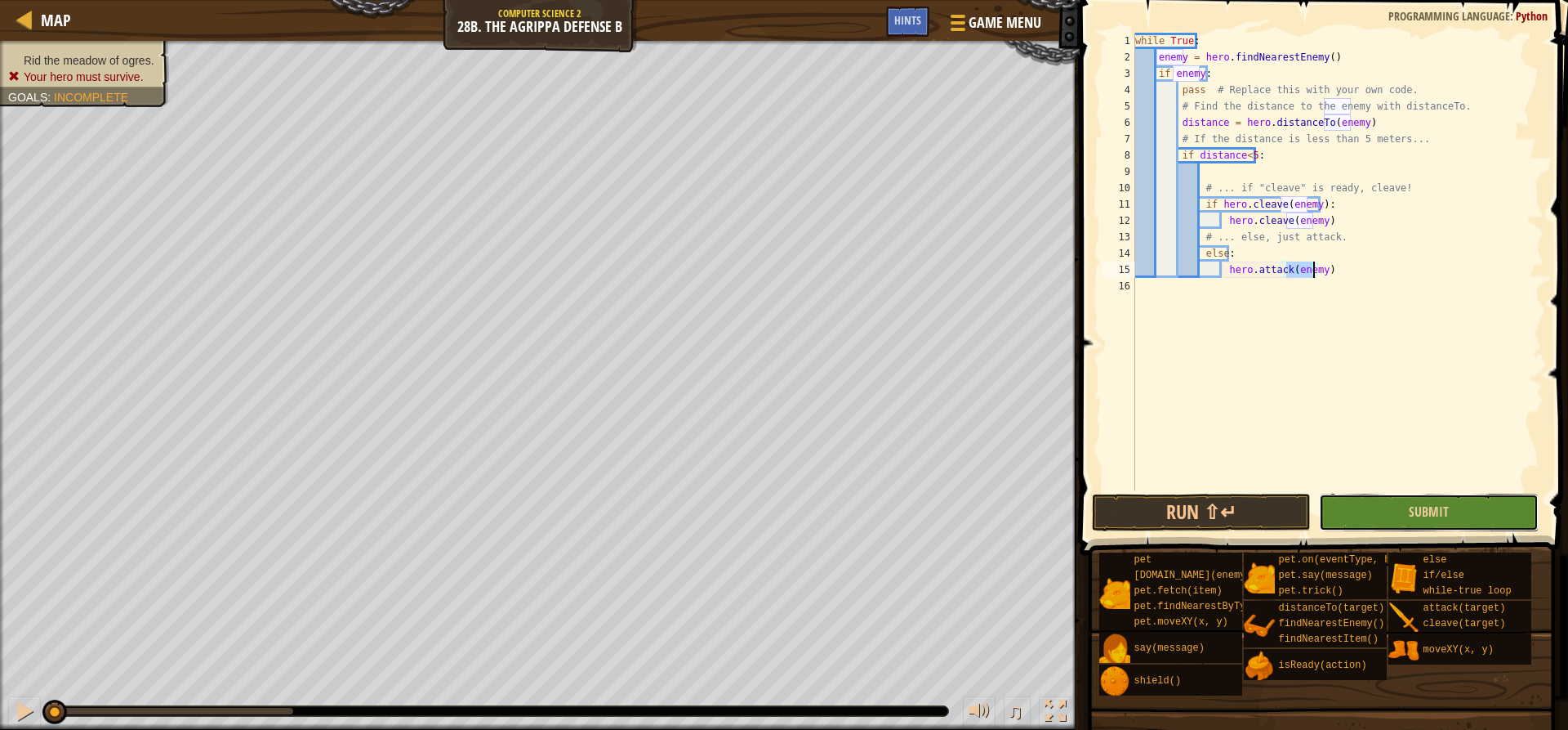
click at [1408, 517] on button "Submit" at bounding box center [1428, 513] width 219 height 38
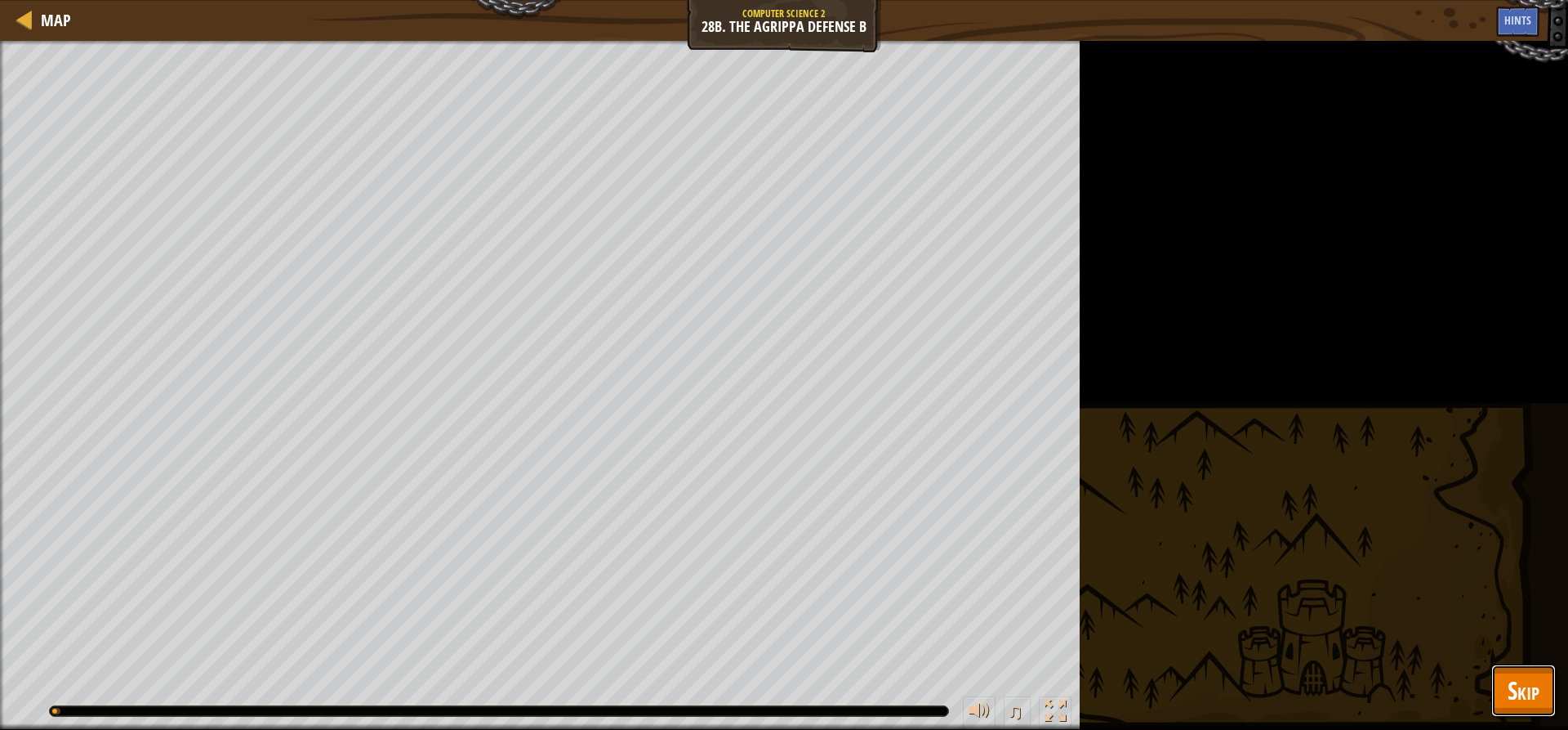
click at [1525, 675] on span "Skip" at bounding box center [1523, 690] width 32 height 34
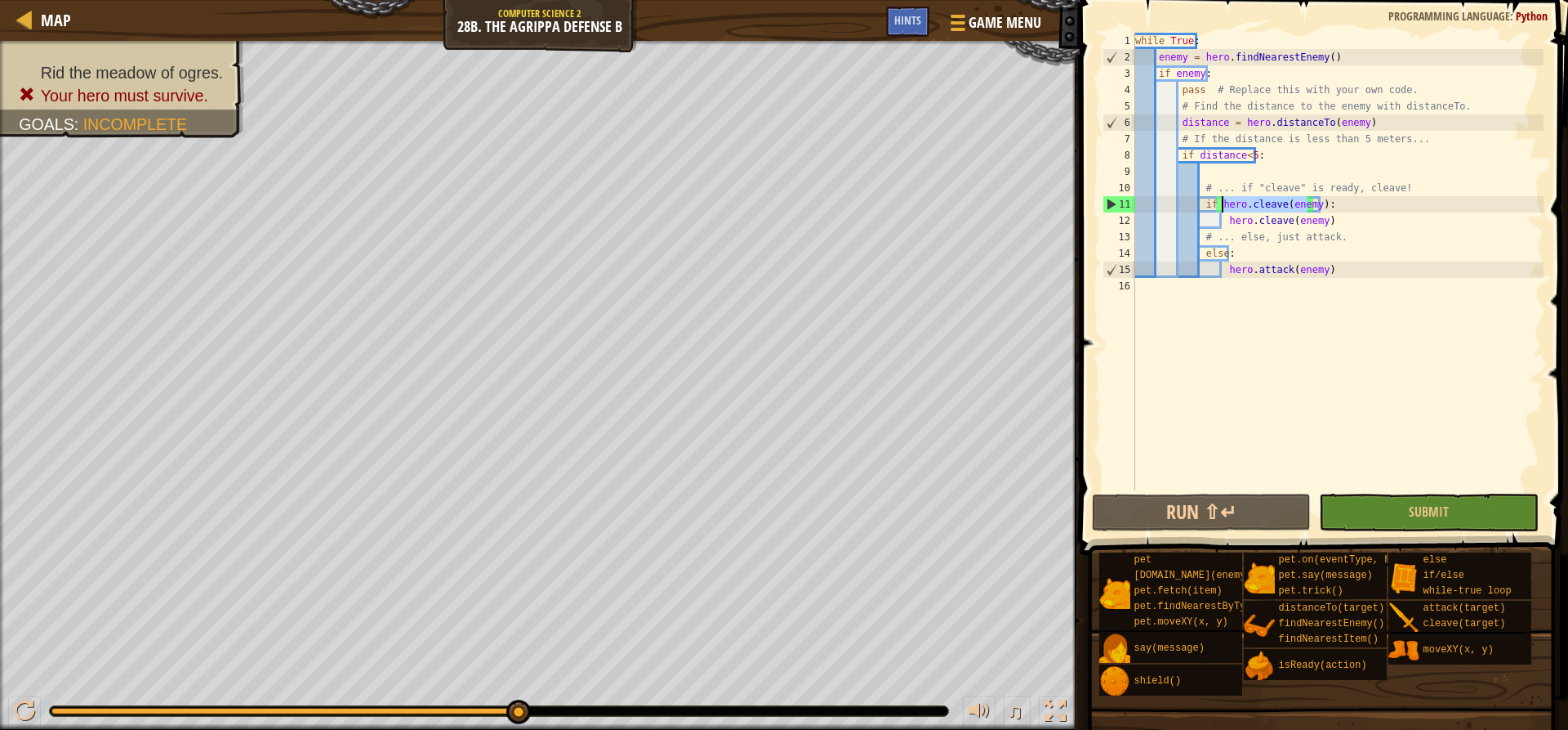
drag, startPoint x: 1309, startPoint y: 208, endPoint x: 1221, endPoint y: 204, distance: 88.1
click at [1221, 204] on div "while True : enemy = hero . findNearestEnemy ( ) if enemy : pass # Replace this…" at bounding box center [1338, 278] width 412 height 491
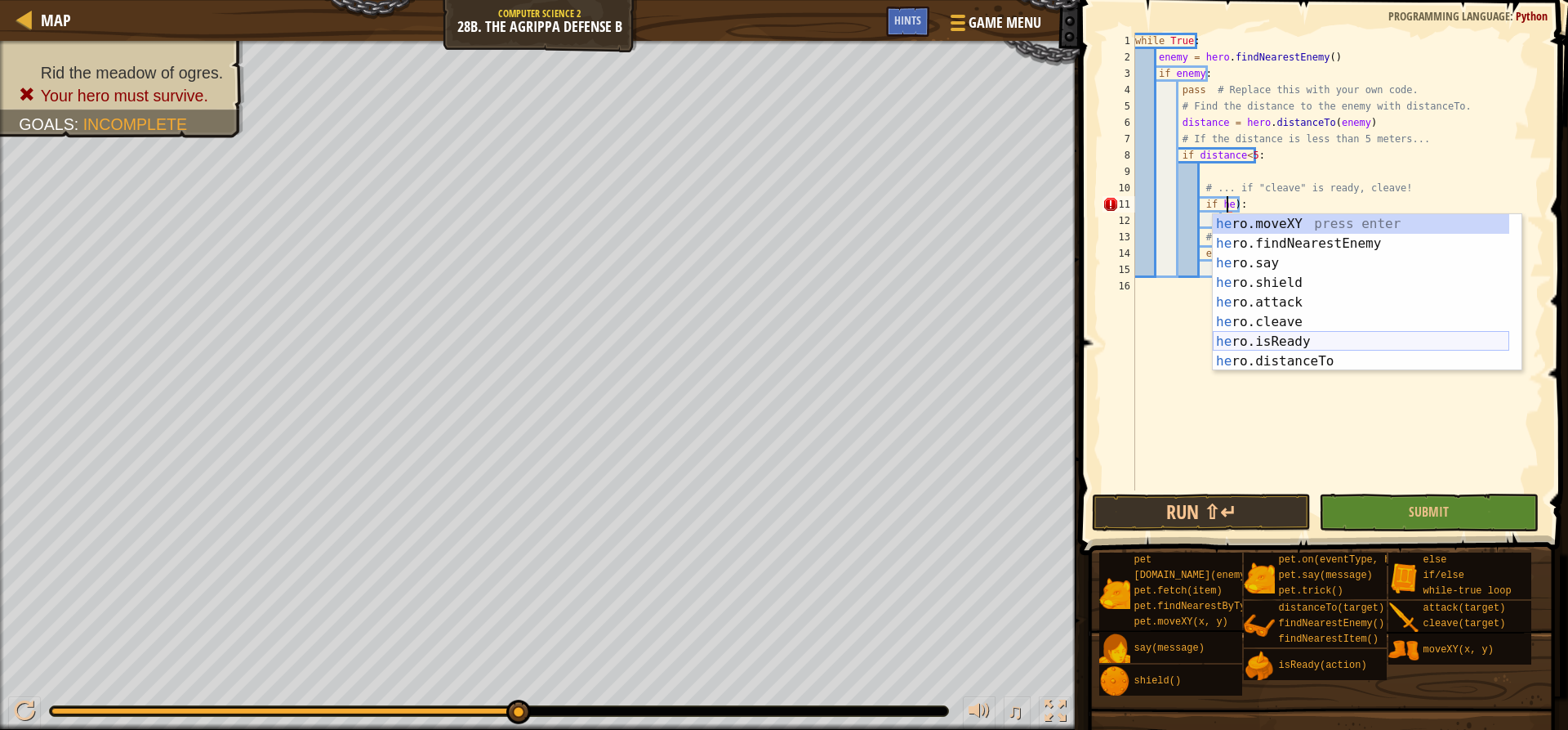
click at [1249, 337] on div "he ro.moveXY press enter he ro.findNearestEnemy press enter he ro.say press ent…" at bounding box center [1361, 312] width 296 height 197
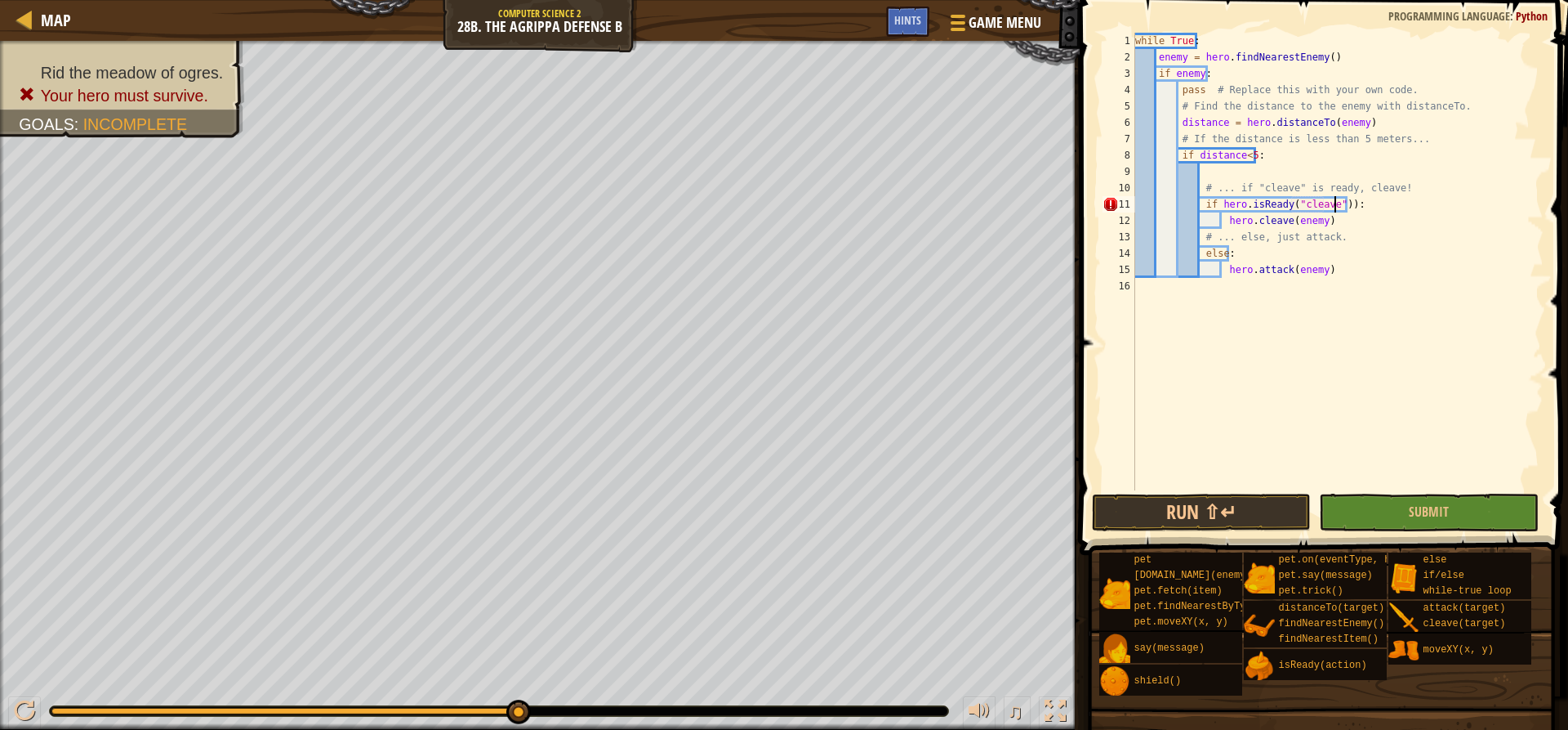
click at [1334, 202] on div "while True : enemy = hero . findNearestEnemy ( ) if enemy : pass # Replace this…" at bounding box center [1338, 278] width 412 height 491
click at [1340, 203] on div "while True : enemy = hero . findNearestEnemy ( ) if enemy : pass # Replace this…" at bounding box center [1338, 278] width 412 height 491
type textarea "if hero.isReady("cleave"):"
click at [1364, 494] on button "Submit" at bounding box center [1428, 513] width 219 height 38
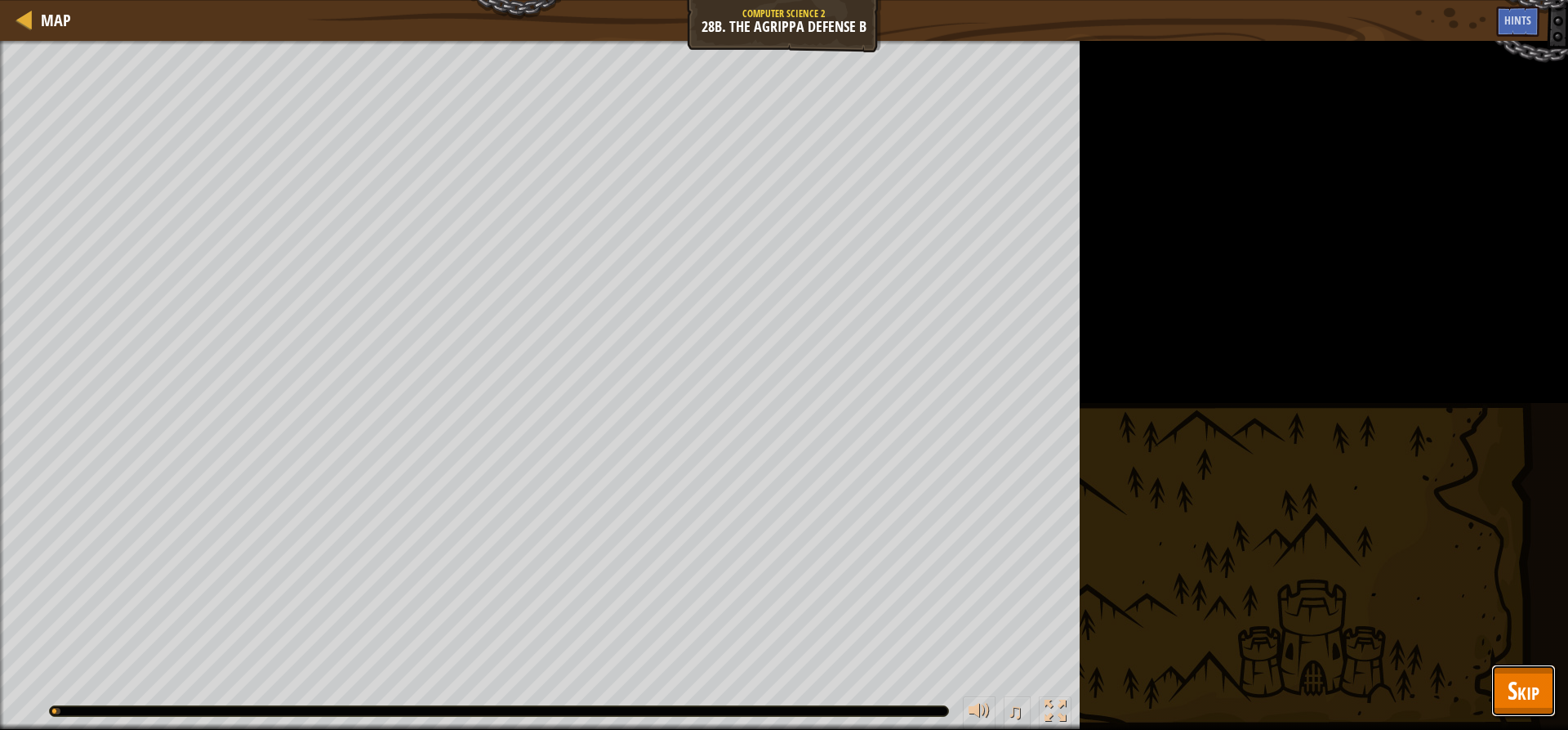
click at [1496, 683] on button "Skip" at bounding box center [1523, 690] width 64 height 52
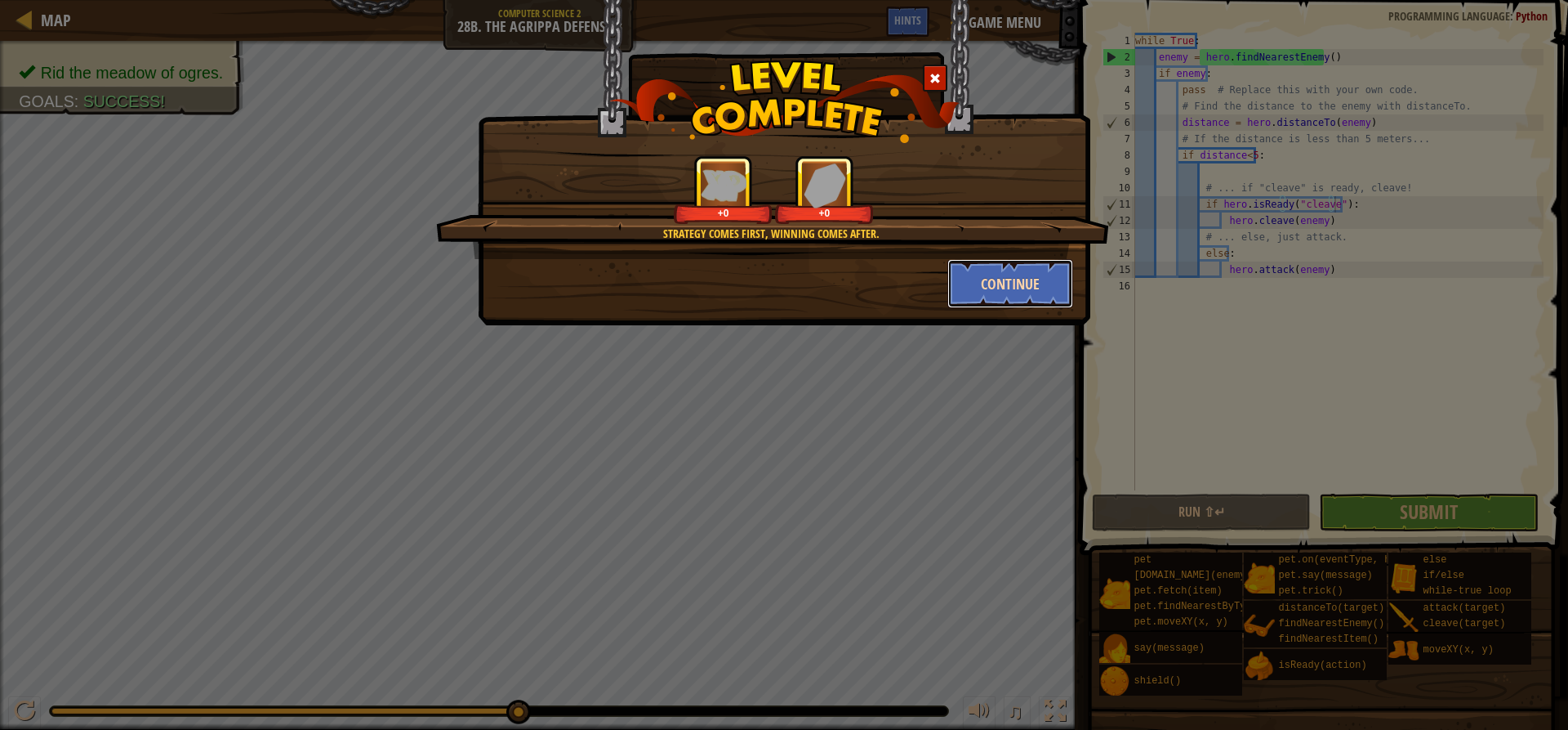
click at [999, 288] on button "Continue" at bounding box center [1010, 283] width 126 height 49
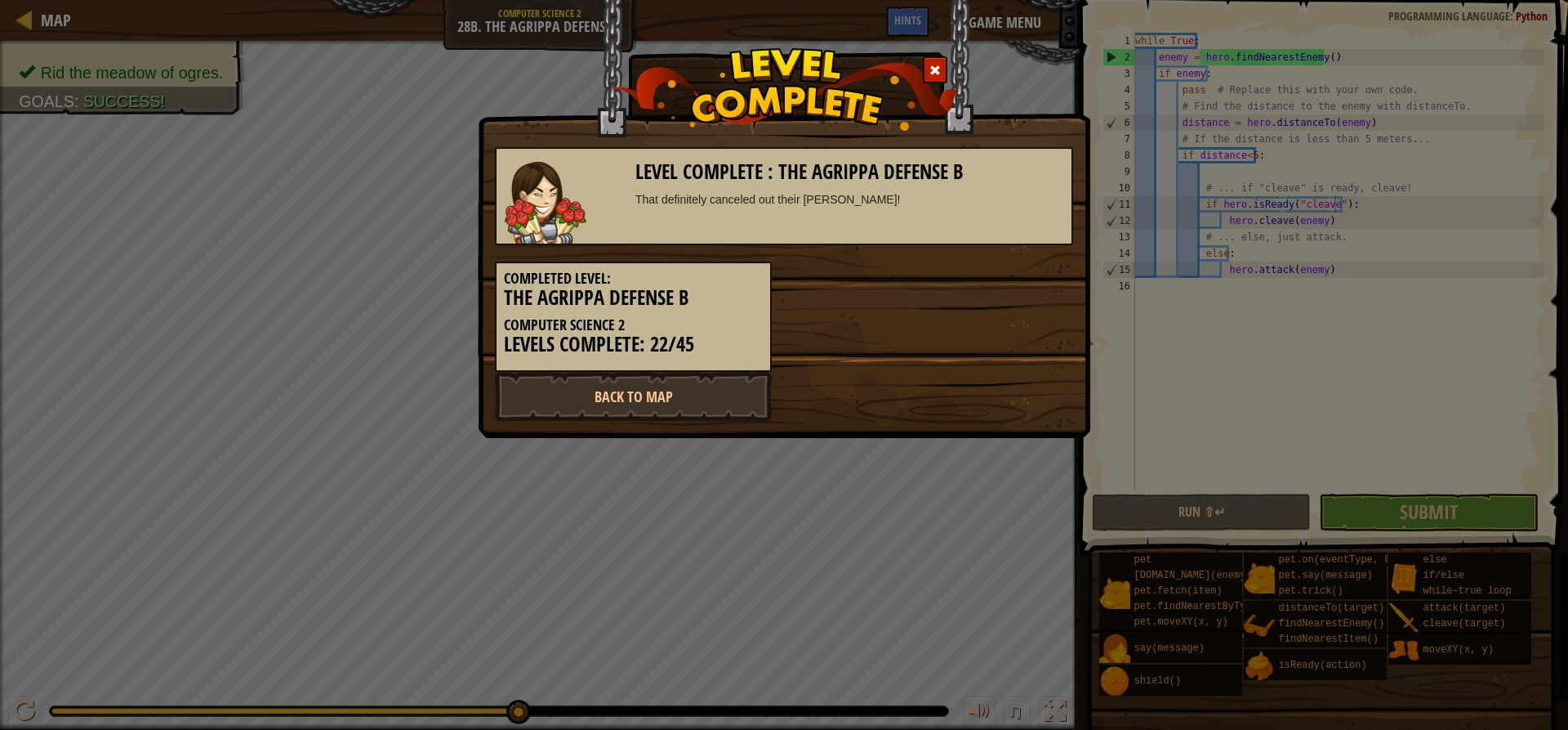
click at [986, 278] on div "Completed Level: The Agrippa Defense B Computer Science 2 Levels Complete: 22/45" at bounding box center [784, 308] width 602 height 126
click at [641, 394] on link "Back to Map" at bounding box center [633, 396] width 276 height 49
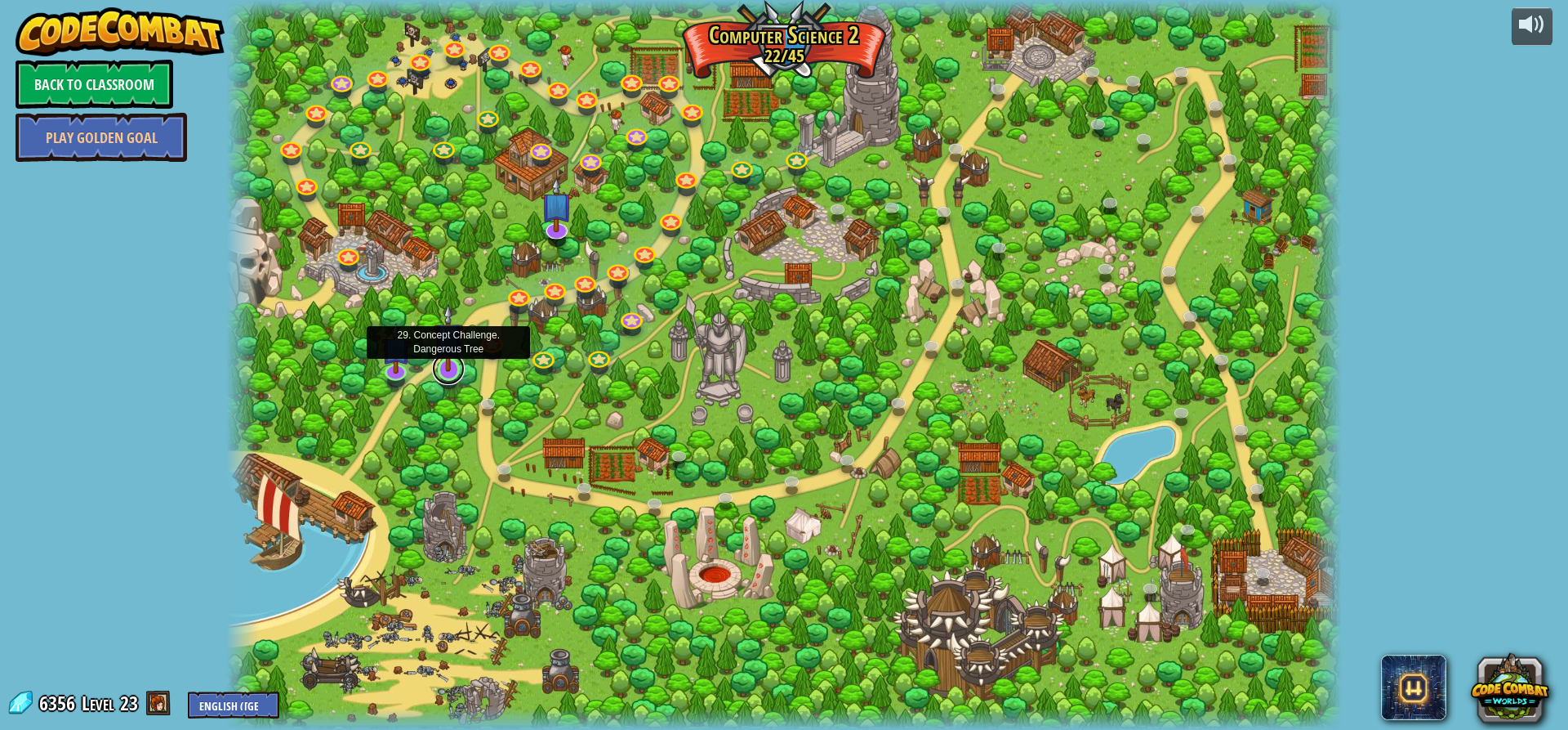
click at [442, 373] on link at bounding box center [449, 369] width 33 height 33
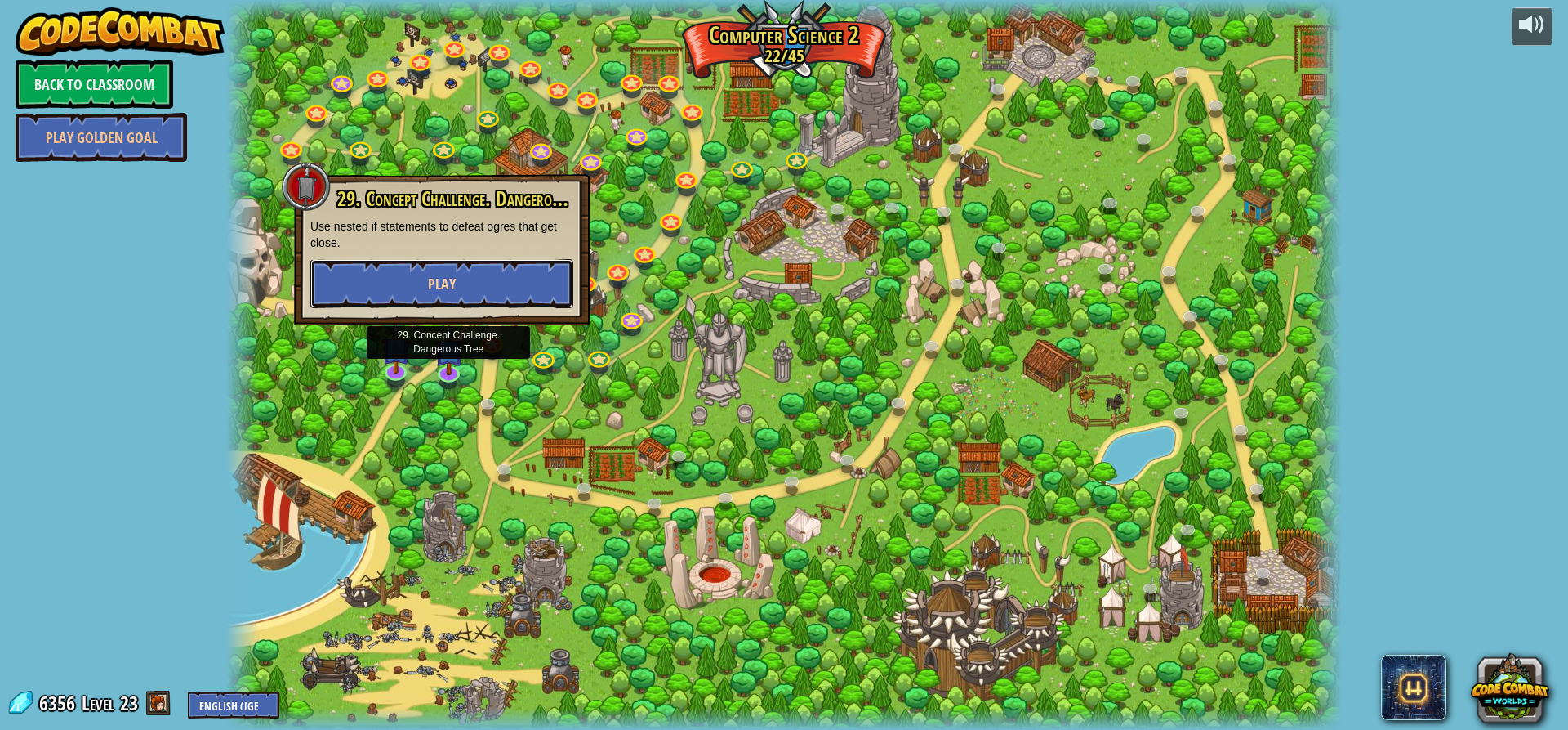
click at [474, 283] on button "Play" at bounding box center [442, 283] width 263 height 49
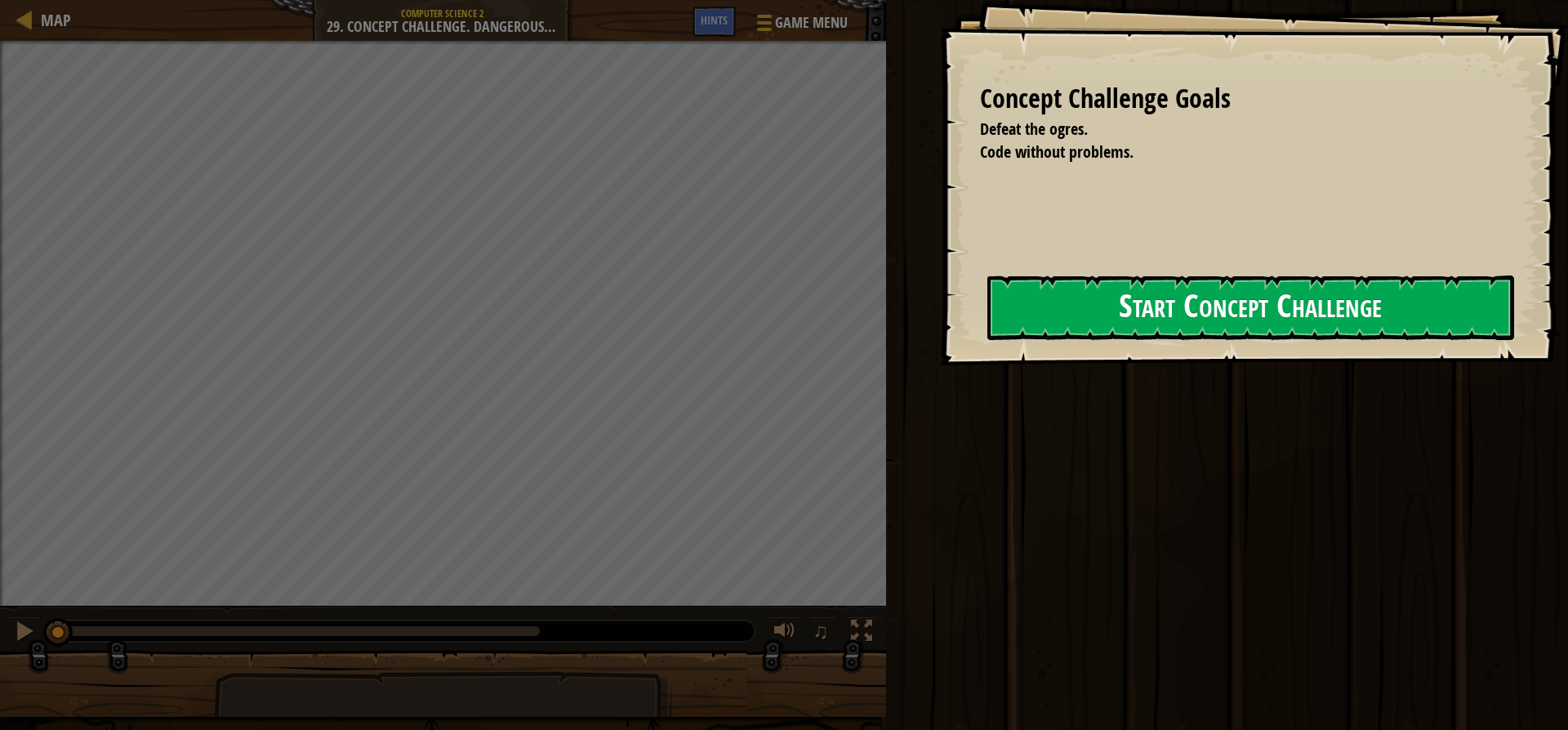
click at [1060, 306] on button "Start Concept Challenge" at bounding box center [1250, 308] width 527 height 64
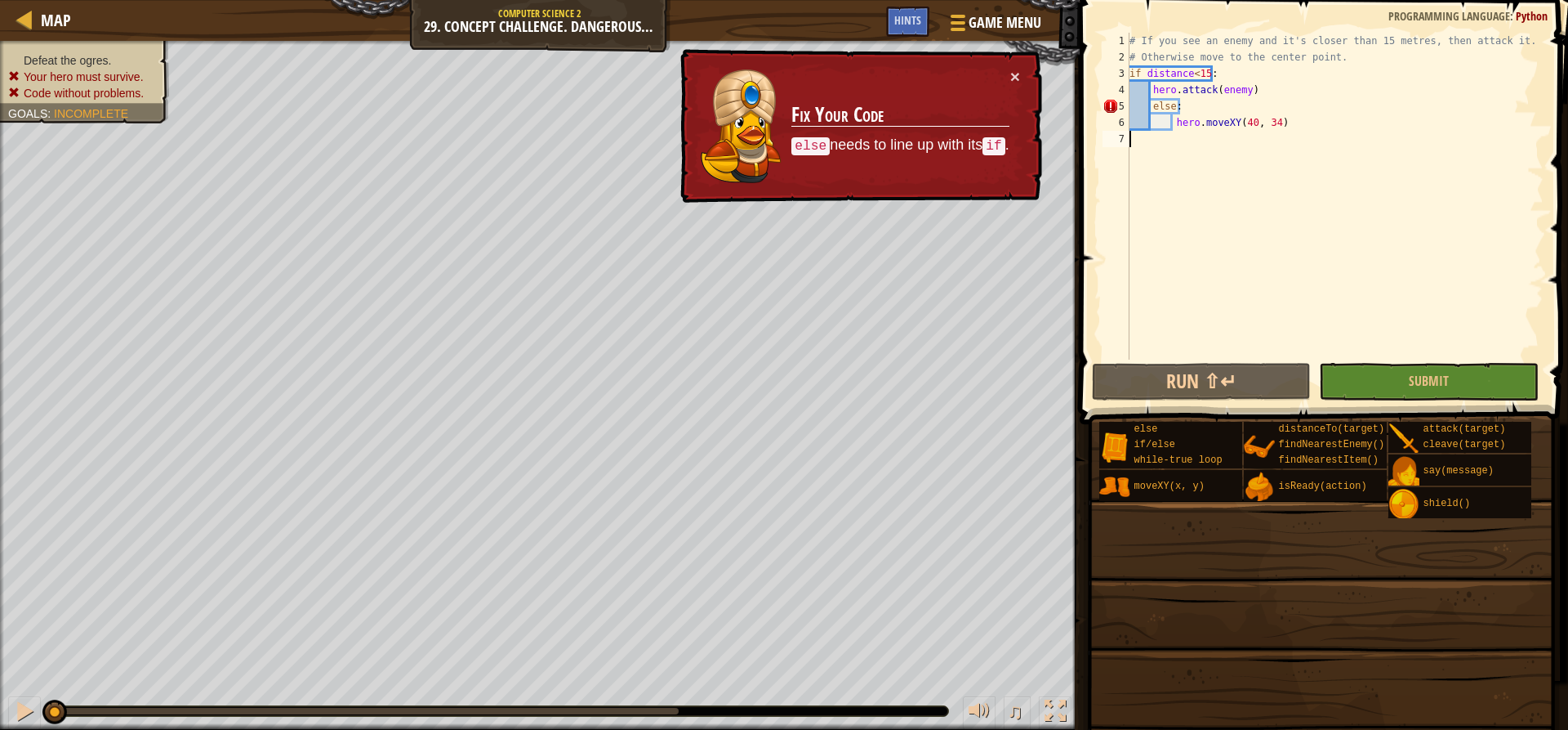
drag, startPoint x: 1079, startPoint y: 152, endPoint x: 945, endPoint y: 108, distance: 141.0
click at [945, 108] on div "Map Computer Science 2 29. Concept Challenge. Dangerous Tree Game Menu Done Hin…" at bounding box center [784, 365] width 1568 height 730
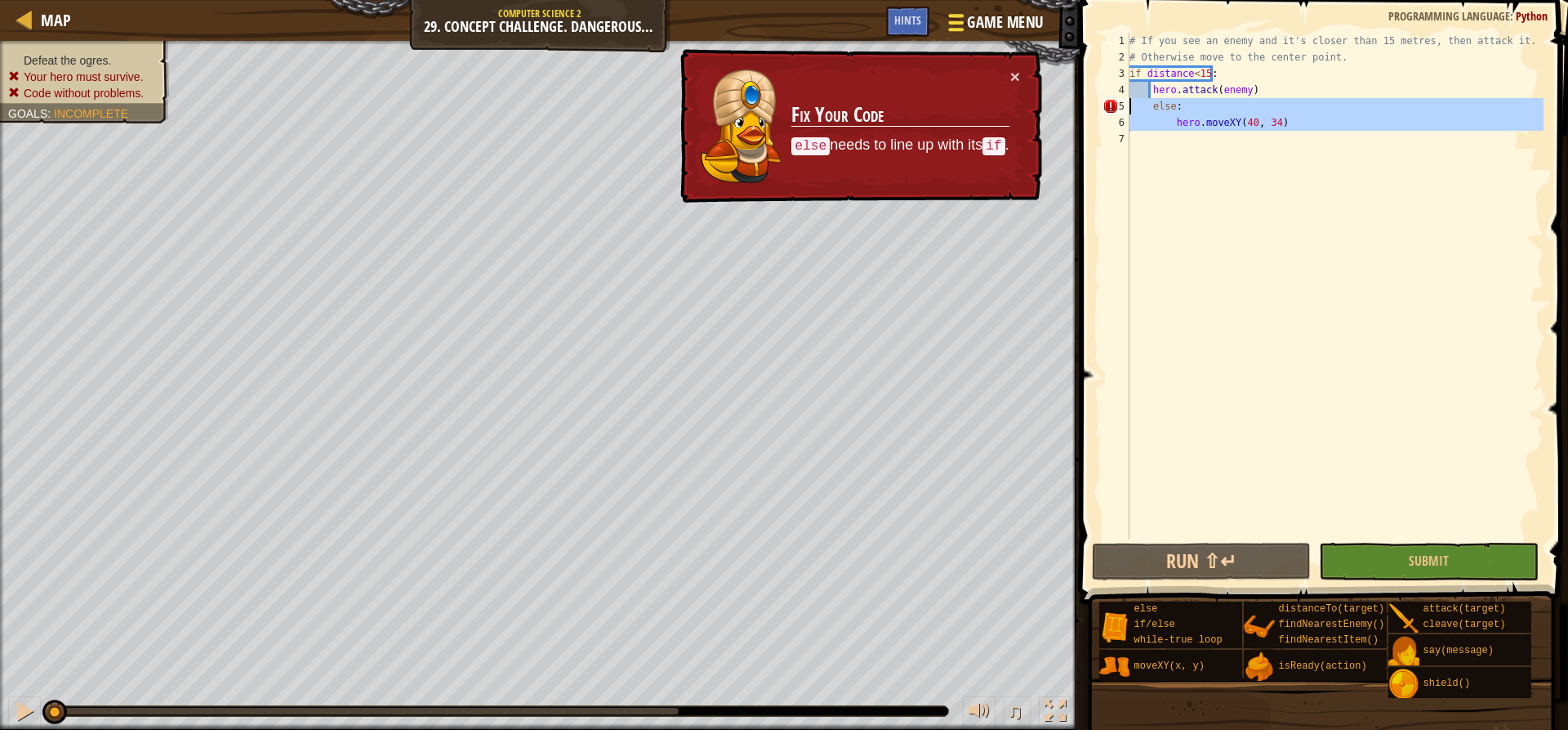
click at [961, 17] on span at bounding box center [956, 16] width 16 height 3
type textarea "else:"
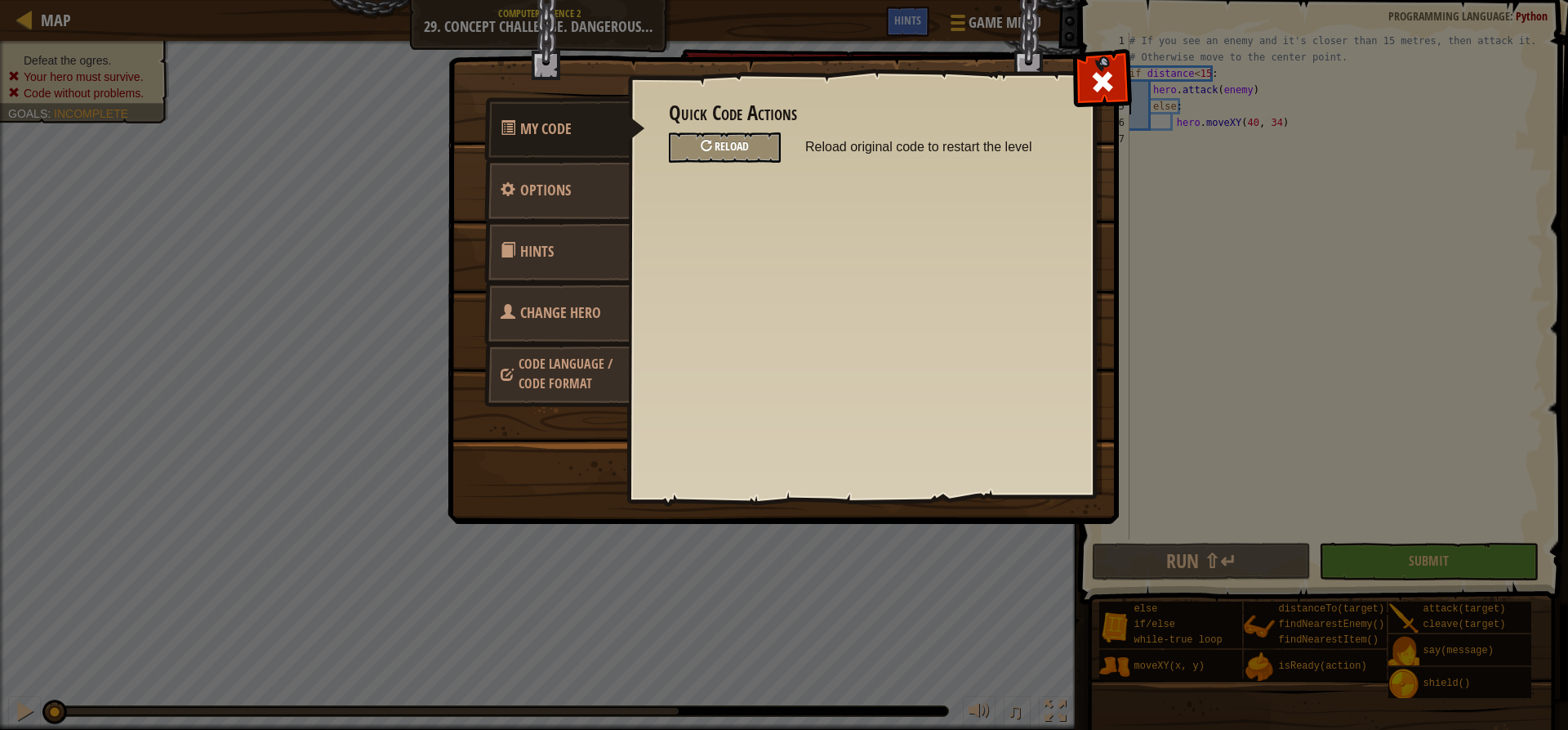
click at [777, 145] on div "Reload" at bounding box center [725, 147] width 112 height 31
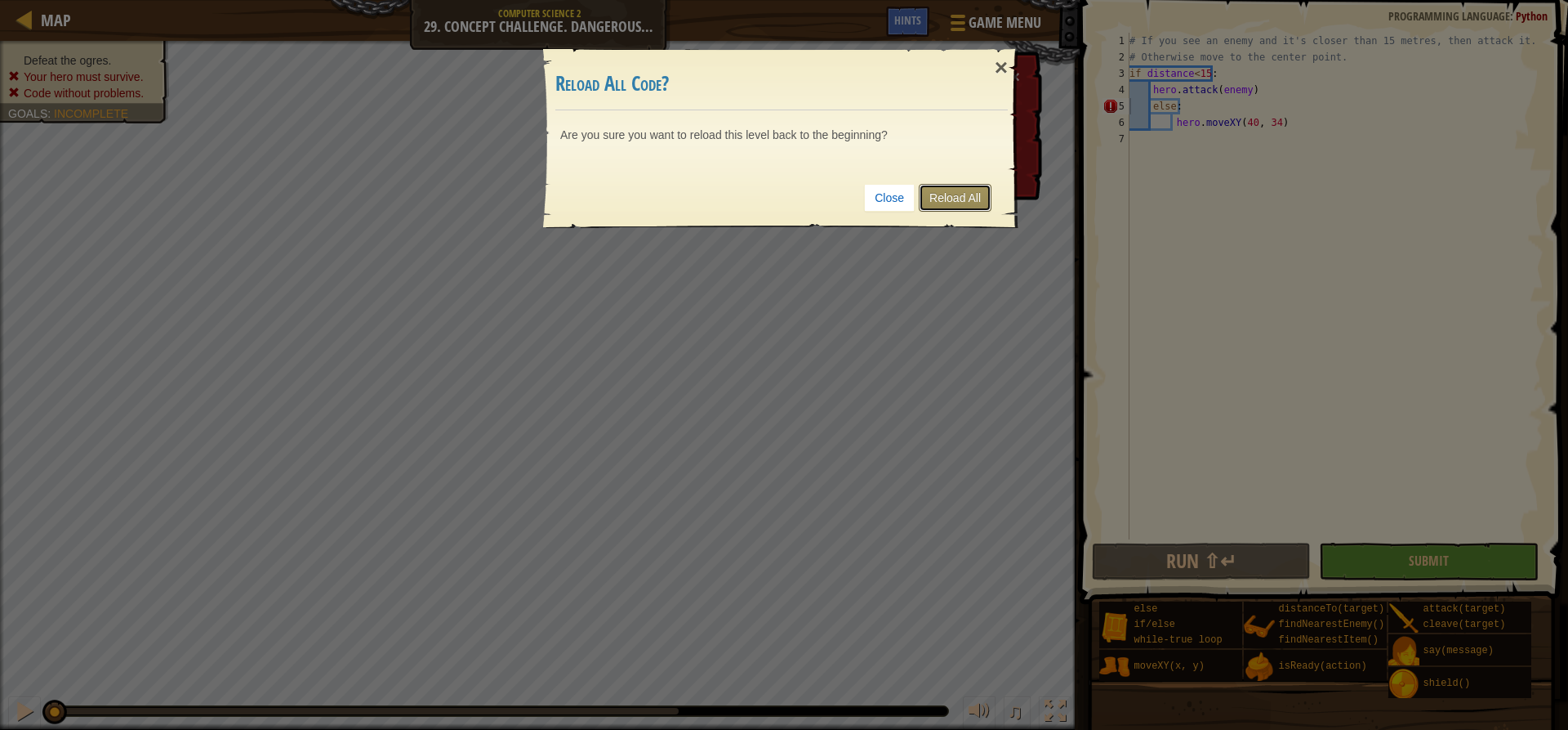
click at [963, 194] on link "Reload All" at bounding box center [955, 198] width 73 height 28
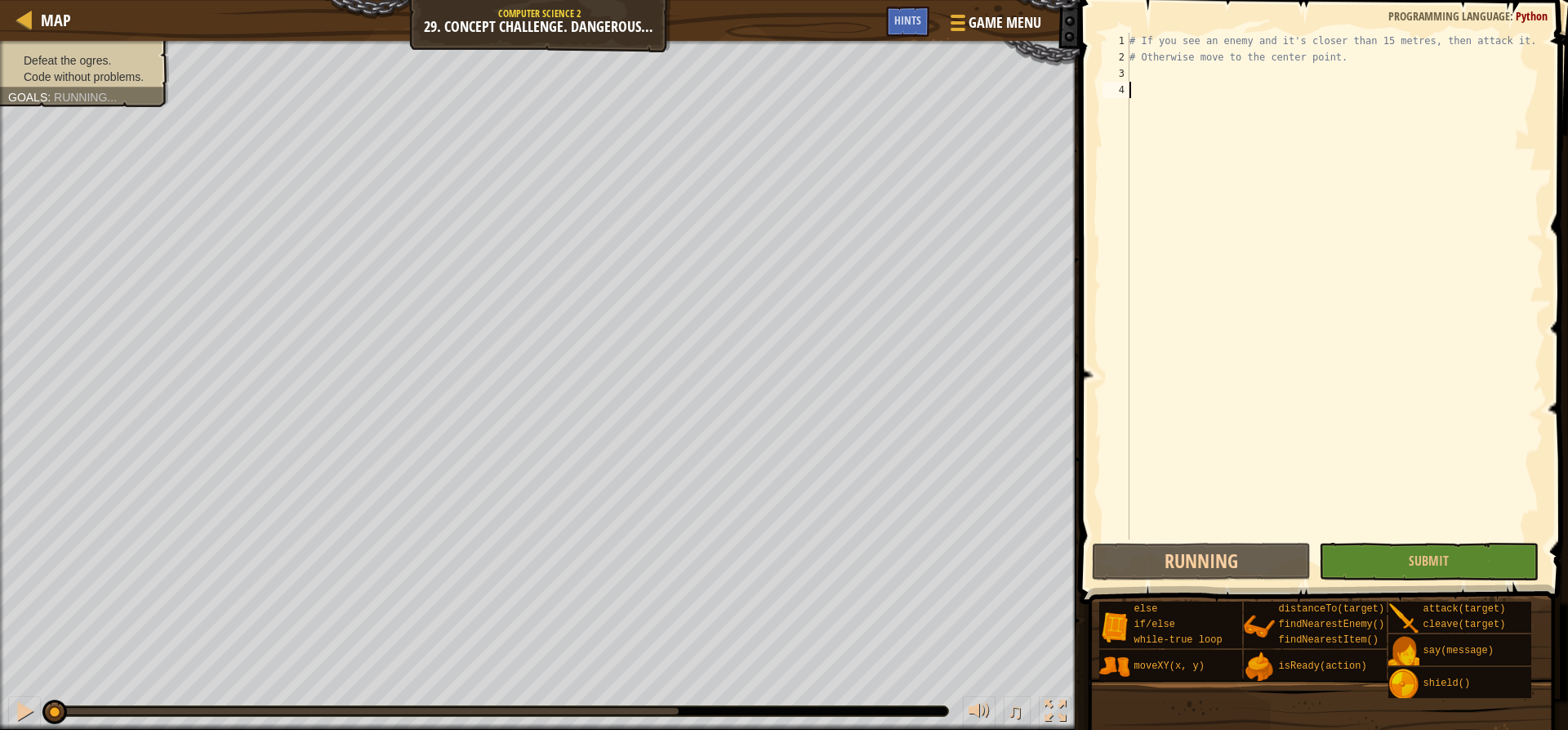
click at [1166, 60] on div "# If you see an enemy and it's closer than 15 metres, then attack it. # Otherwi…" at bounding box center [1335, 302] width 418 height 539
type textarea "# Otherwise move to the center point."
click at [1155, 81] on div "# If you see an enemy and it's closer than 15 metres, then attack it. # Otherwi…" at bounding box center [1335, 302] width 418 height 539
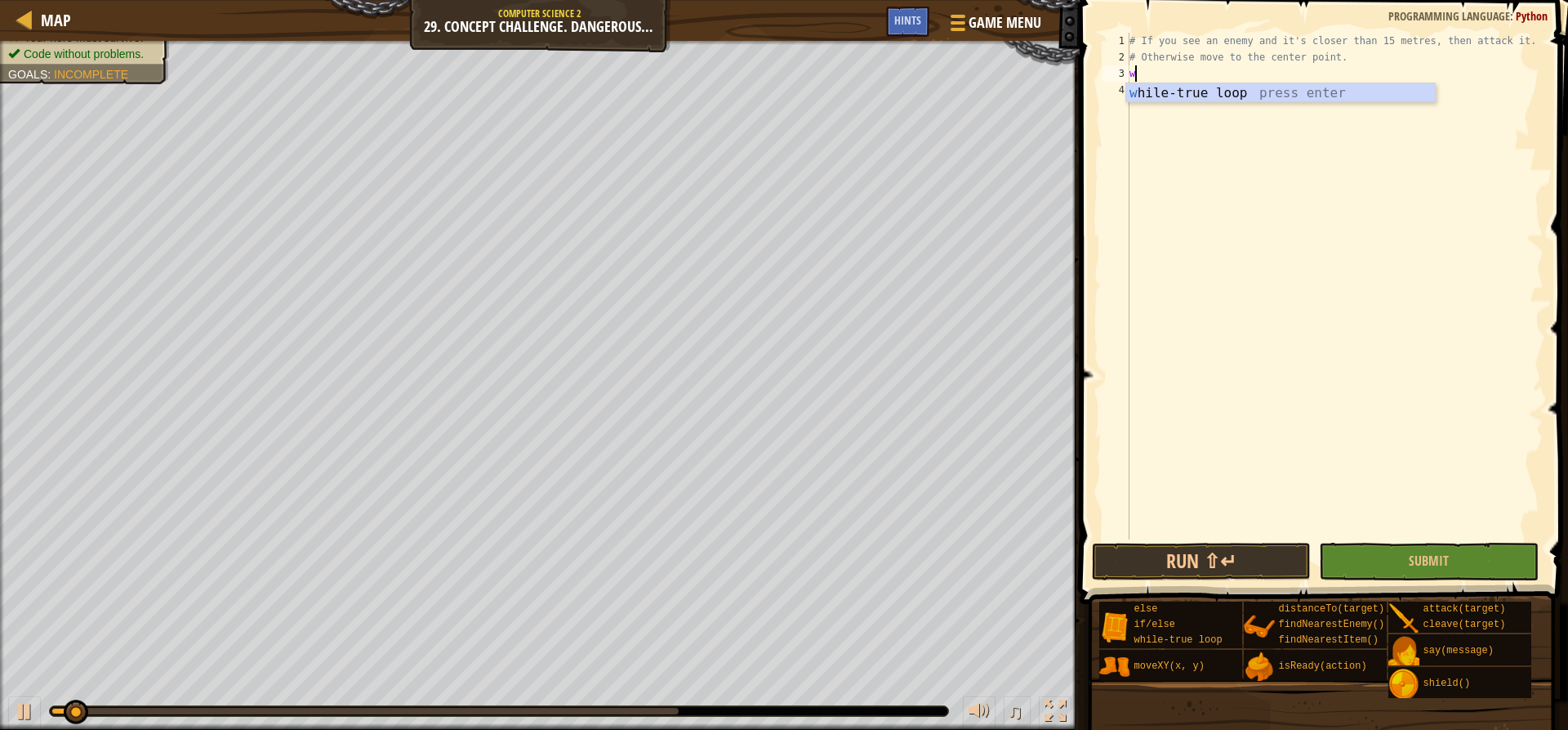
scroll to position [7, 0]
type textarea "wh"
click at [1147, 92] on div "wh ile-true loop press enter" at bounding box center [1281, 112] width 309 height 59
type textarea "e"
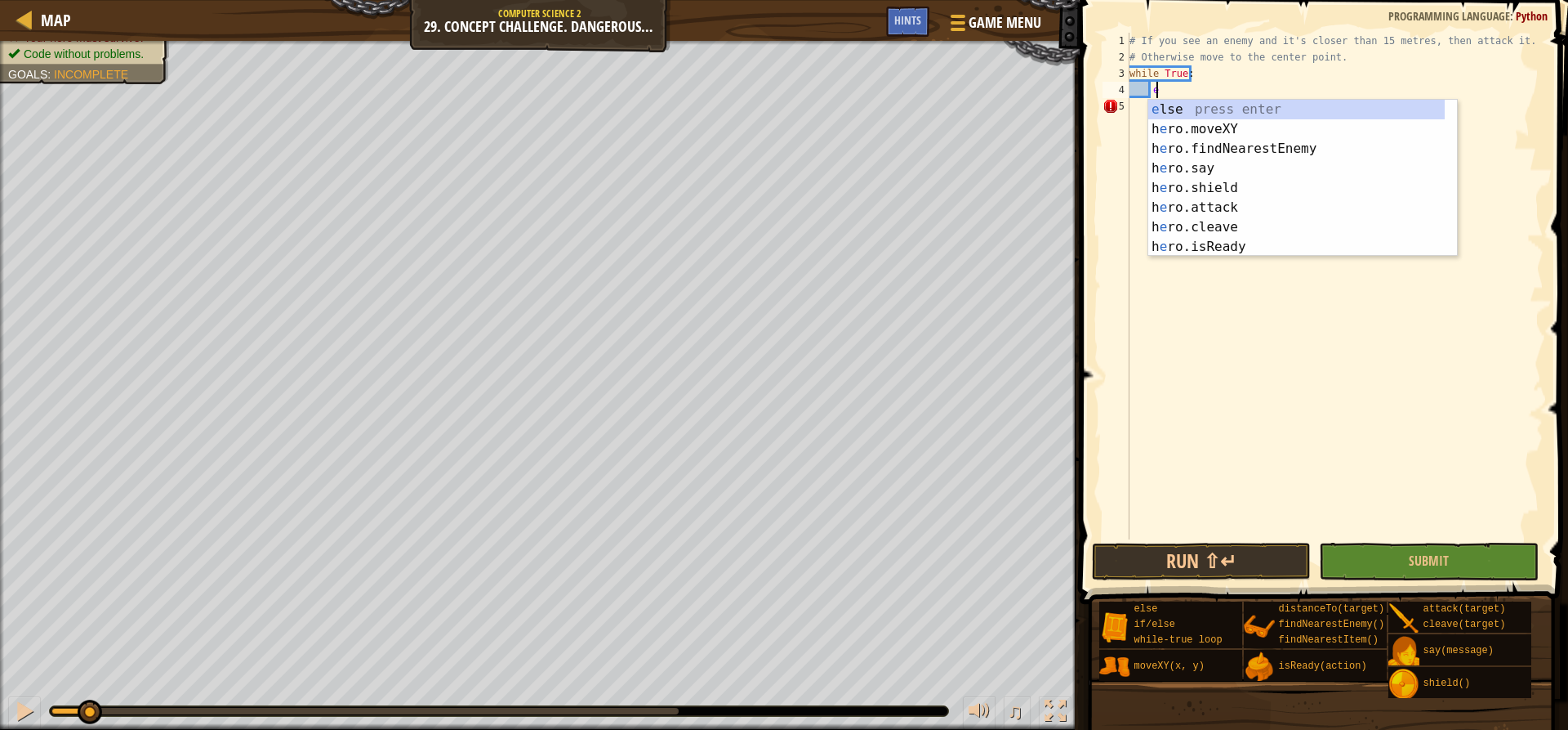
scroll to position [7, 2]
click at [1250, 145] on div "e lse press enter h e ro.moveXY press enter h e ro.findNearestEnemy press enter…" at bounding box center [1296, 198] width 296 height 197
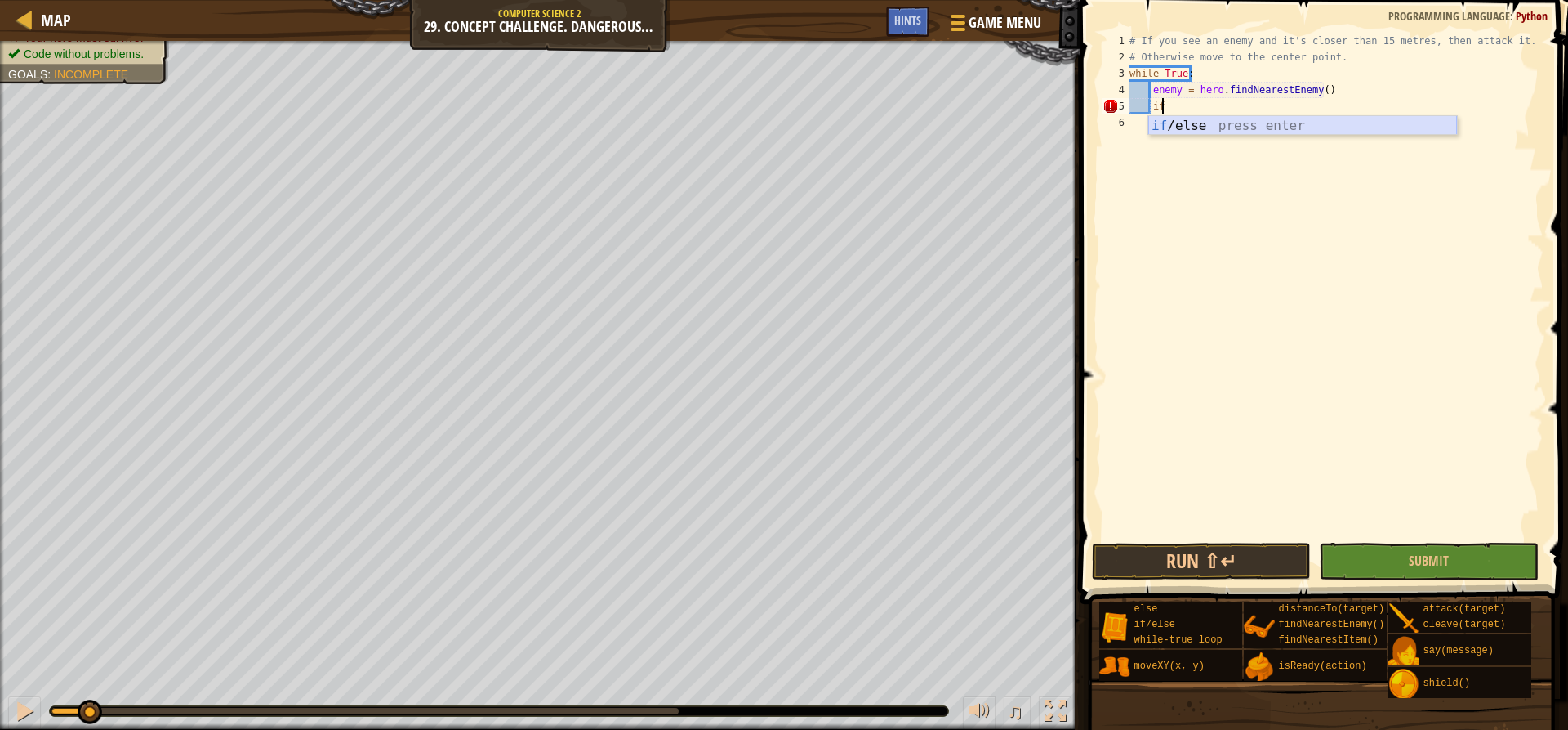
click at [1252, 120] on div "if /else press enter" at bounding box center [1302, 145] width 309 height 59
type textarea "if distance<15:"
click at [1252, 120] on div "# If you see an enemy and it's closer than 15 metres, then attack it. # Otherwi…" at bounding box center [1335, 302] width 418 height 539
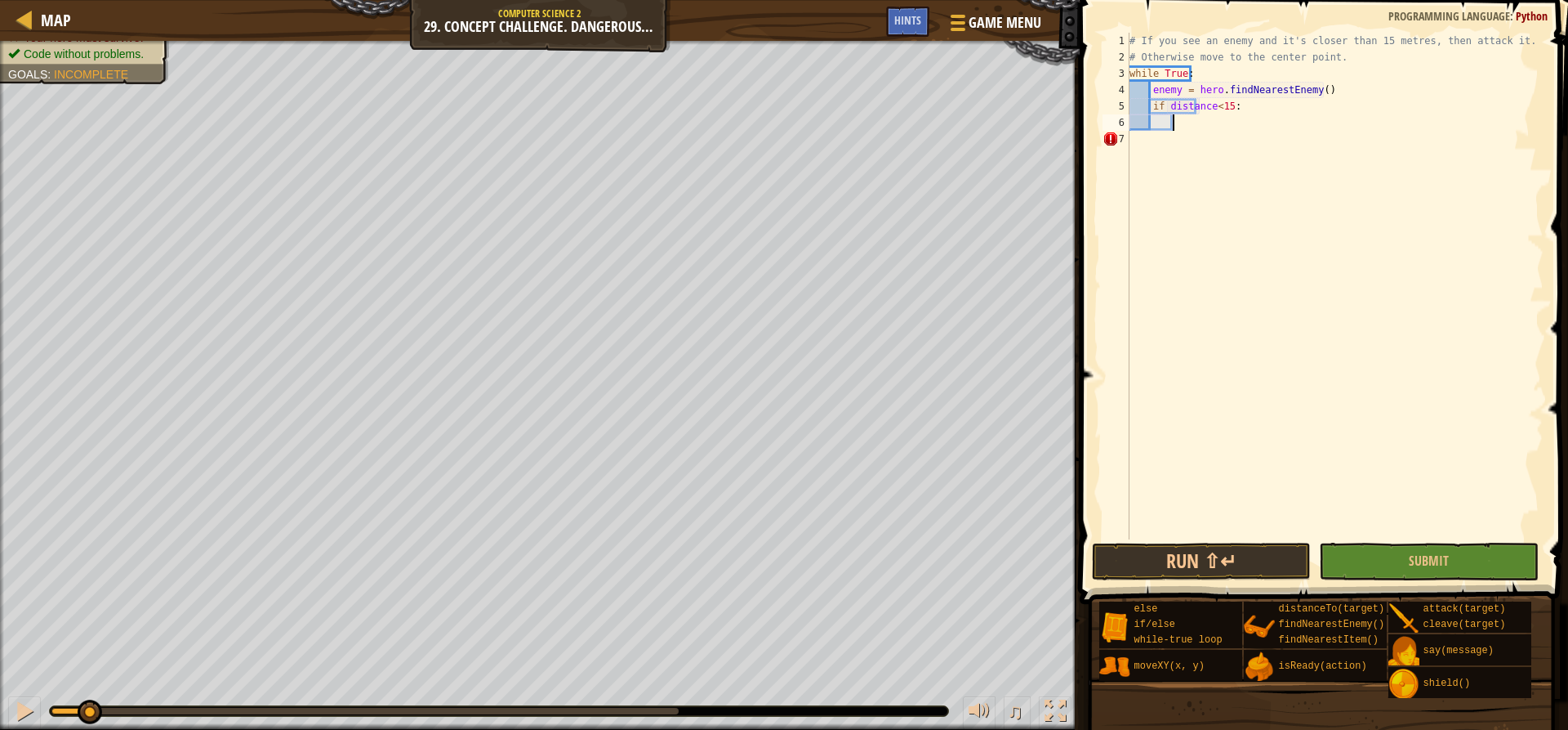
click at [1249, 107] on div "# If you see an enemy and it's closer than 15 metres, then attack it. # Otherwi…" at bounding box center [1335, 302] width 418 height 539
type textarea "if distance<15:"
click at [1247, 130] on div "# If you see an enemy and it's closer than 15 metres, then attack it. # Otherwi…" at bounding box center [1335, 302] width 418 height 539
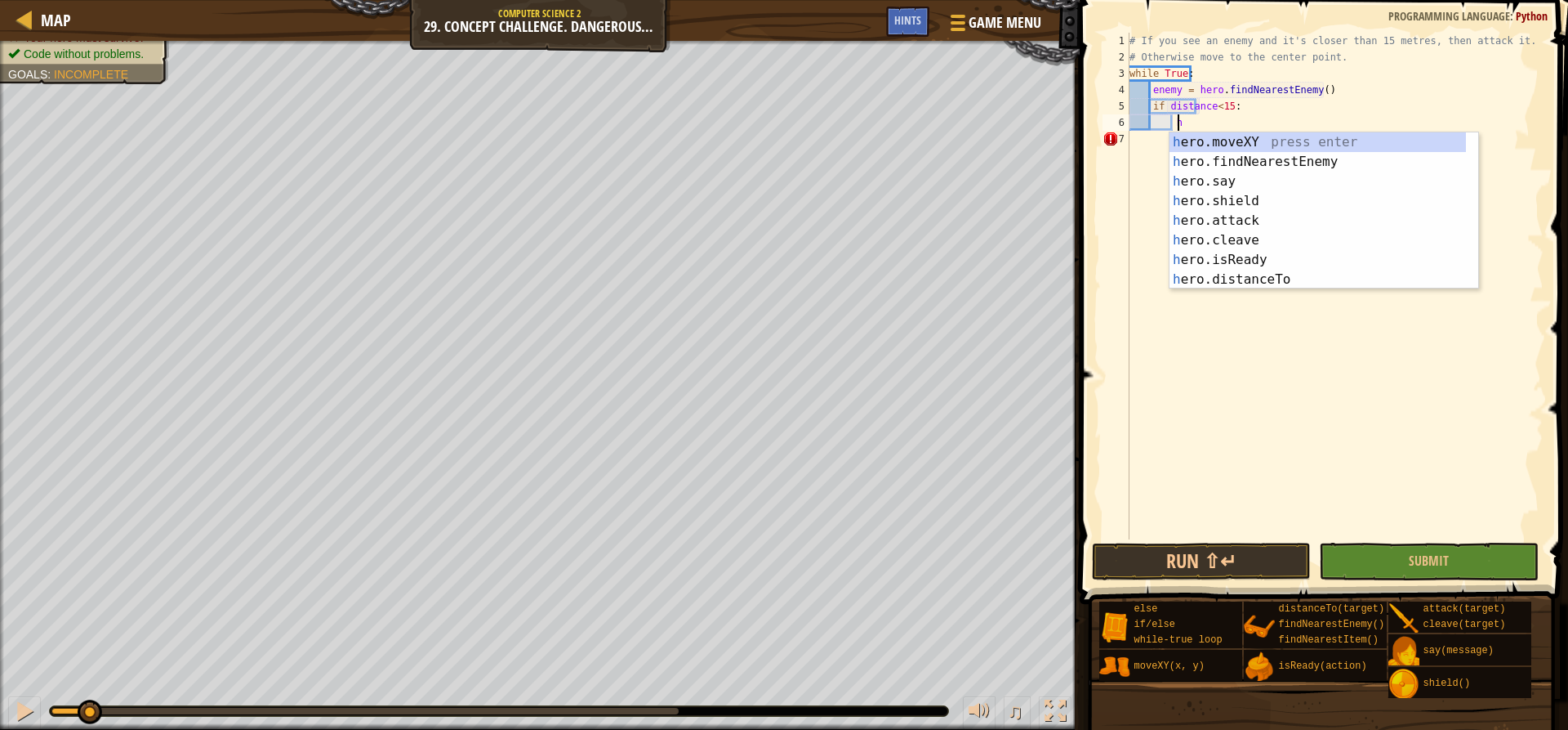
scroll to position [7, 4]
click at [1254, 221] on div "her o.moveXY press enter her o.findNearestEnemy press enter her o.say press ent…" at bounding box center [1317, 230] width 296 height 197
type textarea "hero.attack(enemy)"
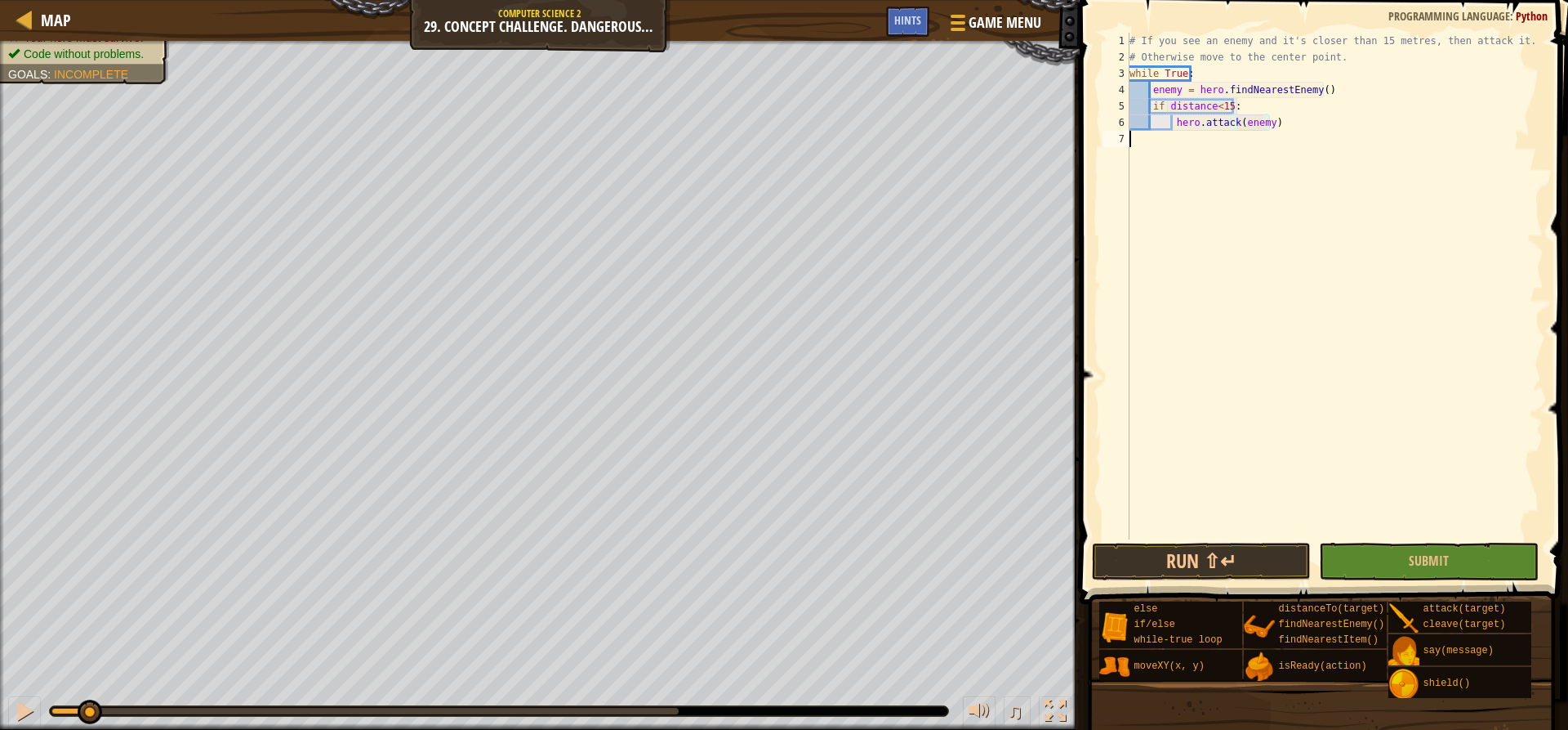
click at [1306, 131] on div "# If you see an enemy and it's closer than 15 metres, then attack it. # Otherwi…" at bounding box center [1335, 302] width 418 height 539
click at [1306, 130] on div "# If you see an enemy and it's closer than 15 metres, then attack it. # Otherwi…" at bounding box center [1335, 302] width 418 height 539
click at [1308, 126] on div "# If you see an enemy and it's closer than 15 metres, then attack it. # Otherwi…" at bounding box center [1335, 302] width 418 height 539
type textarea "hero.attack(enemy)"
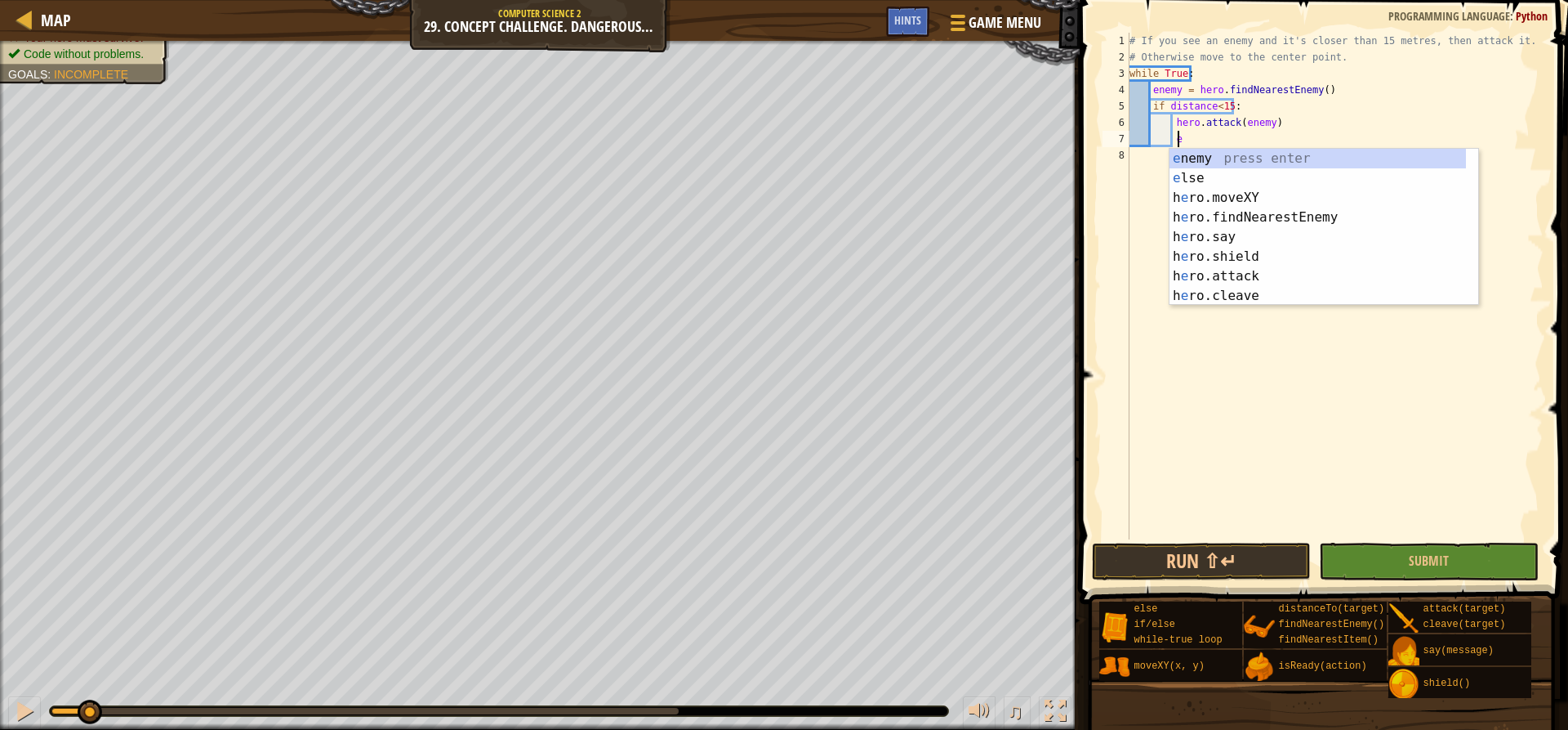
scroll to position [7, 4]
type textarea "el"
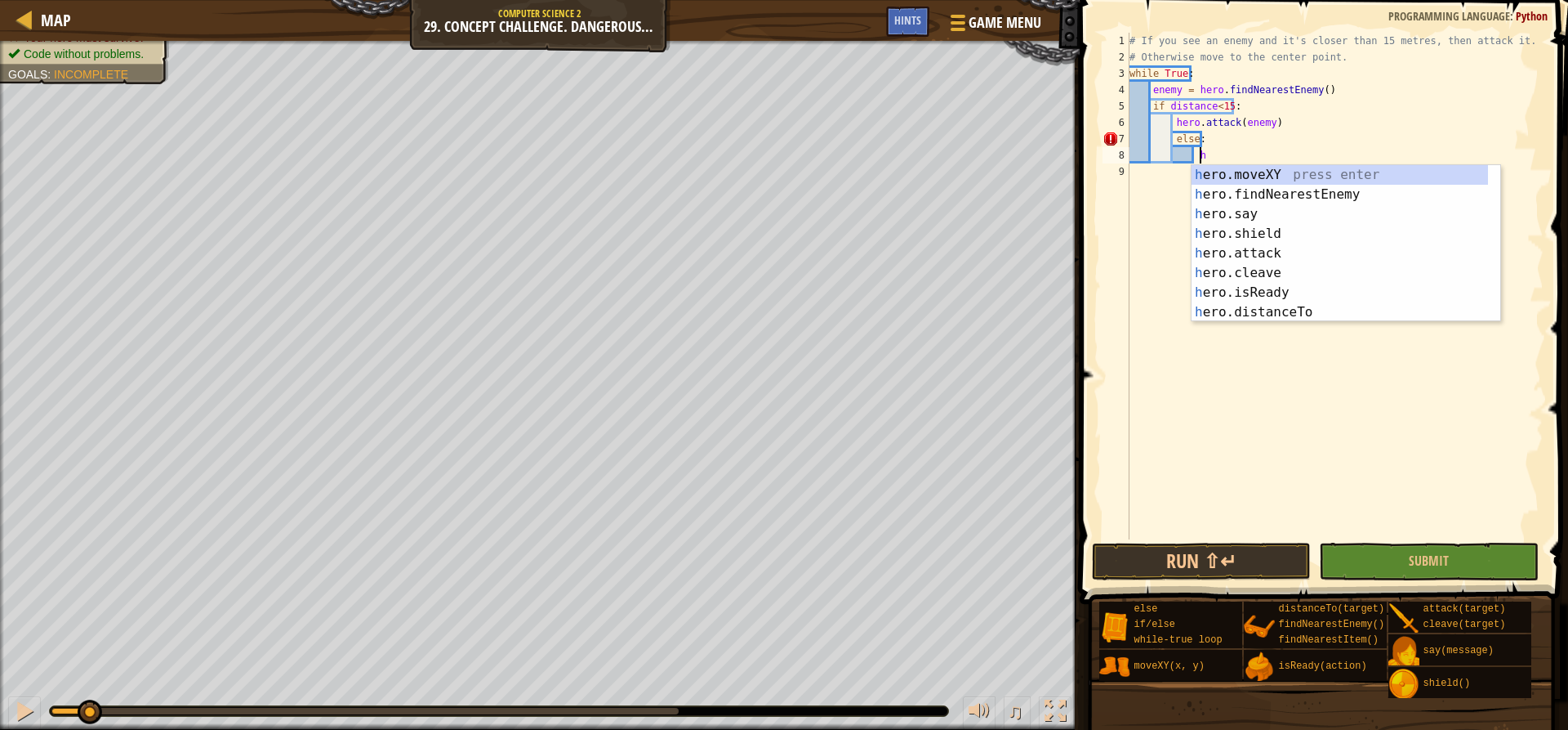
scroll to position [7, 6]
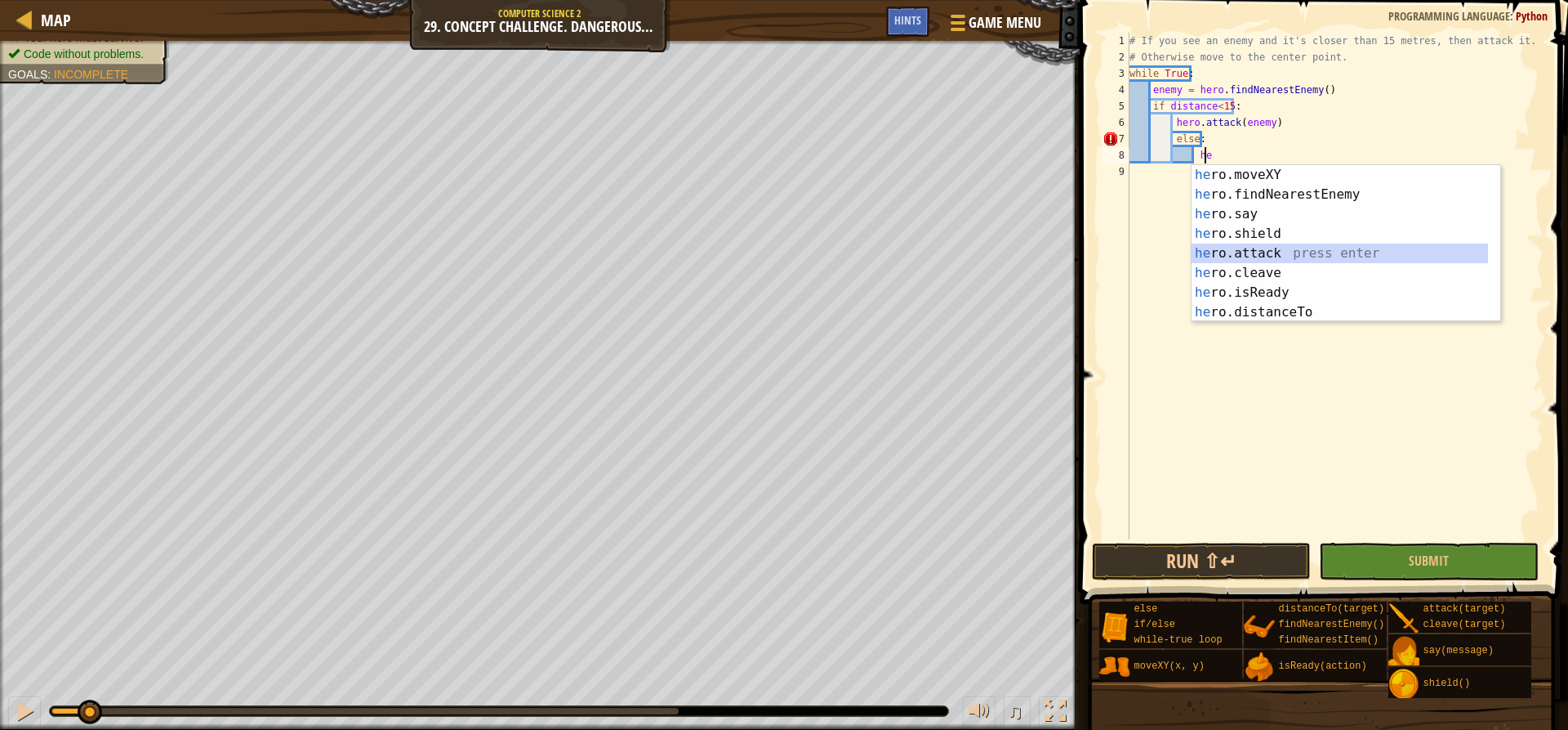
click at [1244, 253] on div "he ro.moveXY press enter he ro.findNearestEnemy press enter he ro.say press ent…" at bounding box center [1339, 263] width 296 height 197
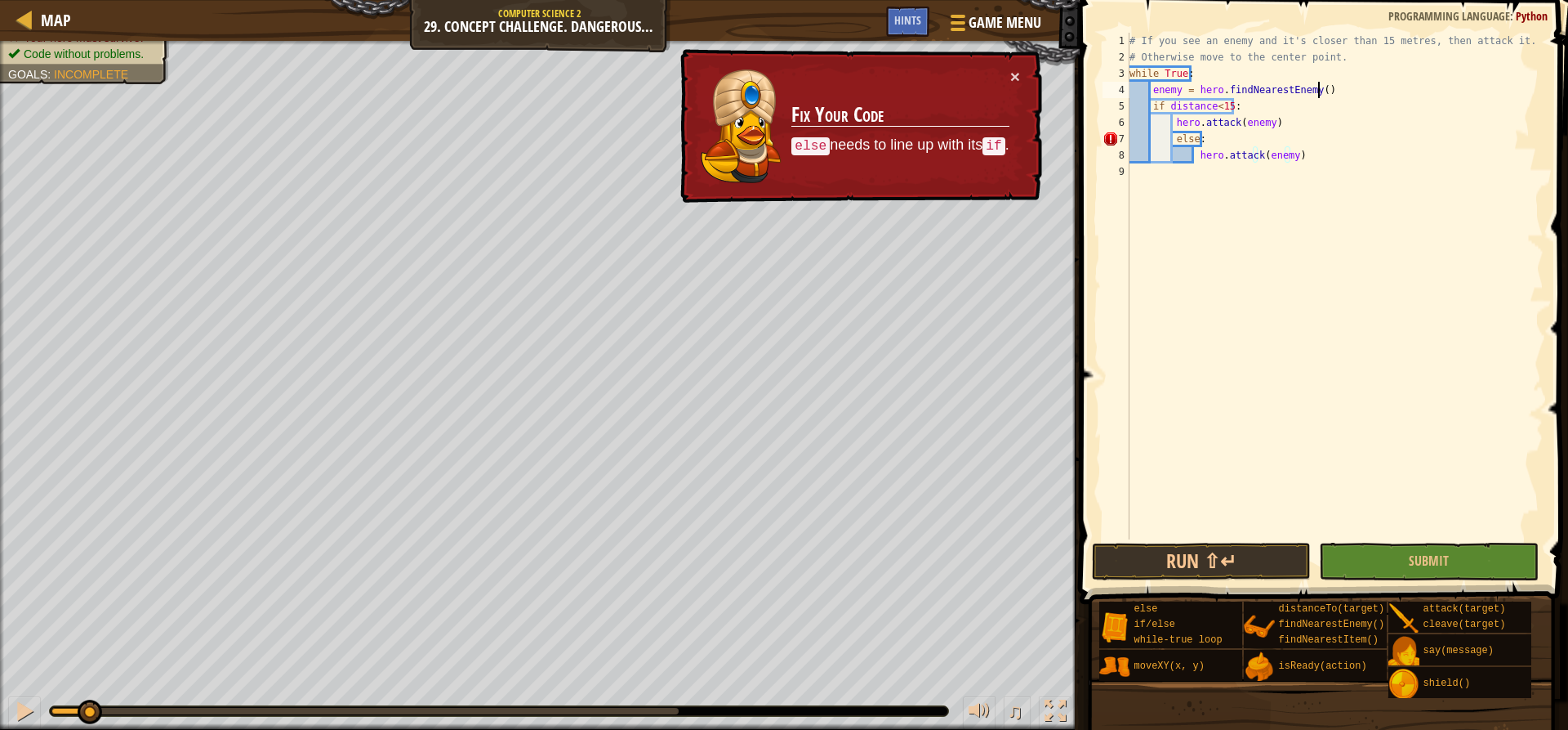
click at [1331, 83] on div "# If you see an enemy and it's closer than 15 metres, then attack it. # Otherwi…" at bounding box center [1335, 302] width 418 height 539
type textarea "enemy = hero.findNearestEnemy()"
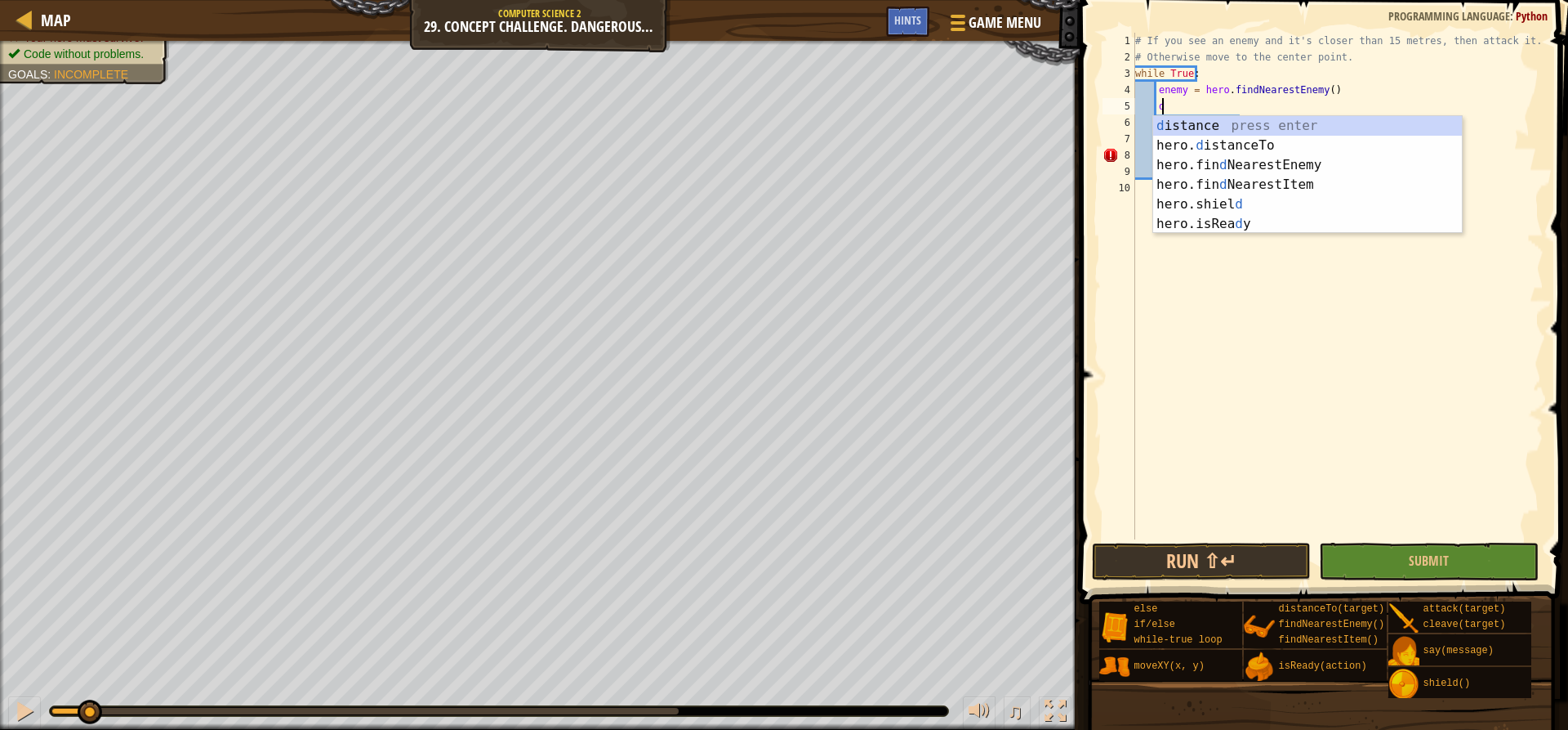
scroll to position [7, 2]
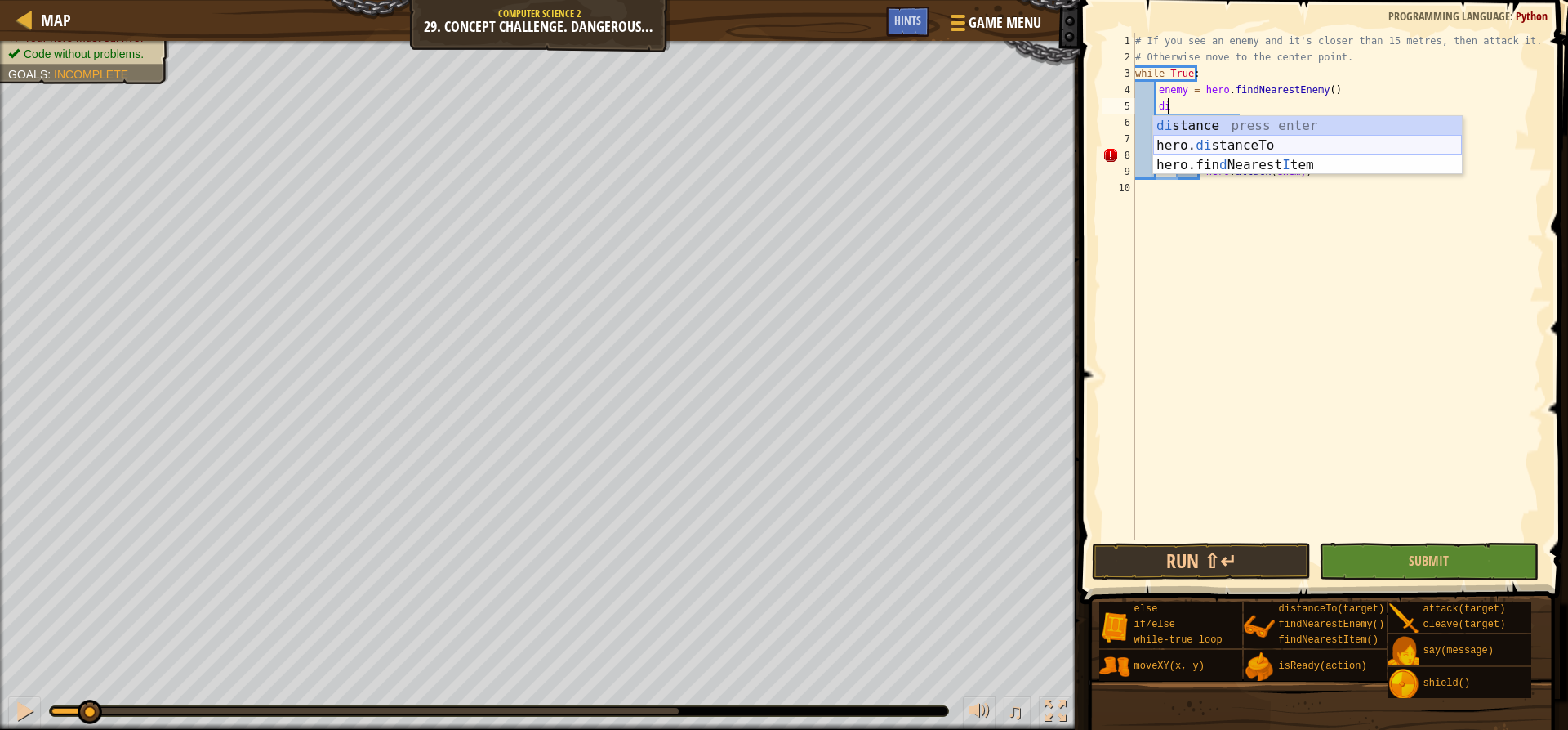
click at [1286, 135] on div "di stance press enter hero. di stanceTo press enter hero.fin d Nearest I tem pr…" at bounding box center [1307, 165] width 309 height 98
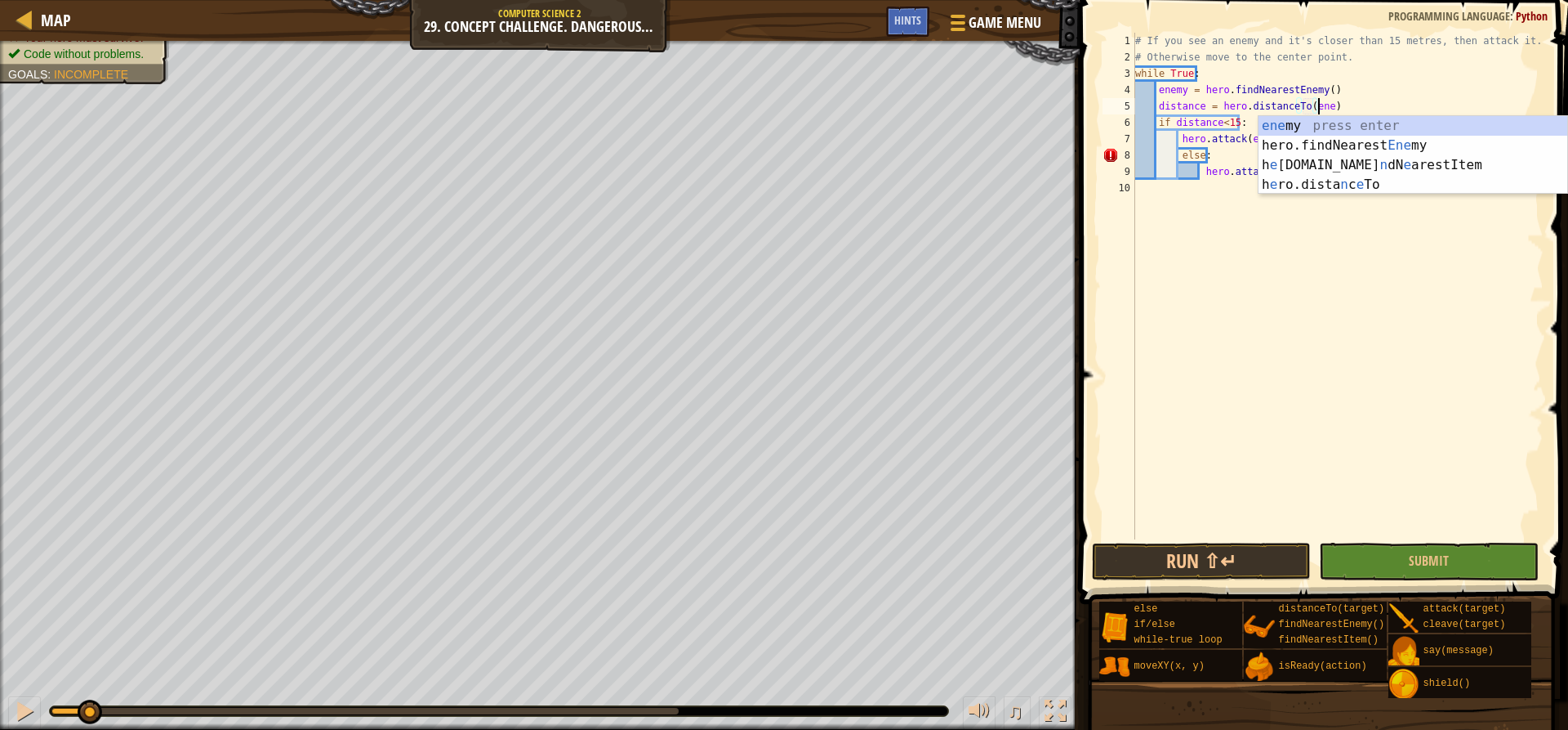
scroll to position [7, 16]
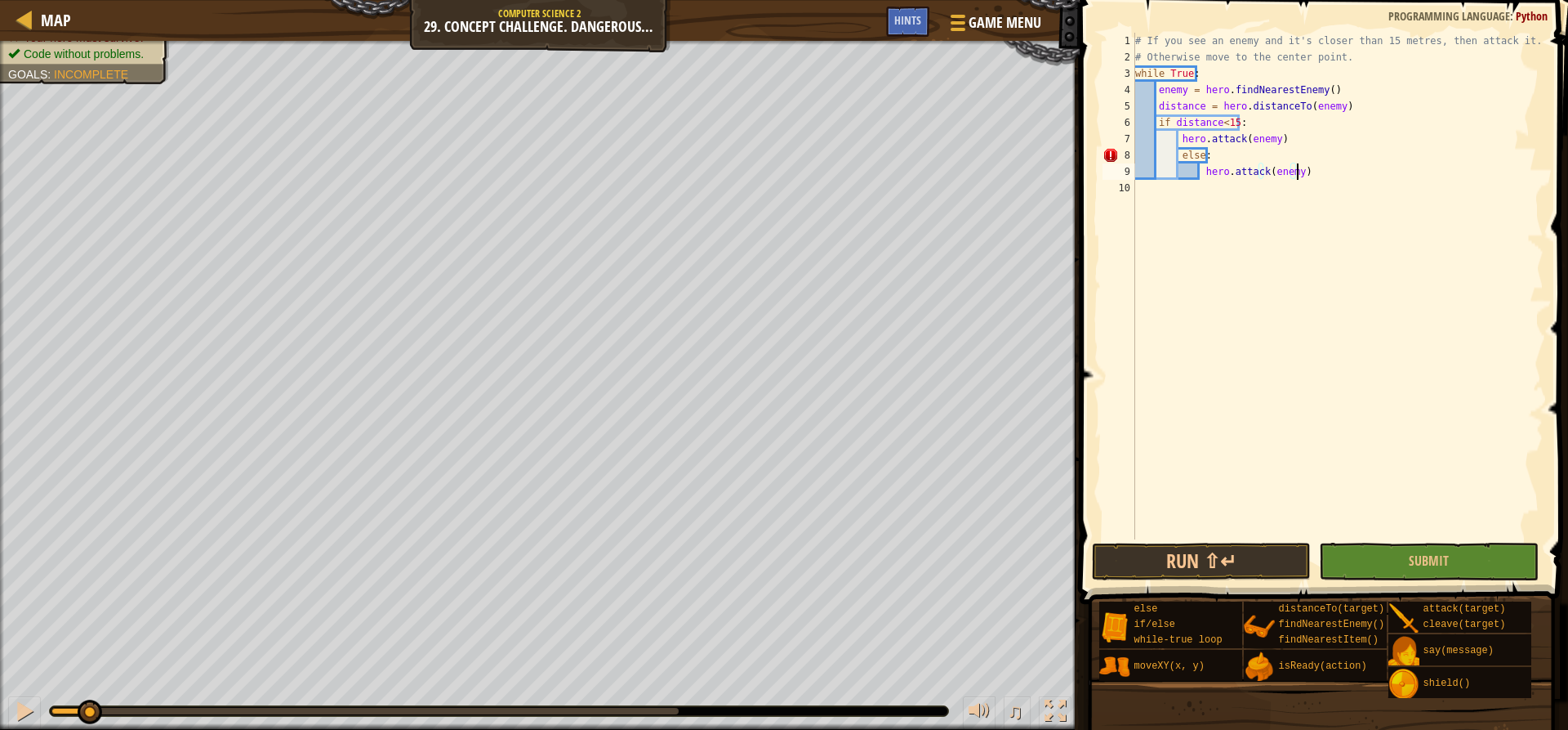
click at [1315, 175] on div "# If you see an enemy and it's closer than 15 metres, then attack it. # Otherwi…" at bounding box center [1339, 302] width 413 height 539
type textarea "hero.attack(enemy)"
drag, startPoint x: 1311, startPoint y: 174, endPoint x: 1201, endPoint y: 165, distance: 110.4
click at [1201, 165] on div "# If you see an enemy and it's closer than 15 metres, then attack it. # Otherwi…" at bounding box center [1339, 302] width 413 height 539
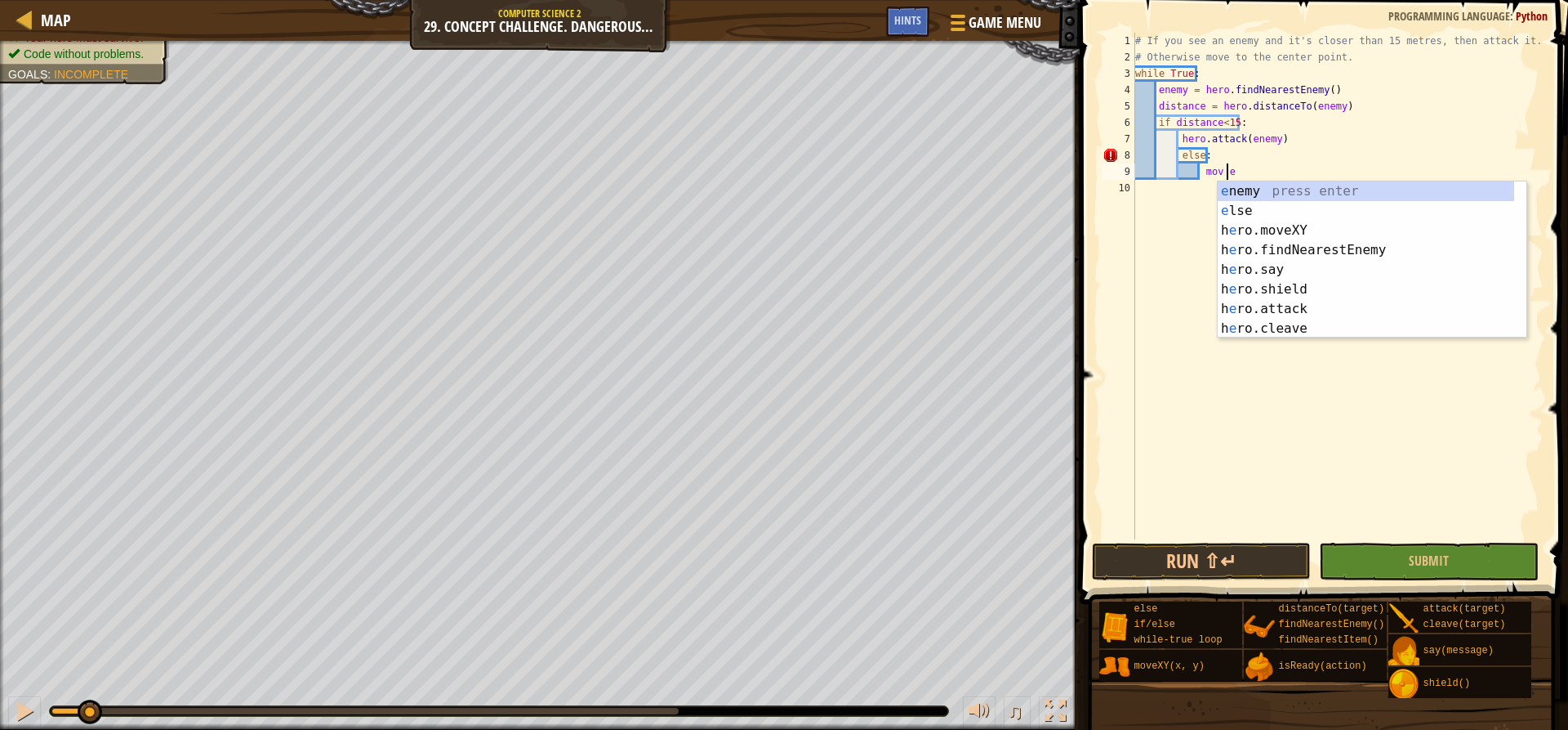
scroll to position [7, 7]
click at [1263, 223] on div "e nemy press enter e lse press enter h e ro.moveXY press enter h e ro.findNeare…" at bounding box center [1372, 280] width 309 height 197
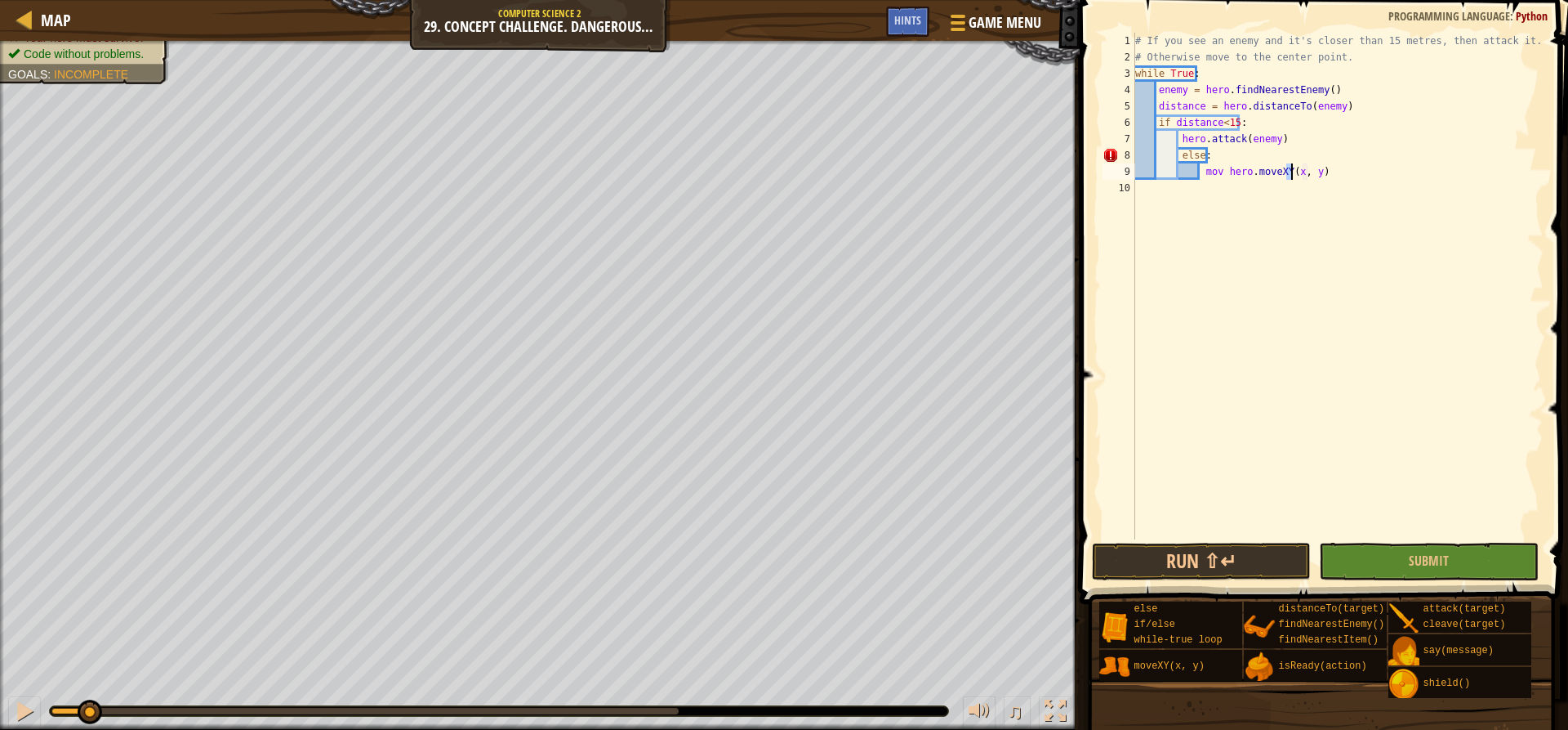
click at [1221, 166] on div "# If you see an enemy and it's closer than 15 metres, then attack it. # Otherwi…" at bounding box center [1339, 302] width 413 height 539
click at [1273, 171] on div "# If you see an enemy and it's closer than 15 metres, then attack it. # Otherwi…" at bounding box center [1339, 302] width 413 height 539
click at [1182, 154] on div "# If you see an enemy and it's closer than 15 metres, then attack it. # Otherwi…" at bounding box center [1339, 302] width 413 height 539
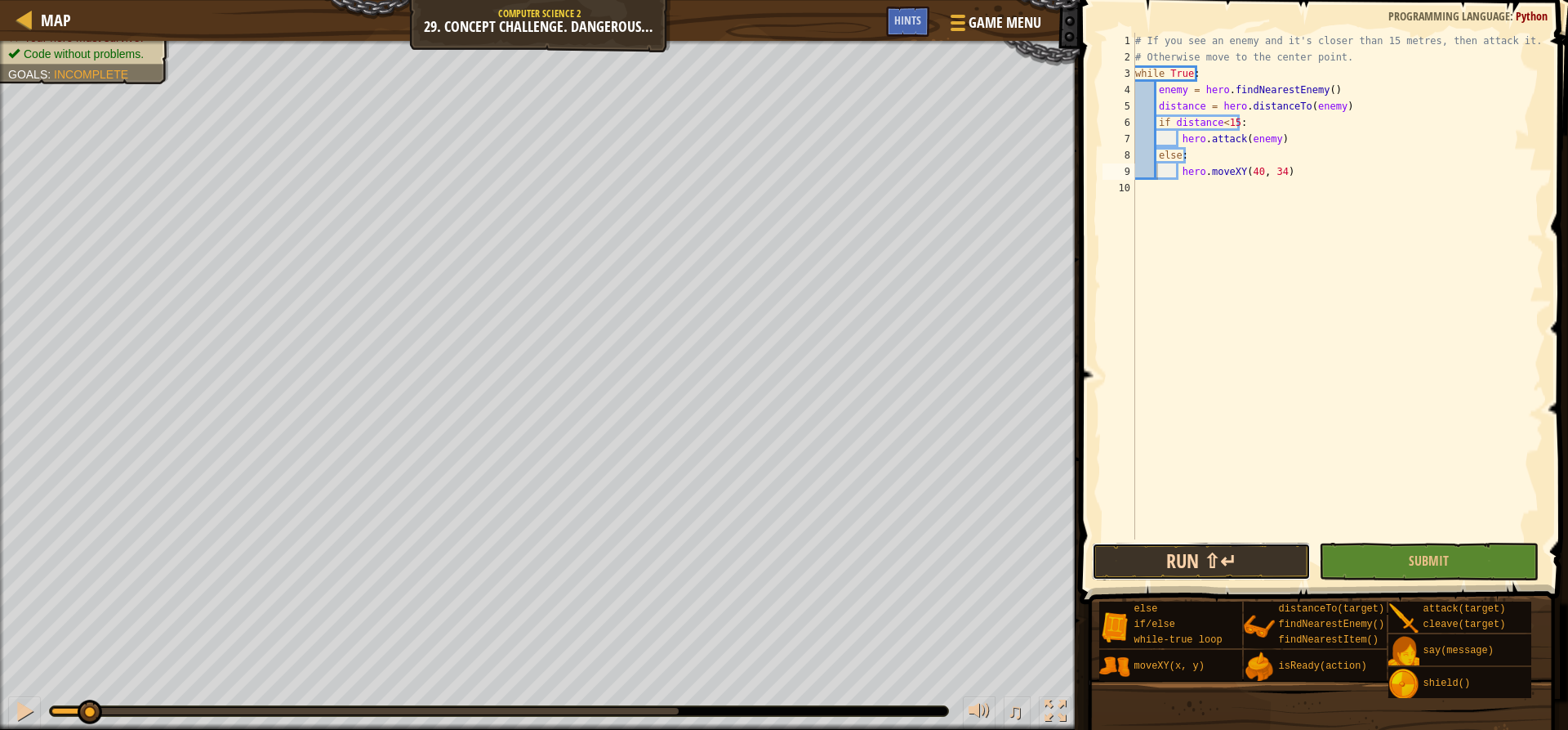
click at [1254, 555] on button "Run ⇧↵" at bounding box center [1201, 562] width 219 height 38
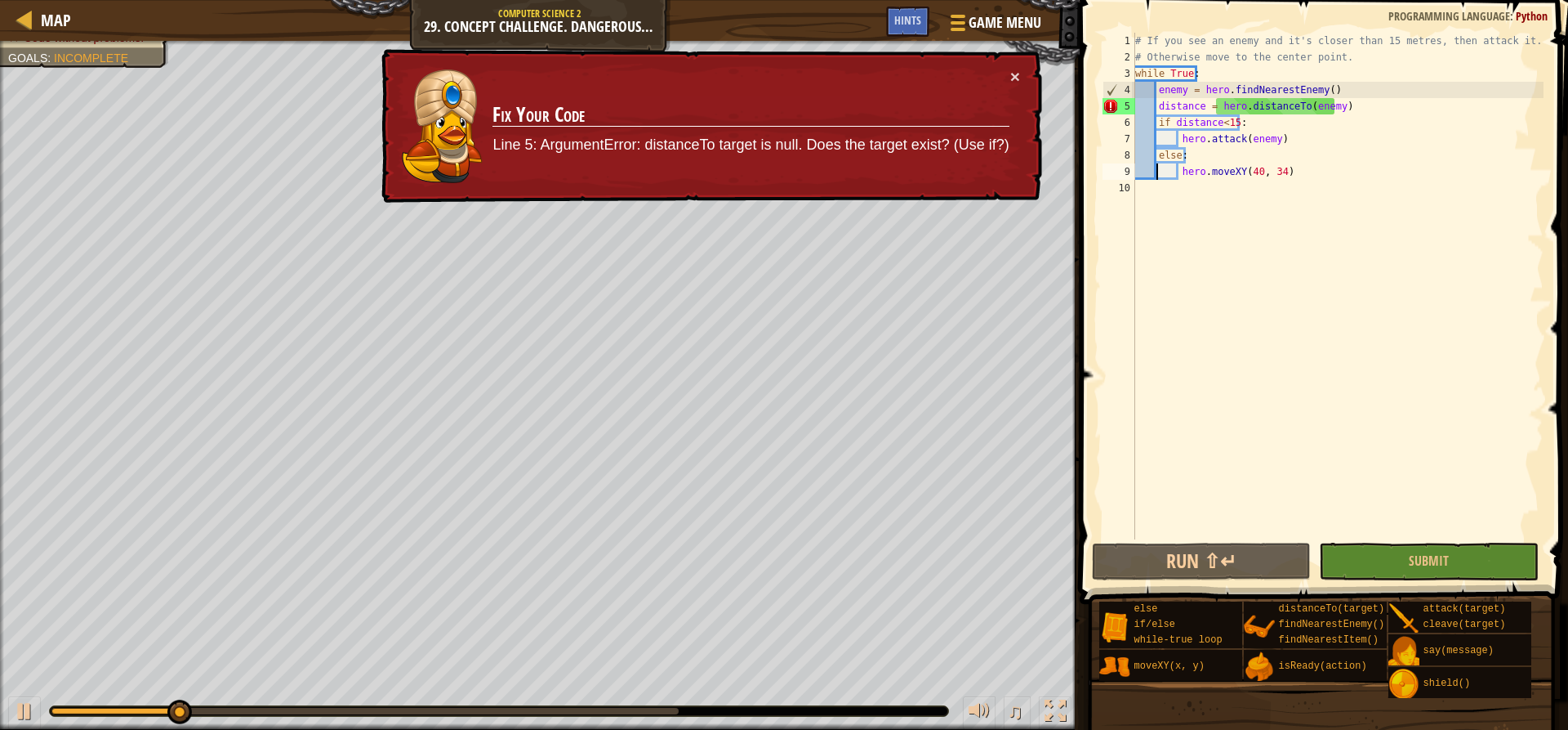
click at [1348, 99] on div "# If you see an enemy and it's closer than 15 metres, then attack it. # Otherwi…" at bounding box center [1339, 302] width 413 height 539
type textarea "distance = hero.distanceTo(enemy)"
click at [1366, 108] on div "# If you see an enemy and it's closer than 15 metres, then attack it. # Otherwi…" at bounding box center [1339, 302] width 413 height 539
drag, startPoint x: 1366, startPoint y: 108, endPoint x: 1152, endPoint y: 107, distance: 214.0
click at [1152, 107] on div "# If you see an enemy and it's closer than 15 metres, then attack it. # Otherwi…" at bounding box center [1339, 302] width 413 height 539
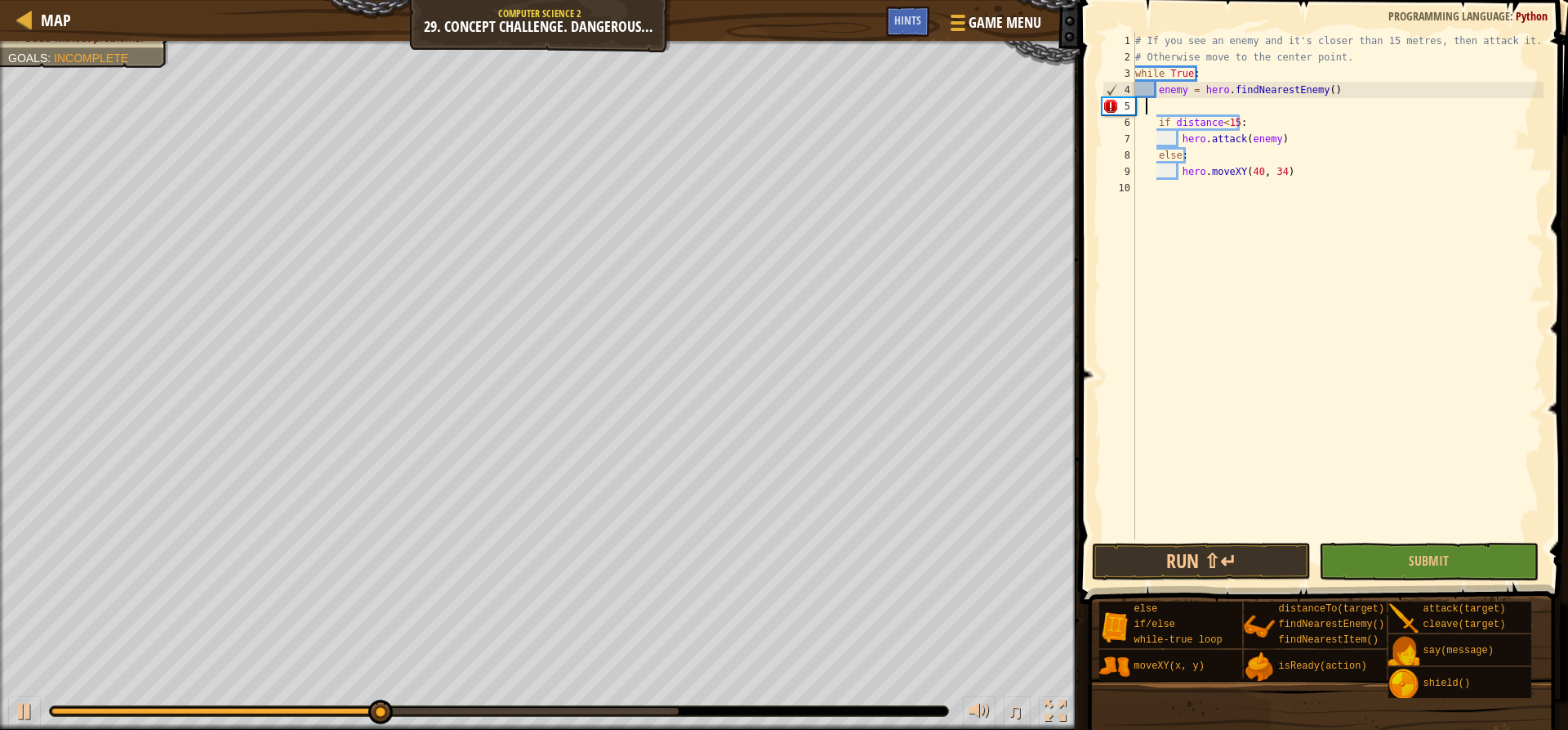
scroll to position [7, 0]
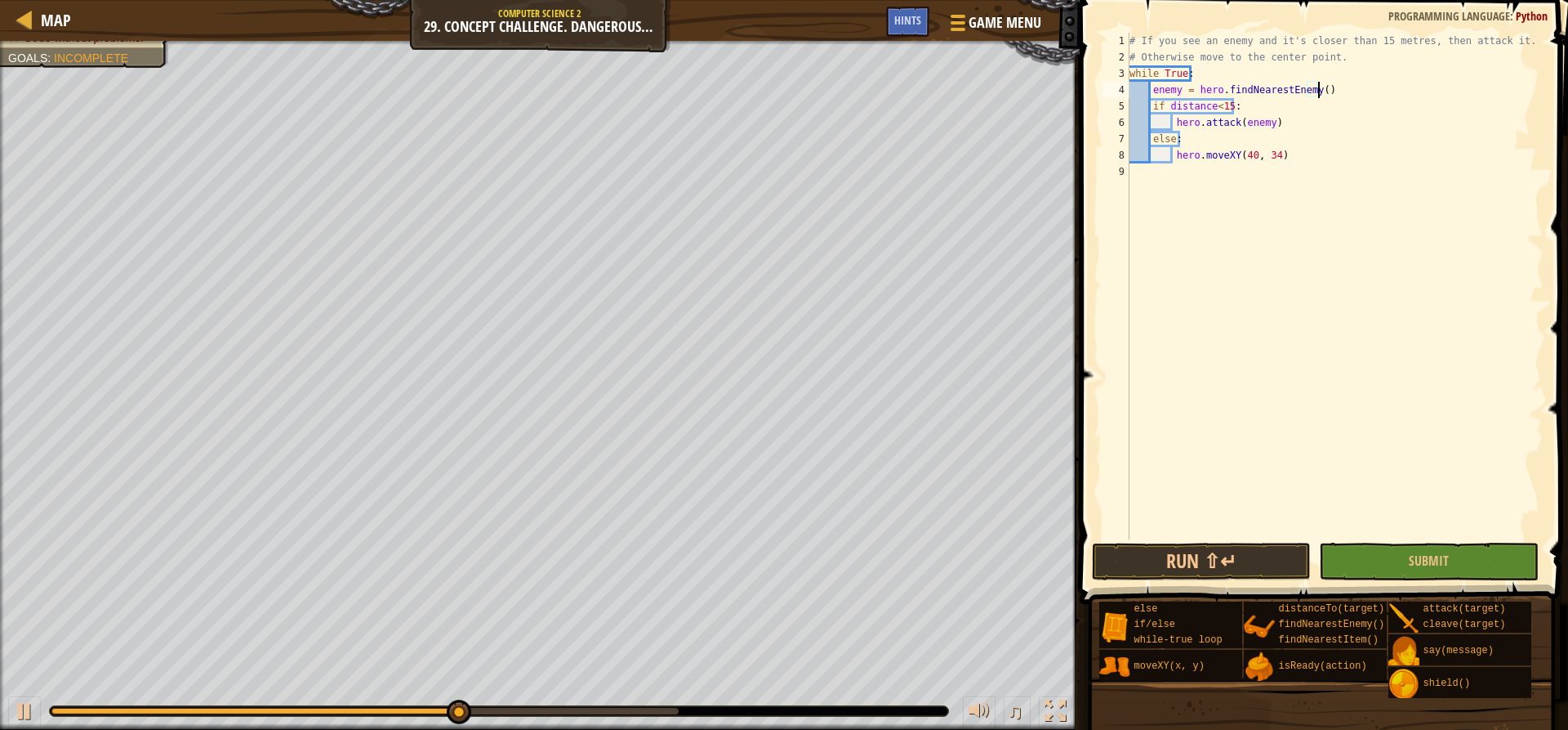
click at [1208, 106] on div "# If you see an enemy and it's closer than 15 metres, then attack it. # Otherwi…" at bounding box center [1335, 302] width 418 height 539
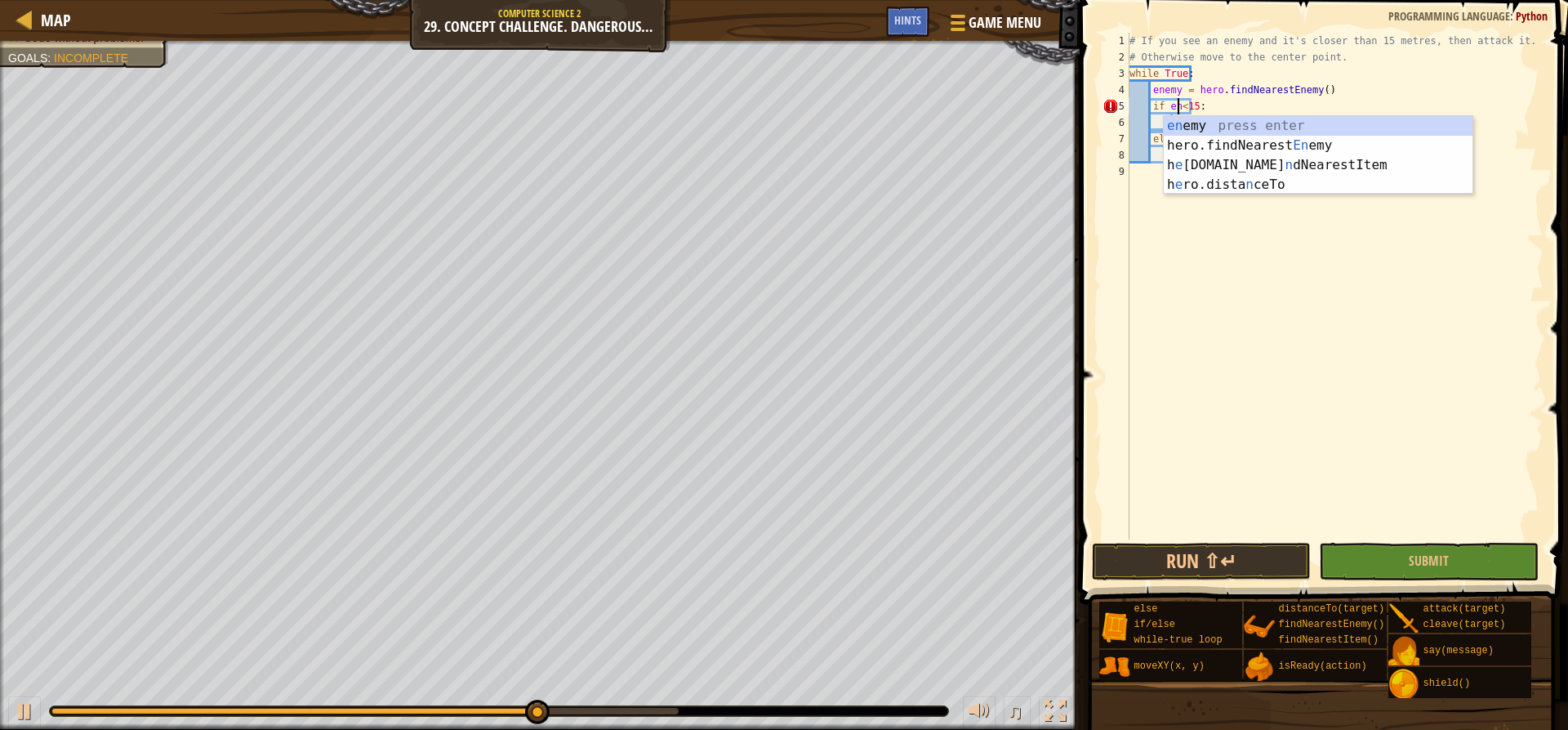
scroll to position [7, 6]
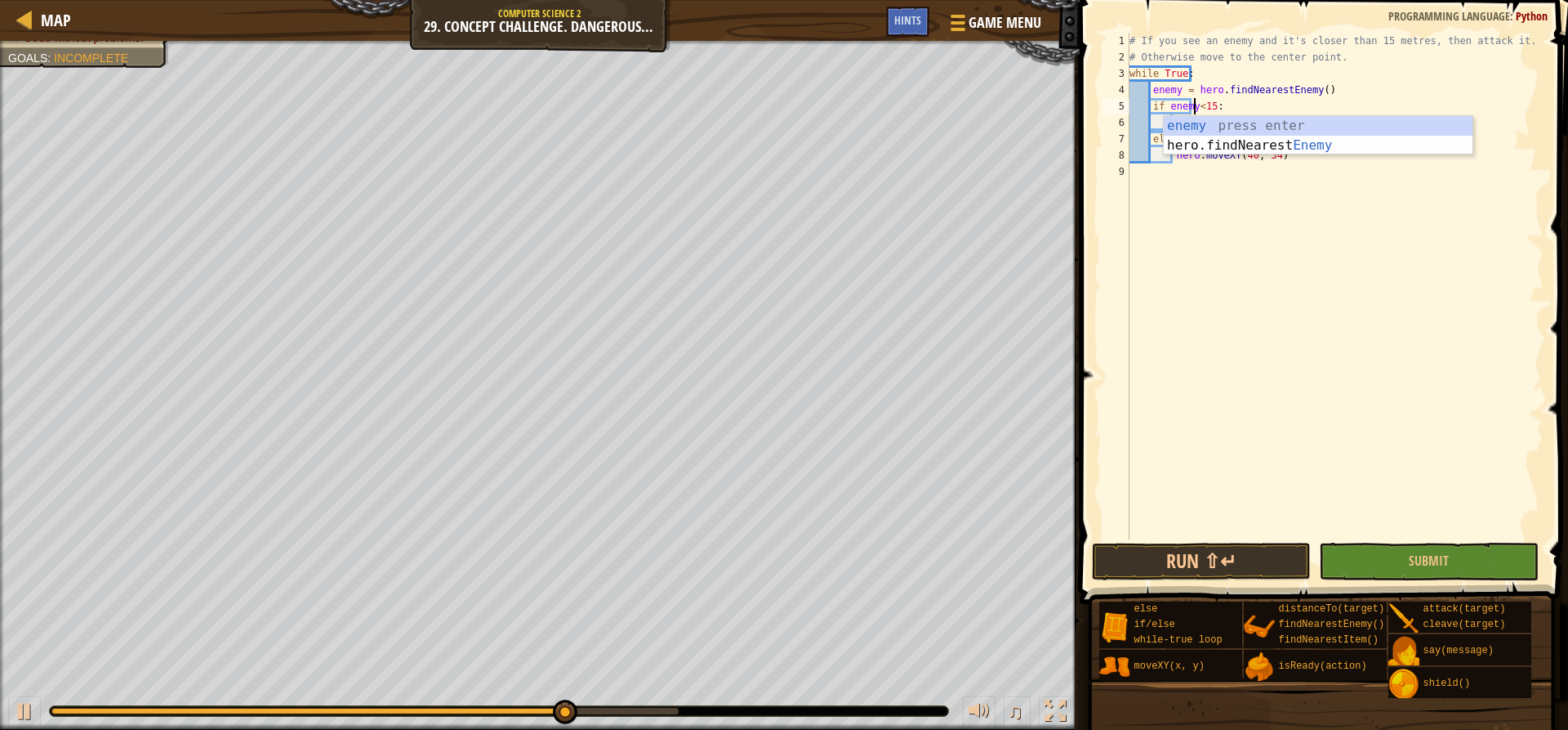
click at [1221, 128] on div "enemy press enter hero.findNearest Enemy press enter" at bounding box center [1318, 155] width 309 height 78
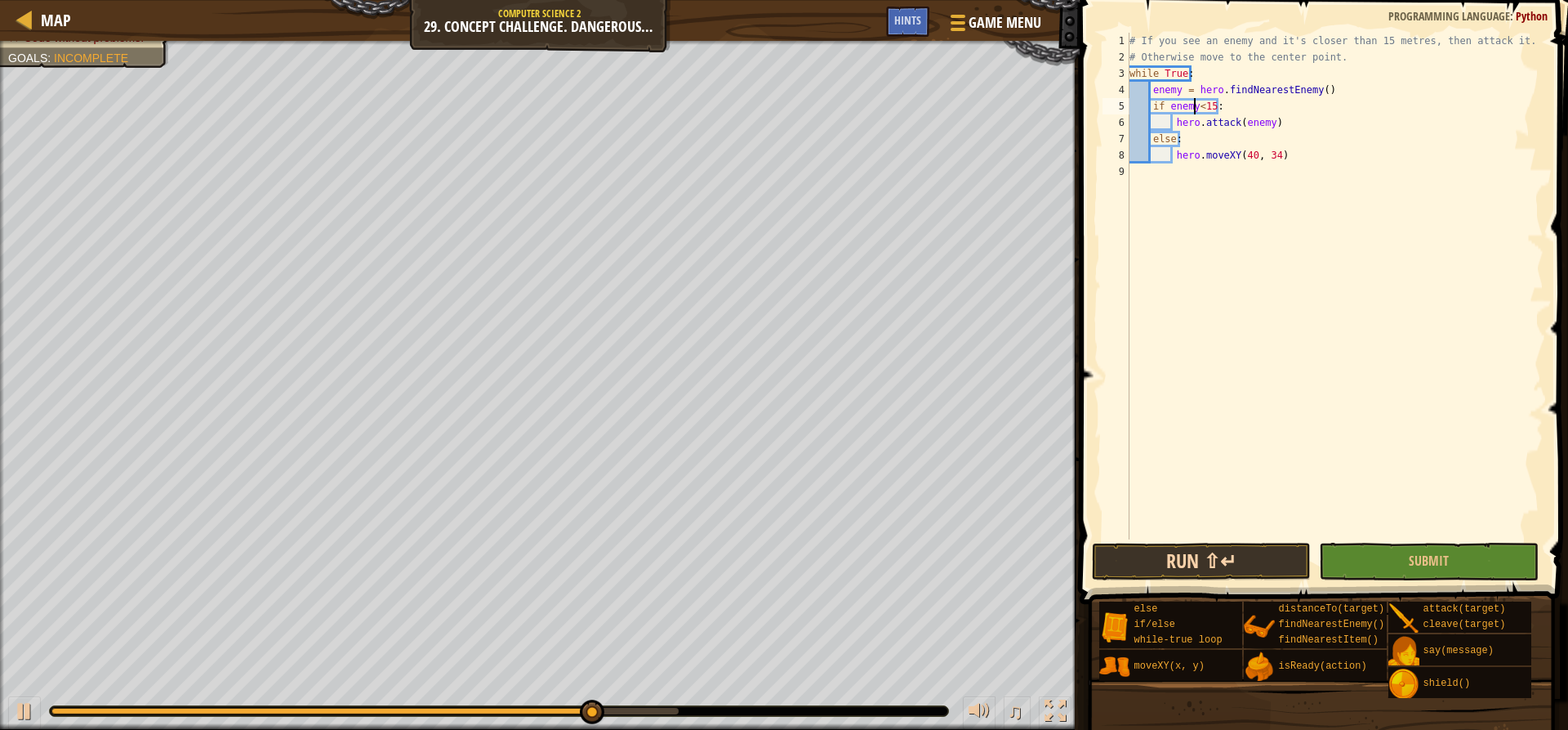
type textarea "if enemy<15:"
click at [1233, 568] on button "Run ⇧↵" at bounding box center [1201, 562] width 219 height 38
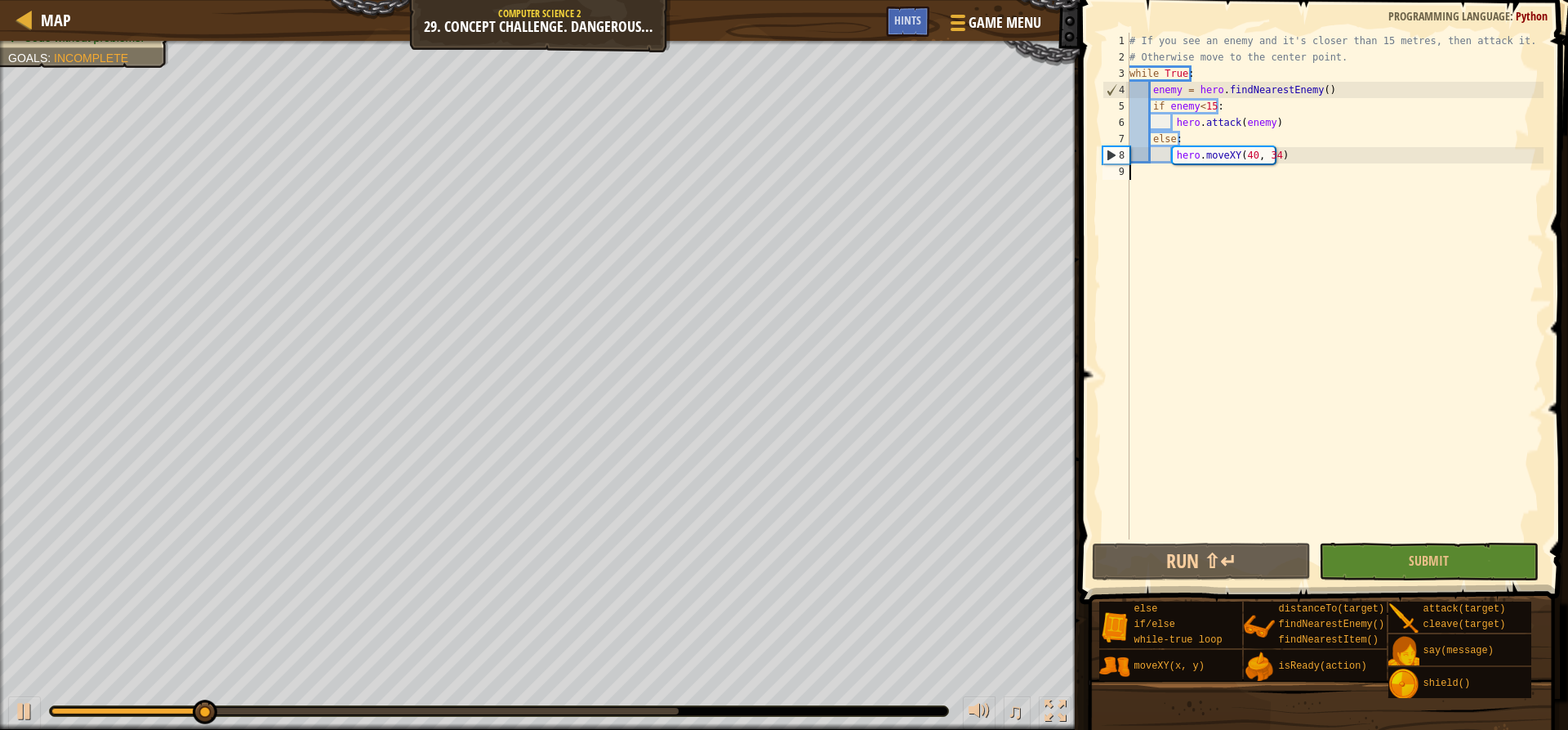
click at [1295, 281] on div "# If you see an enemy and it's closer than 15 metres, then attack it. # Otherwi…" at bounding box center [1335, 302] width 418 height 539
click at [1304, 117] on div "# If you see an enemy and it's closer than 15 metres, then attack it. # Otherwi…" at bounding box center [1335, 302] width 418 height 539
type textarea "hero.attack(enemy)"
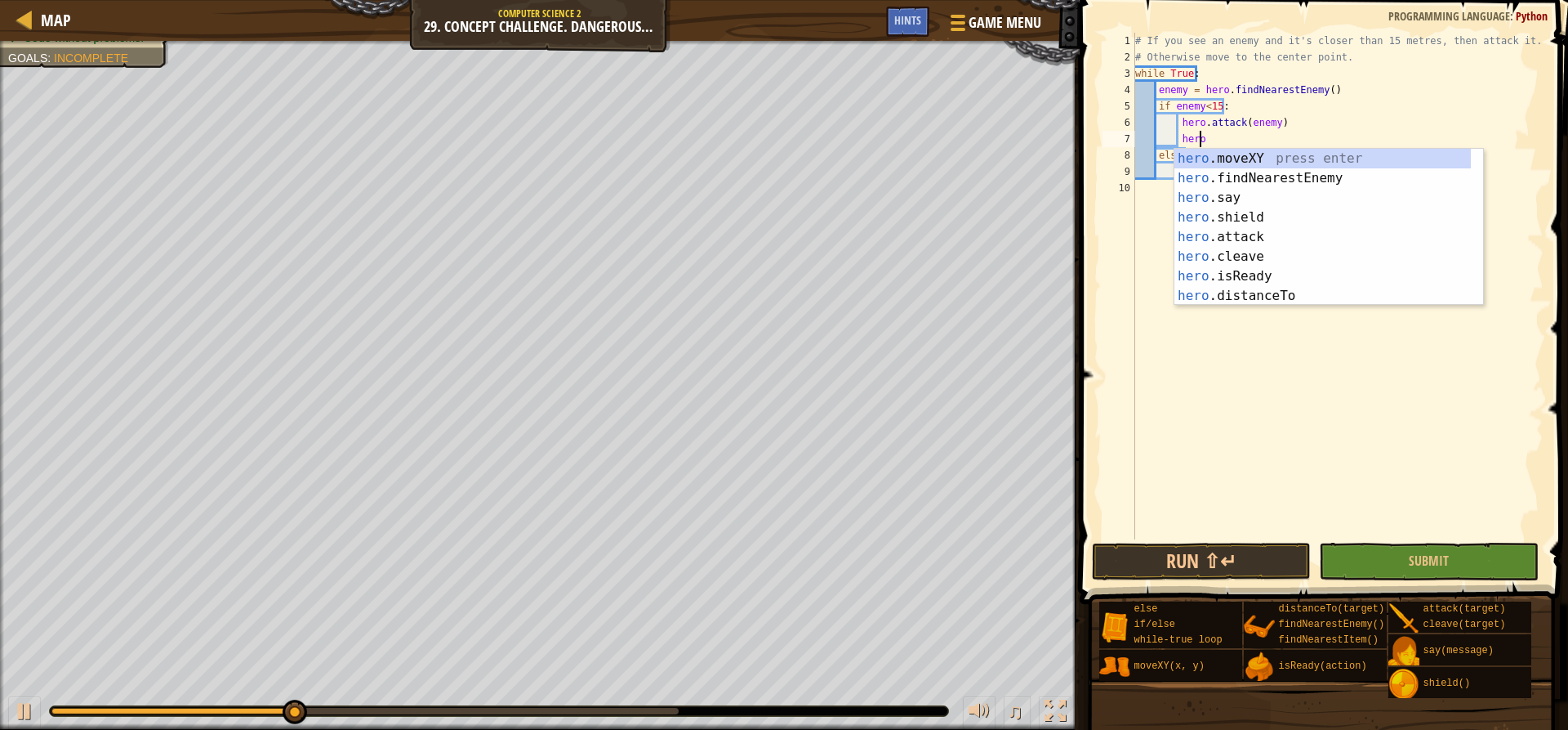
scroll to position [7, 5]
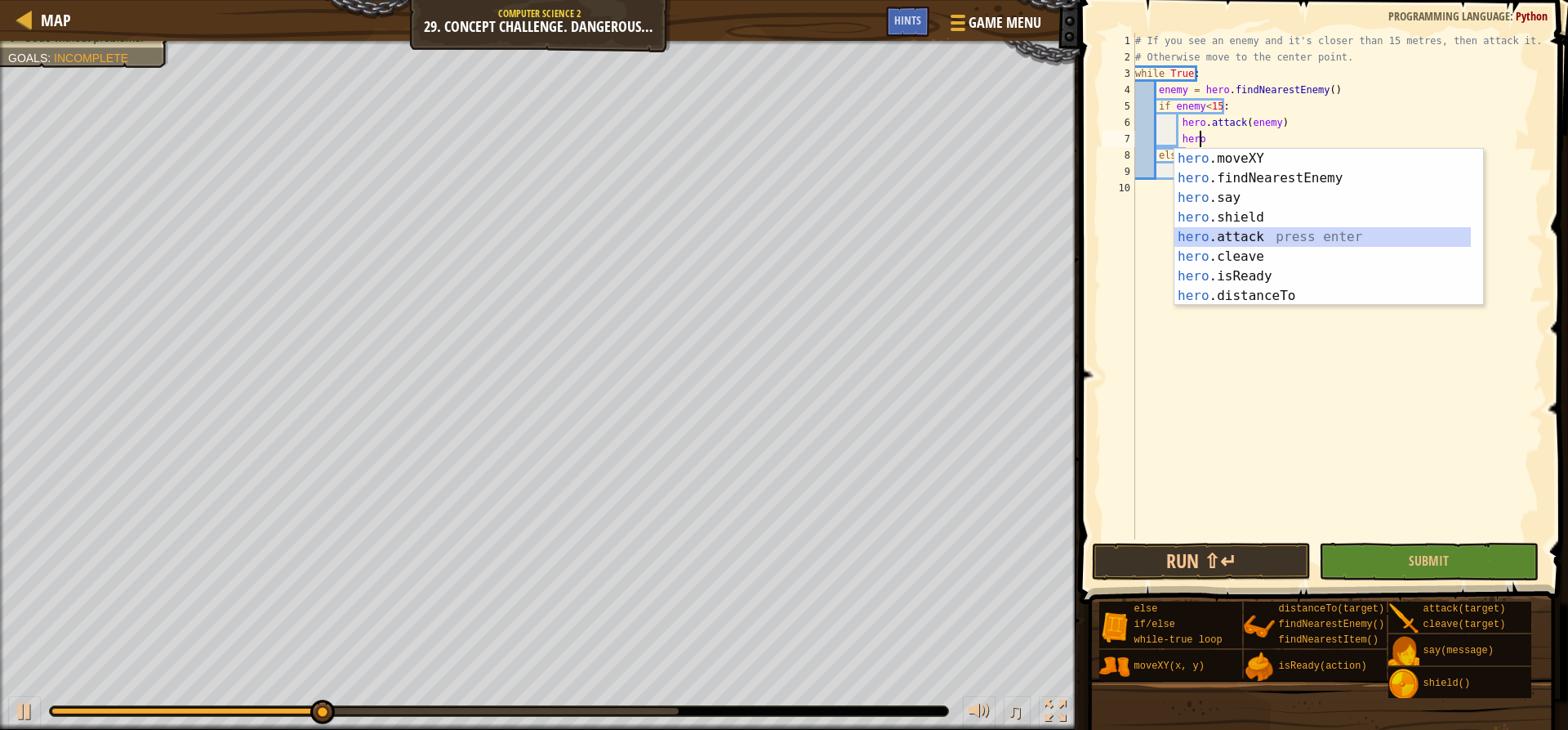
click at [1249, 235] on div "hero .moveXY press enter hero .findNearestEnemy press enter hero .say press ent…" at bounding box center [1322, 247] width 296 height 197
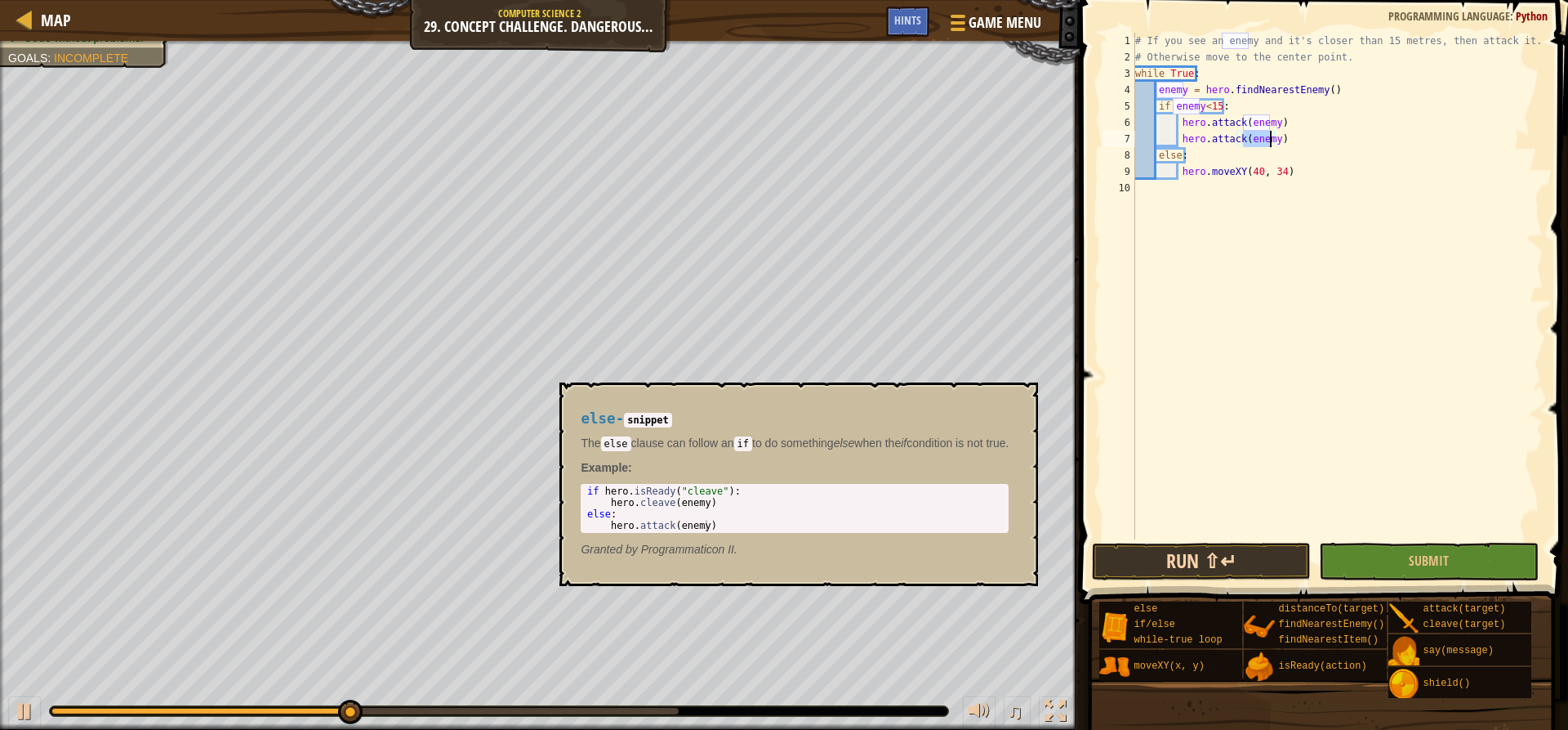
type textarea "hero.attack(enemy)"
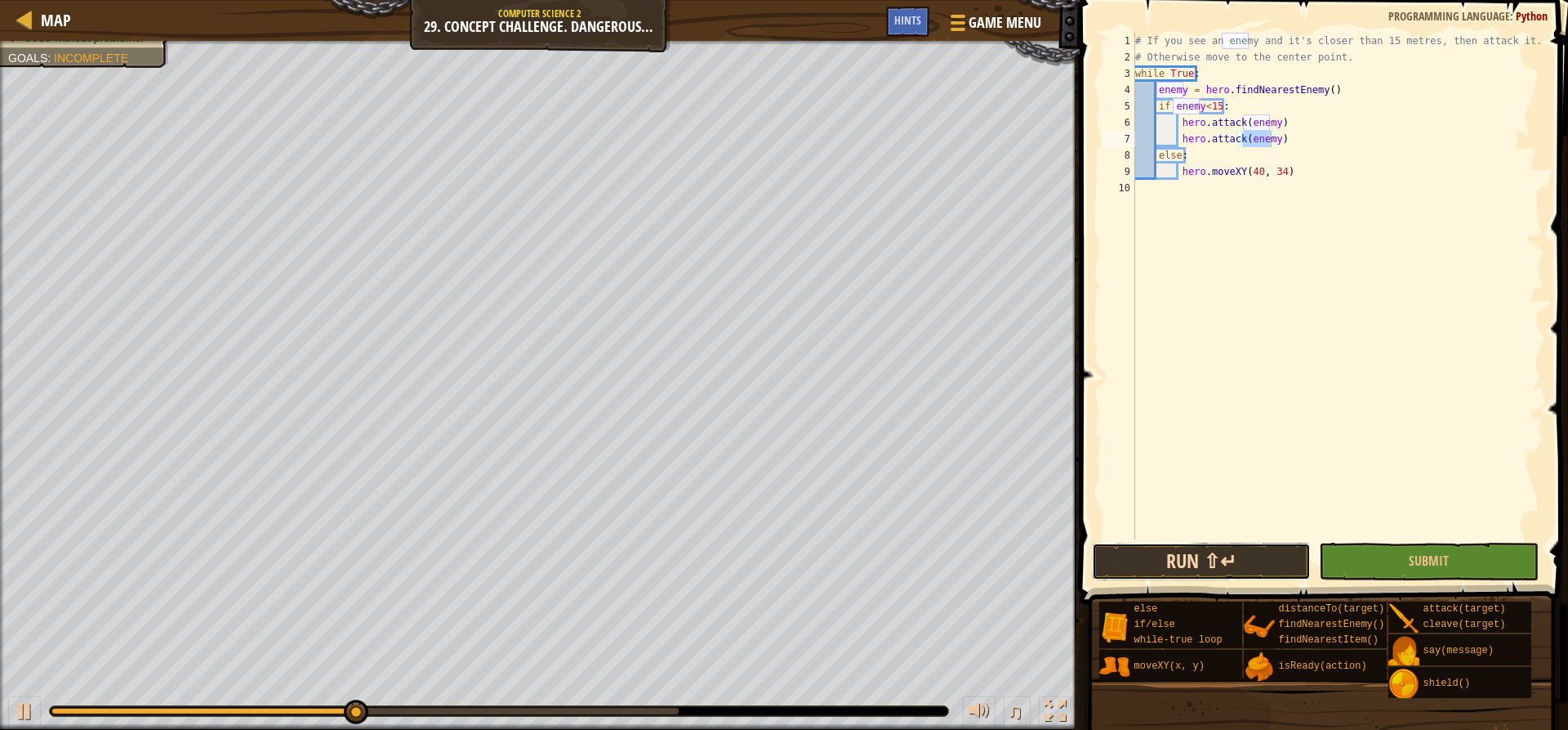
click at [1208, 571] on button "Run ⇧↵" at bounding box center [1201, 562] width 219 height 38
